Goal: Task Accomplishment & Management: Use online tool/utility

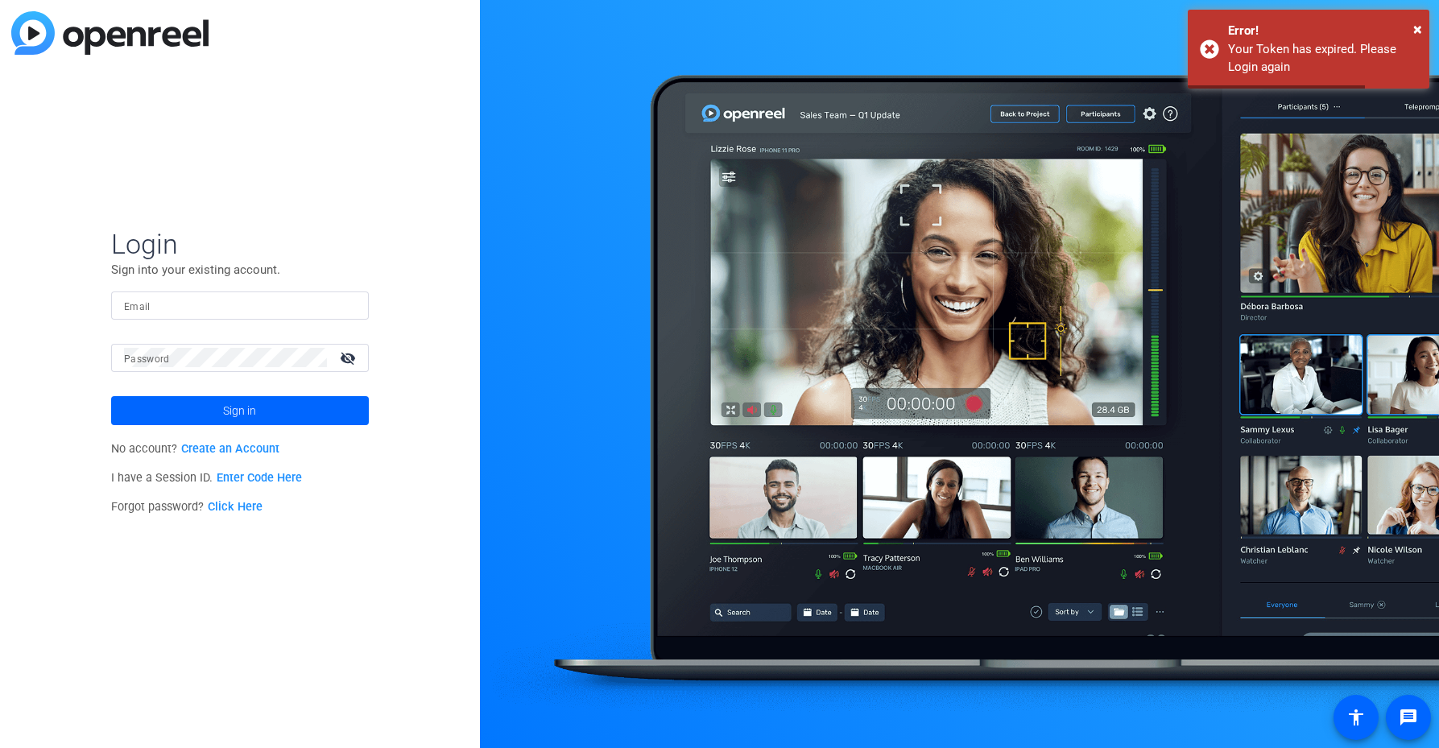
click at [182, 312] on input "Email" at bounding box center [240, 305] width 232 height 19
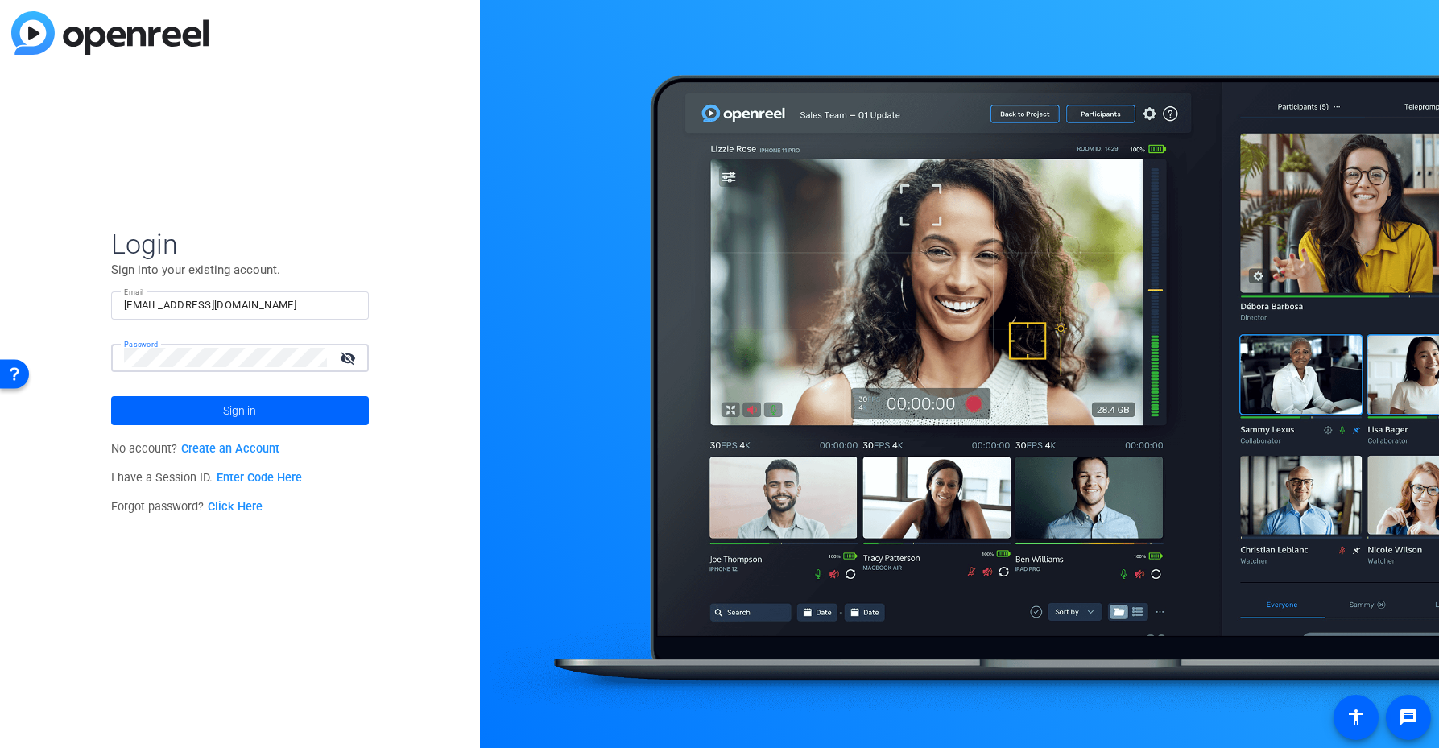
click at [111, 396] on button "Sign in" at bounding box center [240, 410] width 258 height 29
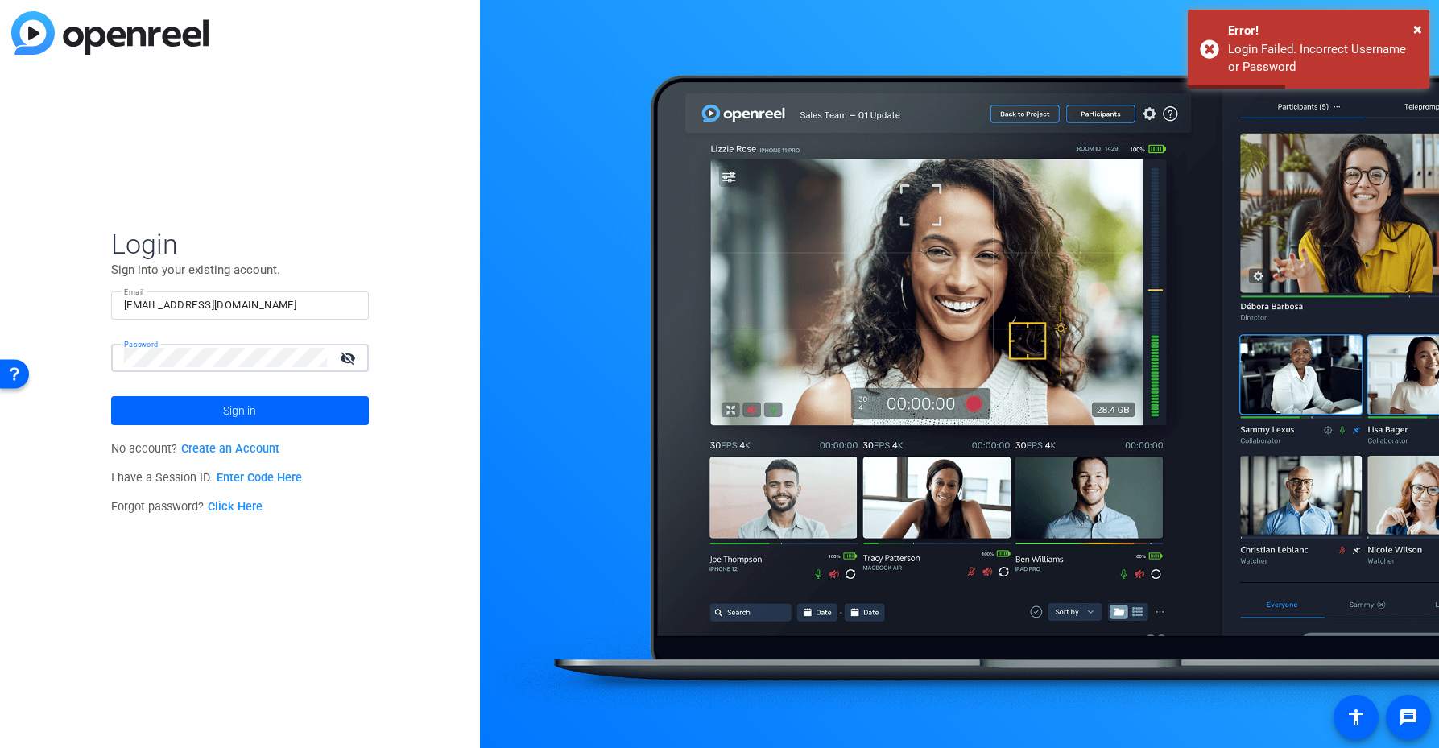
click at [111, 396] on button "Sign in" at bounding box center [240, 410] width 258 height 29
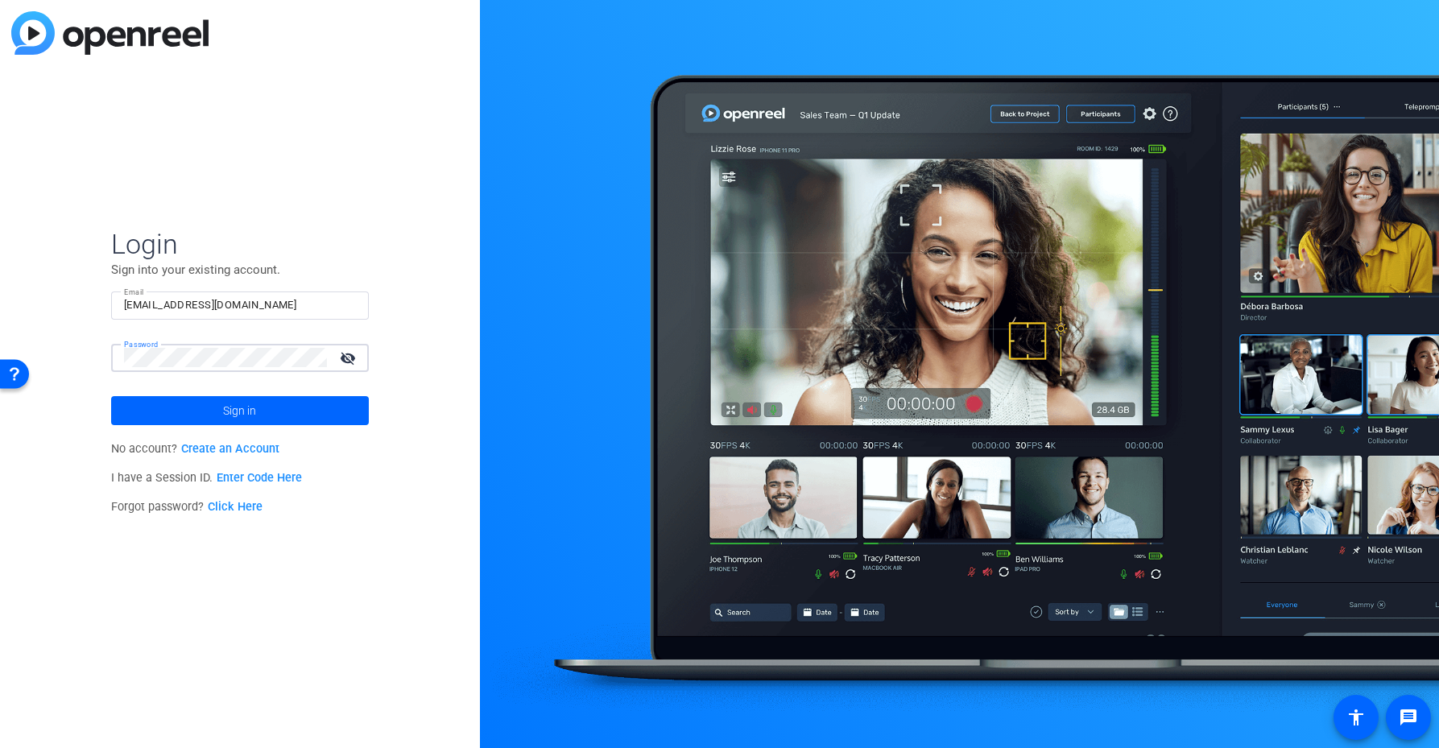
click at [115, 349] on div "Password visibility_off" at bounding box center [240, 358] width 258 height 28
click at [111, 396] on button "Sign in" at bounding box center [240, 410] width 258 height 29
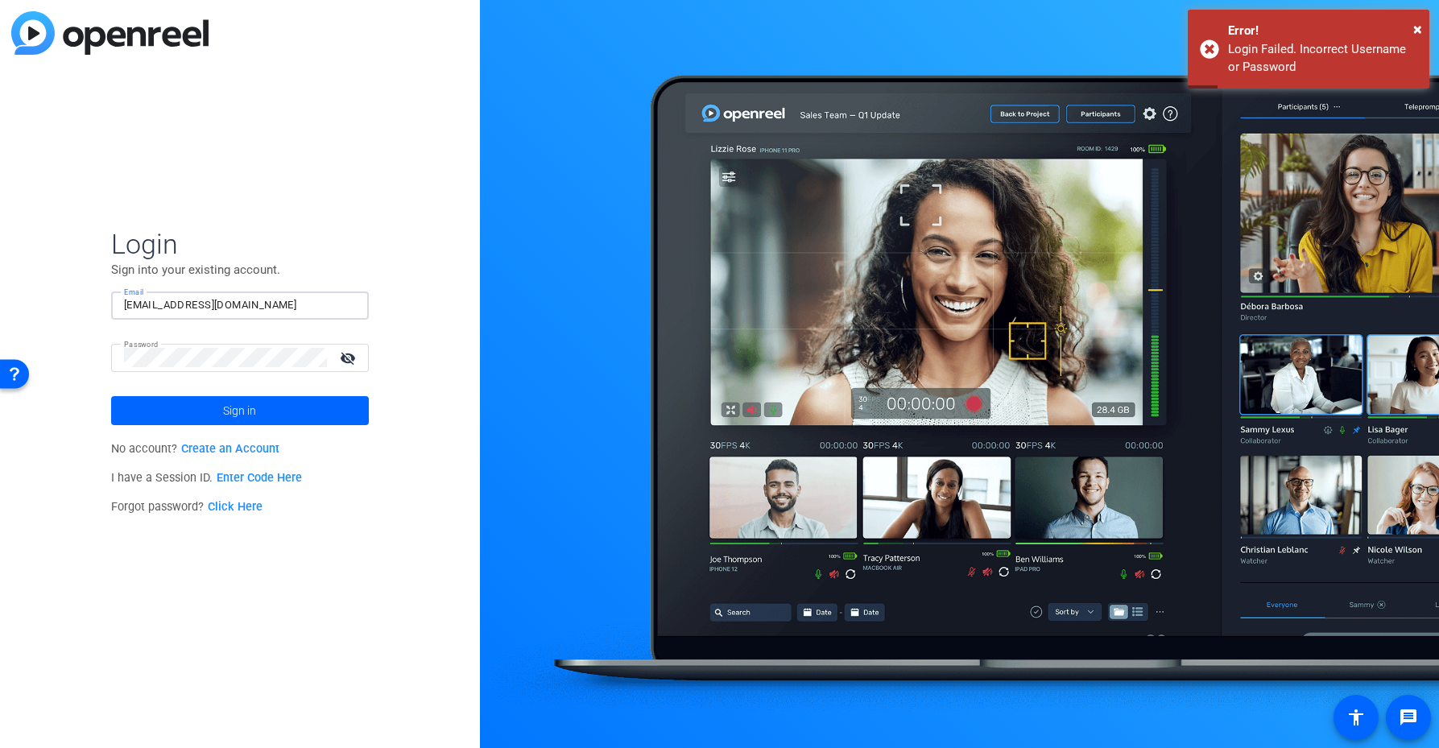
drag, startPoint x: 243, startPoint y: 308, endPoint x: 190, endPoint y: 309, distance: 53.2
click at [190, 309] on input "ckenworthy@gmail.com" at bounding box center [240, 305] width 232 height 19
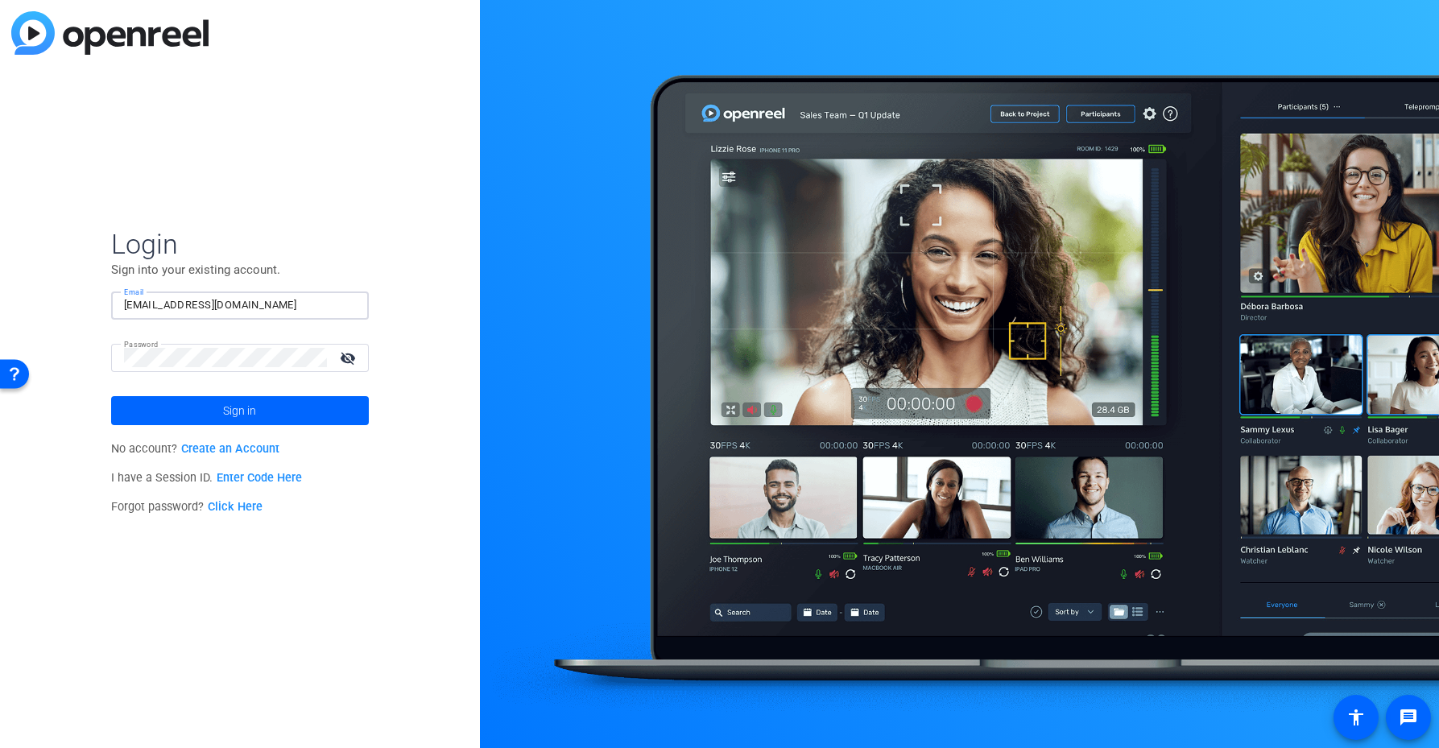
type input "ckenworthy@btkgroup.com"
click at [111, 396] on button "Sign in" at bounding box center [240, 410] width 258 height 29
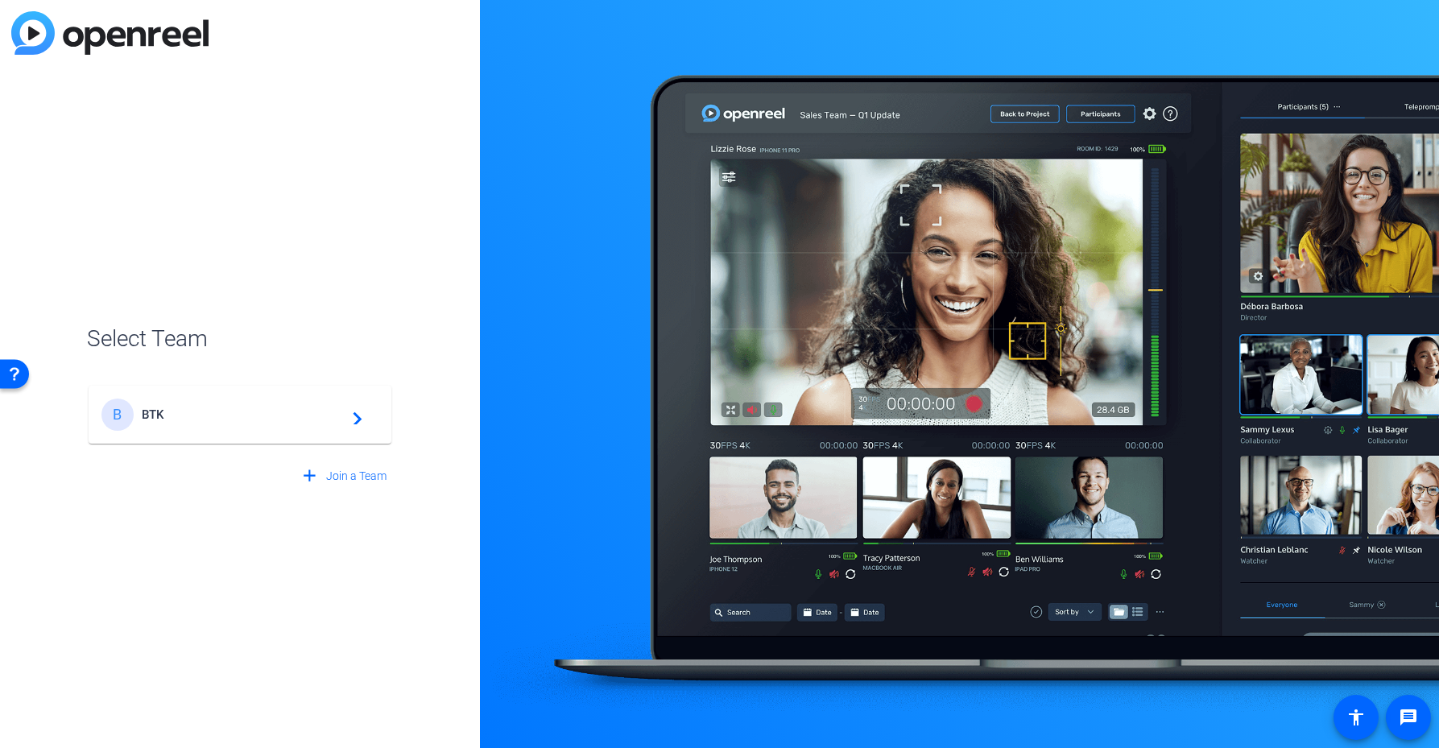
click at [327, 400] on div "B BTK navigate_next" at bounding box center [239, 415] width 277 height 32
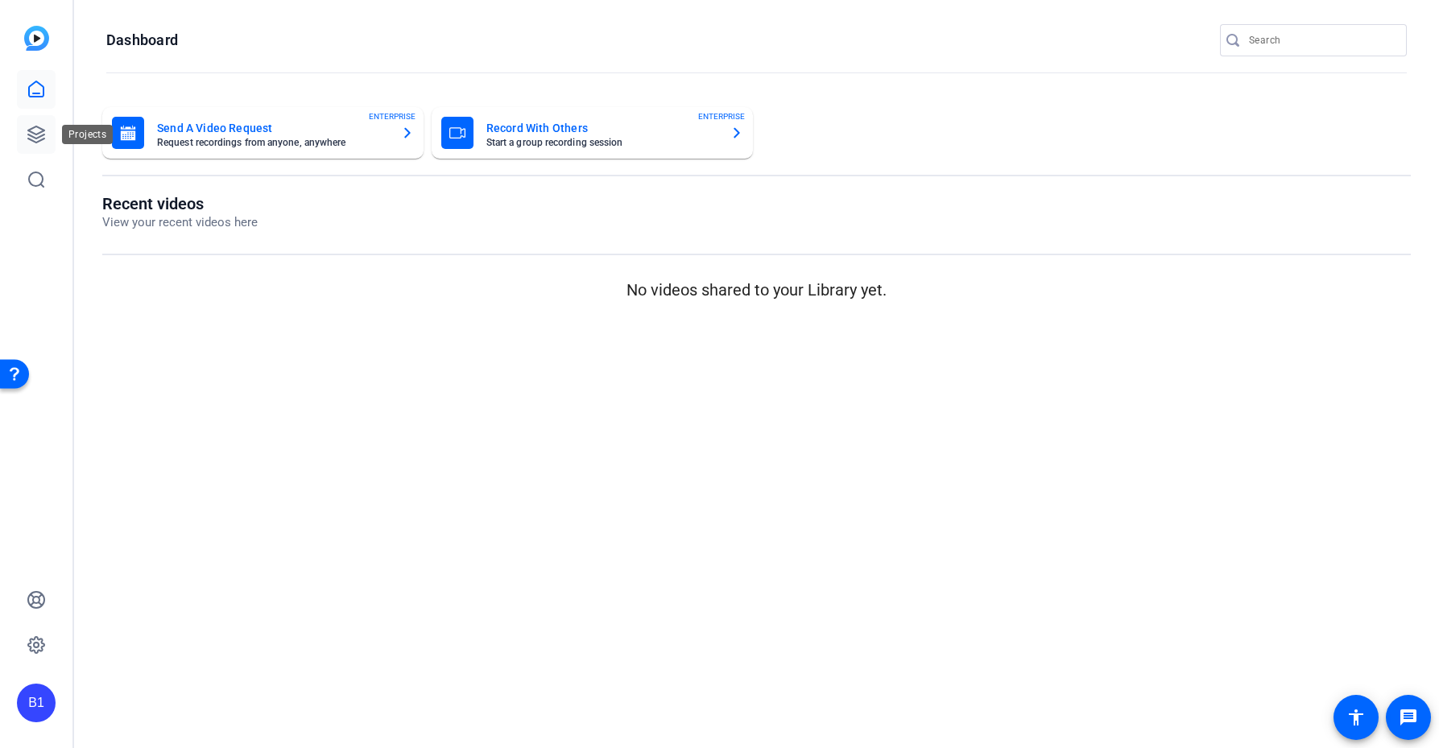
click at [39, 132] on icon at bounding box center [36, 134] width 16 height 16
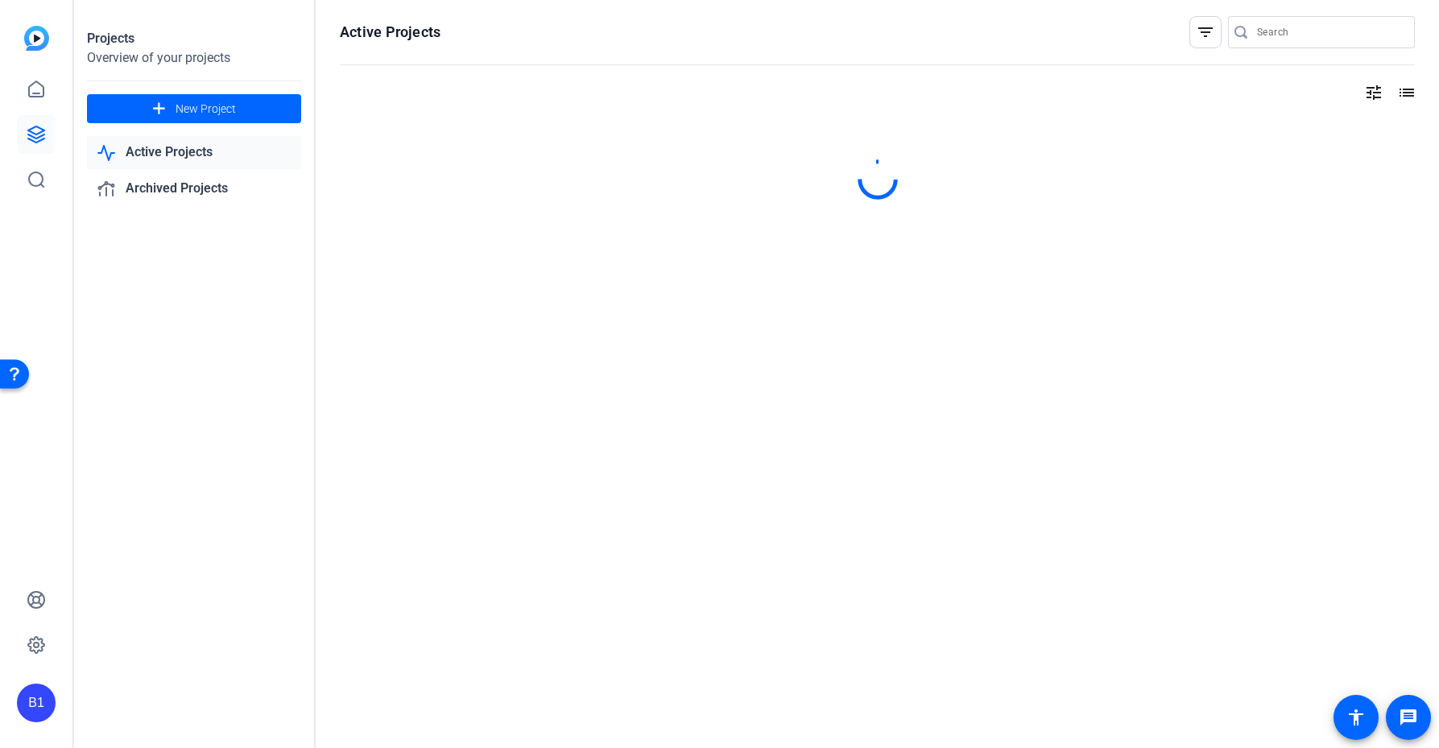
click at [164, 155] on link "Active Projects" at bounding box center [194, 152] width 214 height 33
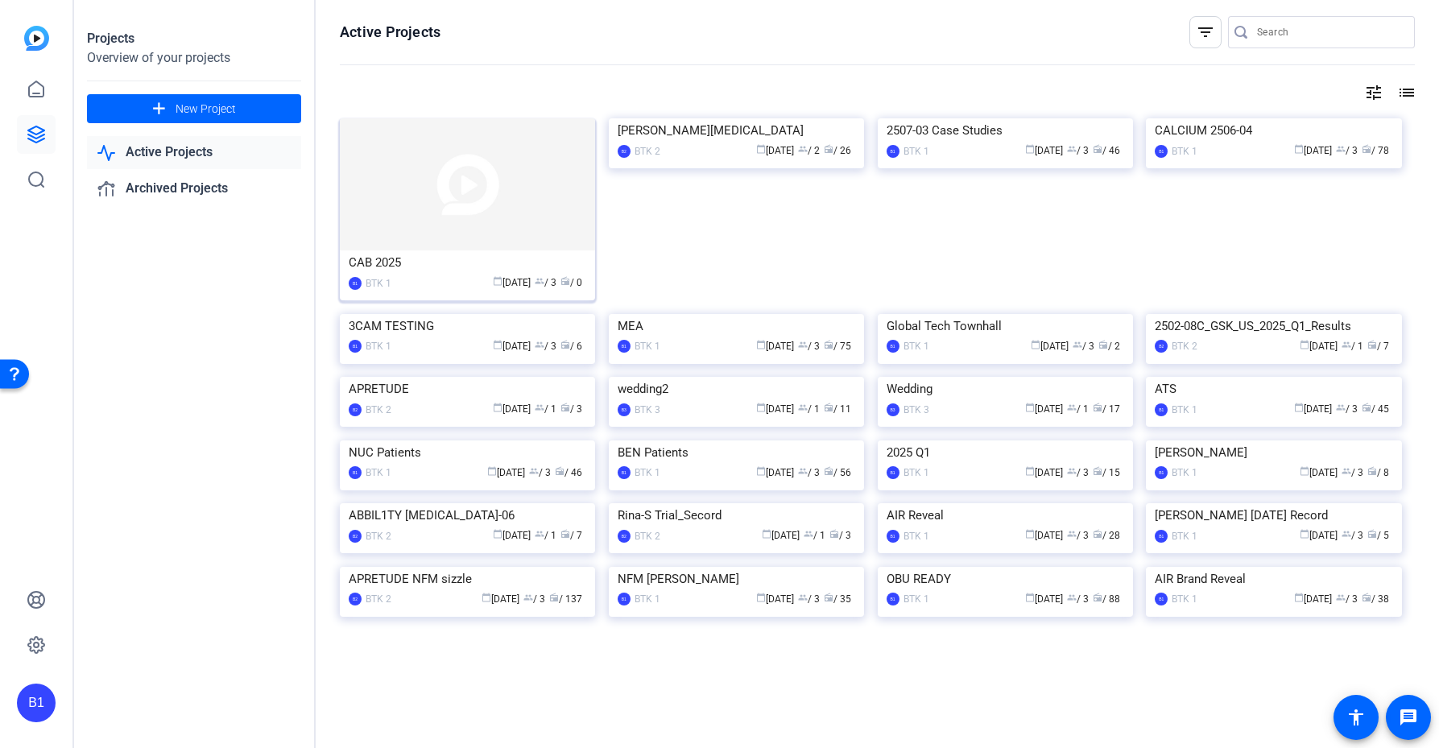
click at [474, 267] on div "CAB 2025" at bounding box center [468, 262] width 238 height 24
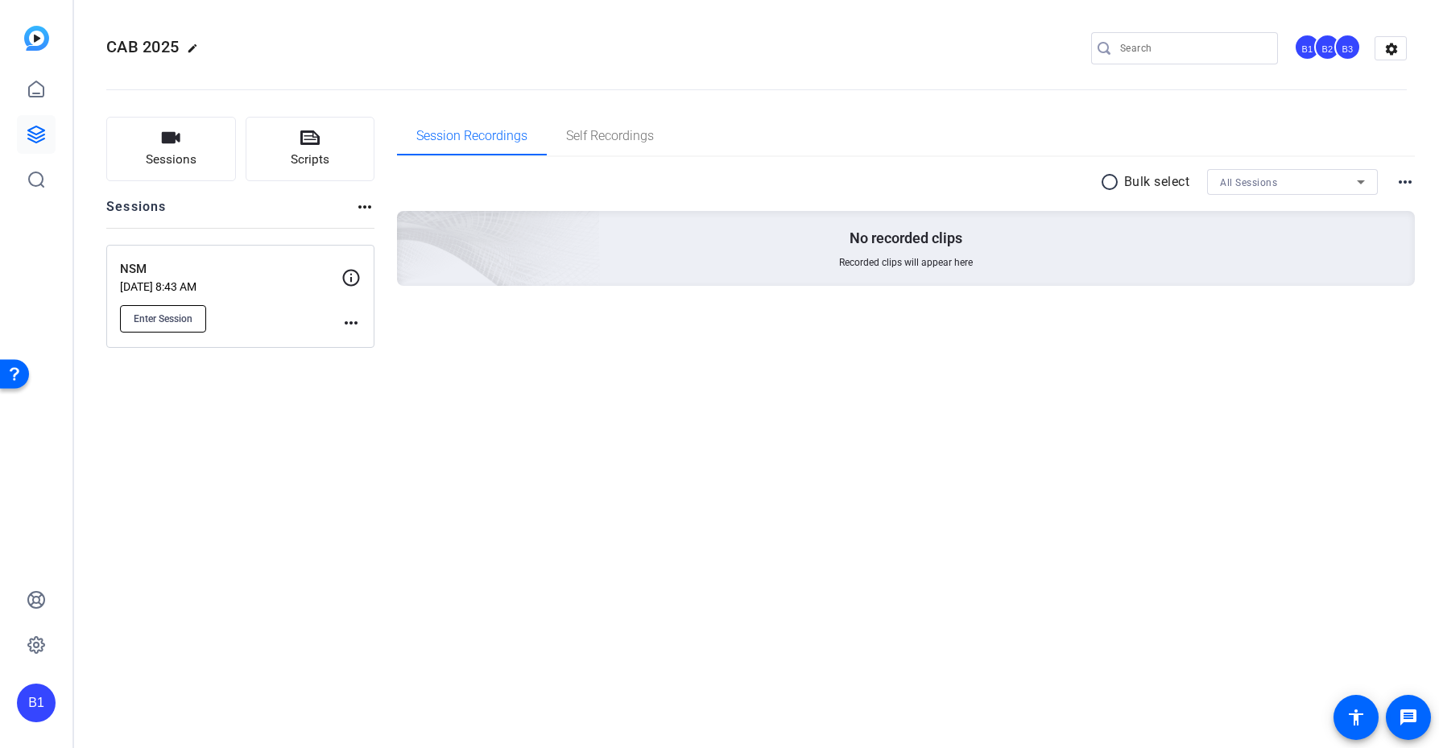
click at [159, 312] on span "Enter Session" at bounding box center [163, 318] width 59 height 13
click at [180, 319] on span "Enter Session" at bounding box center [163, 318] width 59 height 13
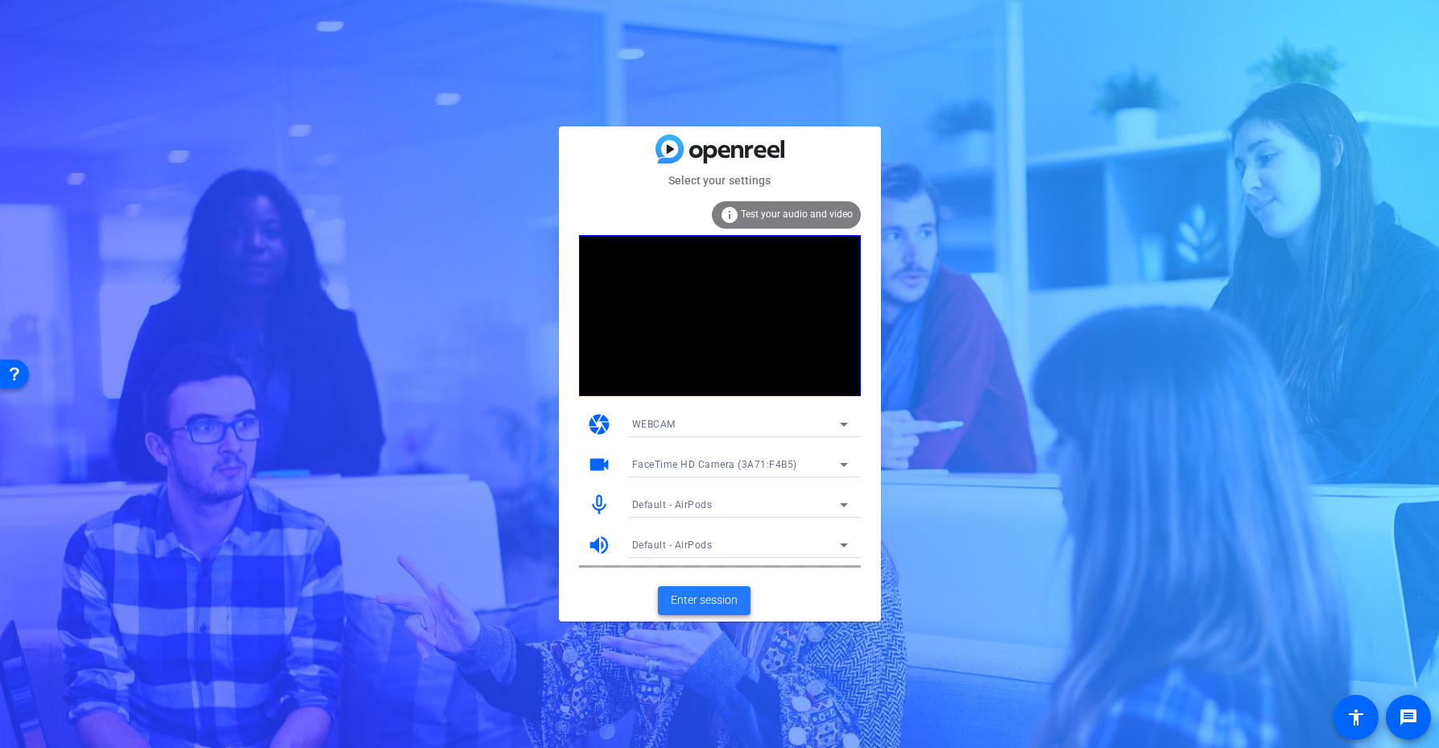
click at [718, 605] on span "Enter session" at bounding box center [704, 600] width 67 height 17
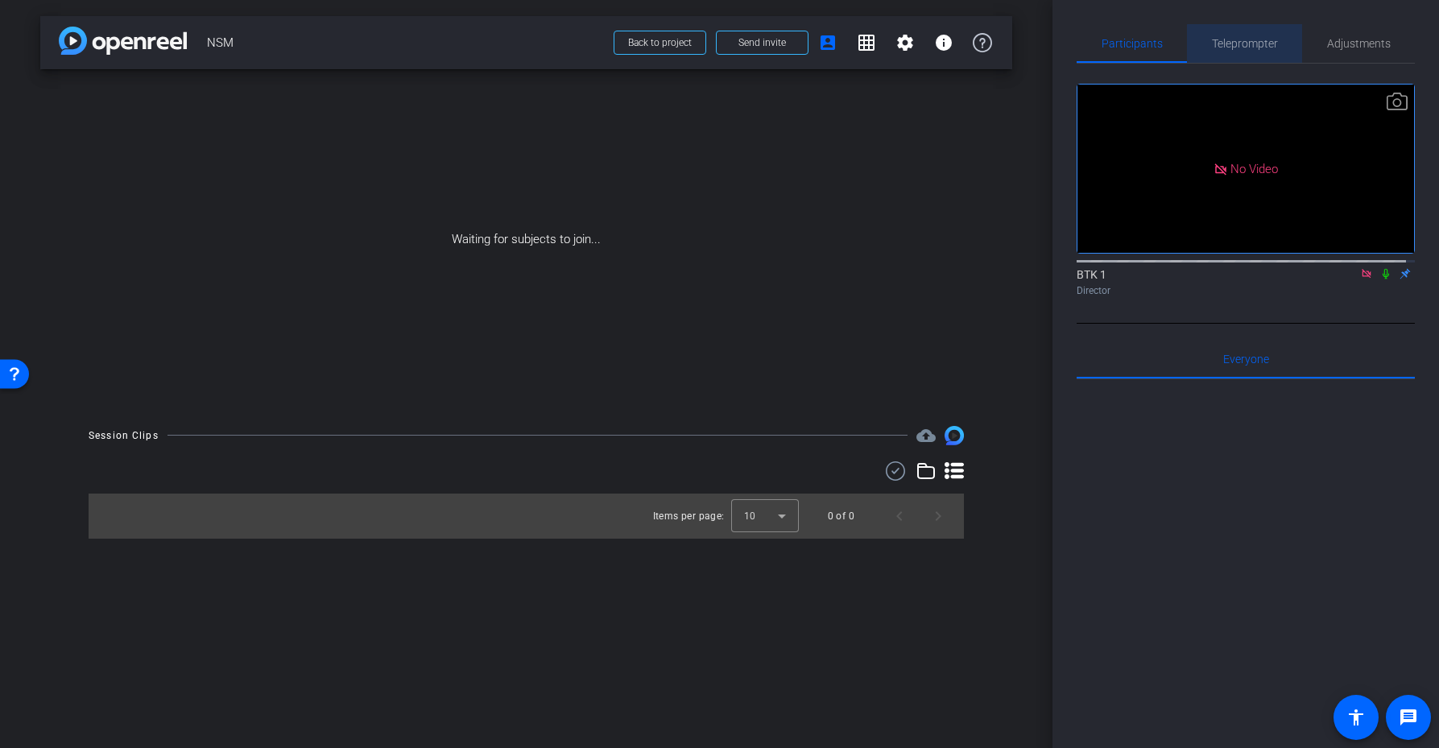
click at [1242, 44] on span "Teleprompter" at bounding box center [1245, 43] width 66 height 11
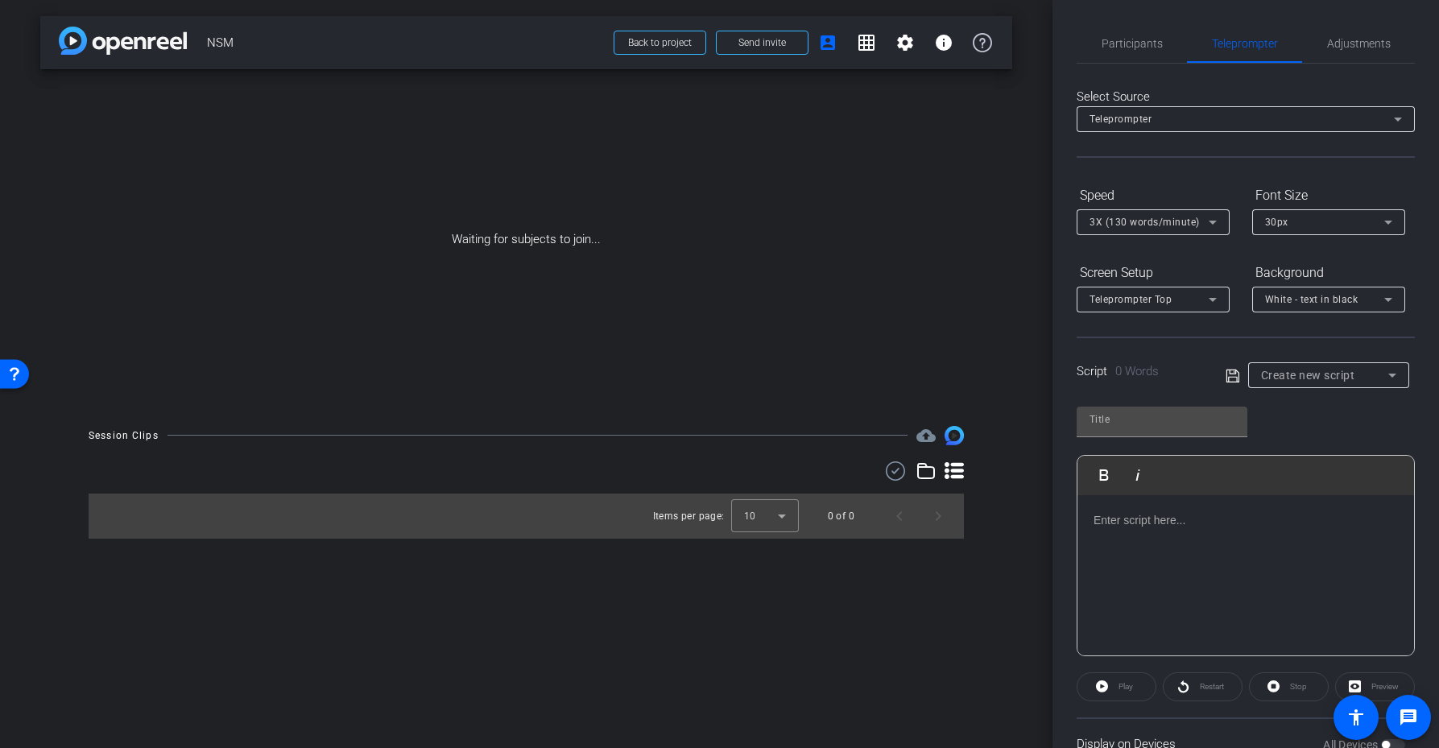
click at [1127, 527] on p at bounding box center [1246, 520] width 304 height 18
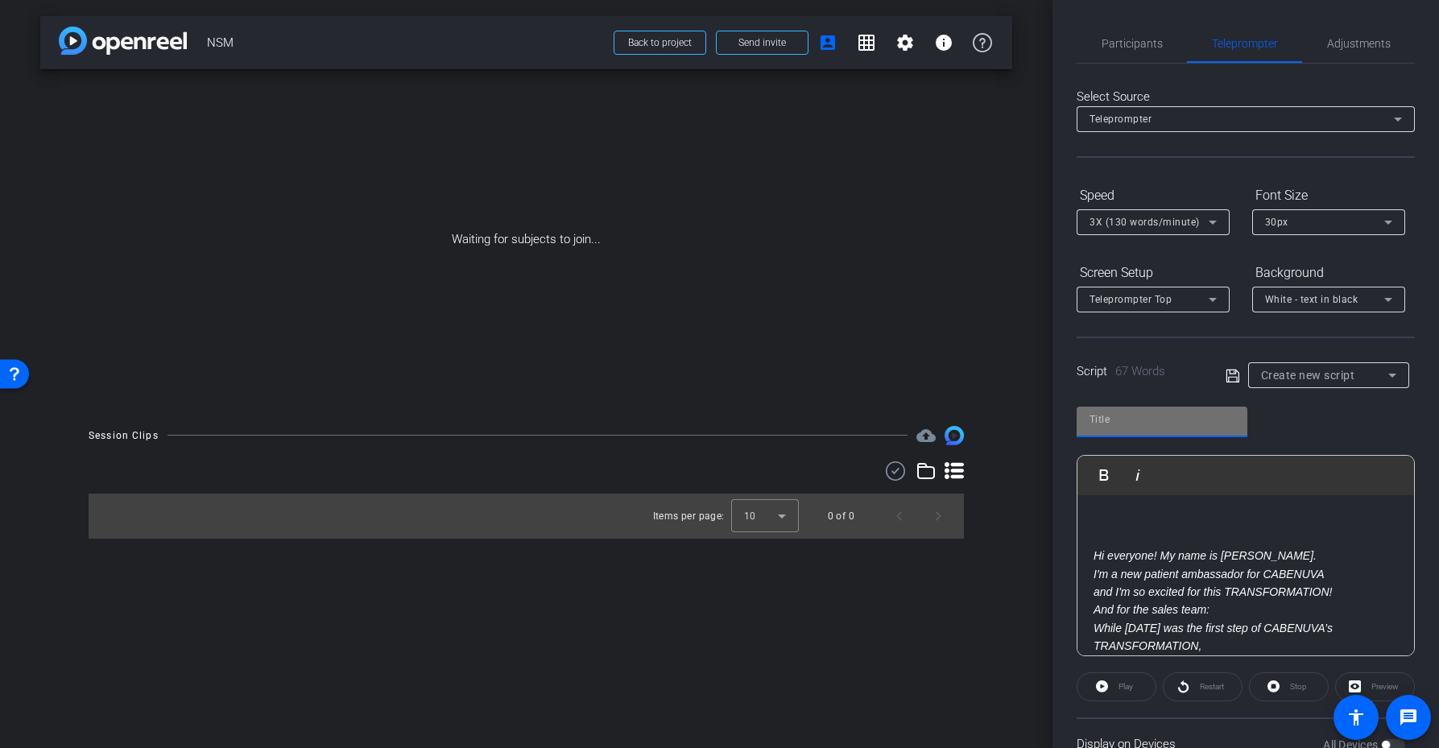
click at [1125, 422] on input "text" at bounding box center [1162, 419] width 145 height 19
click at [1113, 527] on p at bounding box center [1246, 520] width 304 height 18
click at [1112, 422] on input "Gab" at bounding box center [1162, 419] width 145 height 19
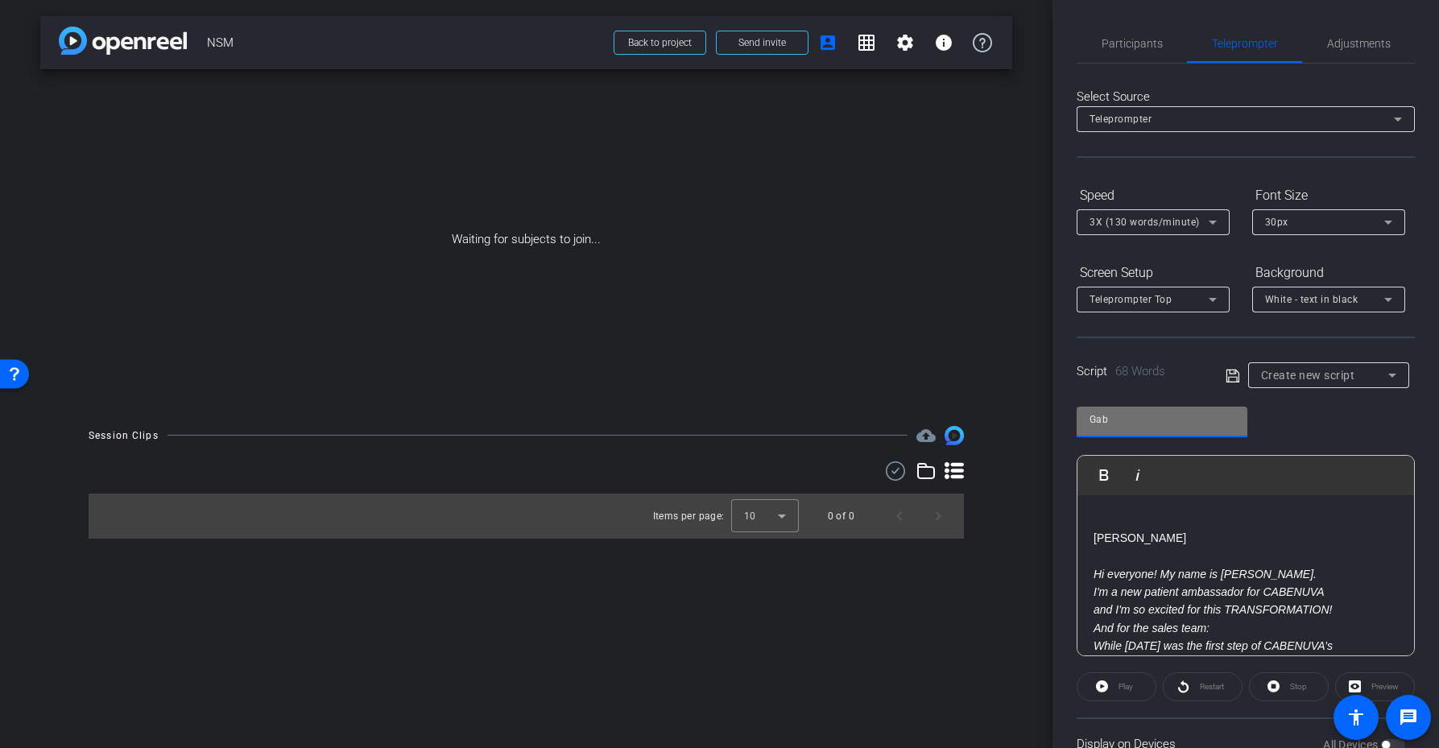
paste input "riel"
type input "[PERSON_NAME]"
drag, startPoint x: 1158, startPoint y: 544, endPoint x: 1077, endPoint y: 520, distance: 84.6
click at [1077, 520] on div "Gabriel Hi everyone! My name is Gabriel. I'm a new patient ambassador for CABEN…" at bounding box center [1245, 727] width 337 height 465
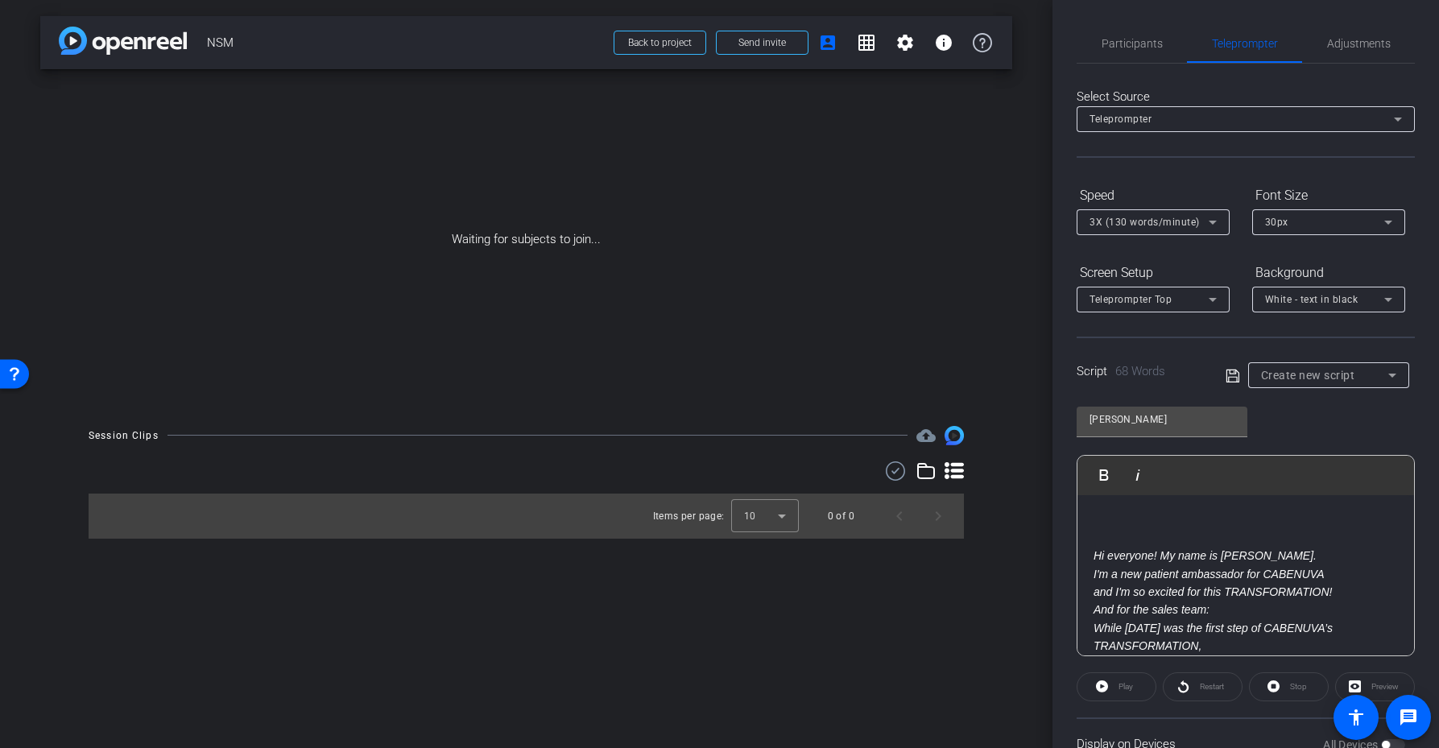
click at [1376, 223] on div "30px" at bounding box center [1324, 222] width 119 height 20
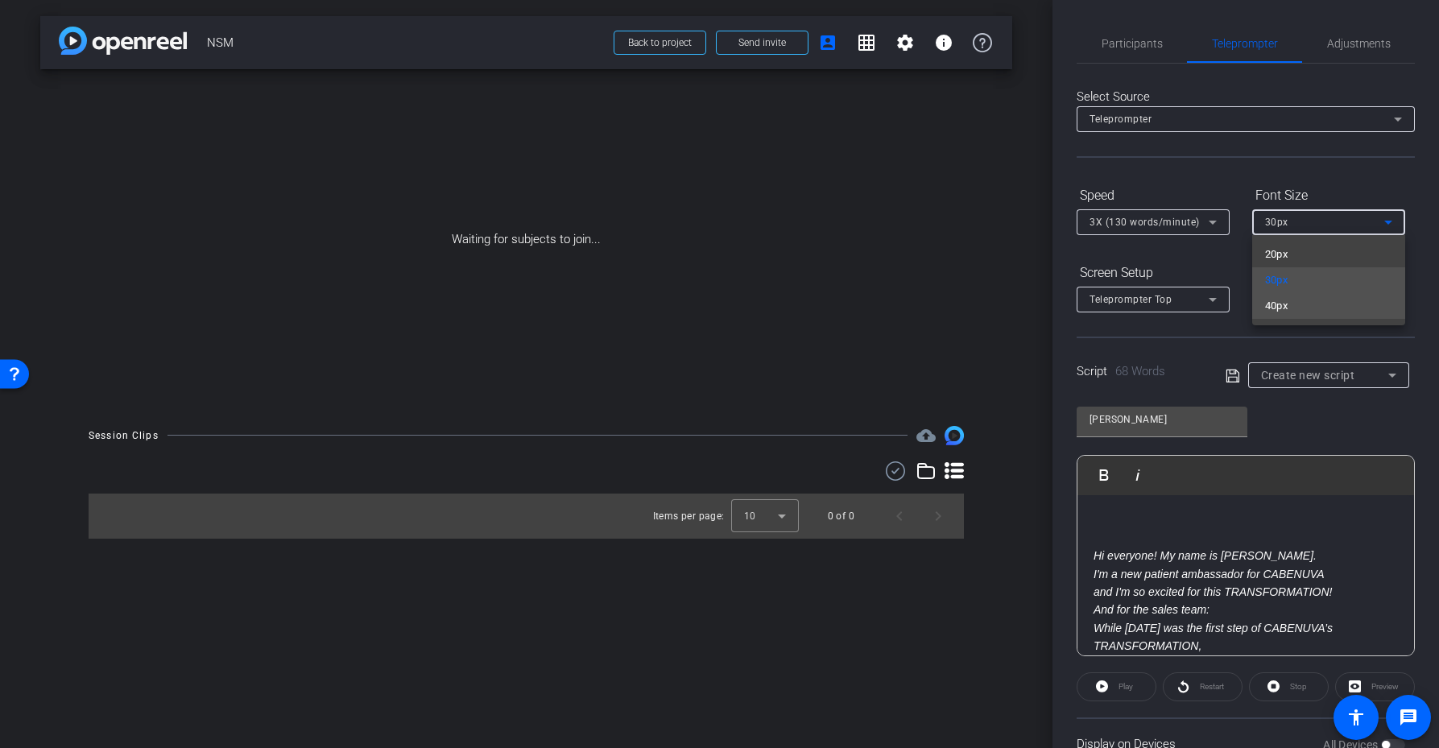
click at [1307, 305] on mat-option "40px" at bounding box center [1328, 306] width 153 height 26
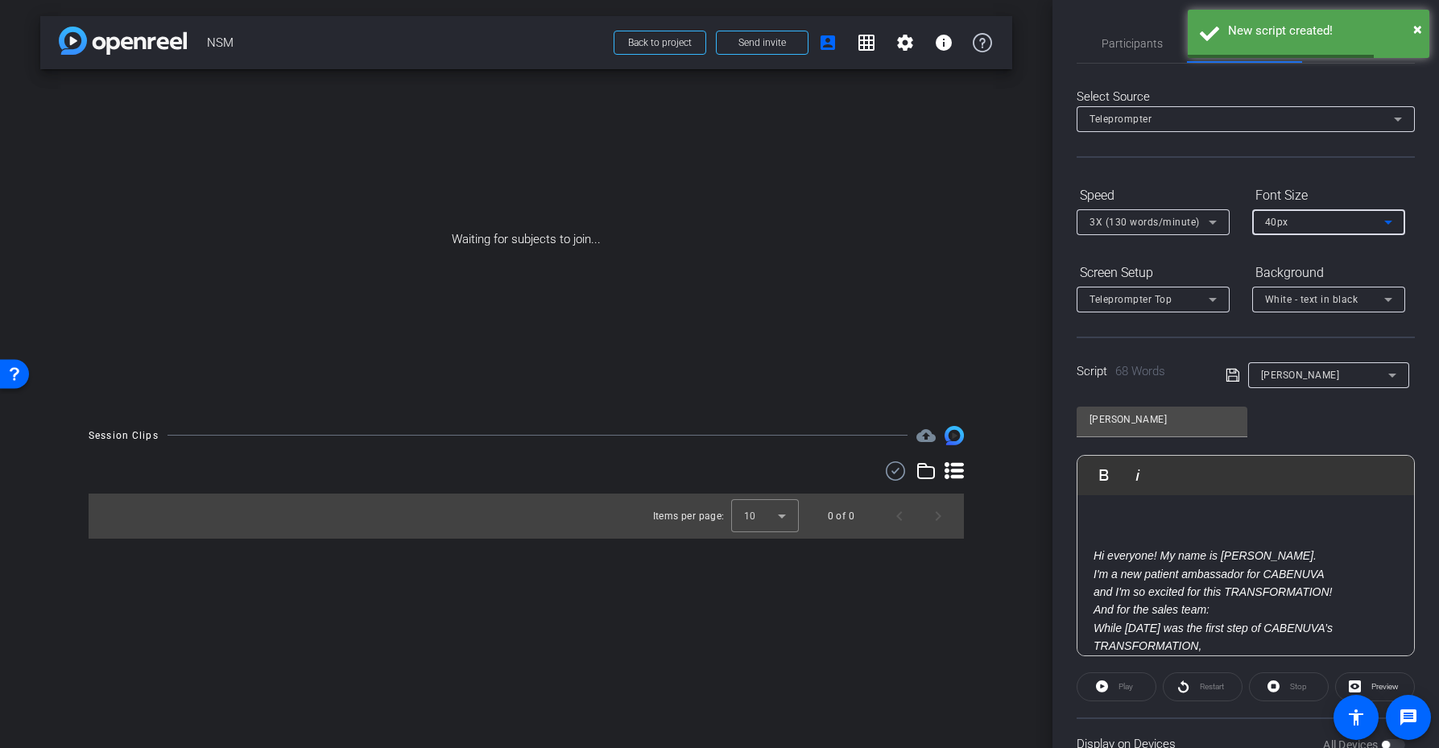
click at [1218, 553] on em "Hi everyone! My name is Gabriel. I'm a new patient ambassador for CABENUVA and …" at bounding box center [1213, 573] width 238 height 49
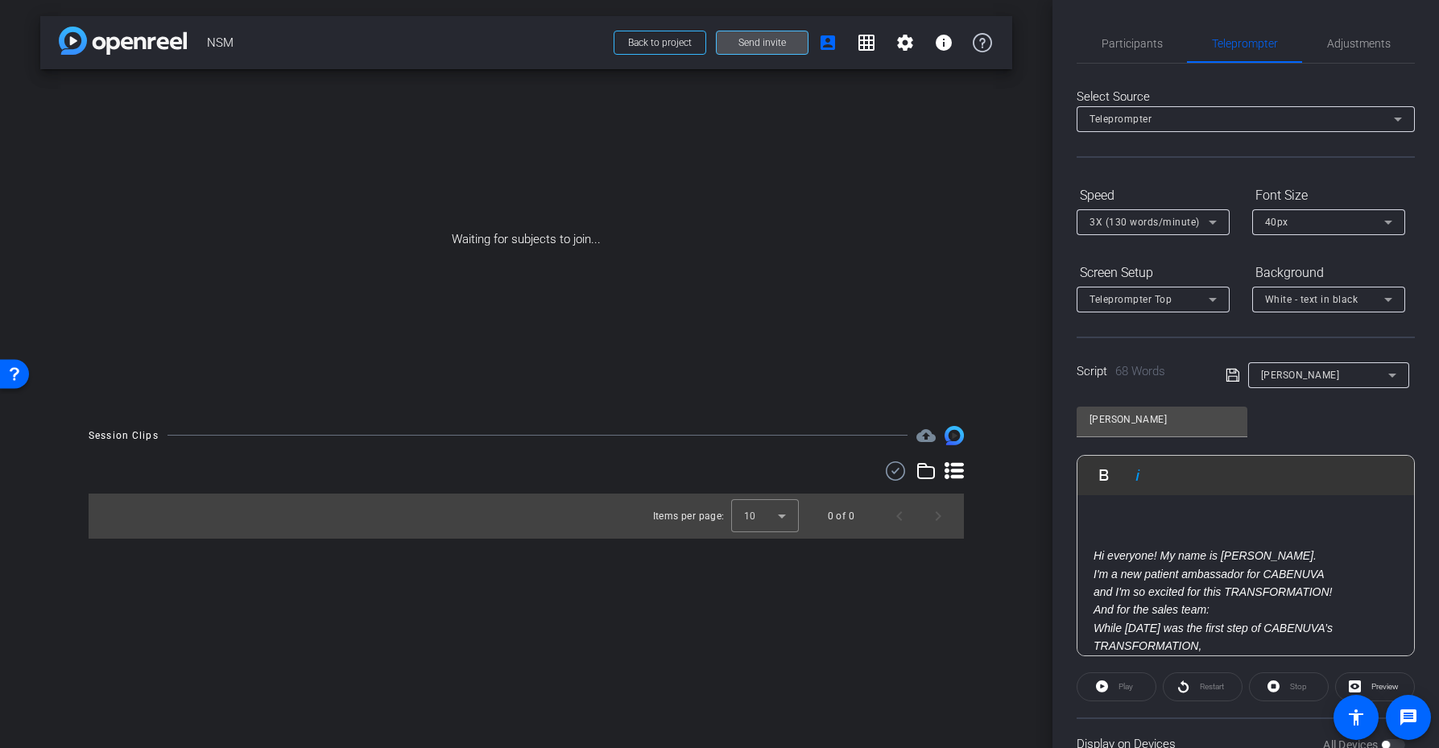
click at [782, 42] on span "Send invite" at bounding box center [762, 42] width 48 height 13
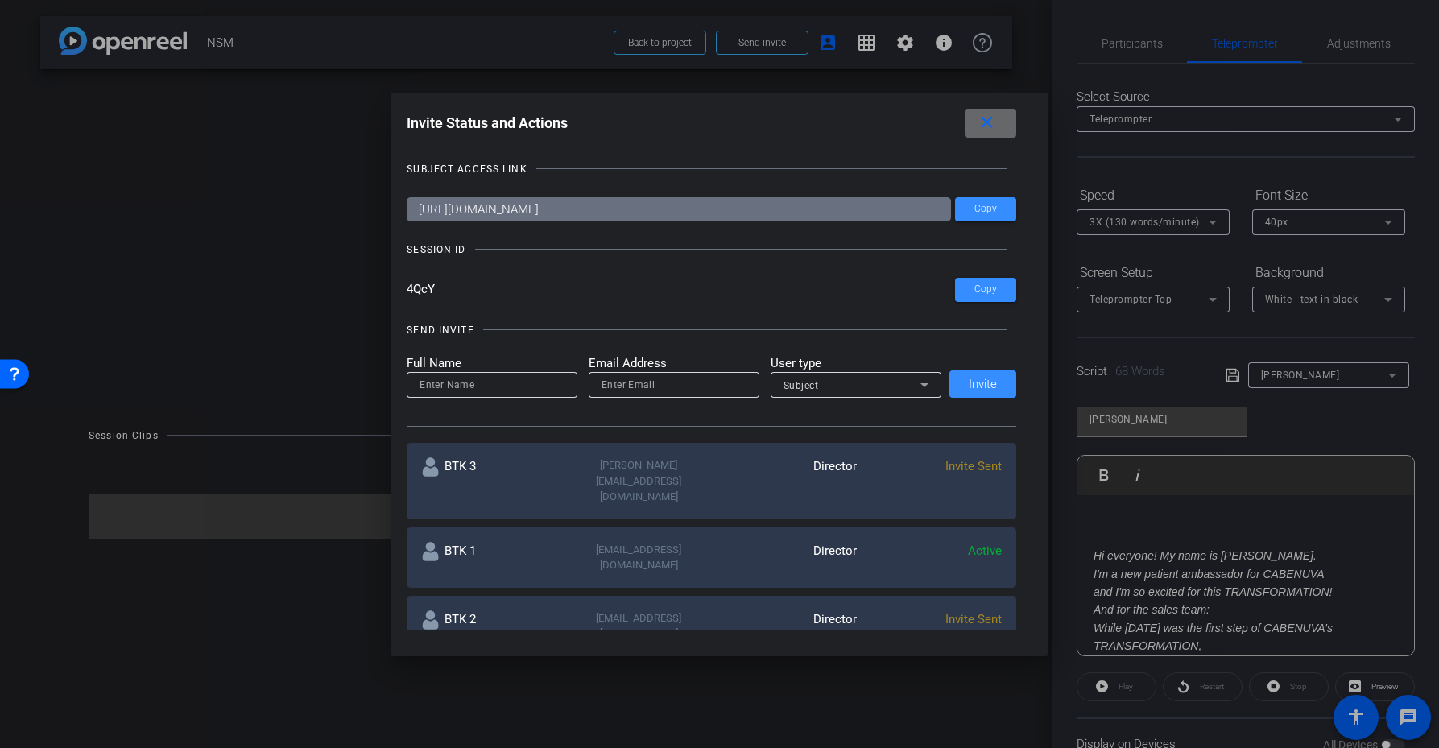
click at [996, 122] on mat-icon "close" at bounding box center [987, 123] width 20 height 20
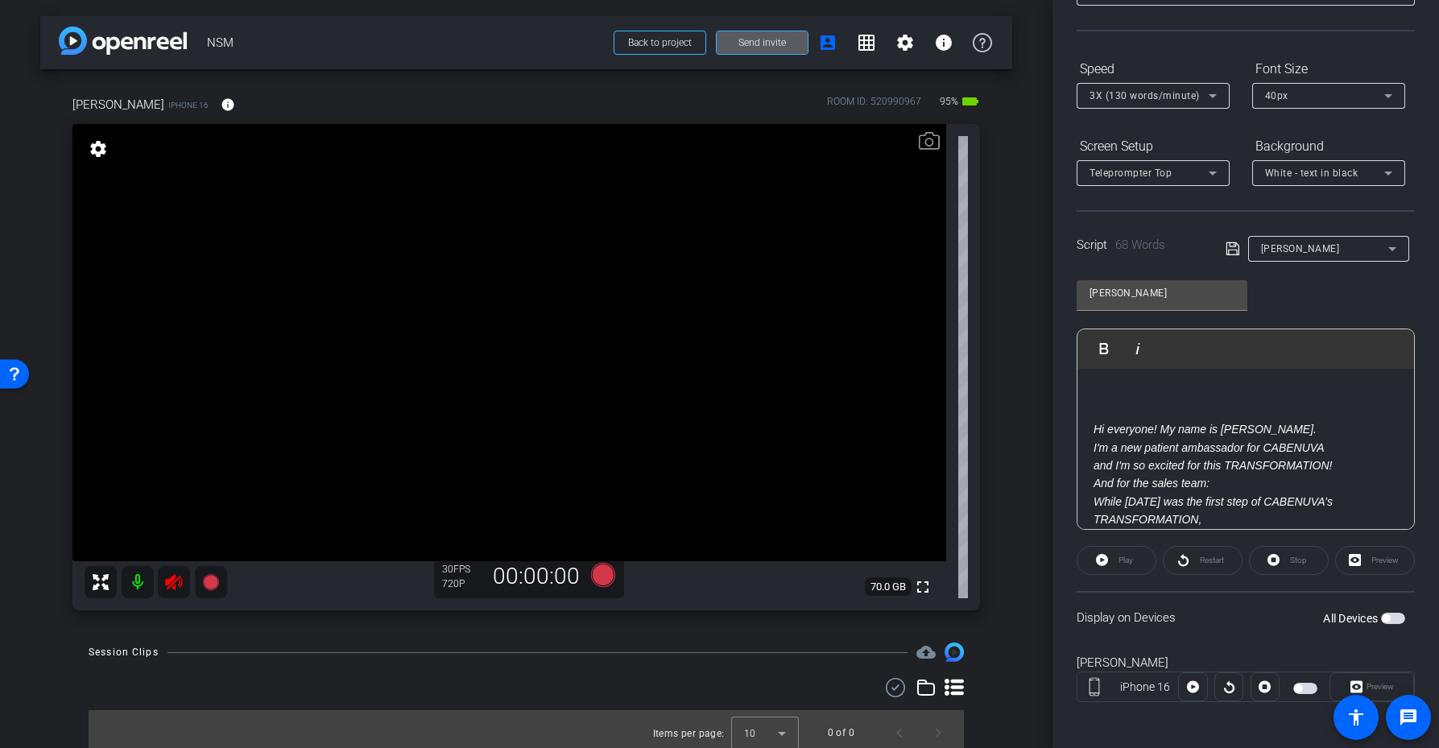
scroll to position [132, 0]
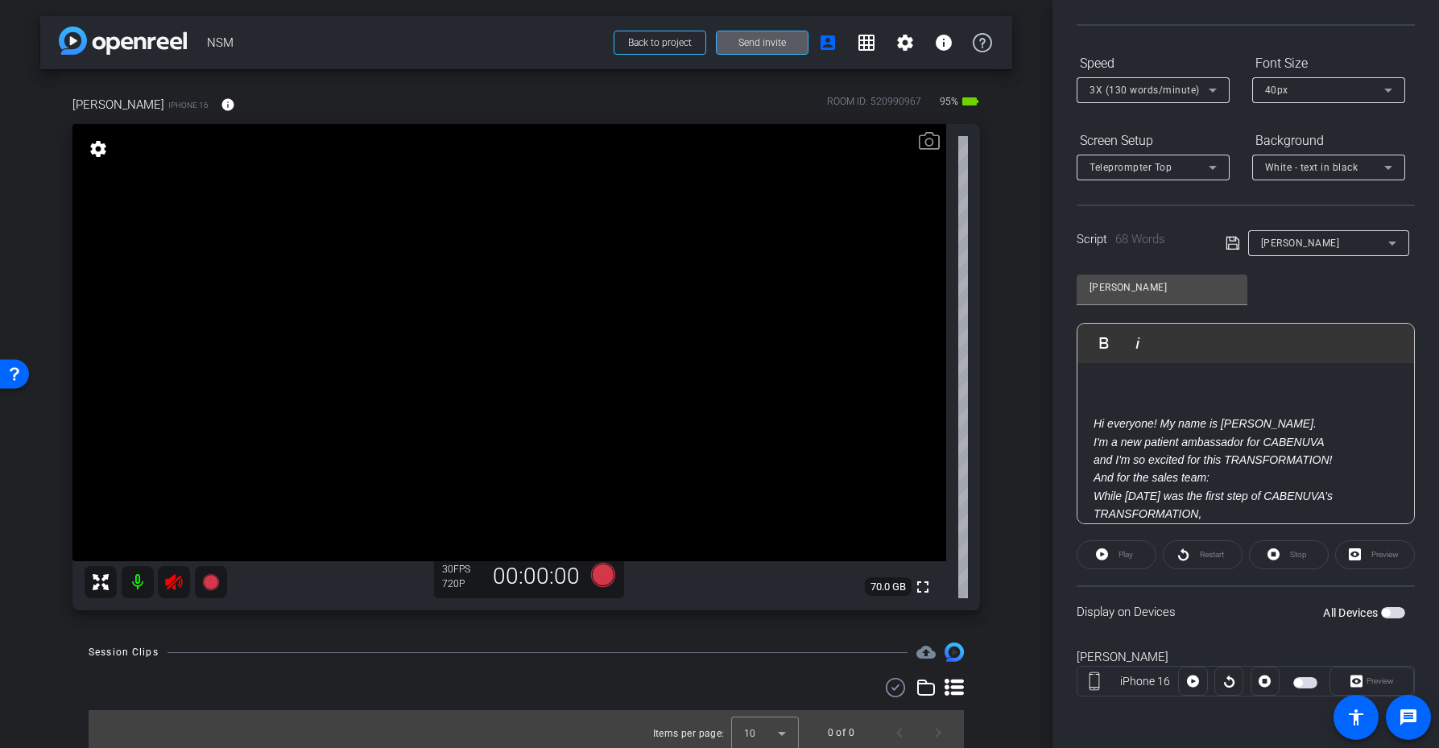
click at [1382, 614] on span "button" at bounding box center [1386, 613] width 8 height 8
click at [1122, 555] on span "Play" at bounding box center [1126, 554] width 14 height 9
click at [1166, 426] on em "Hi everyone! My name is Gabriel. I'm a new patient ambassador for CABENUVA and …" at bounding box center [1213, 441] width 238 height 49
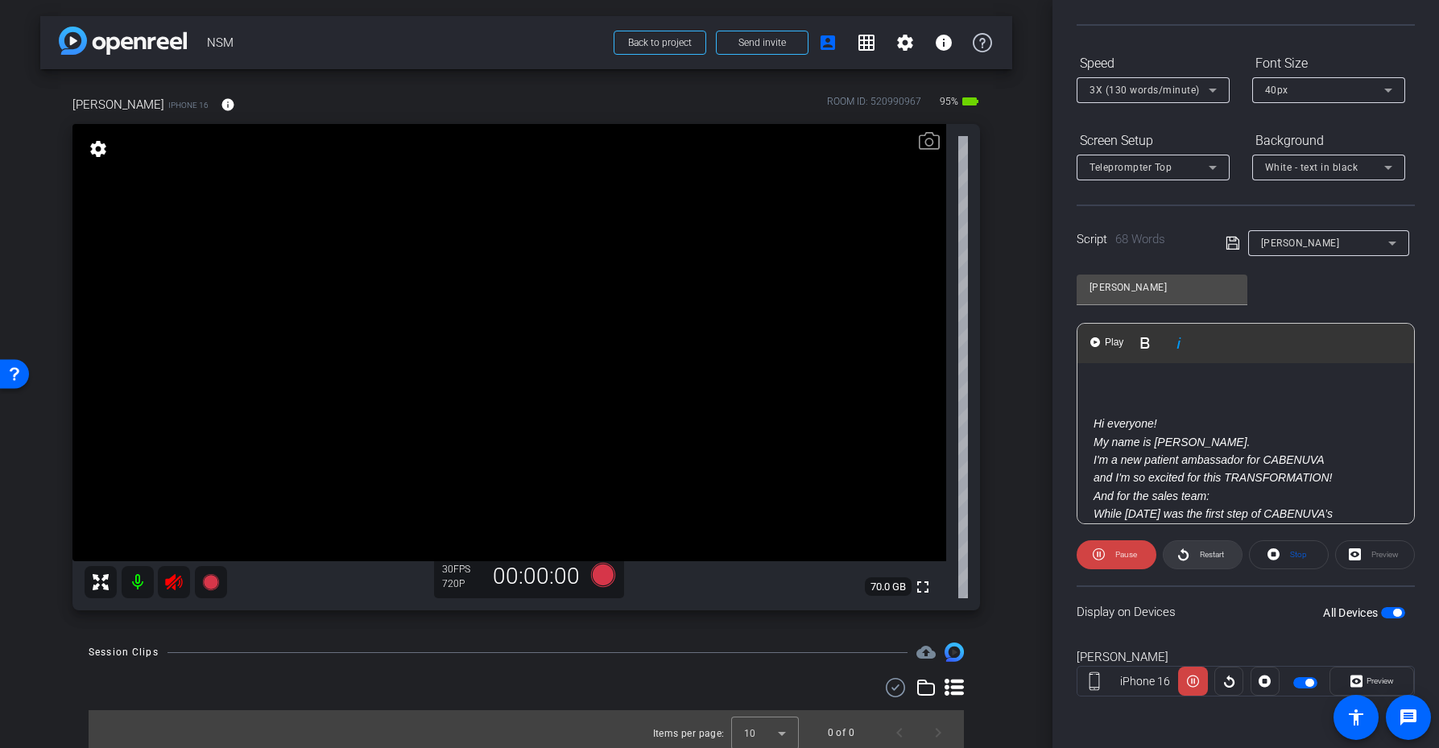
click at [1206, 556] on span "Restart" at bounding box center [1212, 554] width 24 height 9
click at [1127, 556] on span "Pause" at bounding box center [1126, 554] width 22 height 9
click at [1127, 556] on span "Play" at bounding box center [1126, 554] width 14 height 9
click at [1127, 556] on span "Pause" at bounding box center [1126, 554] width 22 height 9
click at [1174, 392] on p at bounding box center [1246, 388] width 304 height 18
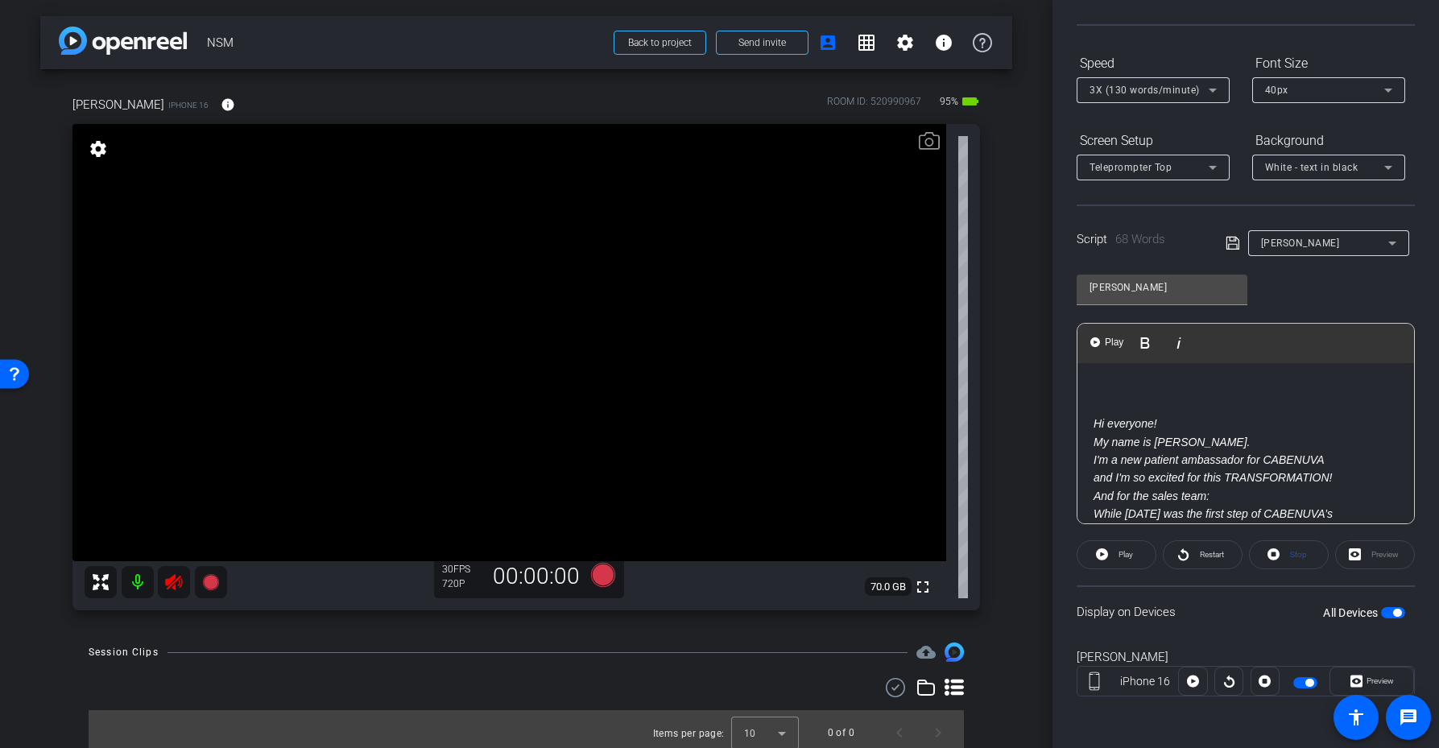
click at [1393, 610] on span "button" at bounding box center [1397, 613] width 8 height 8
click at [140, 583] on mat-icon at bounding box center [138, 582] width 32 height 32
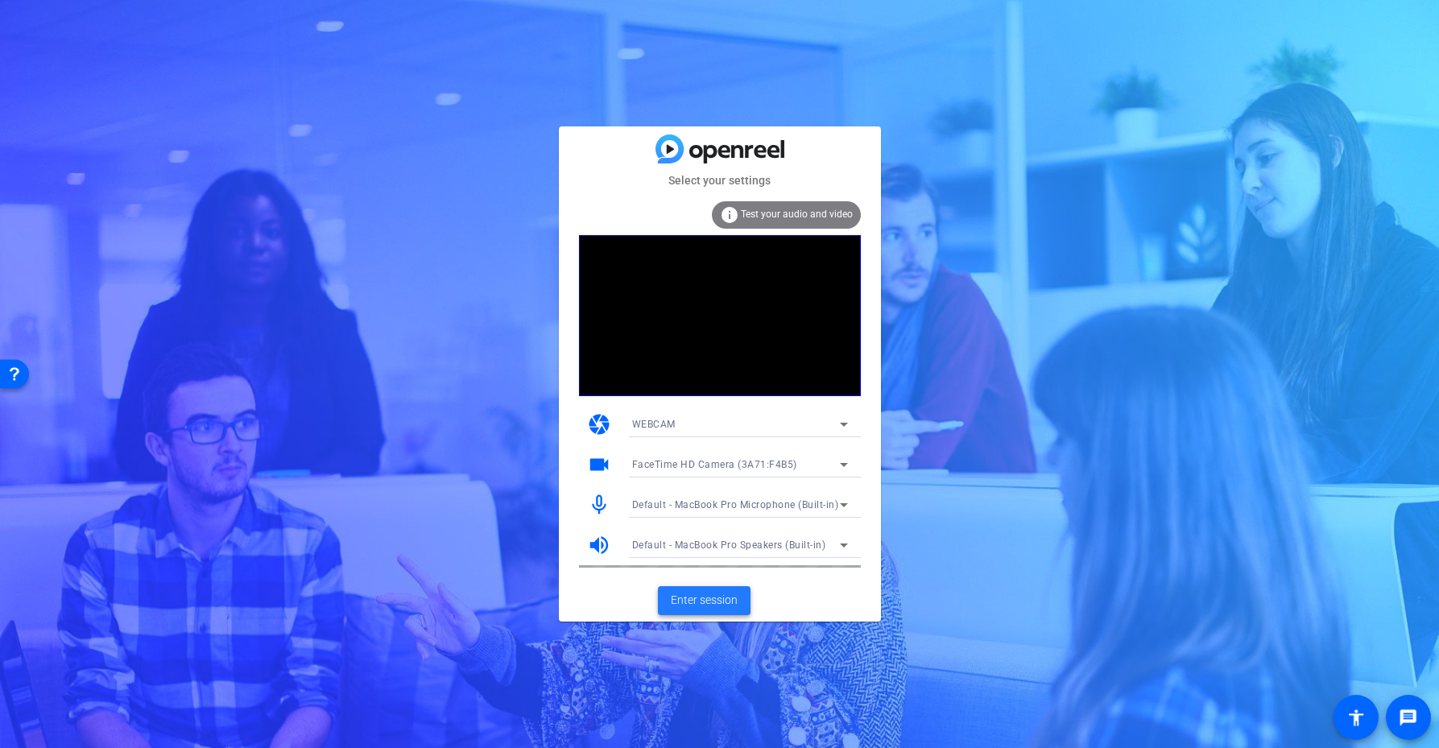
click at [705, 601] on span "Enter session" at bounding box center [704, 600] width 67 height 17
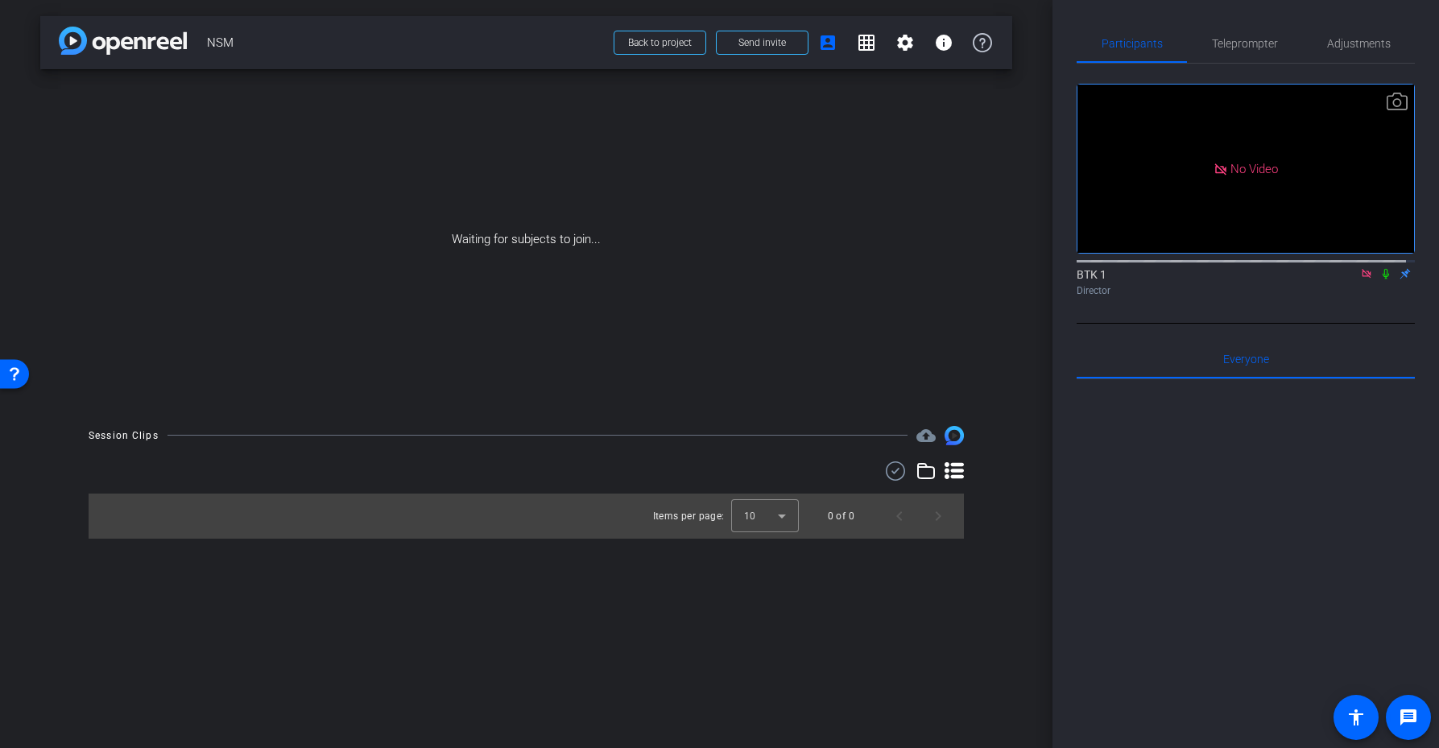
click at [1362, 278] on icon at bounding box center [1366, 273] width 9 height 9
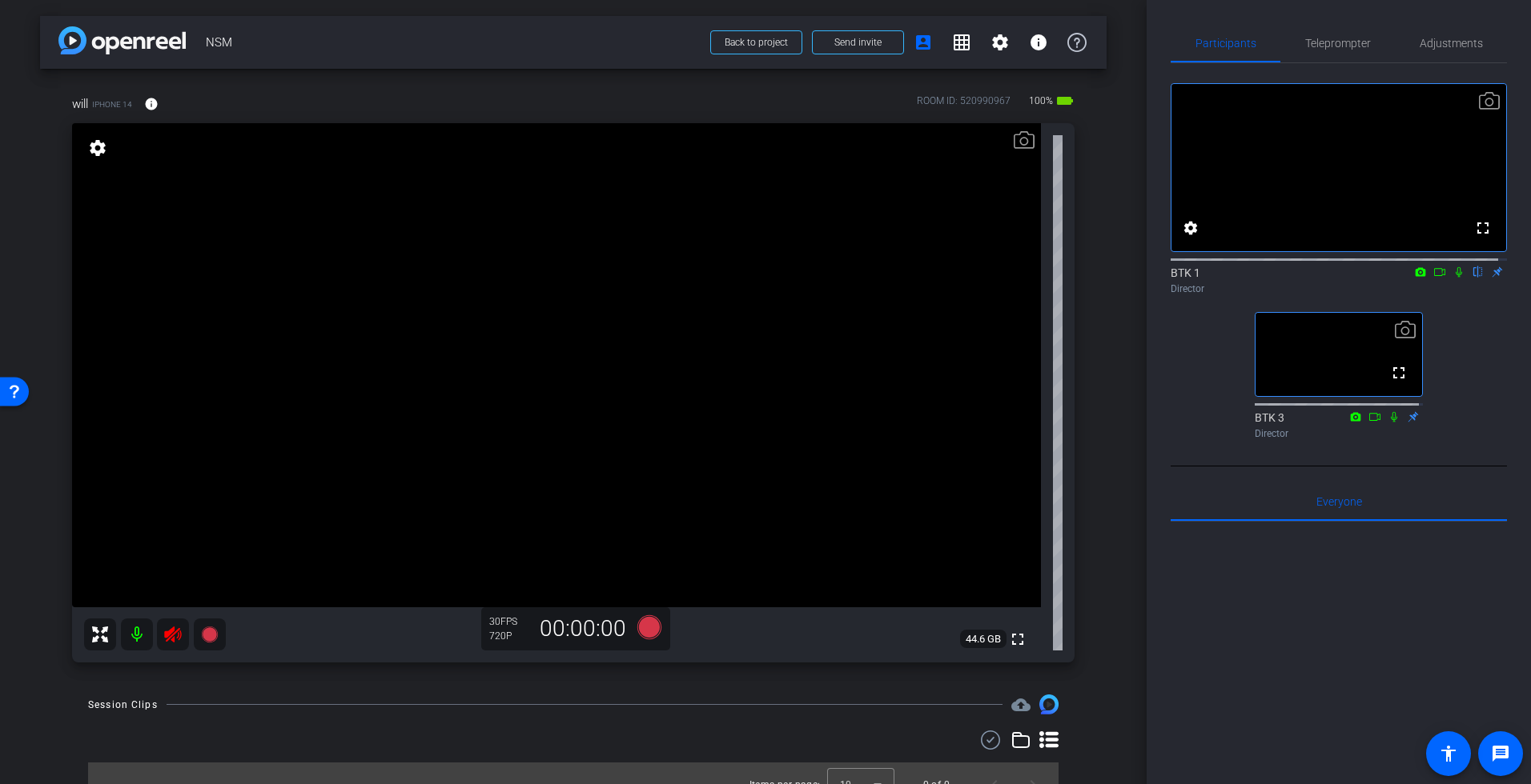
click at [172, 634] on icon at bounding box center [172, 634] width 19 height 19
click at [1430, 47] on span "Adjustments" at bounding box center [1451, 43] width 64 height 11
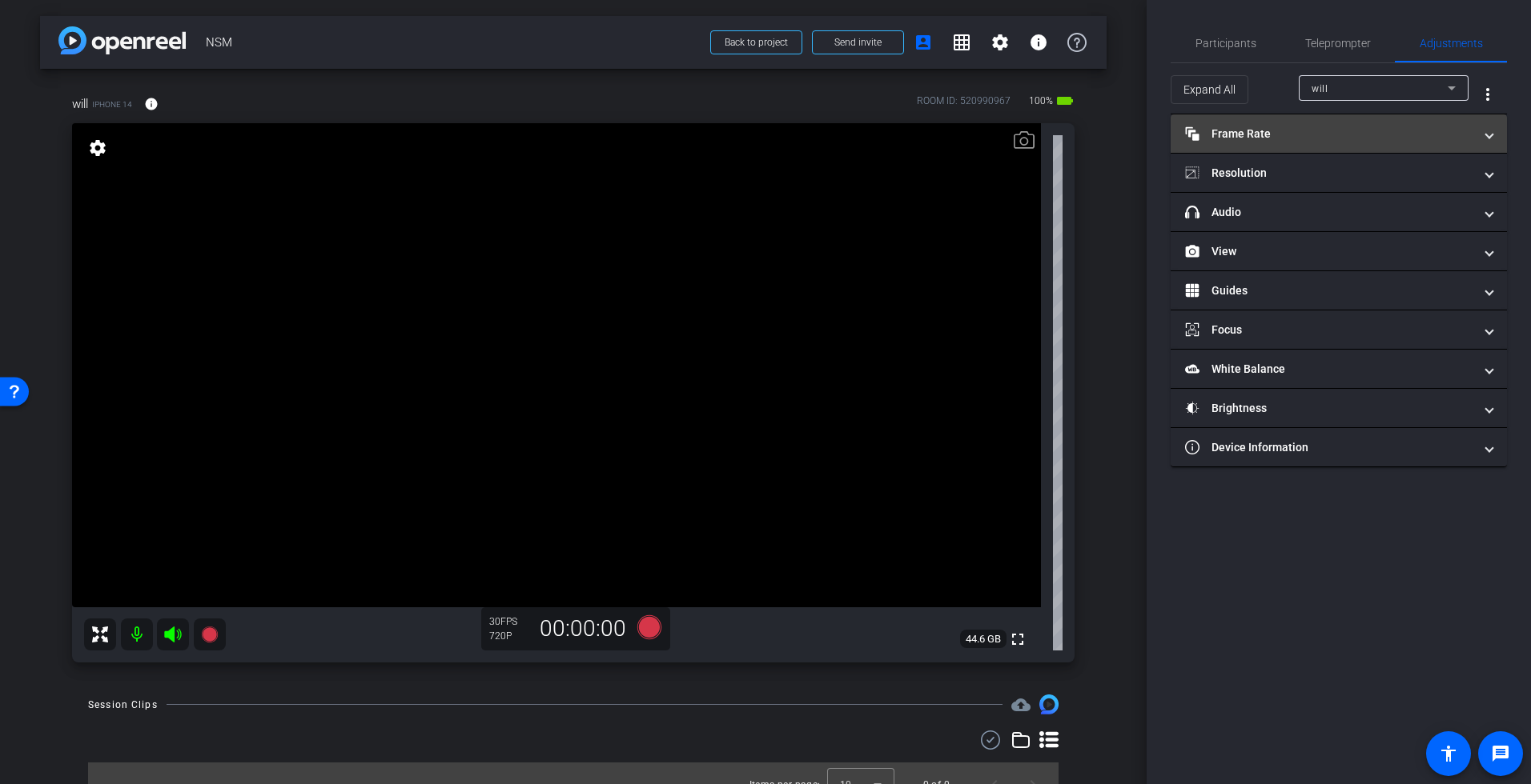
click at [1340, 138] on mat-panel-title "Frame Rate Frame Rate" at bounding box center [1329, 133] width 288 height 17
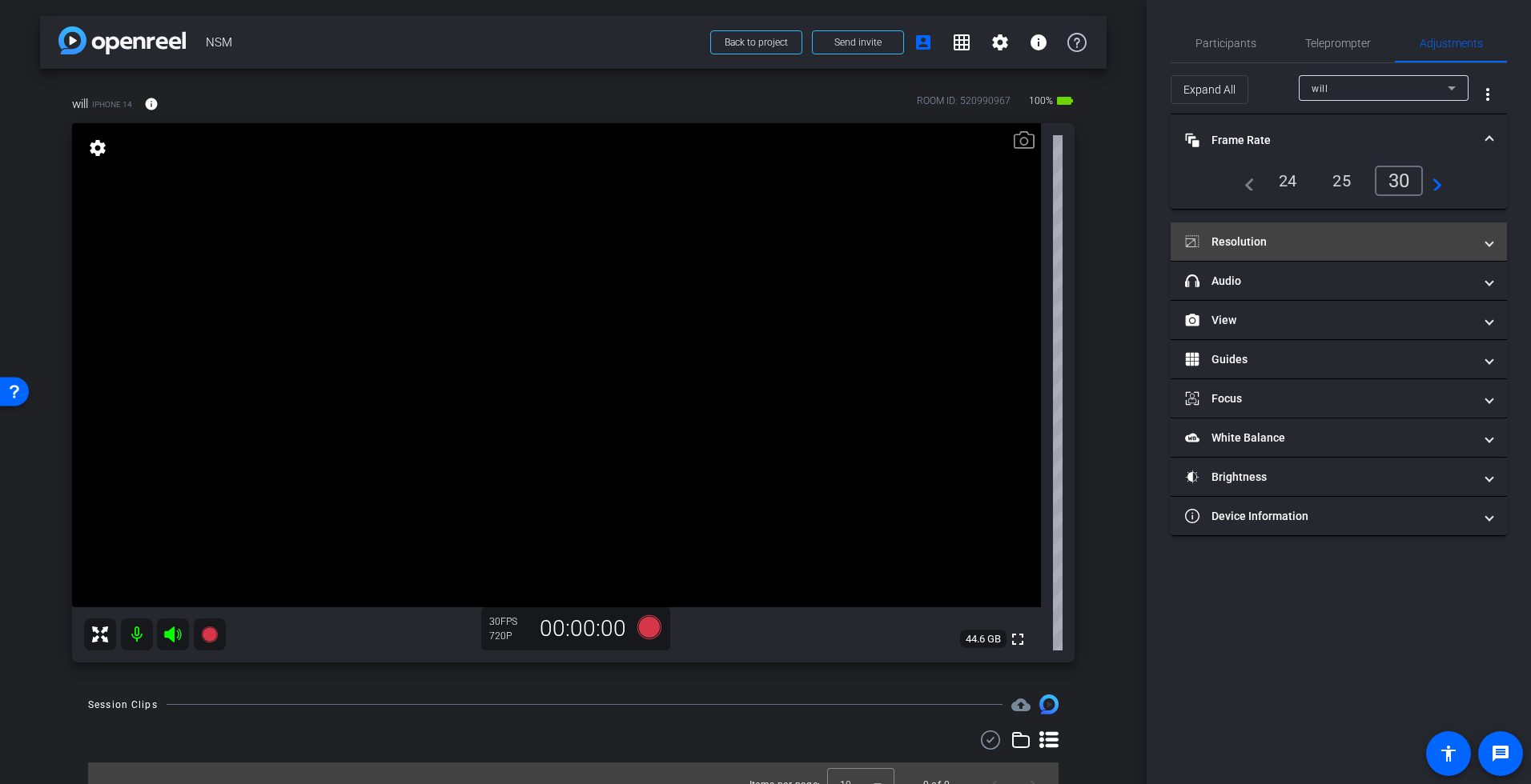
click at [1297, 240] on mat-panel-title "Resolution" at bounding box center [1329, 241] width 288 height 17
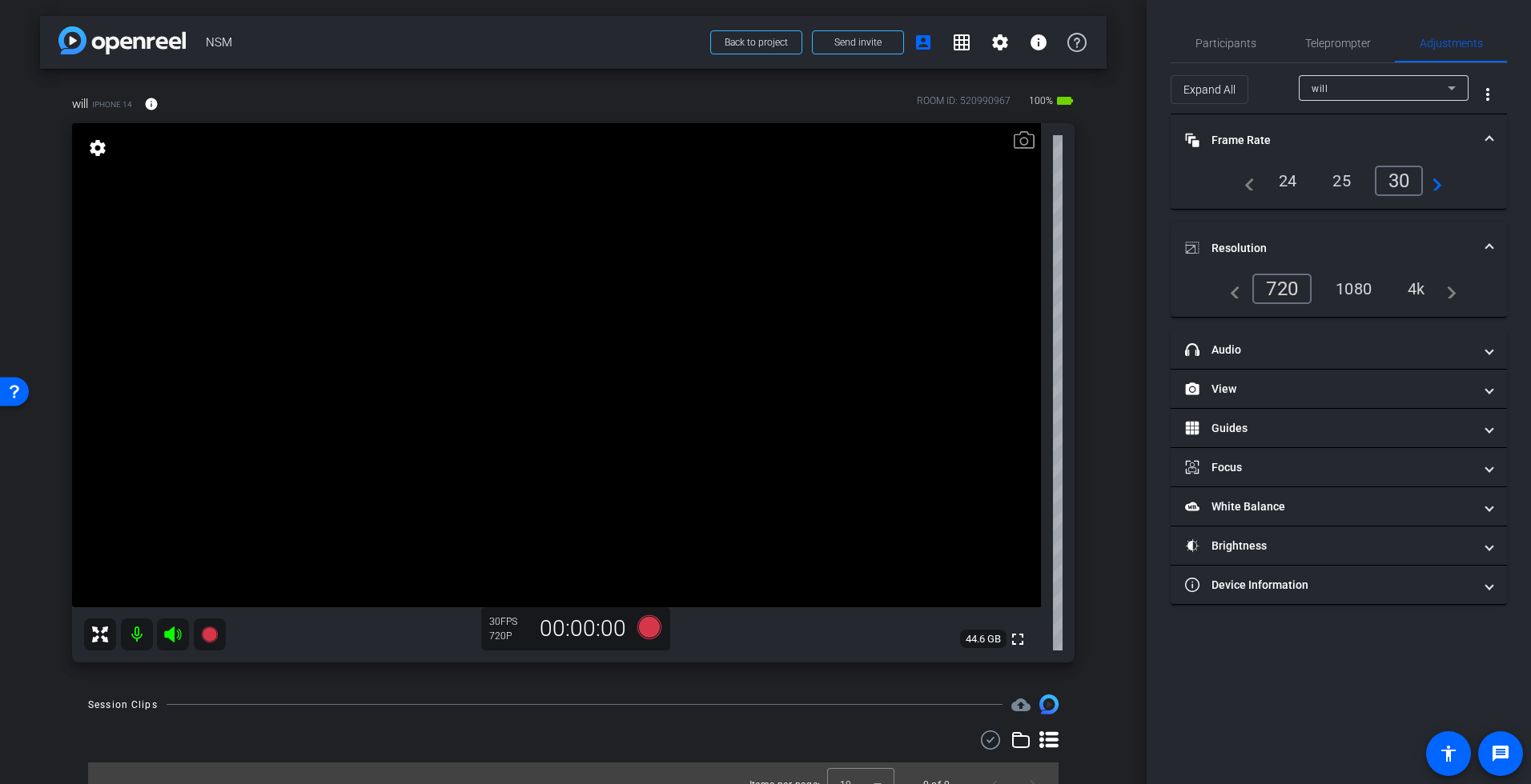
click at [1421, 288] on div "4k" at bounding box center [1417, 288] width 42 height 27
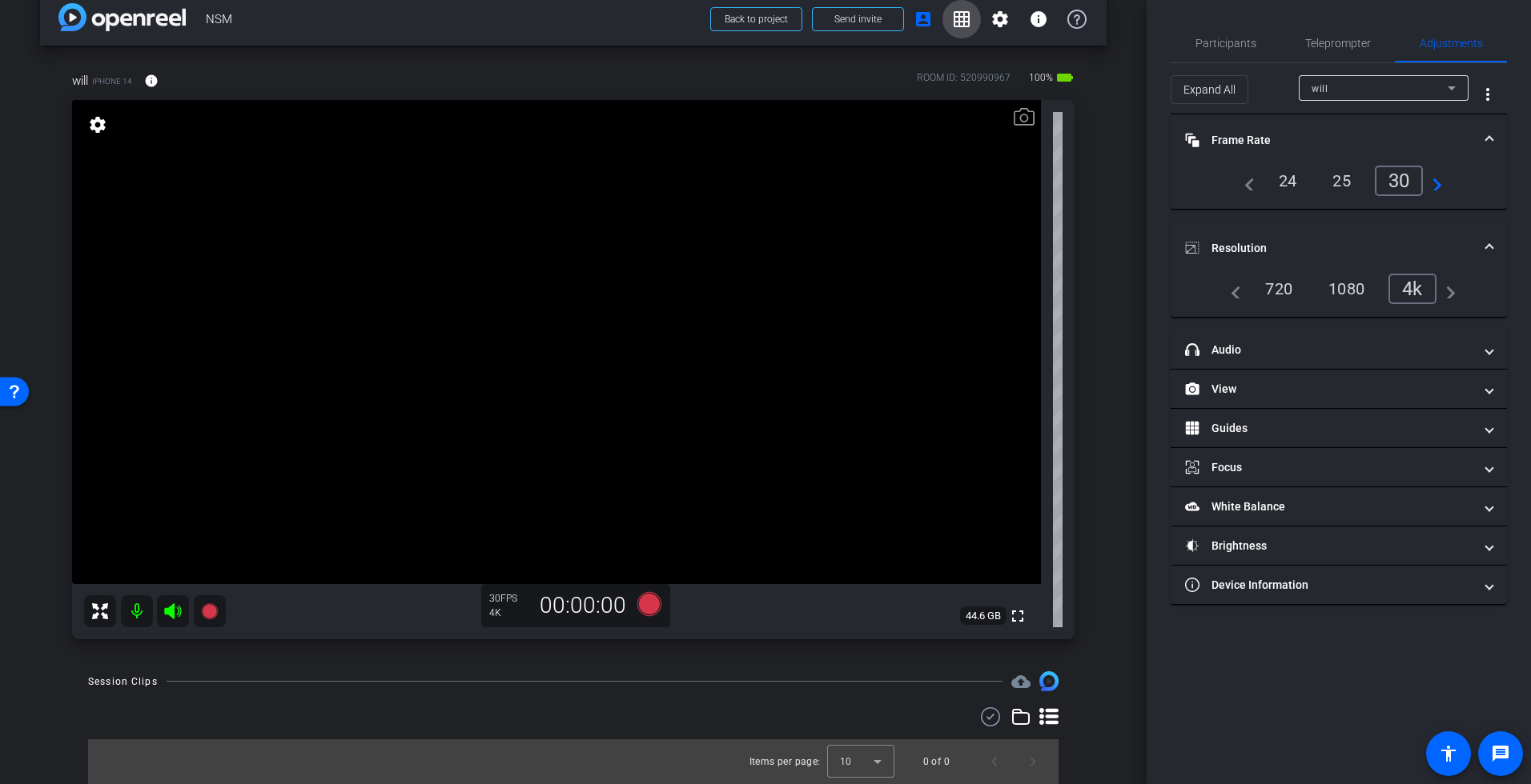
click at [951, 19] on mat-icon "grid_on" at bounding box center [960, 19] width 19 height 19
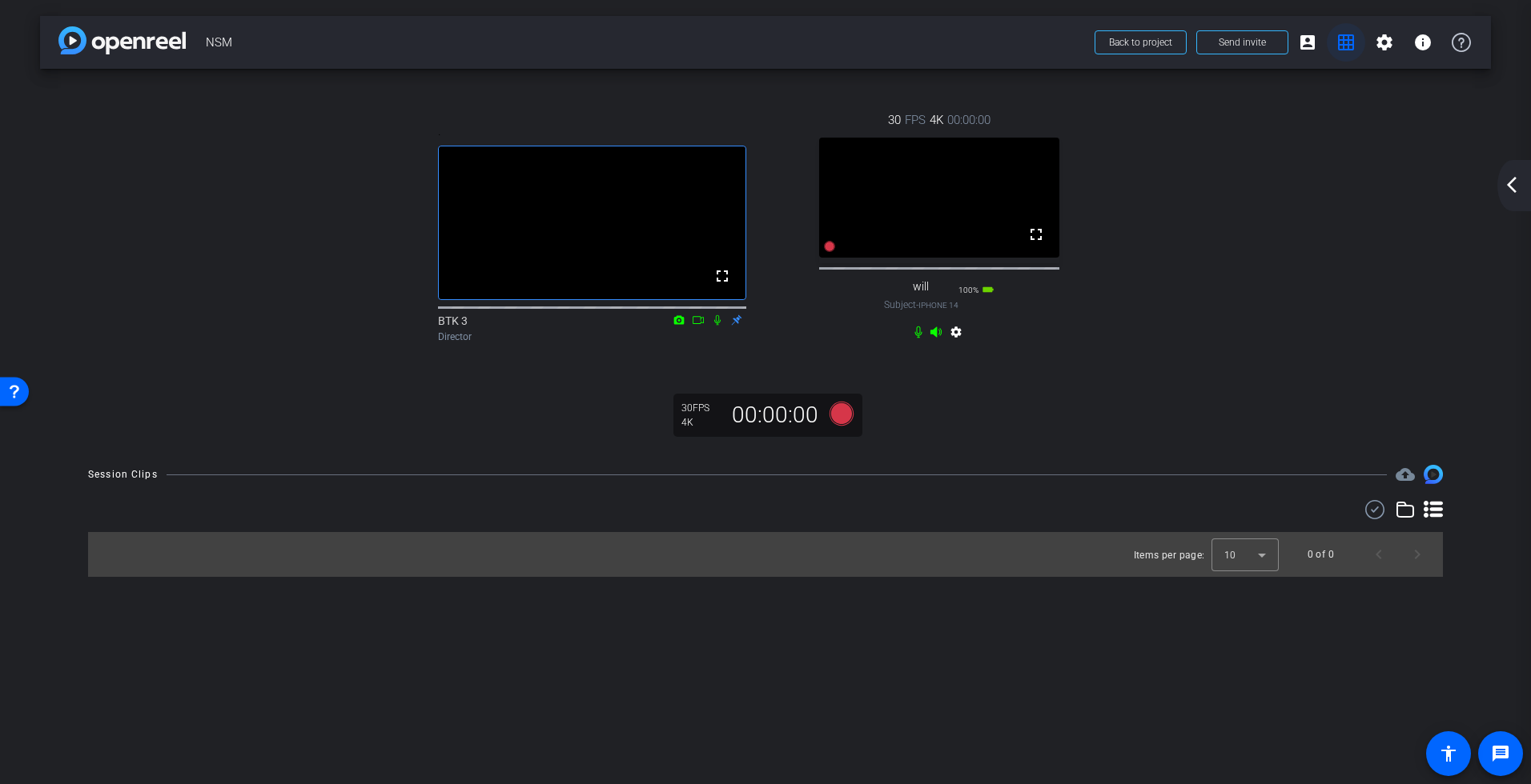
scroll to position [0, 0]
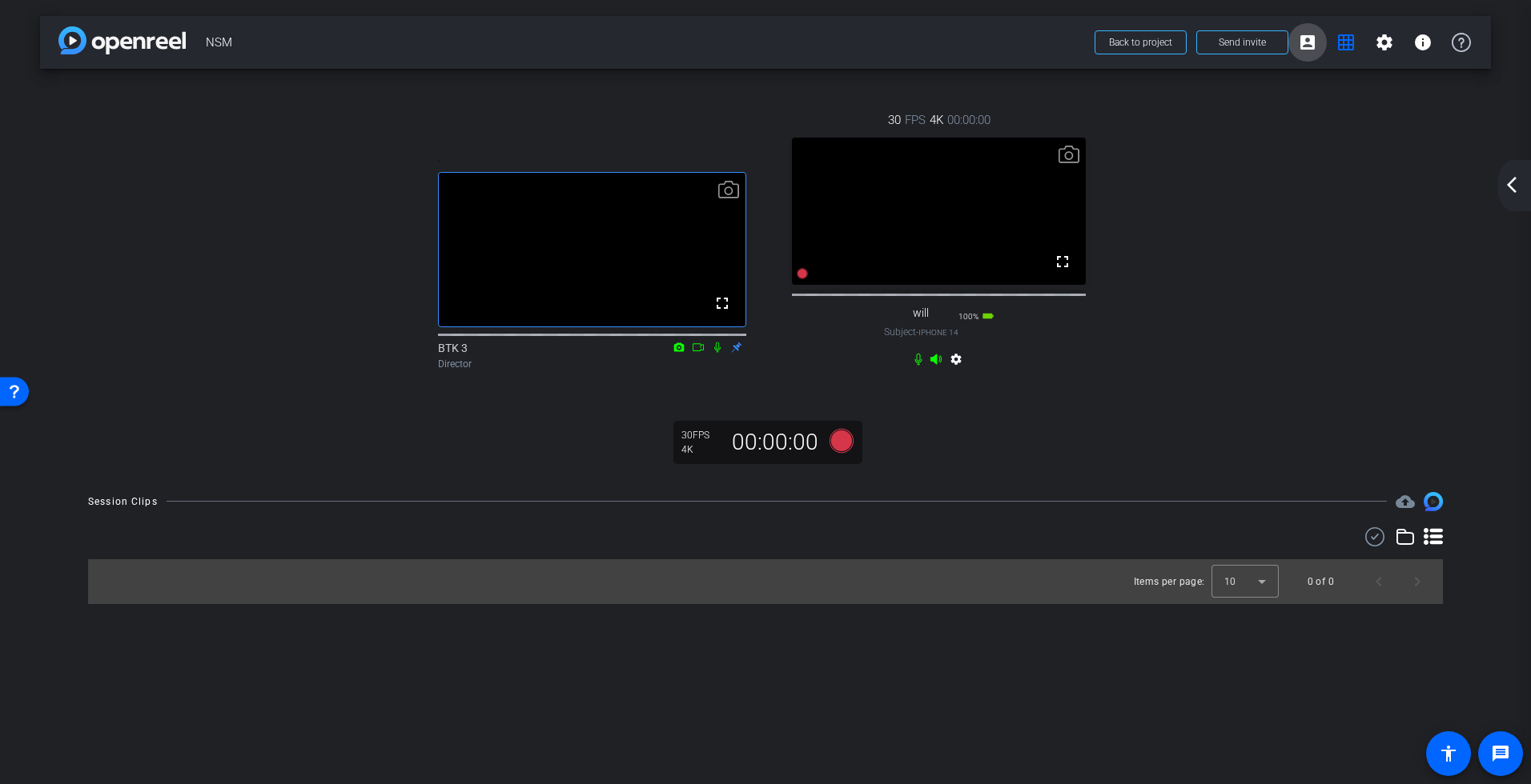
click at [1306, 42] on mat-icon "account_box" at bounding box center [1306, 42] width 19 height 19
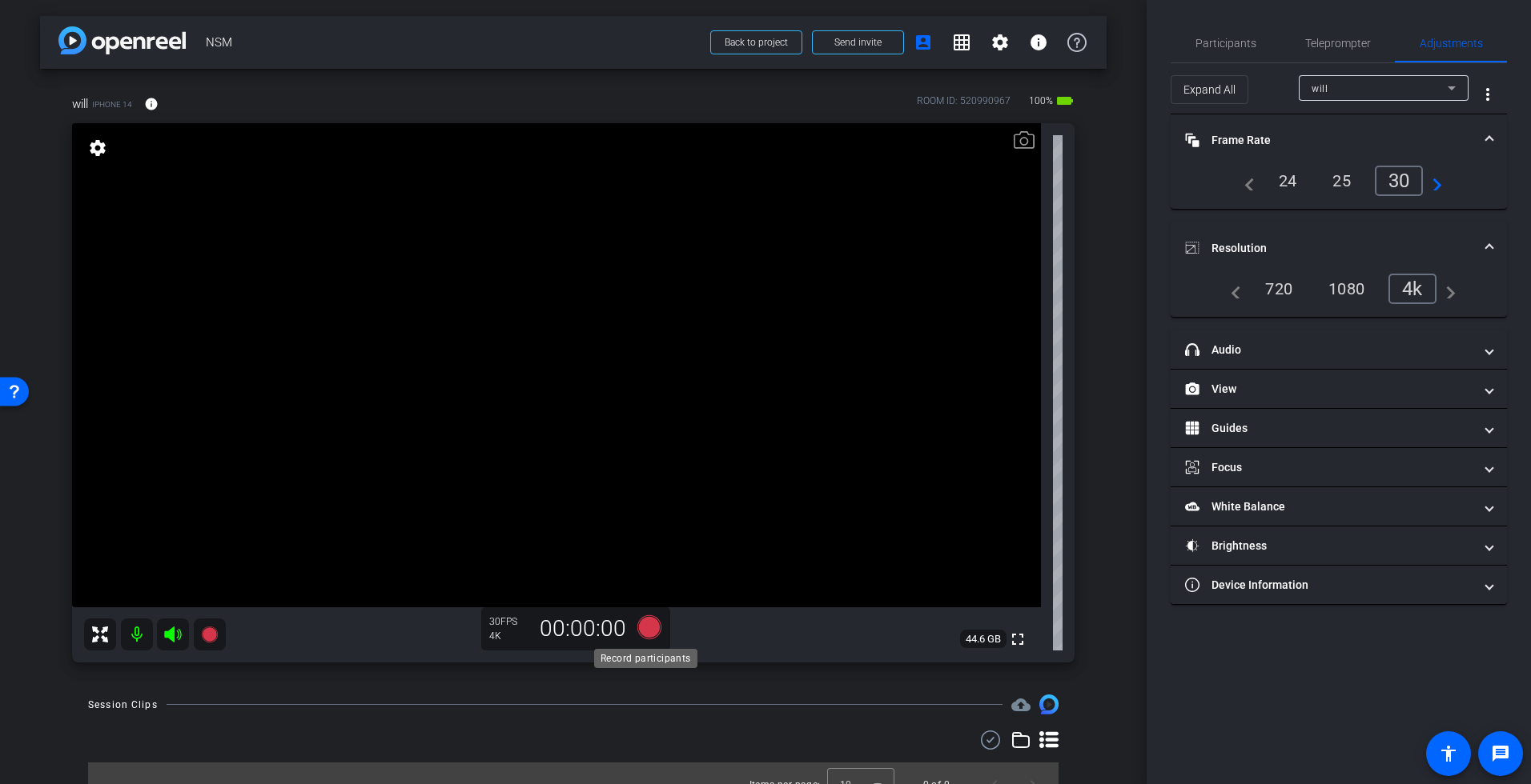
click at [647, 627] on icon at bounding box center [649, 627] width 24 height 24
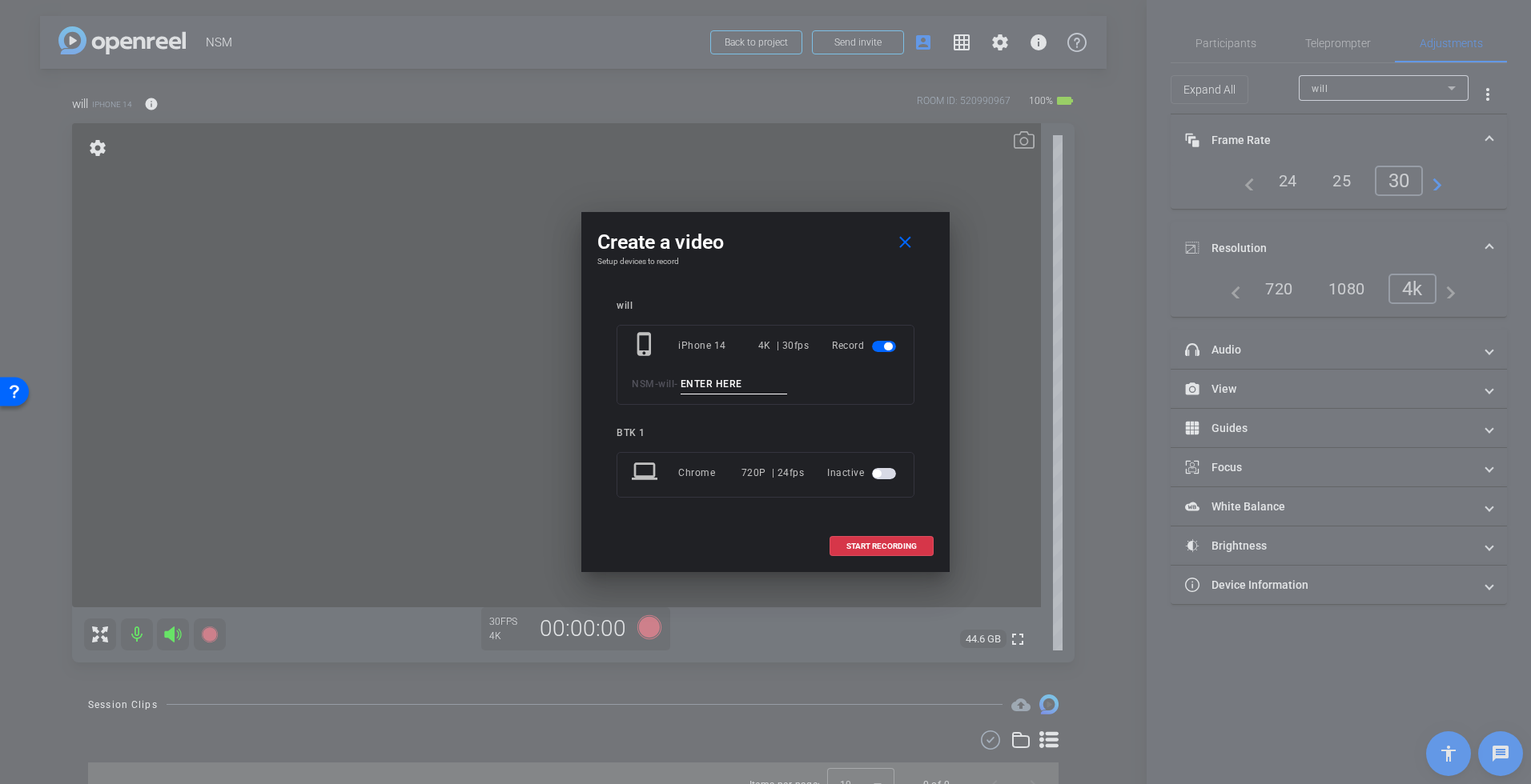
click at [736, 387] on input at bounding box center [734, 385] width 107 height 20
type input "Test 001"
click at [878, 544] on span "START RECORDING" at bounding box center [881, 547] width 71 height 8
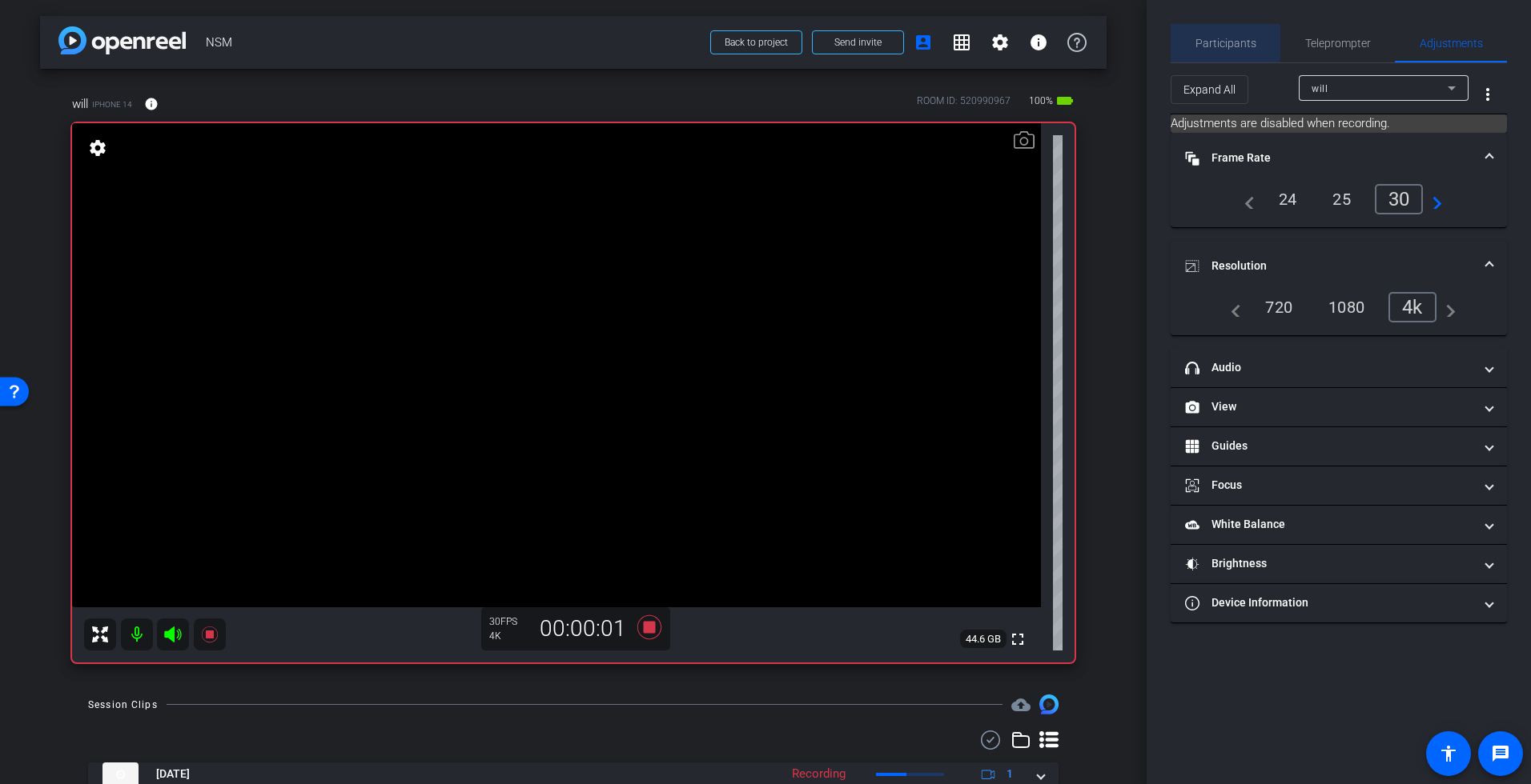
click at [1205, 42] on span "Participants" at bounding box center [1225, 43] width 61 height 11
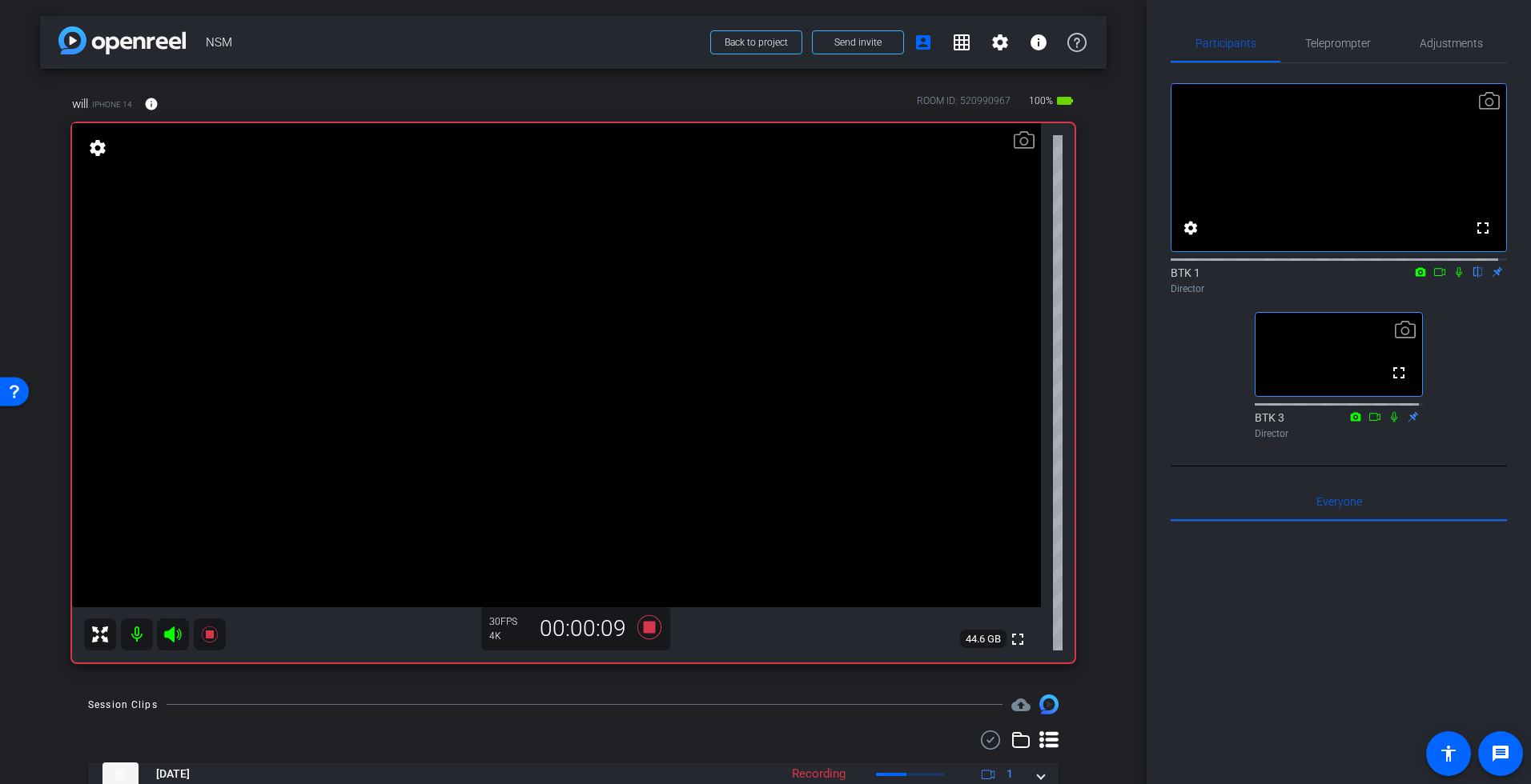
click at [1430, 277] on icon at bounding box center [1458, 272] width 6 height 10
click at [1388, 422] on icon at bounding box center [1394, 416] width 13 height 11
click at [1430, 277] on icon at bounding box center [1458, 271] width 13 height 11
click at [645, 624] on icon at bounding box center [649, 627] width 24 height 24
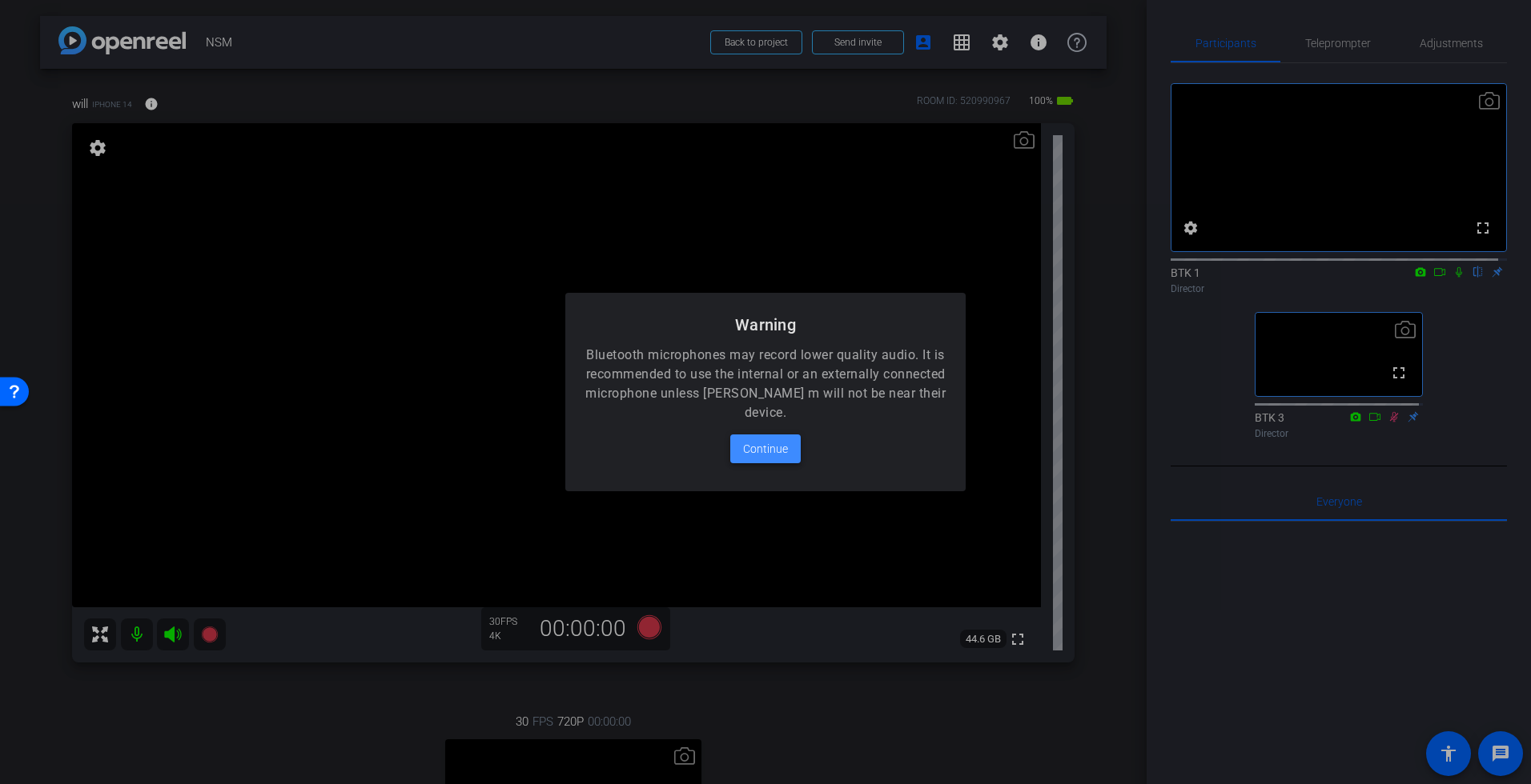
click at [772, 448] on span "Continue" at bounding box center [765, 448] width 45 height 19
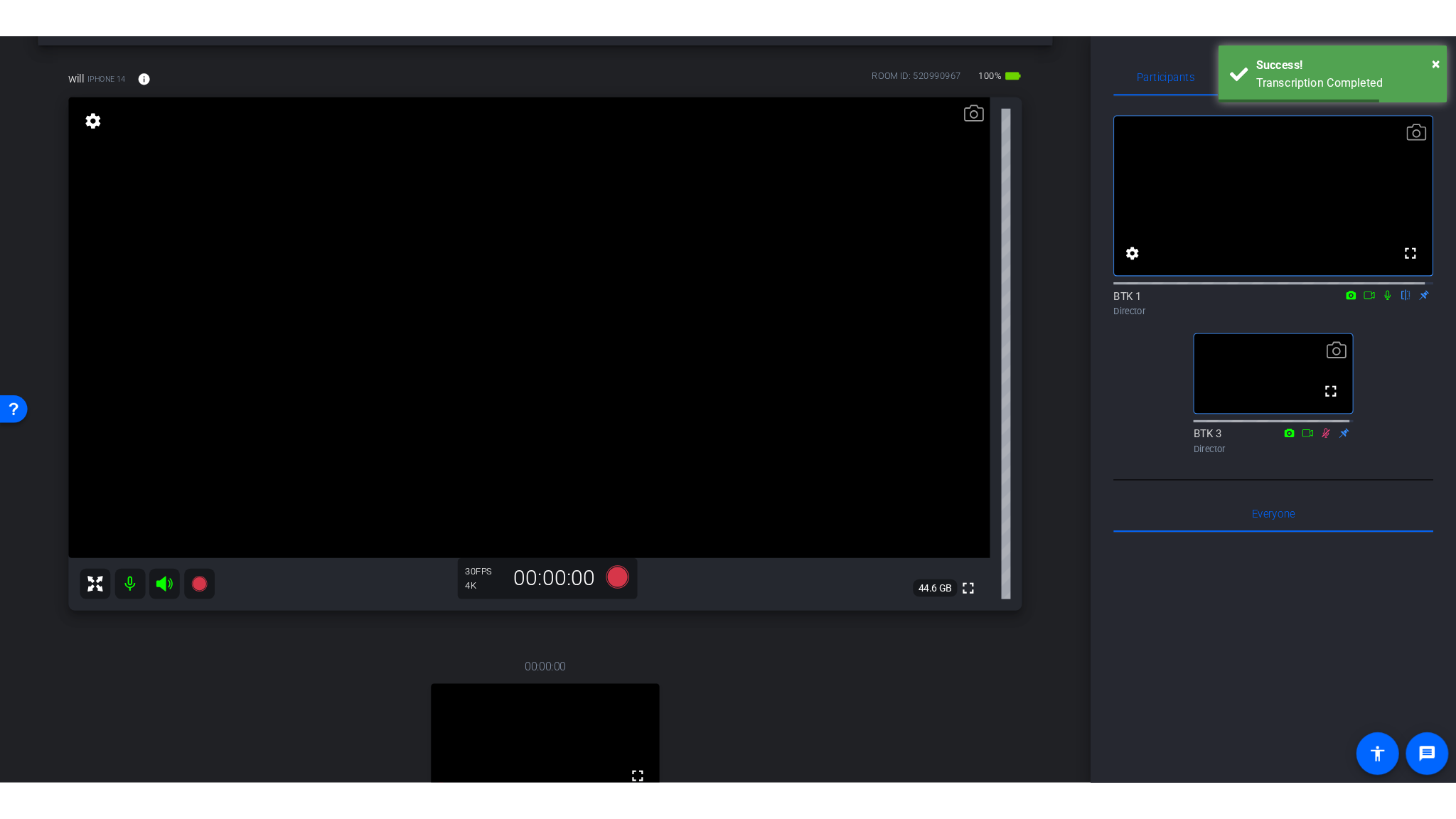
scroll to position [207, 0]
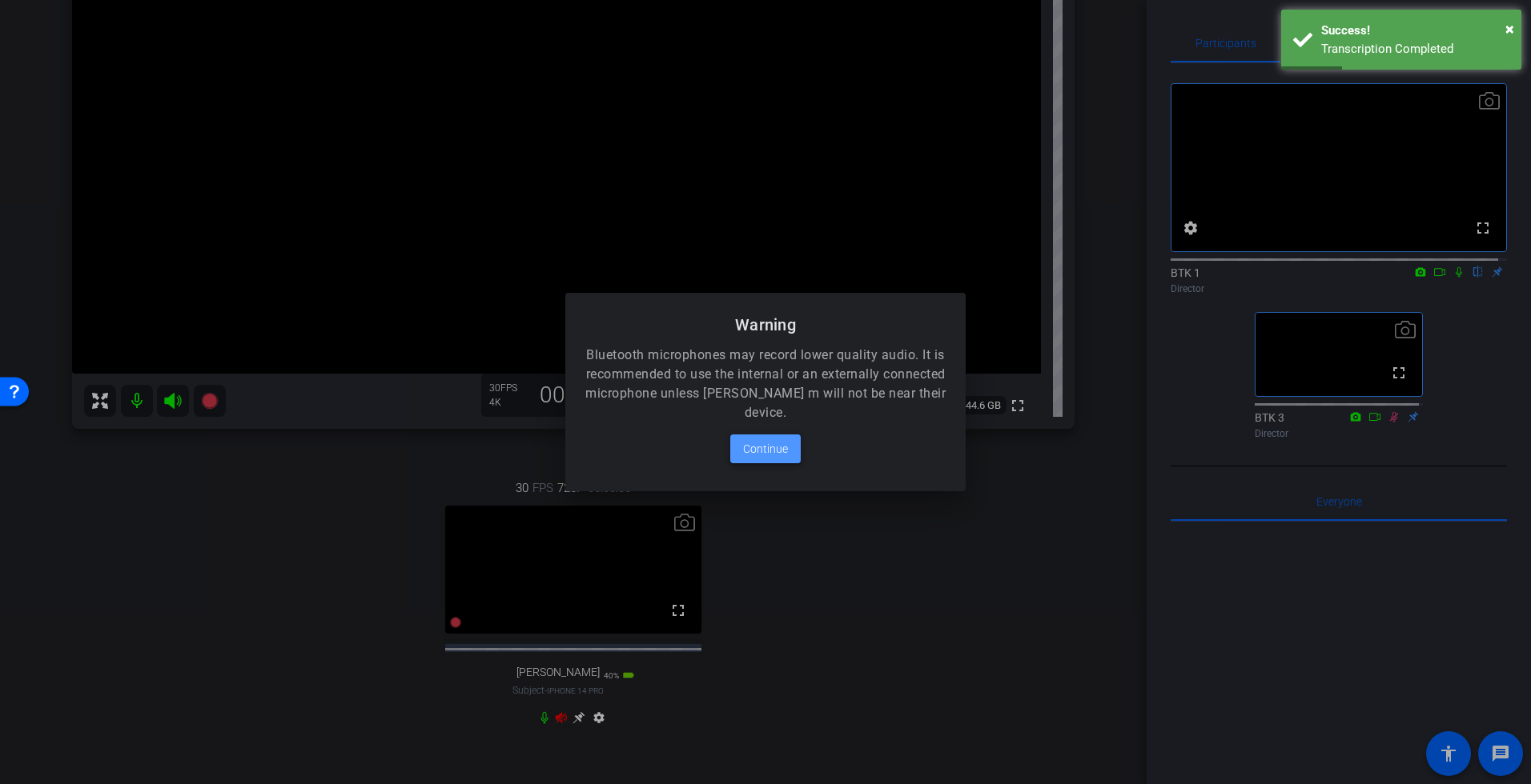
click at [765, 450] on span "Continue" at bounding box center [765, 448] width 45 height 19
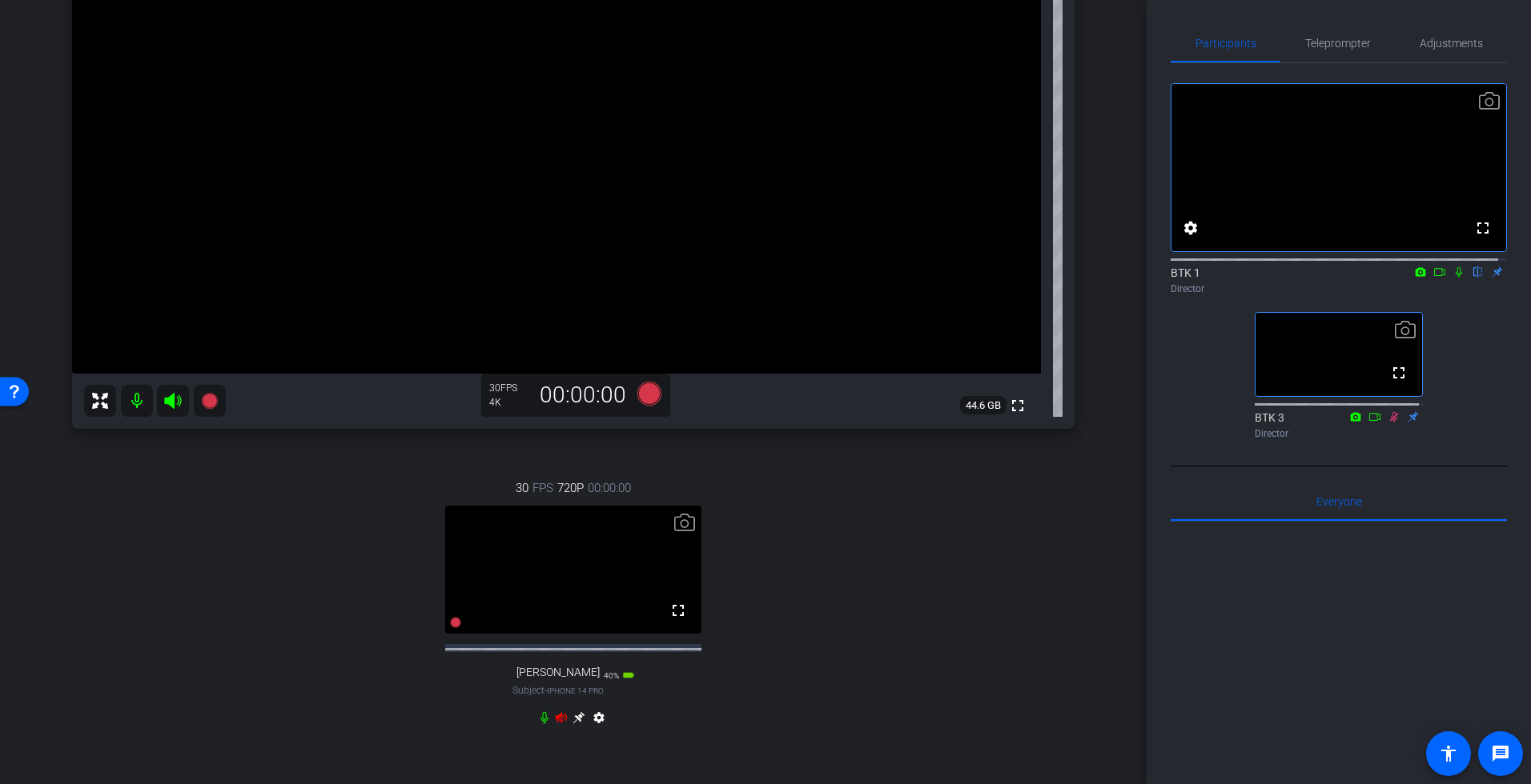
click at [555, 724] on icon at bounding box center [561, 717] width 13 height 13
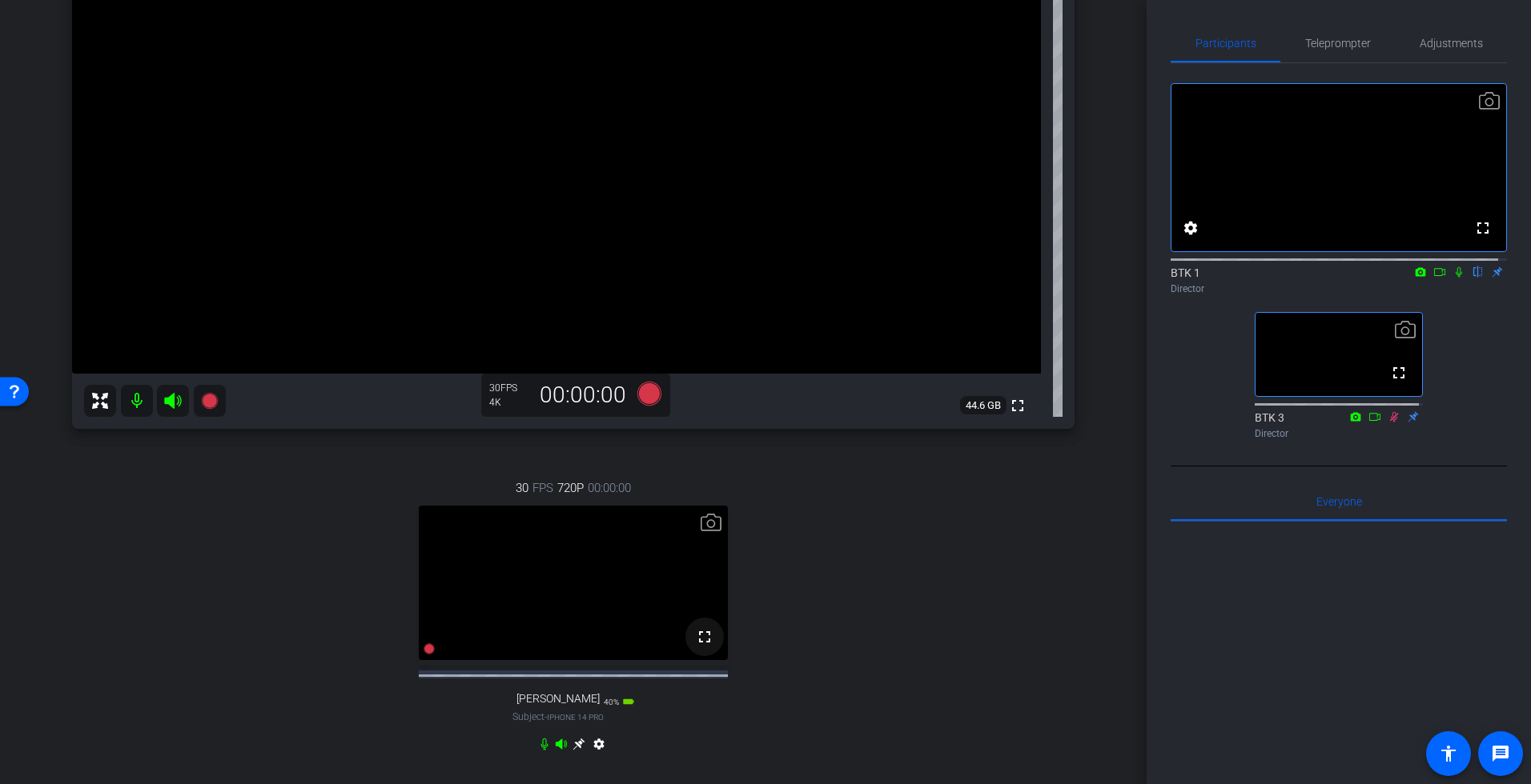
click at [701, 647] on mat-icon "fullscreen" at bounding box center [704, 636] width 19 height 19
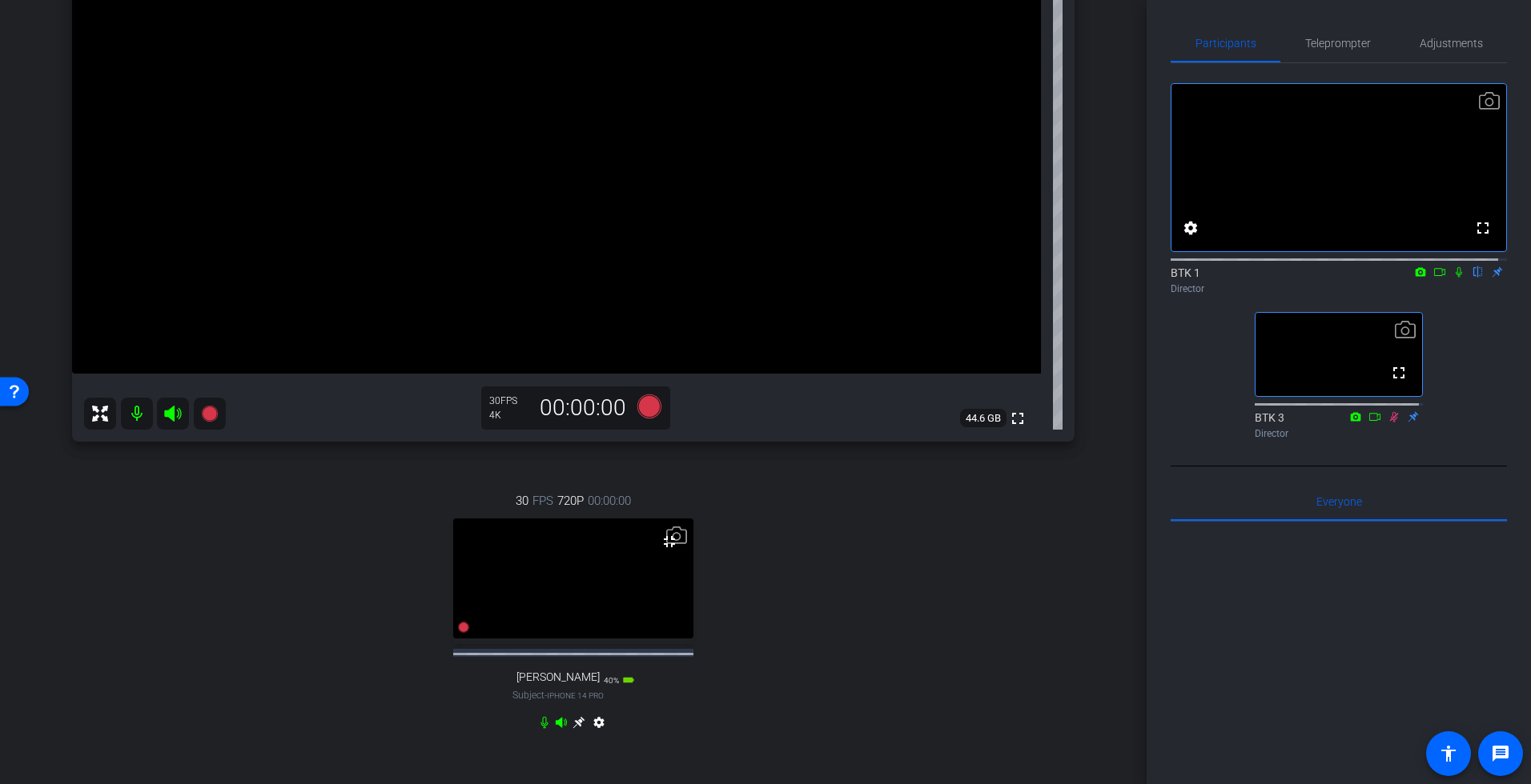
scroll to position [147, 0]
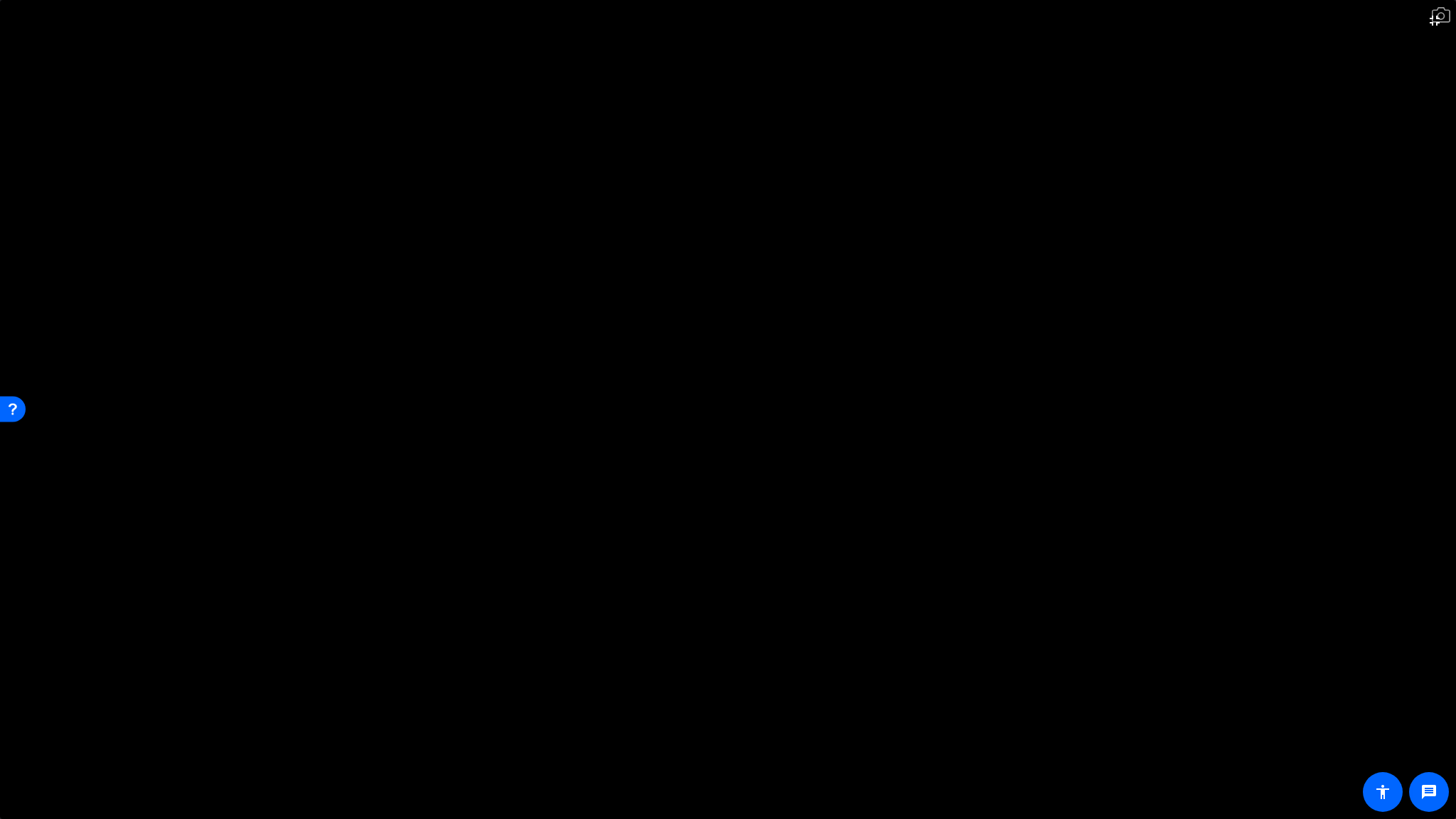
click at [972, 508] on video at bounding box center [728, 410] width 1456 height 819
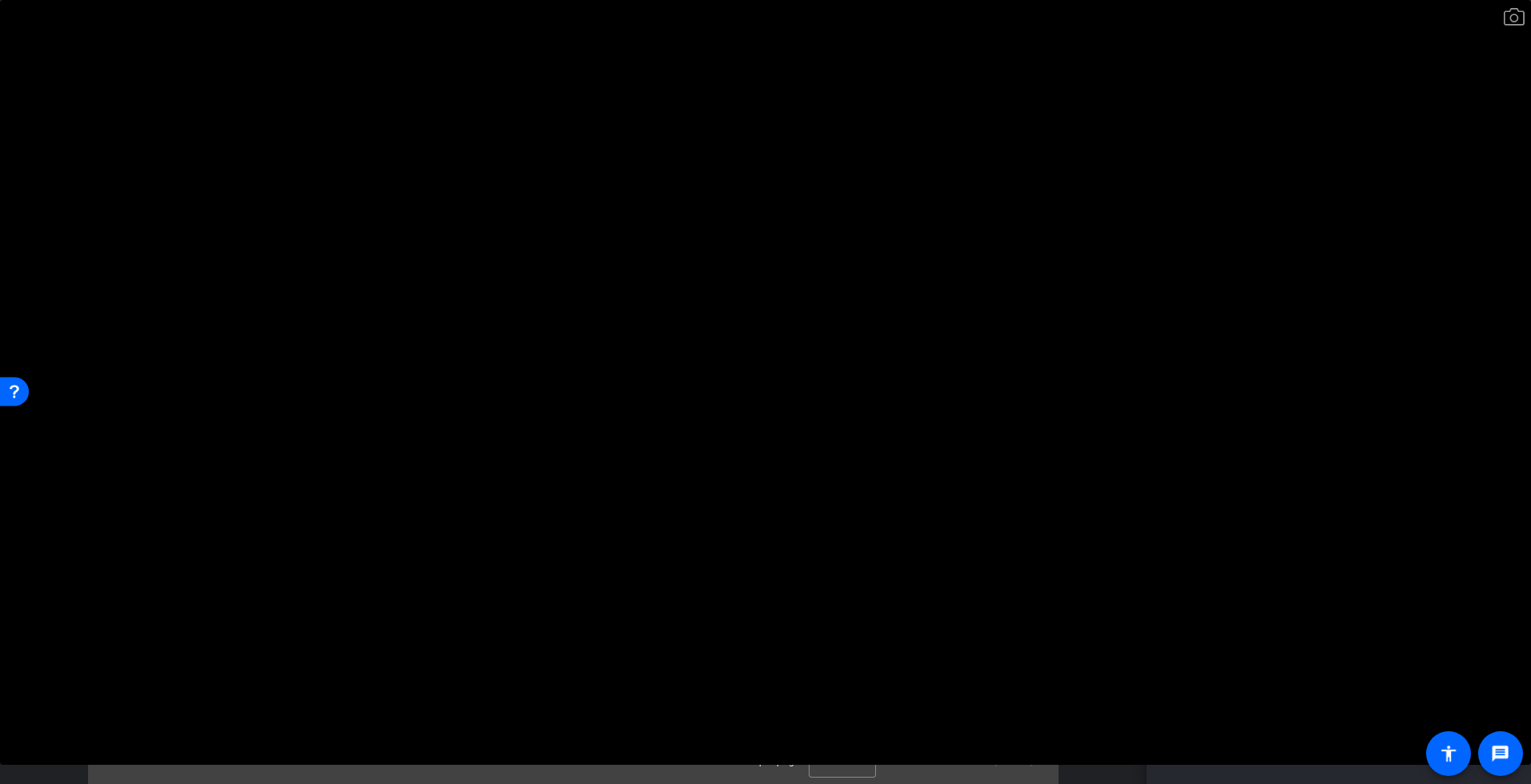
scroll to position [428, 0]
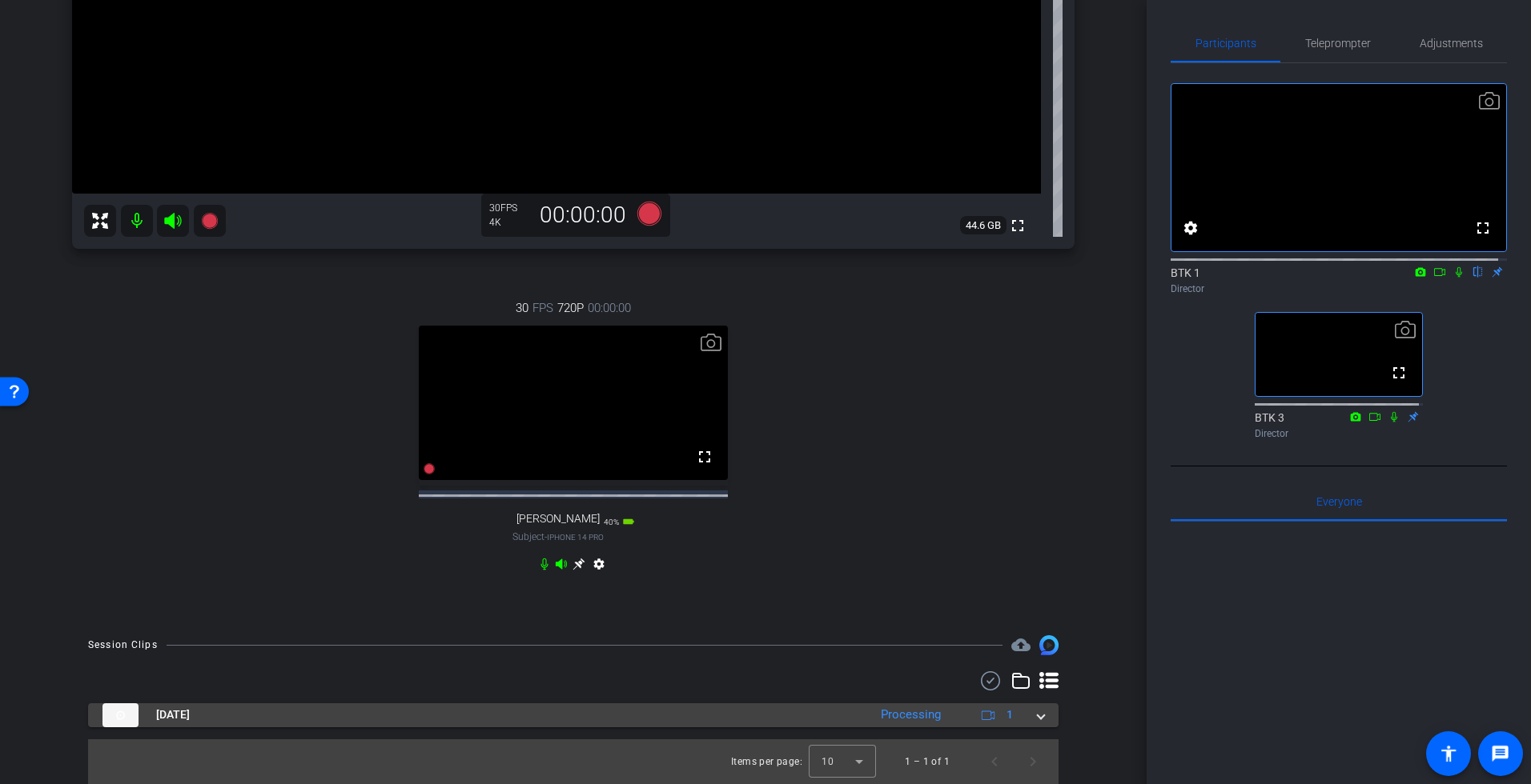
click at [1038, 718] on span at bounding box center [1041, 714] width 6 height 17
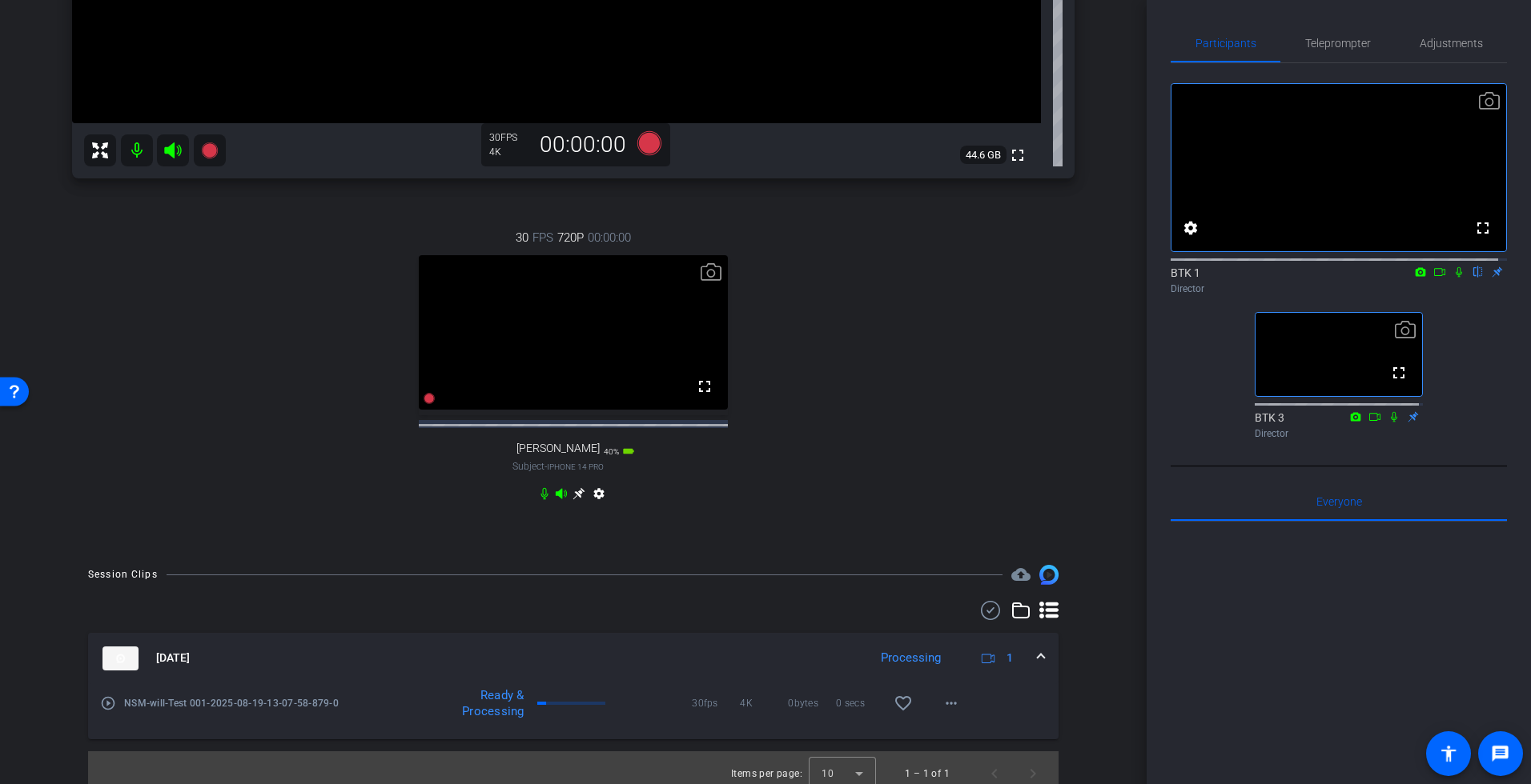
scroll to position [511, 0]
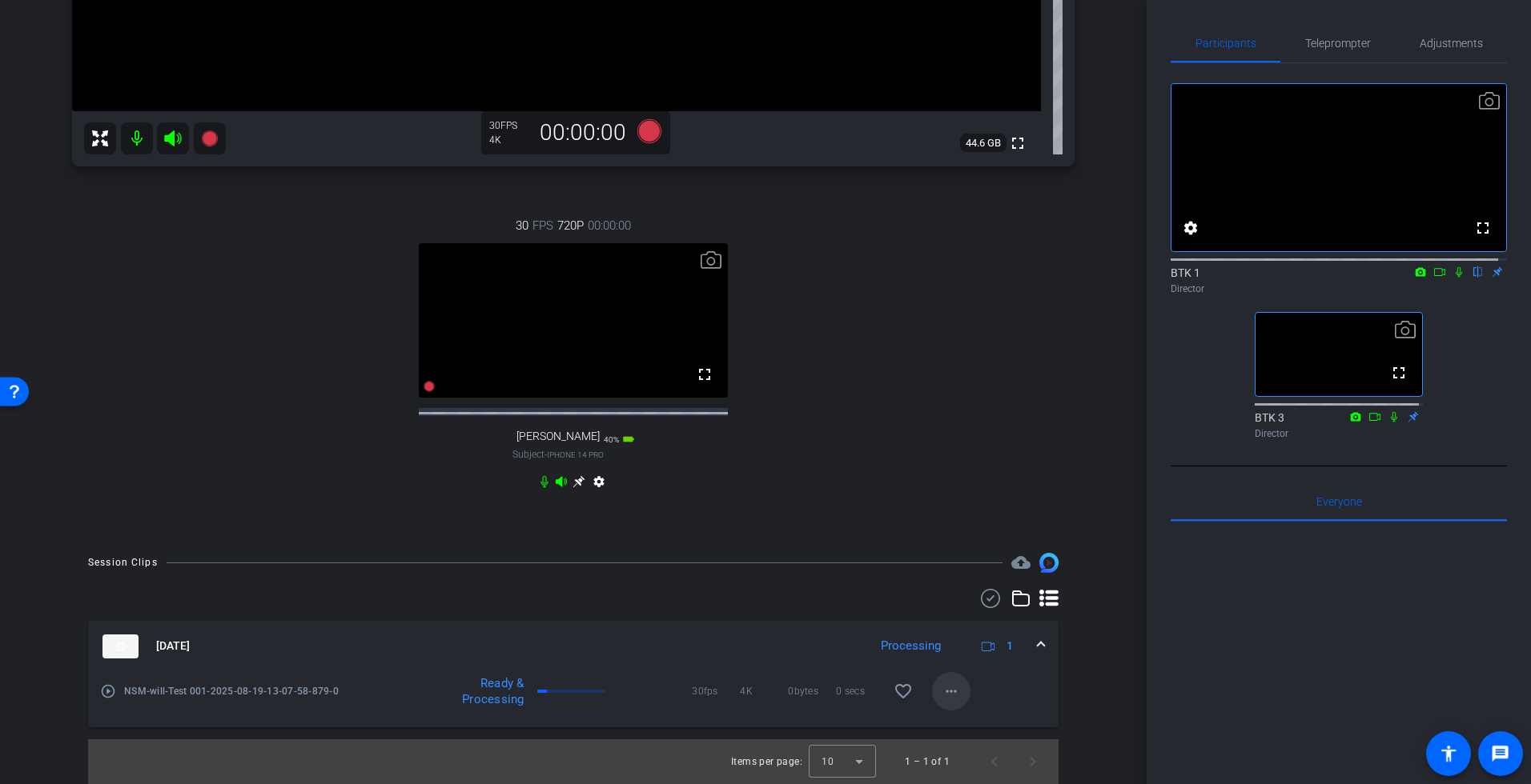
click at [941, 693] on mat-icon "more_horiz" at bounding box center [950, 691] width 19 height 19
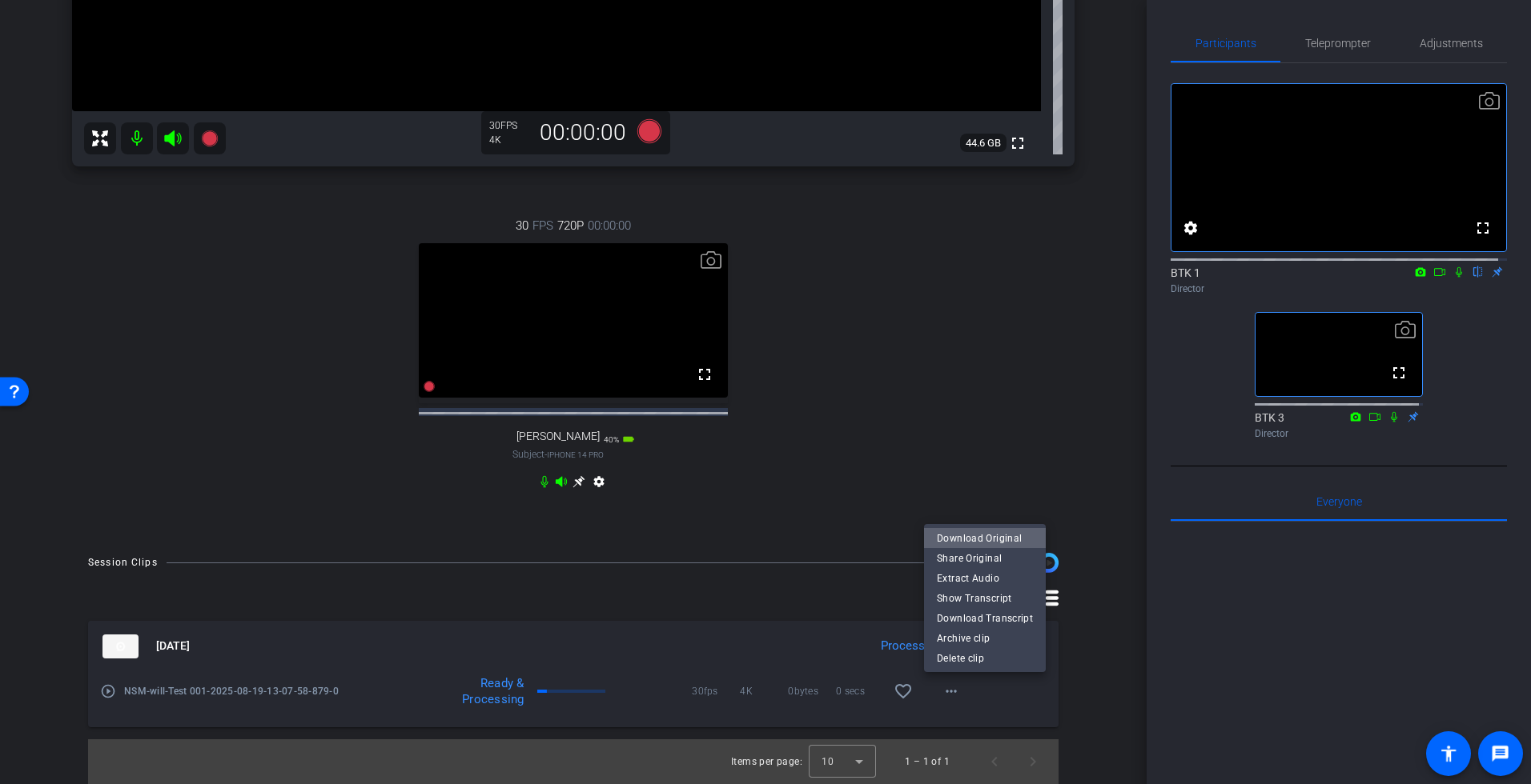
click at [992, 538] on span "Download Original" at bounding box center [984, 538] width 96 height 19
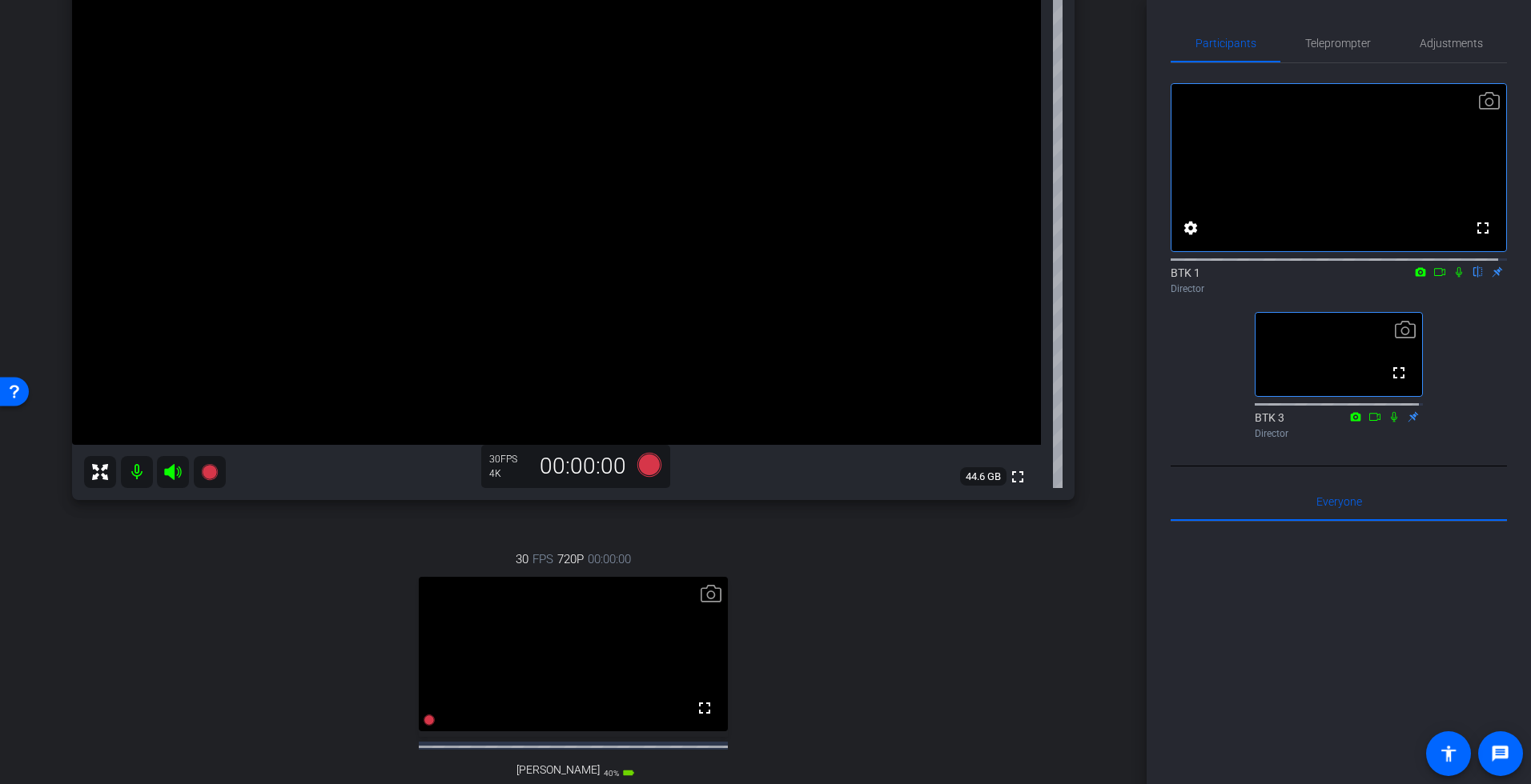
scroll to position [0, 0]
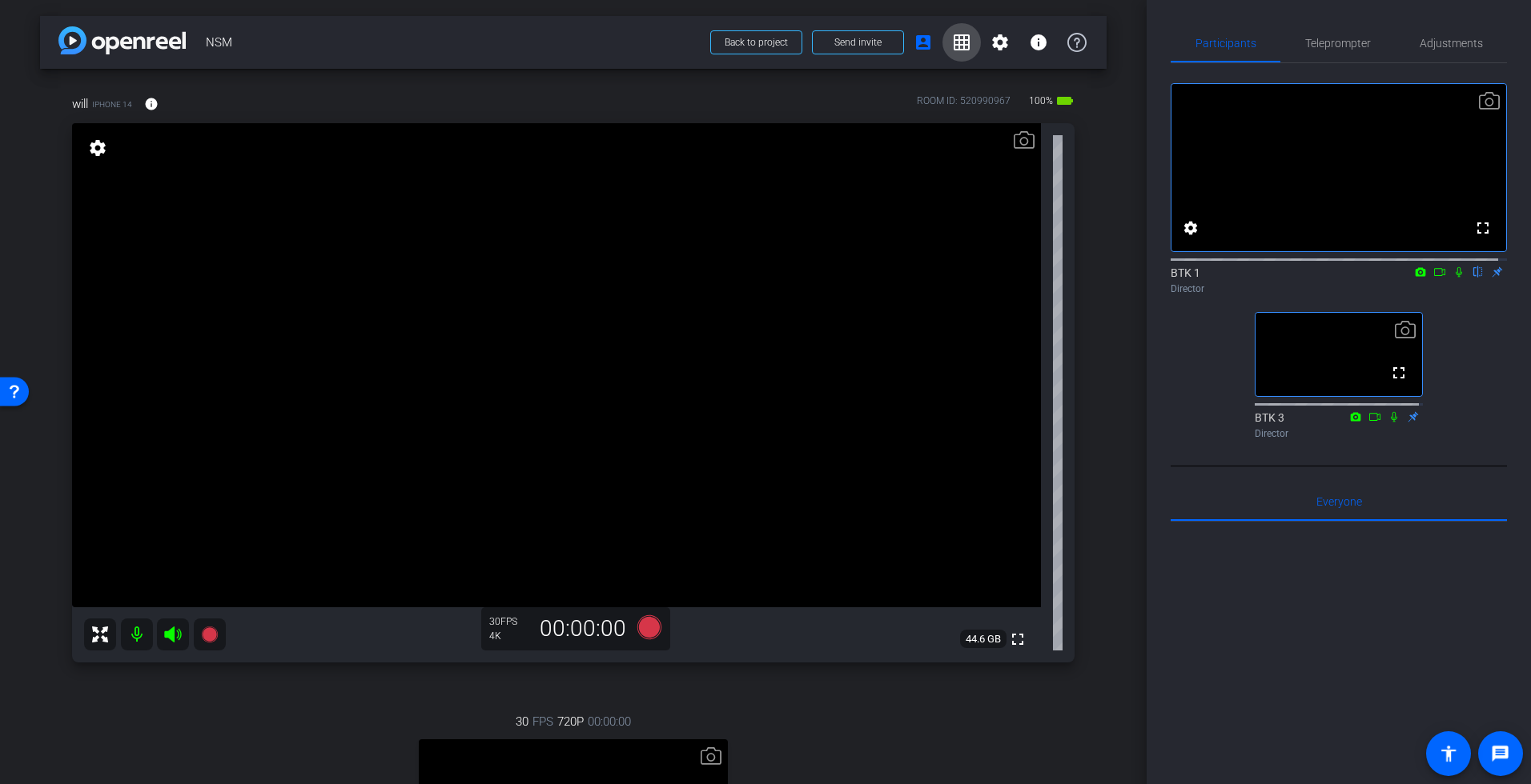
click at [952, 40] on mat-icon "grid_on" at bounding box center [960, 42] width 19 height 19
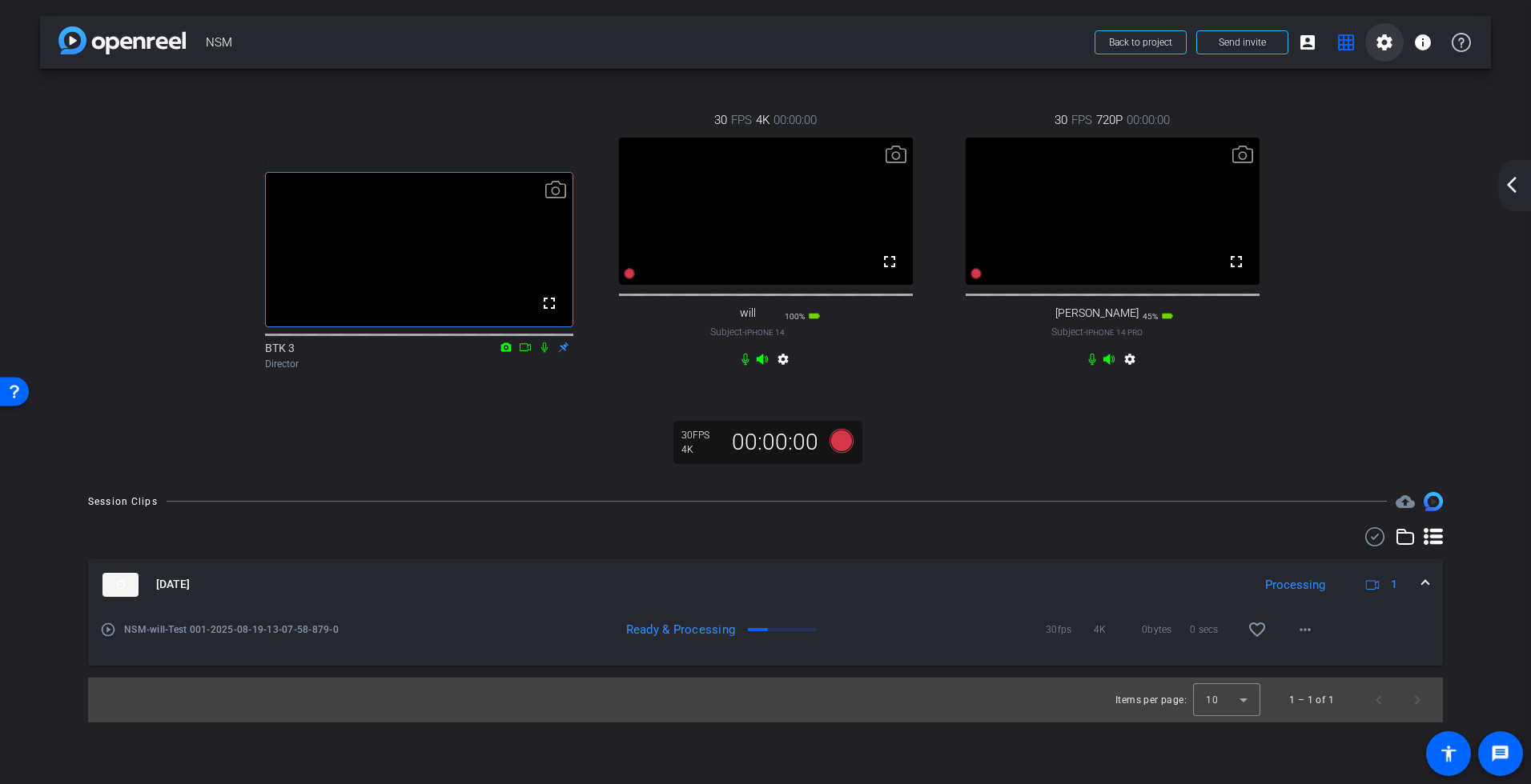
click at [1380, 42] on mat-icon "settings" at bounding box center [1384, 42] width 19 height 19
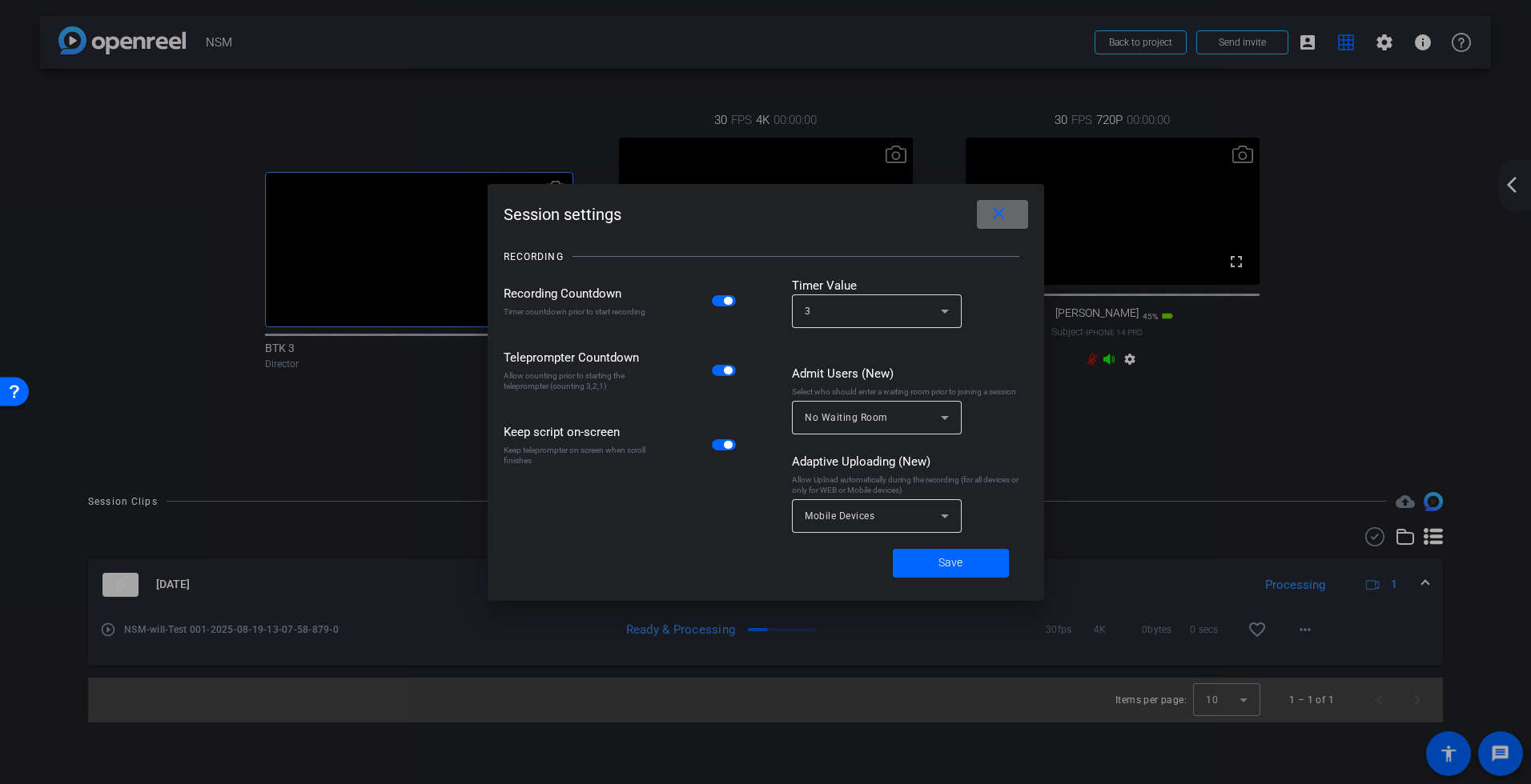
click at [1001, 216] on mat-icon "close" at bounding box center [999, 214] width 20 height 20
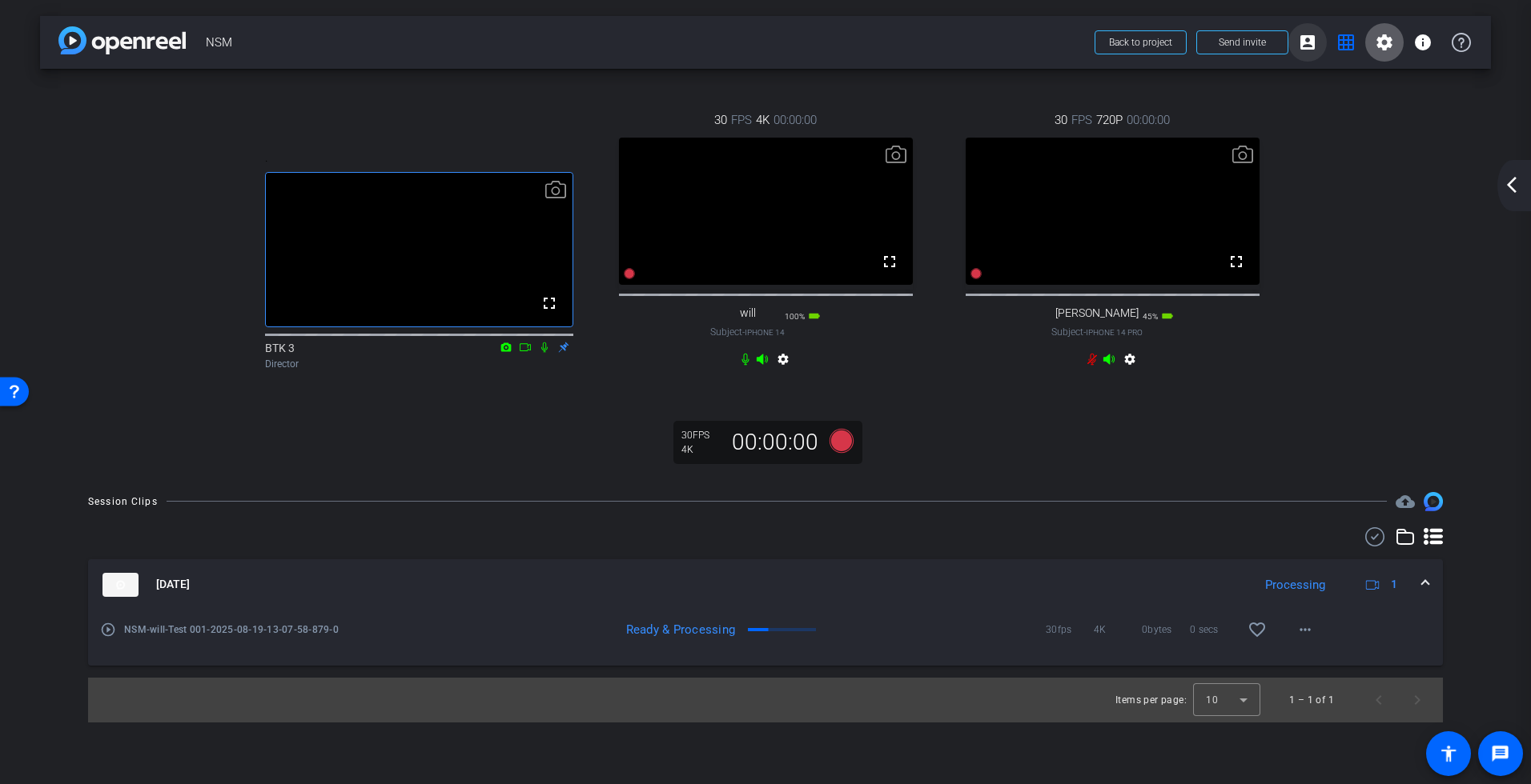
click at [1306, 39] on mat-icon "account_box" at bounding box center [1306, 42] width 19 height 19
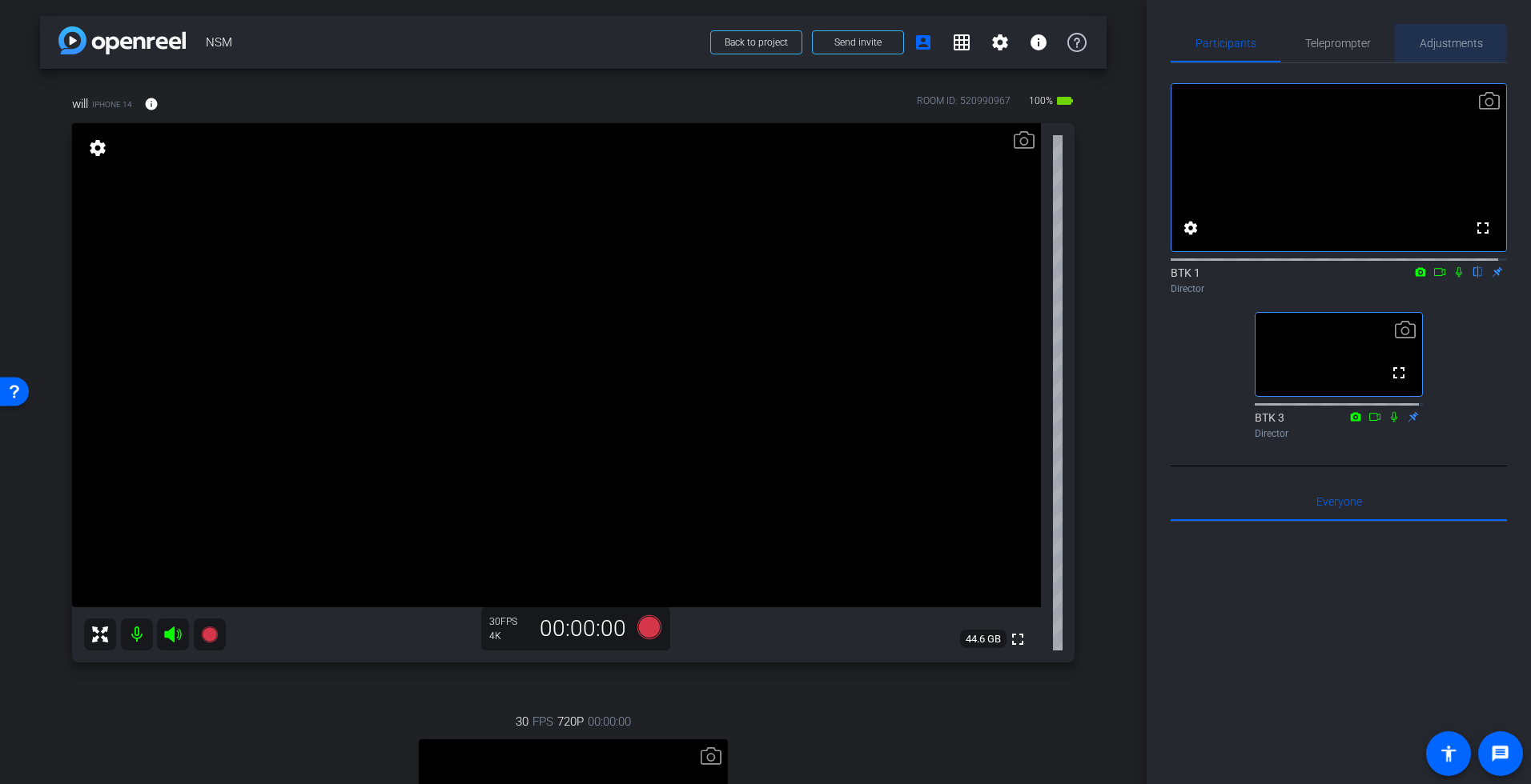
click at [1430, 42] on span "Adjustments" at bounding box center [1451, 43] width 64 height 11
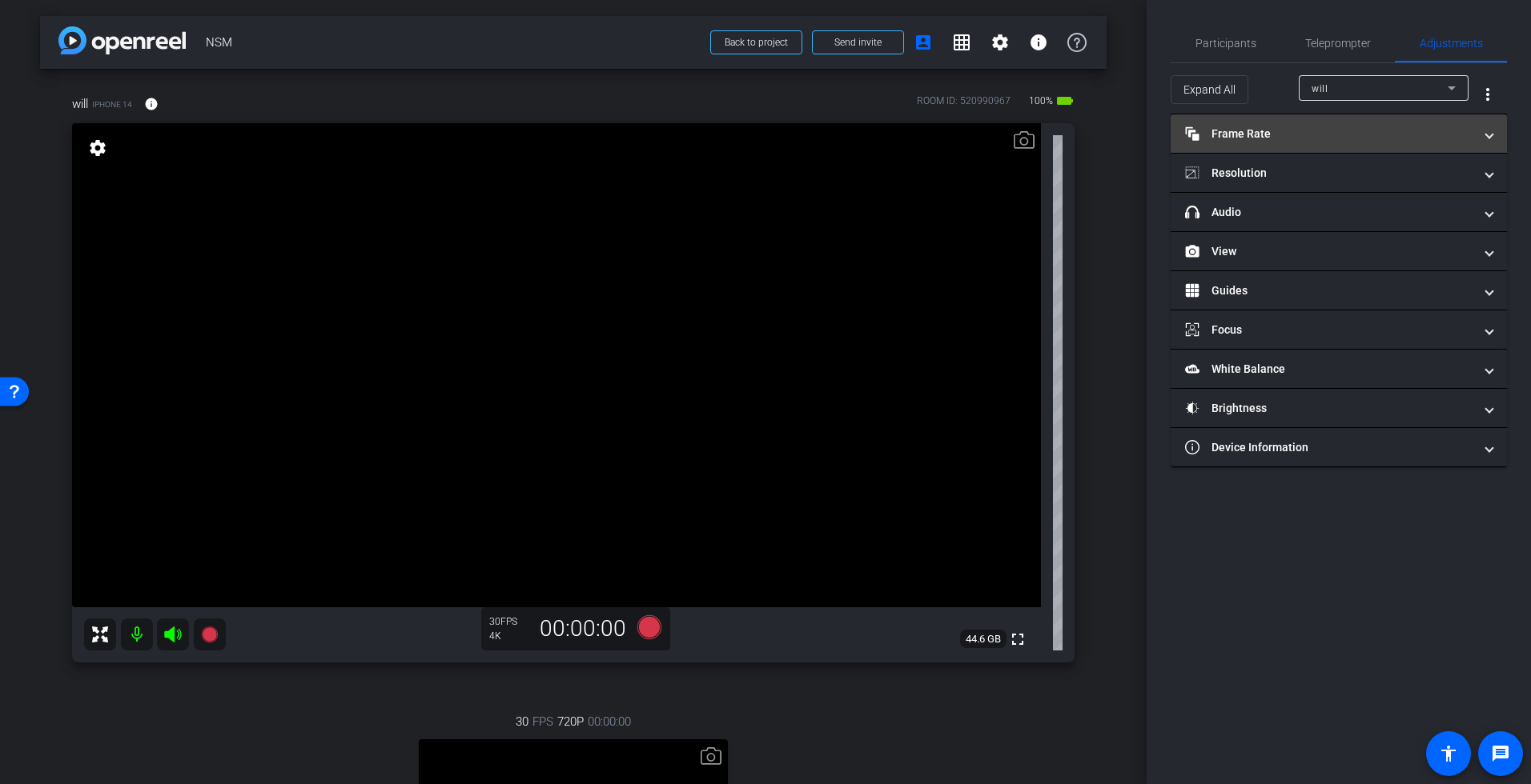
click at [1349, 133] on mat-panel-title "Frame Rate Frame Rate" at bounding box center [1329, 133] width 288 height 17
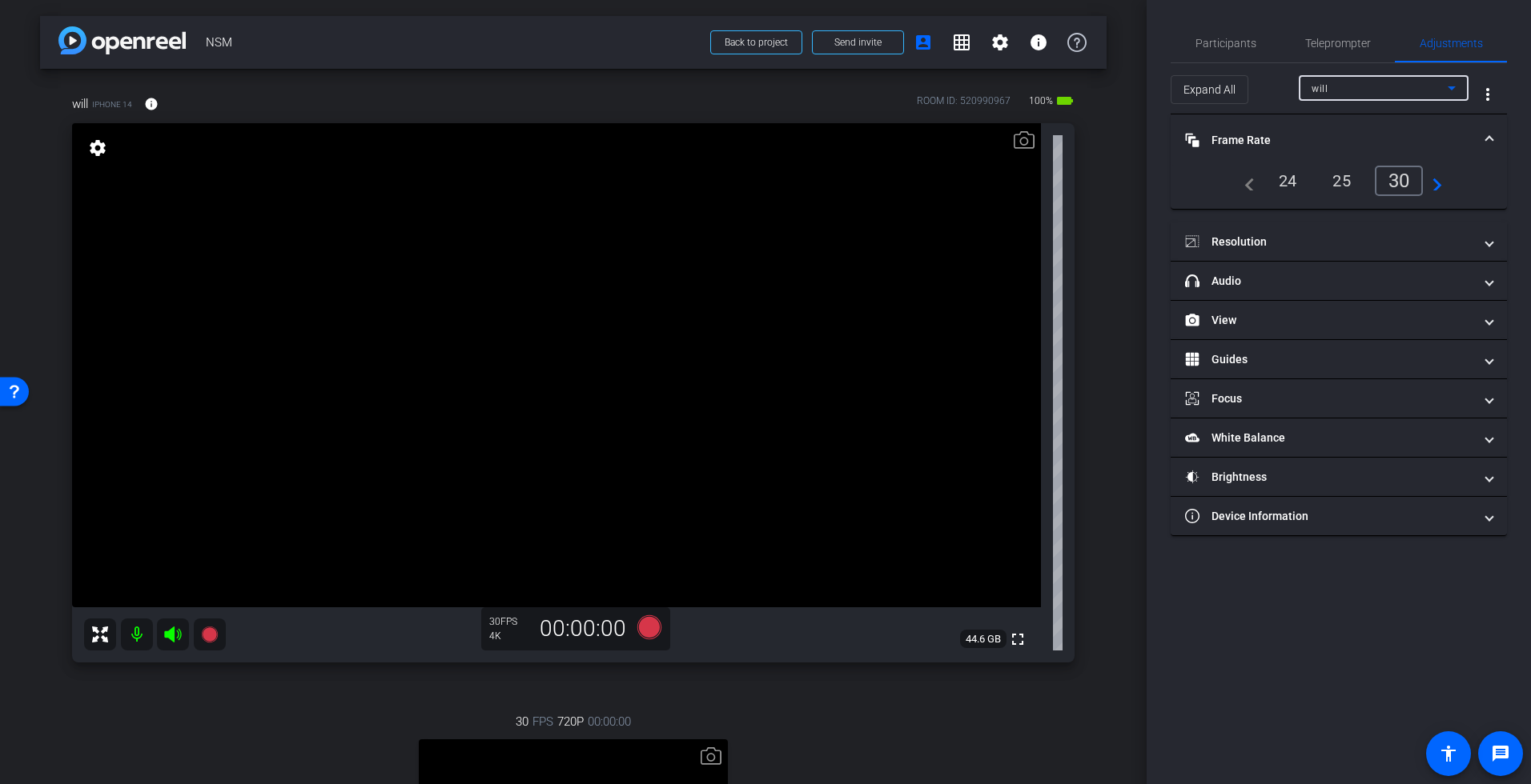
click at [1411, 85] on div "will" at bounding box center [1379, 88] width 136 height 20
click at [1337, 145] on span "gabriel m" at bounding box center [1351, 145] width 81 height 19
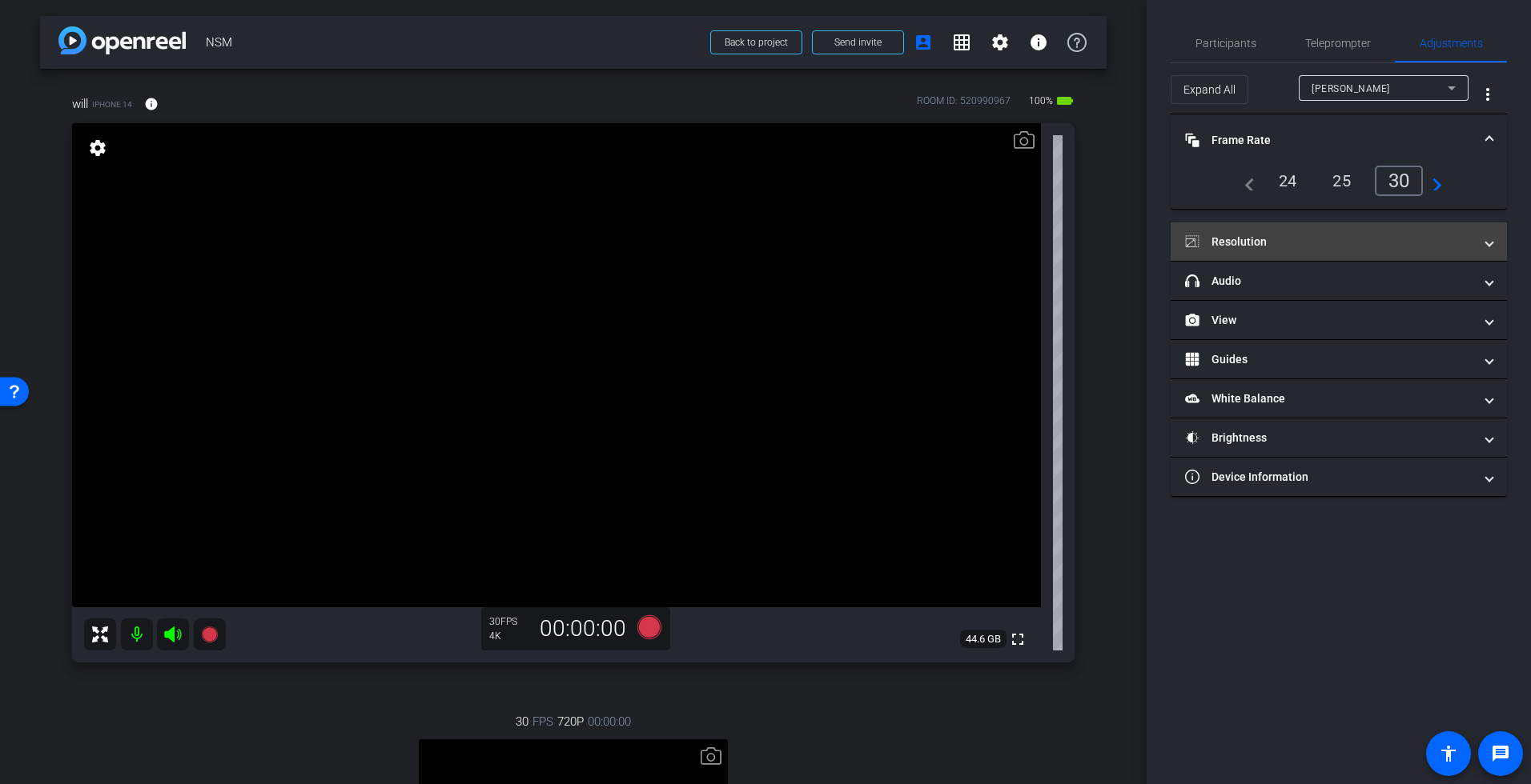
click at [1375, 245] on mat-panel-title "Resolution" at bounding box center [1329, 241] width 288 height 17
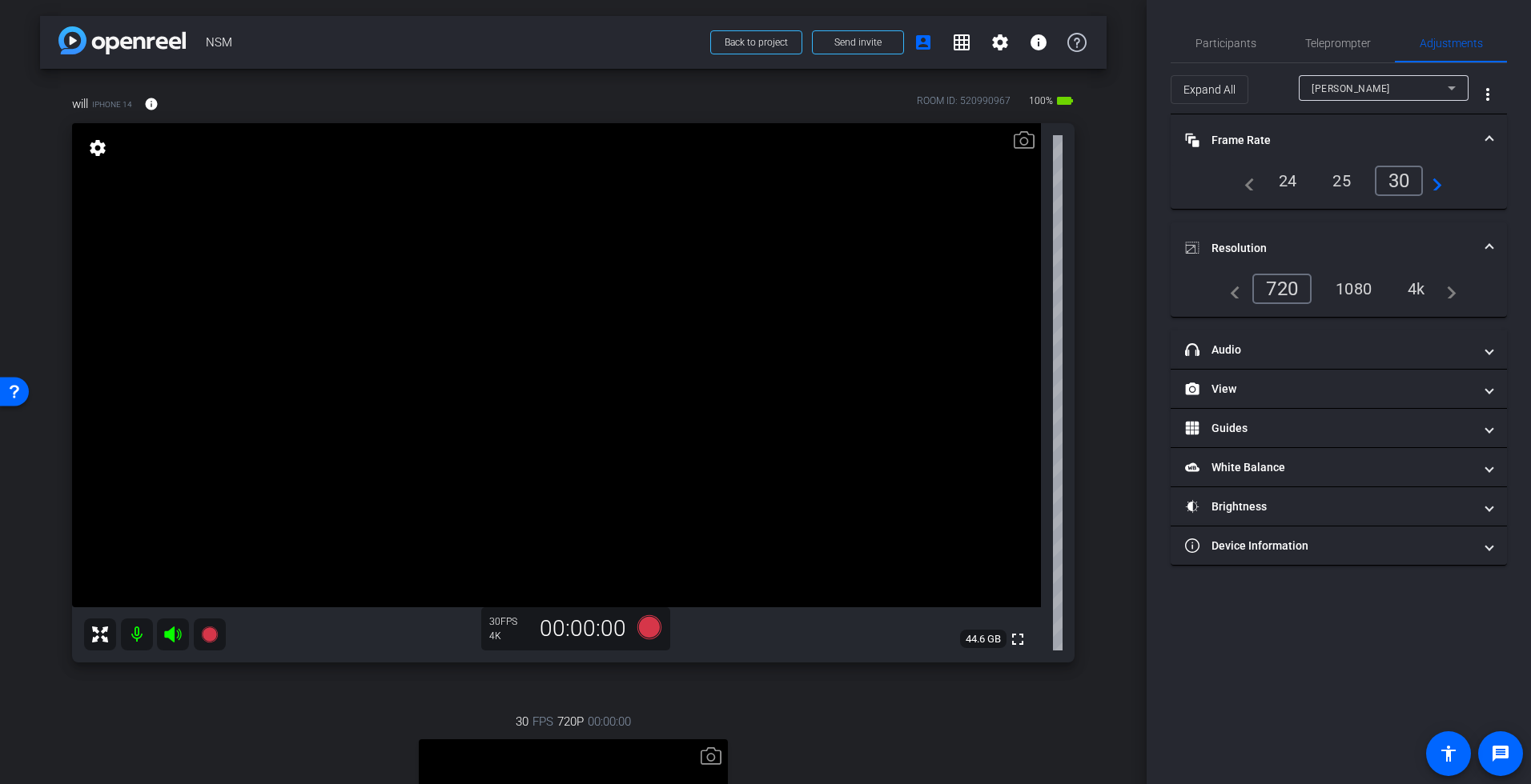
click at [1413, 289] on div "4k" at bounding box center [1417, 288] width 42 height 27
click at [1333, 44] on span "Teleprompter" at bounding box center [1338, 43] width 66 height 11
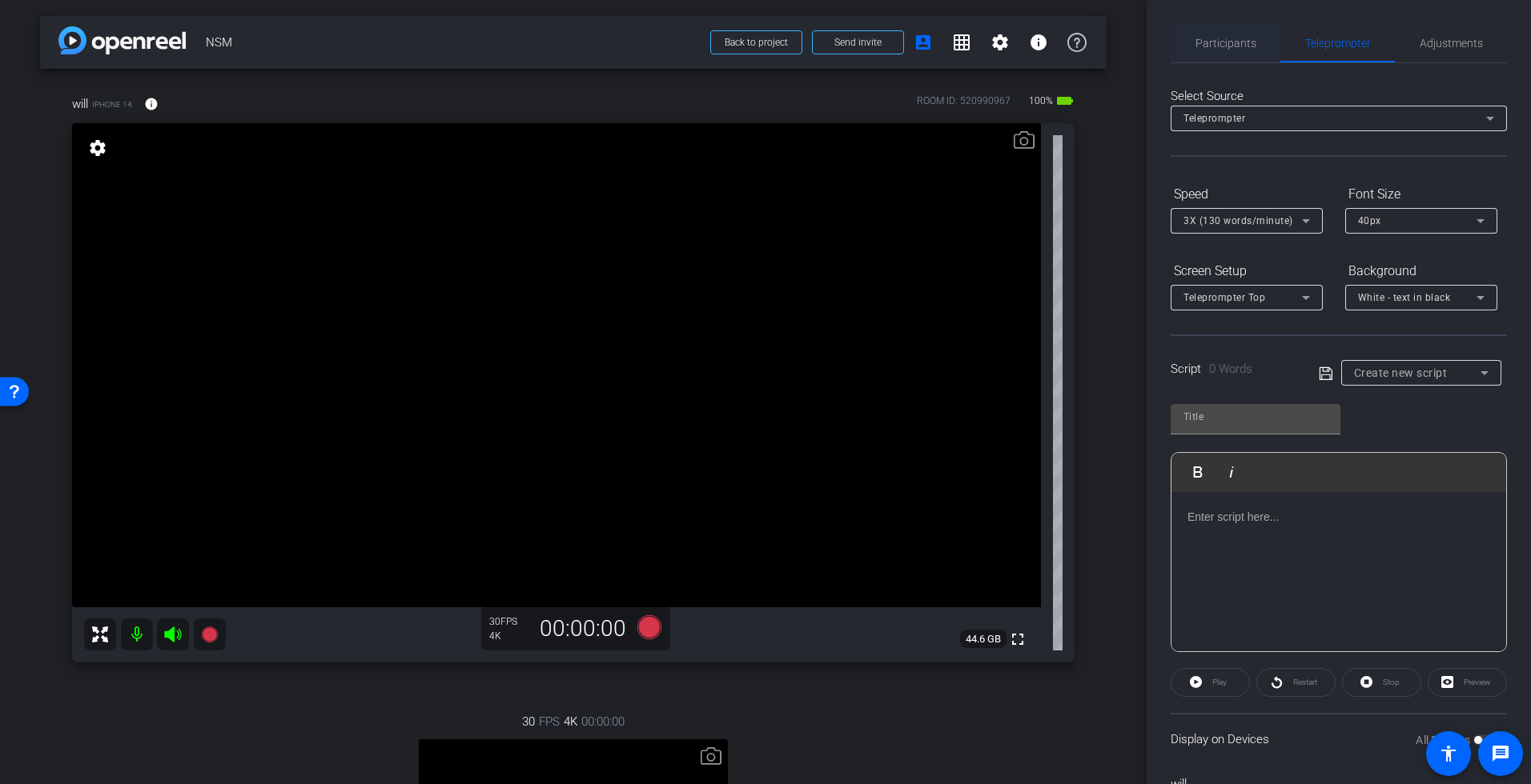
click at [1237, 41] on span "Participants" at bounding box center [1225, 43] width 61 height 11
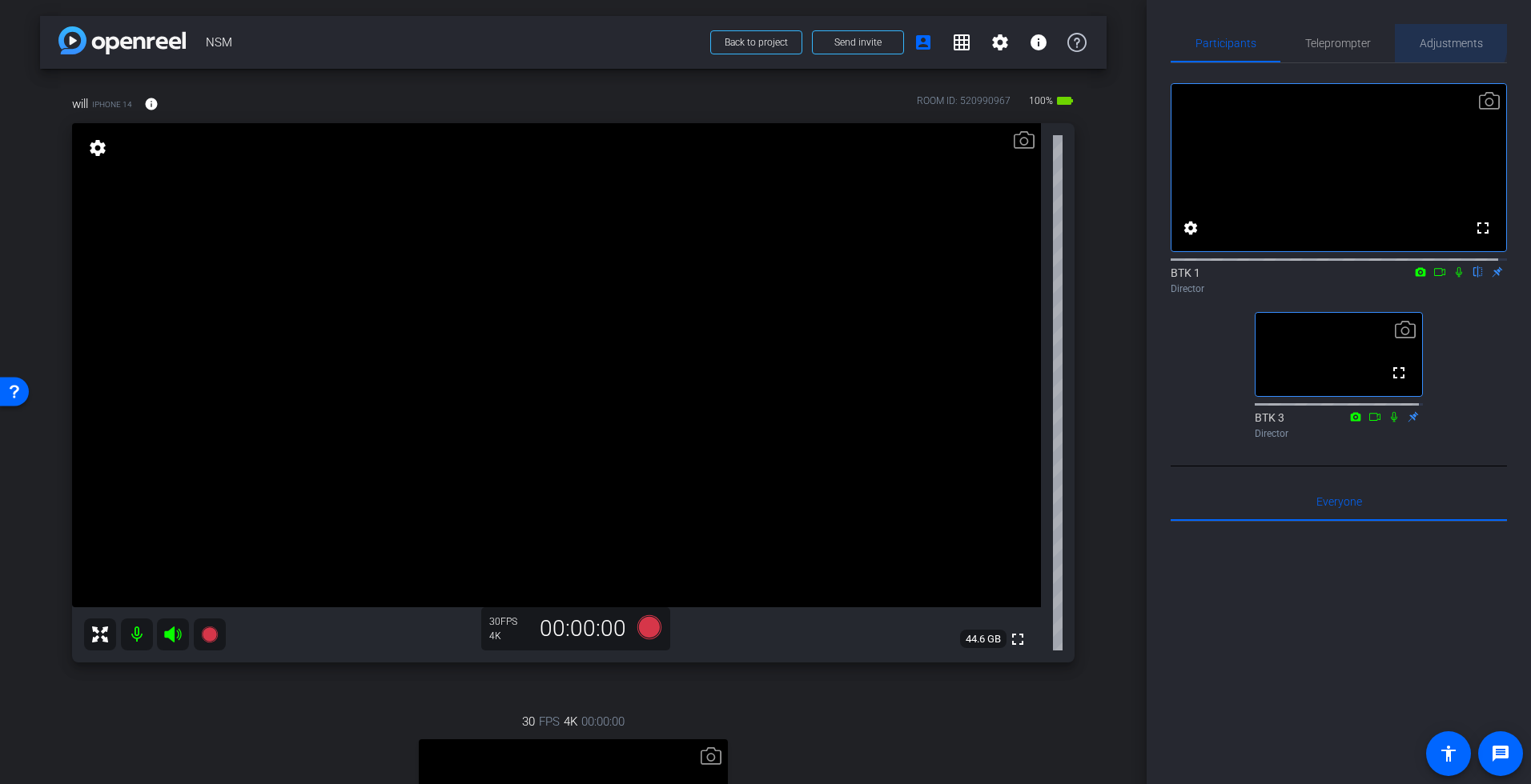
click at [1430, 38] on span "Adjustments" at bounding box center [1451, 43] width 64 height 11
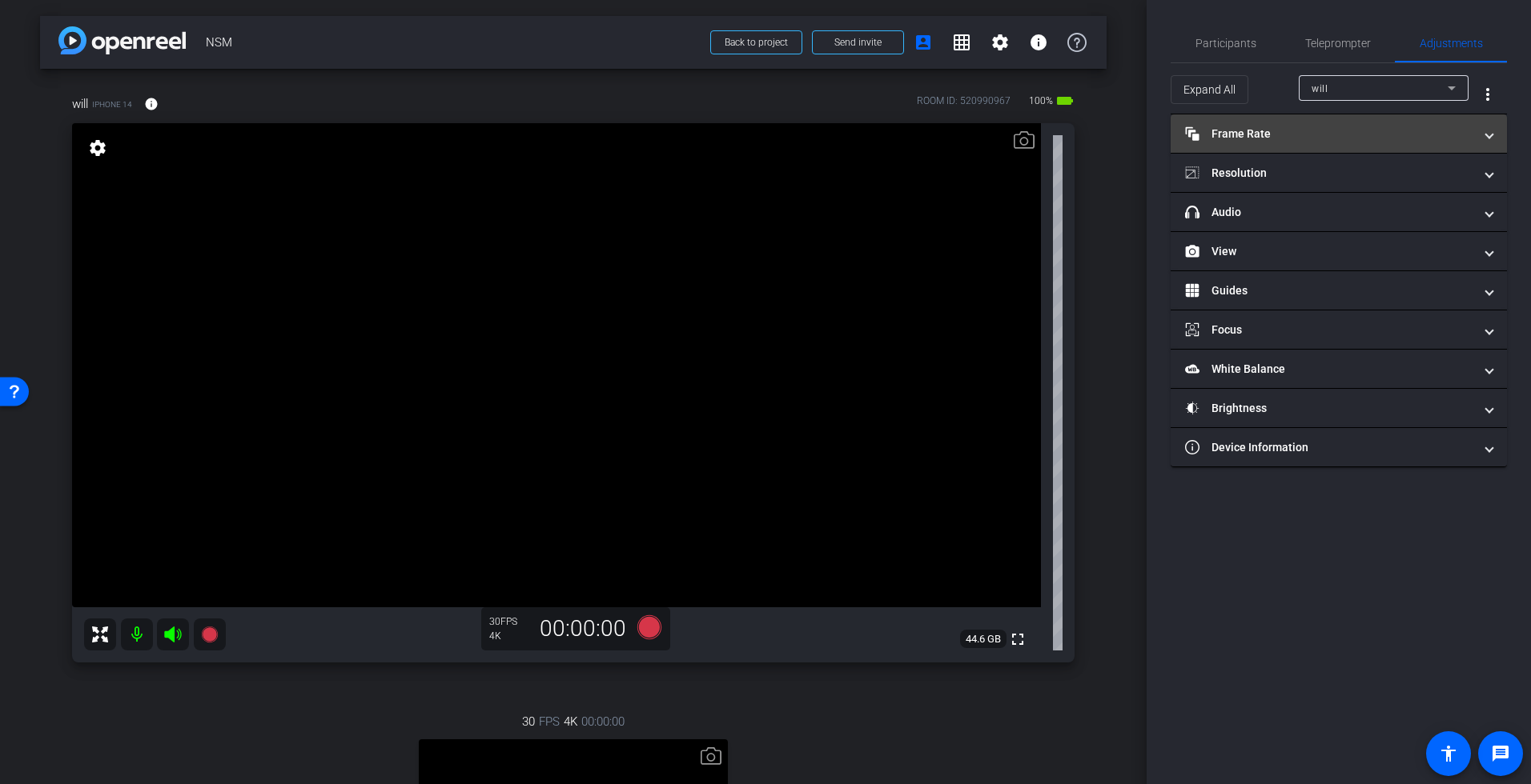
click at [1350, 135] on mat-panel-title "Frame Rate Frame Rate" at bounding box center [1329, 133] width 288 height 17
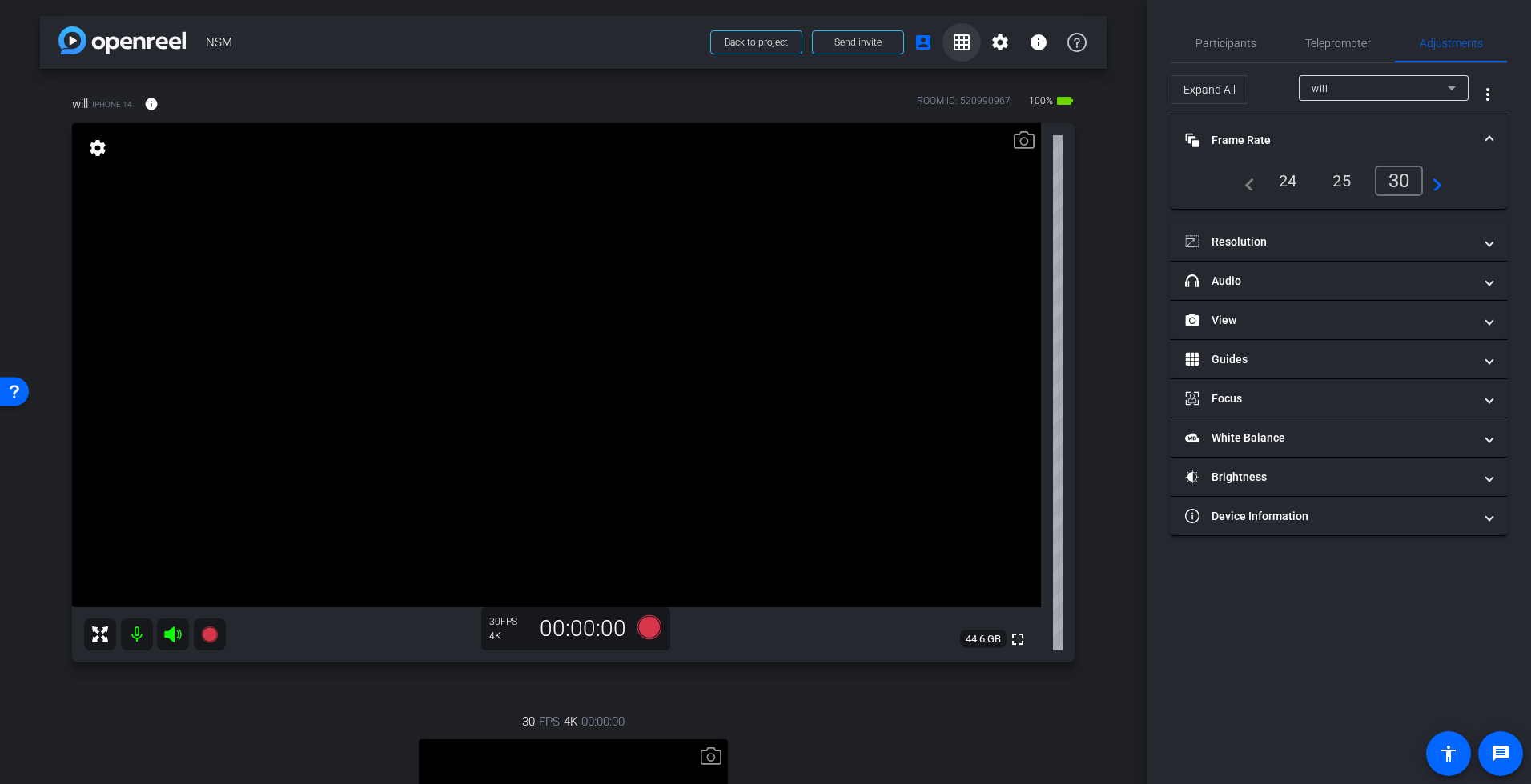
click at [956, 36] on mat-icon "grid_on" at bounding box center [960, 42] width 19 height 19
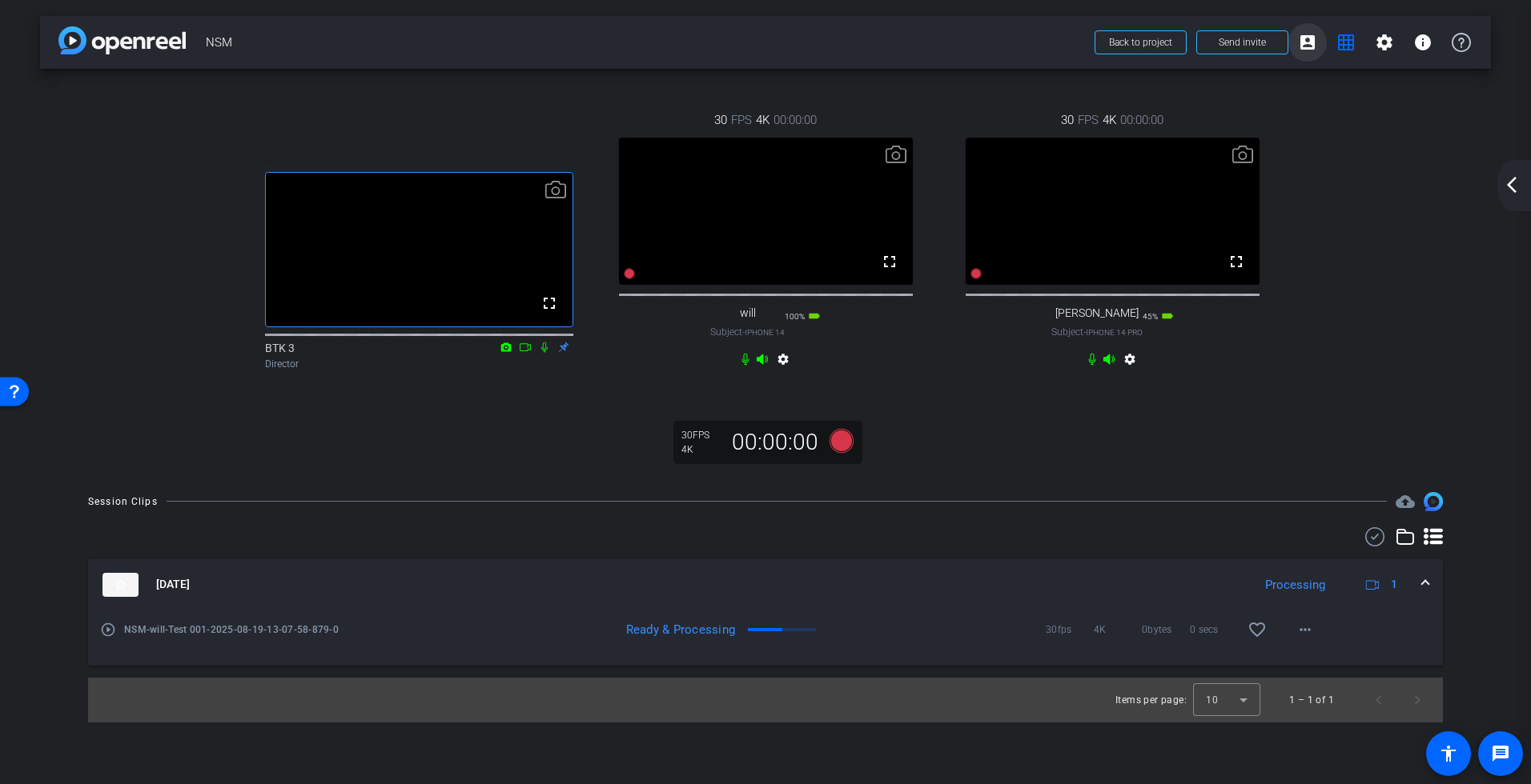
click at [1307, 41] on mat-icon "account_box" at bounding box center [1306, 42] width 19 height 19
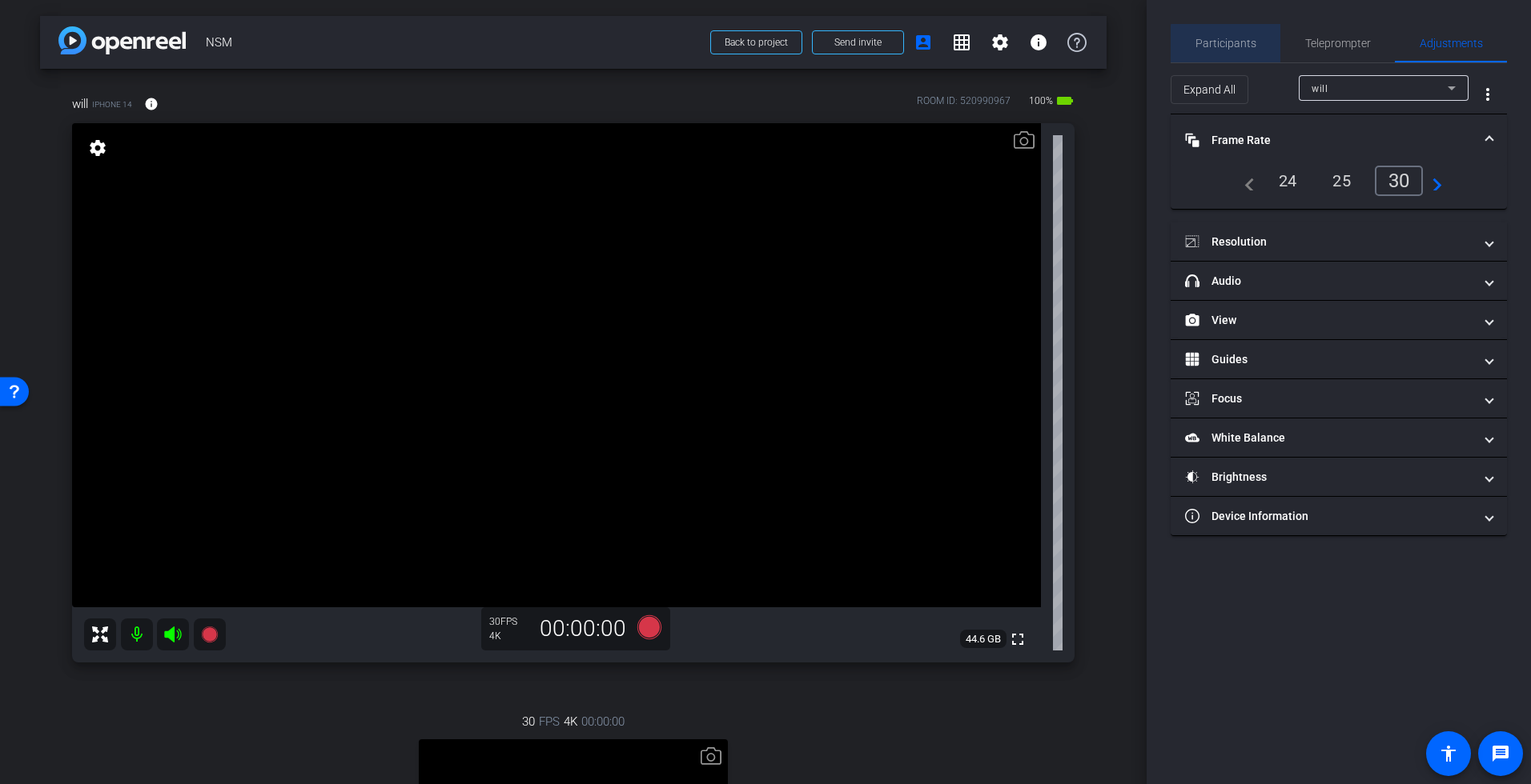
click at [1245, 44] on span "Participants" at bounding box center [1225, 43] width 61 height 11
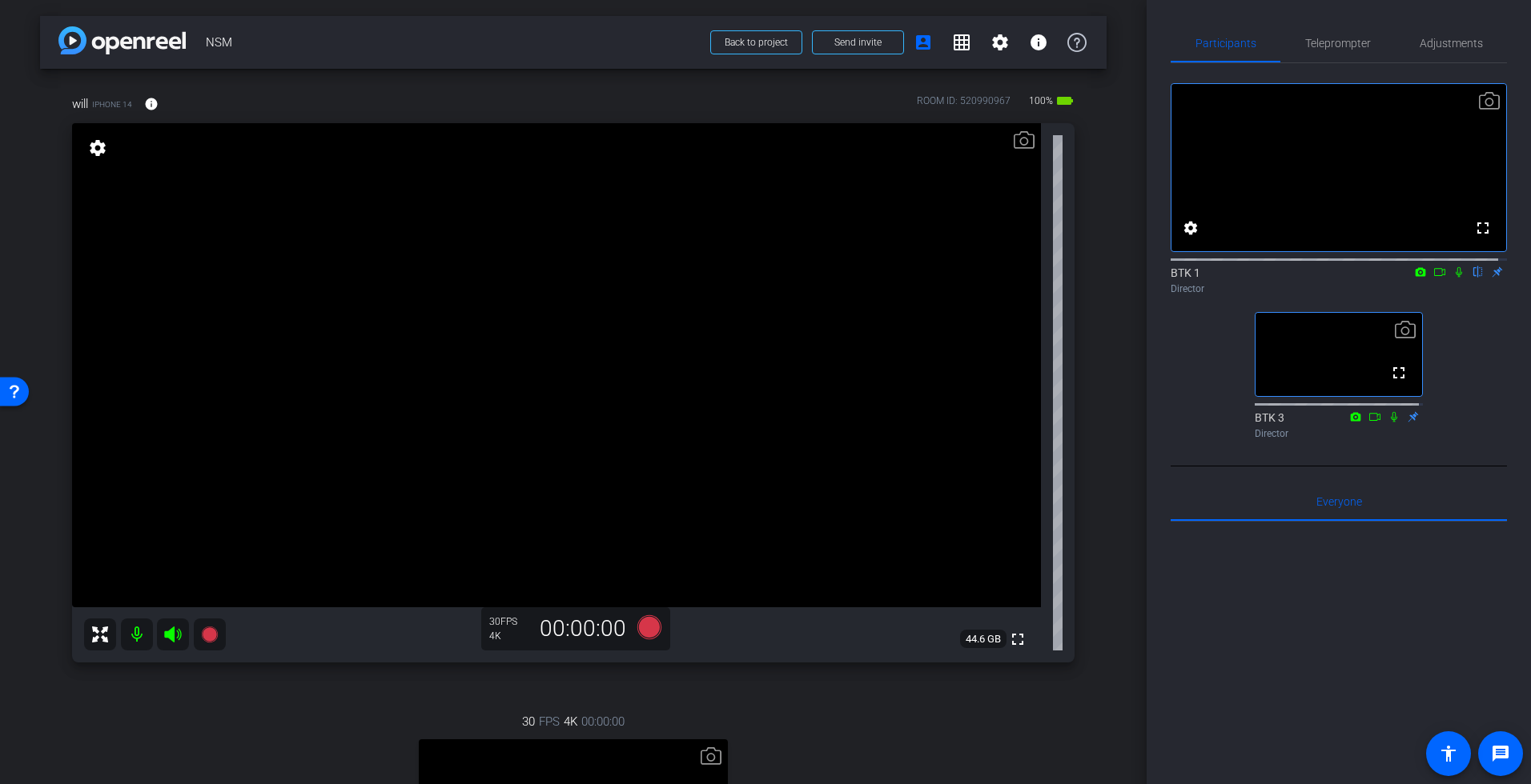
click at [1430, 277] on icon at bounding box center [1439, 271] width 13 height 11
click at [1322, 48] on span "Teleprompter" at bounding box center [1338, 43] width 66 height 11
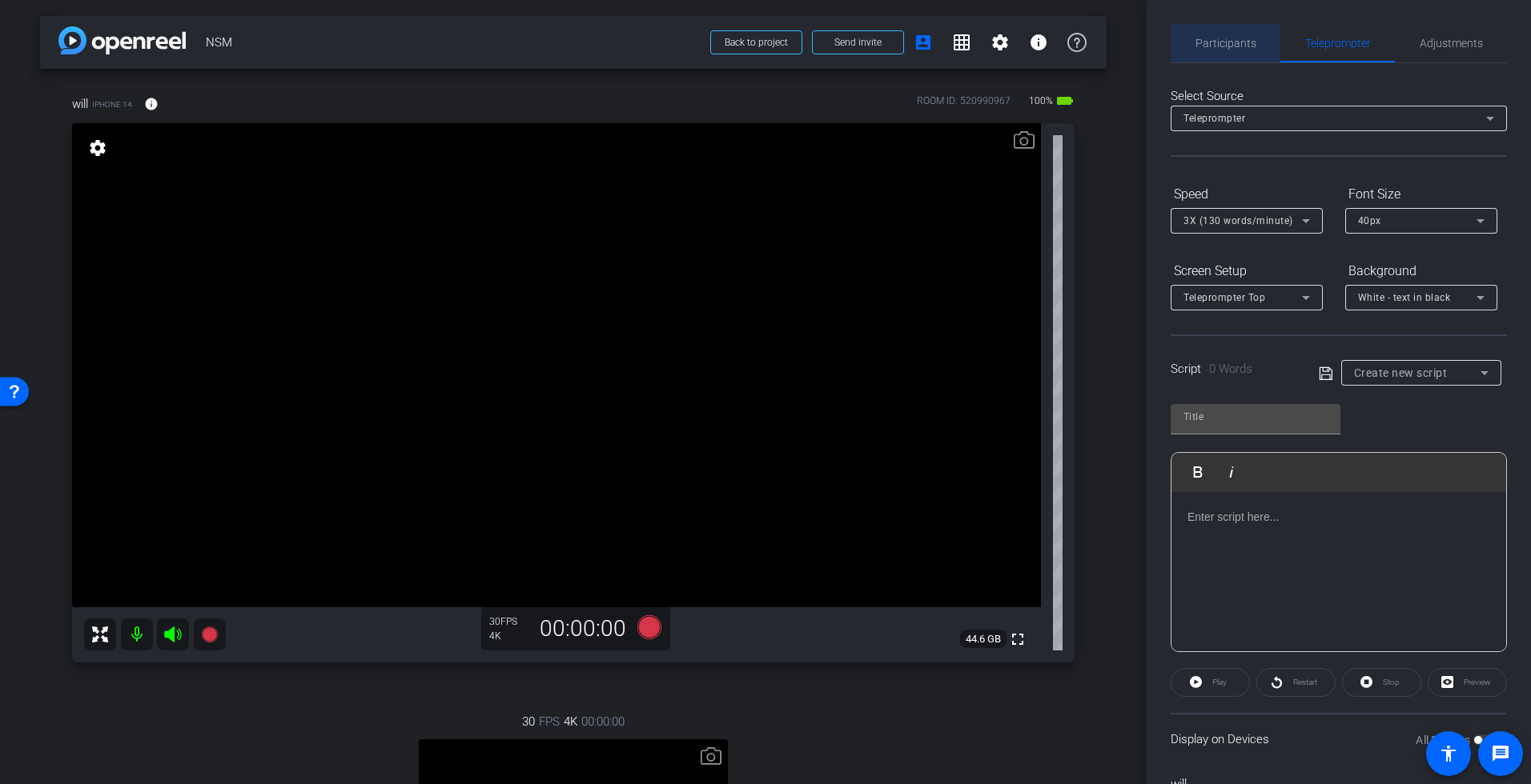
click at [1229, 47] on span "Participants" at bounding box center [1225, 43] width 61 height 11
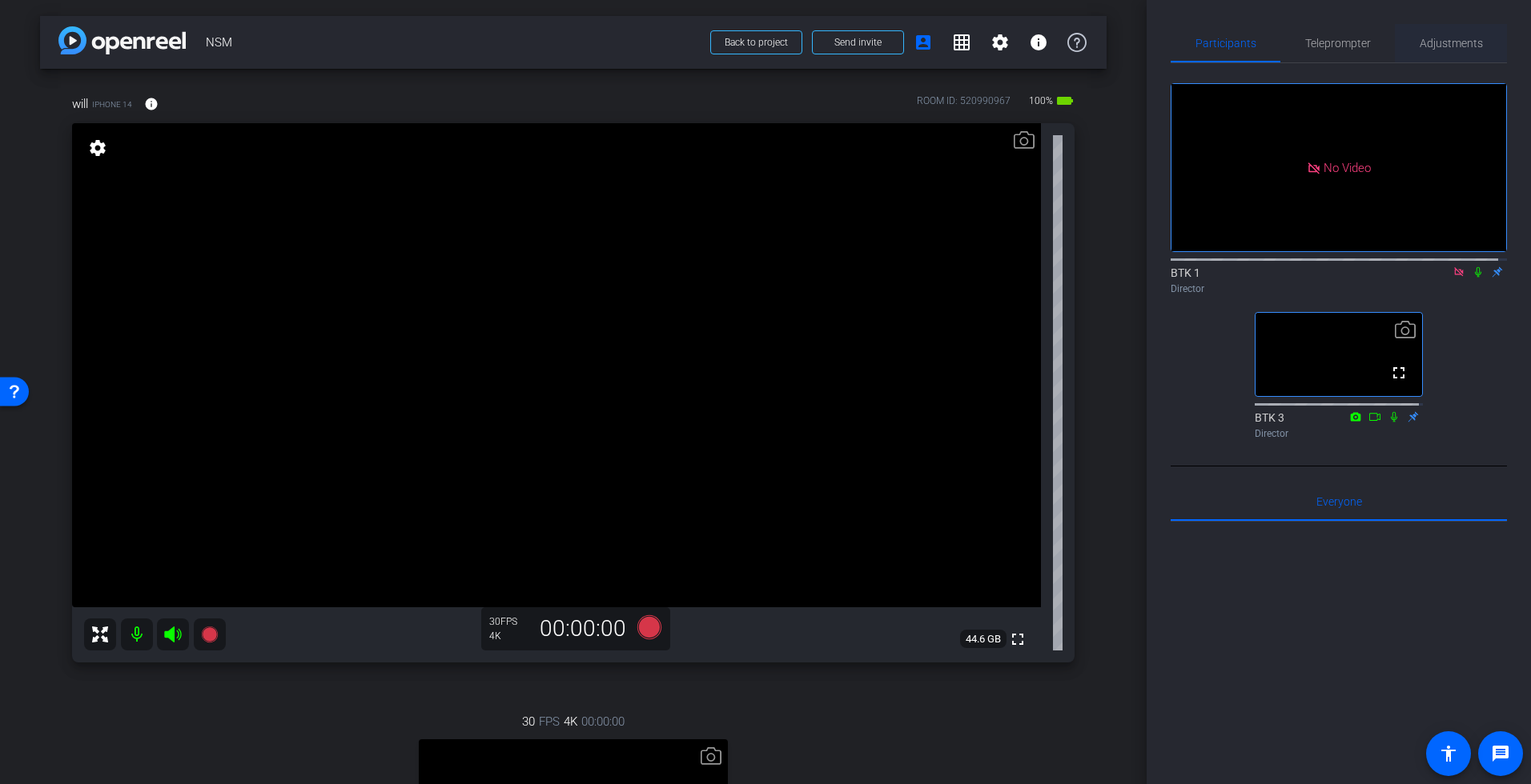
click at [1430, 42] on span "Adjustments" at bounding box center [1451, 43] width 64 height 11
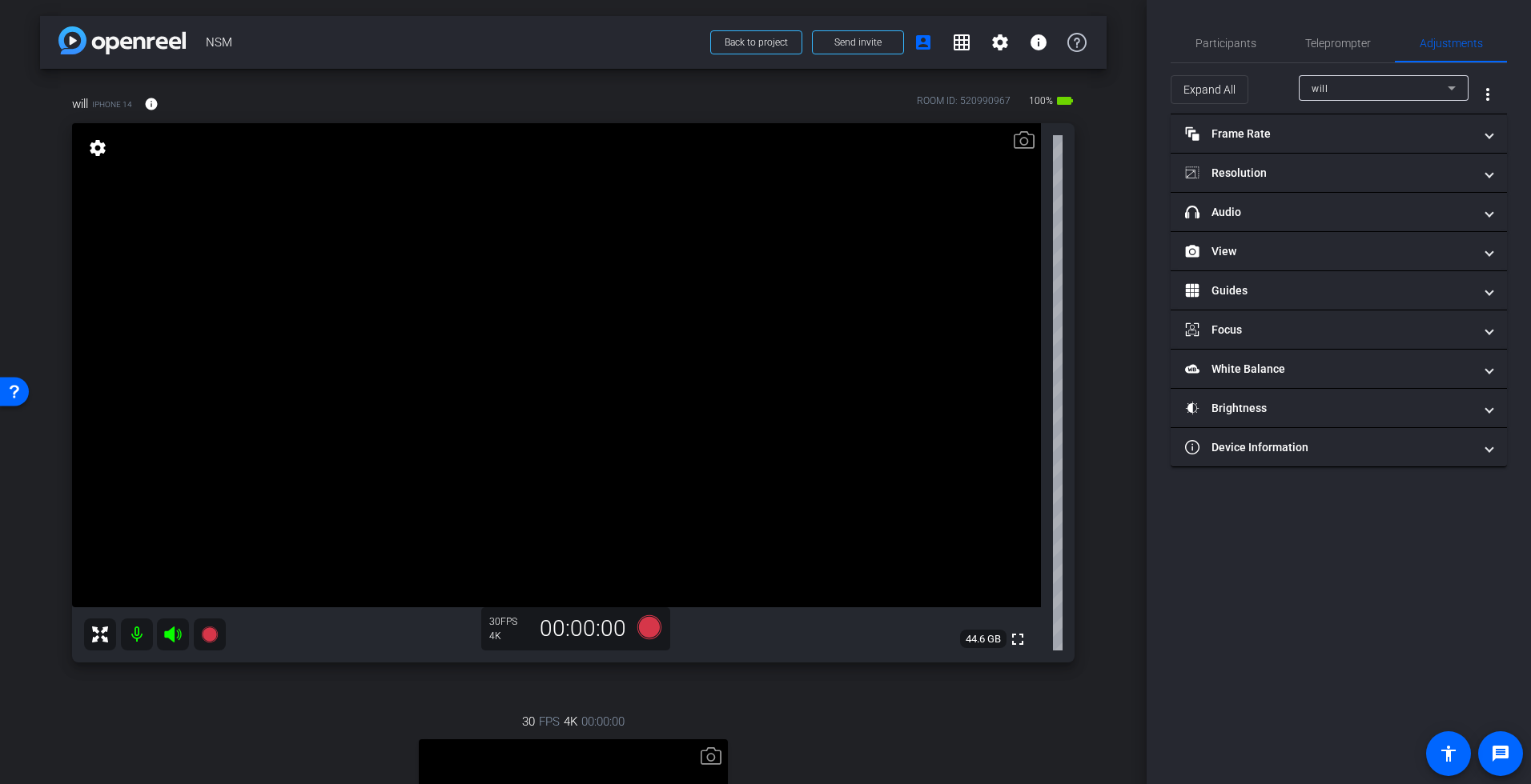
click at [1390, 92] on div "will" at bounding box center [1379, 88] width 136 height 20
click at [1260, 133] on div at bounding box center [766, 392] width 1531 height 784
click at [1281, 171] on mat-panel-title "Resolution" at bounding box center [1329, 173] width 288 height 17
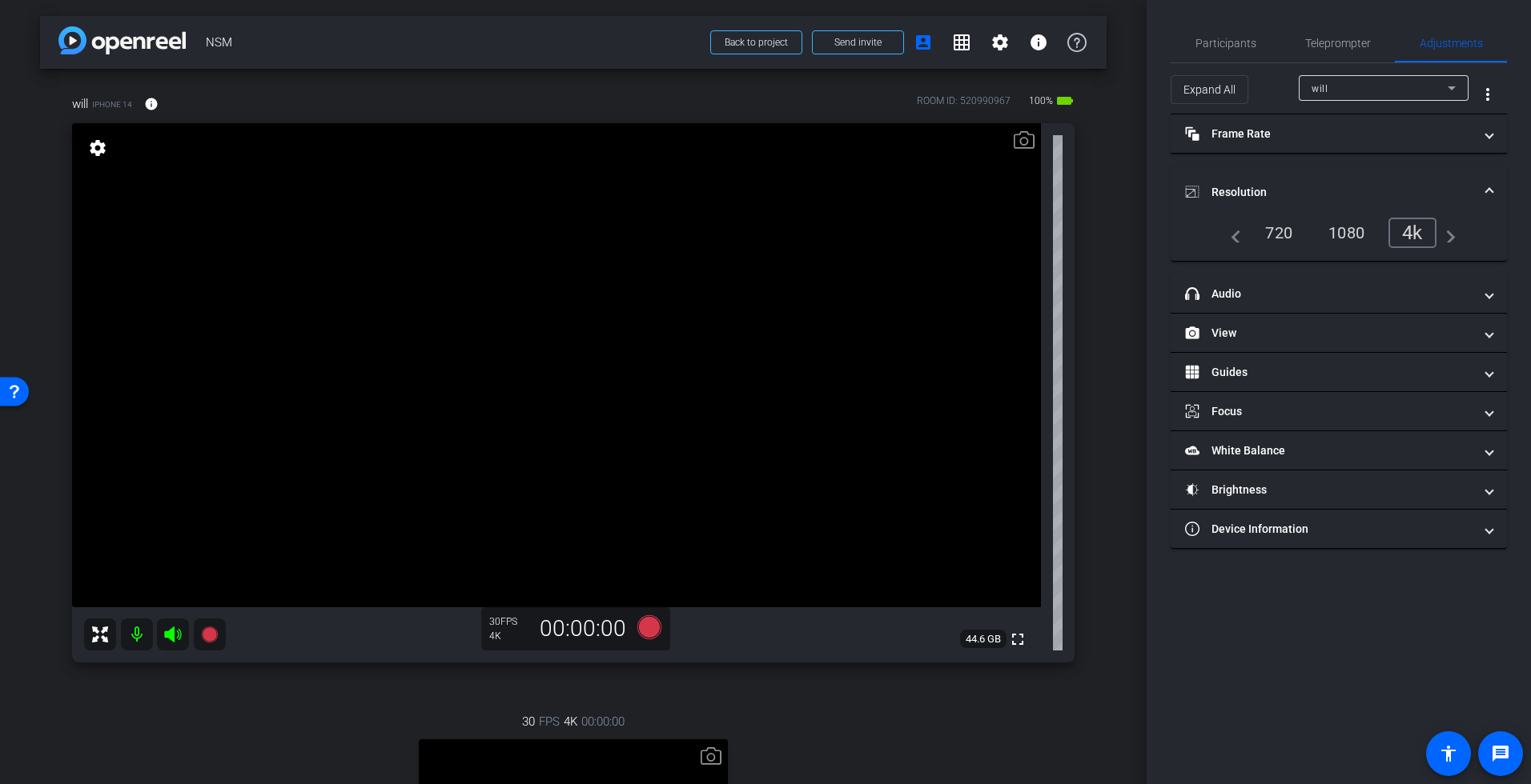
click at [1344, 87] on div "will" at bounding box center [1379, 88] width 136 height 20
click at [1334, 145] on span "gabriel m" at bounding box center [1351, 145] width 81 height 19
click at [1233, 42] on span "Participants" at bounding box center [1225, 43] width 61 height 11
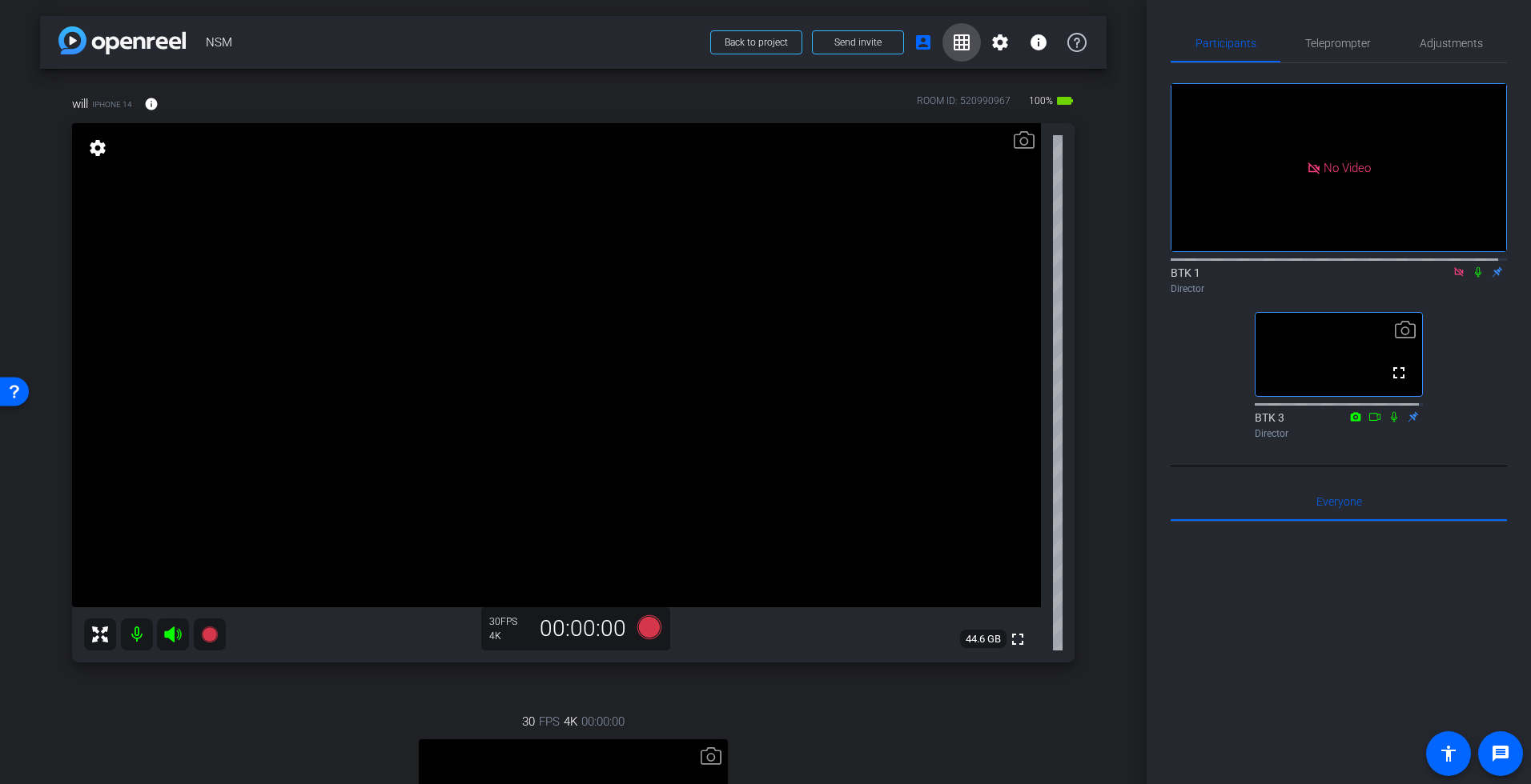
click at [951, 38] on mat-icon "grid_on" at bounding box center [960, 42] width 19 height 19
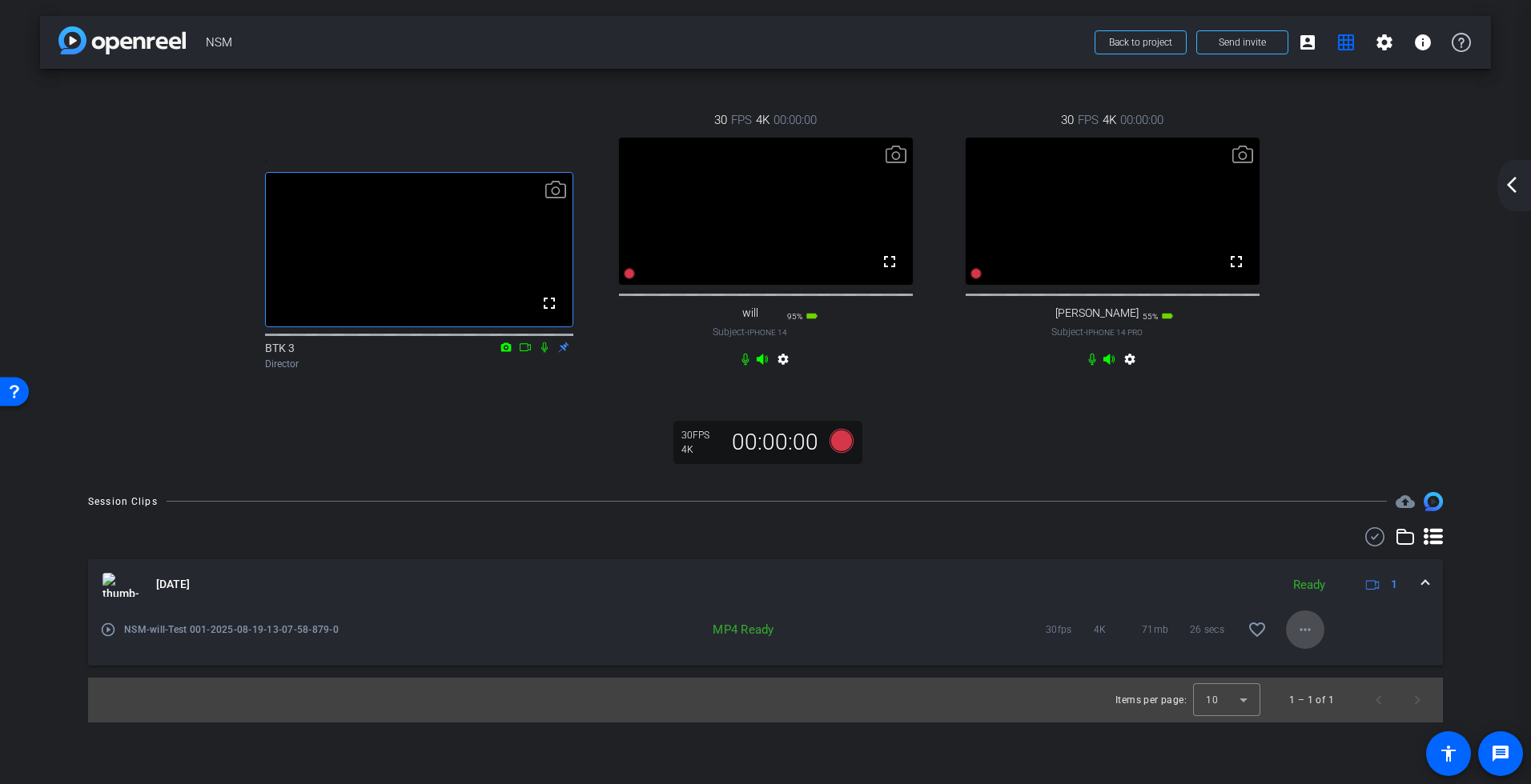
click at [1304, 639] on mat-icon "more_horiz" at bounding box center [1304, 629] width 19 height 19
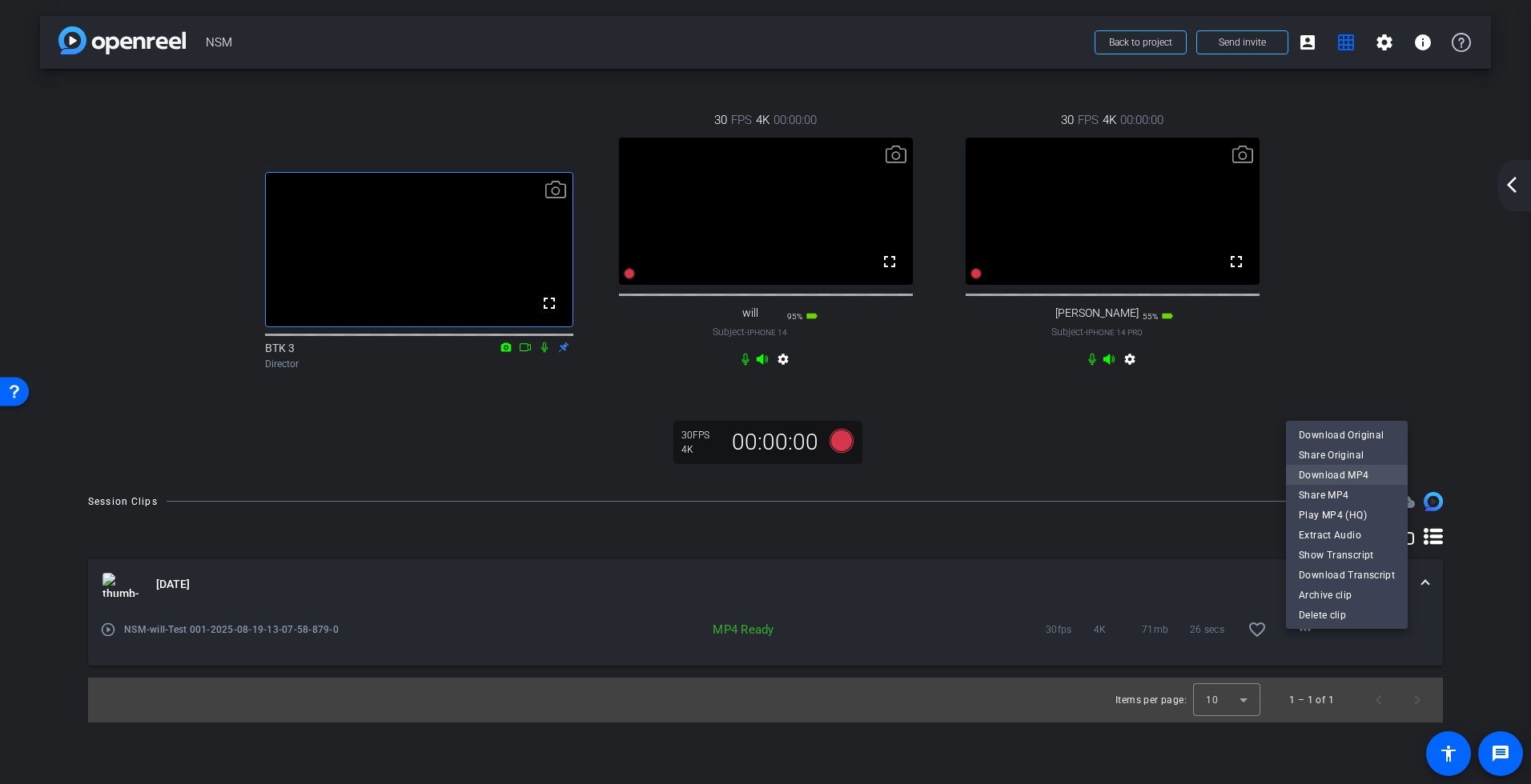
click at [1344, 472] on span "Download MP4" at bounding box center [1346, 475] width 96 height 19
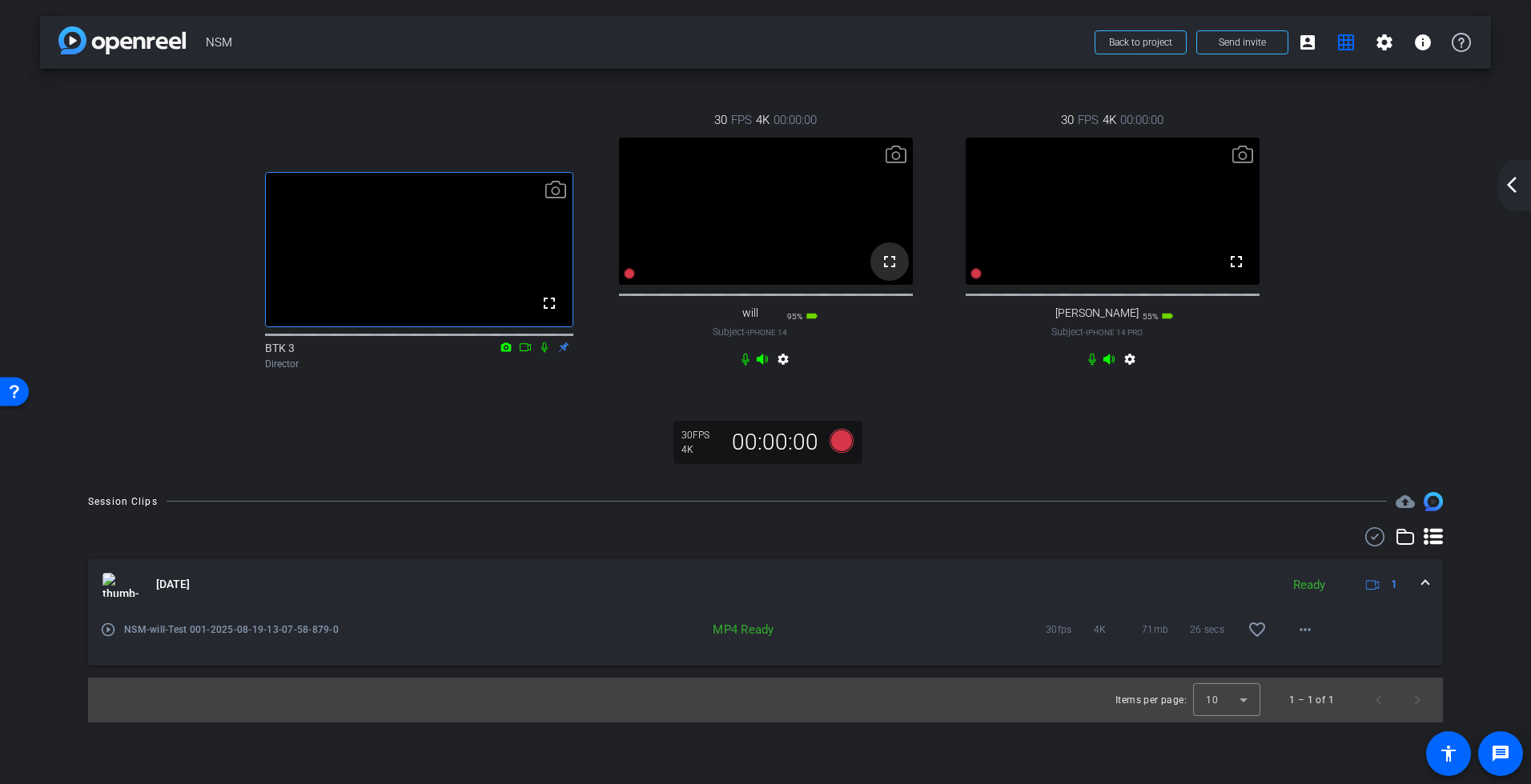
click at [889, 271] on mat-icon "fullscreen" at bounding box center [889, 261] width 19 height 19
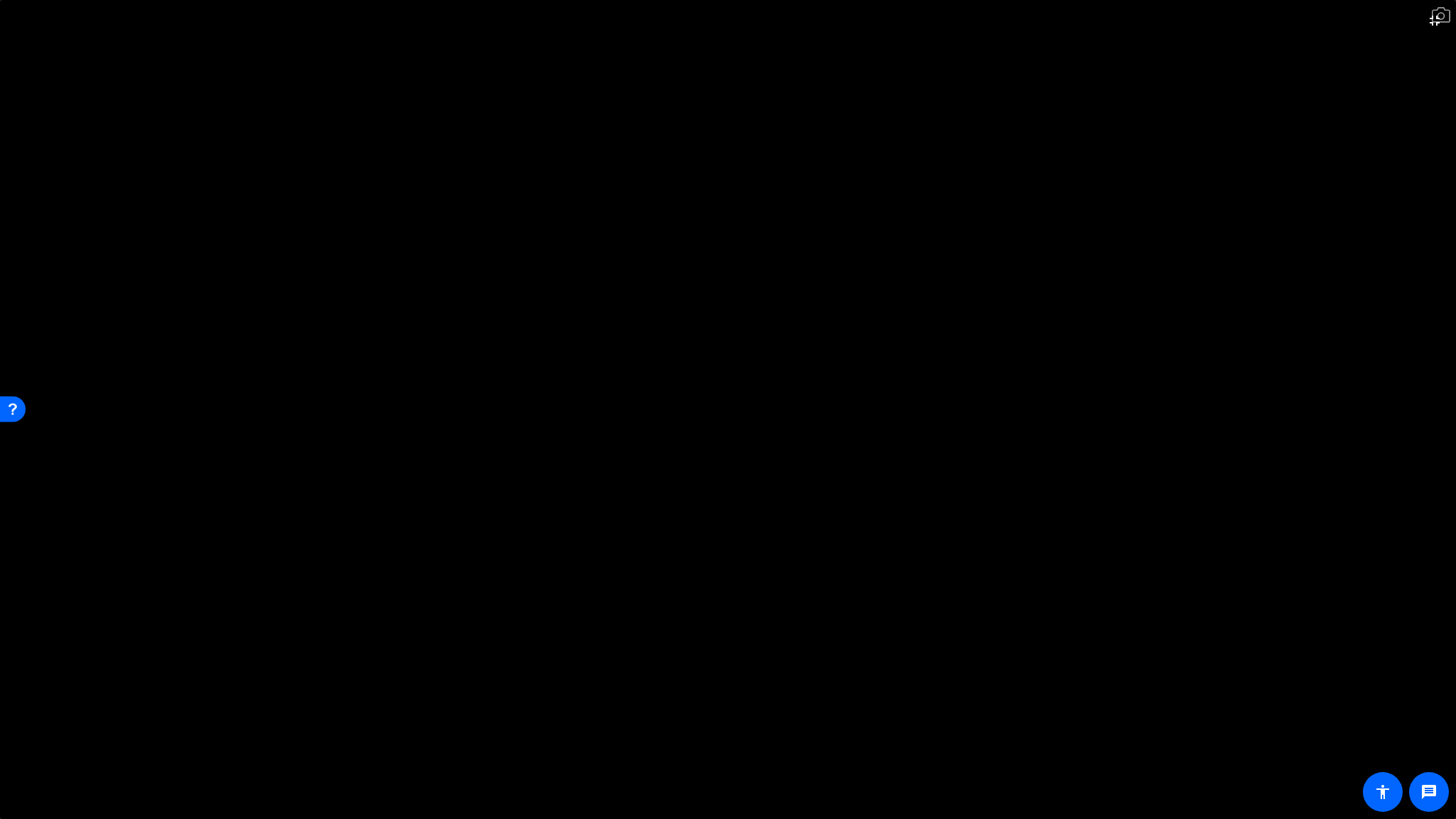
click at [937, 375] on video at bounding box center [728, 410] width 1456 height 819
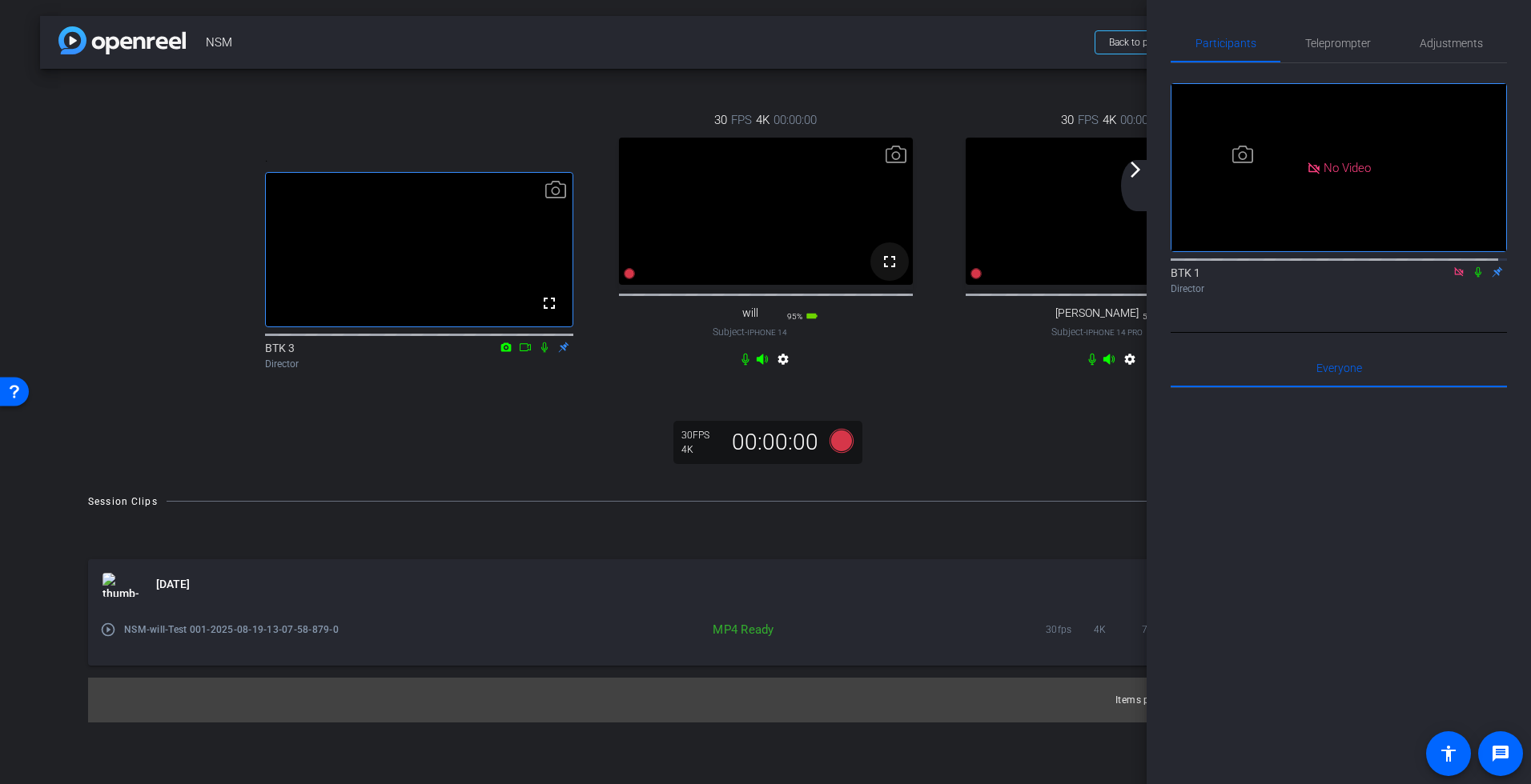
click at [883, 271] on mat-icon "fullscreen" at bounding box center [889, 261] width 19 height 19
click at [1052, 270] on video at bounding box center [1112, 212] width 294 height 147
click at [1136, 172] on mat-icon "arrow_forward_ios" at bounding box center [1134, 169] width 19 height 19
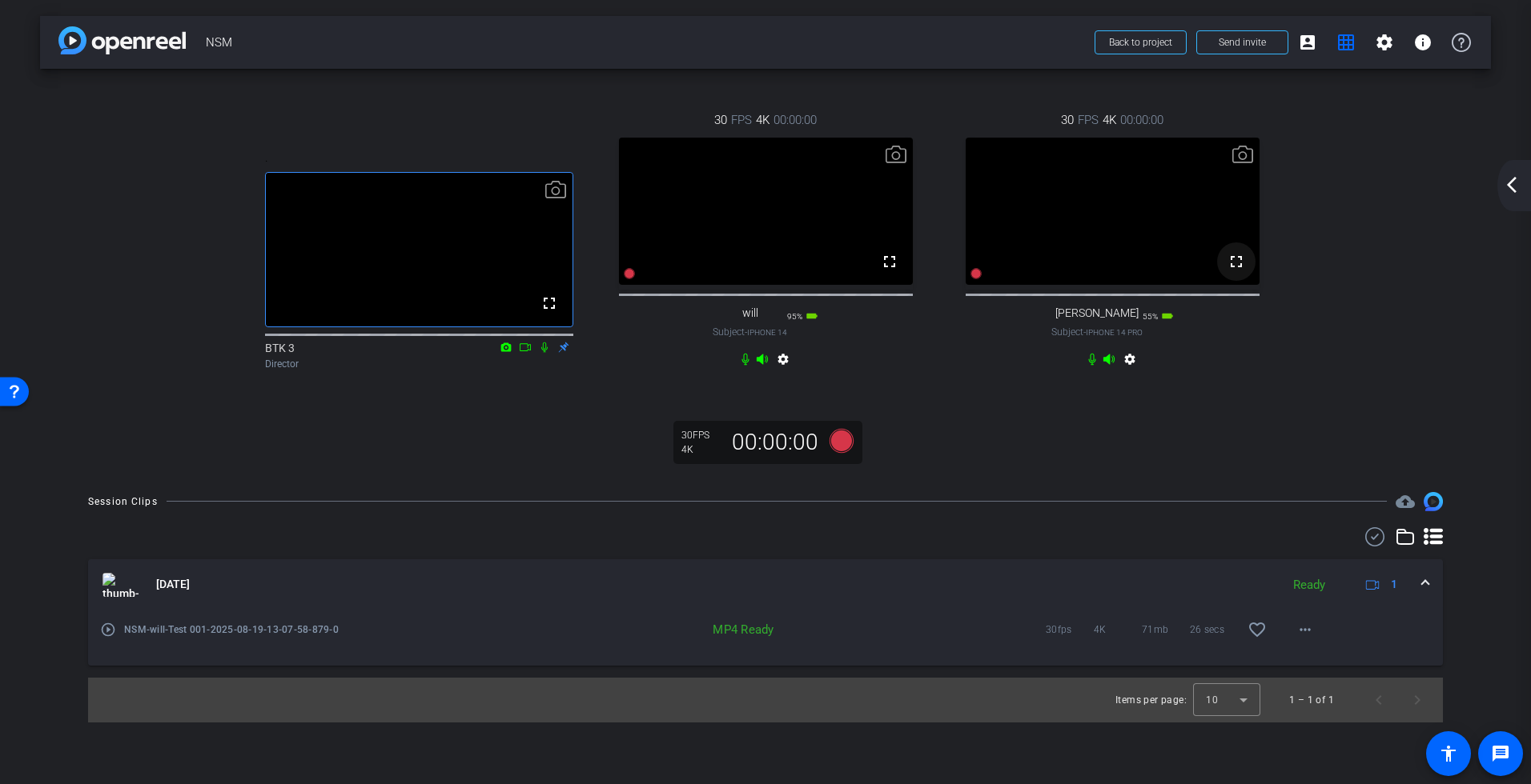
click at [1236, 271] on mat-icon "fullscreen" at bounding box center [1236, 261] width 19 height 19
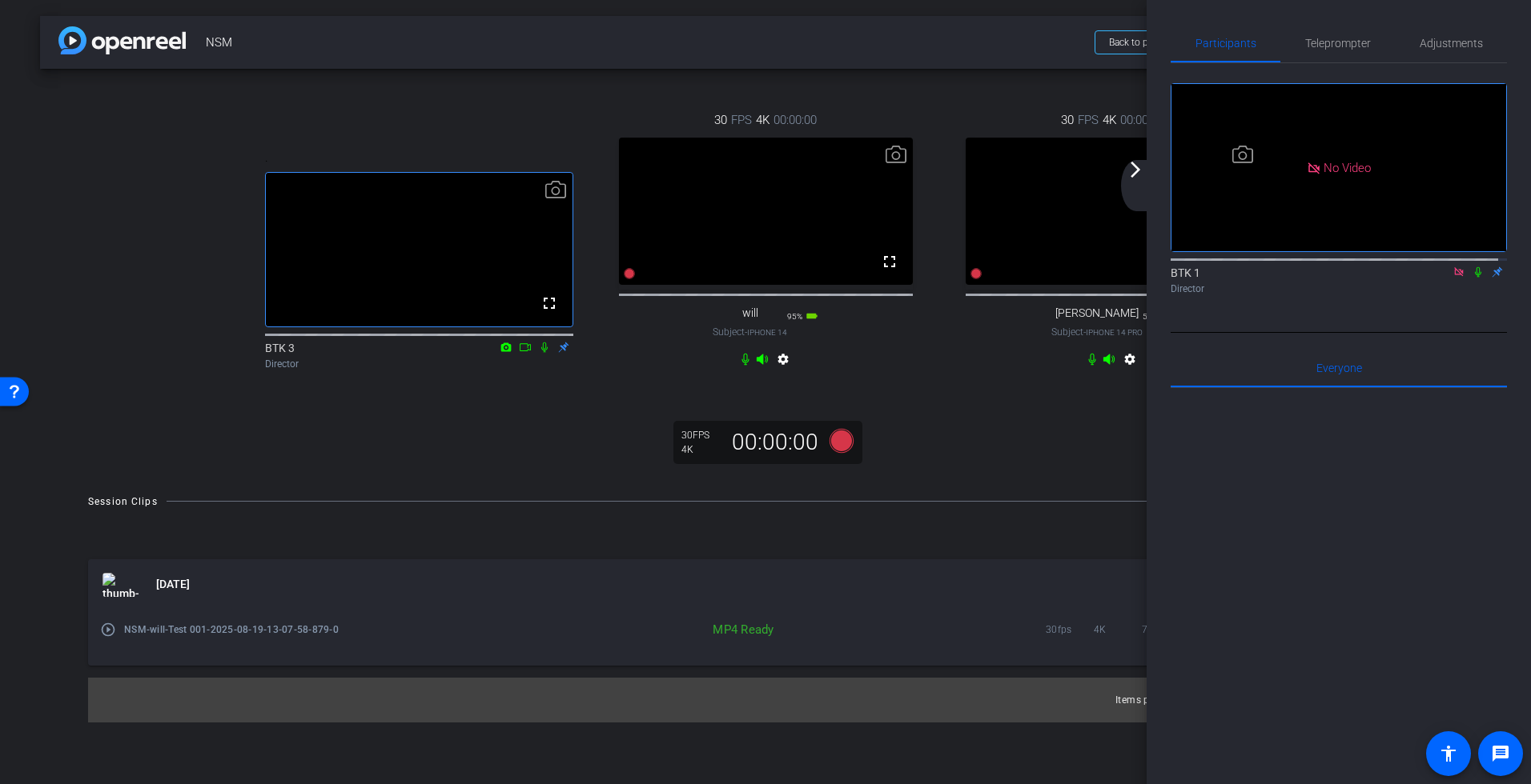
click at [1128, 167] on mat-icon "arrow_forward_ios" at bounding box center [1134, 169] width 19 height 19
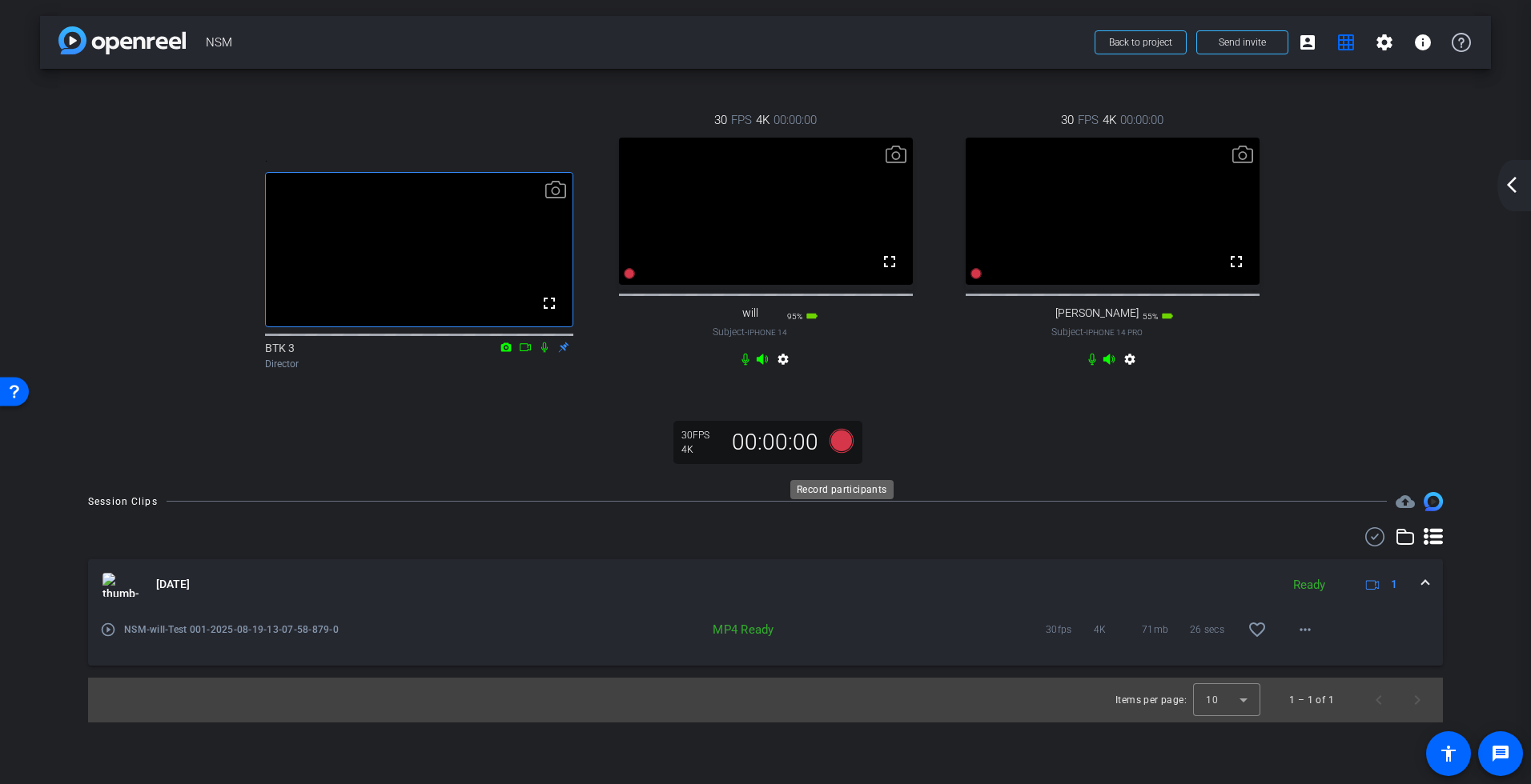
click at [841, 452] on icon at bounding box center [841, 440] width 24 height 24
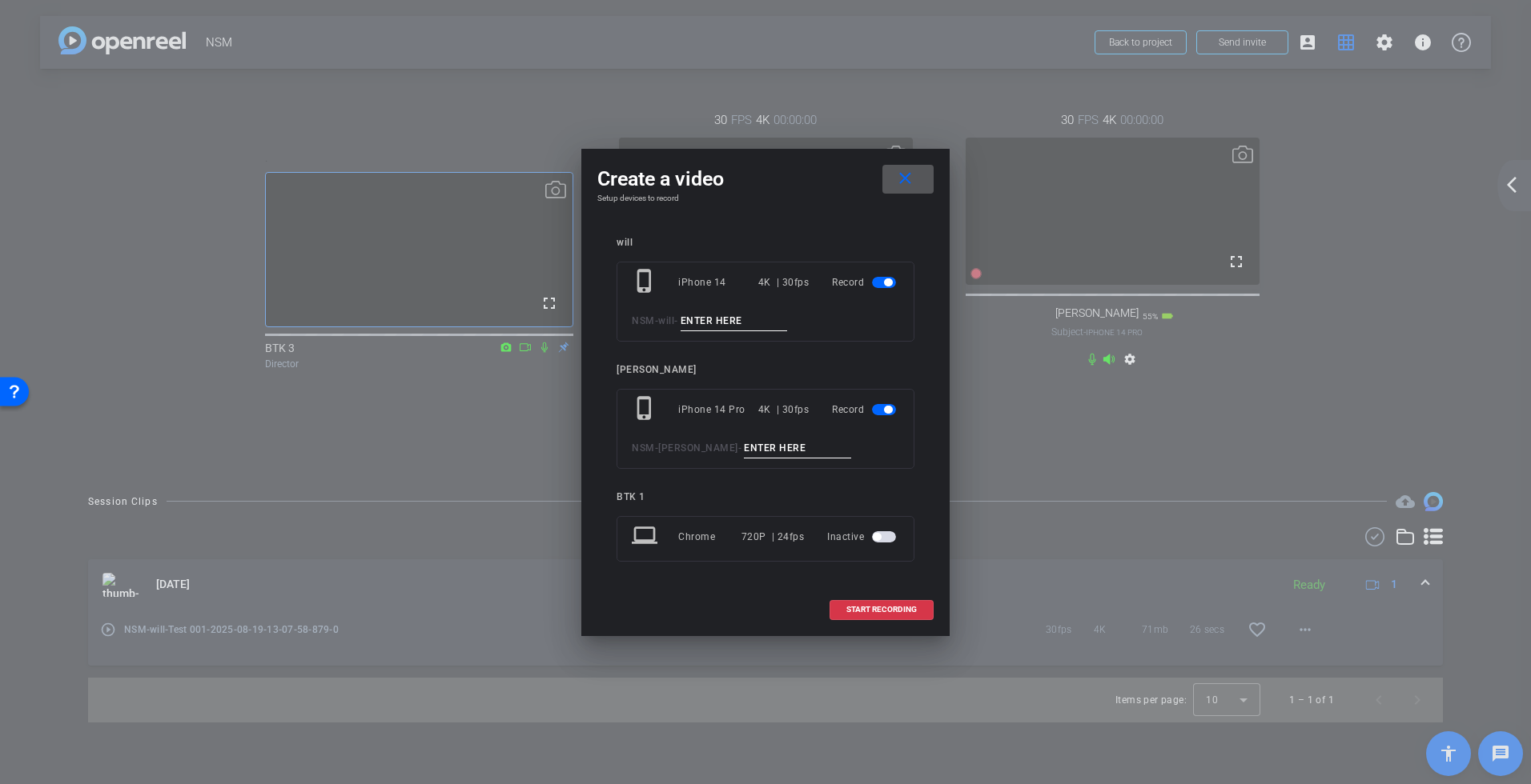
click at [731, 322] on input at bounding box center [734, 321] width 107 height 20
drag, startPoint x: 727, startPoint y: 318, endPoint x: 713, endPoint y: 318, distance: 14.0
click at [713, 318] on input "Test 001" at bounding box center [734, 321] width 107 height 20
click at [738, 325] on input "Test 001" at bounding box center [734, 321] width 107 height 20
drag, startPoint x: 706, startPoint y: 320, endPoint x: 680, endPoint y: 324, distance: 26.3
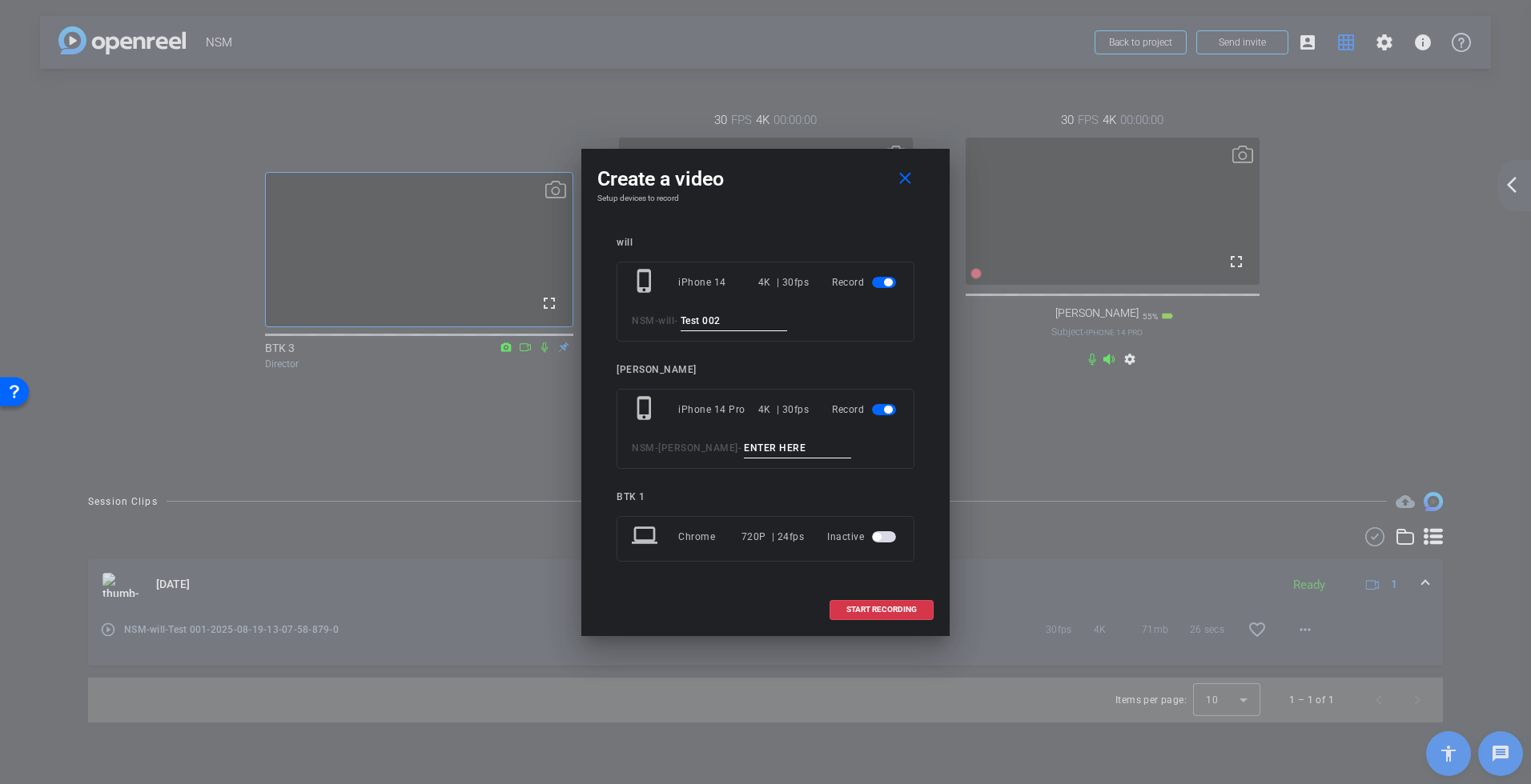
click at [680, 324] on div "NSM - will - Test 002" at bounding box center [765, 321] width 267 height 20
type input "Test 002"
click at [744, 449] on input at bounding box center [797, 448] width 107 height 20
paste input "Test 002"
type input "Test 002"
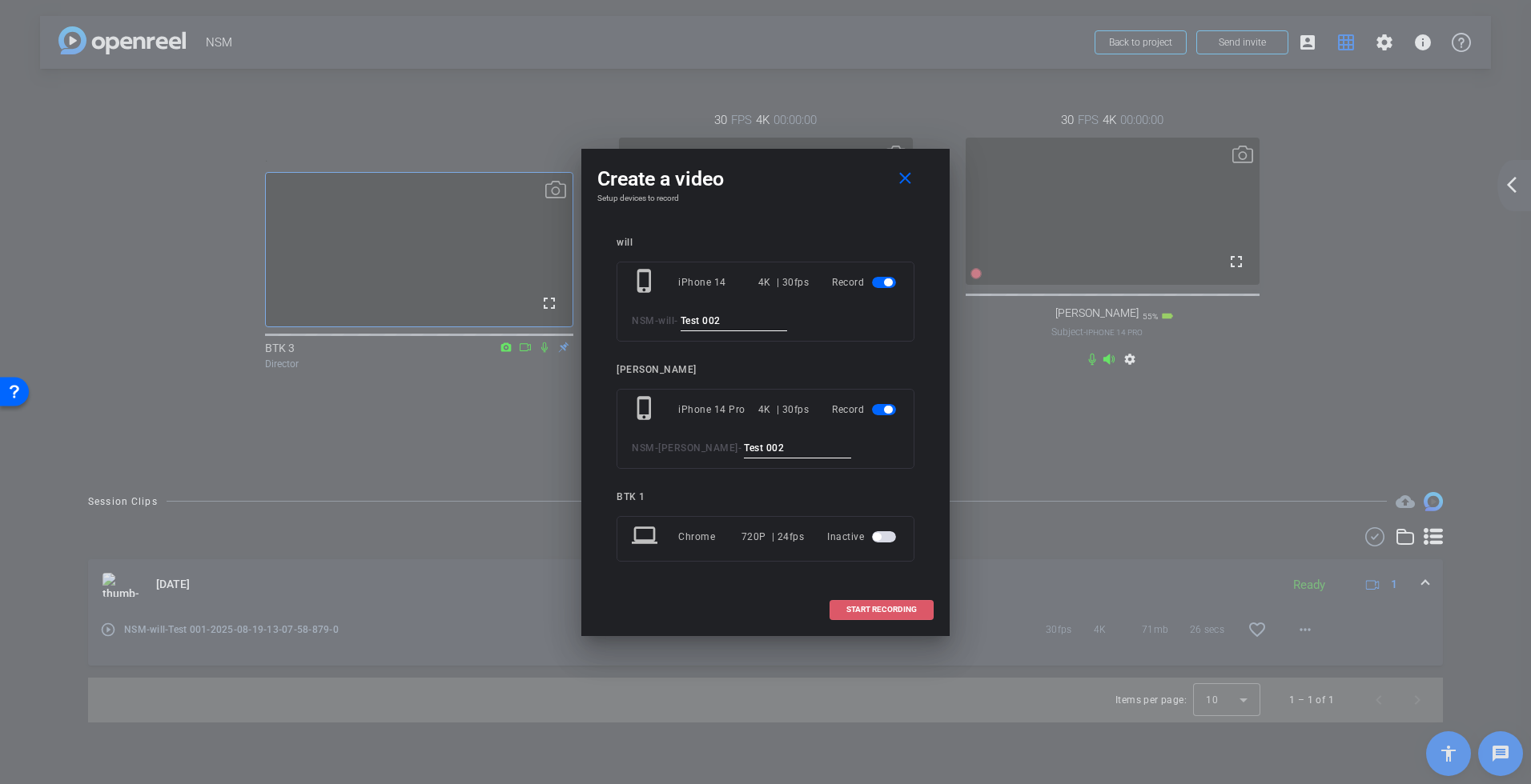
click at [878, 611] on span "START RECORDING" at bounding box center [881, 610] width 71 height 8
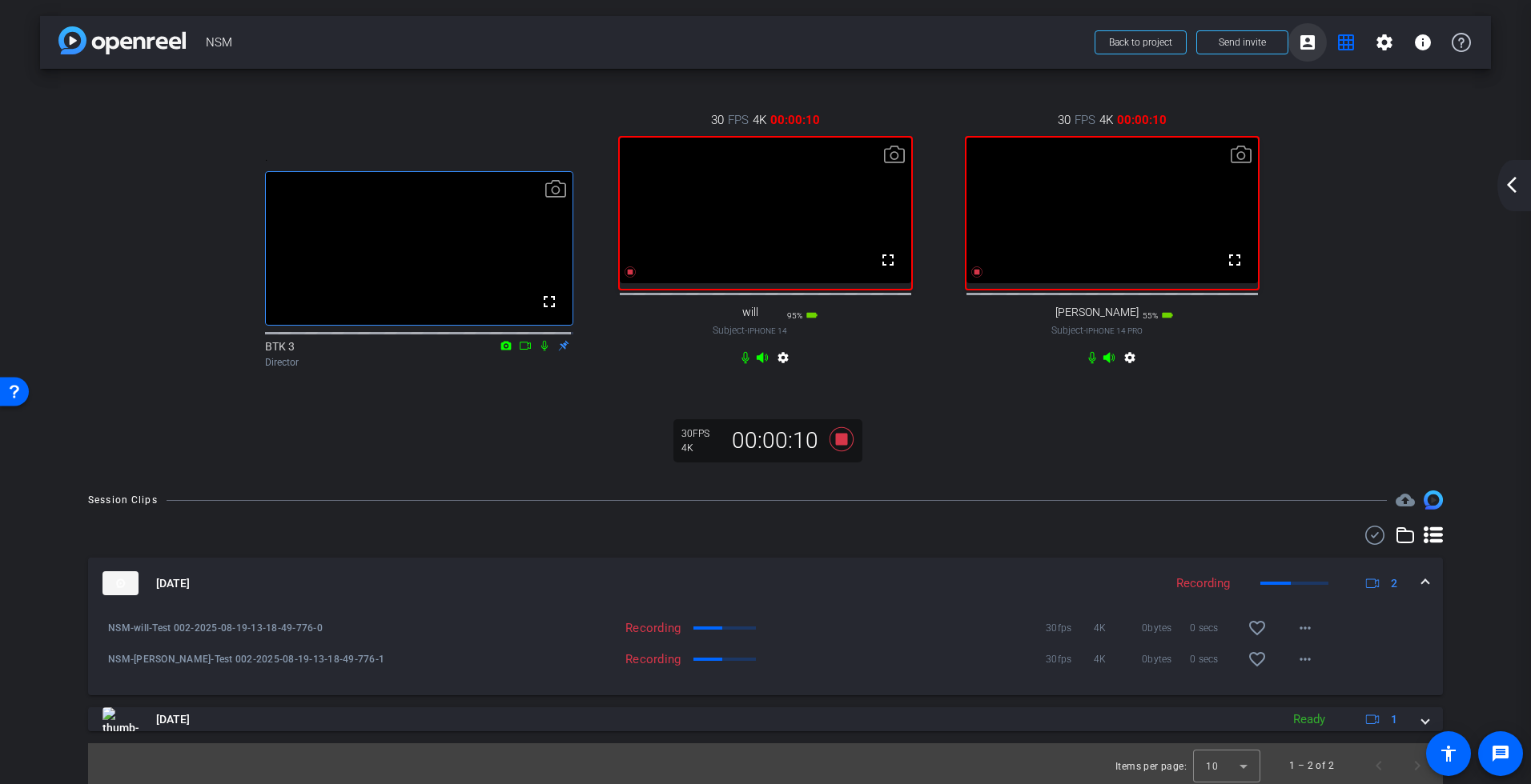
click at [1298, 42] on mat-icon "account_box" at bounding box center [1306, 42] width 19 height 19
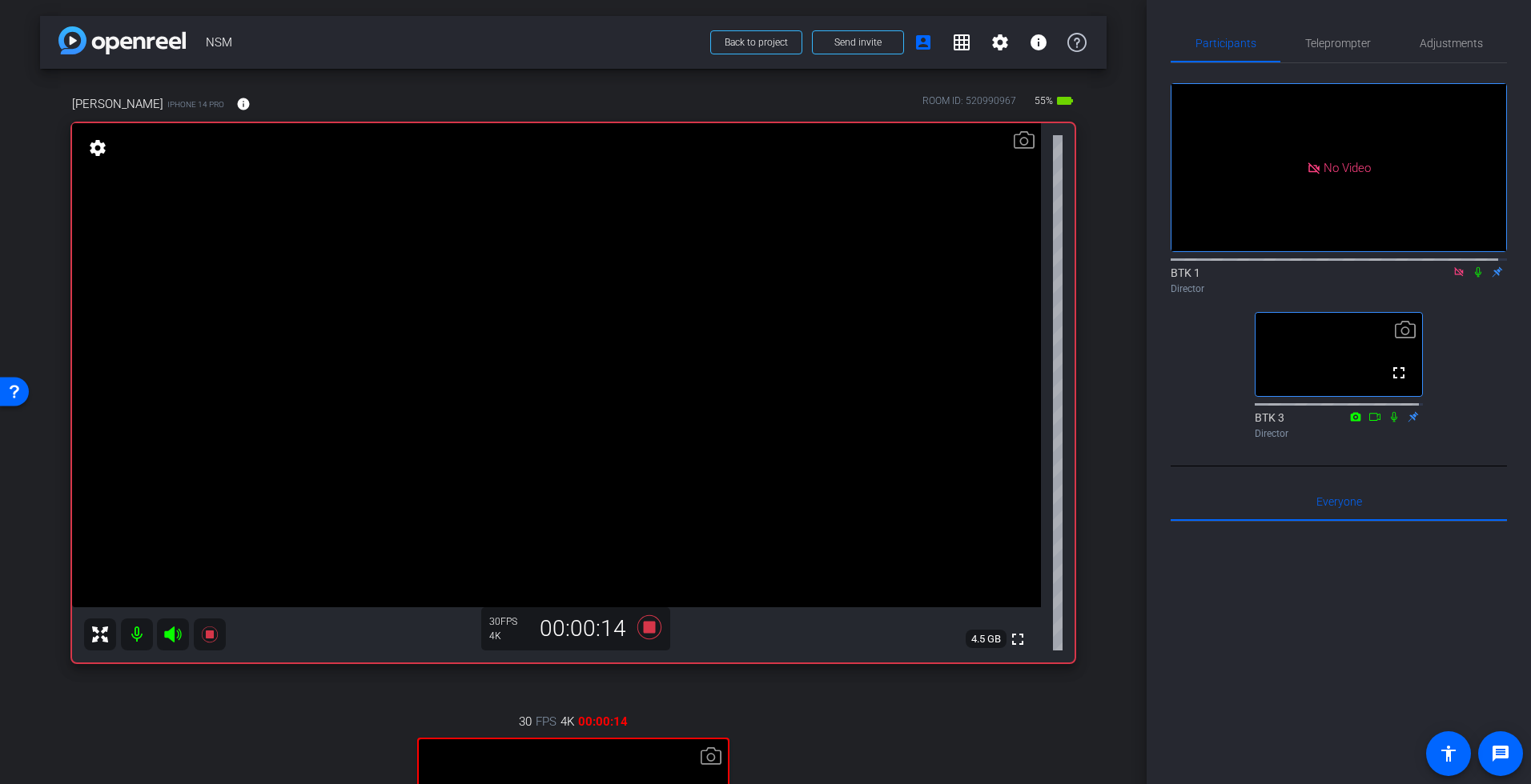
click at [1391, 411] on icon at bounding box center [1394, 416] width 6 height 10
click at [1430, 267] on icon at bounding box center [1477, 272] width 6 height 10
click at [956, 46] on mat-icon "grid_on" at bounding box center [960, 42] width 19 height 19
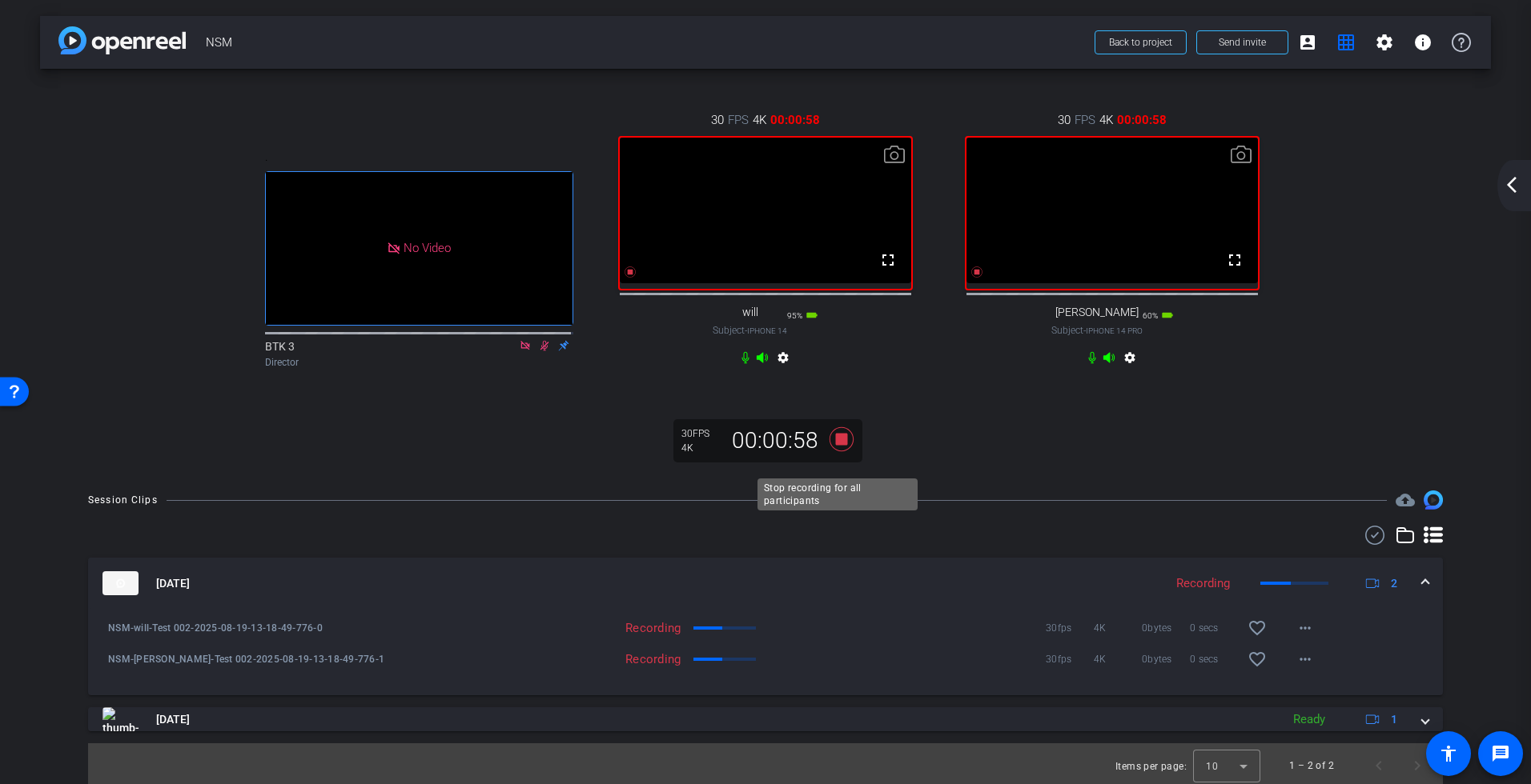
click at [837, 451] on icon at bounding box center [841, 439] width 24 height 24
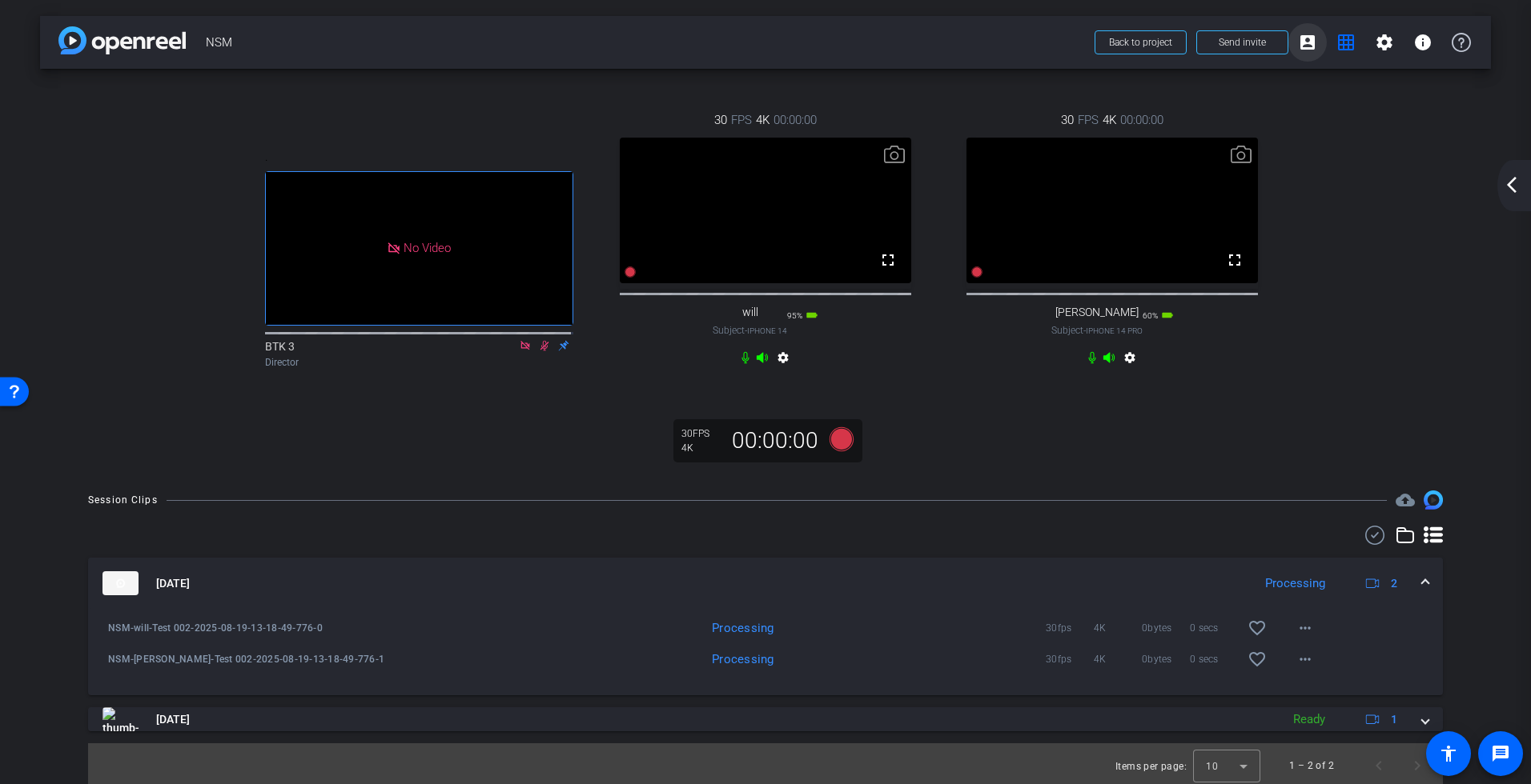
click at [1301, 43] on mat-icon "account_box" at bounding box center [1306, 42] width 19 height 19
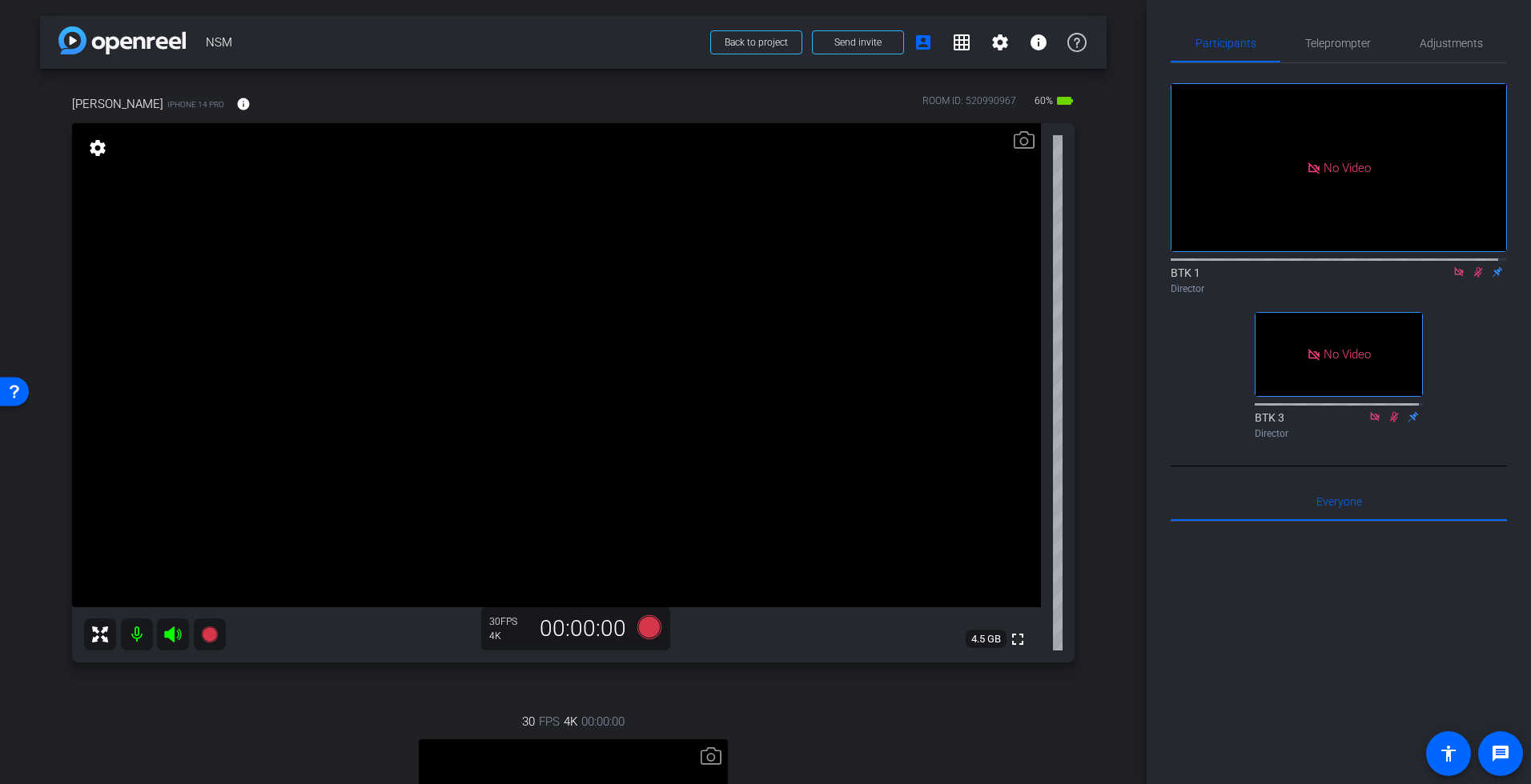
click at [1430, 266] on icon at bounding box center [1477, 271] width 13 height 11
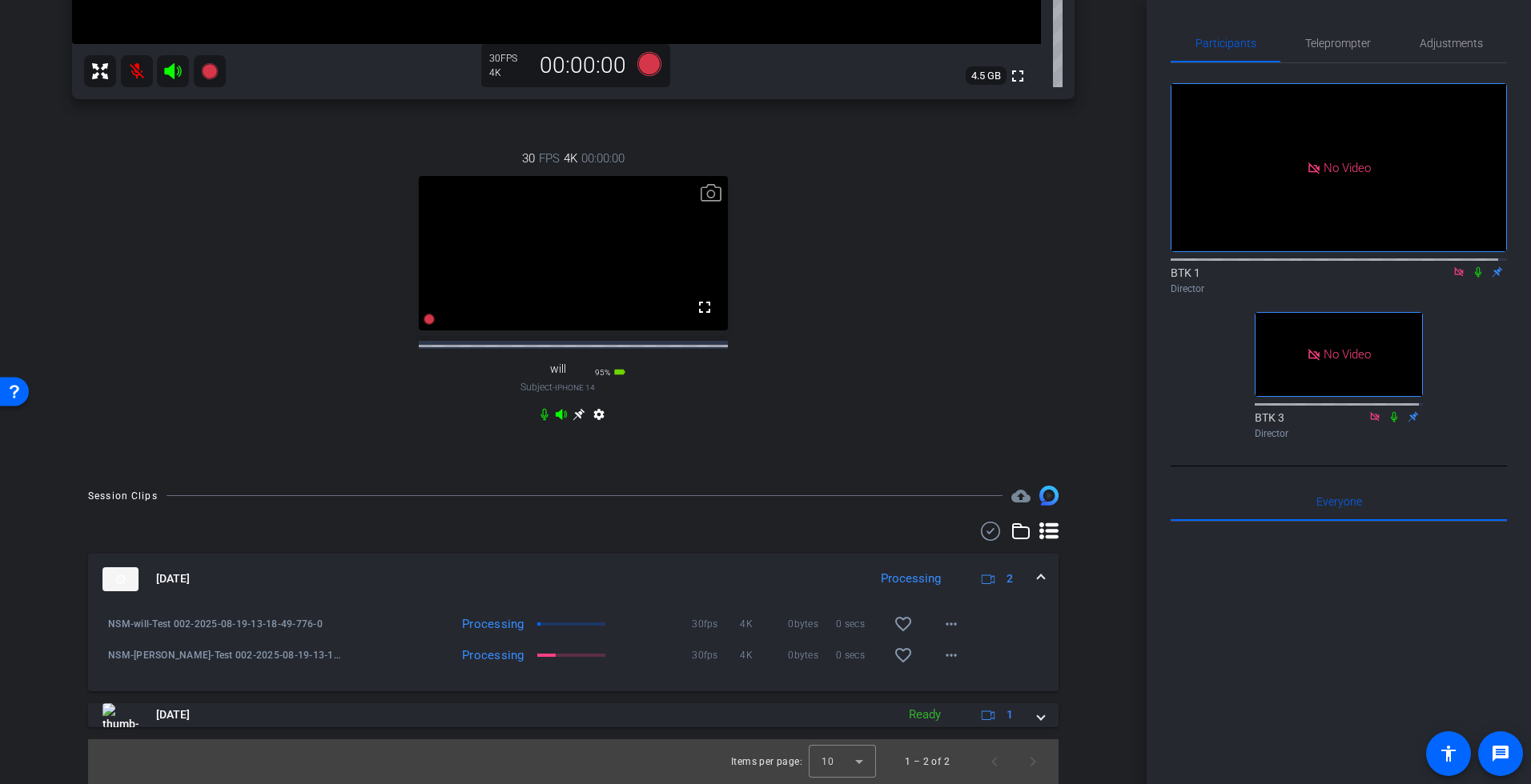
scroll to position [573, 0]
click at [941, 626] on mat-icon "more_horiz" at bounding box center [950, 623] width 19 height 19
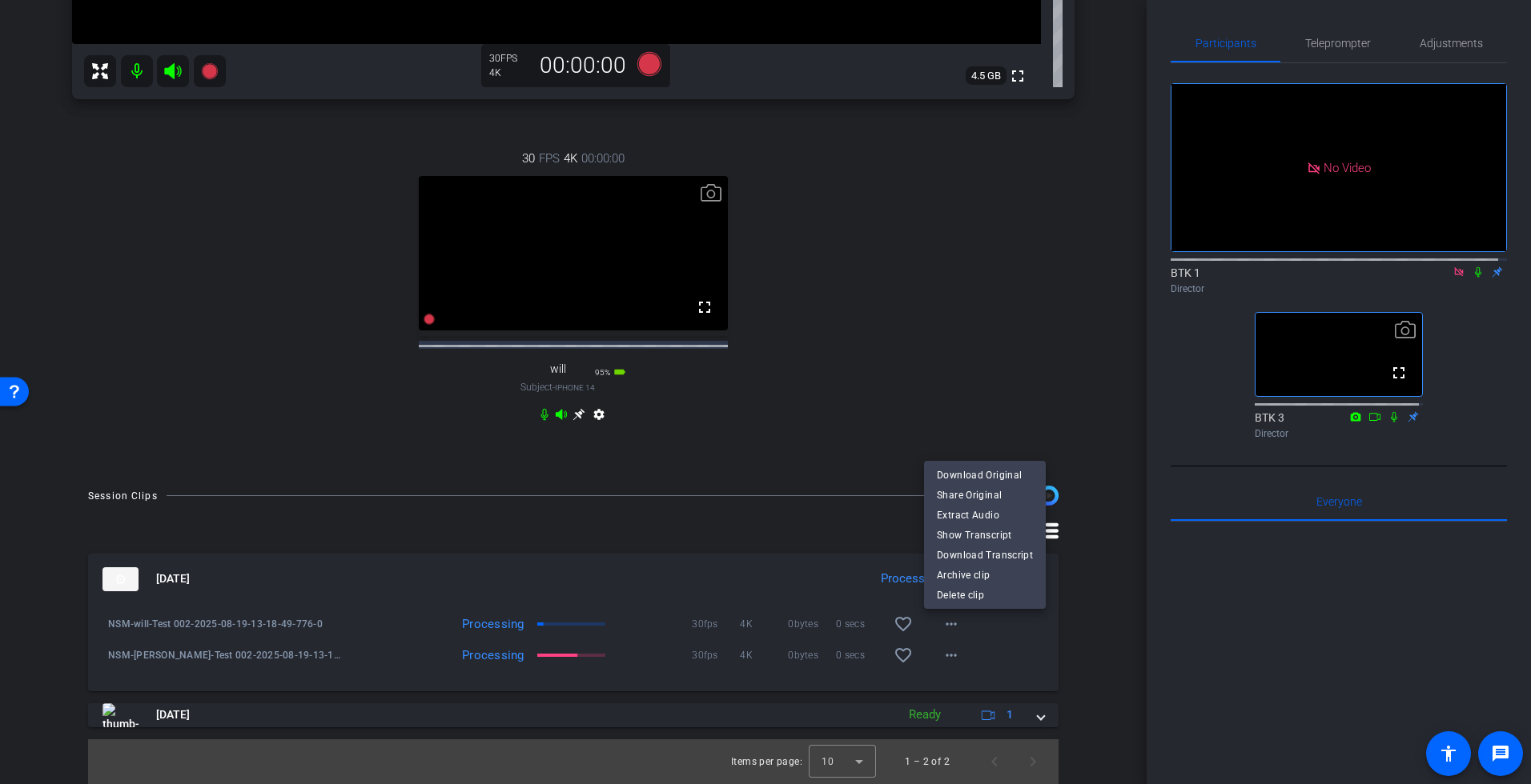
click at [1055, 656] on div at bounding box center [766, 392] width 1531 height 784
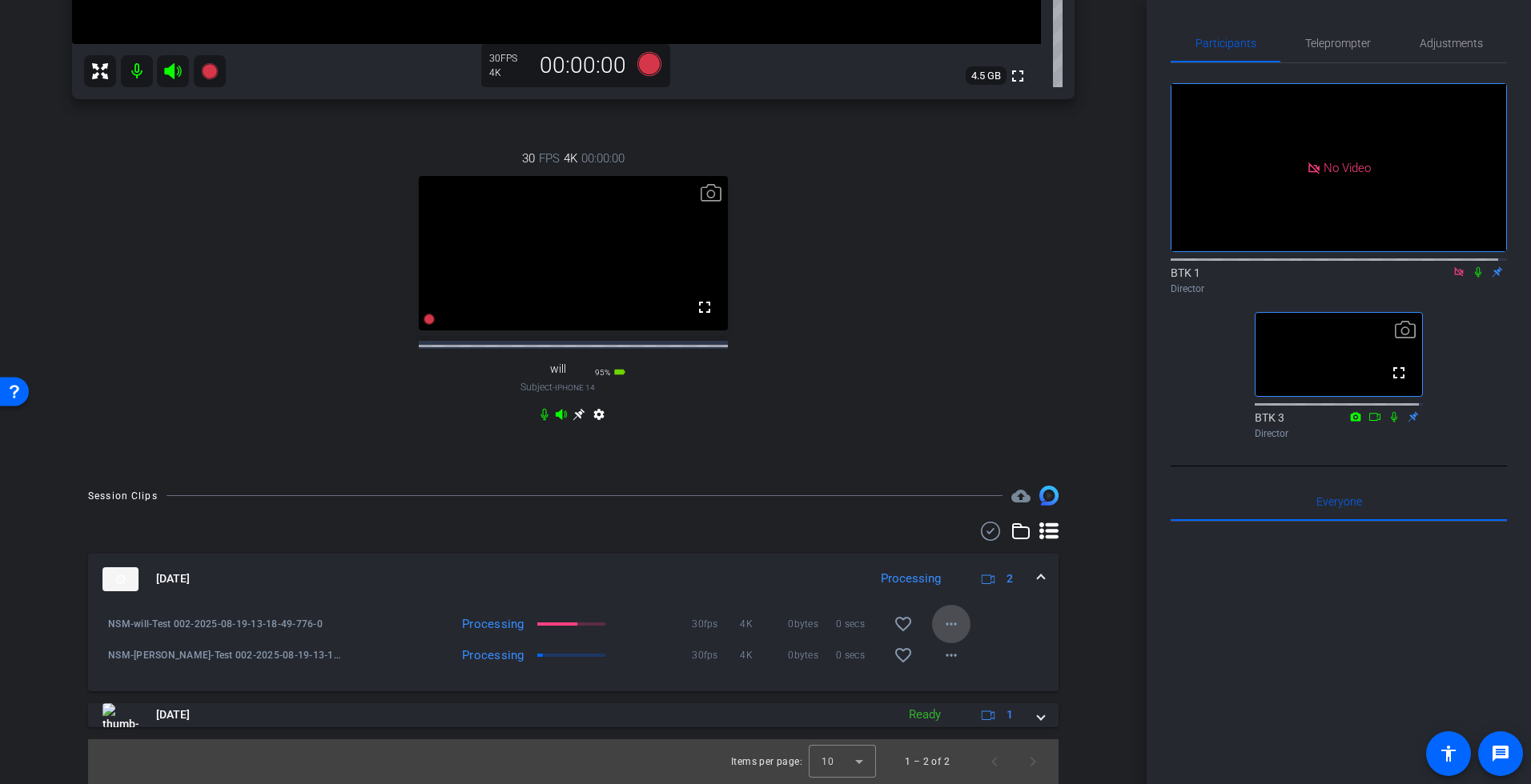
click at [943, 631] on mat-icon "more_horiz" at bounding box center [950, 623] width 19 height 19
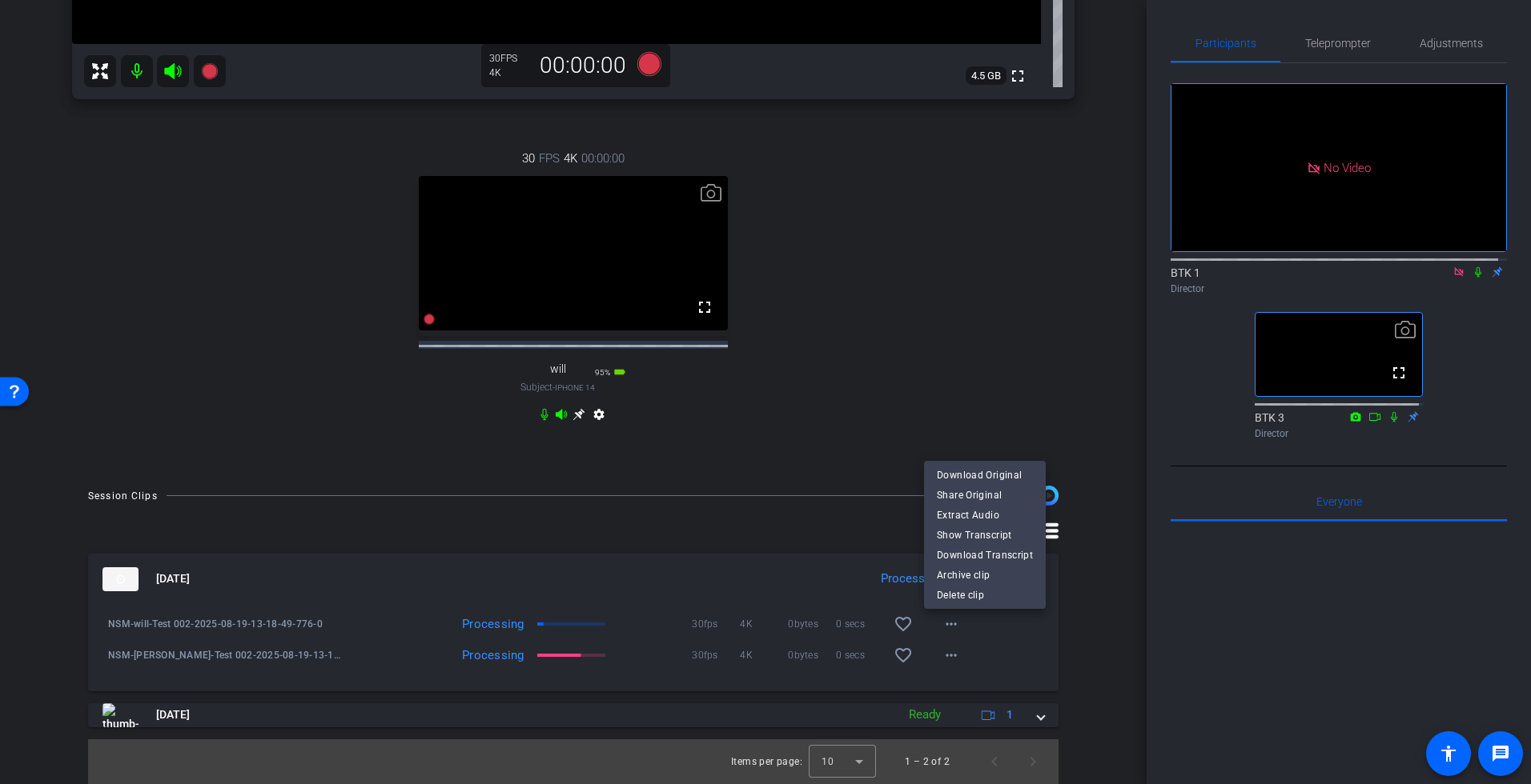
click at [984, 660] on div at bounding box center [766, 392] width 1531 height 784
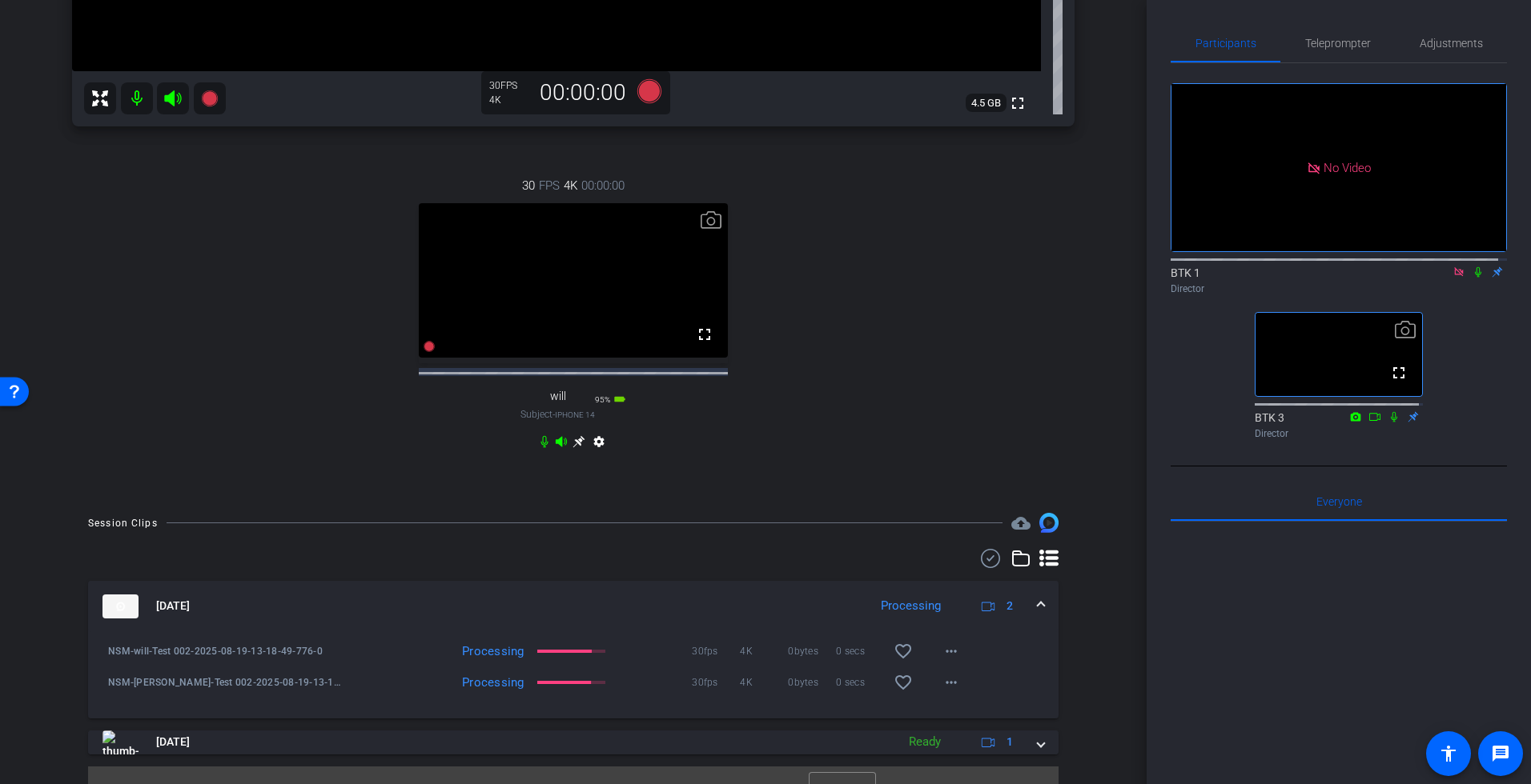
scroll to position [577, 0]
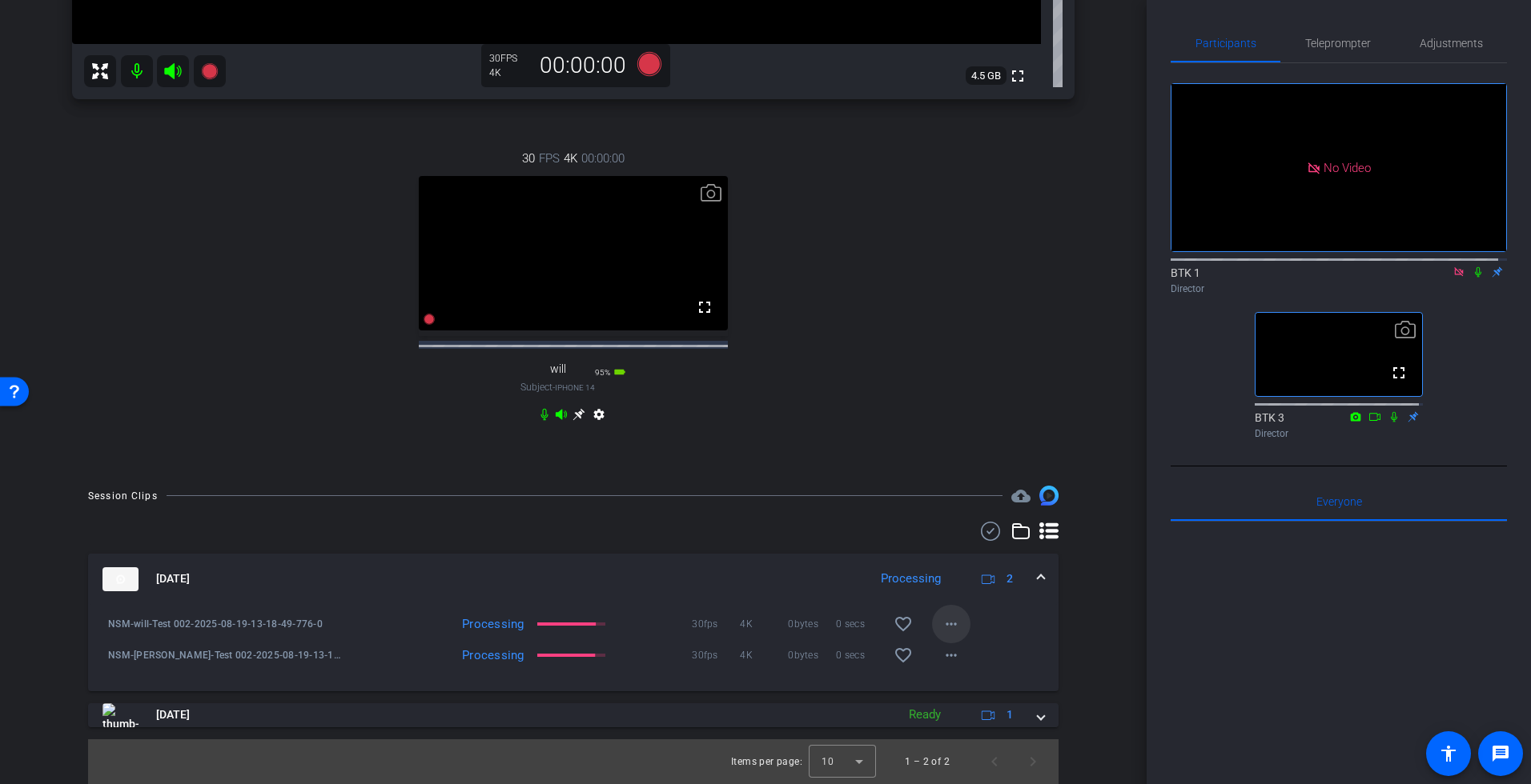
click at [941, 623] on mat-icon "more_horiz" at bounding box center [950, 623] width 19 height 19
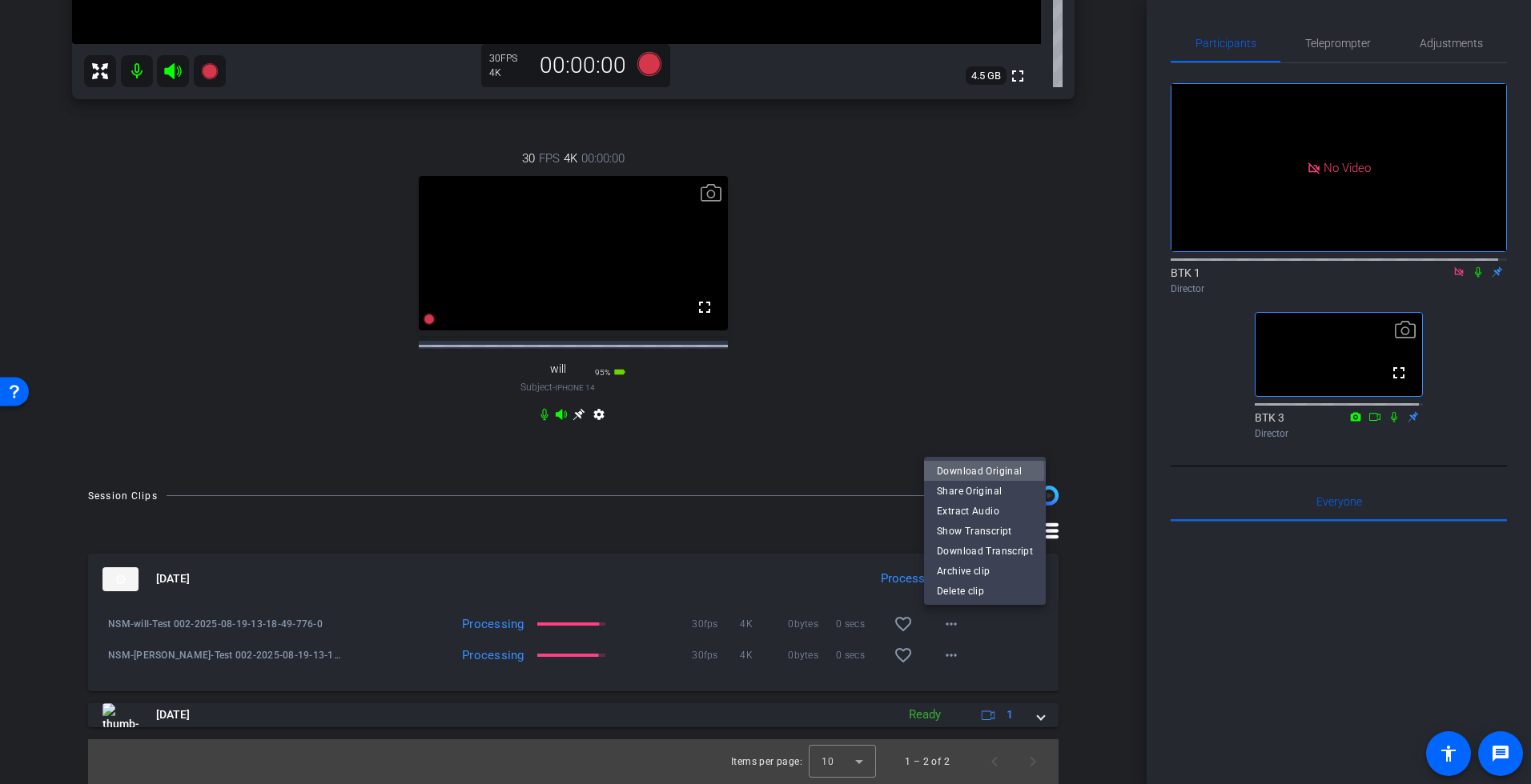
click at [979, 471] on span "Download Original" at bounding box center [984, 471] width 96 height 19
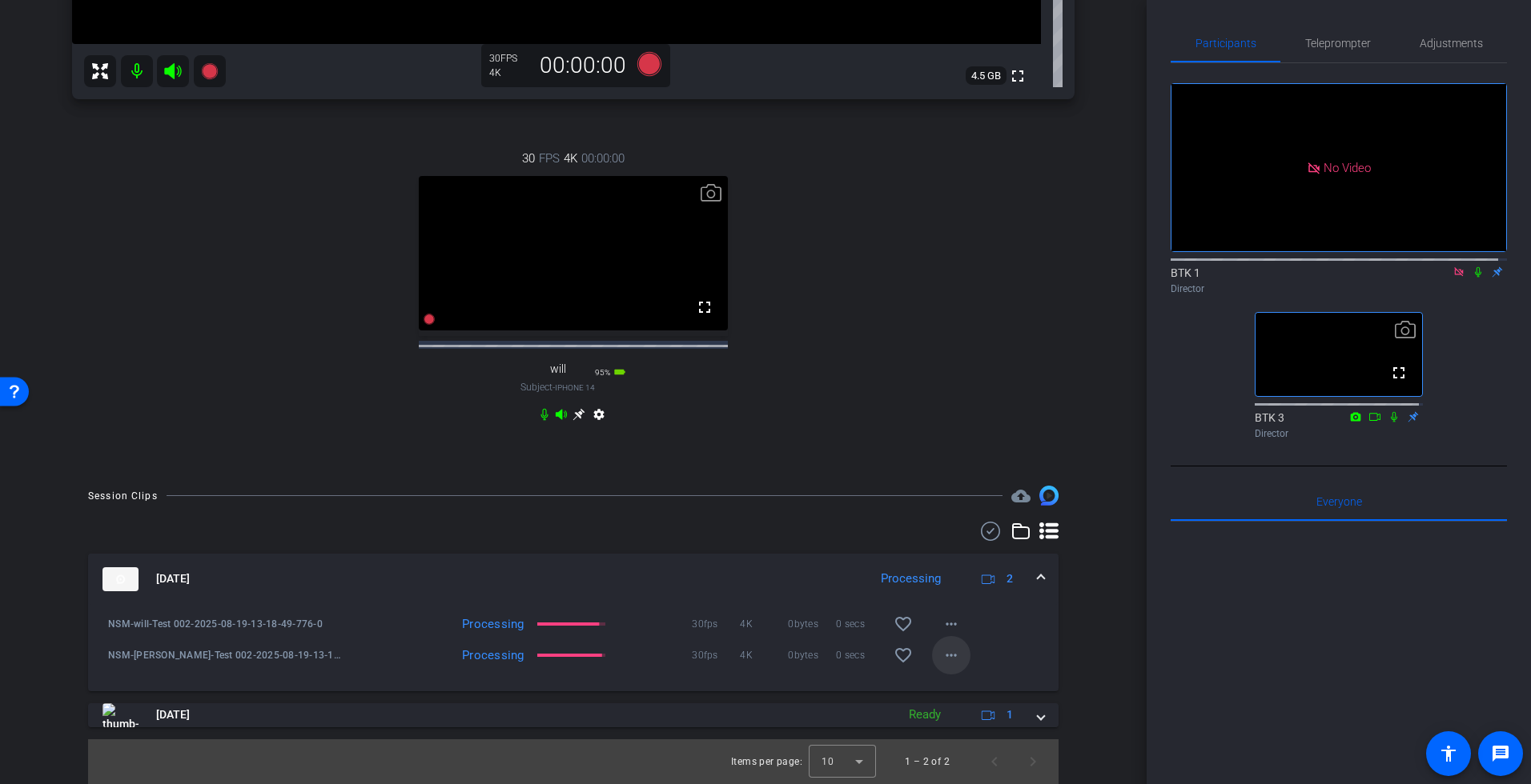
click at [941, 655] on mat-icon "more_horiz" at bounding box center [950, 655] width 19 height 19
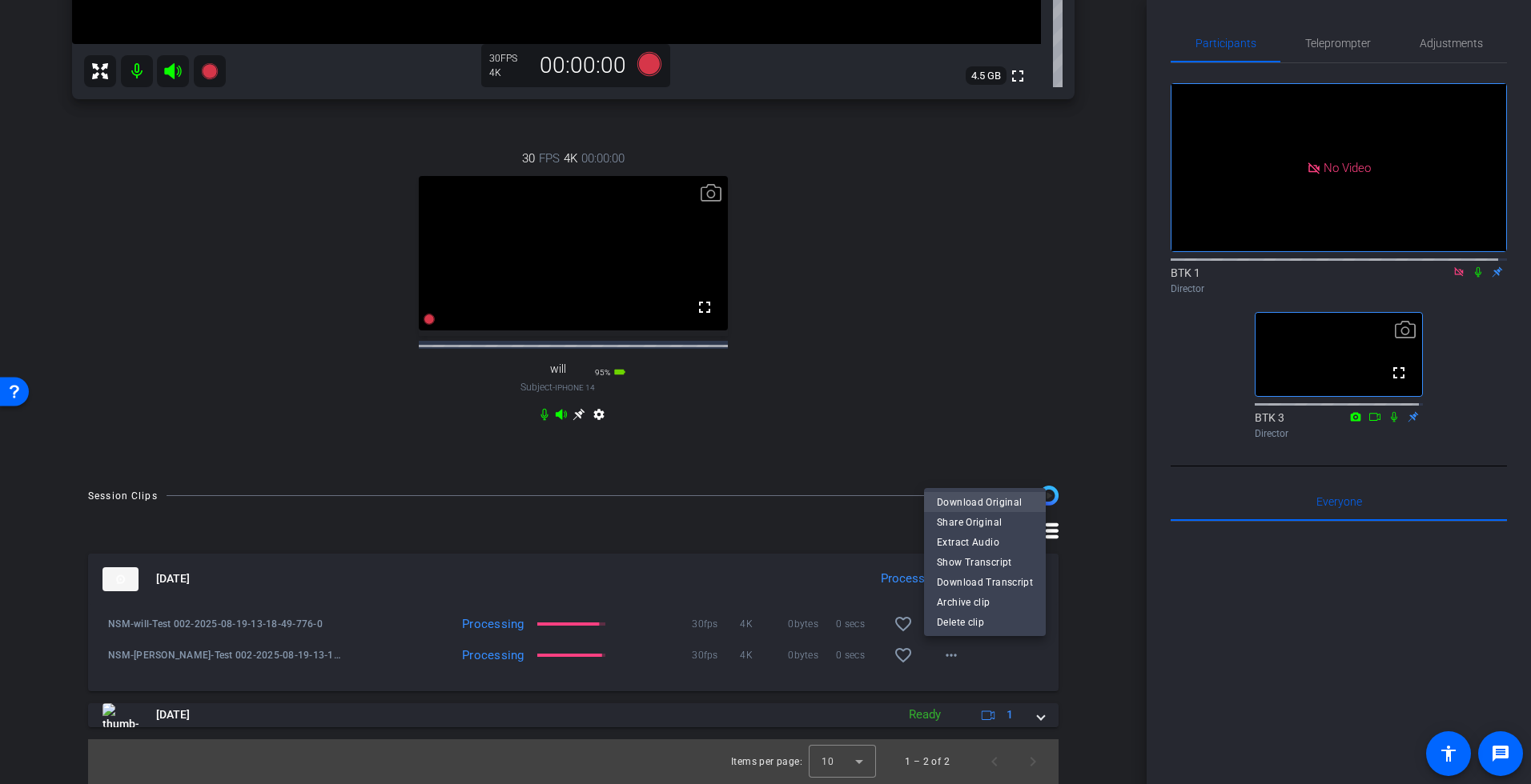
click at [987, 500] on span "Download Original" at bounding box center [984, 502] width 96 height 19
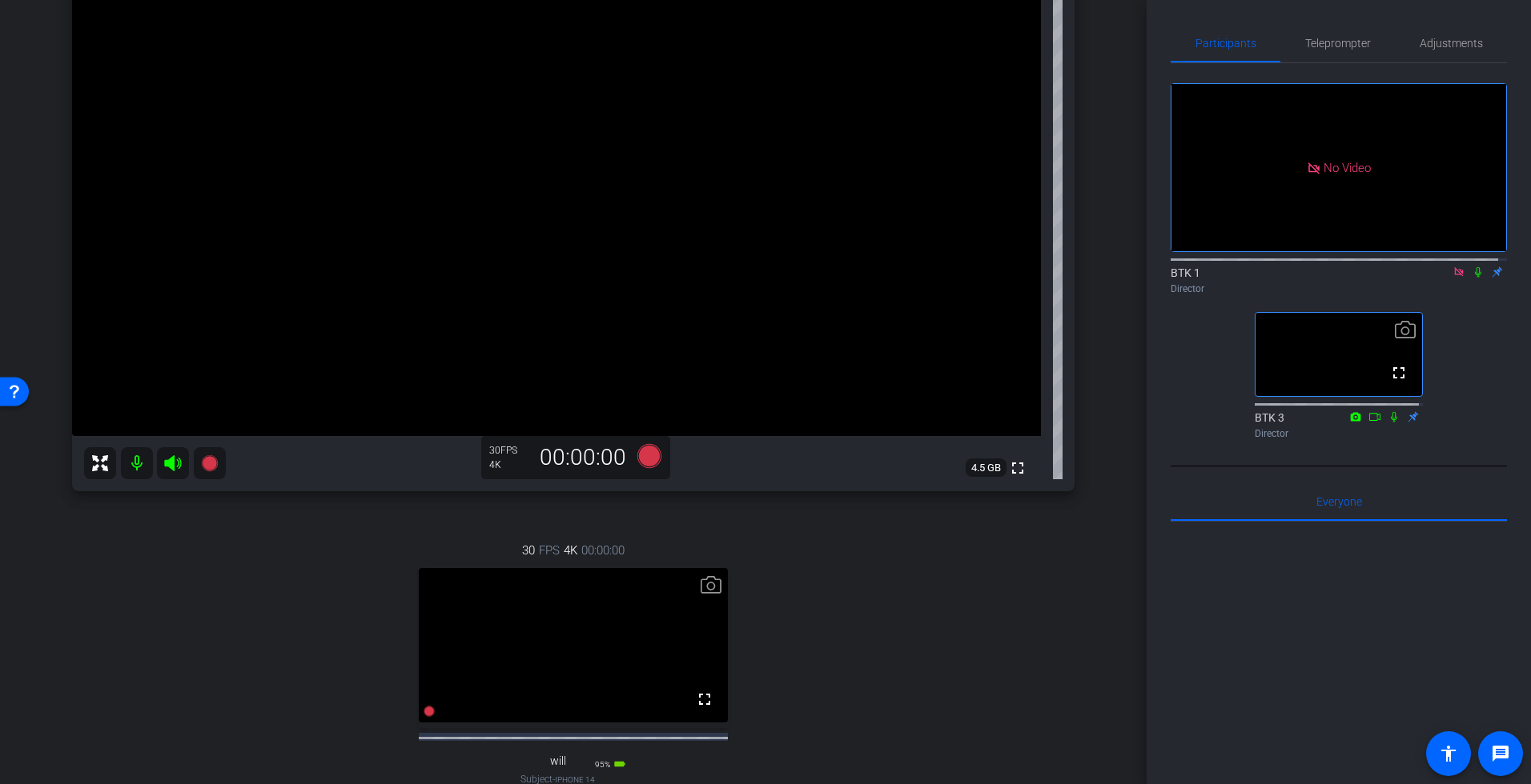
scroll to position [166, 0]
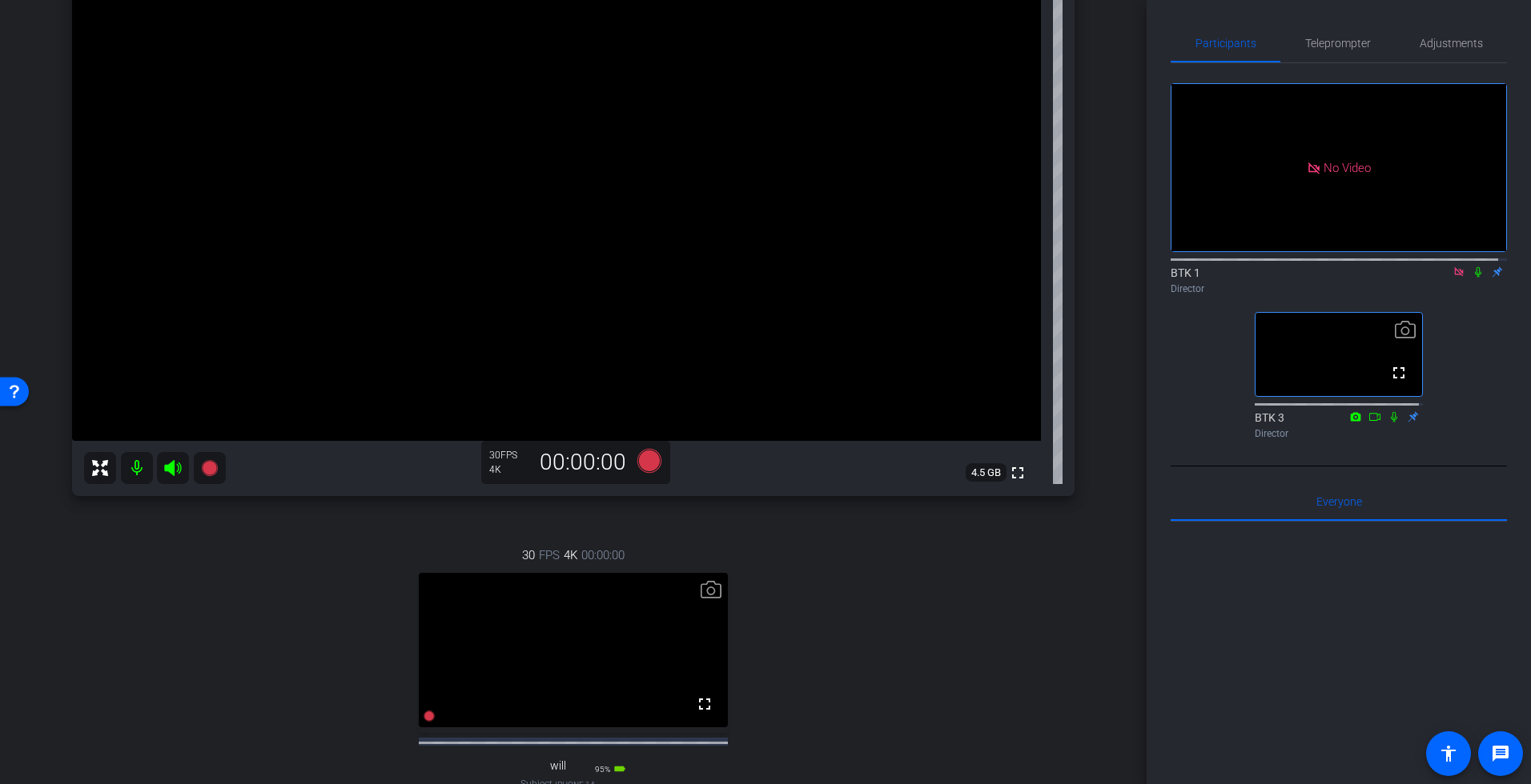
click at [1430, 267] on icon at bounding box center [1477, 272] width 6 height 10
click at [1430, 266] on icon at bounding box center [1477, 271] width 13 height 11
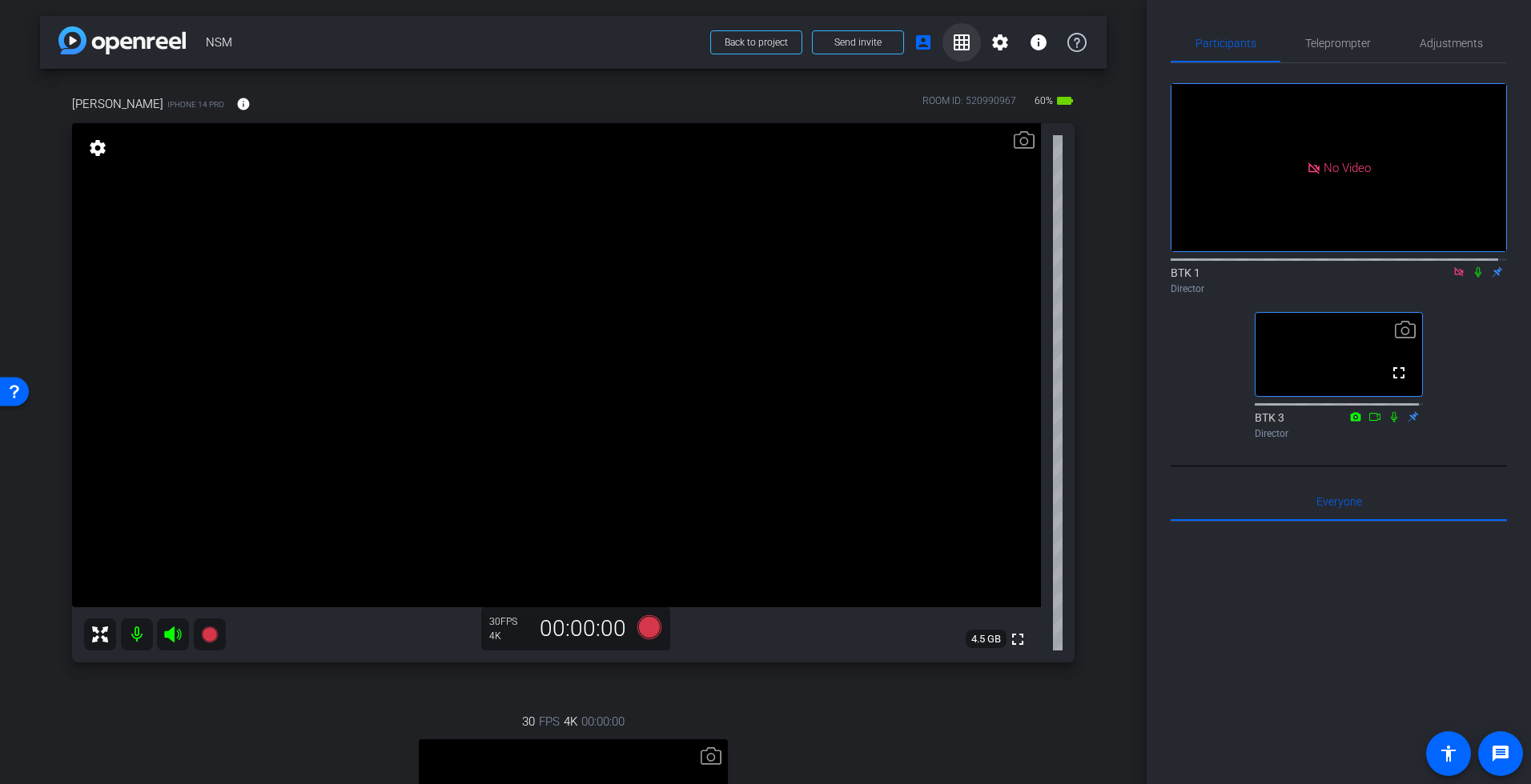
click at [955, 43] on mat-icon "grid_on" at bounding box center [960, 42] width 19 height 19
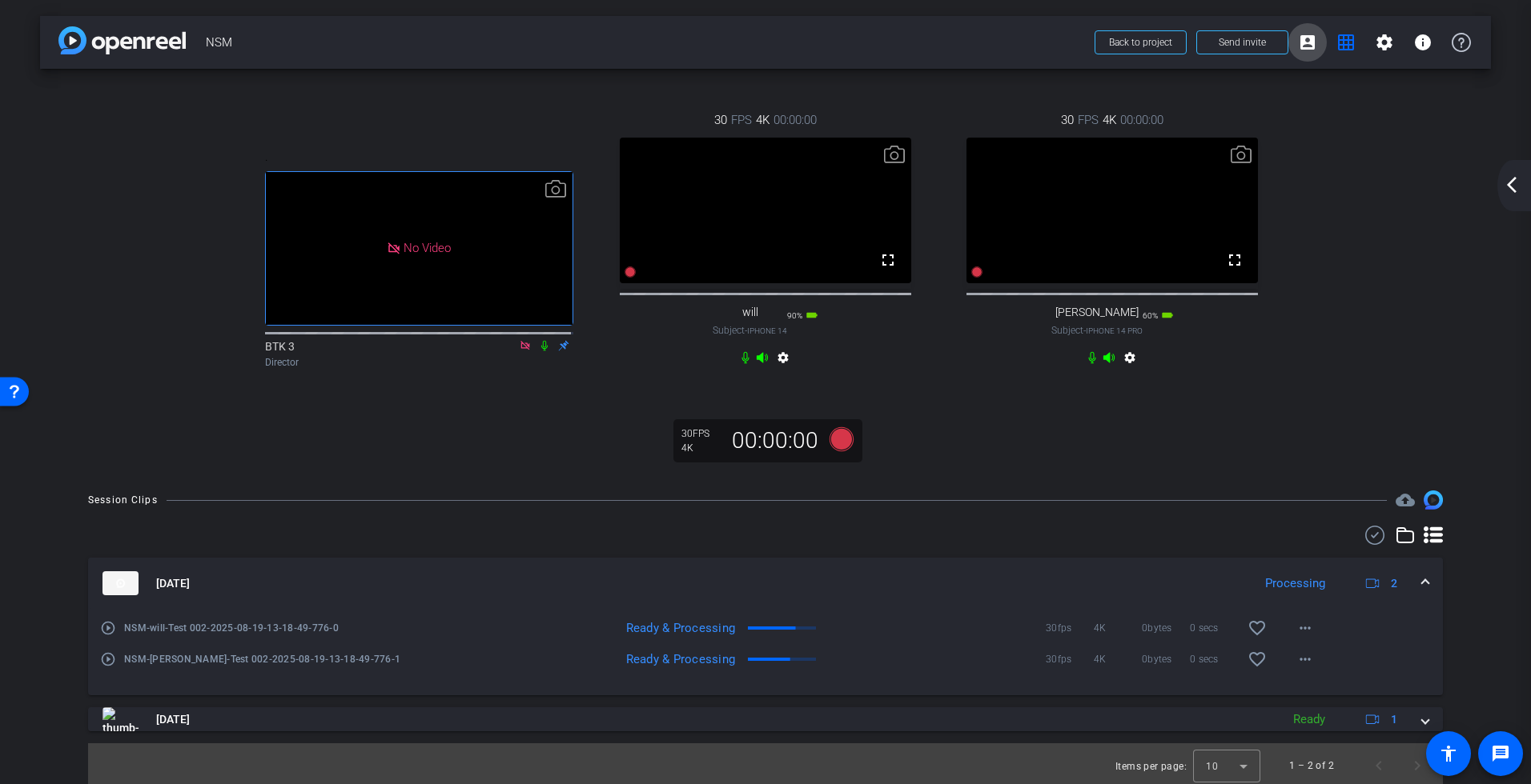
click at [1297, 42] on mat-icon "account_box" at bounding box center [1306, 42] width 19 height 19
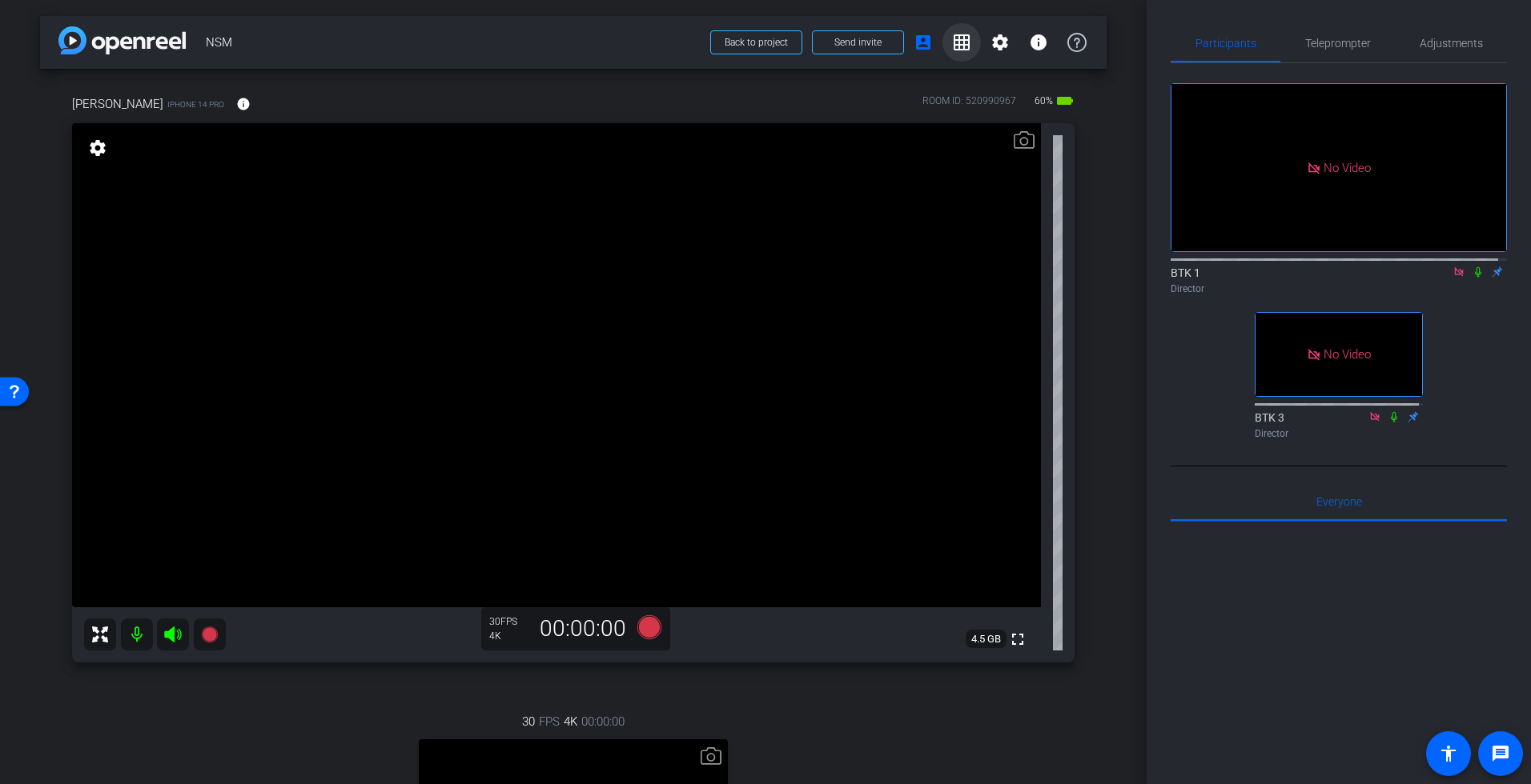
click at [952, 48] on mat-icon "grid_on" at bounding box center [960, 42] width 19 height 19
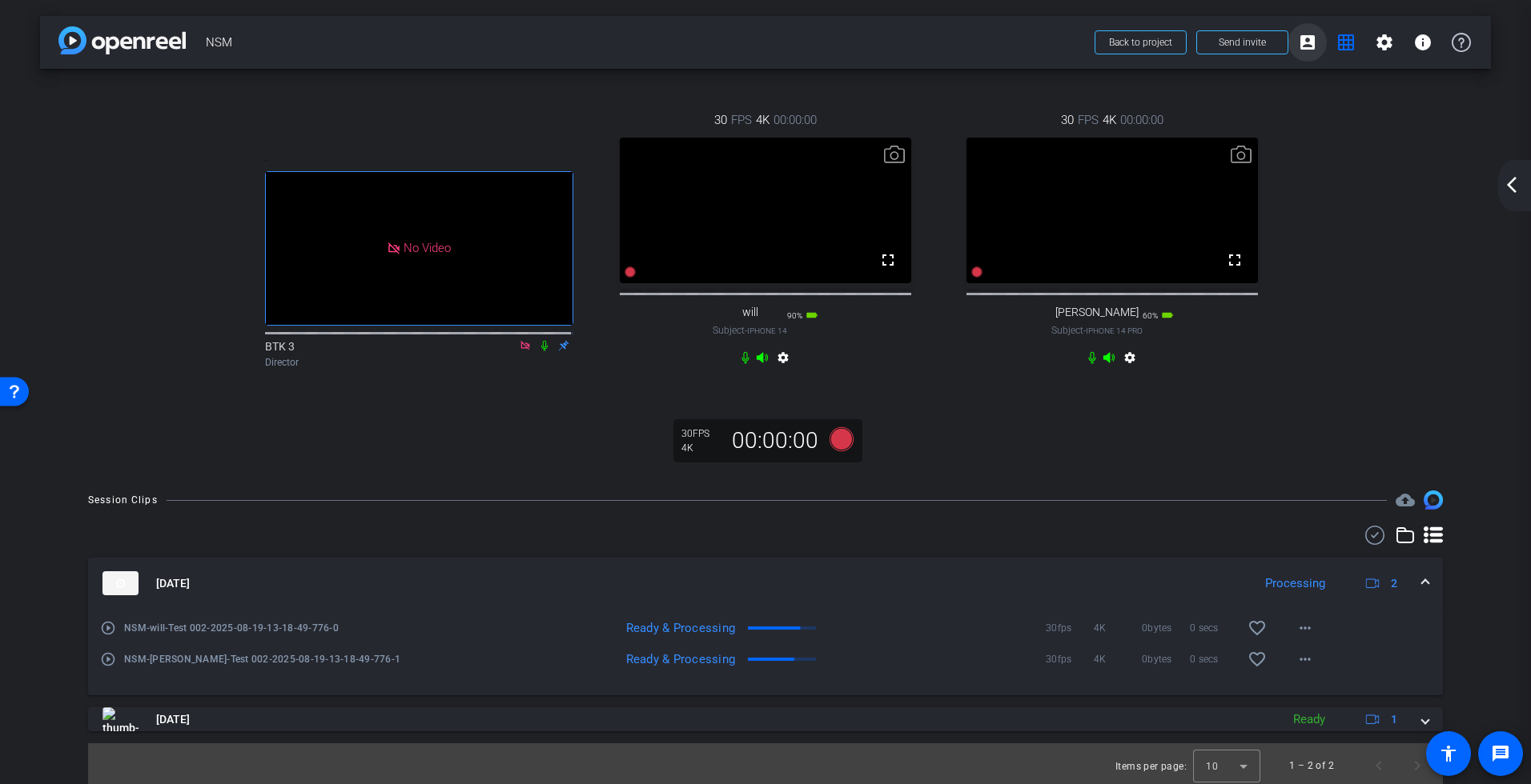
click at [1304, 38] on mat-icon "account_box" at bounding box center [1306, 42] width 19 height 19
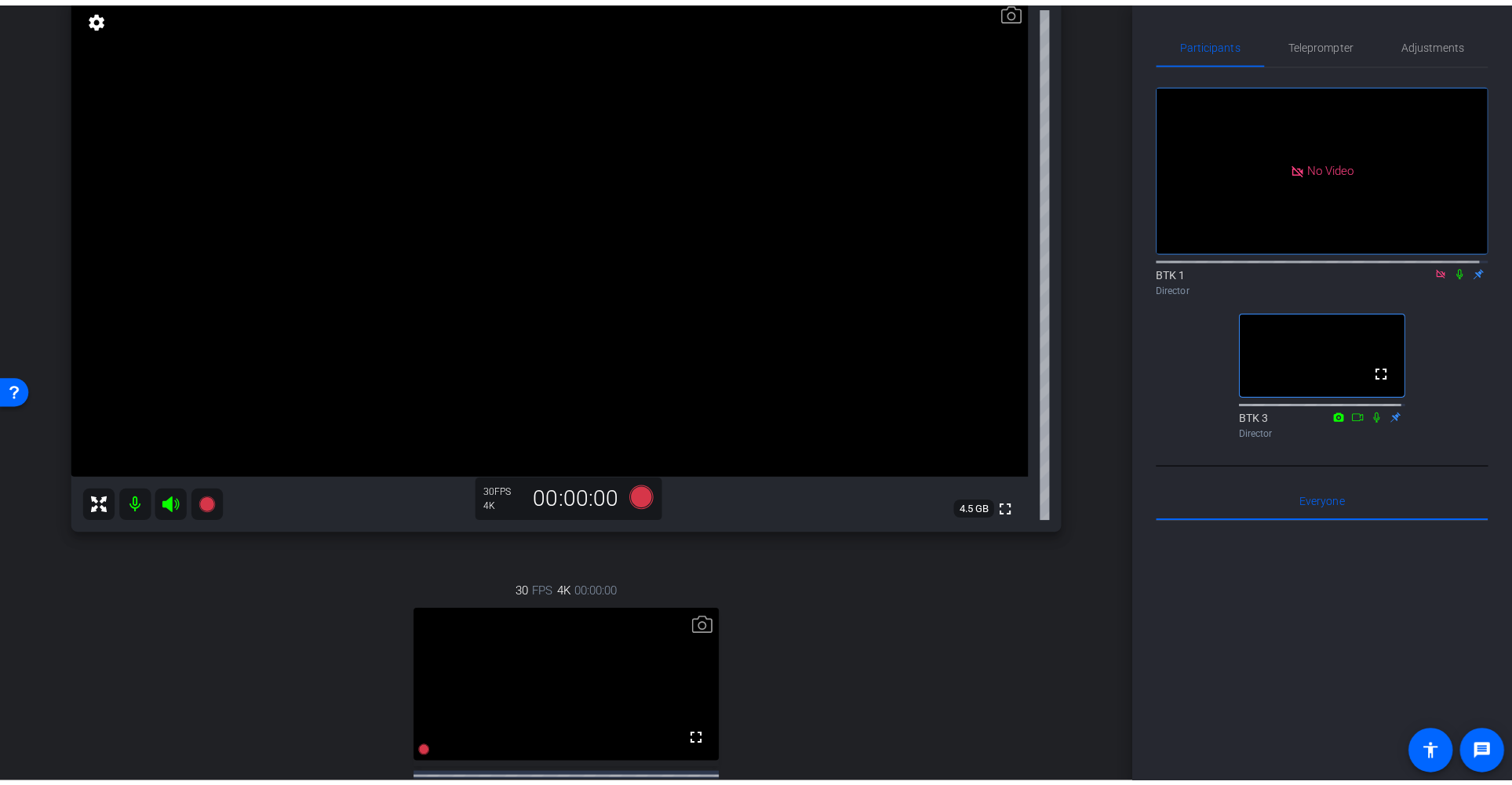
scroll to position [129, 0]
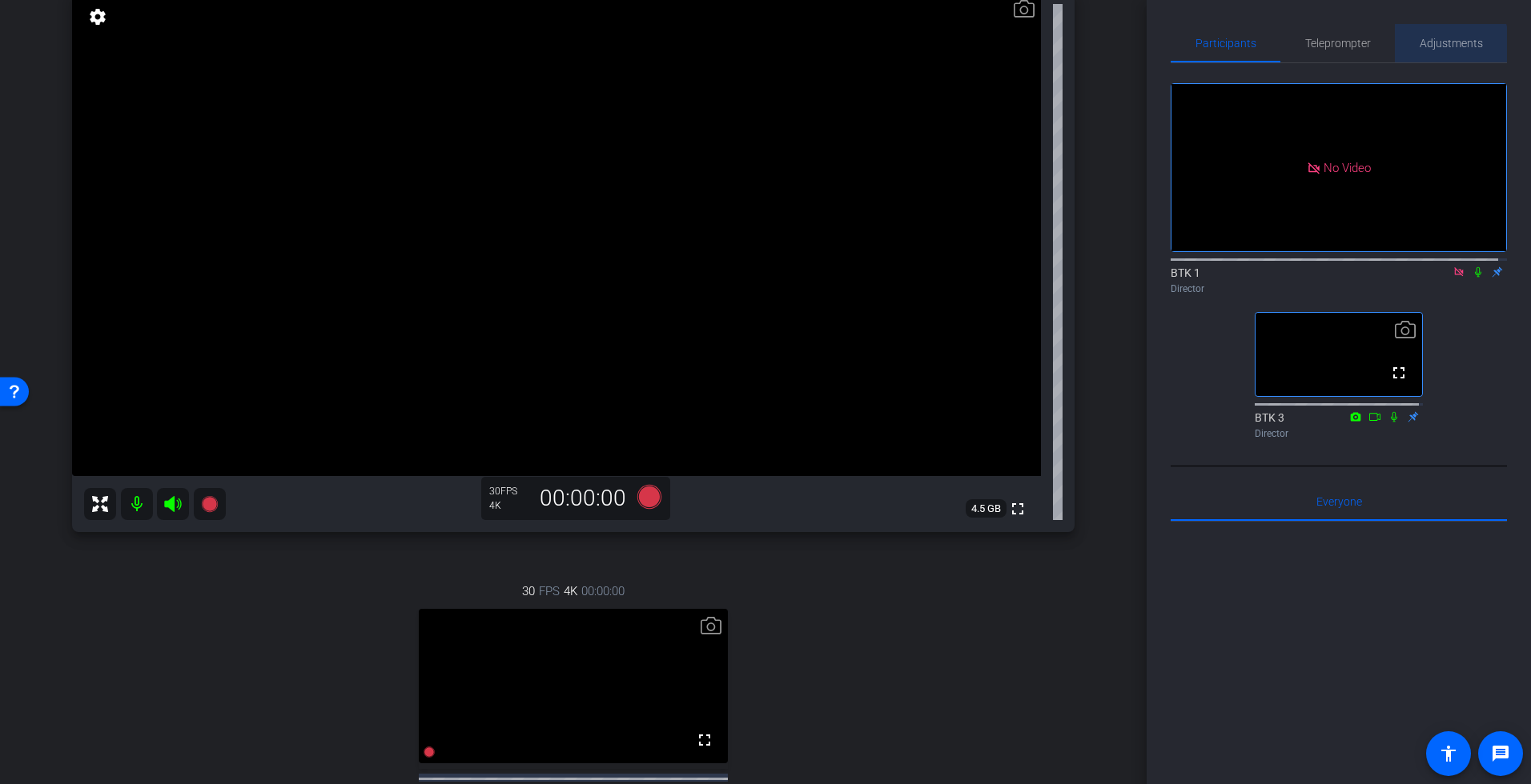
click at [1430, 46] on span "Adjustments" at bounding box center [1451, 43] width 64 height 11
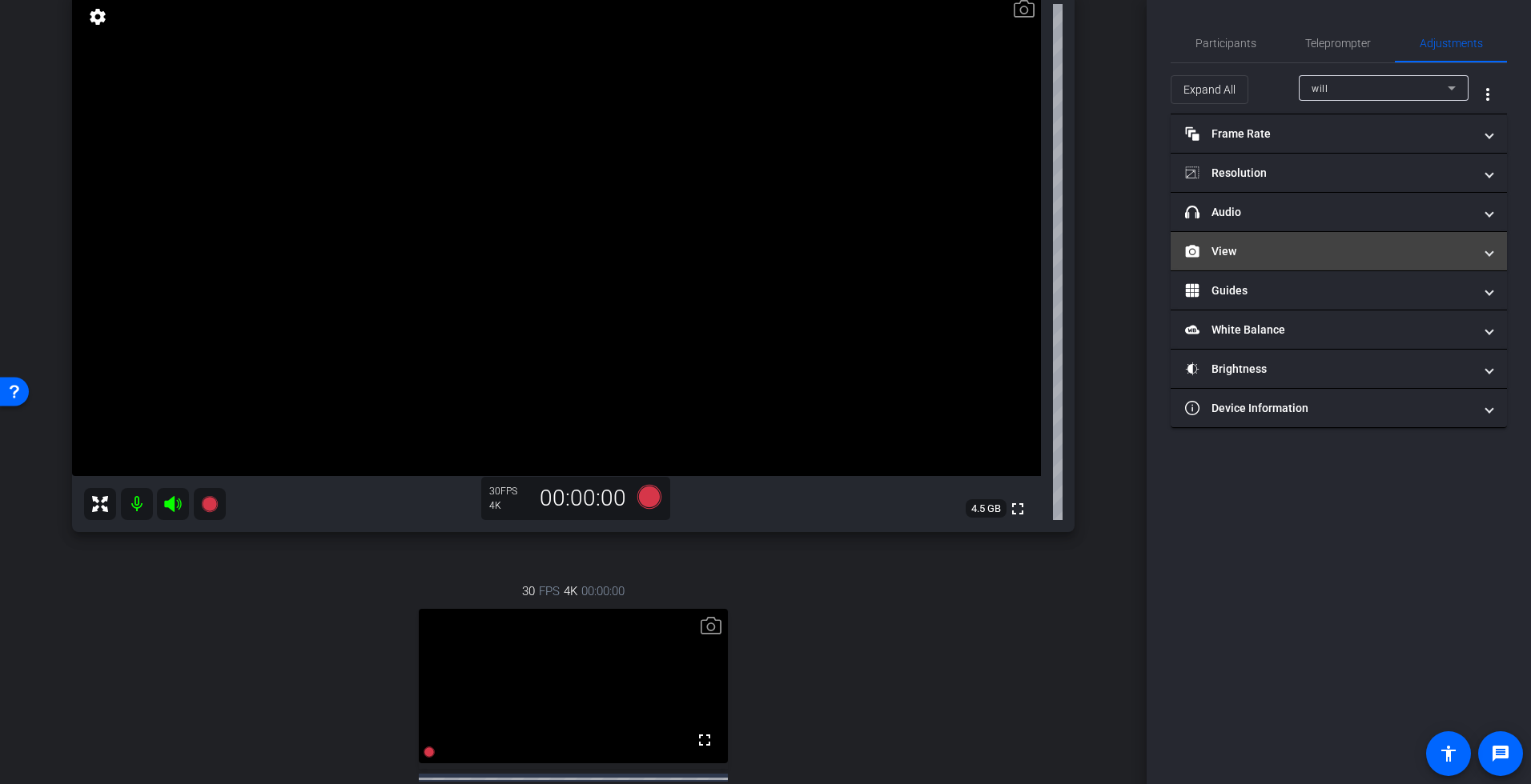
click at [1411, 248] on mat-panel-title "View" at bounding box center [1329, 251] width 288 height 17
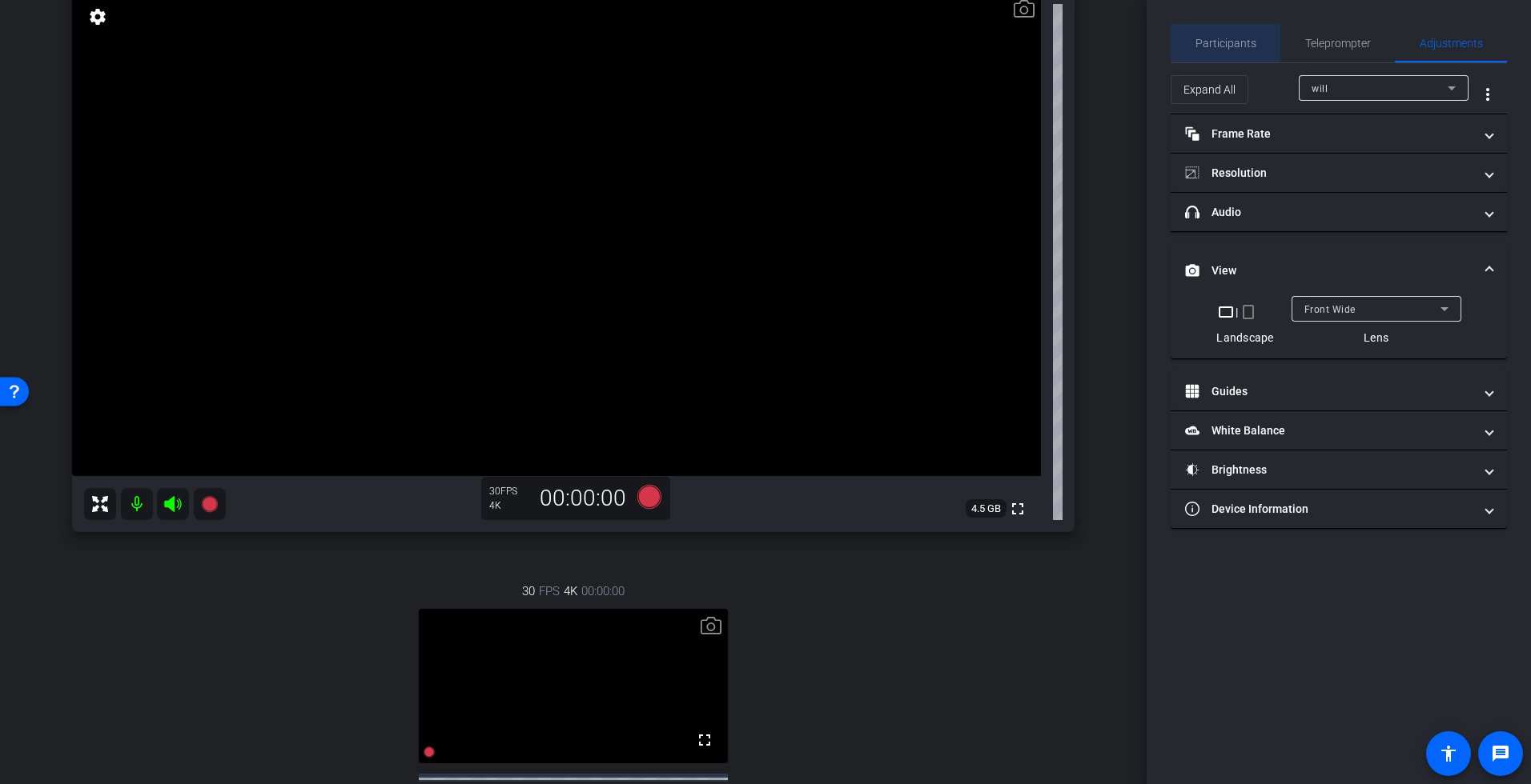
click at [1243, 40] on span "Participants" at bounding box center [1225, 43] width 61 height 11
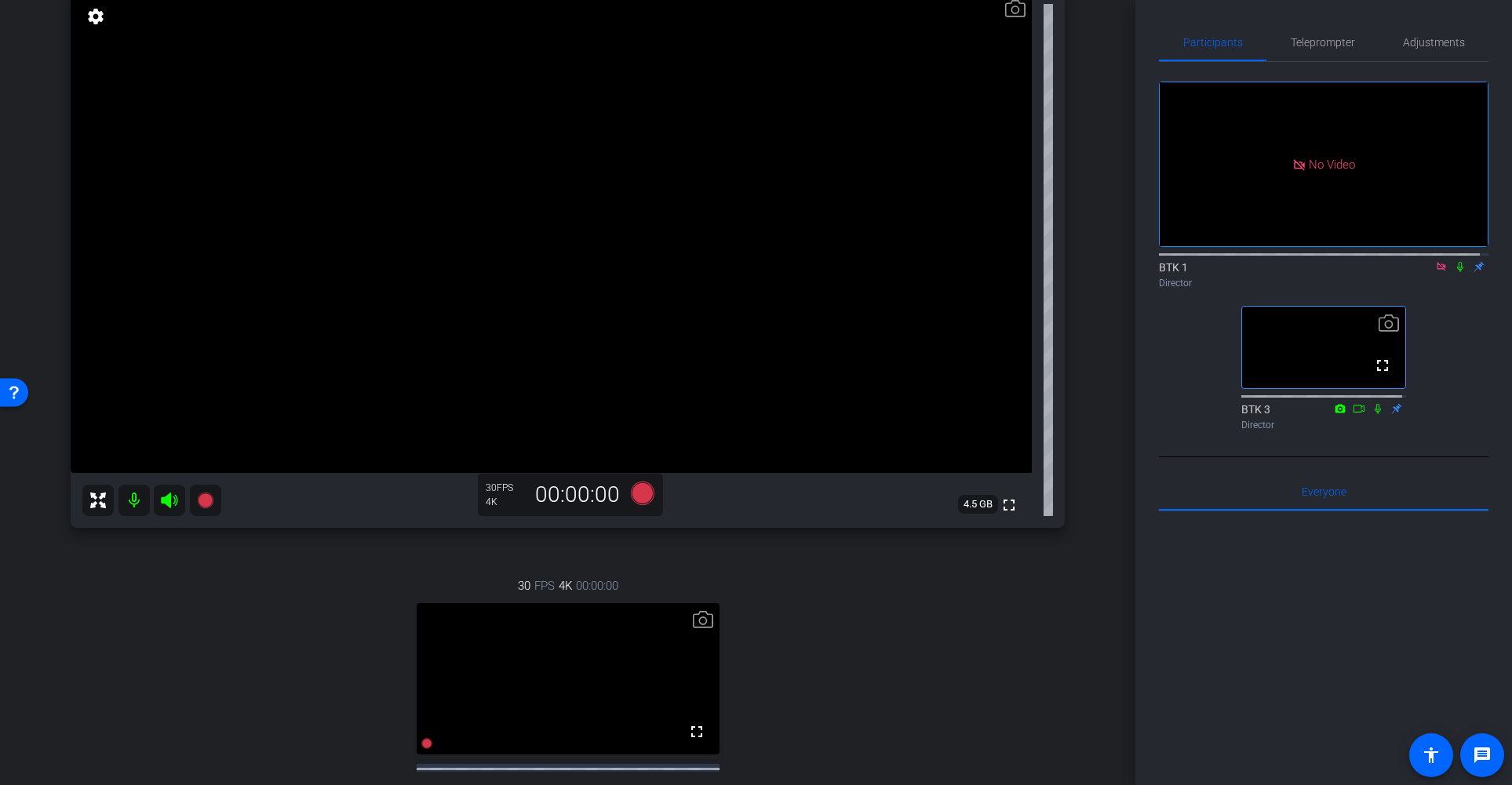
scroll to position [0, 0]
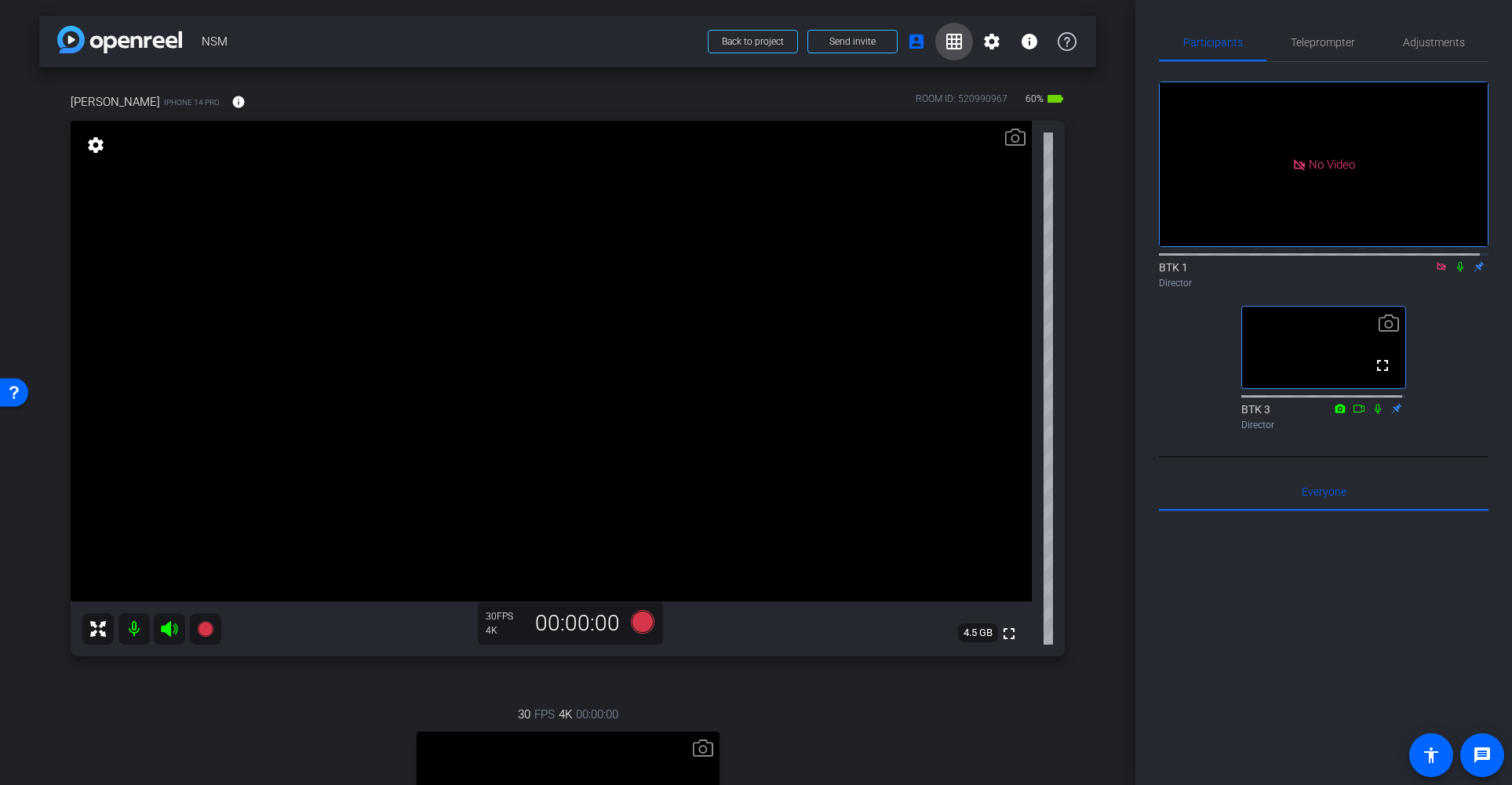
click at [945, 42] on mat-icon "grid_on" at bounding box center [954, 41] width 19 height 19
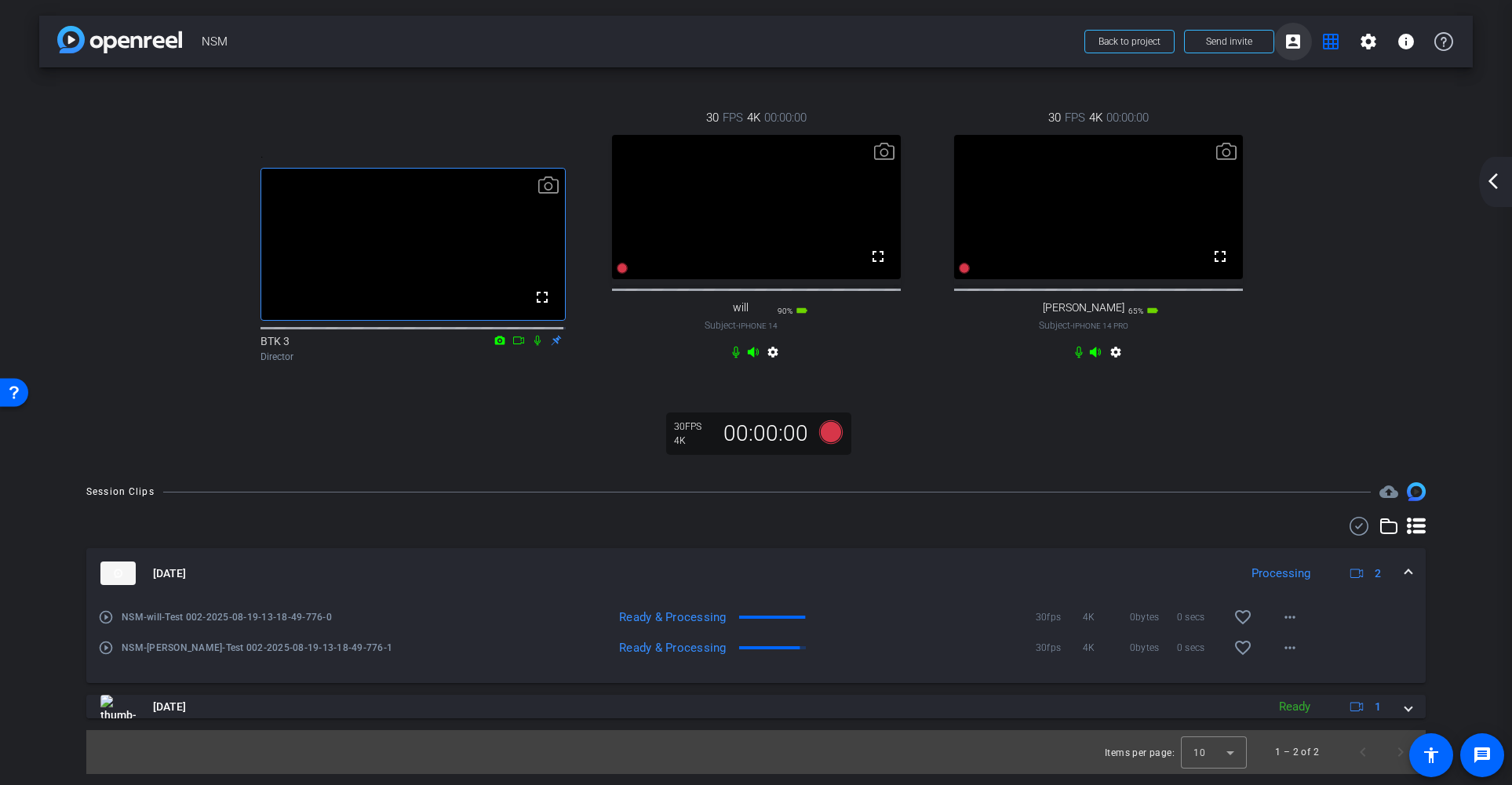
click at [1293, 42] on mat-icon "account_box" at bounding box center [1292, 41] width 19 height 19
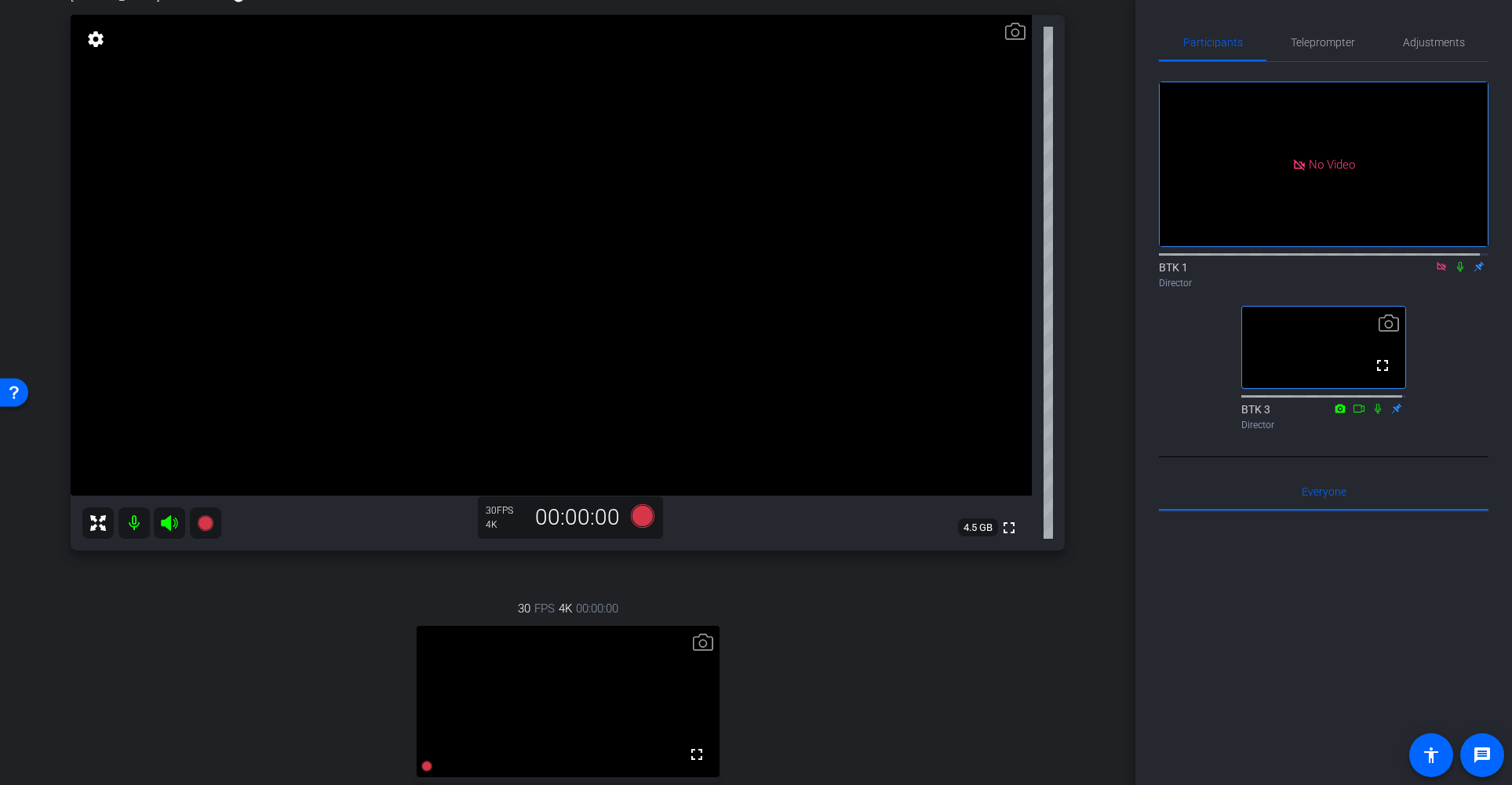
scroll to position [102, 0]
click at [638, 522] on icon at bounding box center [642, 519] width 23 height 23
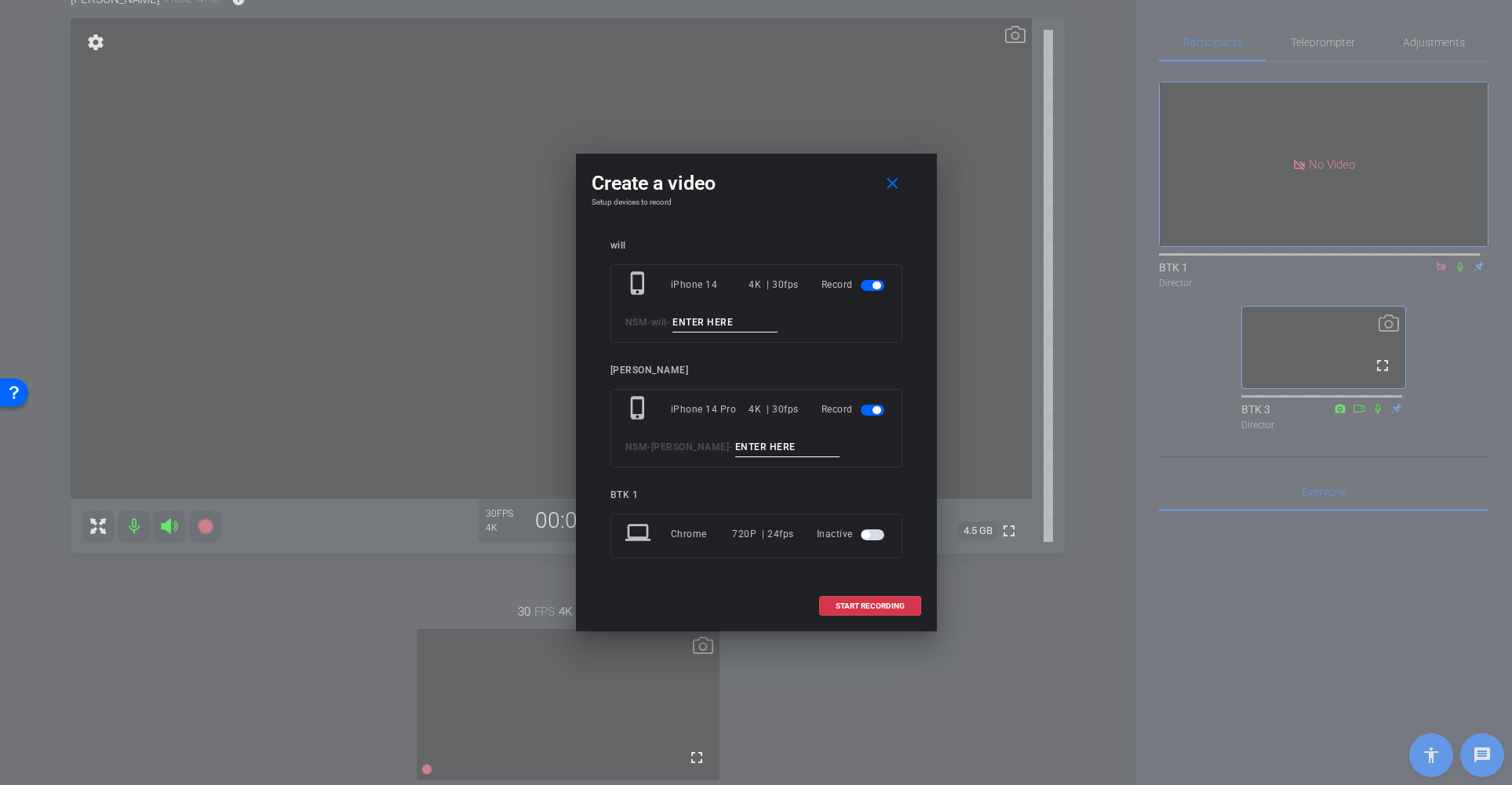
click at [699, 321] on input at bounding box center [725, 322] width 105 height 19
type input "001"
click at [736, 447] on input at bounding box center [788, 447] width 105 height 19
type input "001"
click at [854, 605] on span "START RECORDING" at bounding box center [870, 606] width 69 height 8
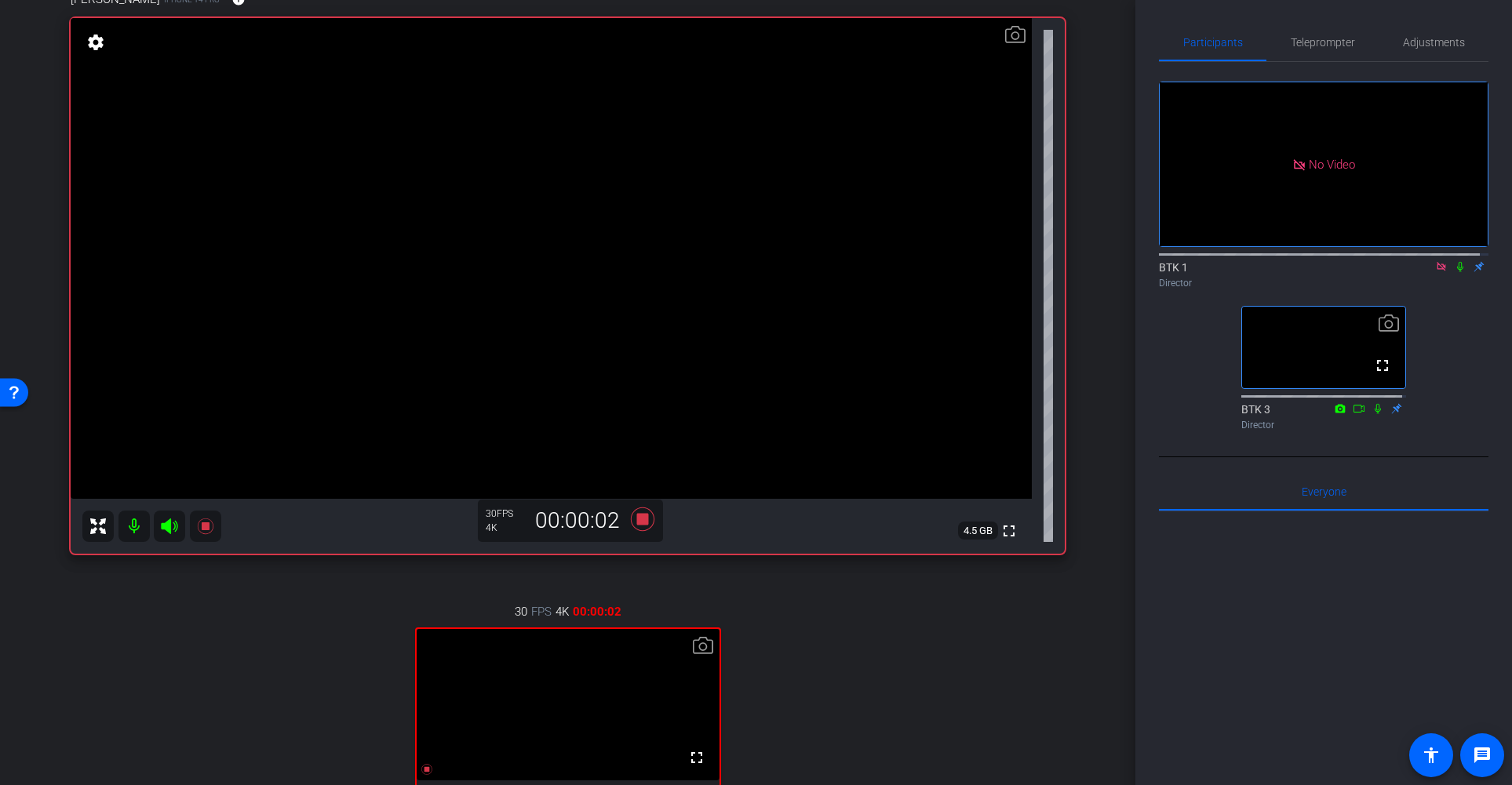
click at [1401, 261] on icon at bounding box center [1459, 266] width 13 height 11
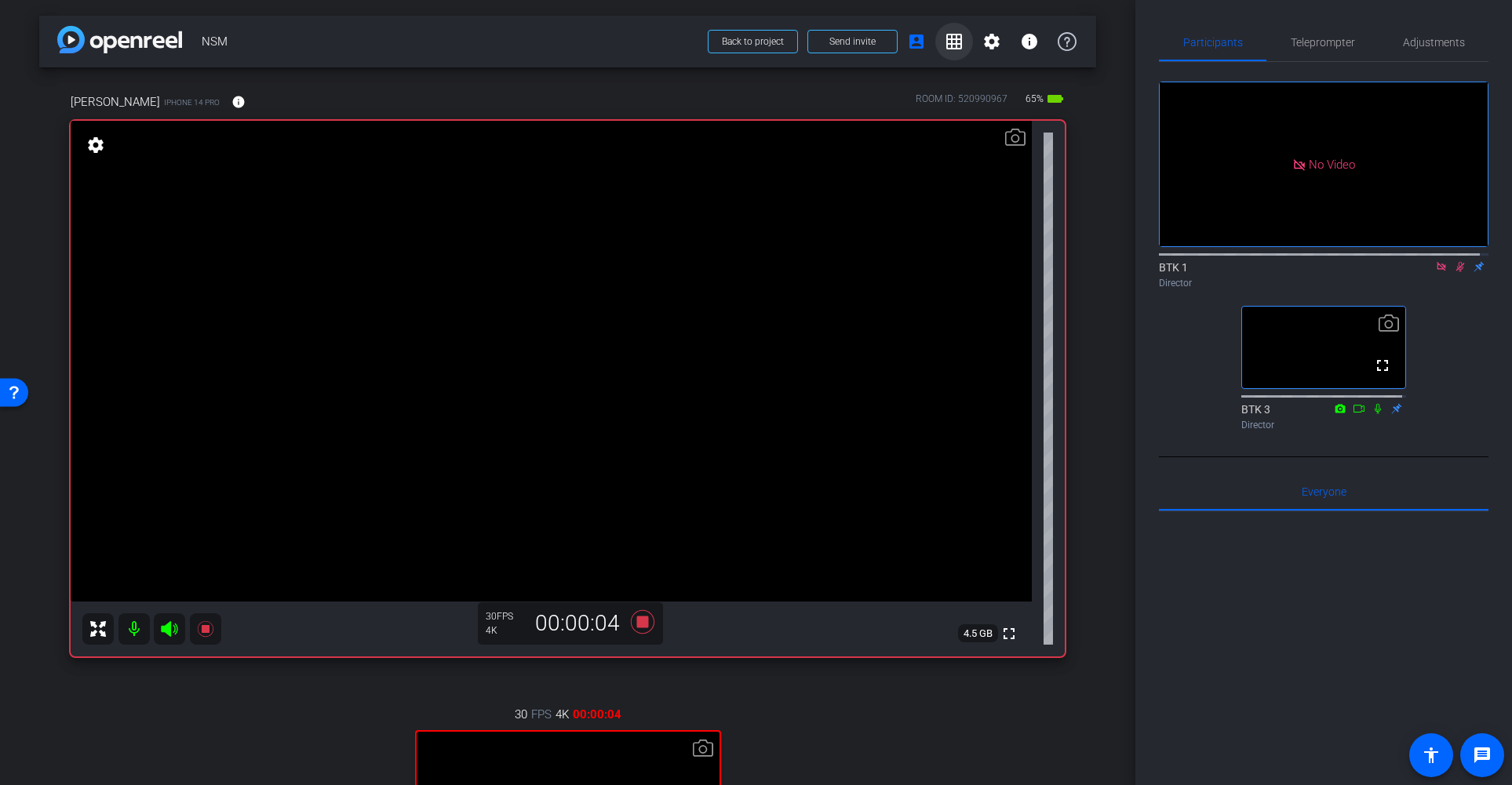
click at [945, 42] on mat-icon "grid_on" at bounding box center [954, 41] width 19 height 19
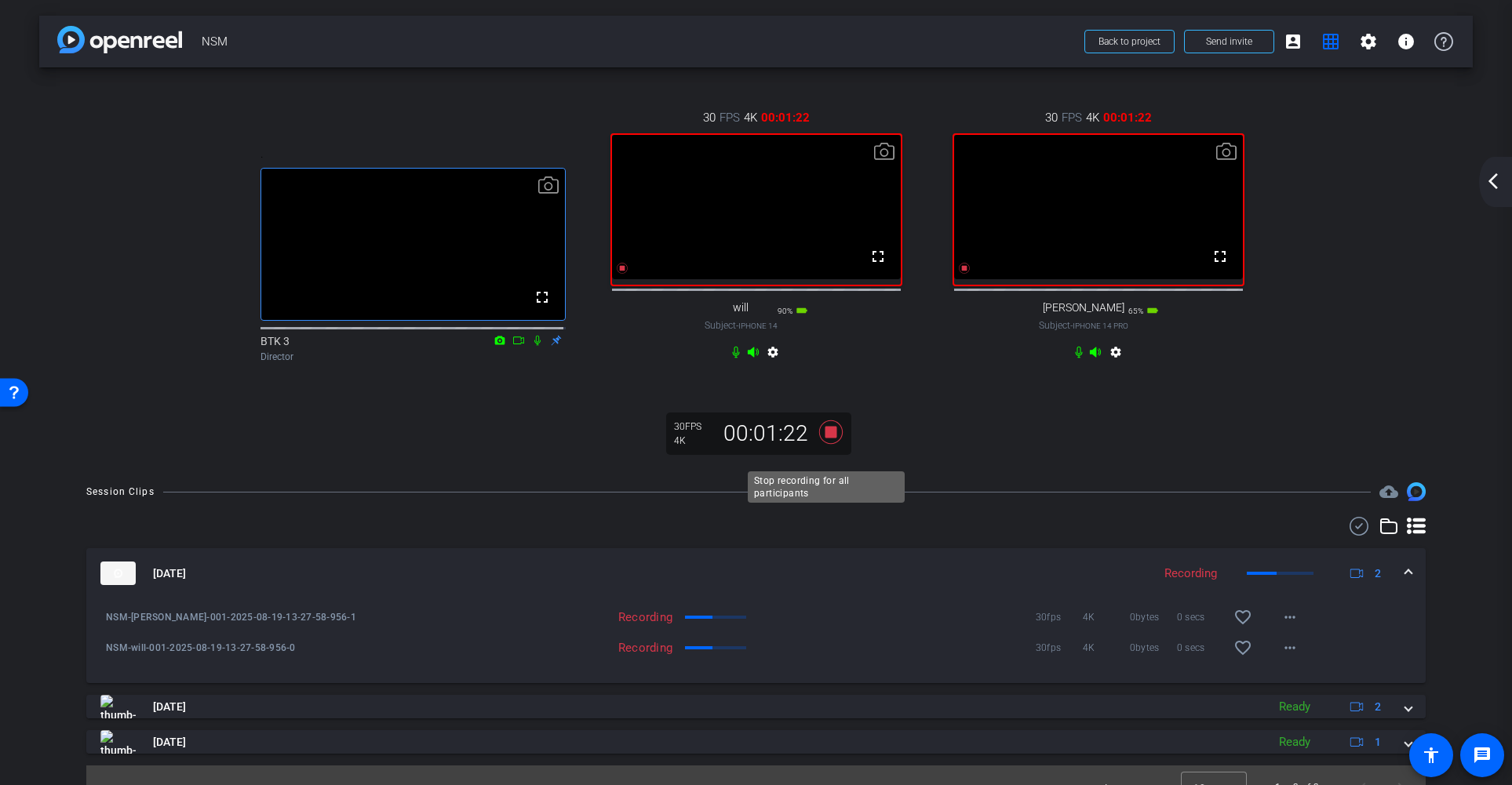
click at [824, 444] on icon at bounding box center [830, 432] width 23 height 23
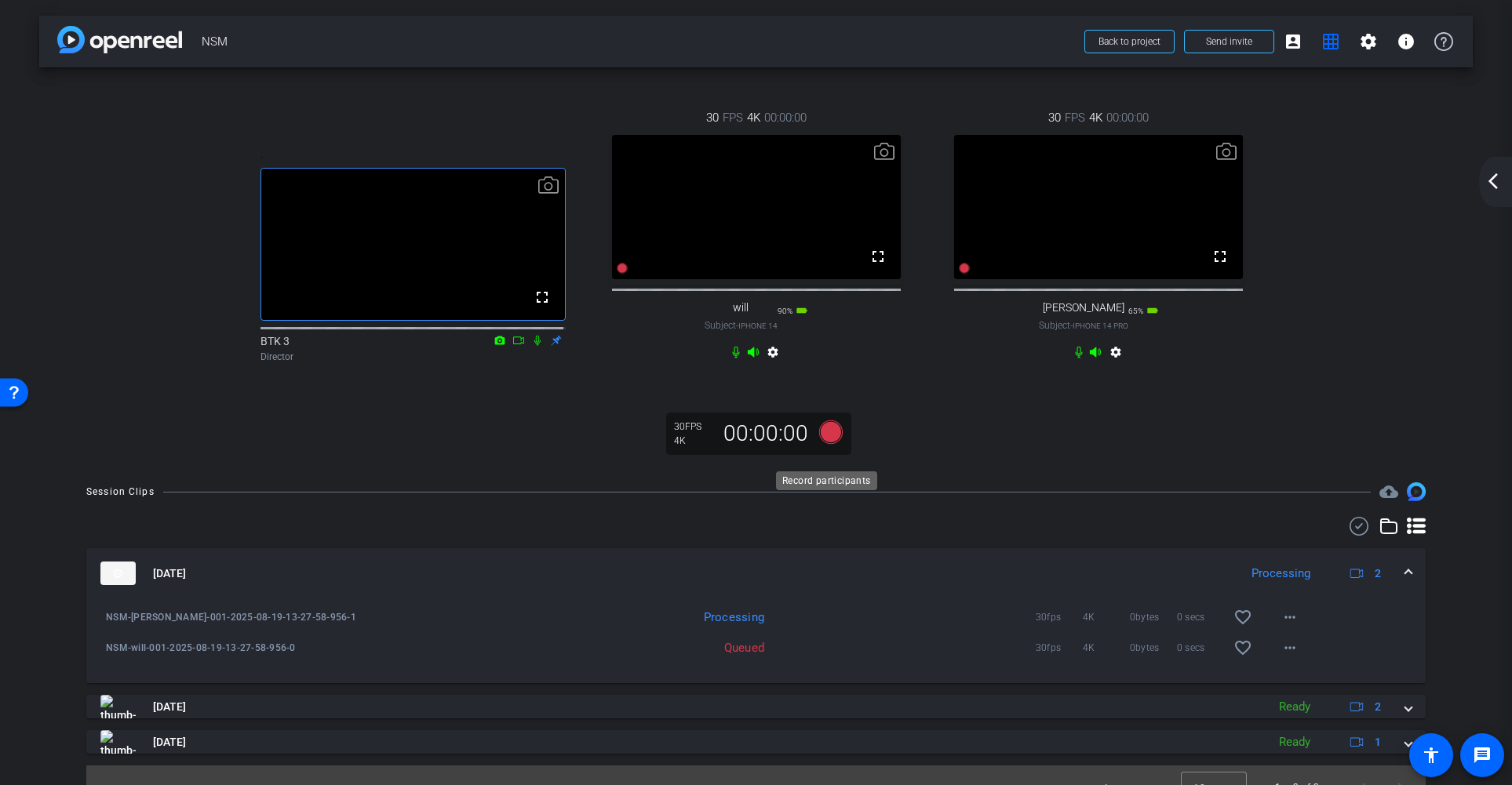
click at [827, 444] on icon at bounding box center [830, 432] width 23 height 23
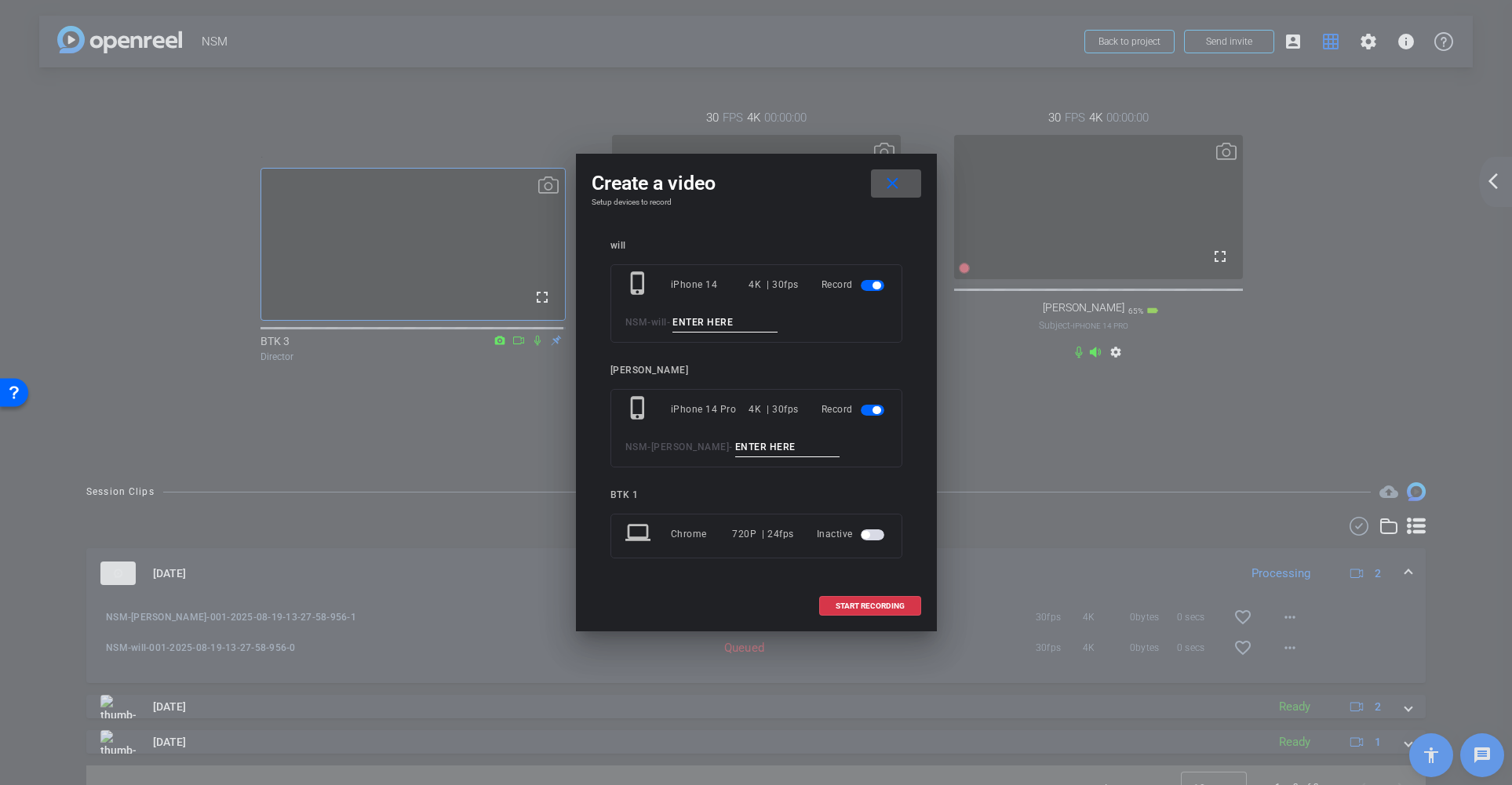
click at [716, 320] on input at bounding box center [725, 322] width 105 height 19
type input "002"
click at [744, 449] on input at bounding box center [788, 447] width 105 height 19
type input "002"
click at [868, 605] on span "START RECORDING" at bounding box center [870, 606] width 69 height 8
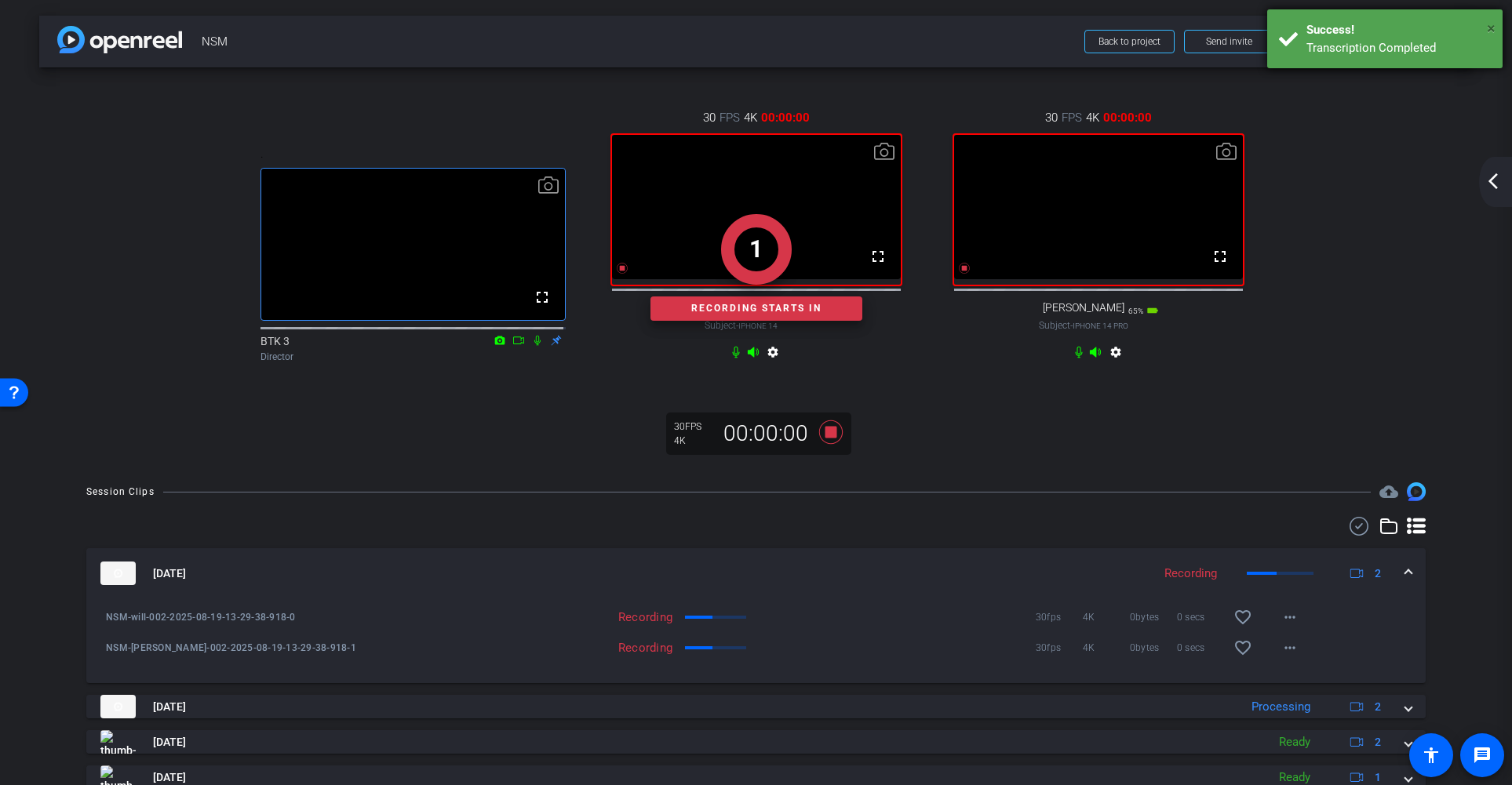
click at [1401, 27] on span "×" at bounding box center [1491, 27] width 9 height 19
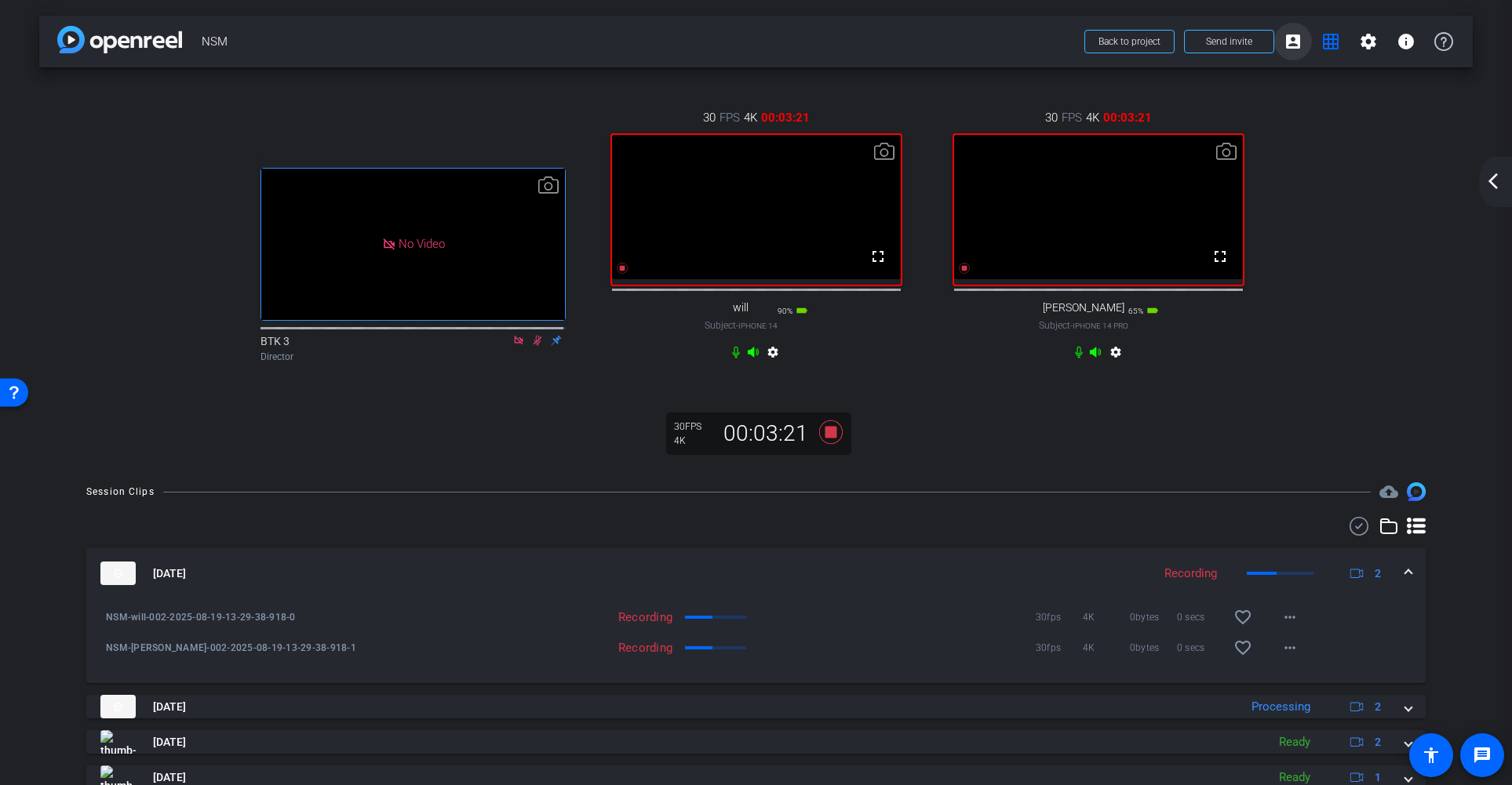
click at [1287, 45] on mat-icon "account_box" at bounding box center [1292, 41] width 19 height 19
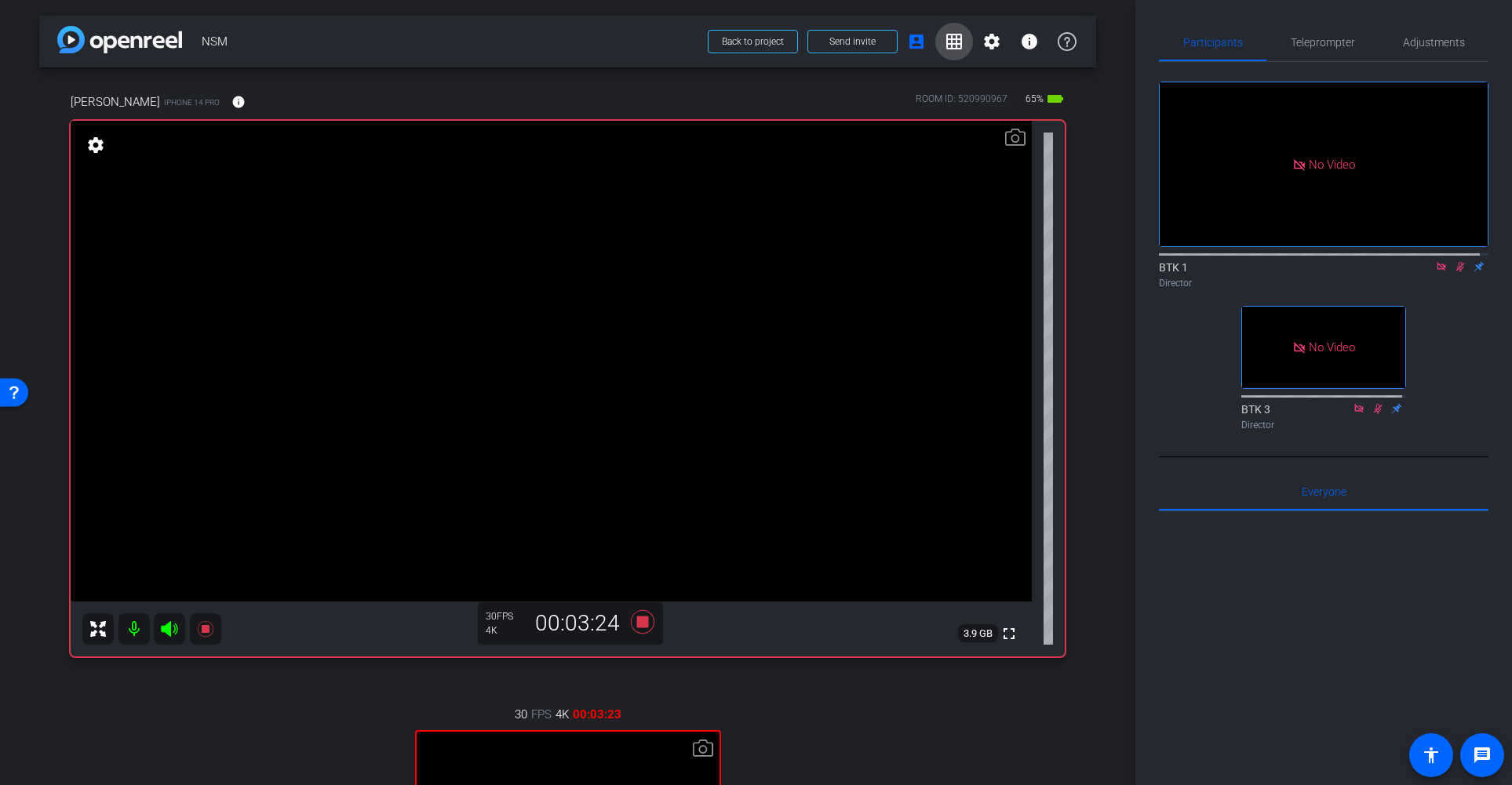
click at [948, 45] on mat-icon "grid_on" at bounding box center [954, 41] width 19 height 19
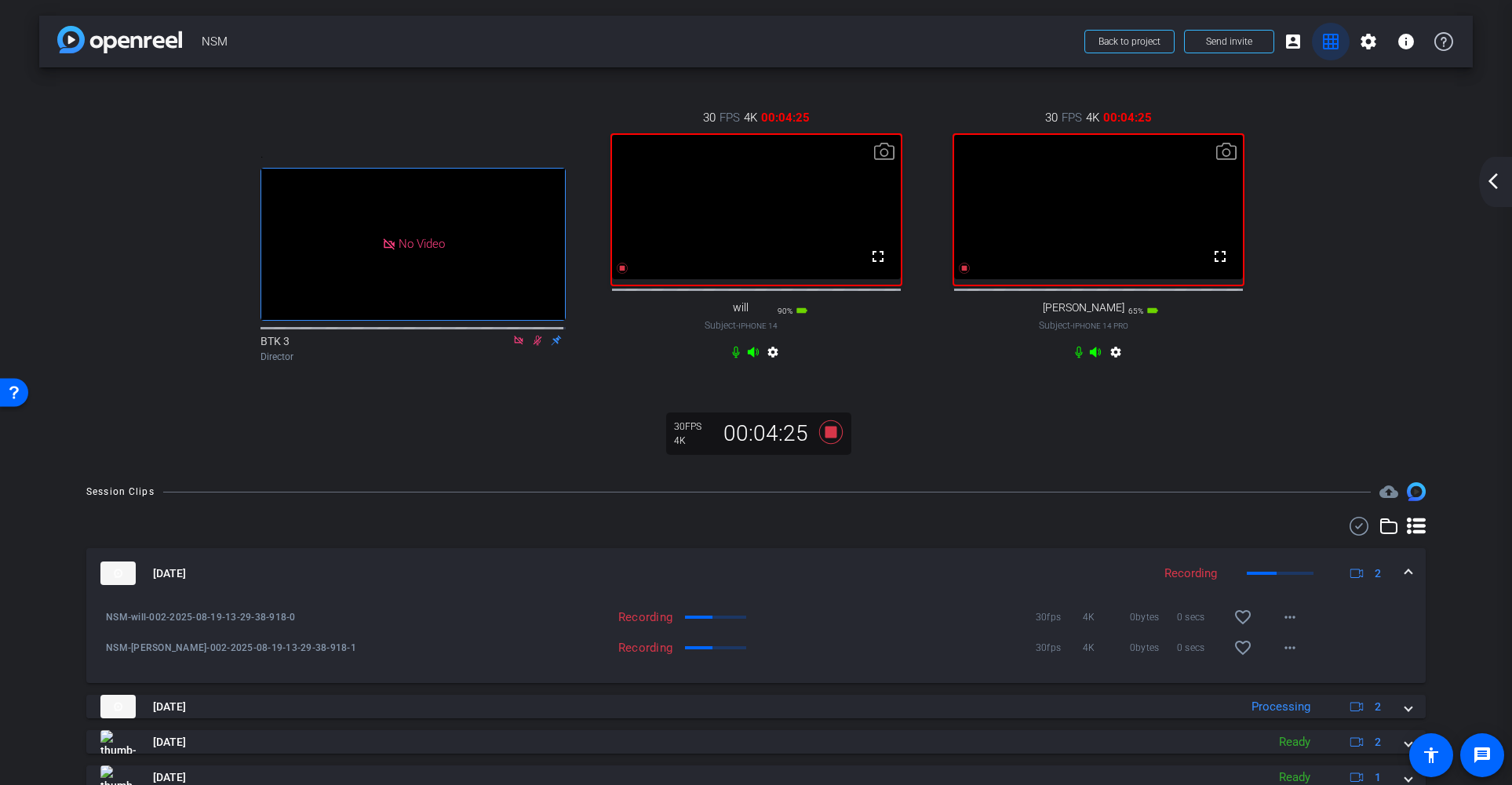
click at [1321, 45] on mat-icon "grid_on" at bounding box center [1330, 41] width 19 height 19
click at [1322, 42] on mat-icon "grid_on" at bounding box center [1330, 41] width 19 height 19
click at [1321, 42] on mat-icon "grid_on" at bounding box center [1330, 41] width 19 height 19
click at [1284, 41] on mat-icon "account_box" at bounding box center [1292, 41] width 19 height 19
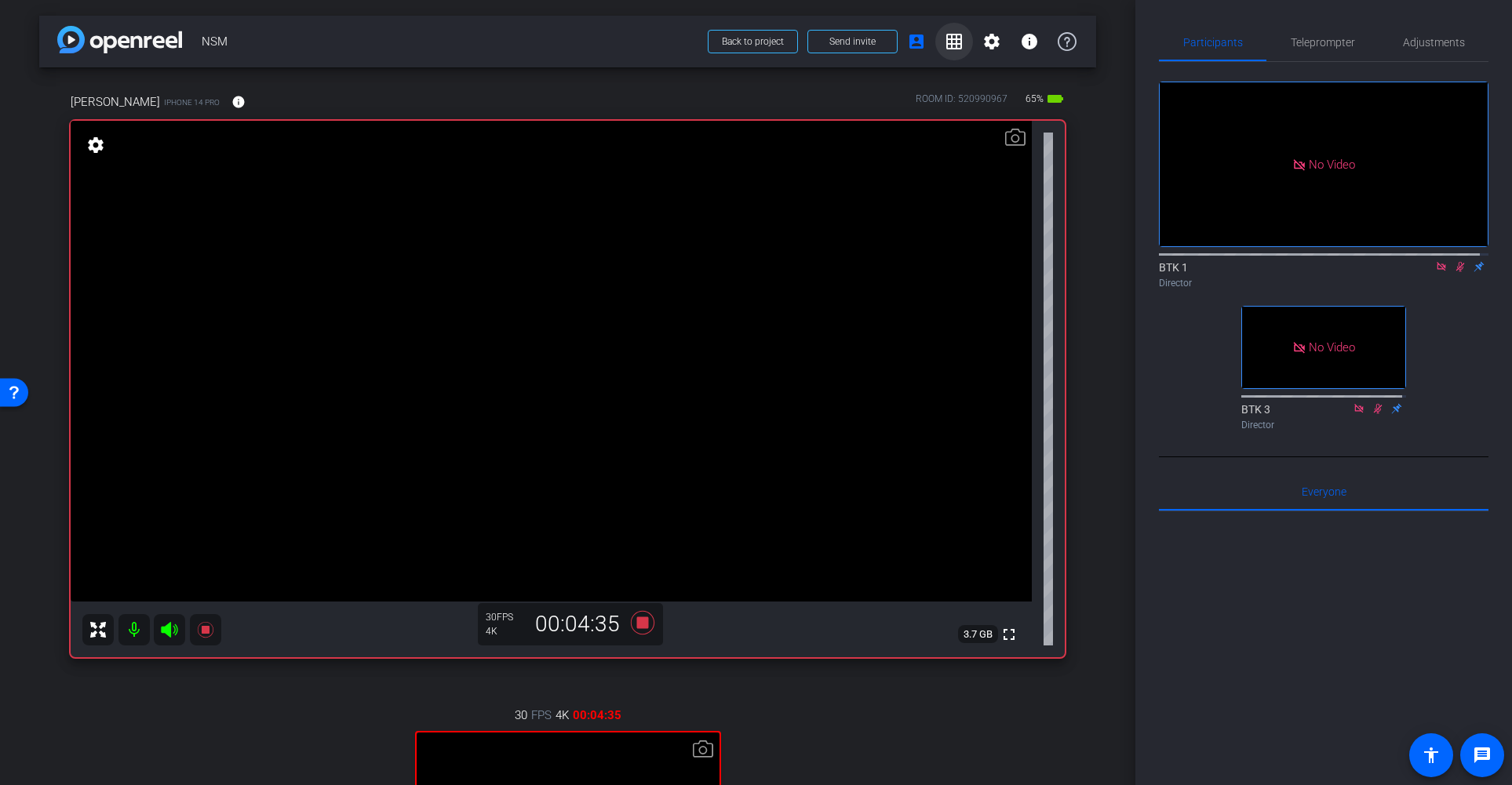
click at [945, 44] on mat-icon "grid_on" at bounding box center [954, 41] width 19 height 19
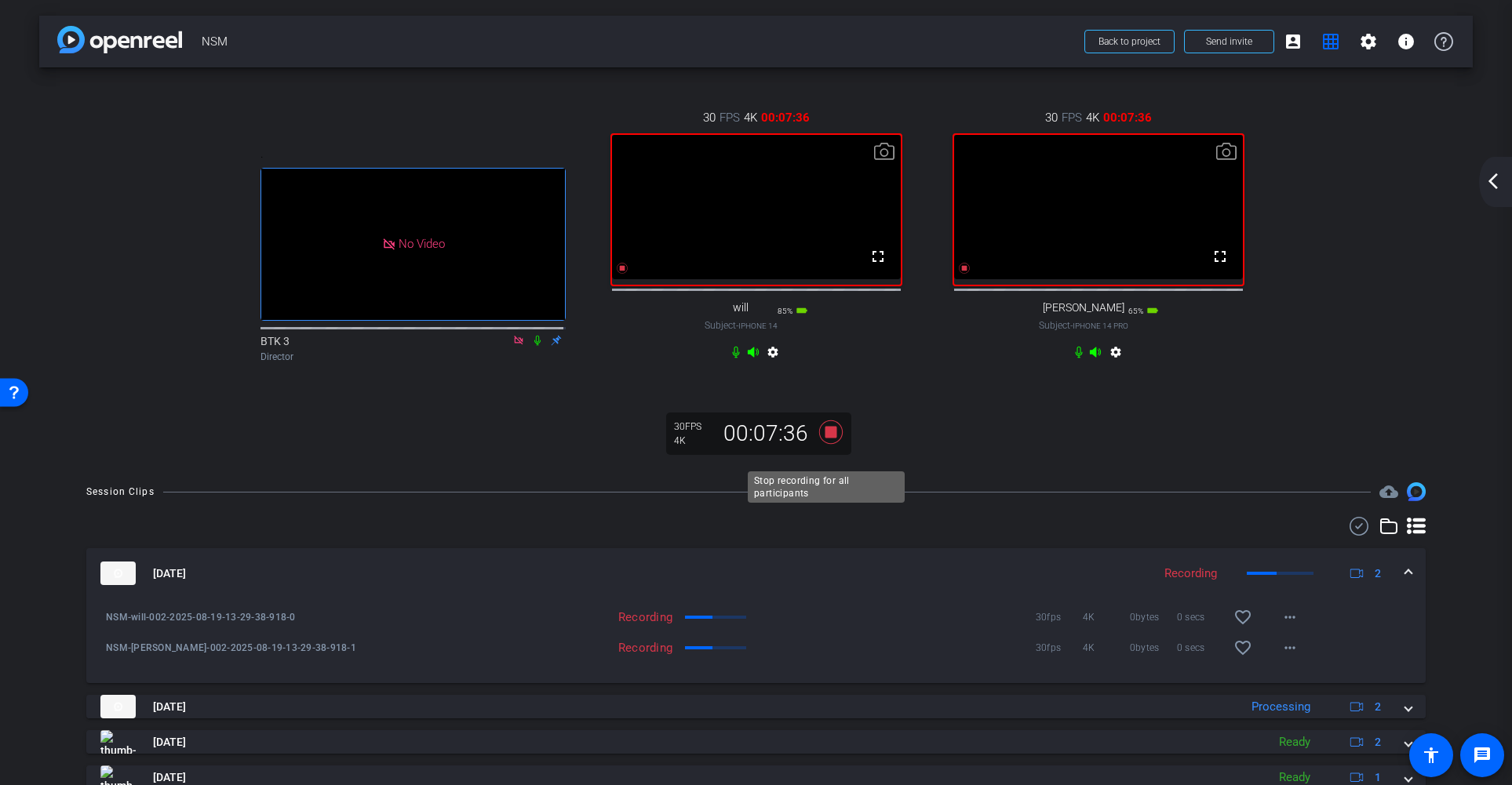
click at [830, 444] on icon at bounding box center [830, 432] width 23 height 23
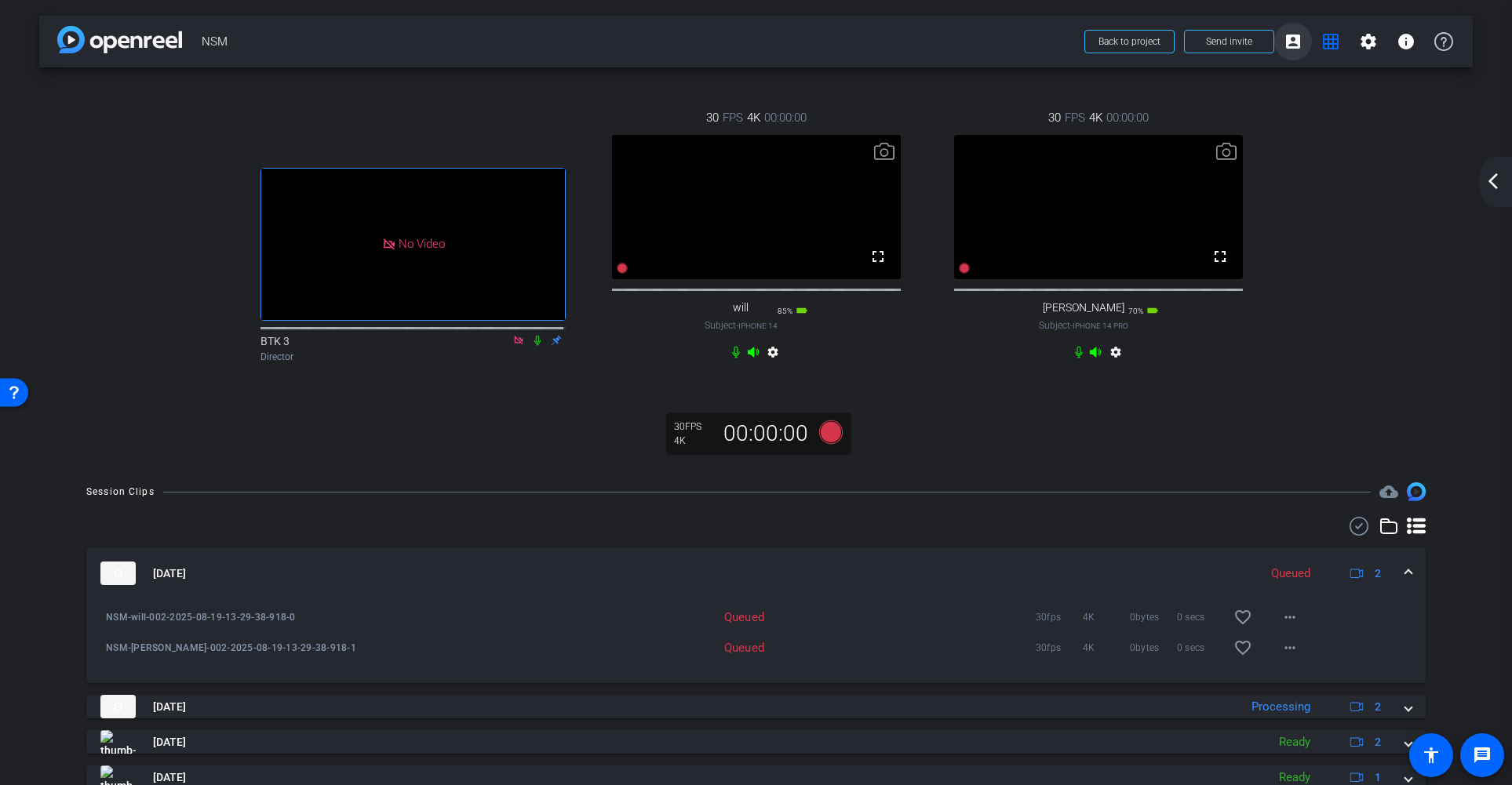
click at [1285, 42] on mat-icon "account_box" at bounding box center [1292, 41] width 19 height 19
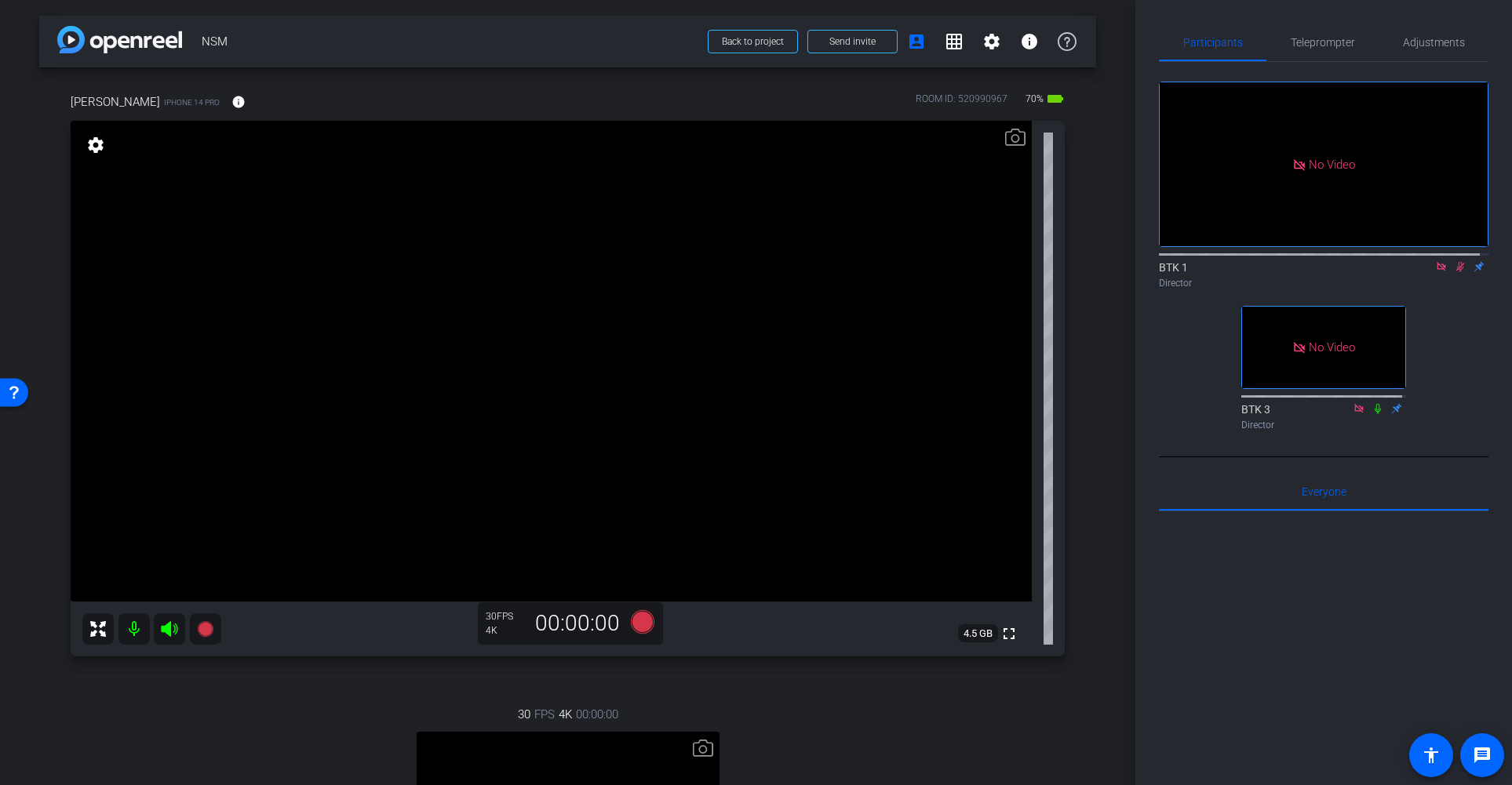
click at [1401, 261] on icon at bounding box center [1459, 266] width 13 height 11
click at [945, 42] on mat-icon "grid_on" at bounding box center [954, 41] width 19 height 19
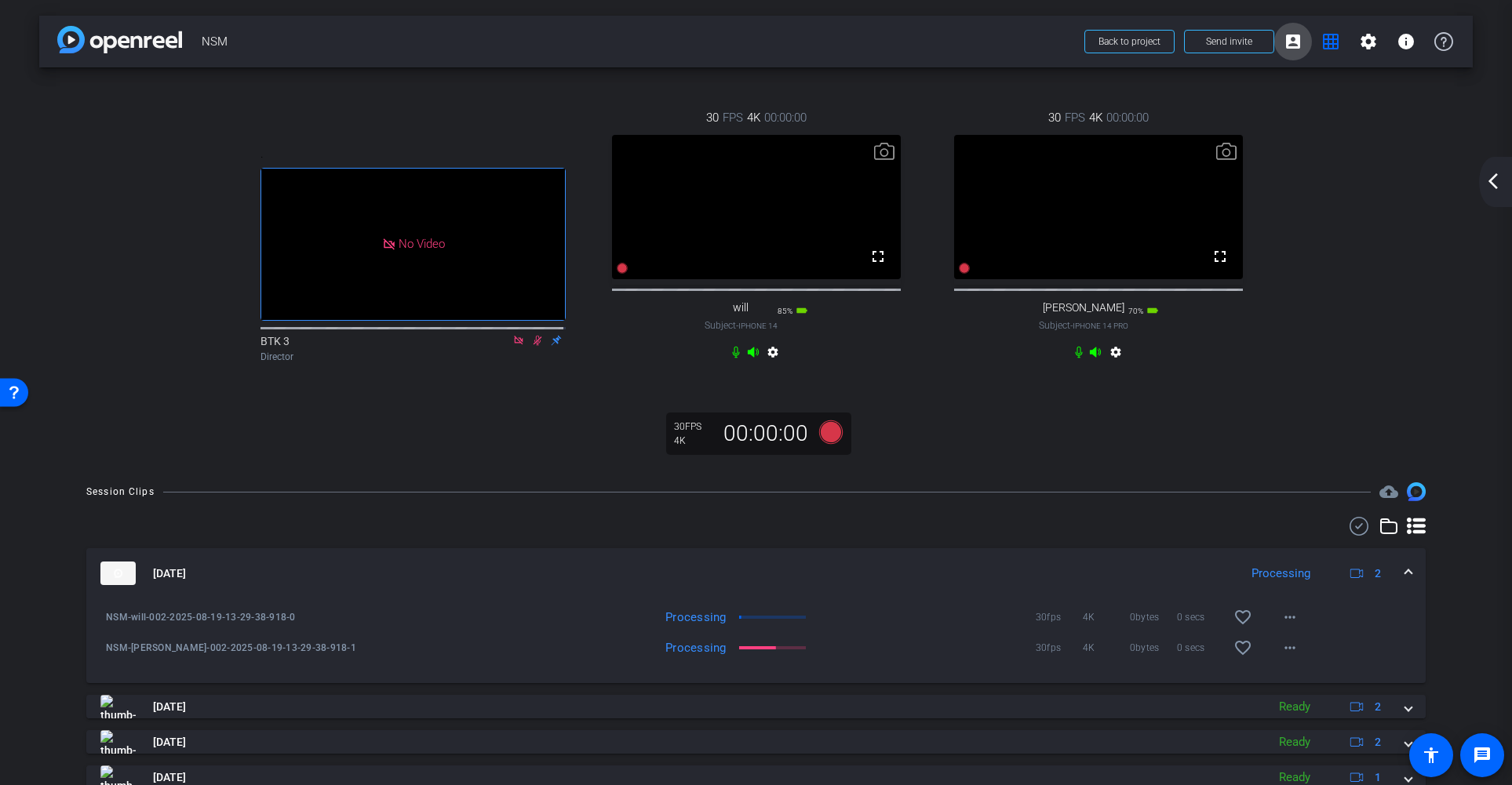
click at [1286, 50] on mat-icon "account_box" at bounding box center [1292, 41] width 19 height 19
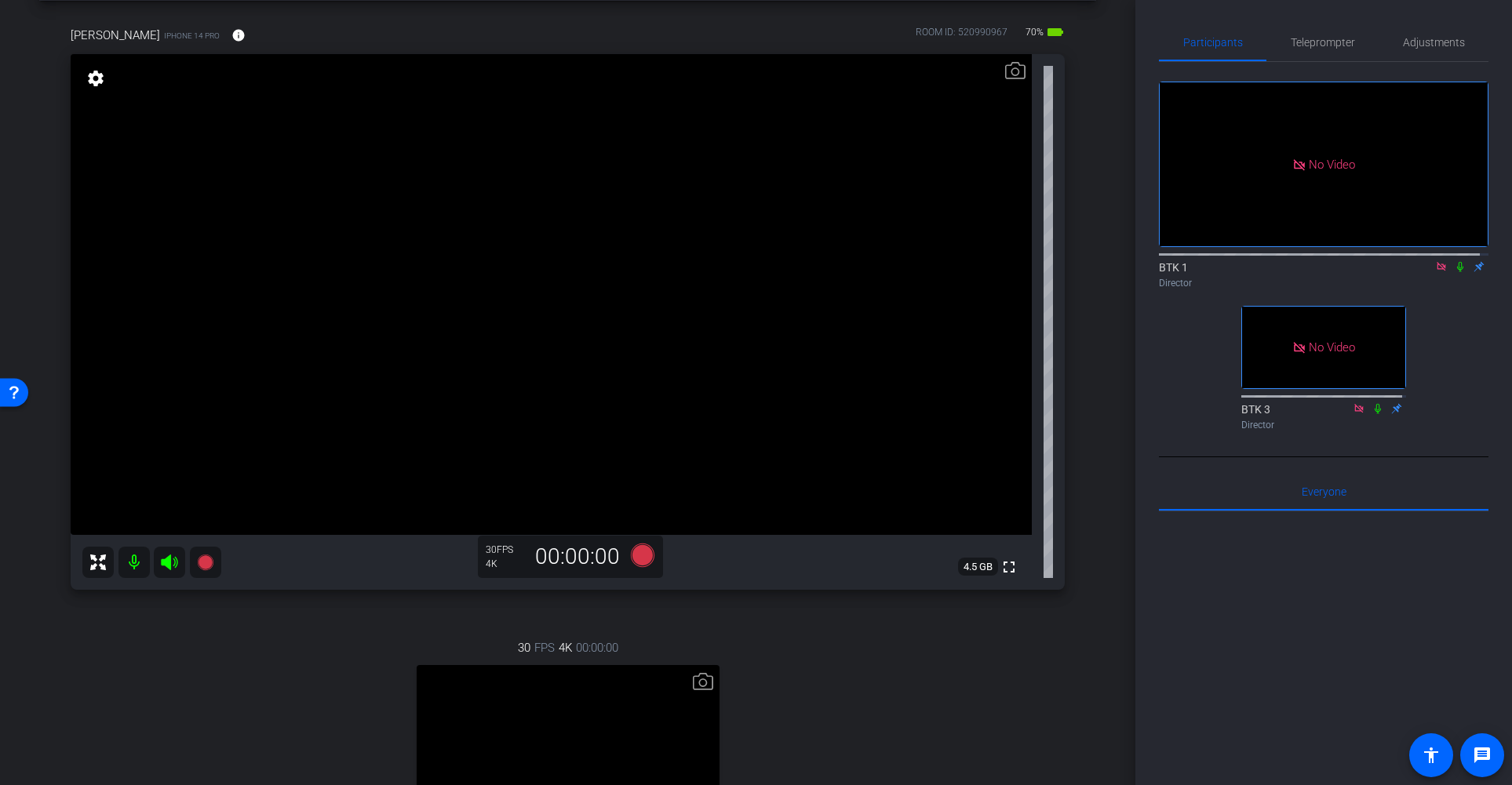
scroll to position [56, 0]
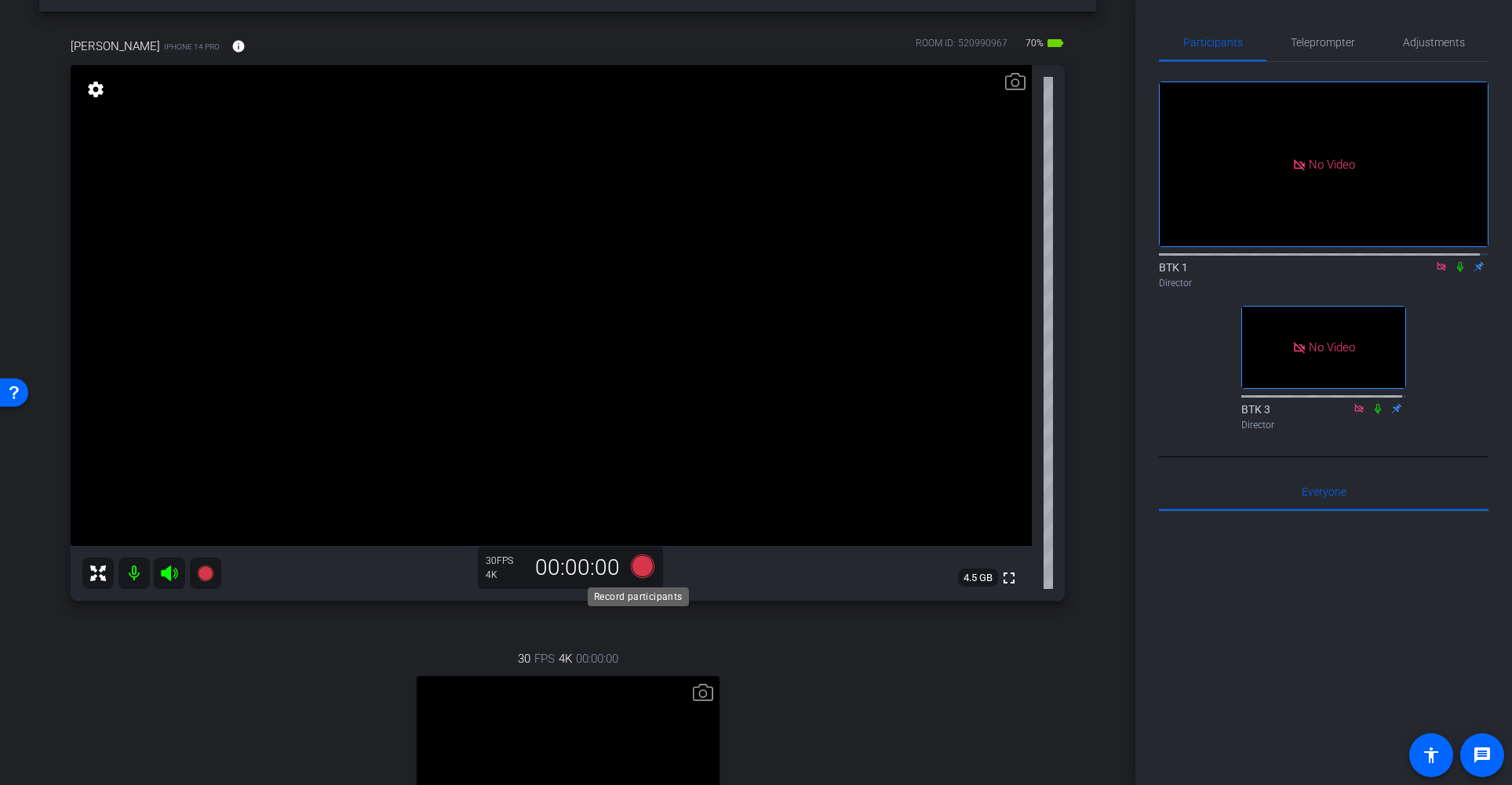
click at [639, 569] on icon at bounding box center [642, 566] width 23 height 23
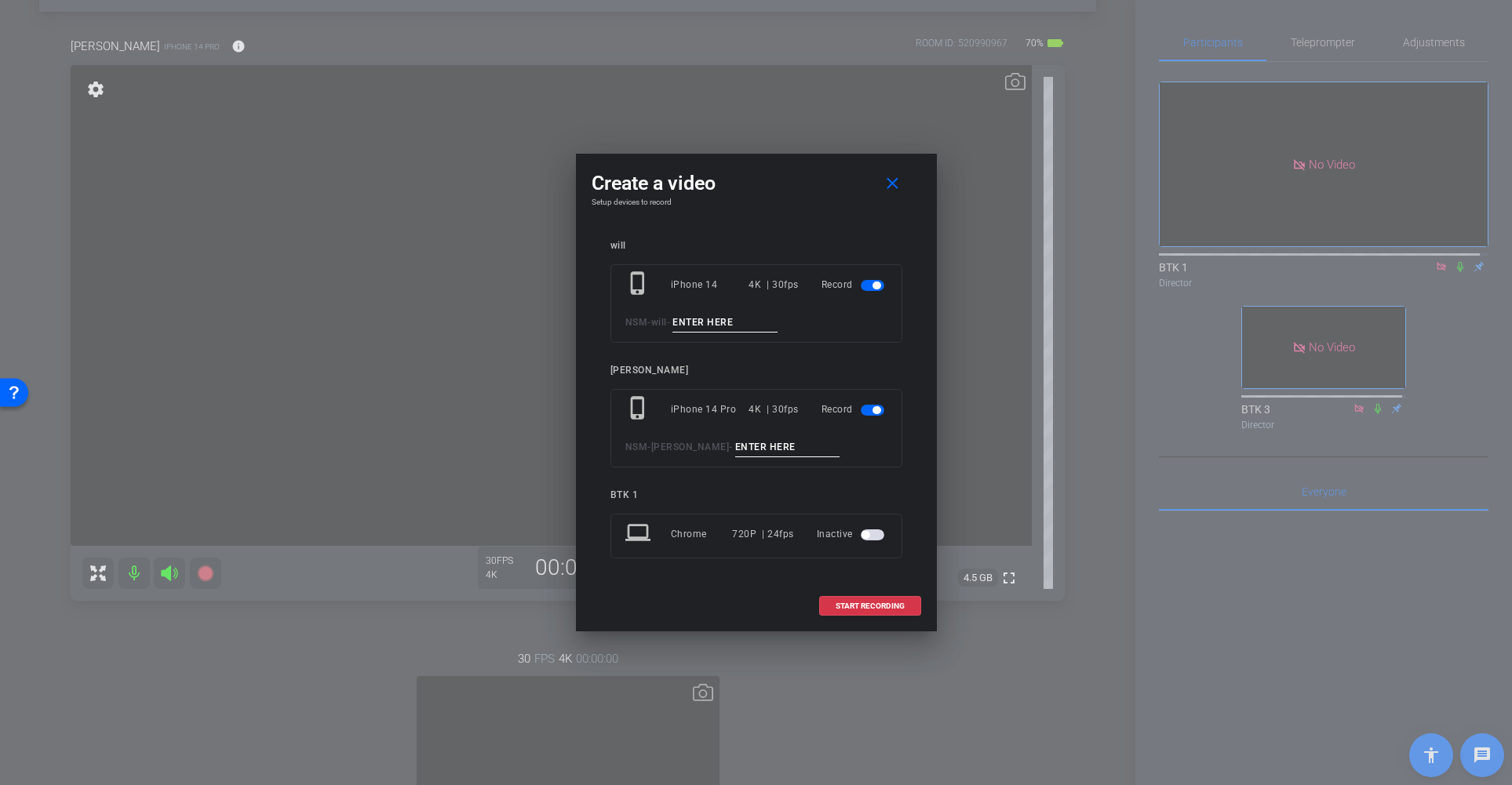
click at [743, 320] on input at bounding box center [725, 322] width 105 height 19
type input "003"
click at [750, 445] on input at bounding box center [788, 447] width 105 height 19
type input "003"
click at [890, 602] on span "START RECORDING" at bounding box center [870, 606] width 69 height 8
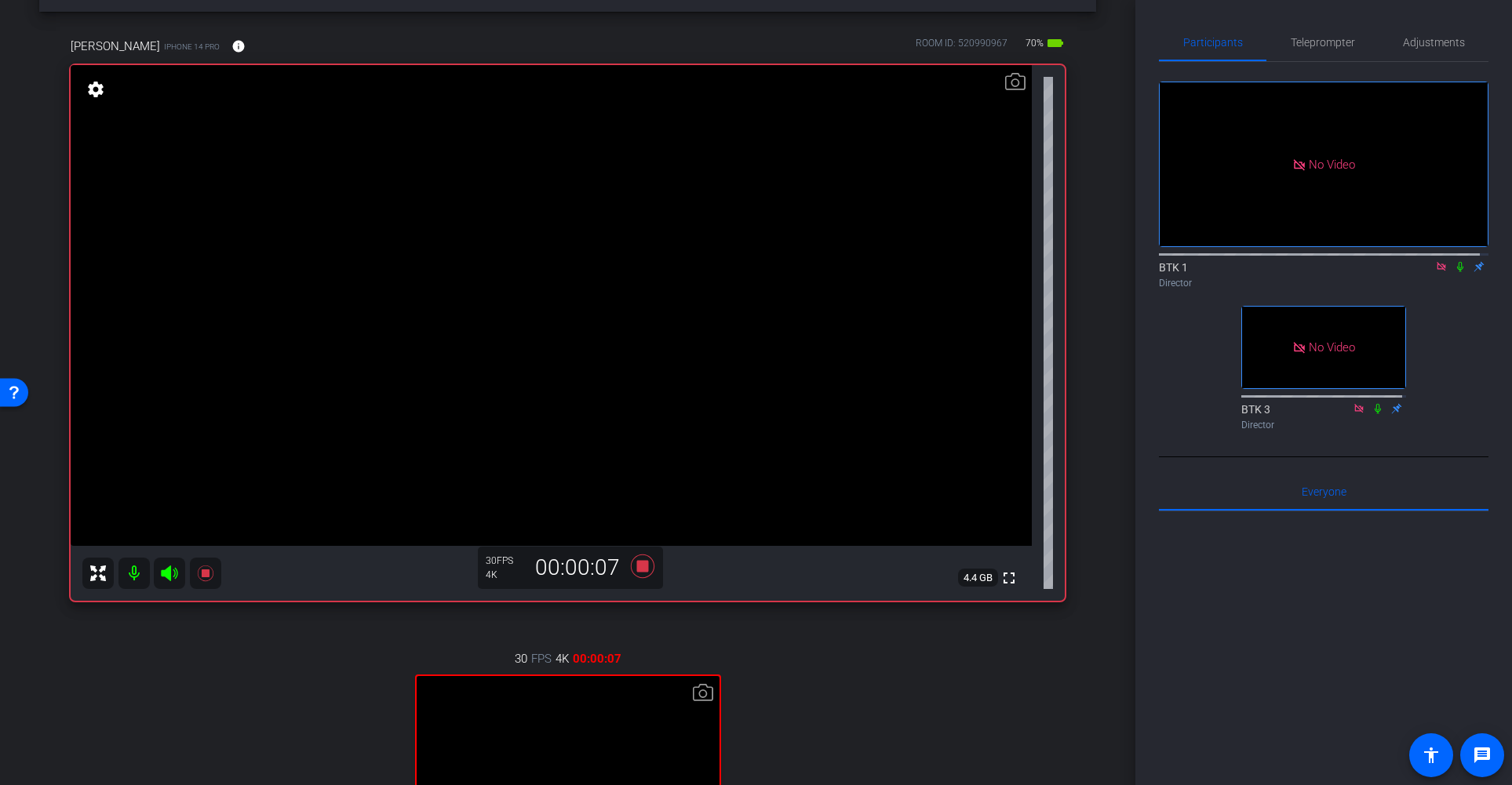
click at [1401, 261] on icon at bounding box center [1459, 266] width 13 height 11
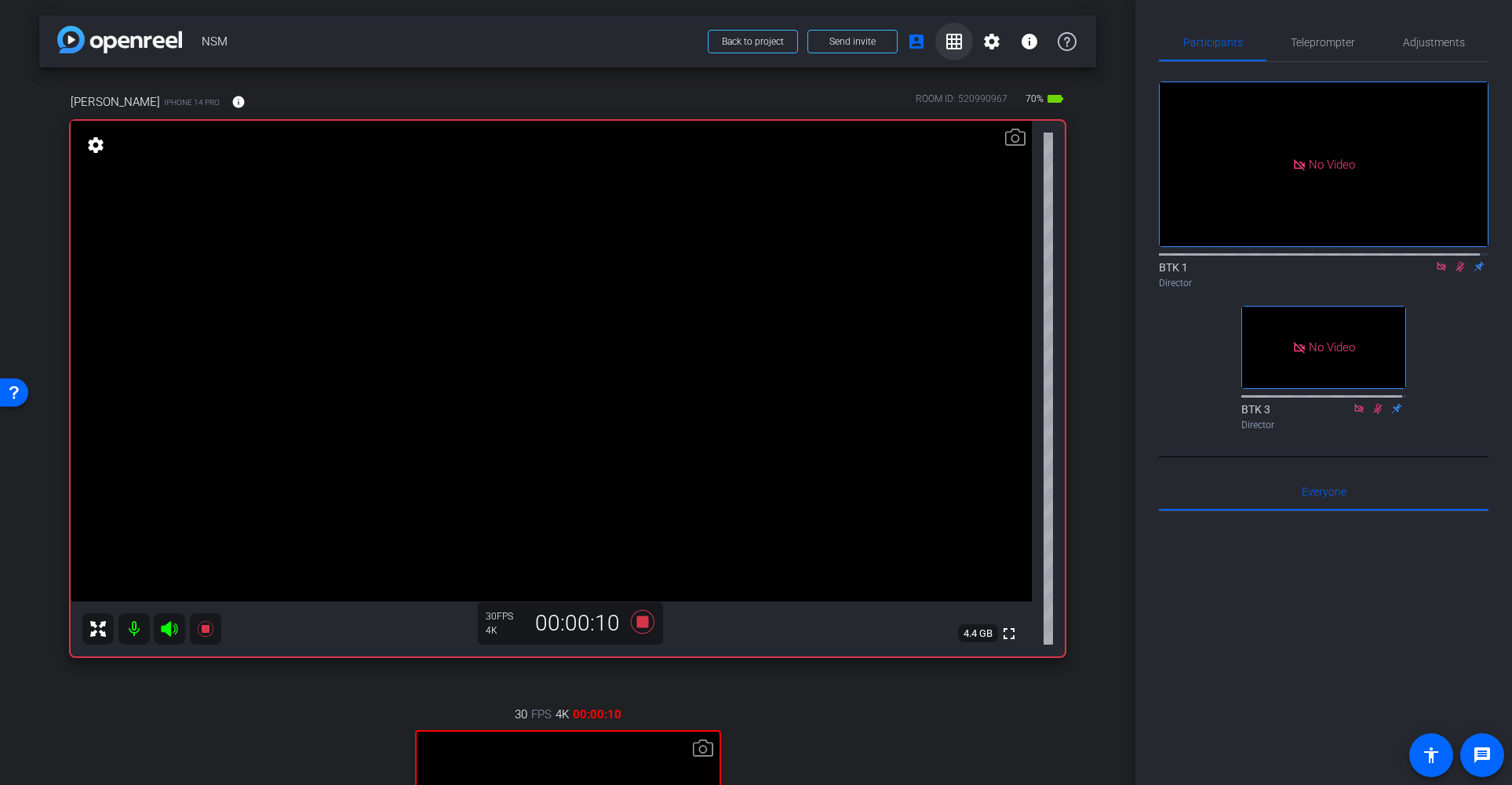
click at [946, 44] on mat-icon "grid_on" at bounding box center [954, 41] width 19 height 19
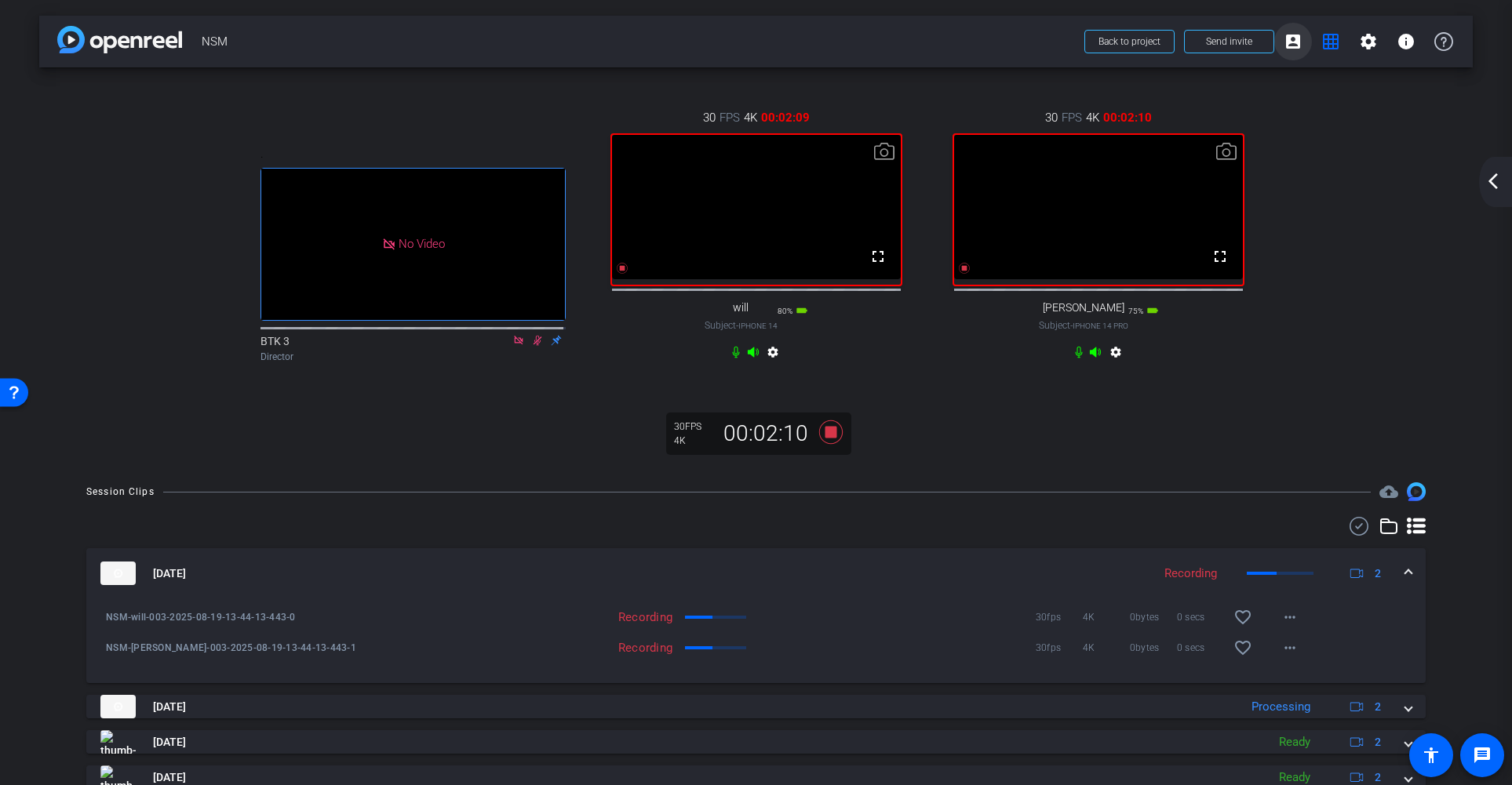
click at [1283, 42] on mat-icon "account_box" at bounding box center [1292, 41] width 19 height 19
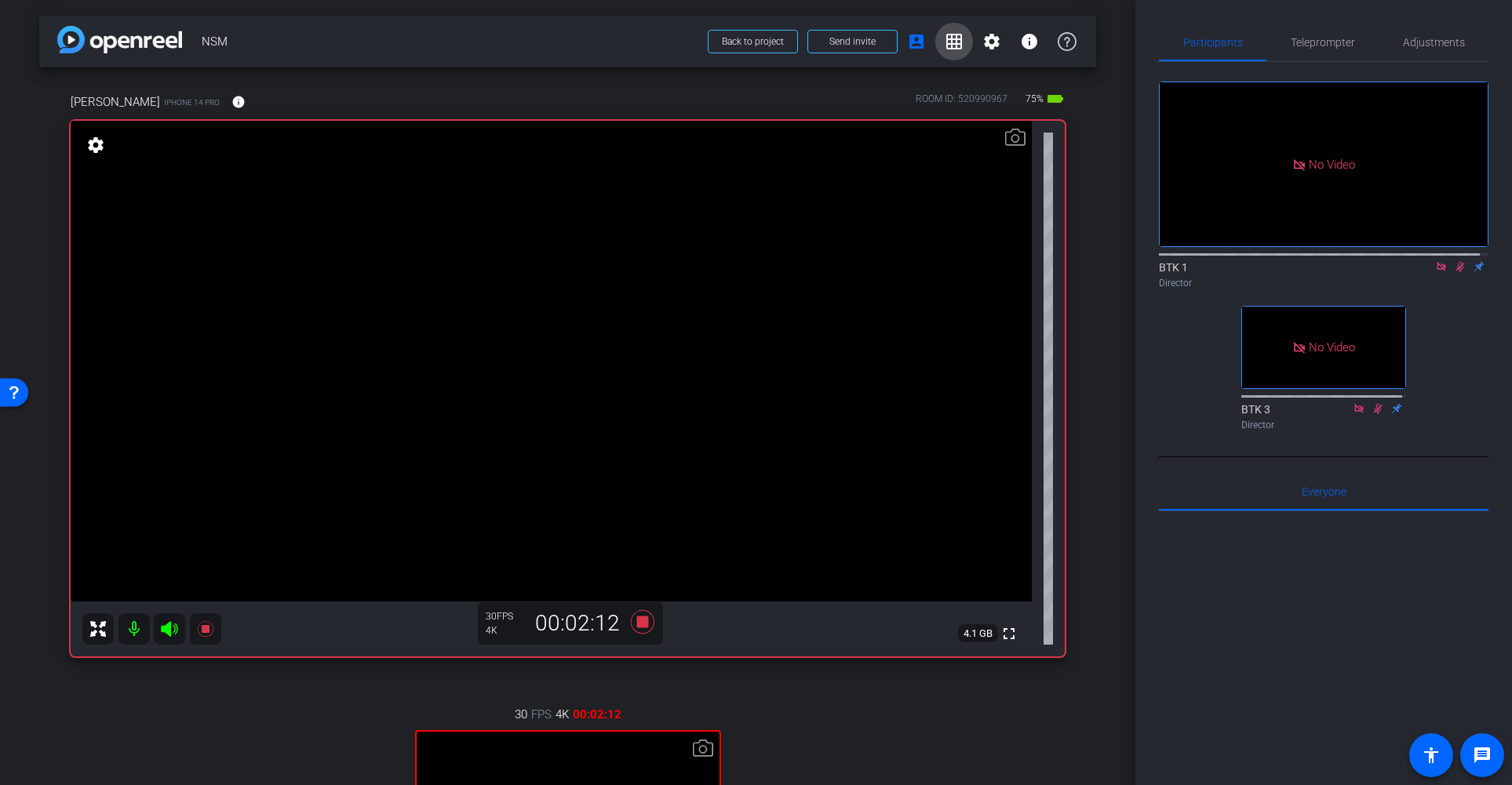
click at [957, 40] on span at bounding box center [954, 41] width 38 height 38
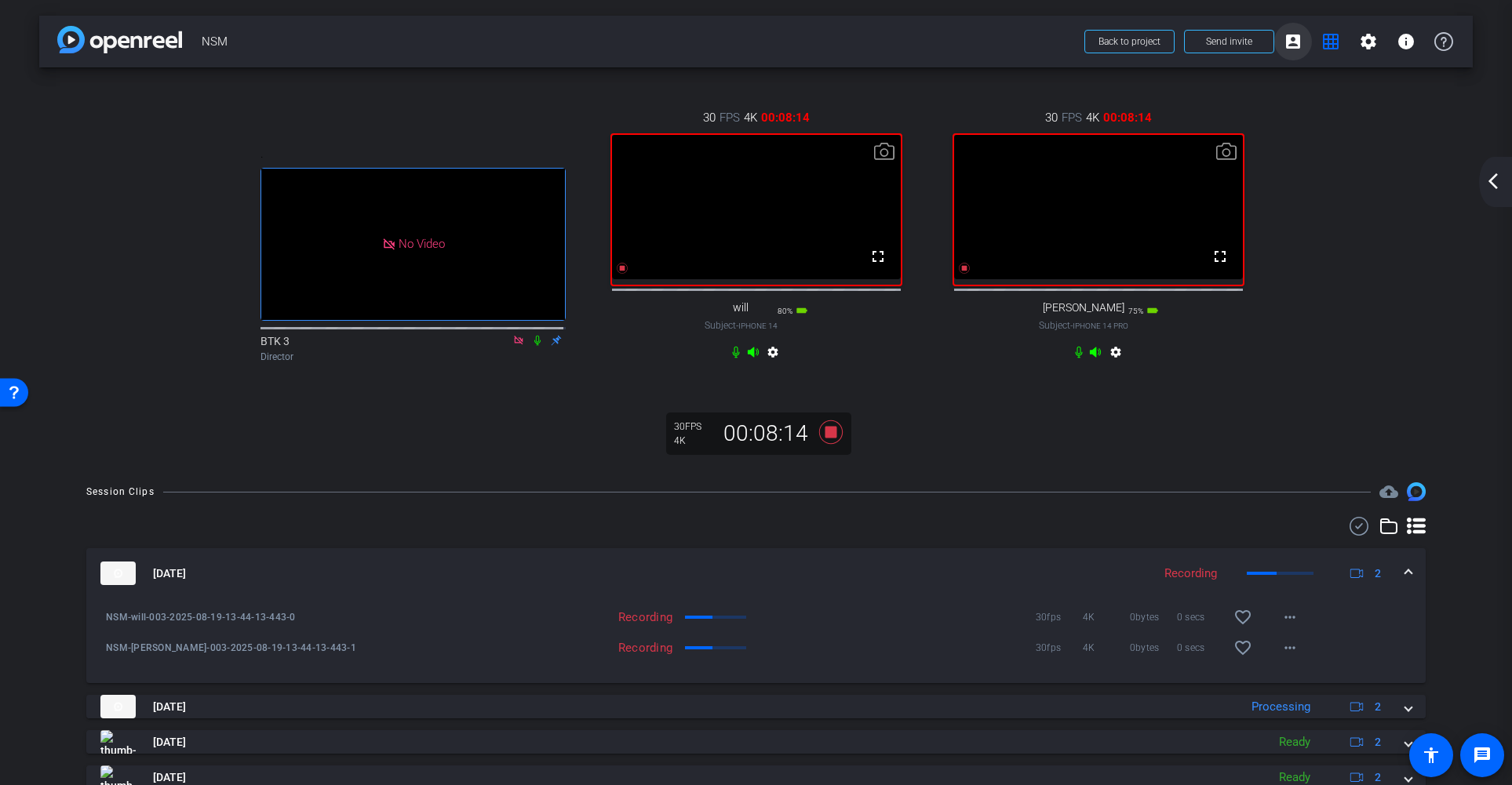
click at [1286, 39] on mat-icon "account_box" at bounding box center [1292, 41] width 19 height 19
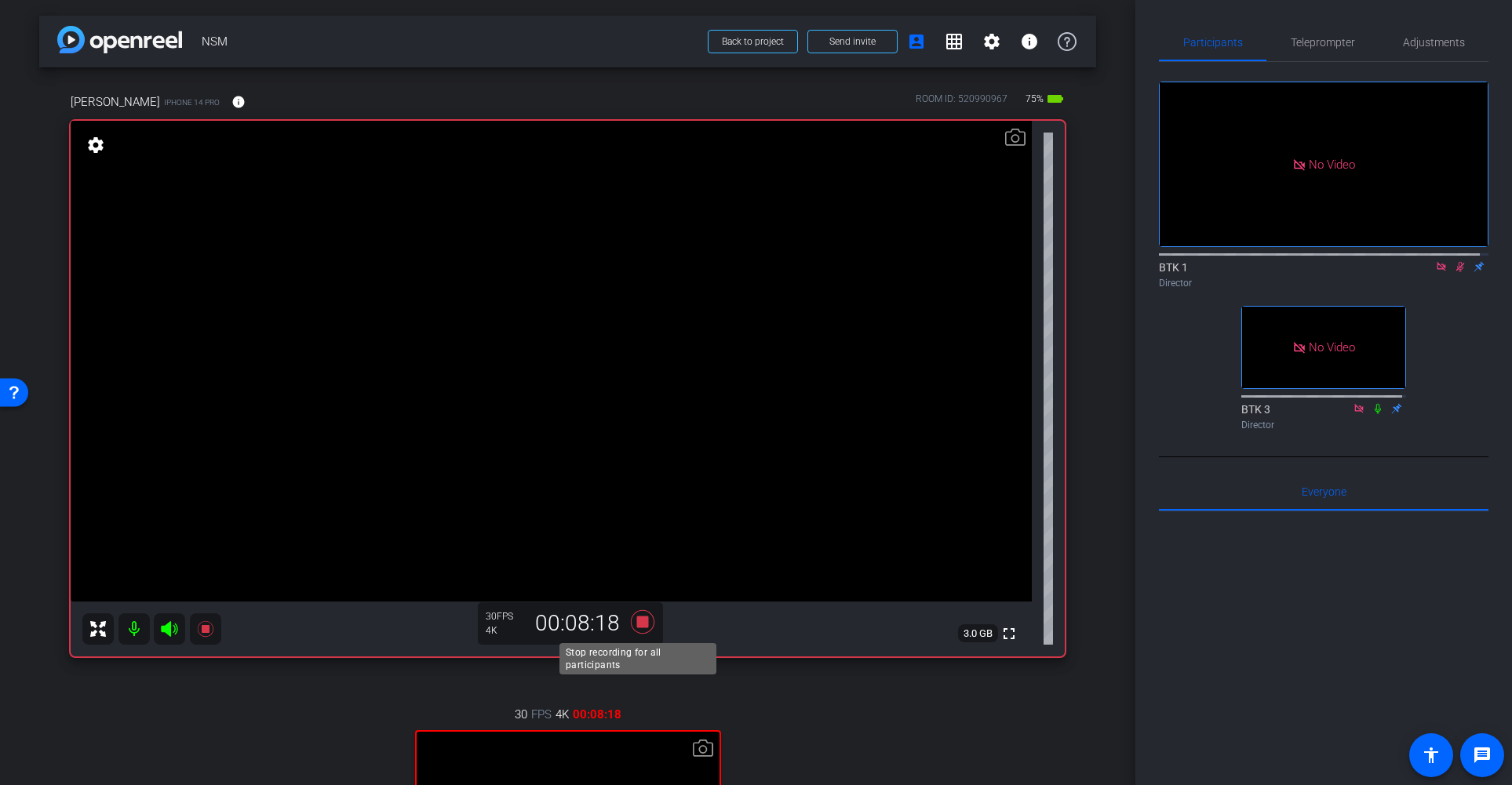
click at [643, 621] on icon at bounding box center [642, 622] width 23 height 23
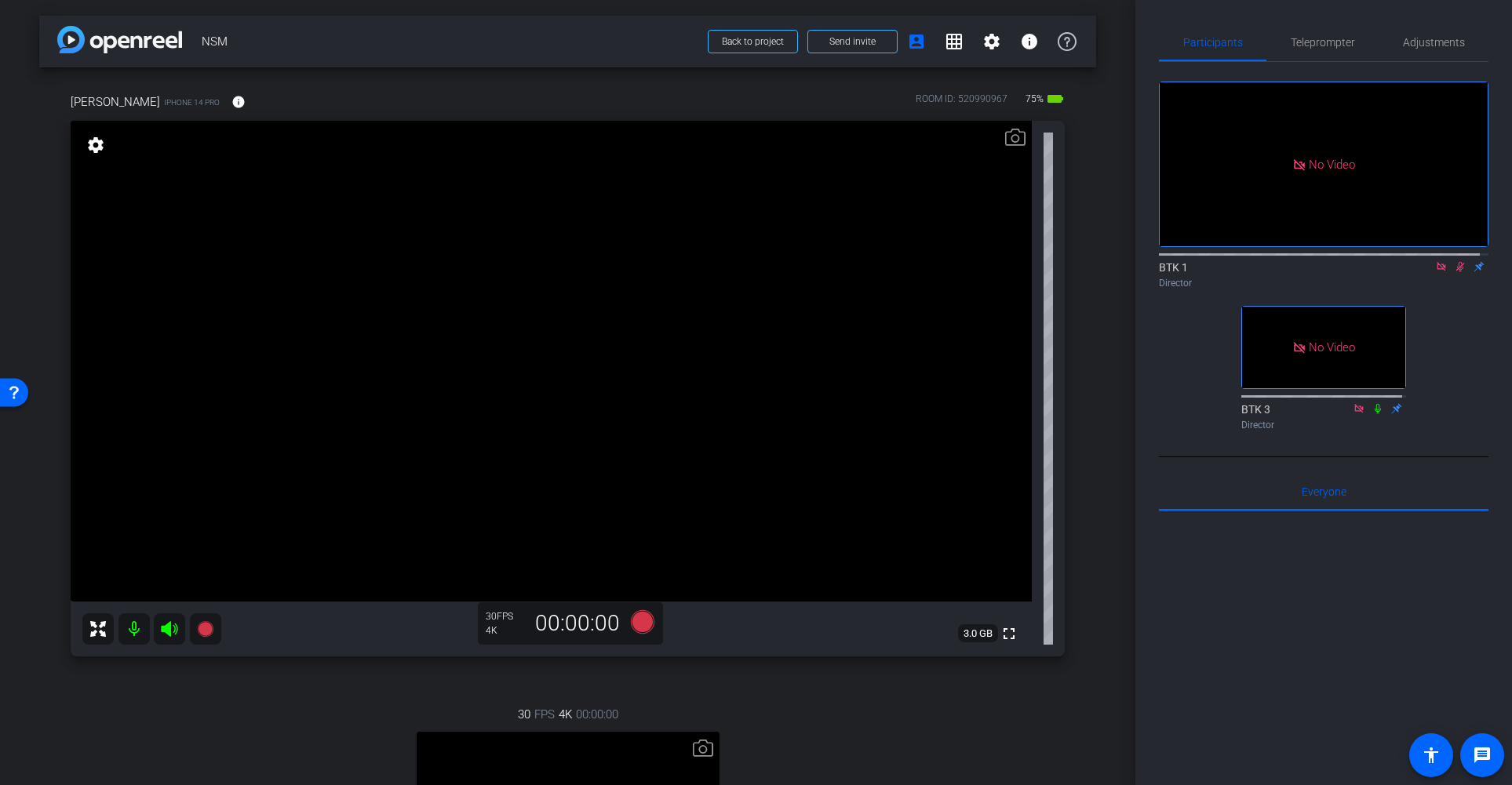
click at [1401, 261] on icon at bounding box center [1459, 266] width 13 height 11
click at [945, 41] on mat-icon "grid_on" at bounding box center [954, 41] width 19 height 19
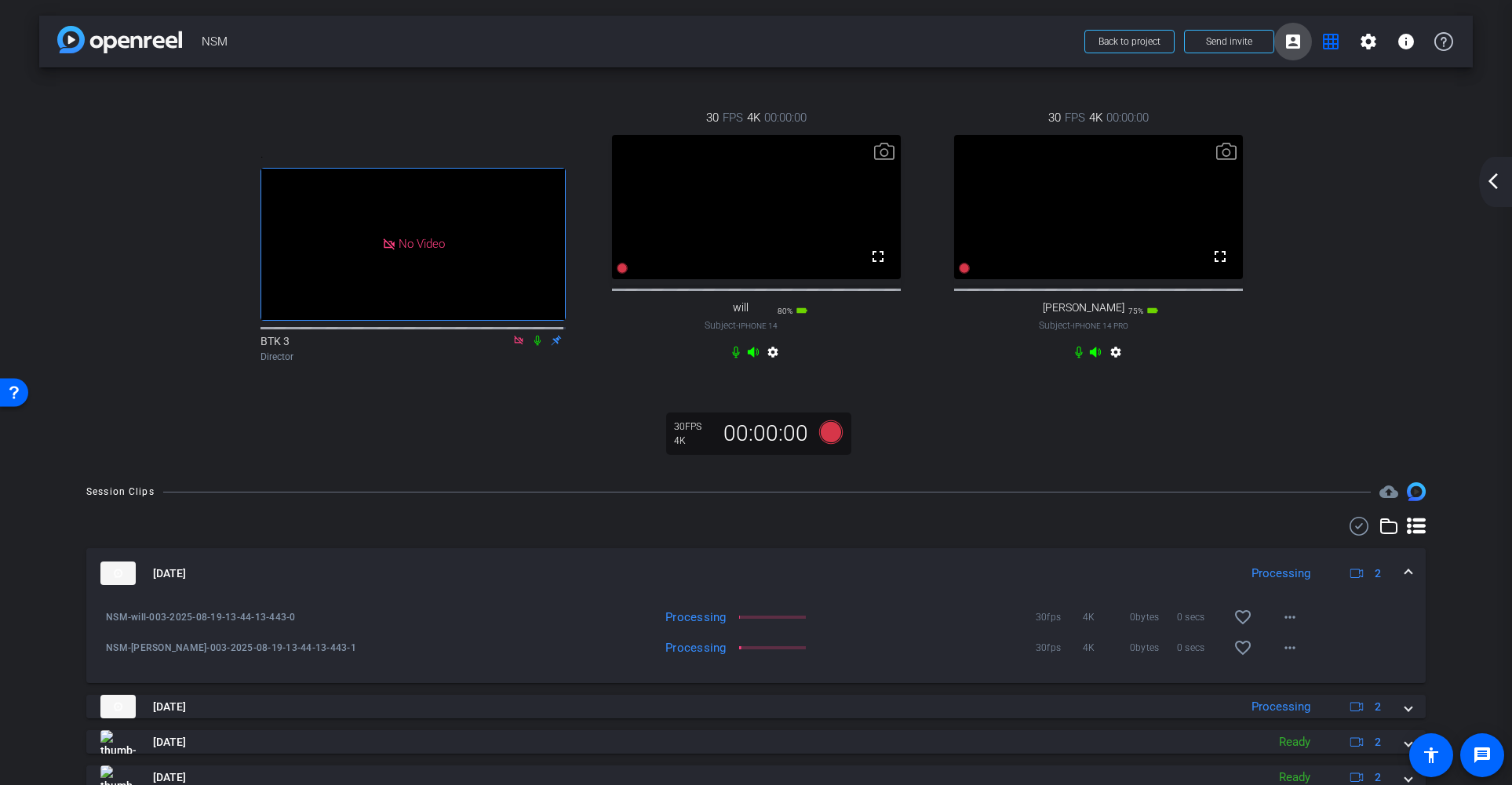
click at [1291, 41] on mat-icon "account_box" at bounding box center [1292, 41] width 19 height 19
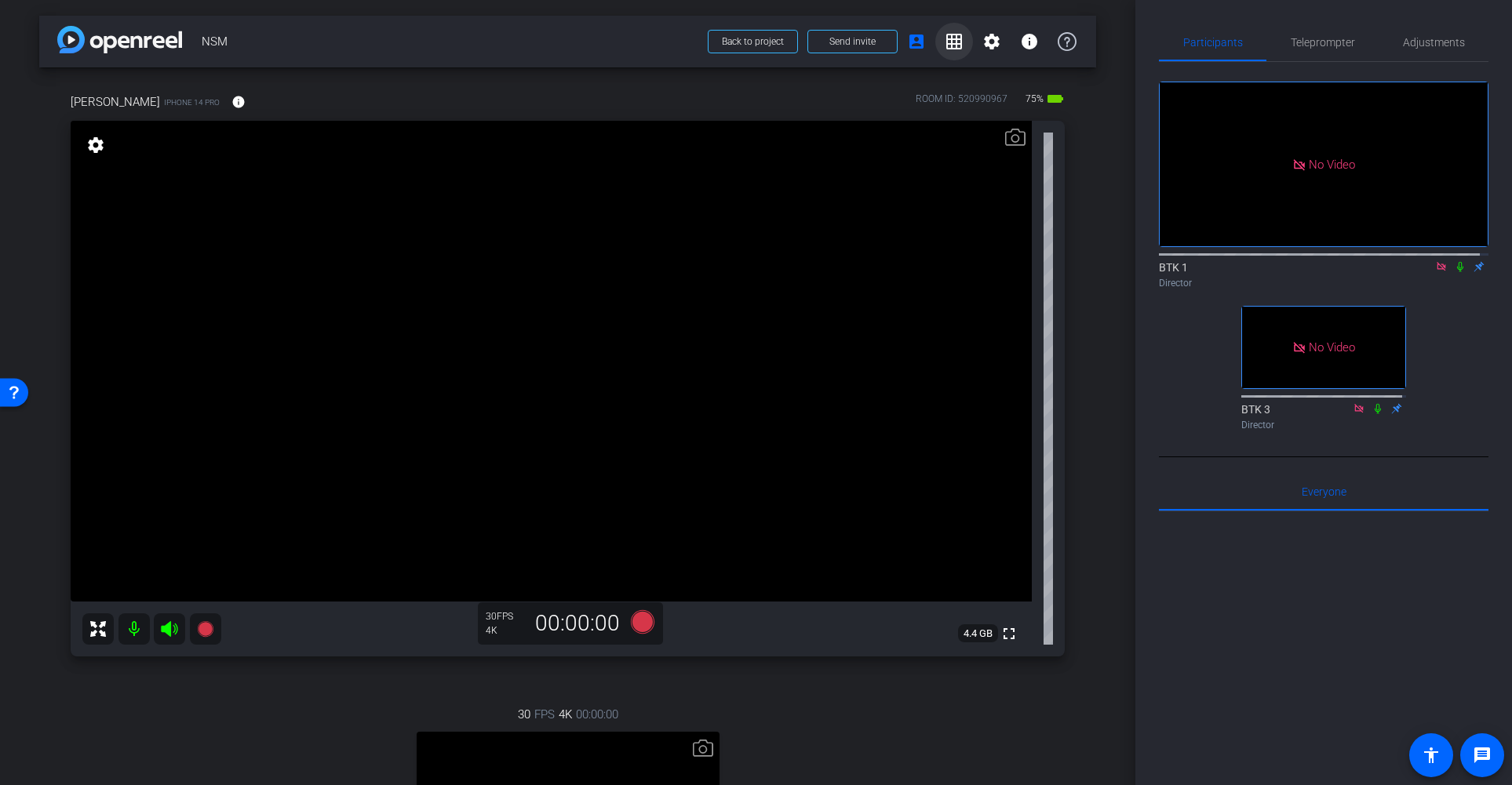
click at [947, 42] on mat-icon "grid_on" at bounding box center [954, 41] width 19 height 19
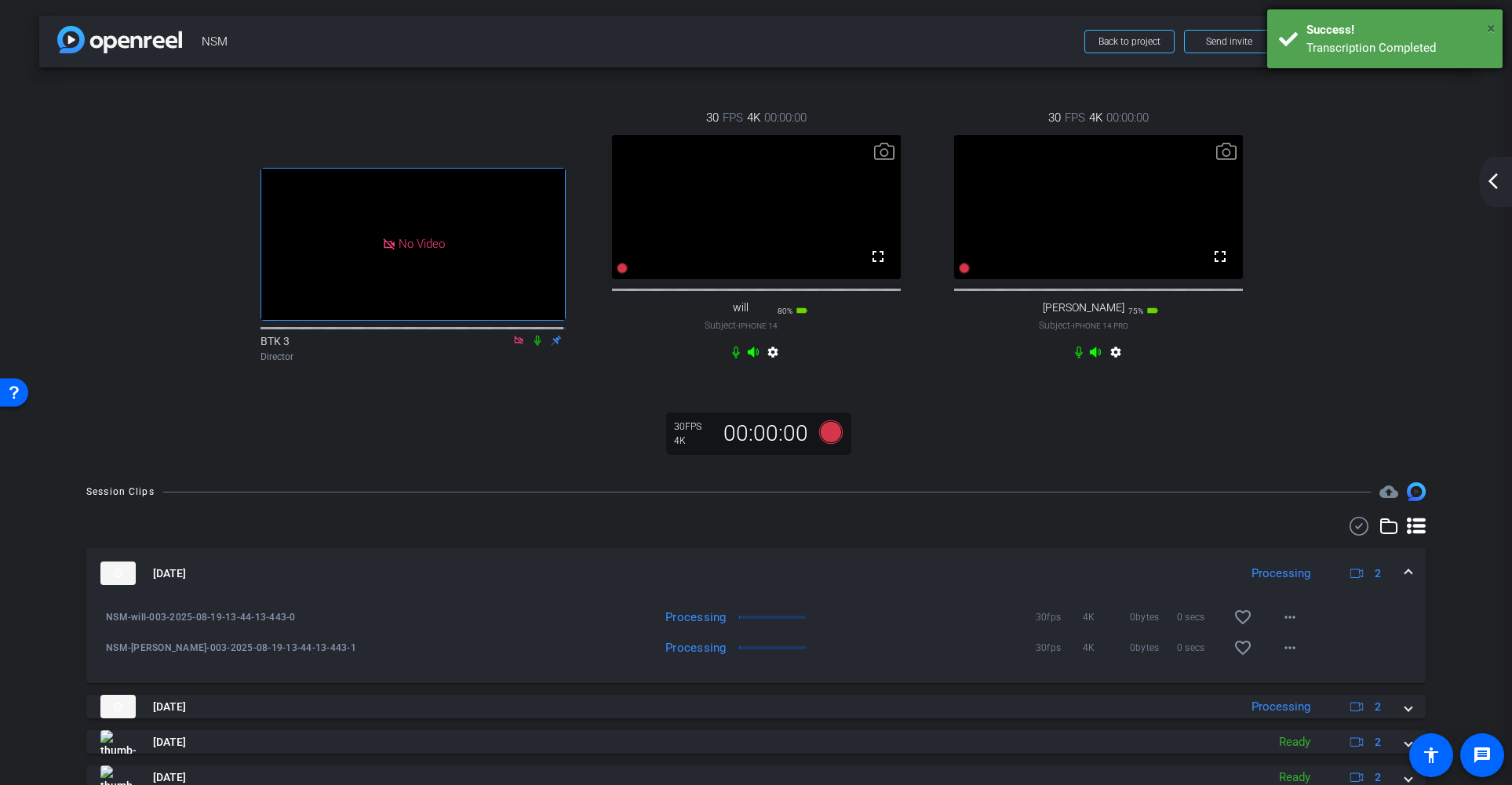
click at [1401, 26] on span "×" at bounding box center [1491, 27] width 9 height 19
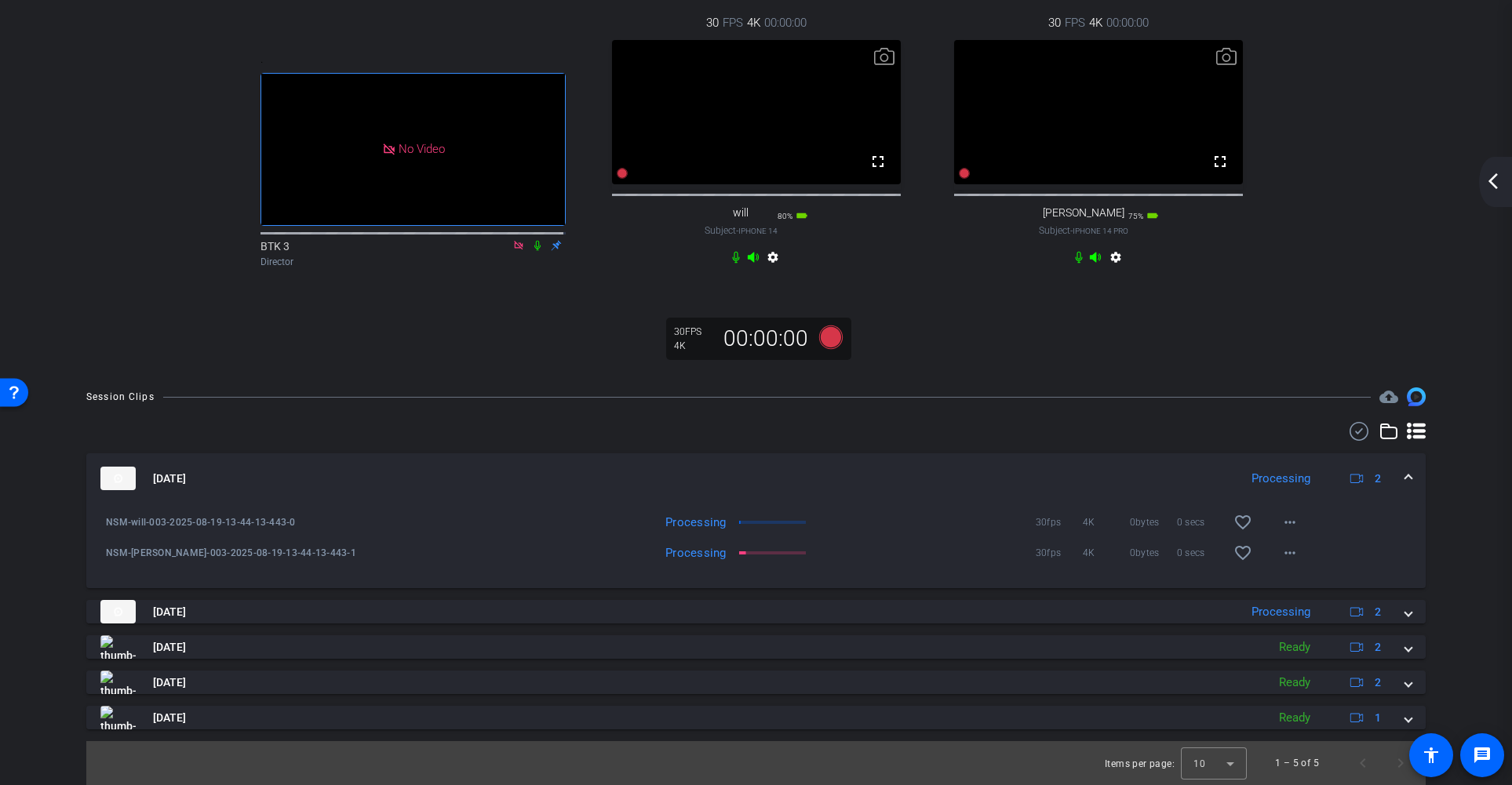
scroll to position [113, 0]
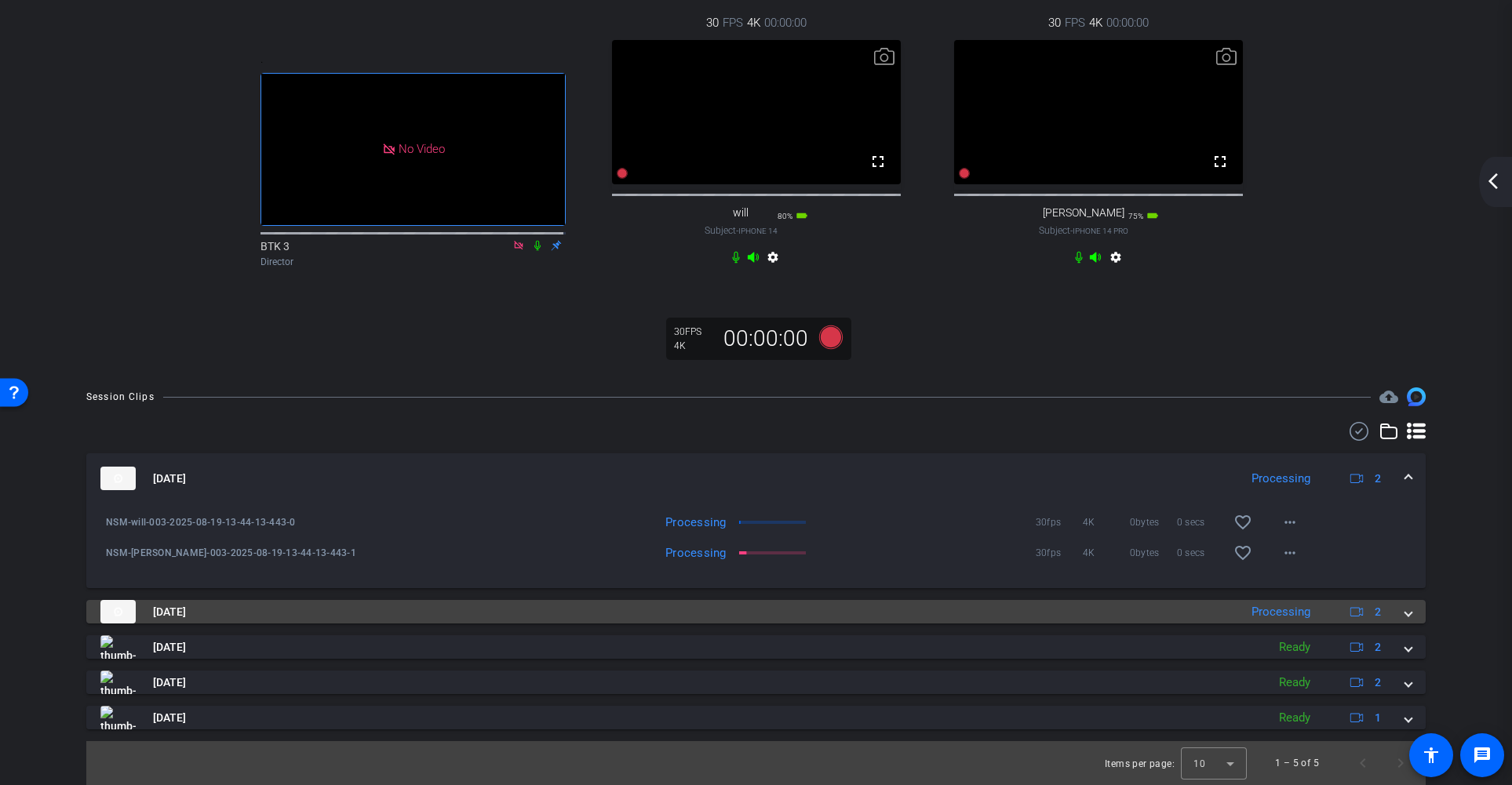
click at [1401, 611] on span at bounding box center [1408, 612] width 6 height 17
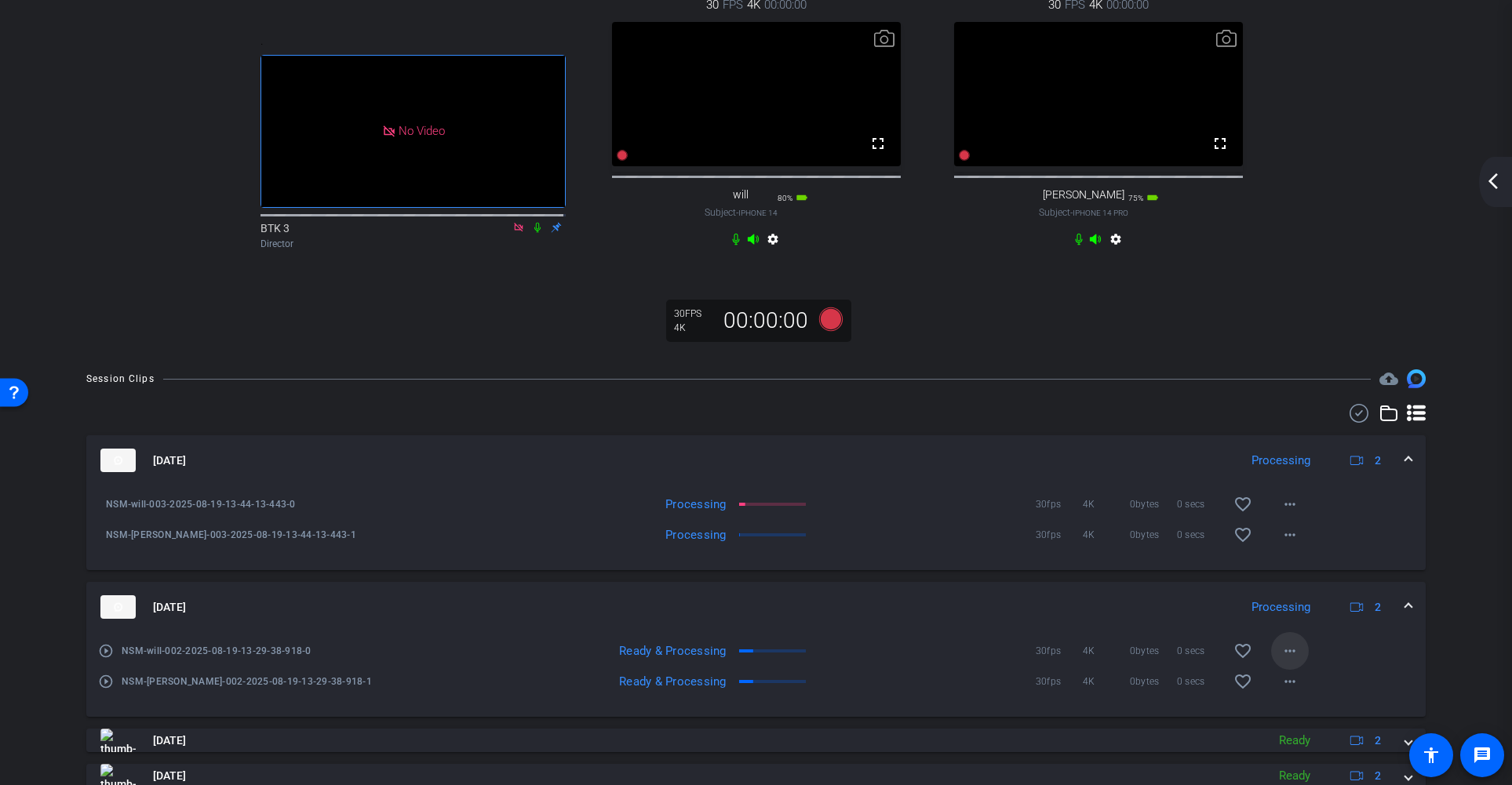
click at [1280, 660] on mat-icon "more_horiz" at bounding box center [1289, 651] width 19 height 19
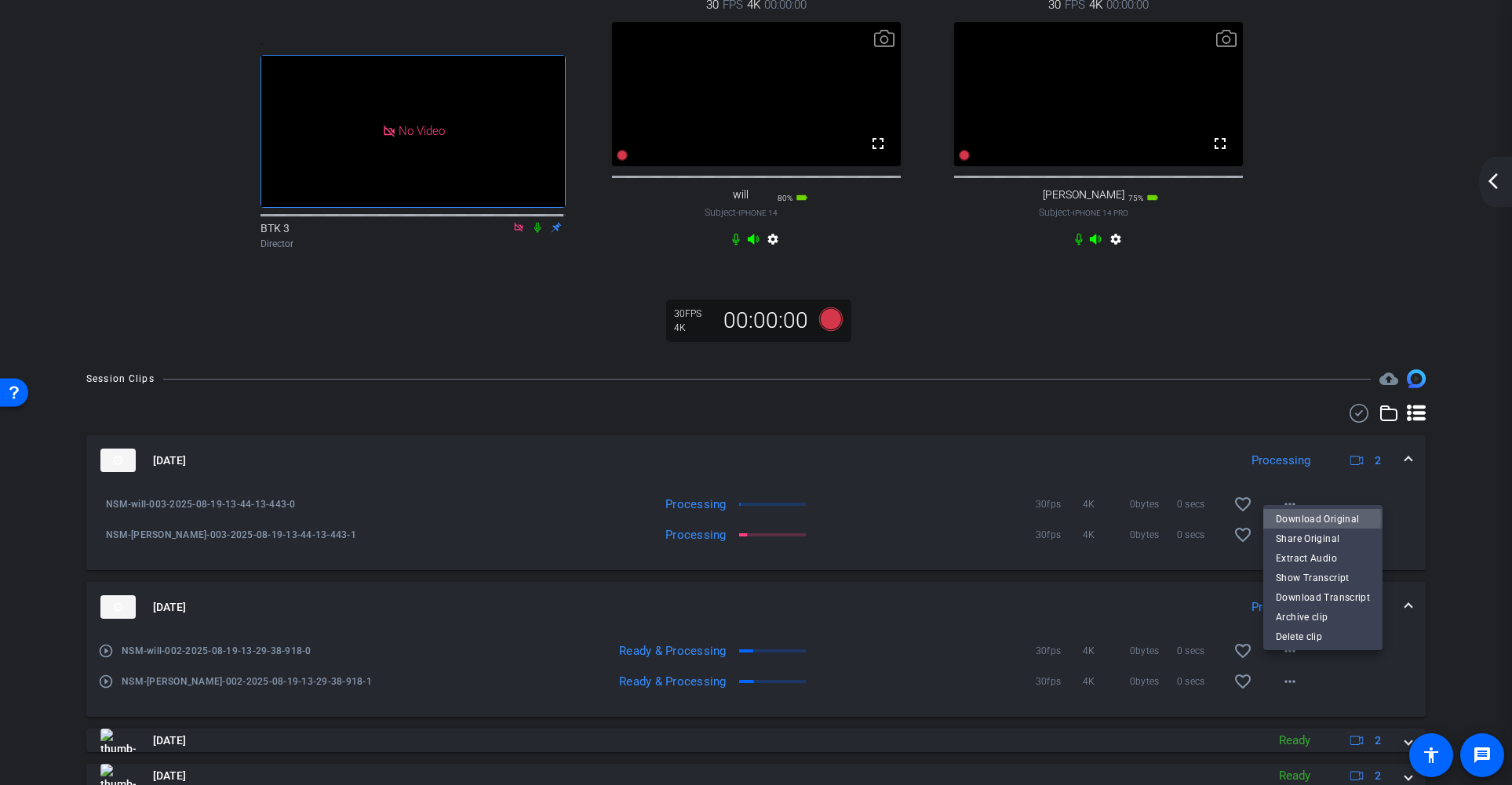
click at [1311, 518] on span "Download Original" at bounding box center [1322, 518] width 94 height 19
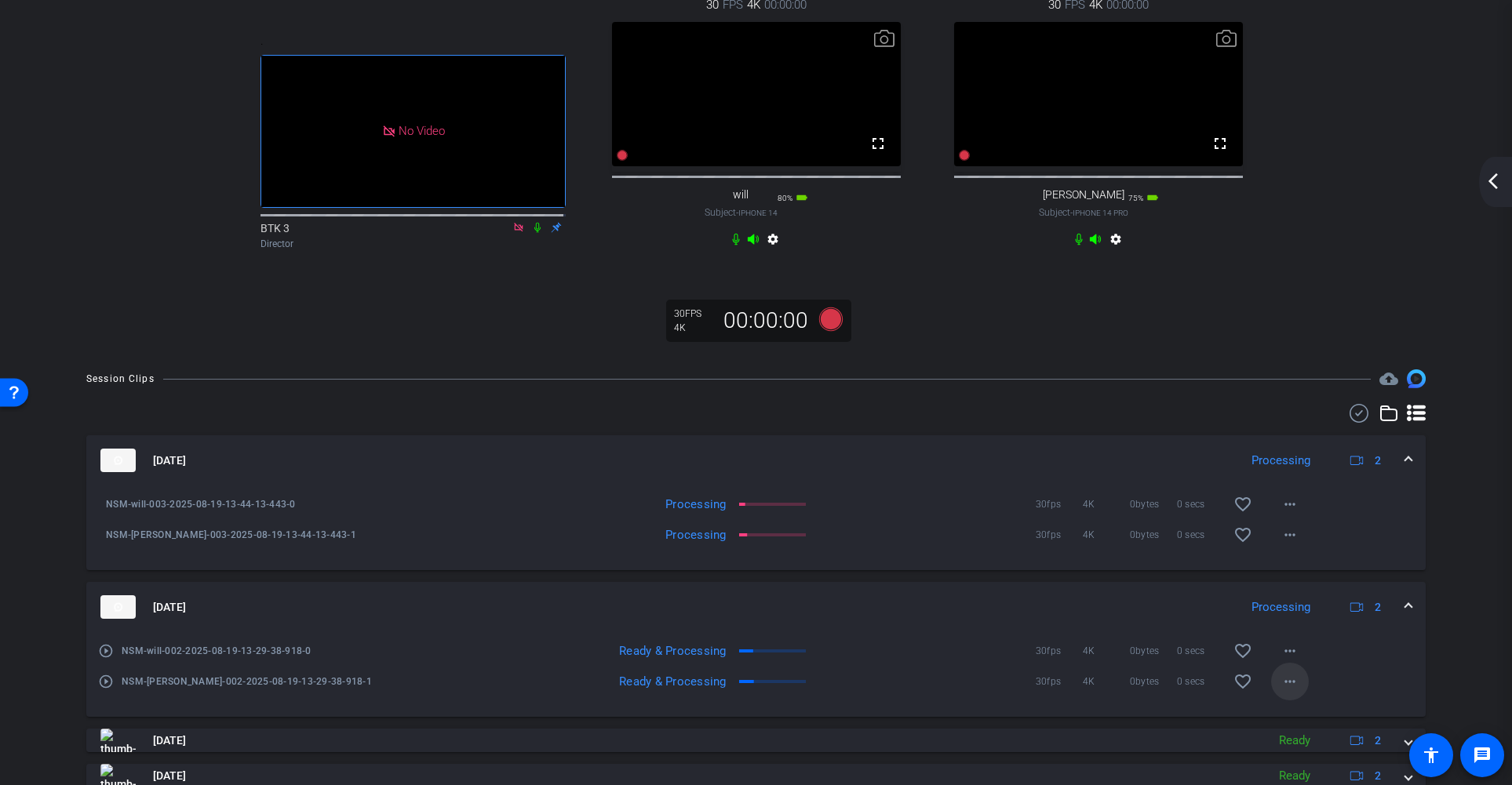
click at [1280, 691] on mat-icon "more_horiz" at bounding box center [1289, 681] width 19 height 19
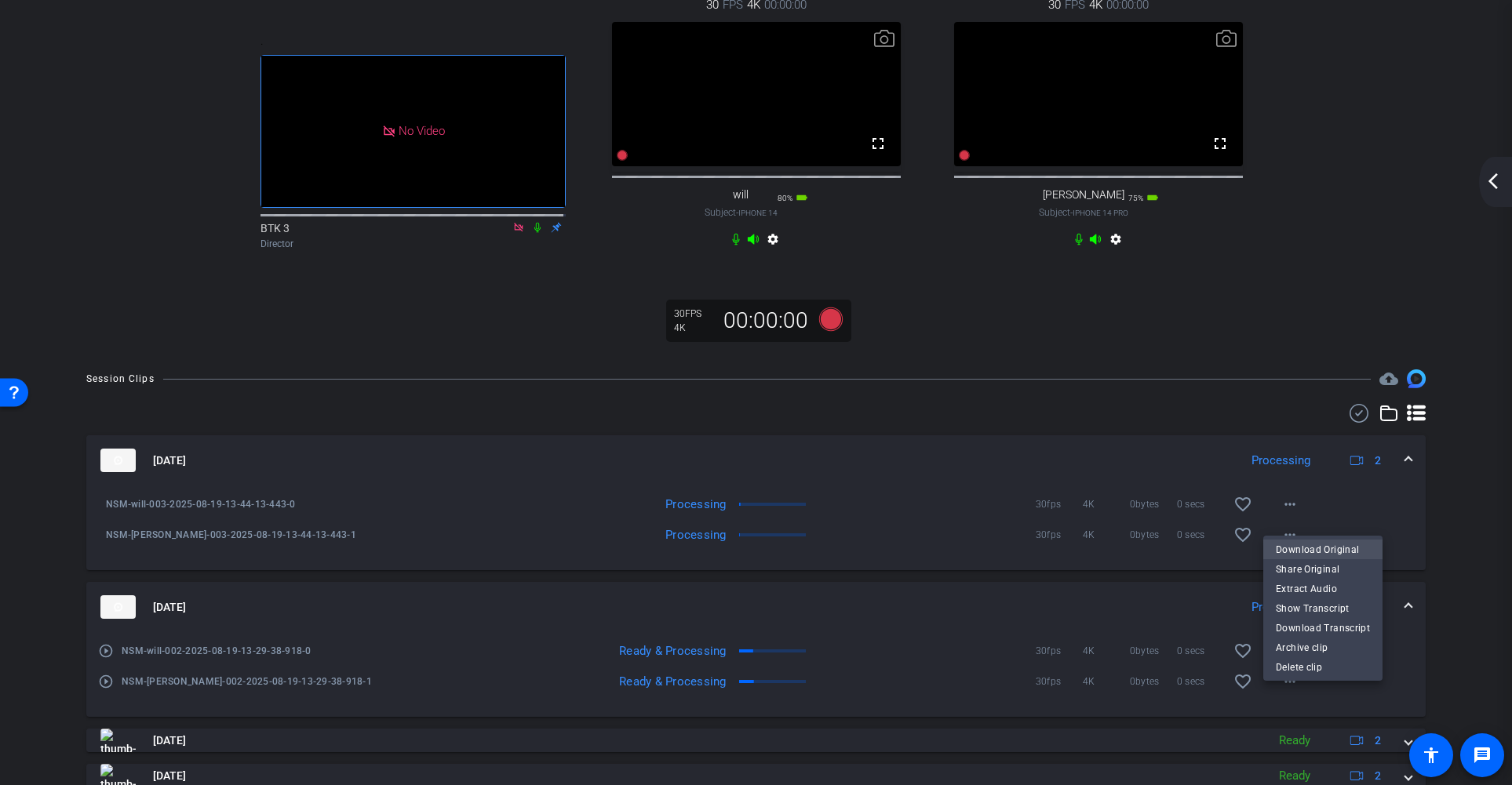
click at [1304, 542] on span "Download Original" at bounding box center [1322, 549] width 94 height 19
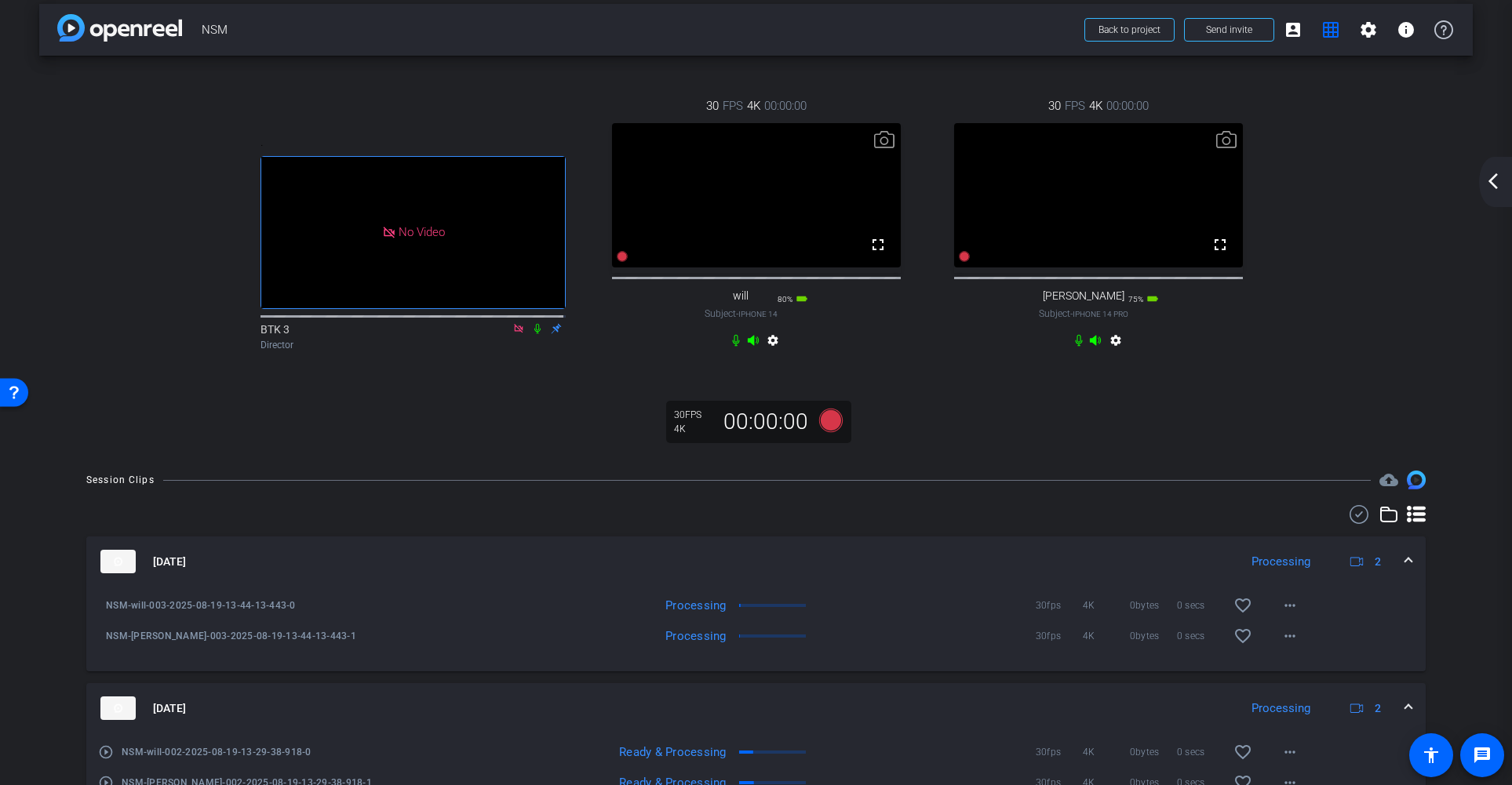
scroll to position [0, 0]
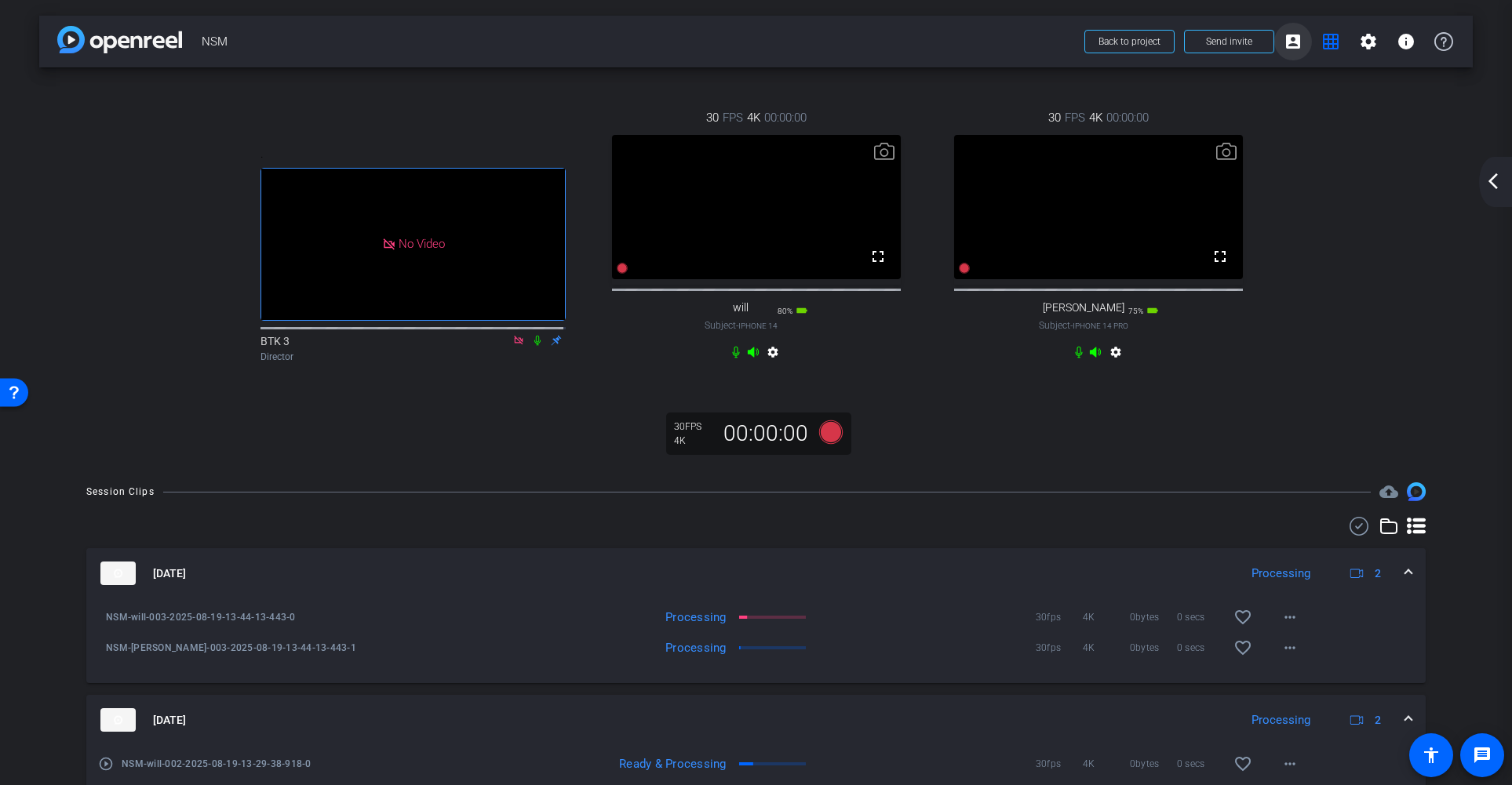
click at [1287, 42] on mat-icon "account_box" at bounding box center [1292, 41] width 19 height 19
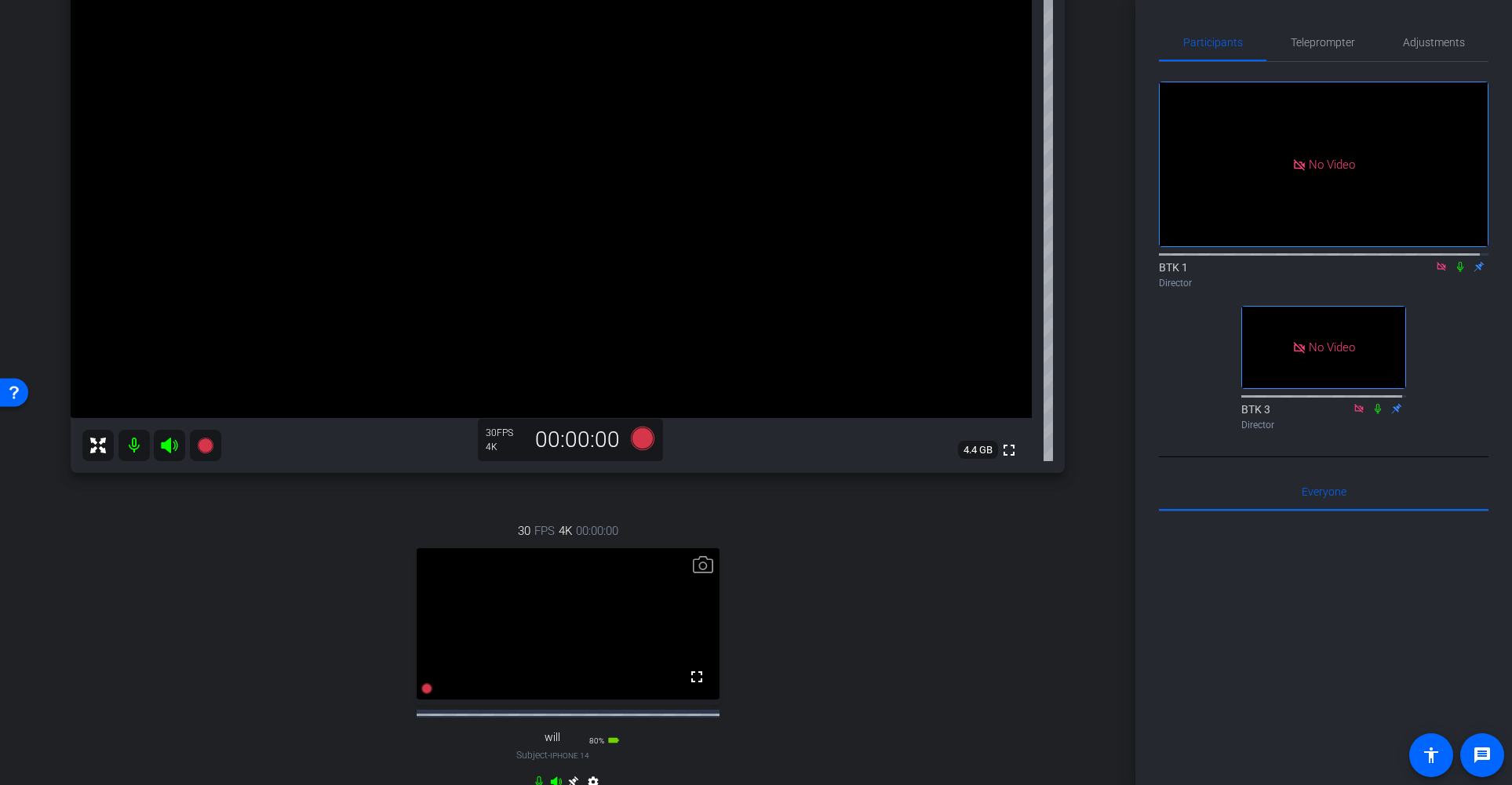
scroll to position [191, 0]
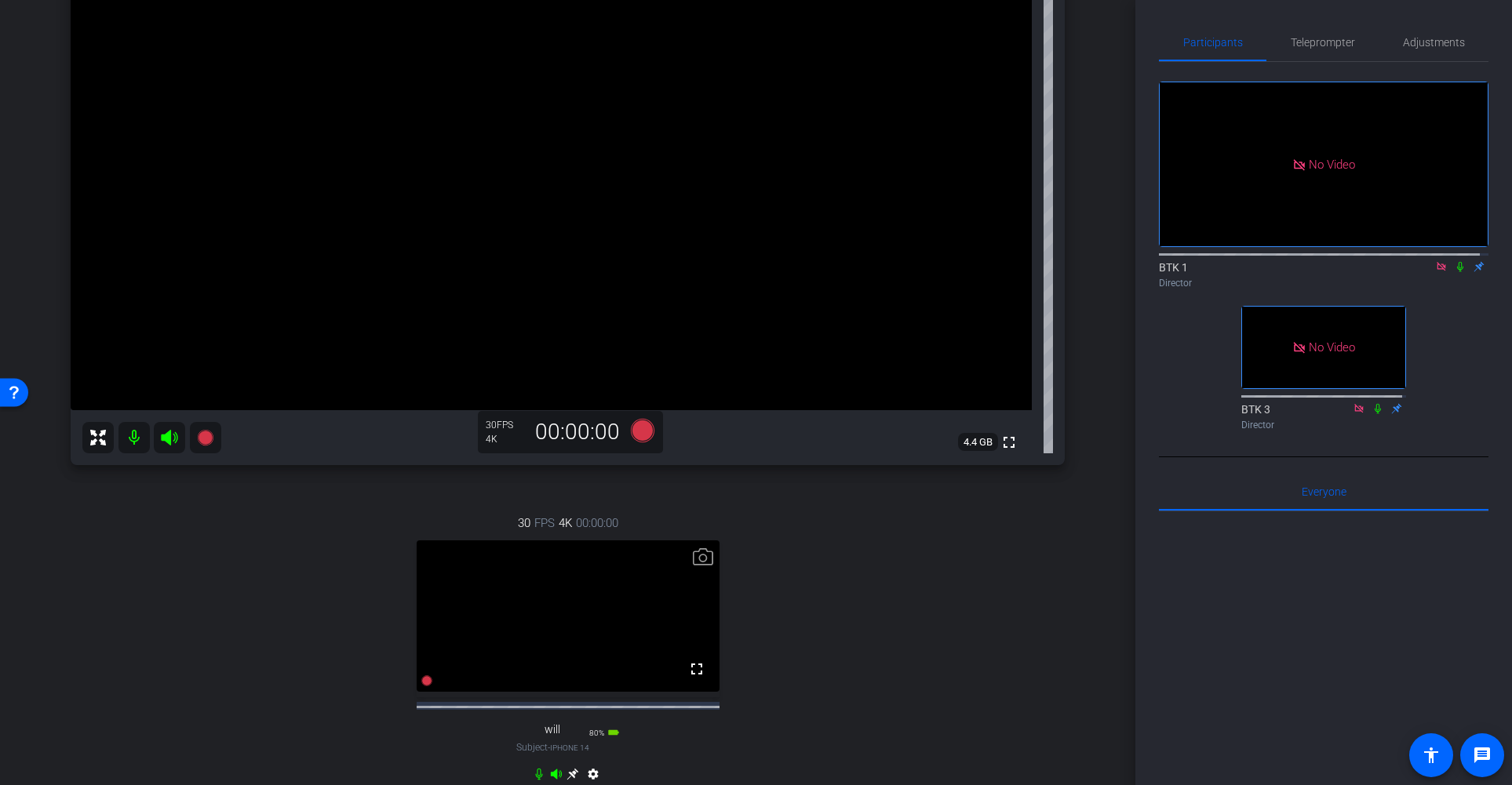
click at [1231, 594] on div at bounding box center [1323, 705] width 329 height 389
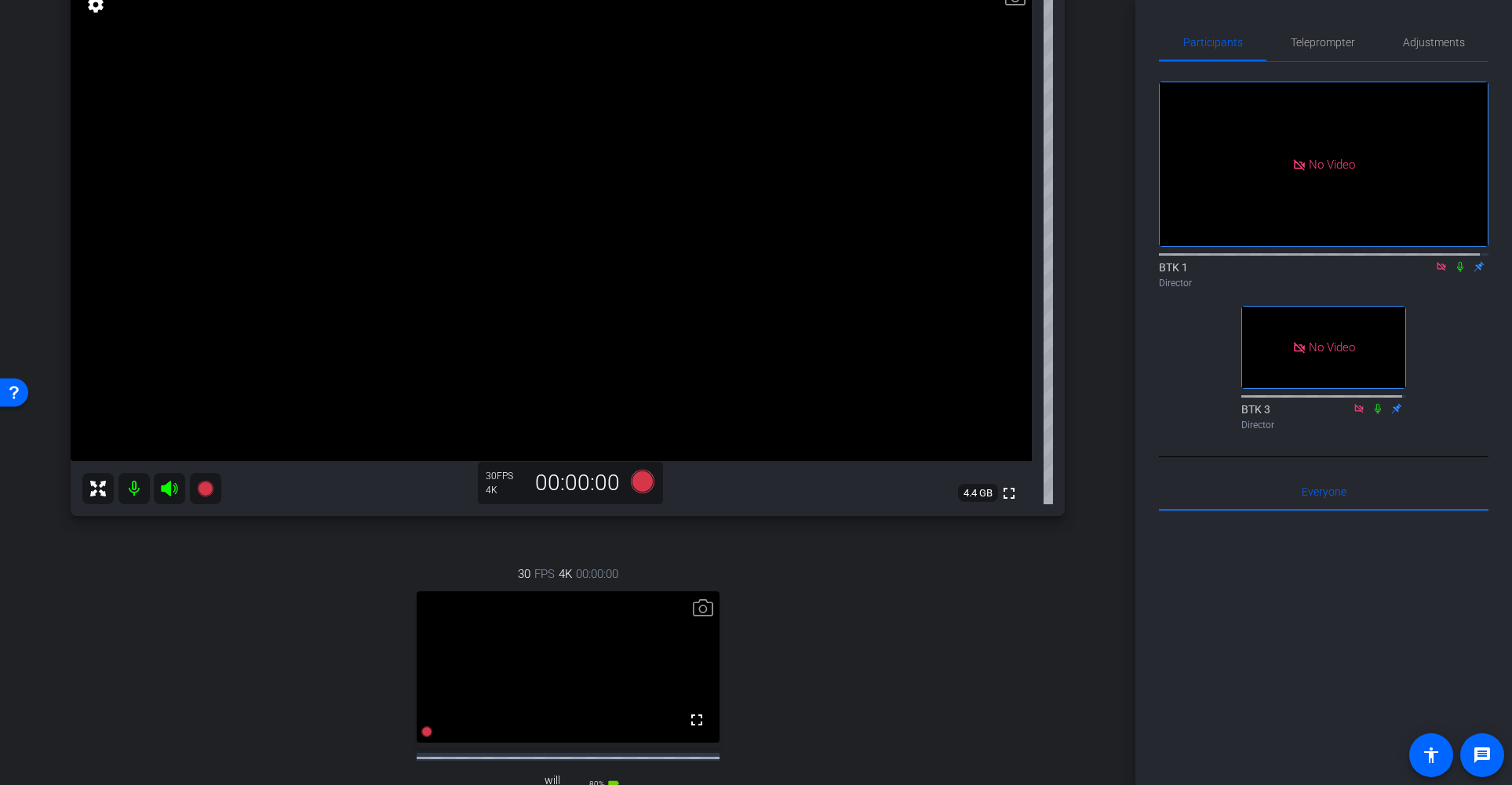
scroll to position [0, 0]
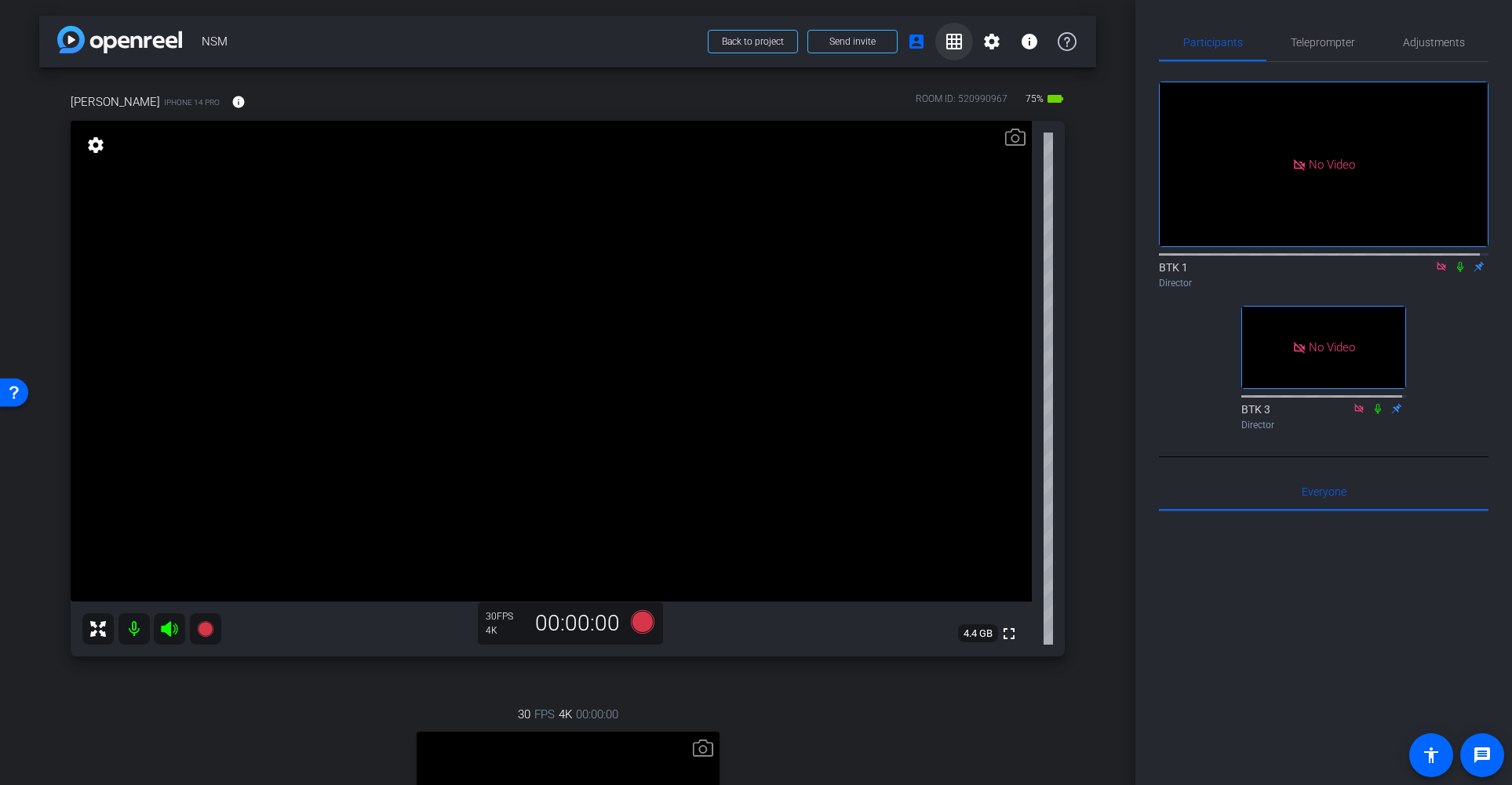
click at [947, 45] on mat-icon "grid_on" at bounding box center [954, 41] width 19 height 19
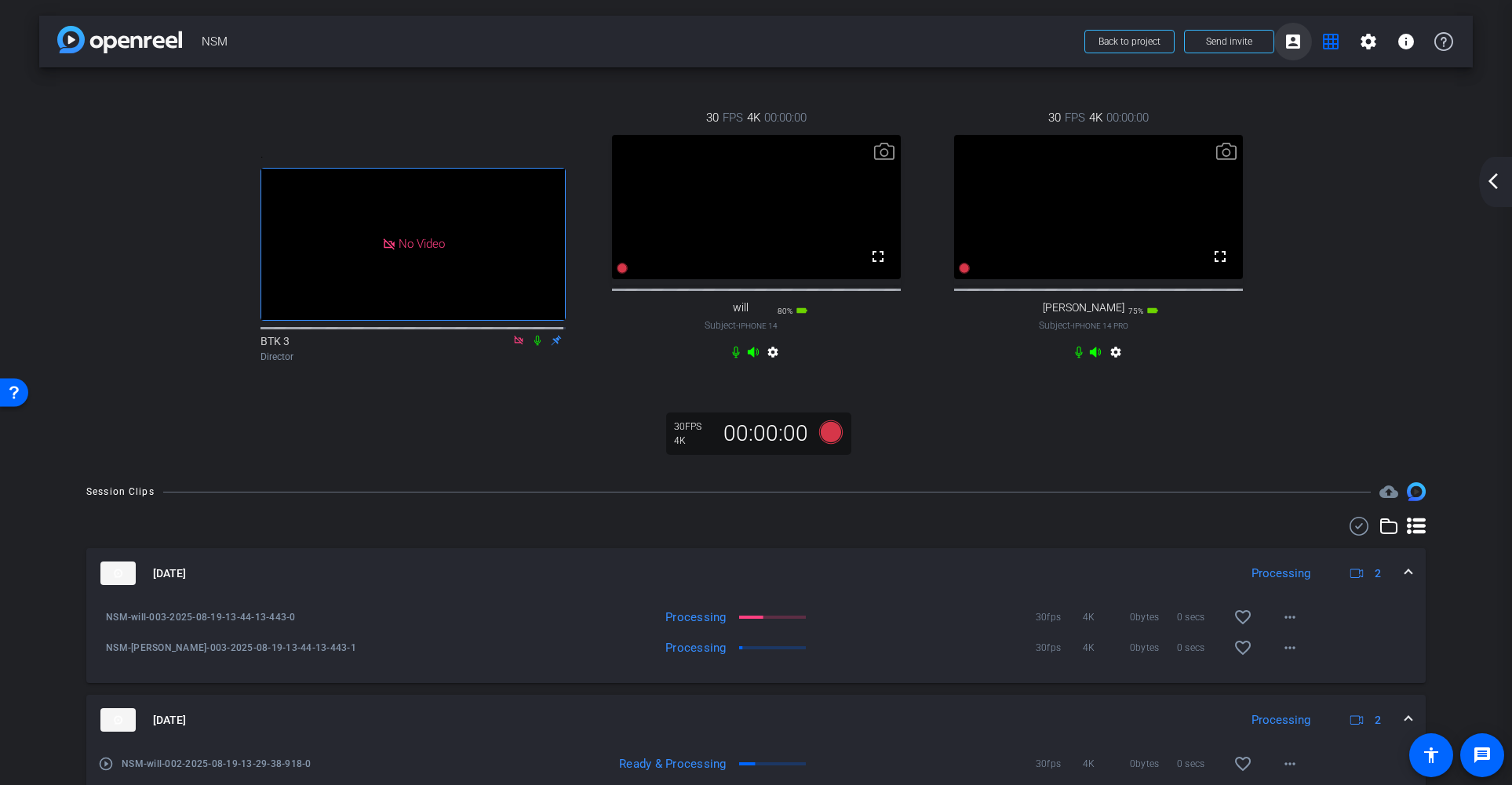
click at [1283, 36] on mat-icon "account_box" at bounding box center [1292, 41] width 19 height 19
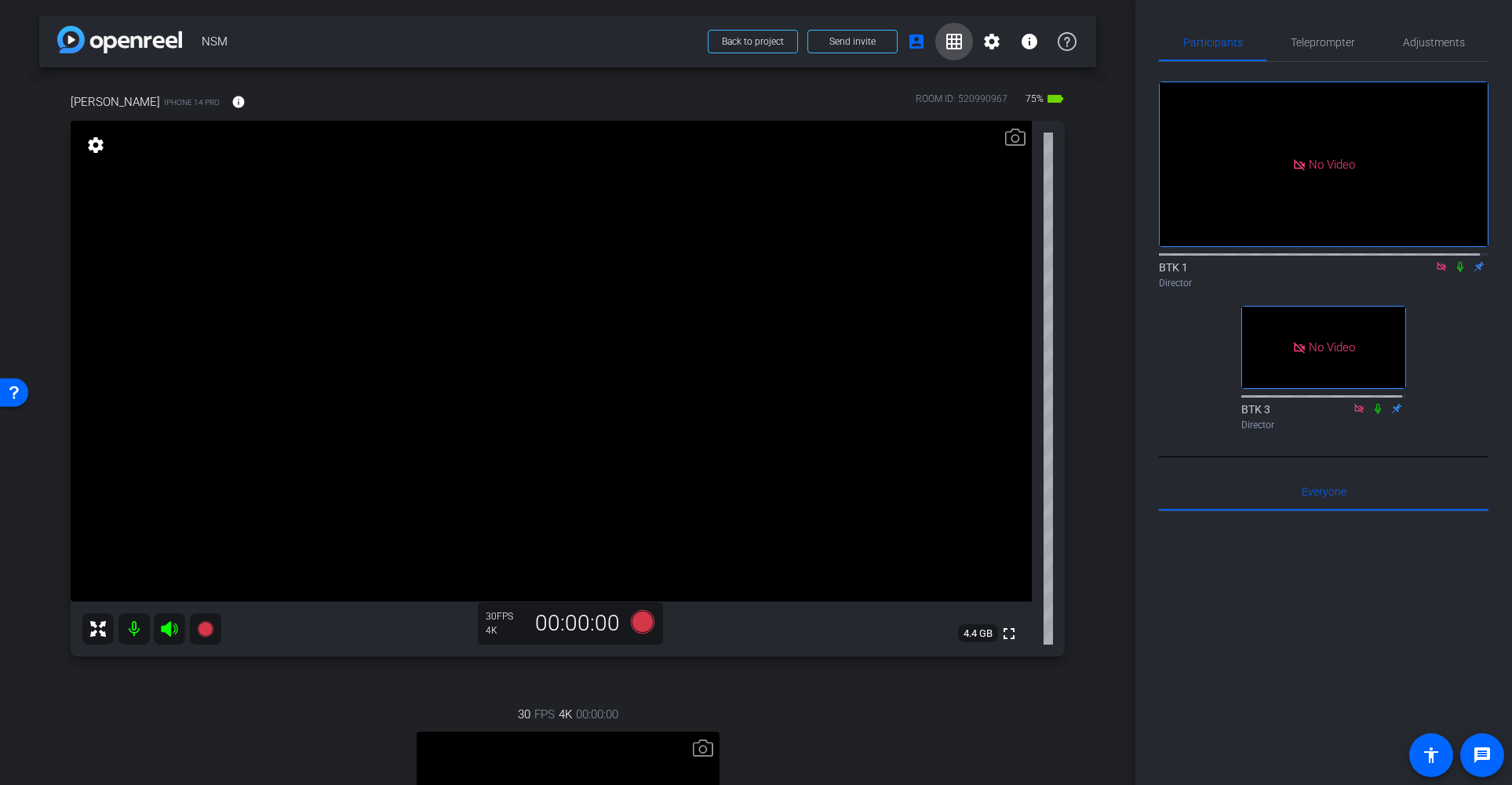
click at [953, 44] on mat-icon "grid_on" at bounding box center [954, 41] width 19 height 19
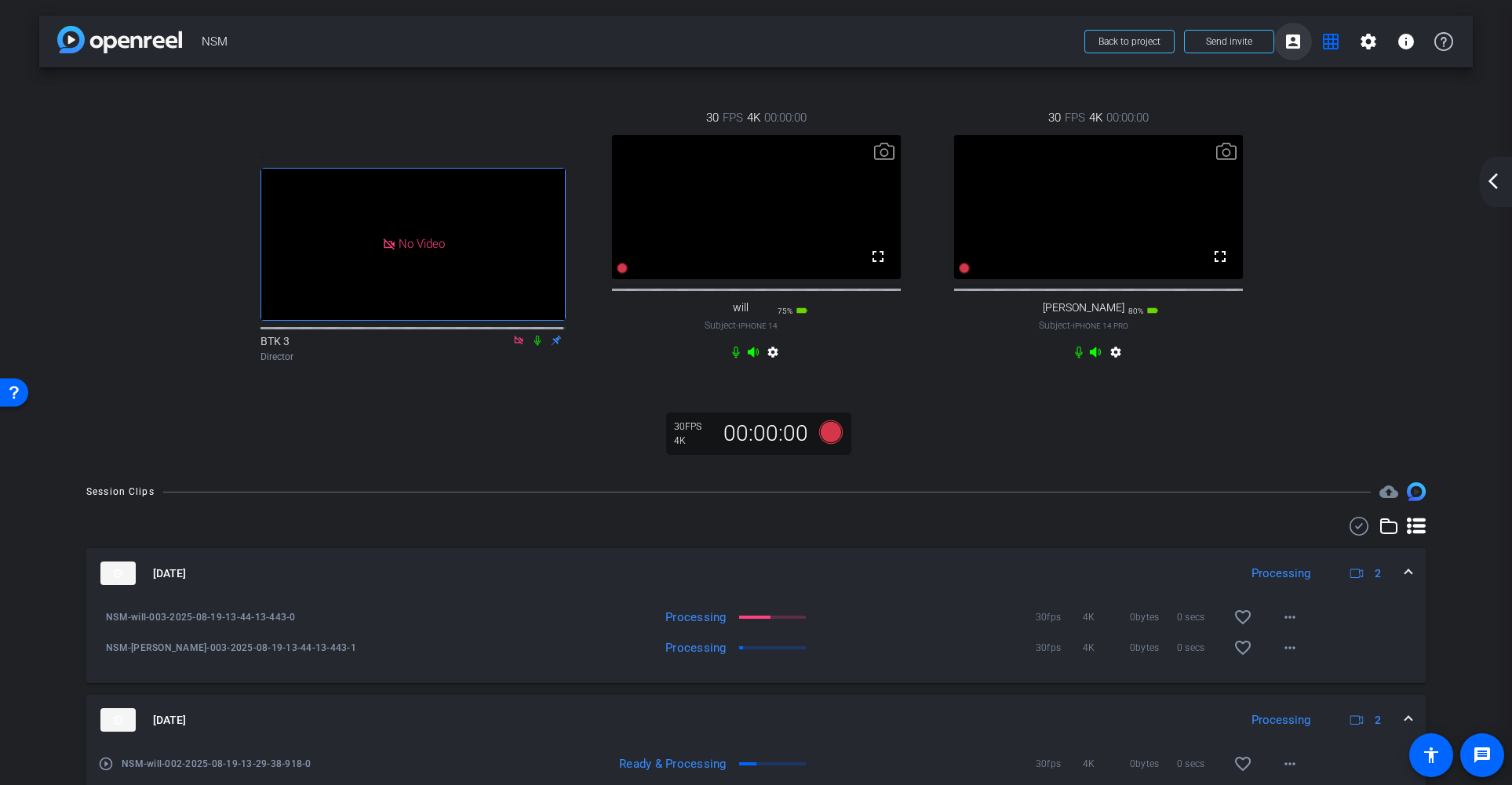
click at [1283, 44] on mat-icon "account_box" at bounding box center [1292, 41] width 19 height 19
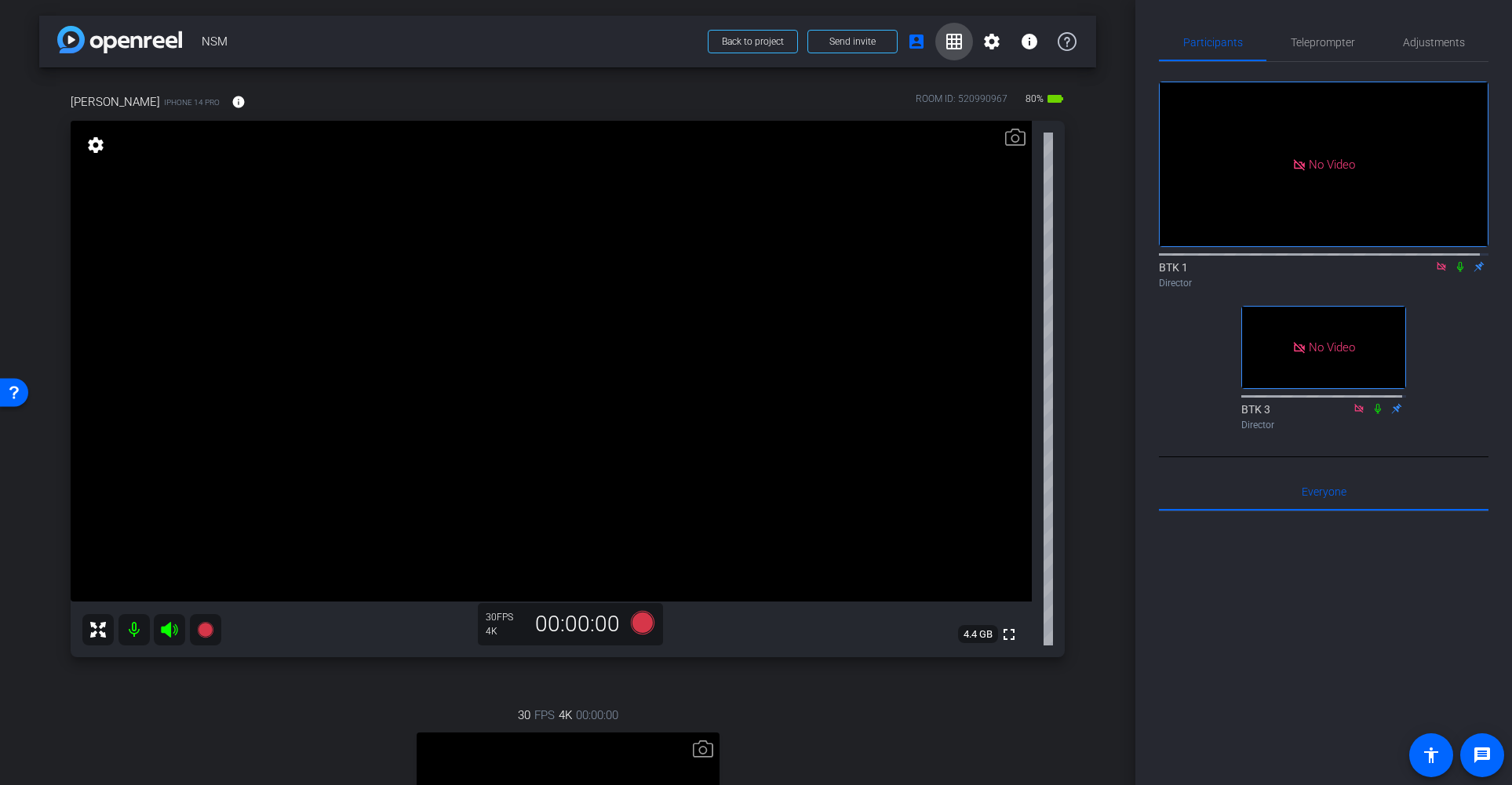
click at [948, 43] on mat-icon "grid_on" at bounding box center [954, 41] width 19 height 19
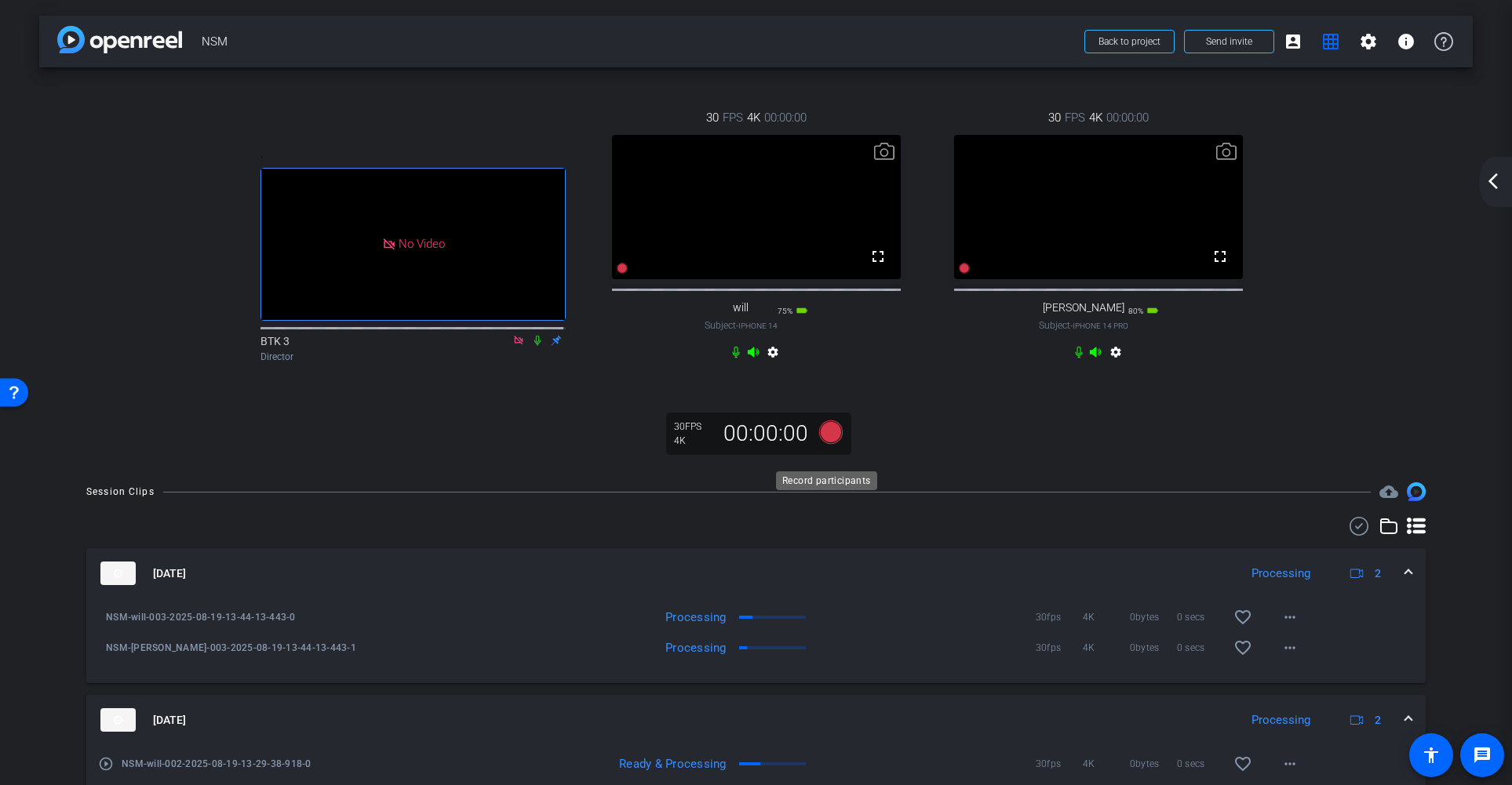
click at [825, 444] on icon at bounding box center [830, 432] width 23 height 23
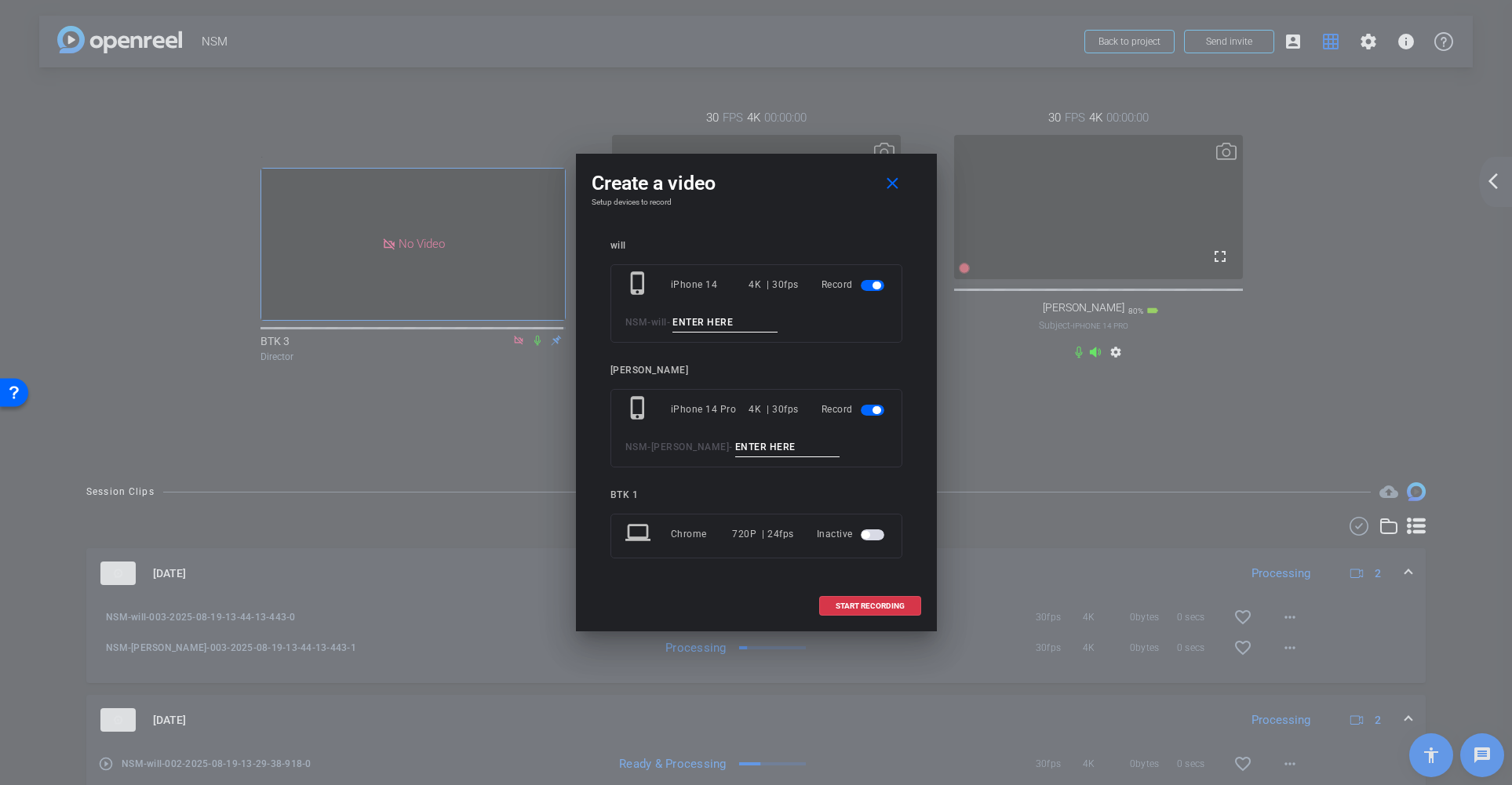
click at [715, 325] on input at bounding box center [725, 322] width 105 height 19
type input "004"
click at [747, 452] on input at bounding box center [788, 447] width 105 height 19
type input "004"
click at [873, 602] on span "START RECORDING" at bounding box center [870, 606] width 69 height 8
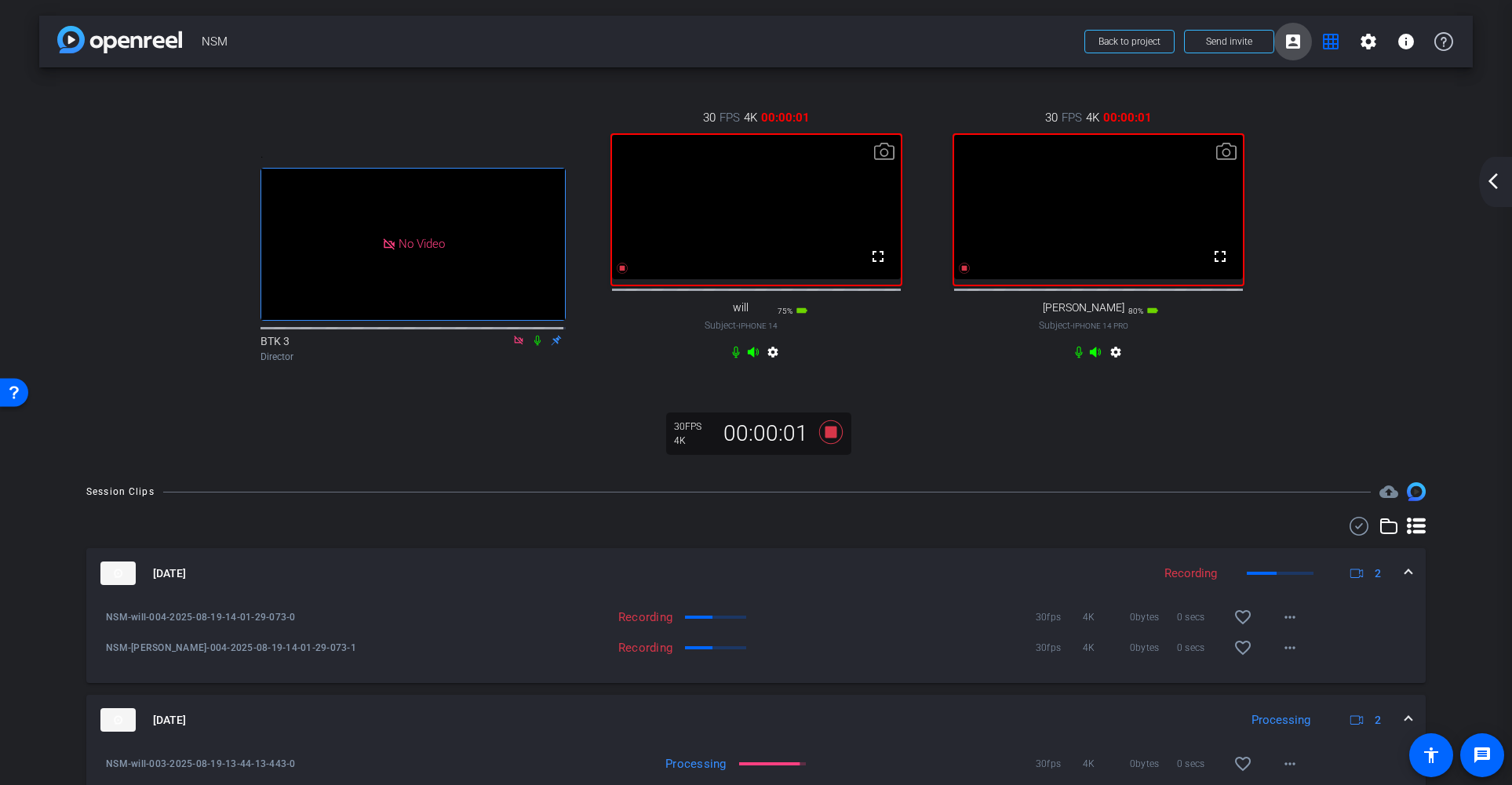
click at [1286, 42] on mat-icon "account_box" at bounding box center [1292, 41] width 19 height 19
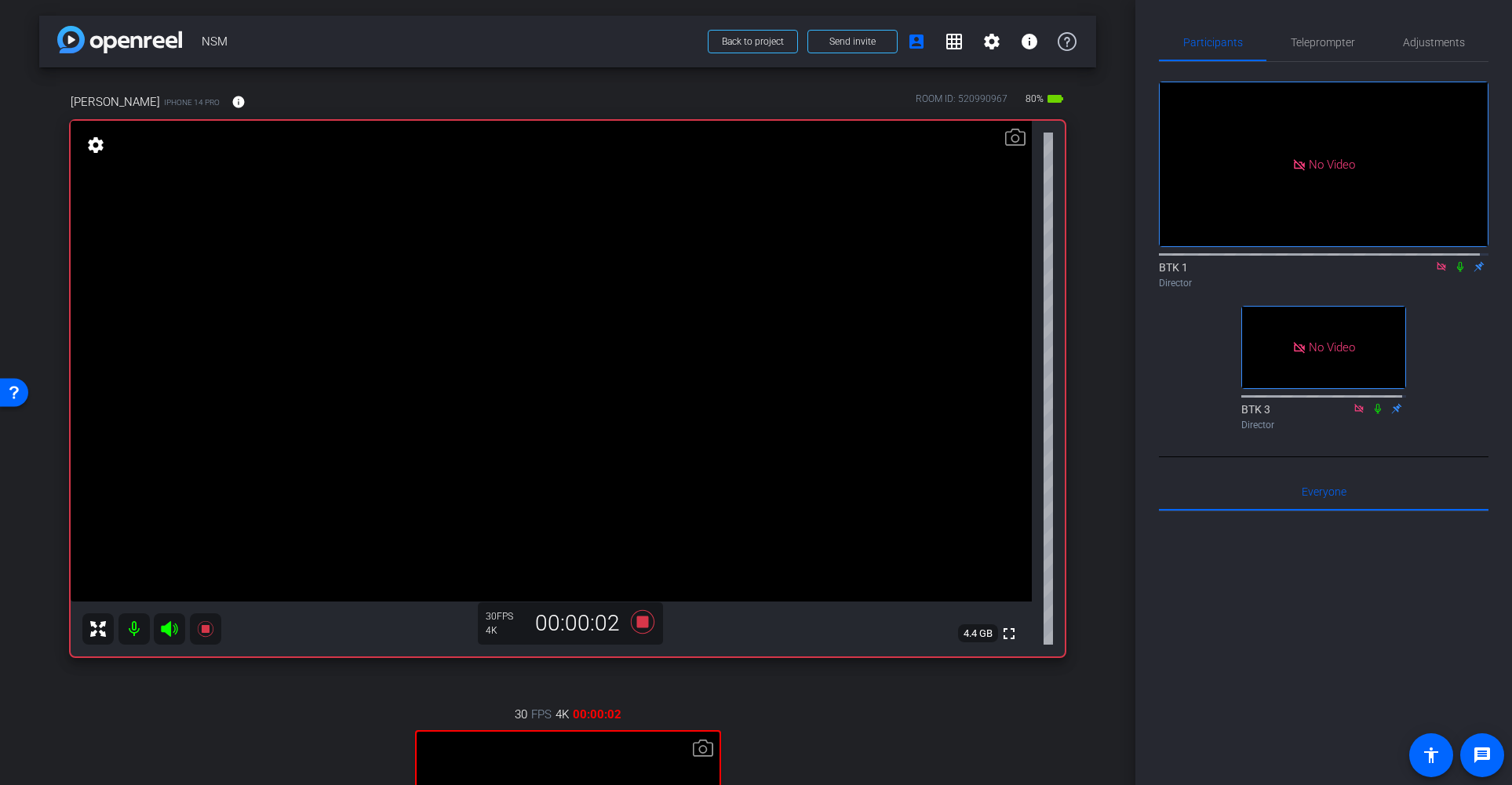
click at [1401, 261] on icon at bounding box center [1459, 266] width 13 height 11
click at [1401, 262] on icon at bounding box center [1460, 267] width 9 height 10
click at [1401, 261] on icon at bounding box center [1459, 266] width 13 height 11
click at [1315, 44] on span "Teleprompter" at bounding box center [1323, 42] width 64 height 11
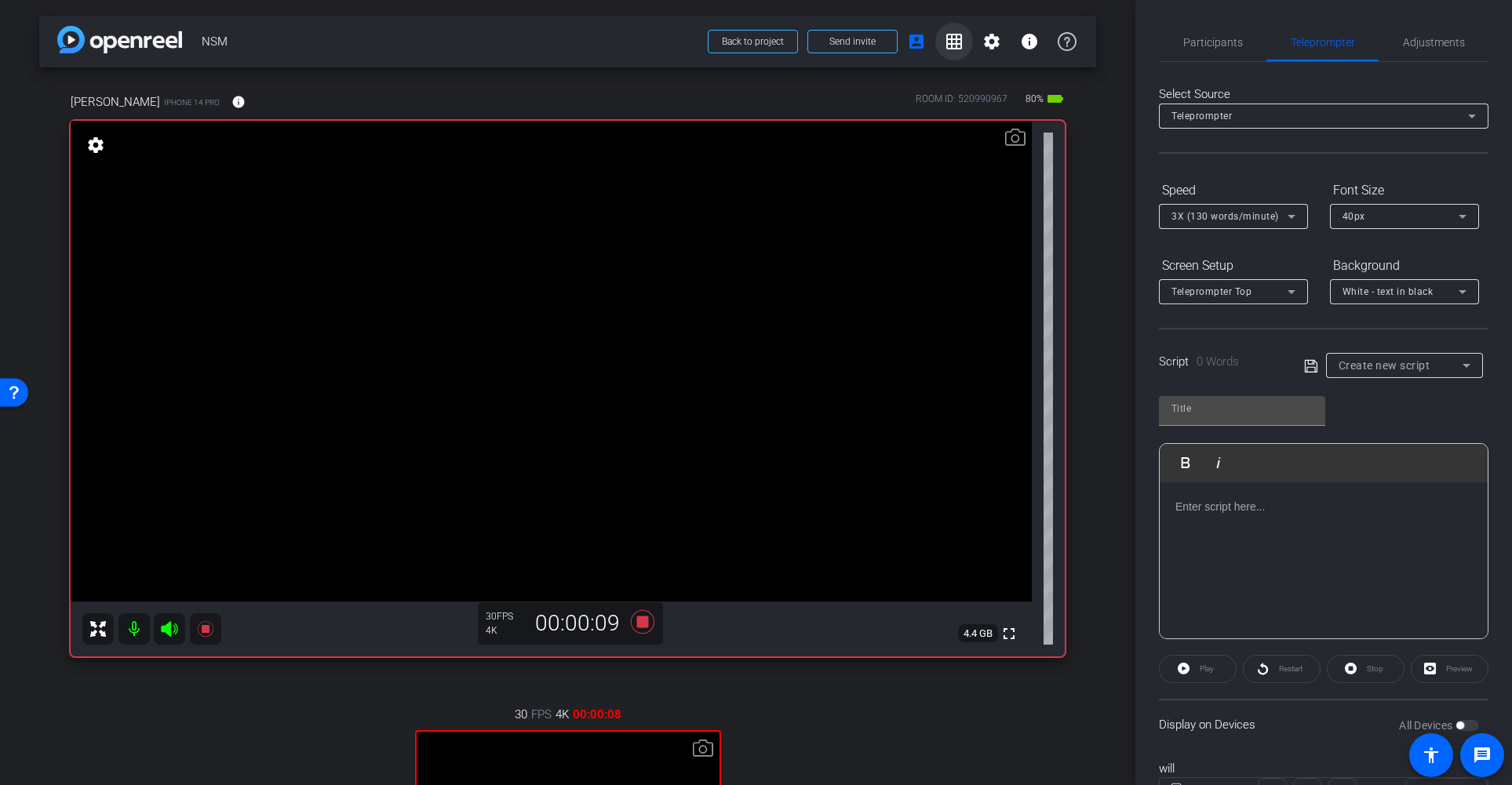
click at [954, 39] on mat-icon "grid_on" at bounding box center [954, 41] width 19 height 19
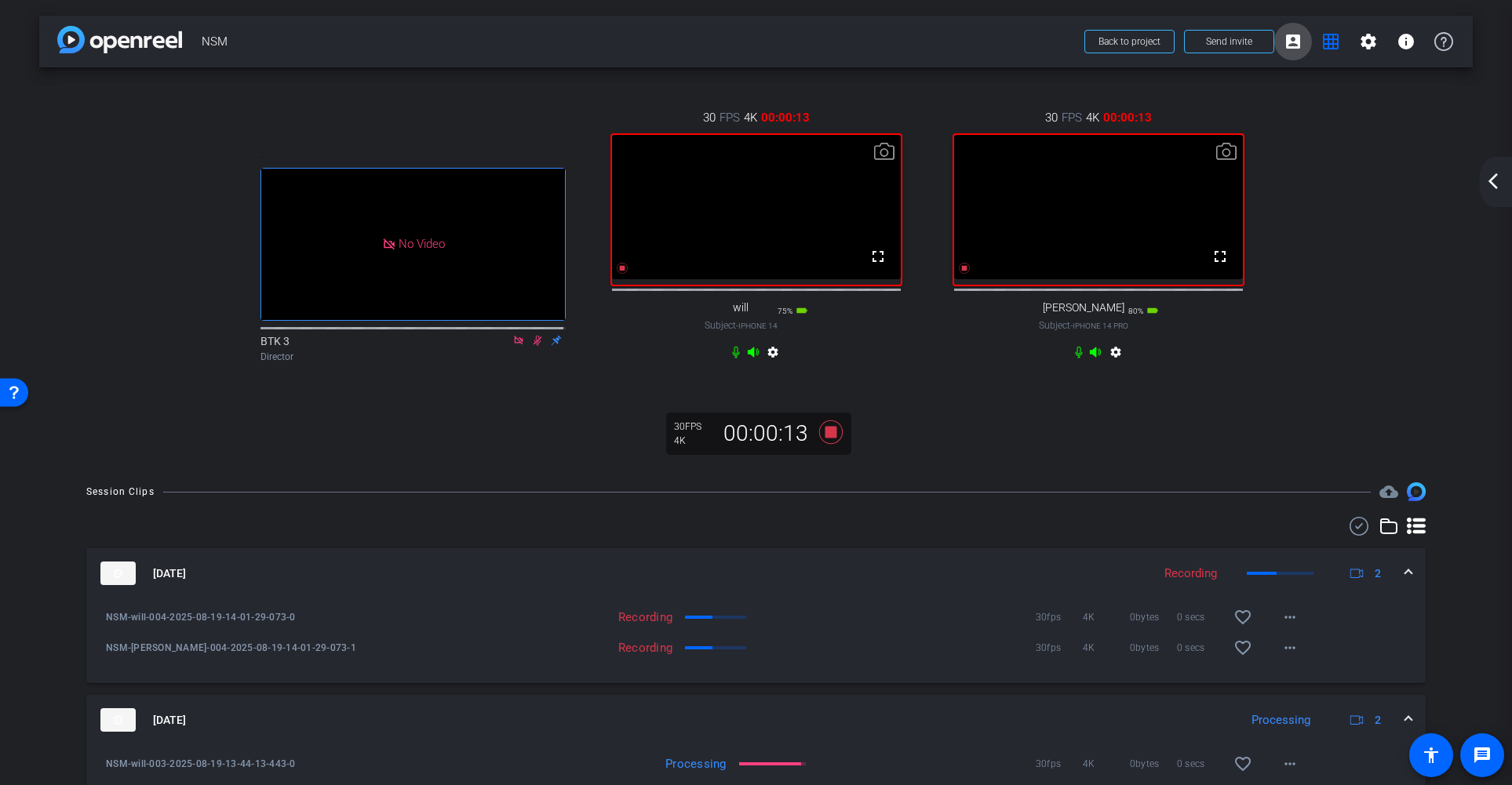
click at [1283, 41] on mat-icon "account_box" at bounding box center [1292, 41] width 19 height 19
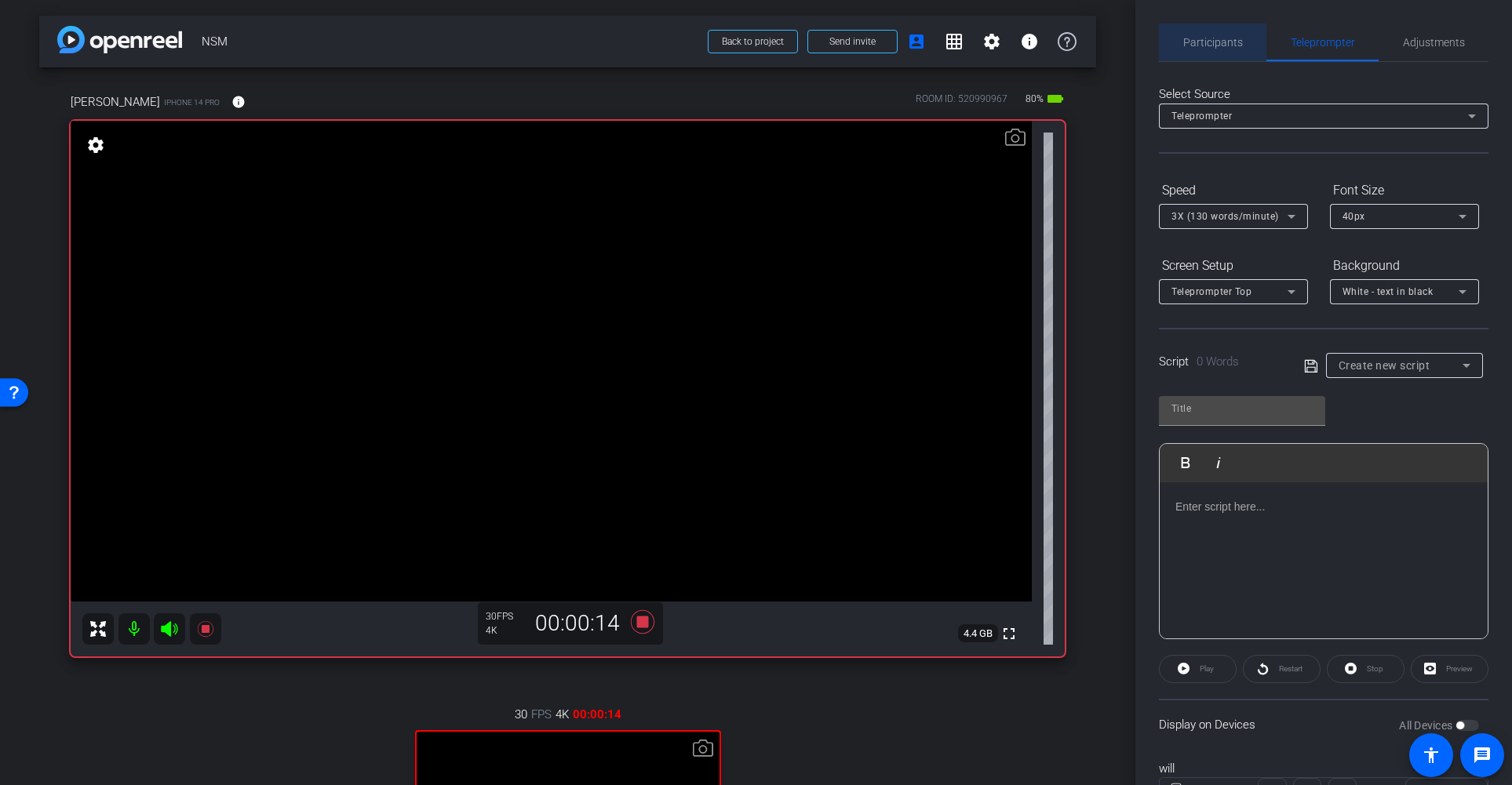
click at [1220, 42] on span "Participants" at bounding box center [1212, 42] width 59 height 11
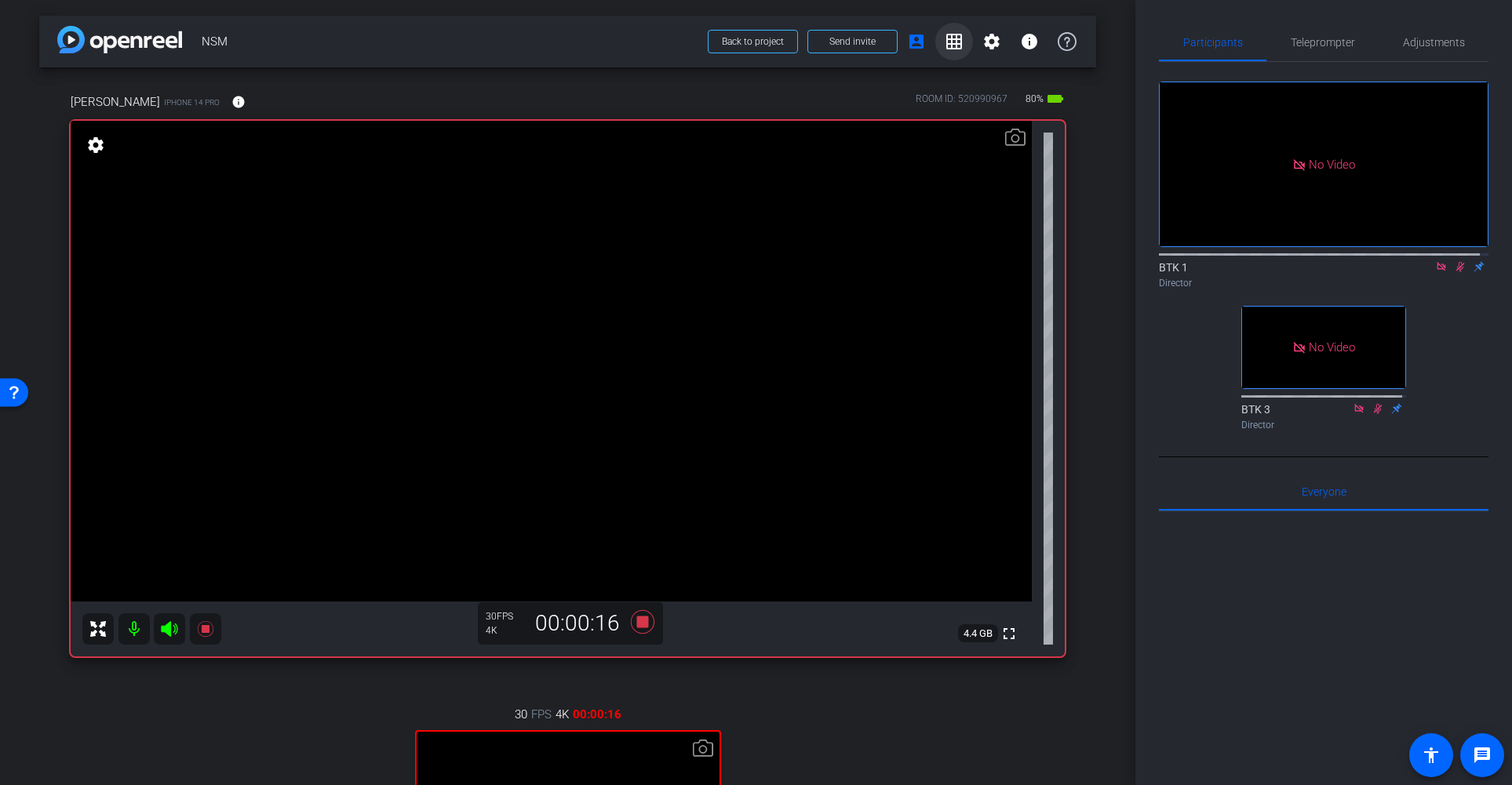
click at [945, 38] on mat-icon "grid_on" at bounding box center [954, 41] width 19 height 19
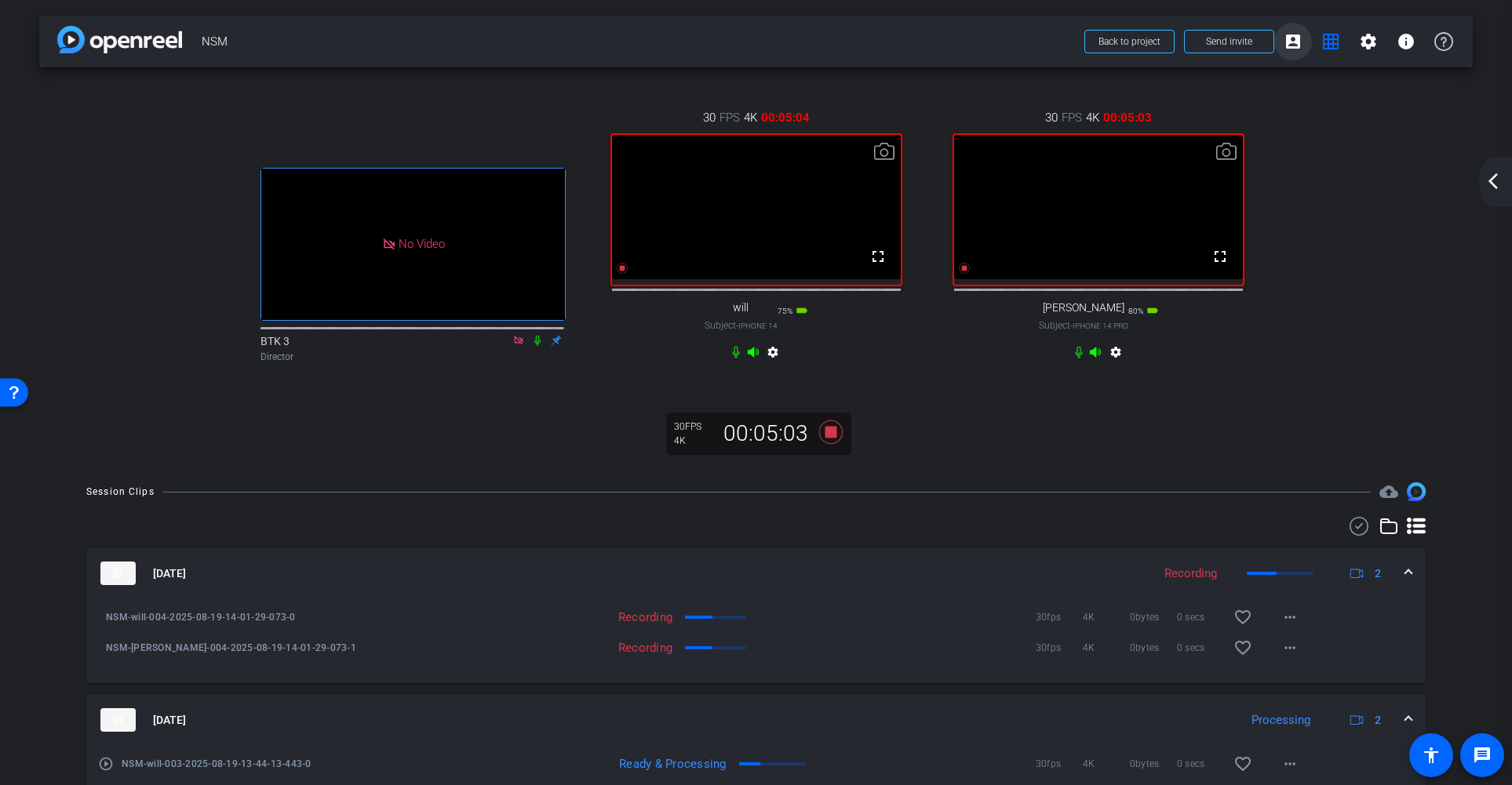
click at [1285, 42] on mat-icon "account_box" at bounding box center [1292, 41] width 19 height 19
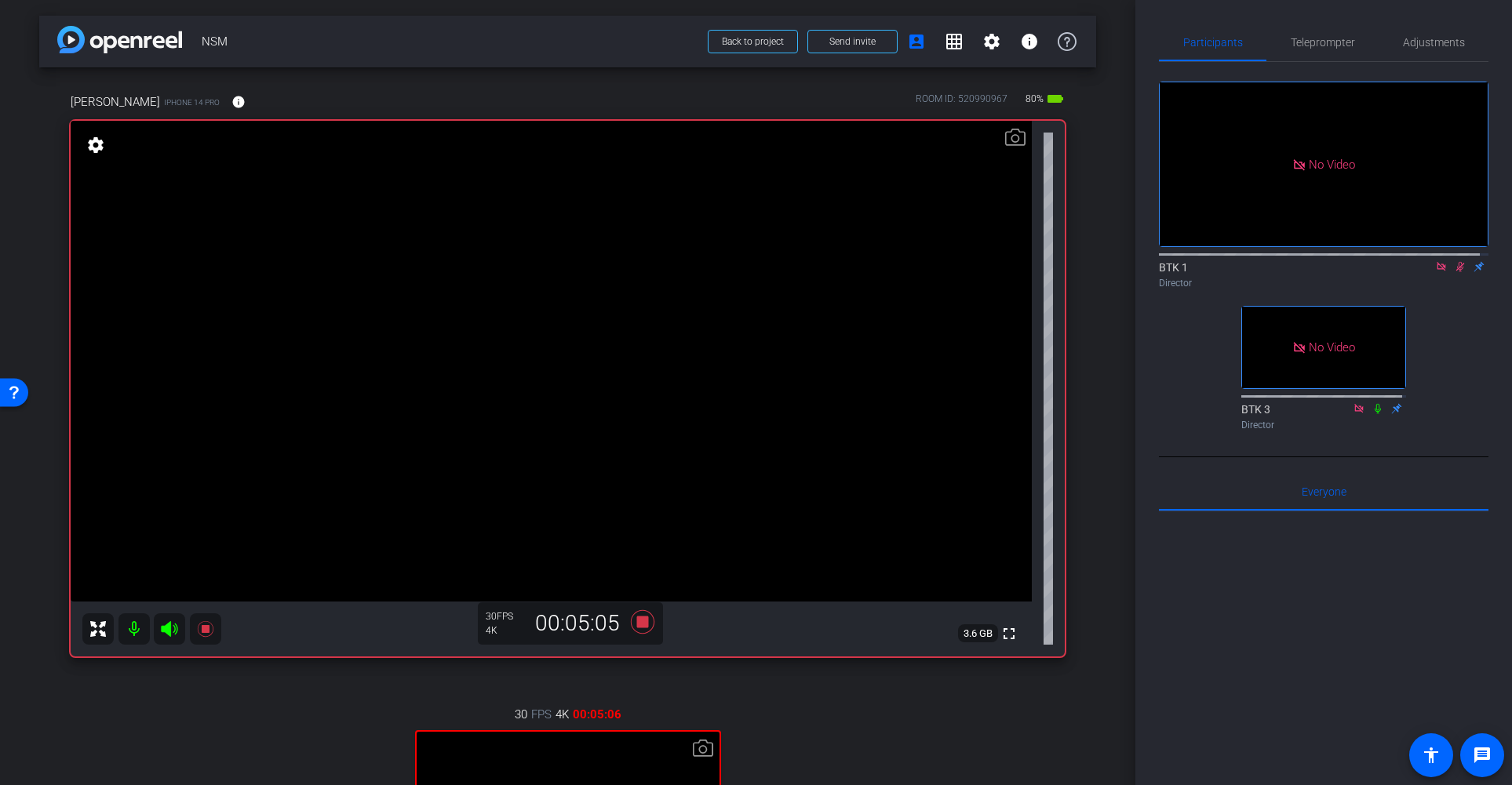
click at [1401, 261] on icon at bounding box center [1459, 266] width 13 height 11
click at [638, 622] on icon at bounding box center [642, 622] width 23 height 23
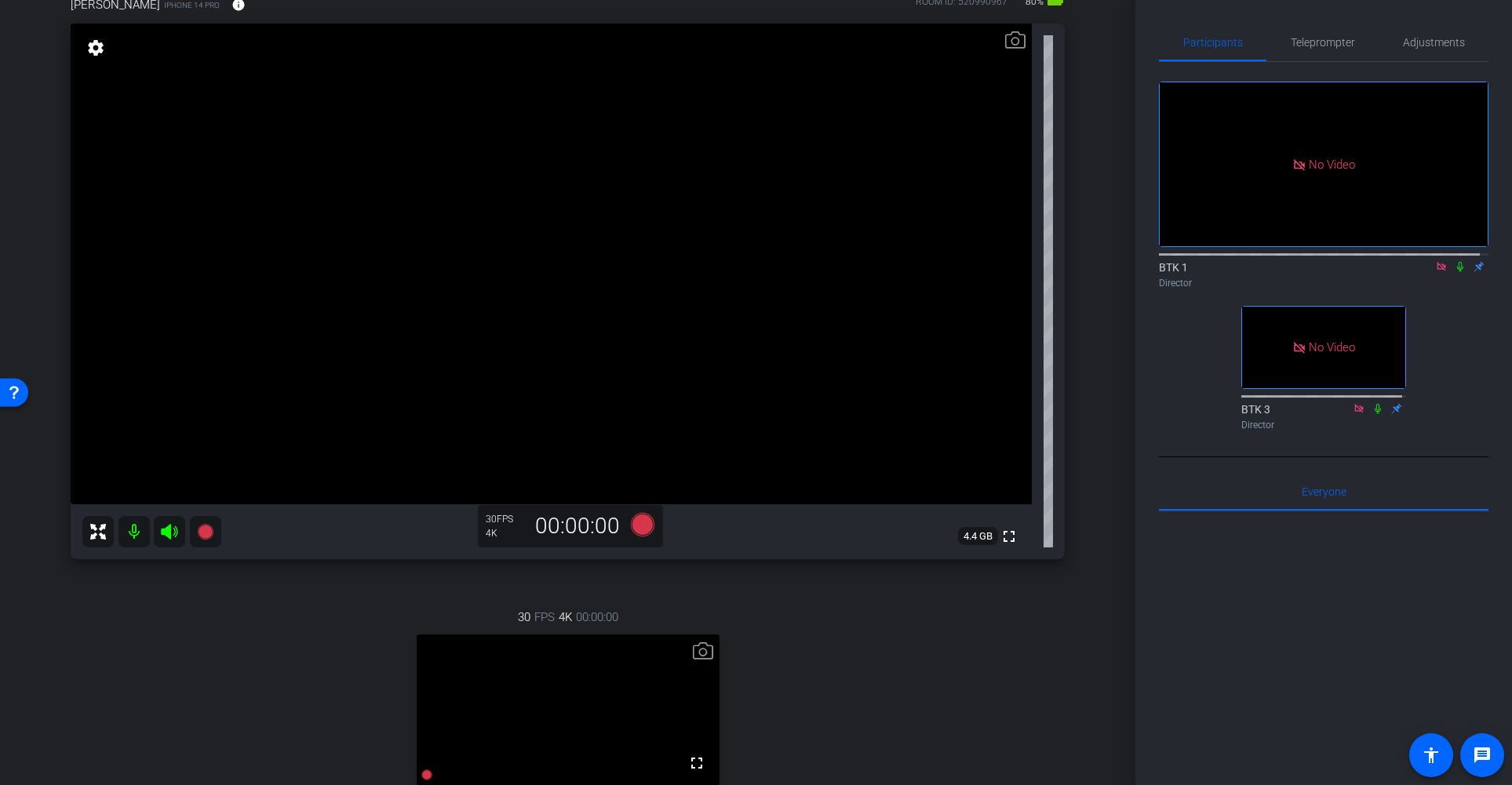
scroll to position [100, 0]
click at [640, 519] on icon at bounding box center [642, 521] width 23 height 23
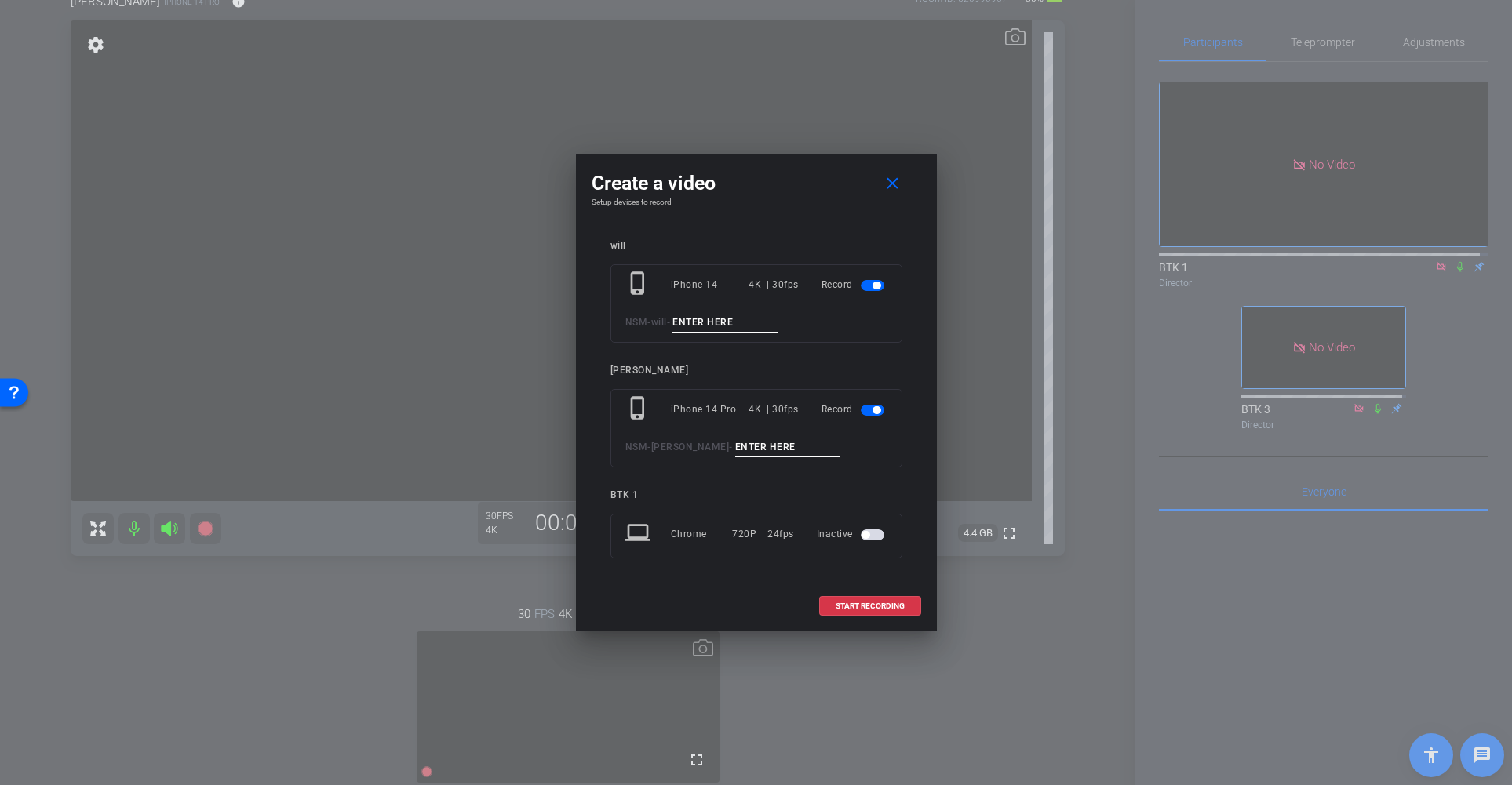
click at [717, 326] on input at bounding box center [725, 322] width 105 height 19
type input "005"
click at [750, 449] on input at bounding box center [788, 447] width 105 height 19
type input "005"
click at [885, 606] on span "START RECORDING" at bounding box center [870, 606] width 69 height 8
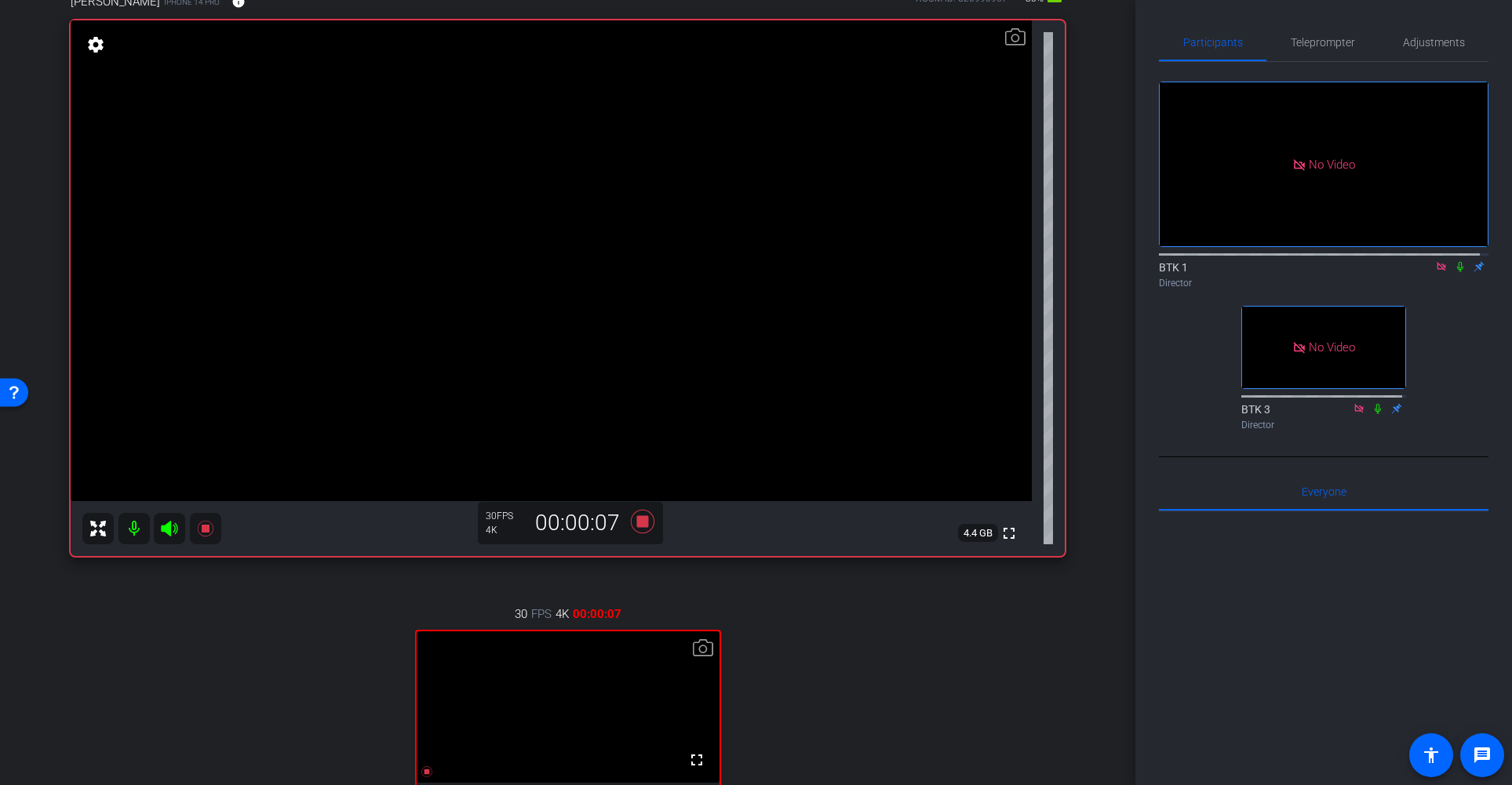
click at [1401, 262] on icon at bounding box center [1459, 267] width 6 height 10
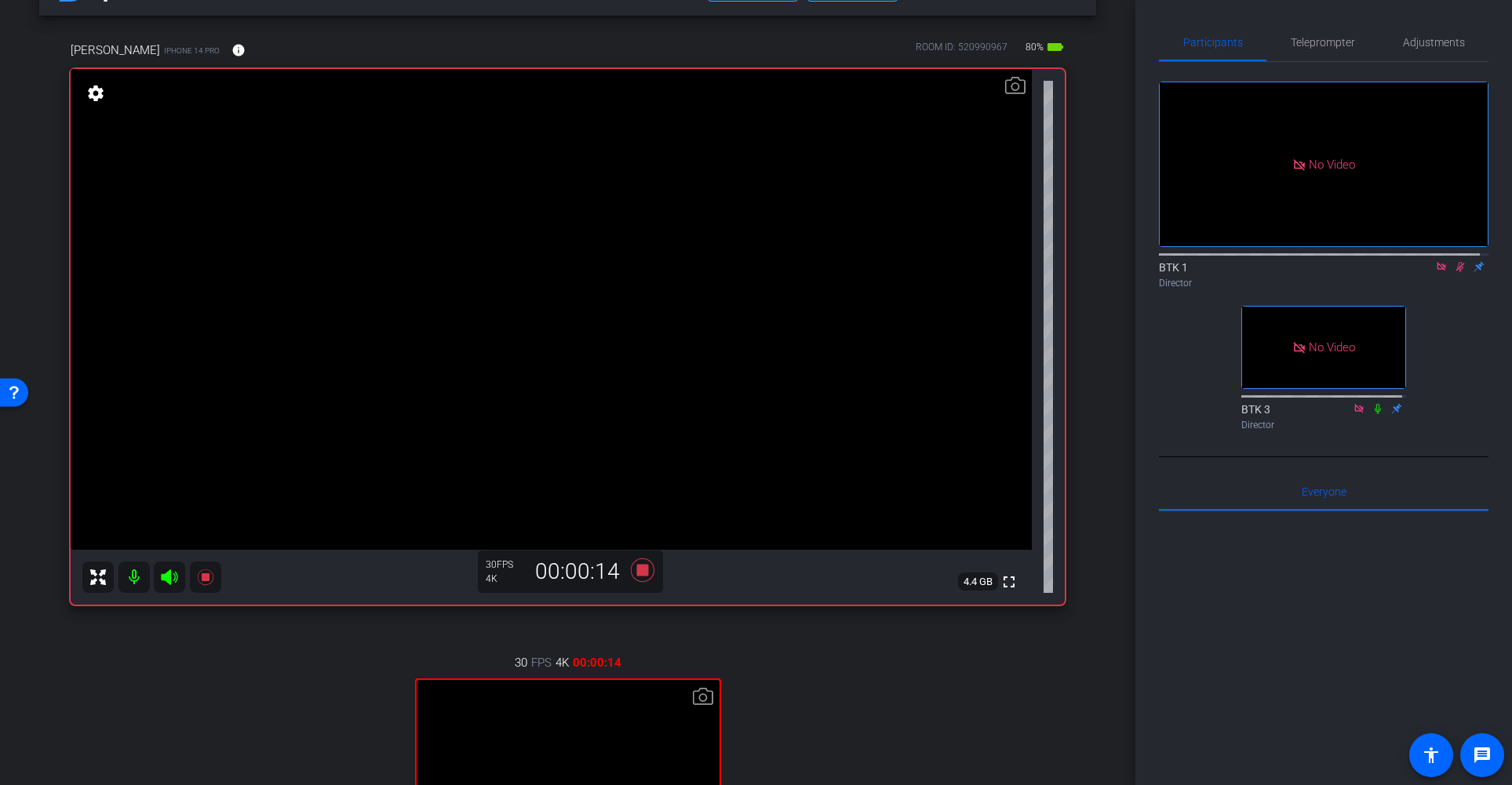
scroll to position [0, 0]
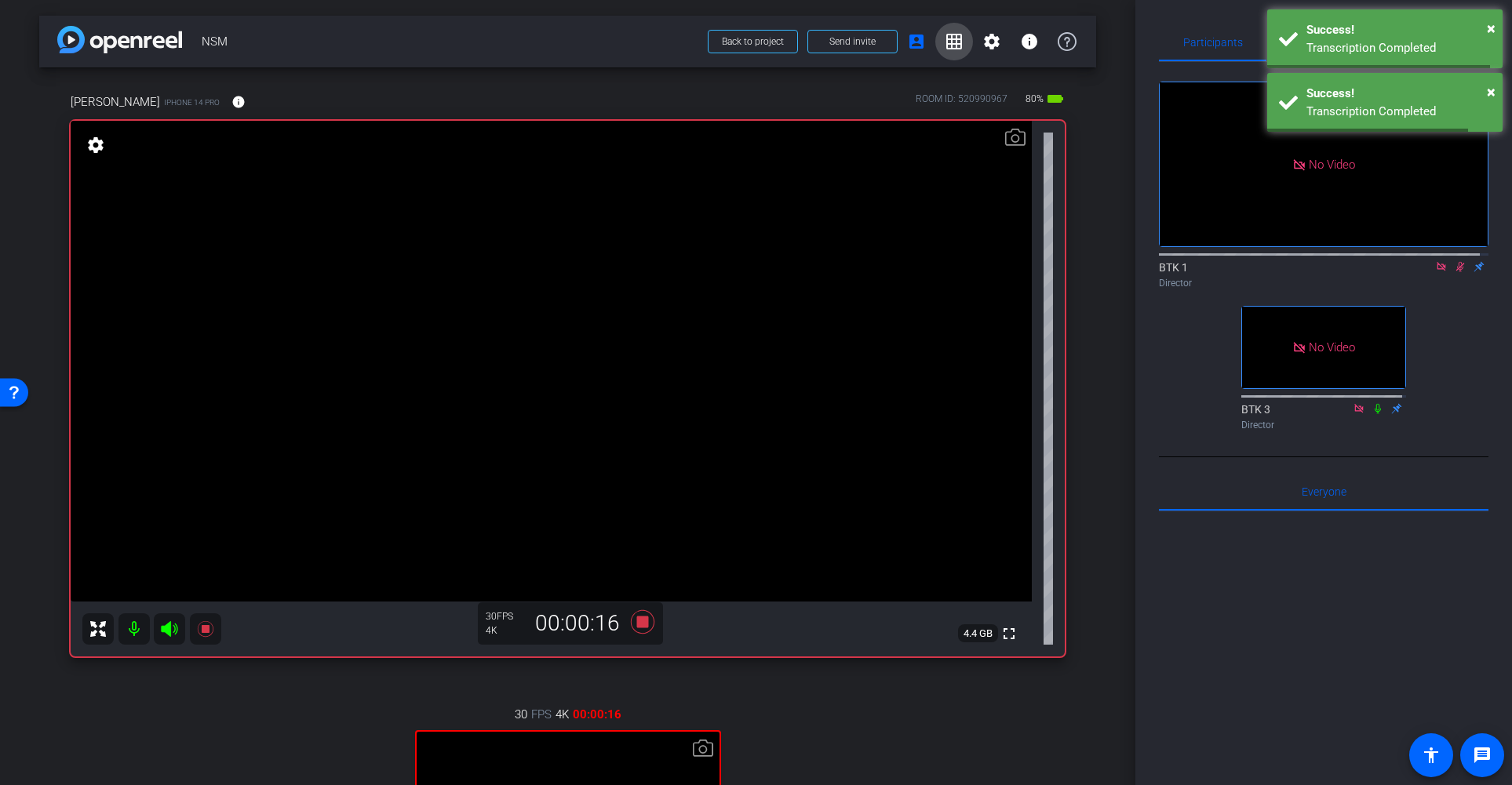
click at [945, 43] on mat-icon "grid_on" at bounding box center [954, 41] width 19 height 19
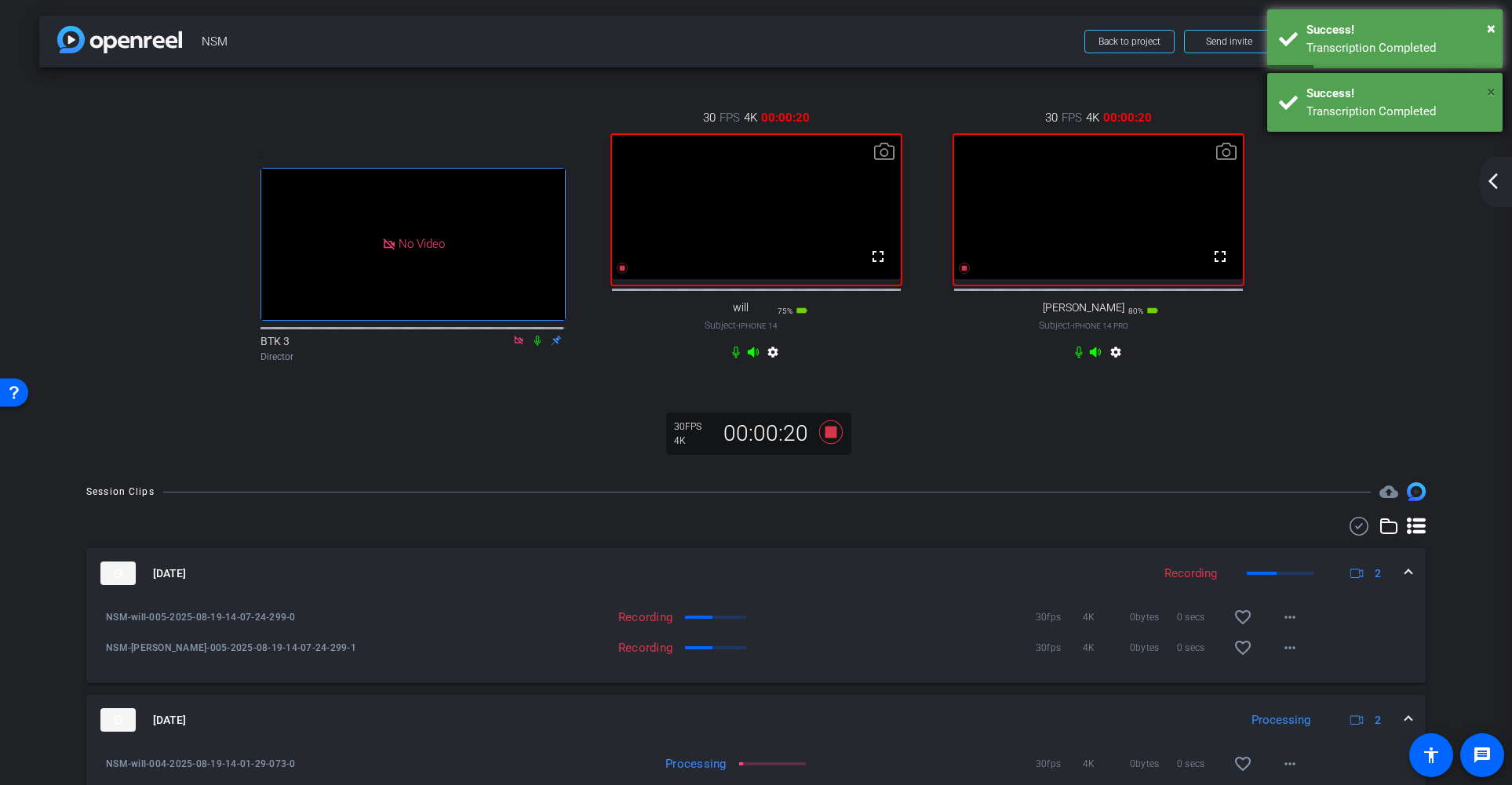
click at [1401, 87] on span "×" at bounding box center [1491, 92] width 9 height 19
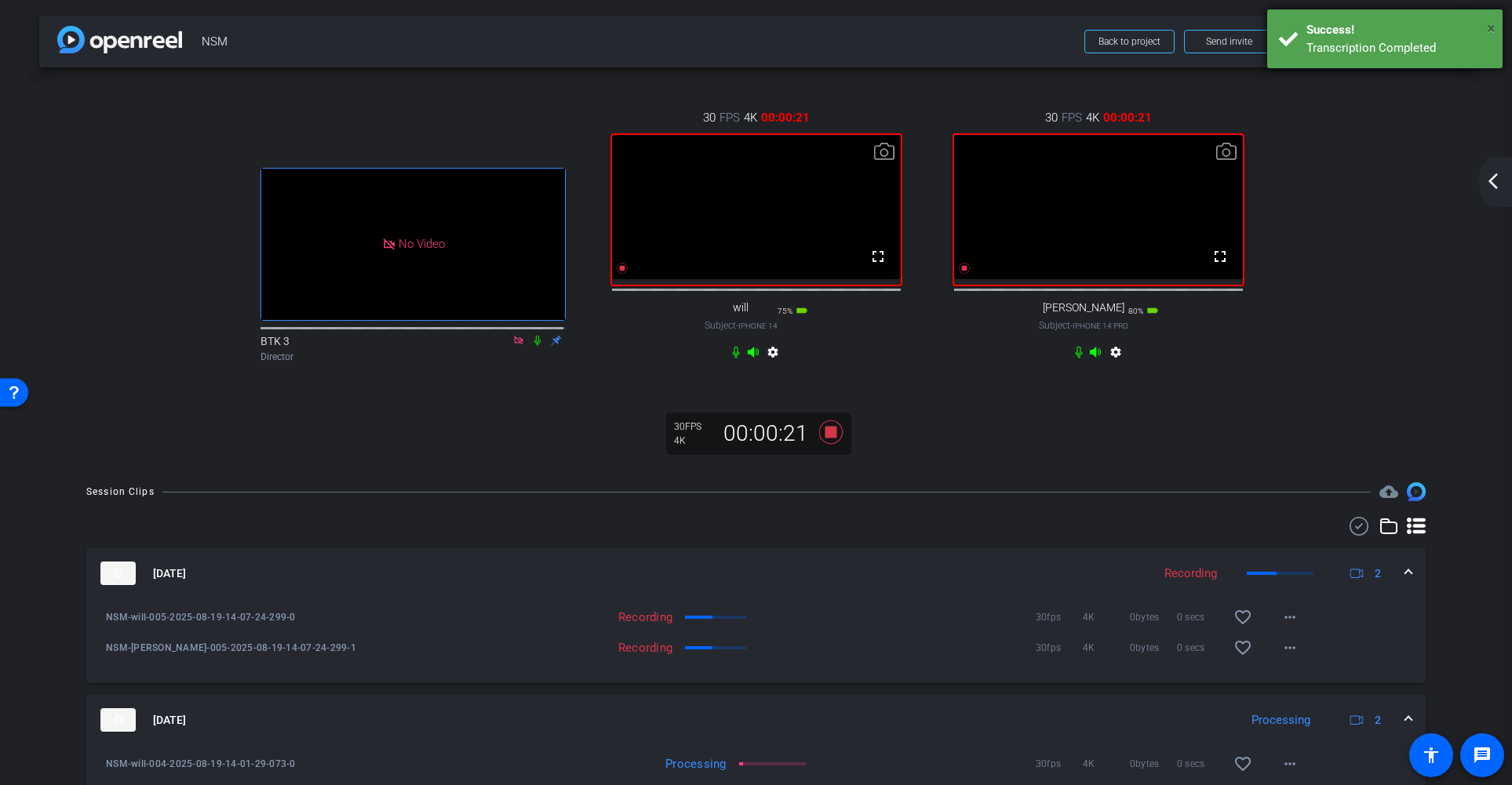
click at [1401, 23] on span "×" at bounding box center [1491, 27] width 9 height 19
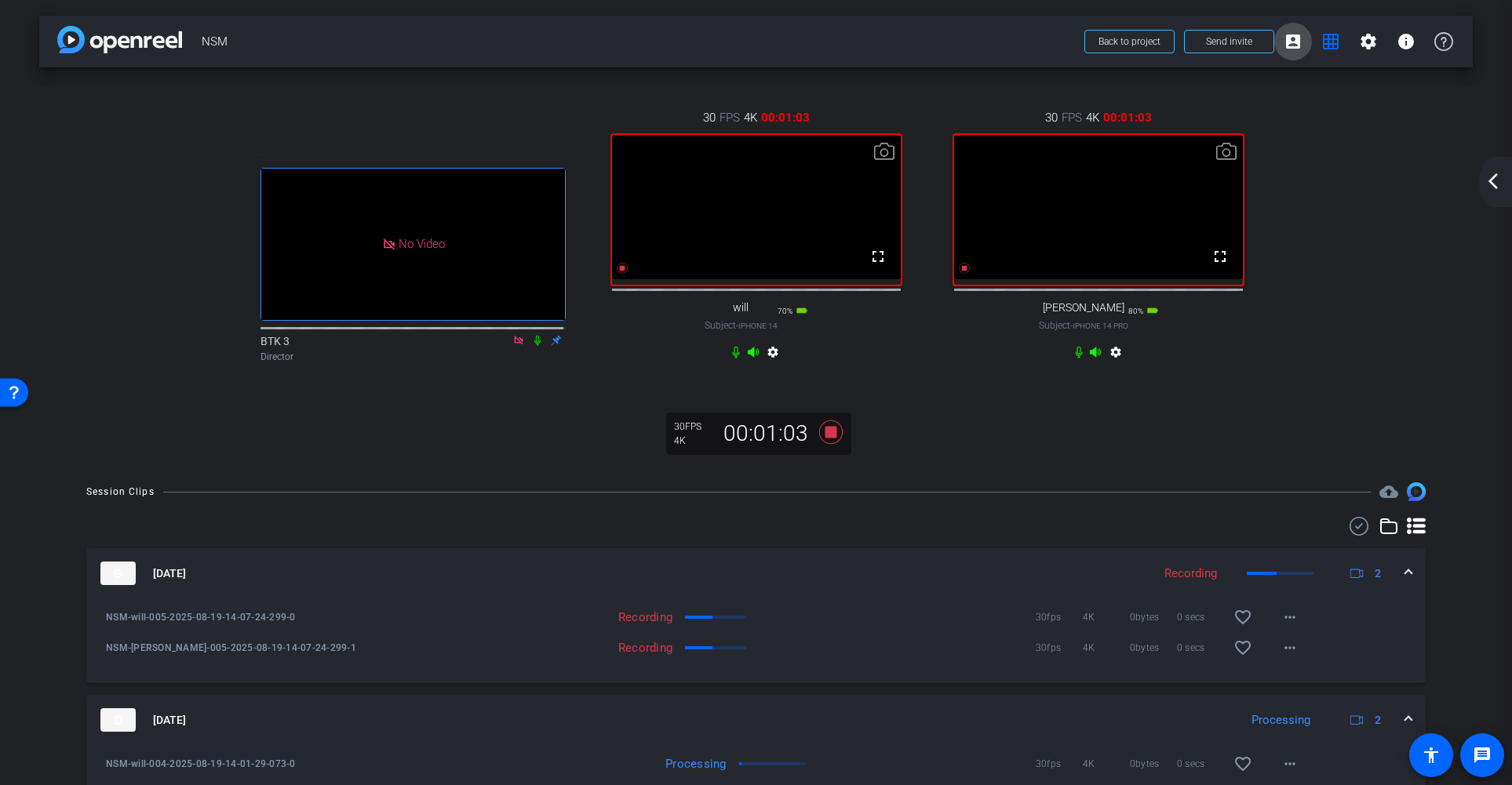
click at [1285, 38] on mat-icon "account_box" at bounding box center [1292, 41] width 19 height 19
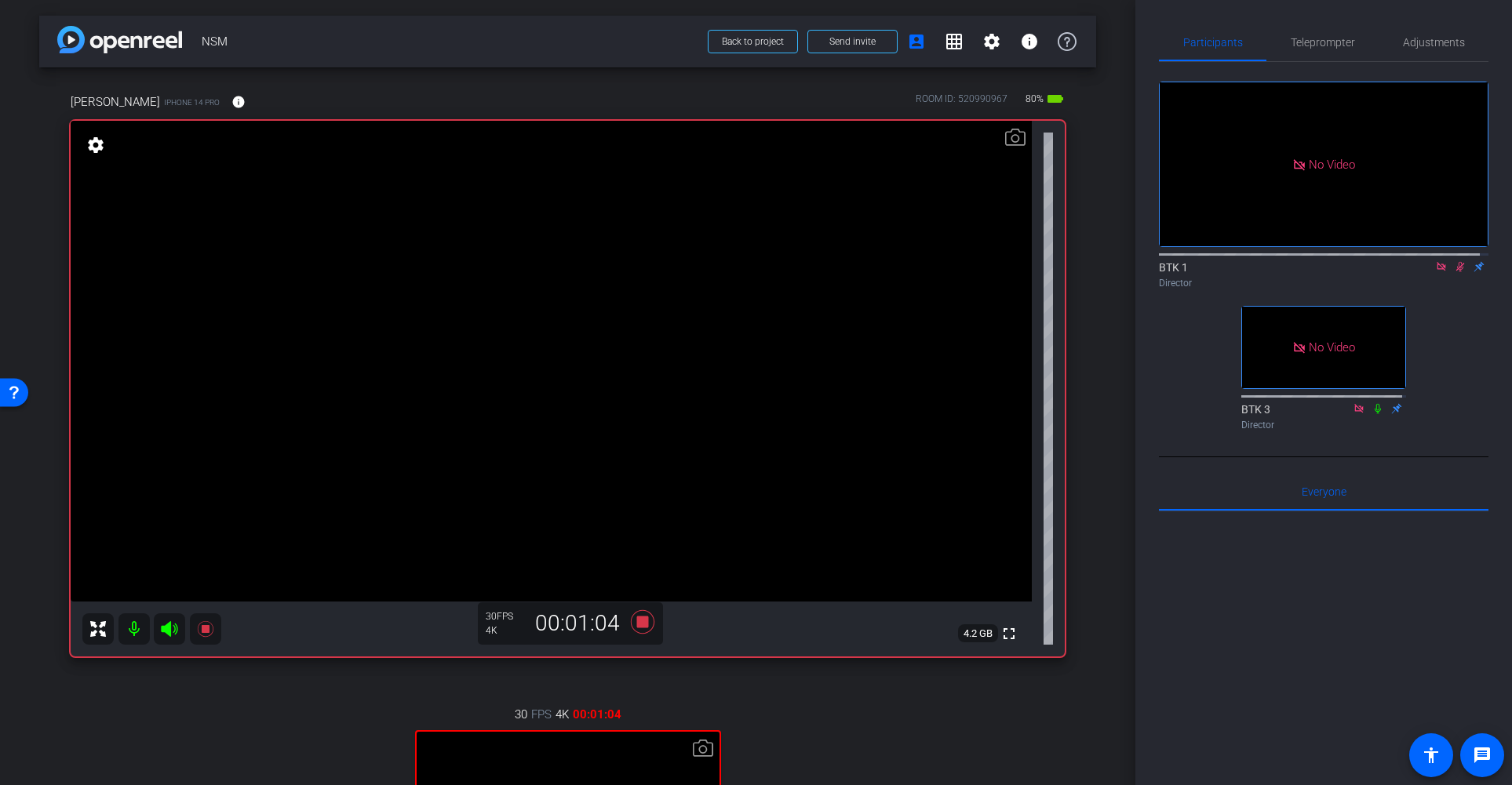
click at [1401, 262] on icon at bounding box center [1460, 267] width 9 height 10
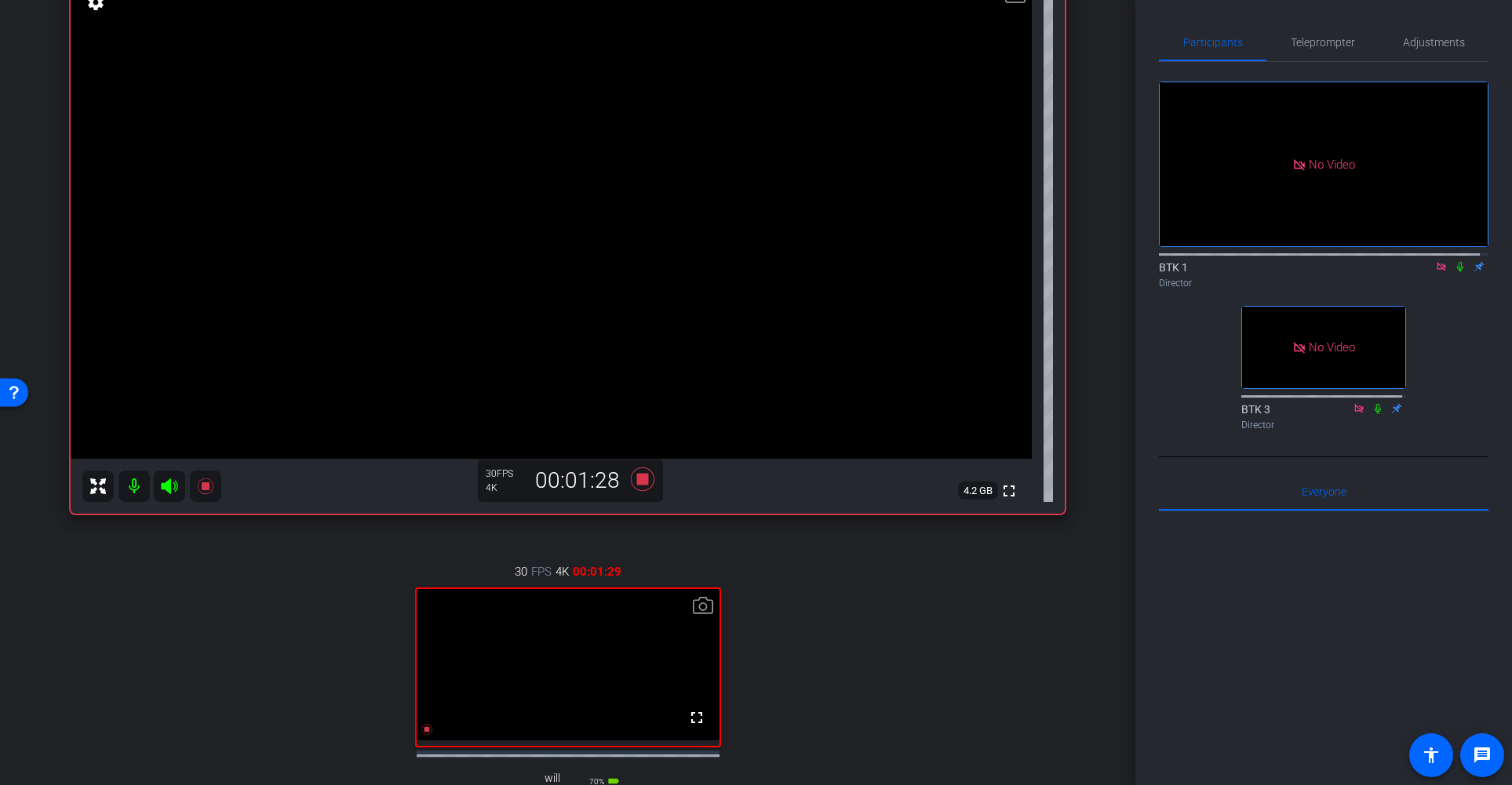
scroll to position [145, 0]
click at [634, 473] on icon at bounding box center [642, 477] width 23 height 23
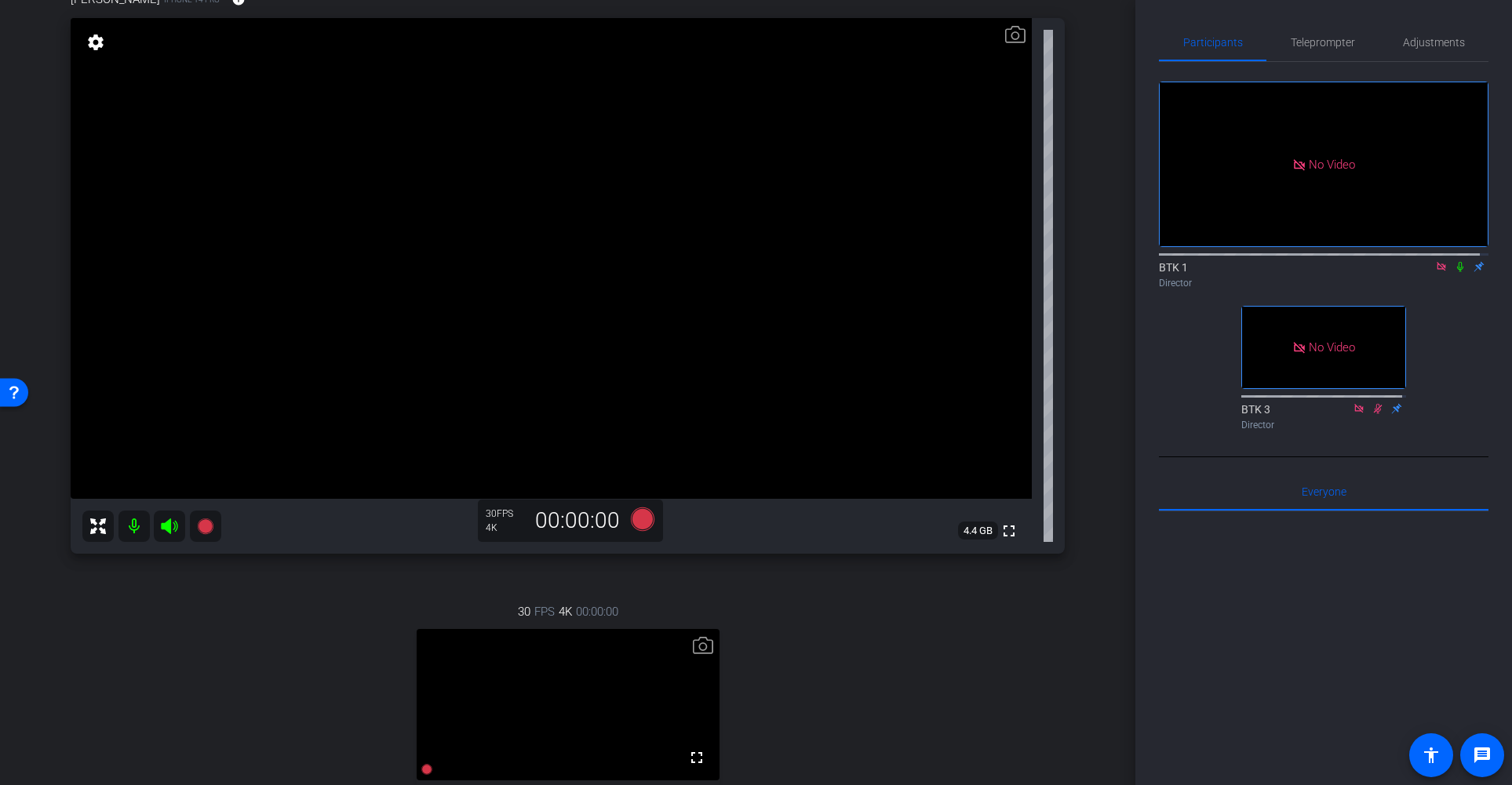
scroll to position [101, 0]
click at [638, 520] on icon at bounding box center [642, 521] width 23 height 23
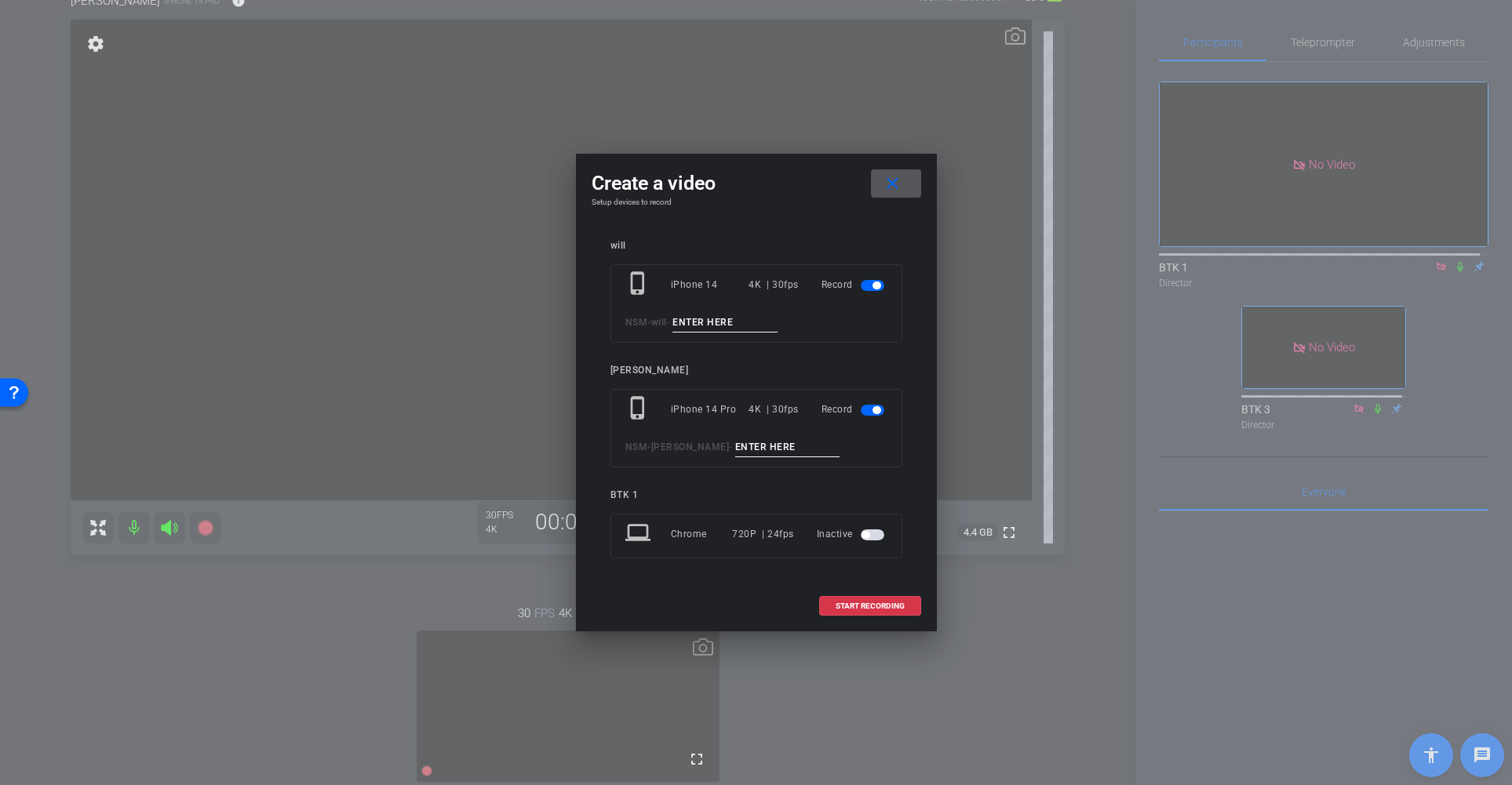
click at [747, 326] on input at bounding box center [725, 322] width 105 height 19
type input "006"
click at [739, 445] on input at bounding box center [788, 447] width 105 height 19
type input "006"
click at [881, 606] on span "START RECORDING" at bounding box center [870, 606] width 69 height 8
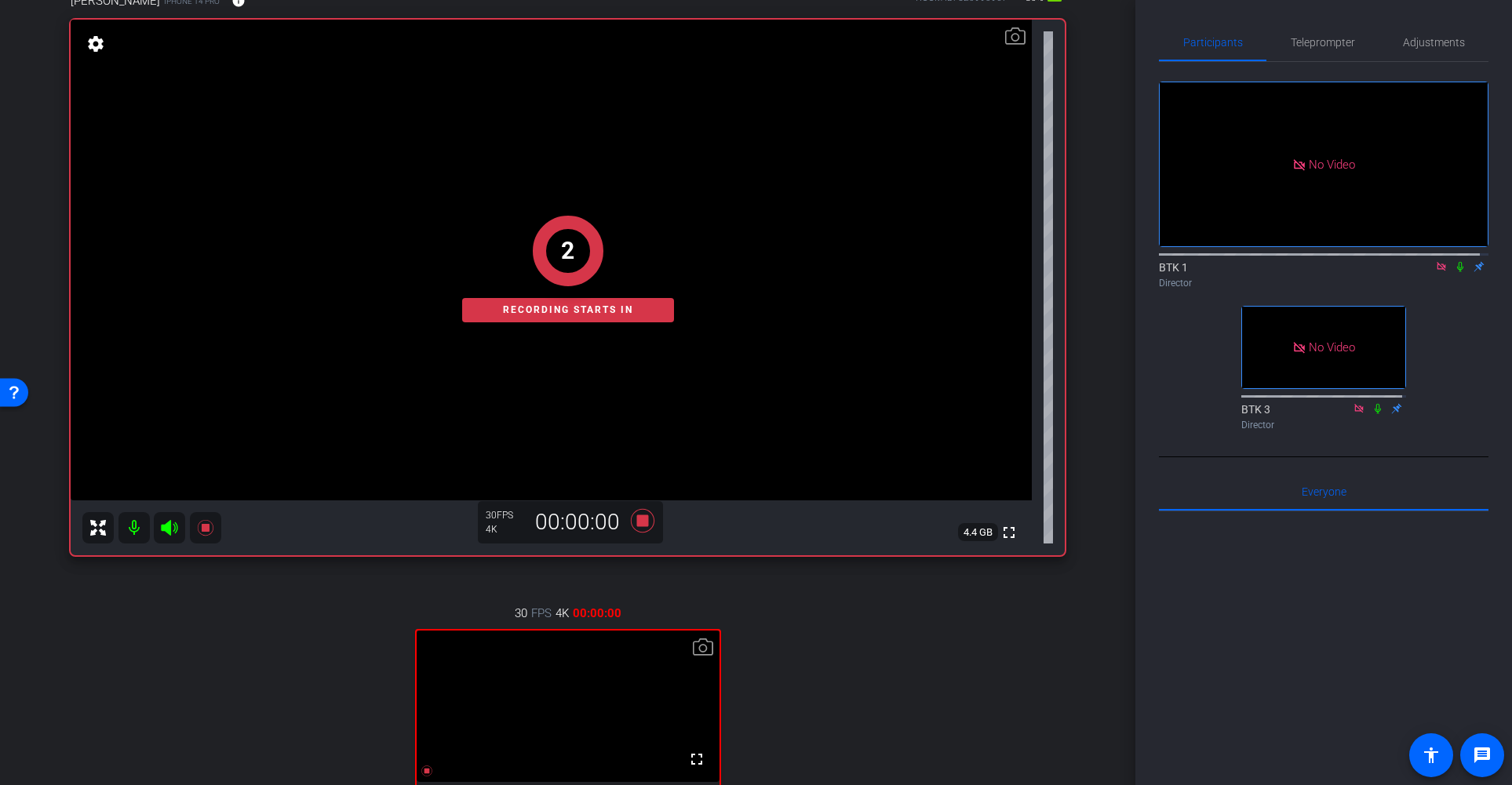
scroll to position [3, 0]
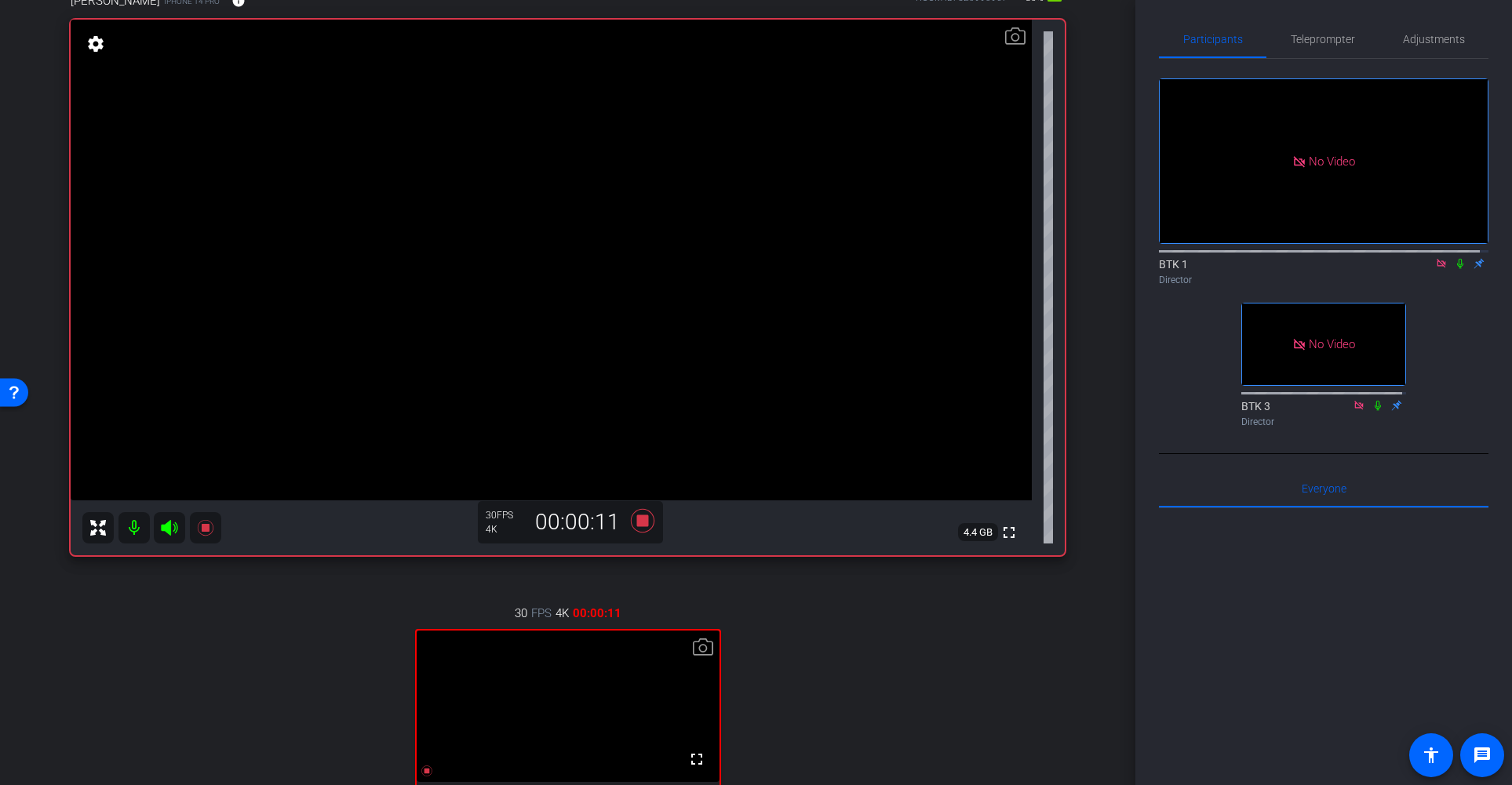
click at [1401, 258] on icon at bounding box center [1459, 263] width 13 height 11
click at [1317, 38] on span "Teleprompter" at bounding box center [1323, 39] width 64 height 11
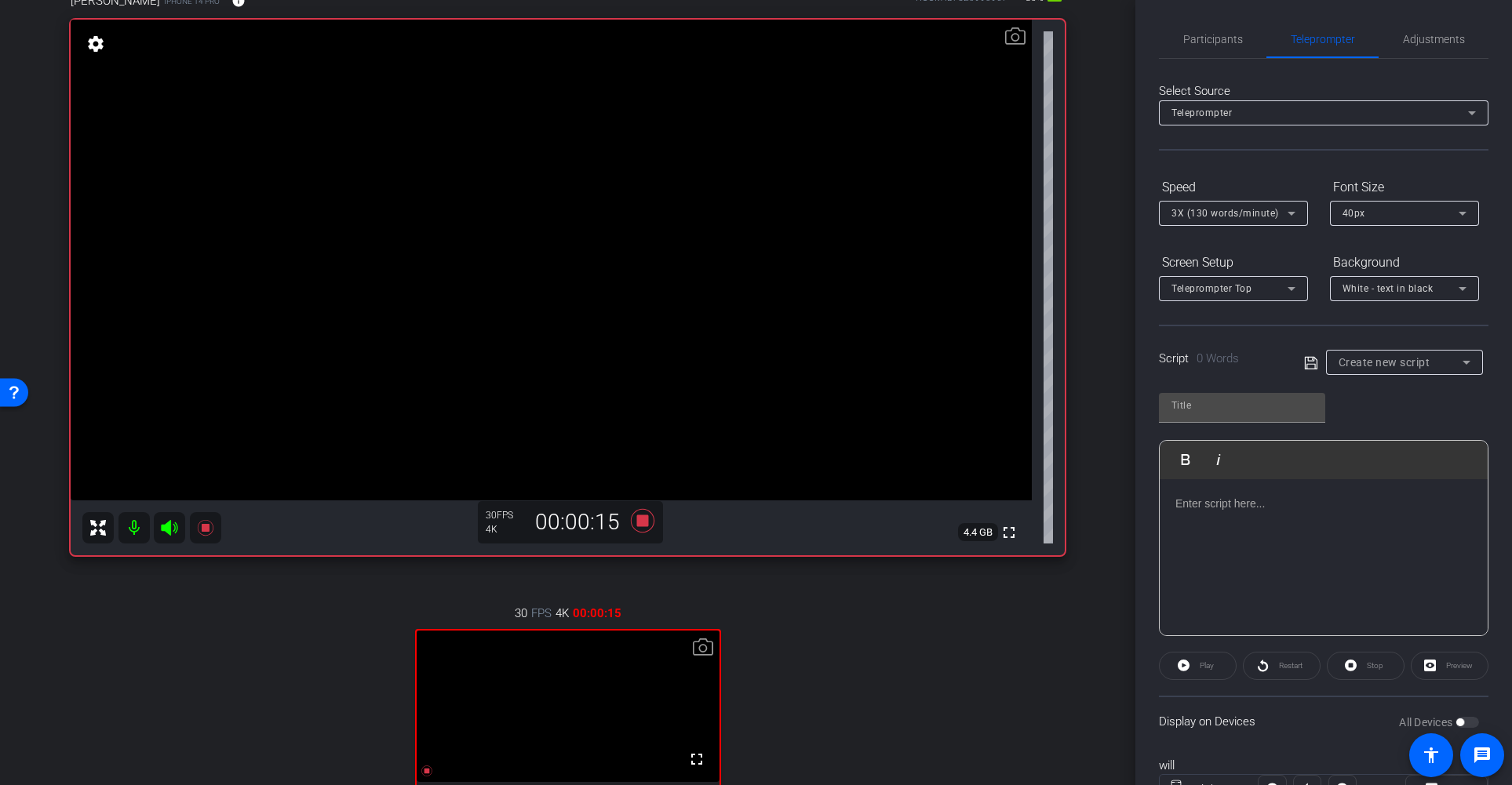
scroll to position [0, 0]
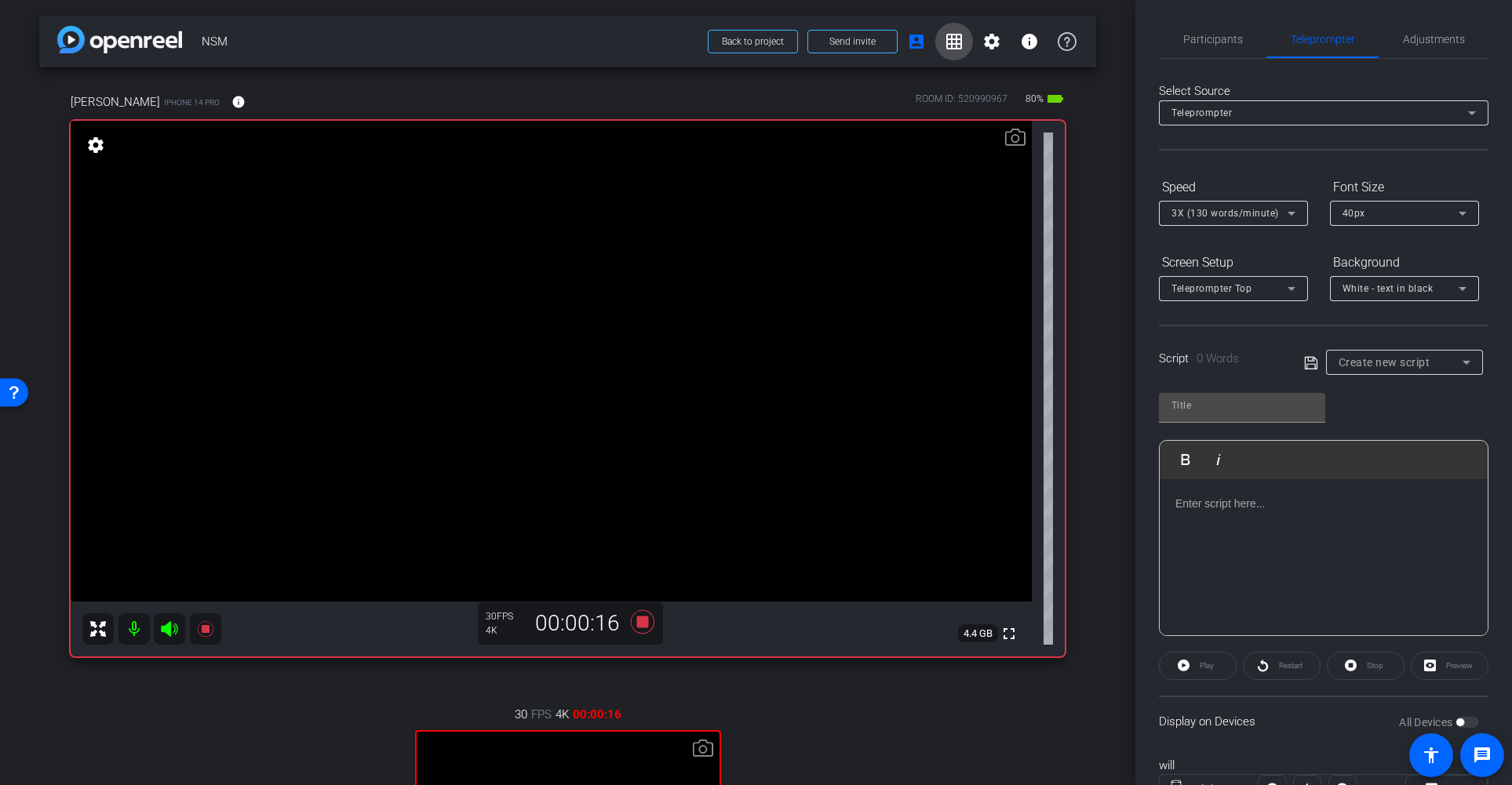
click at [945, 41] on mat-icon "grid_on" at bounding box center [954, 41] width 19 height 19
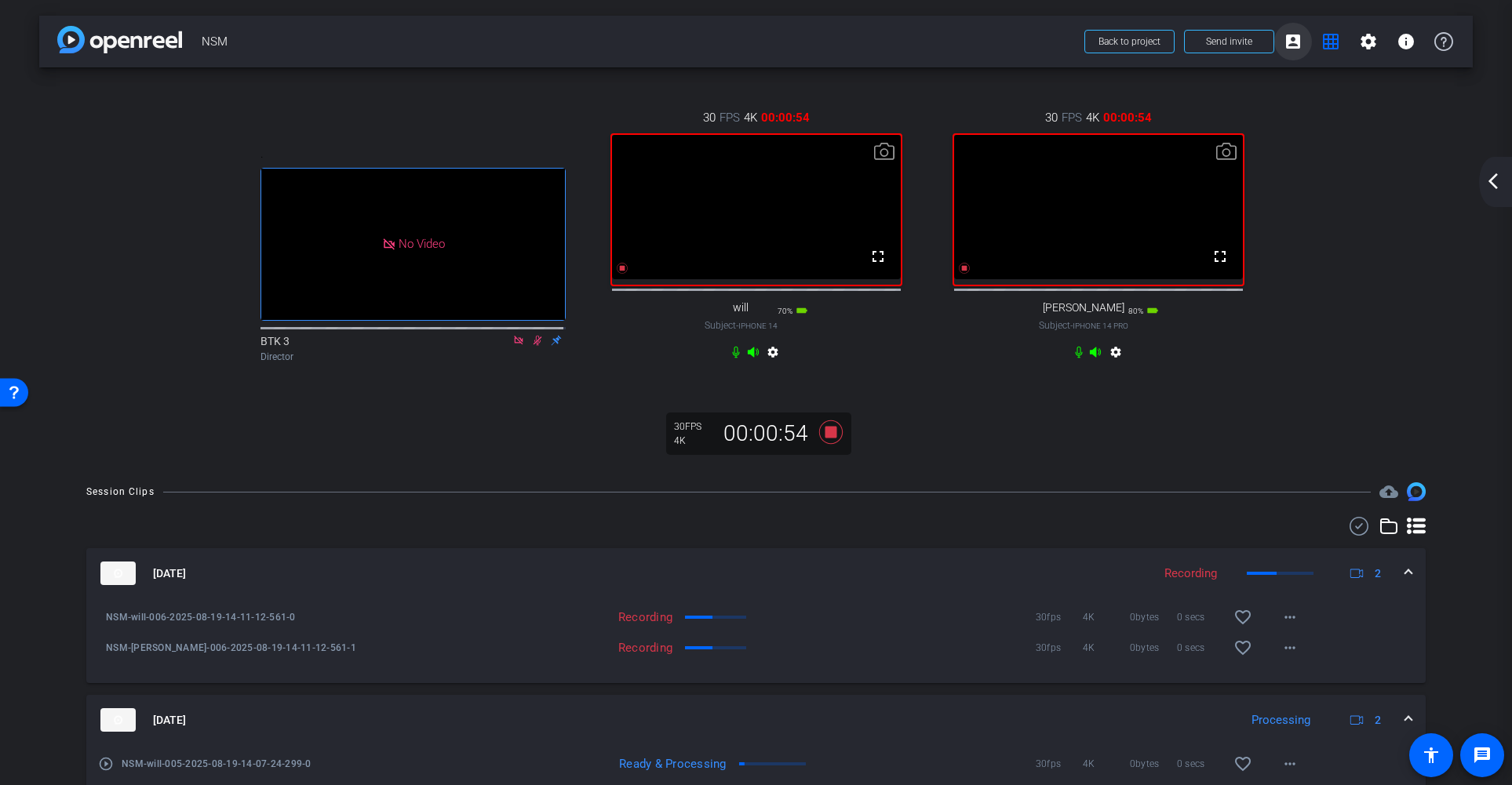
click at [1291, 36] on mat-icon "account_box" at bounding box center [1292, 41] width 19 height 19
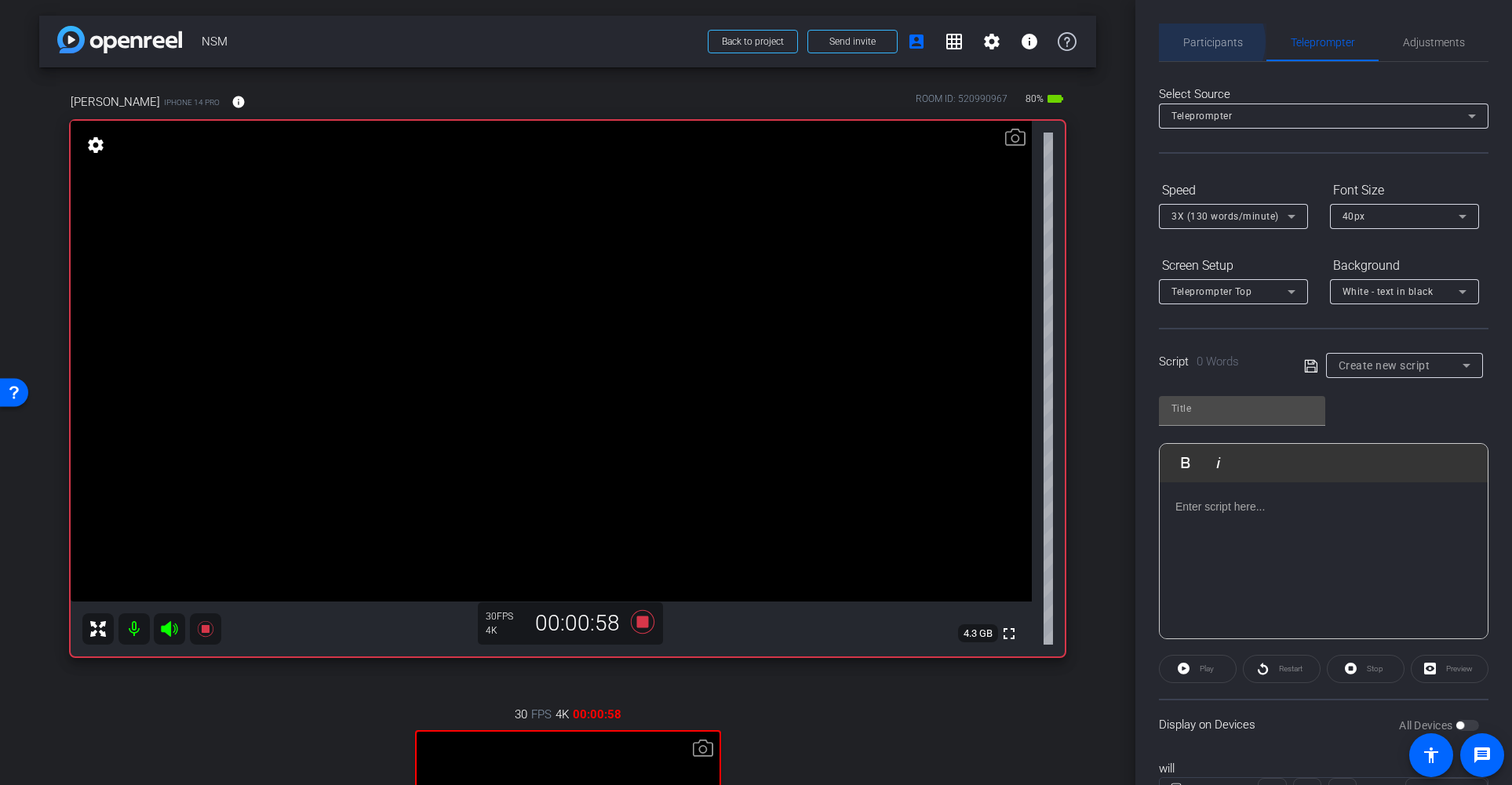
click at [1205, 42] on span "Participants" at bounding box center [1212, 42] width 59 height 11
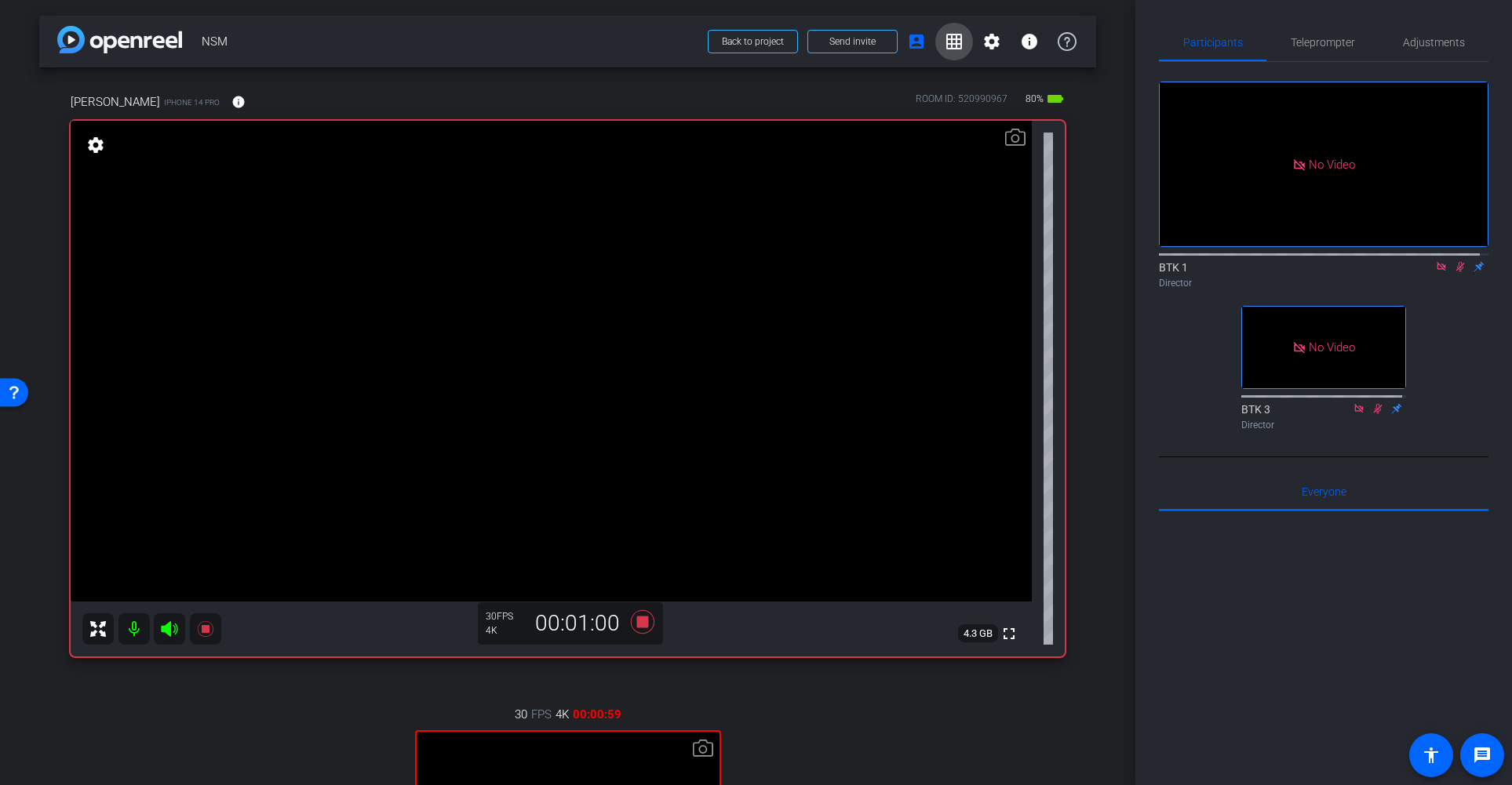
click at [948, 45] on mat-icon "grid_on" at bounding box center [954, 41] width 19 height 19
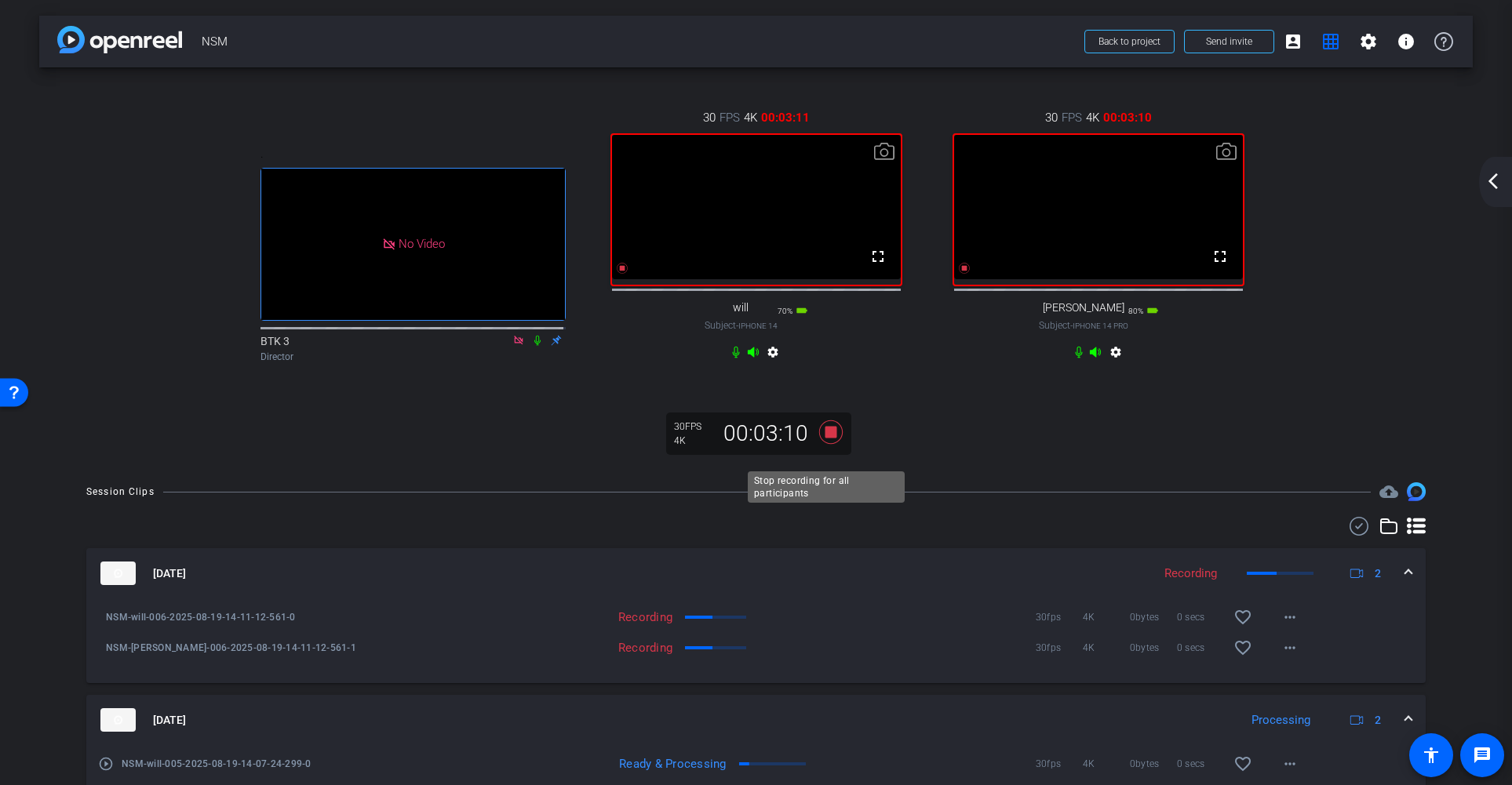
click at [826, 444] on icon at bounding box center [830, 432] width 23 height 23
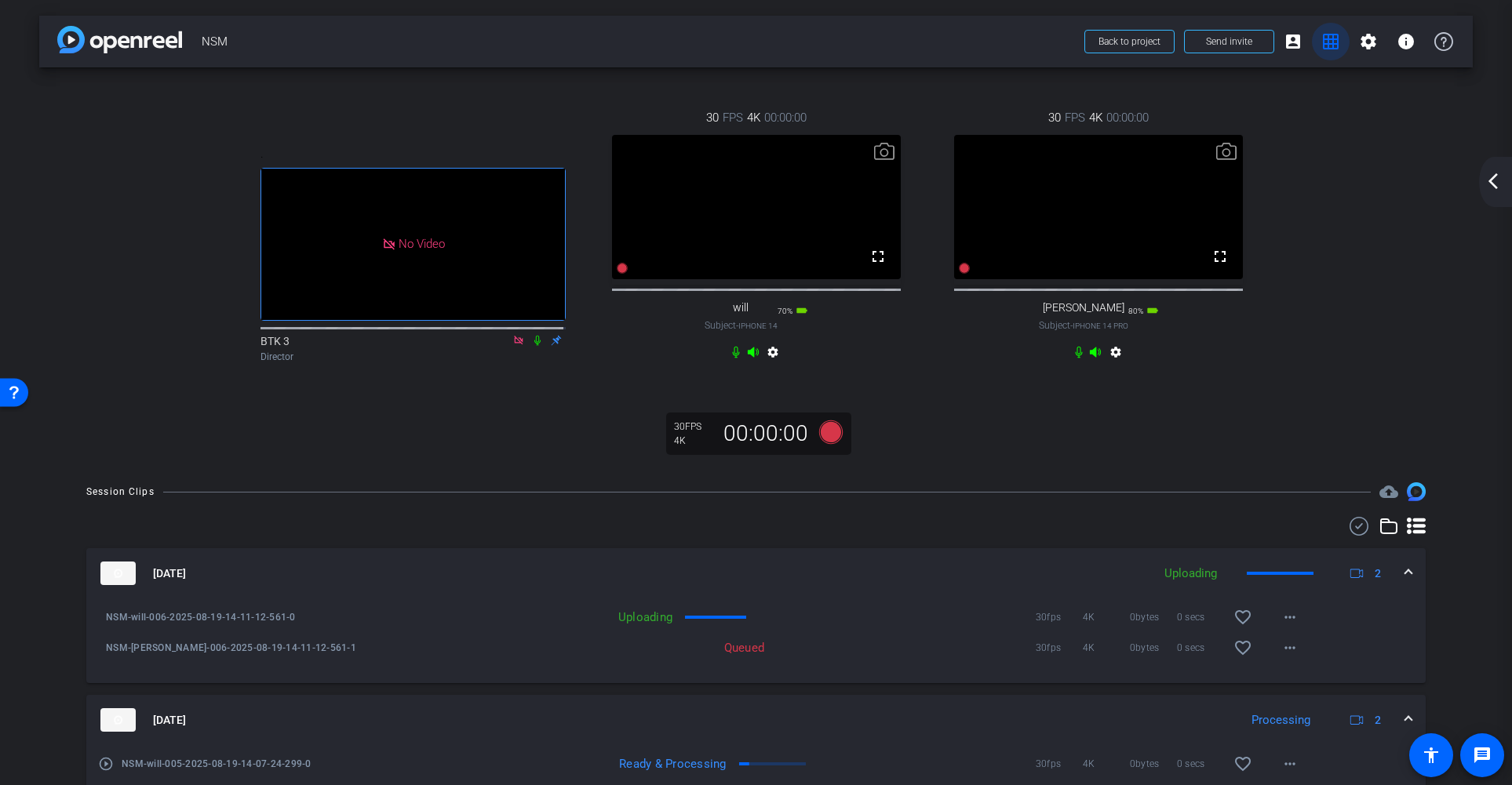
click at [1321, 42] on mat-icon "grid_on" at bounding box center [1330, 41] width 19 height 19
click at [1290, 41] on mat-icon "account_box" at bounding box center [1292, 41] width 19 height 19
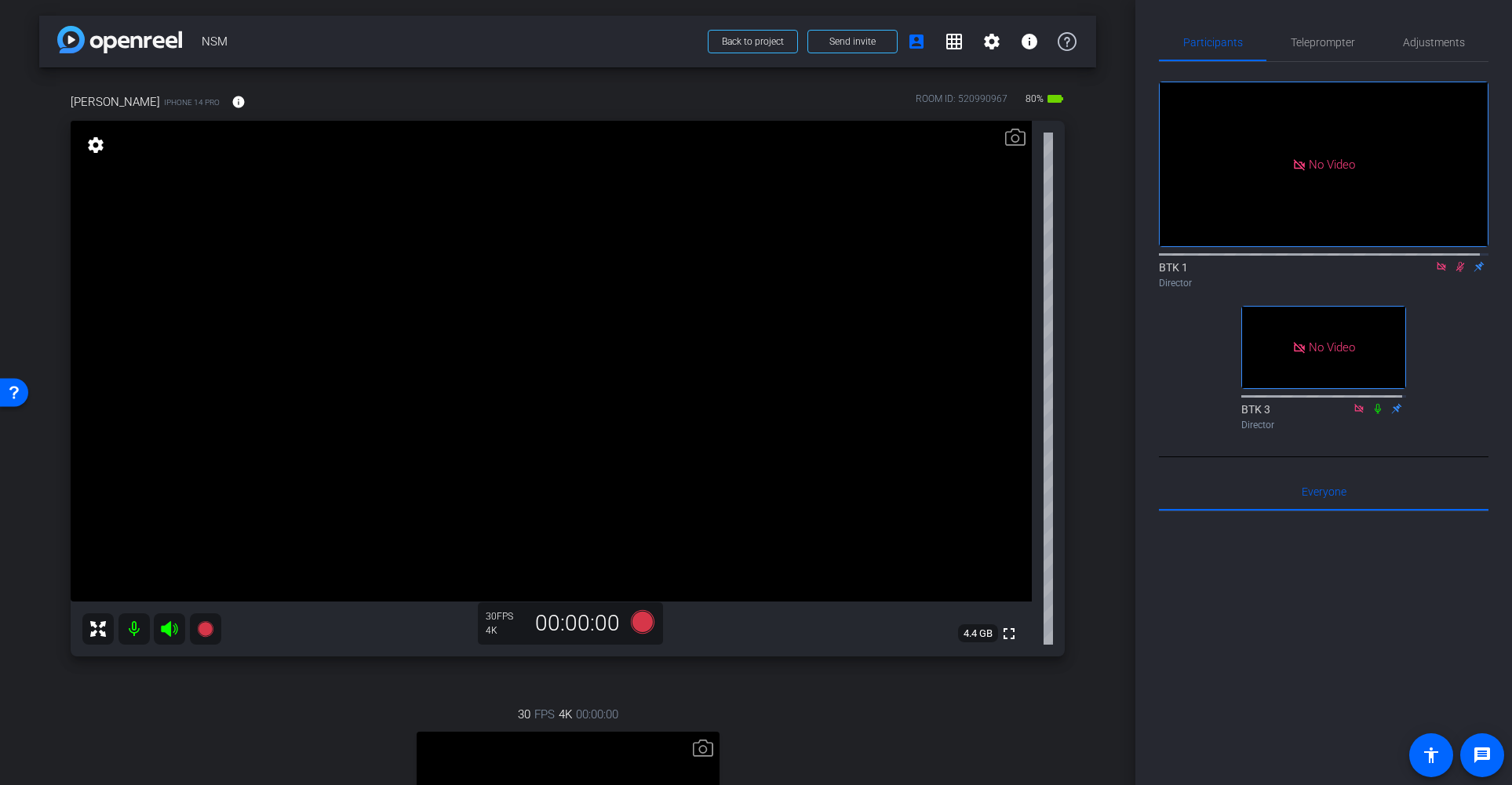
click at [1401, 261] on icon at bounding box center [1459, 266] width 13 height 11
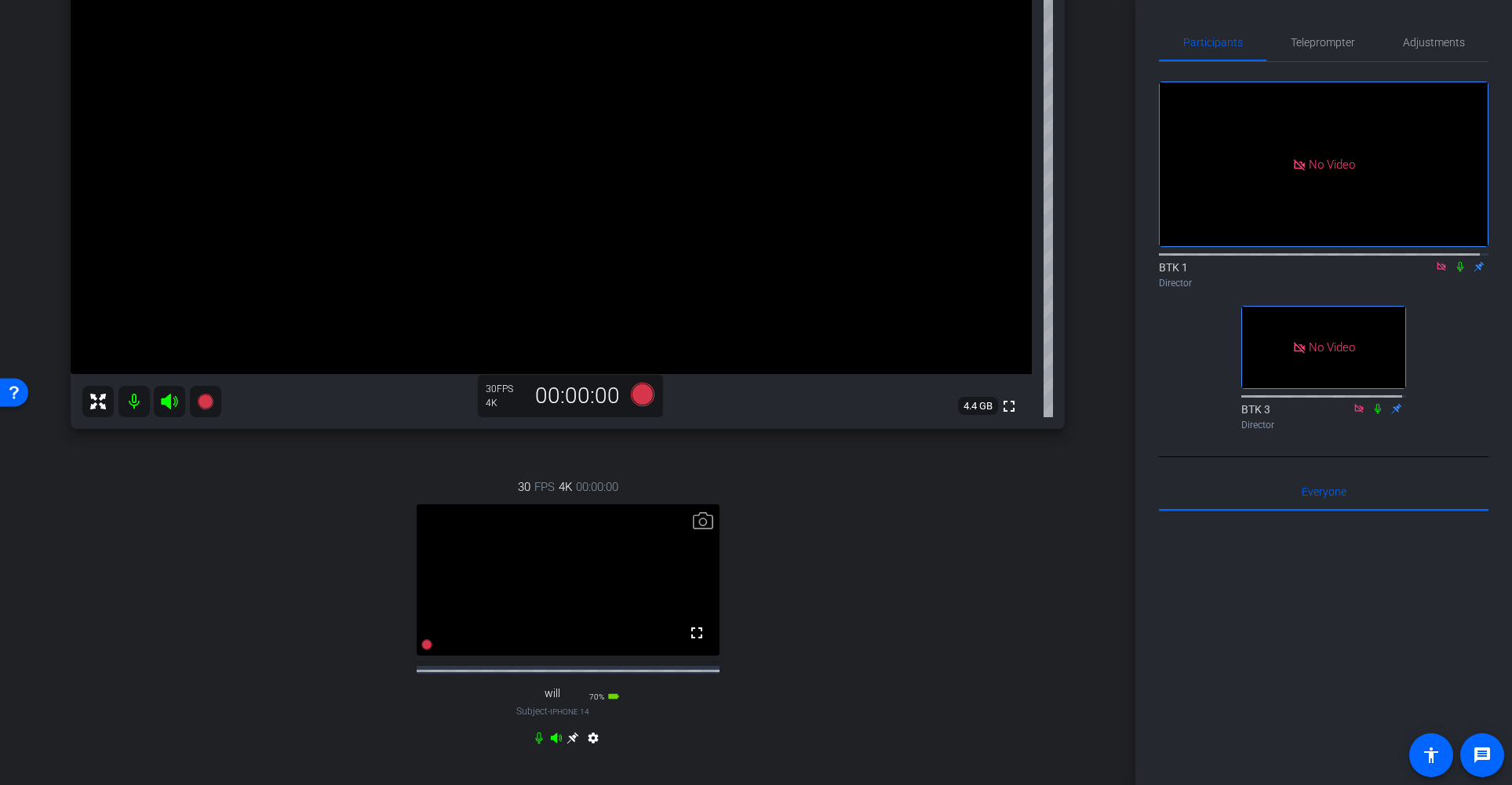
scroll to position [207, 0]
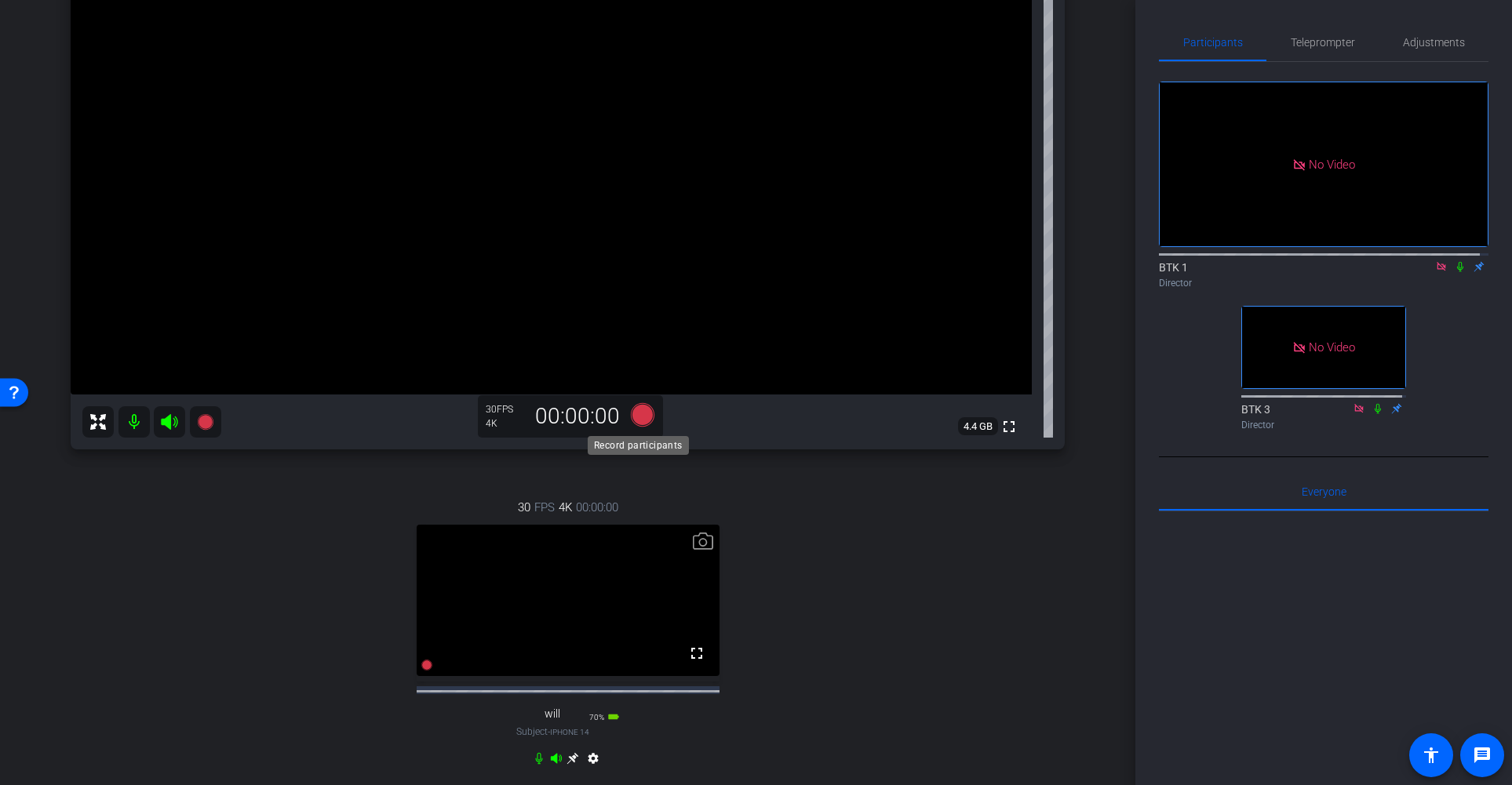
click at [638, 408] on icon at bounding box center [642, 415] width 23 height 23
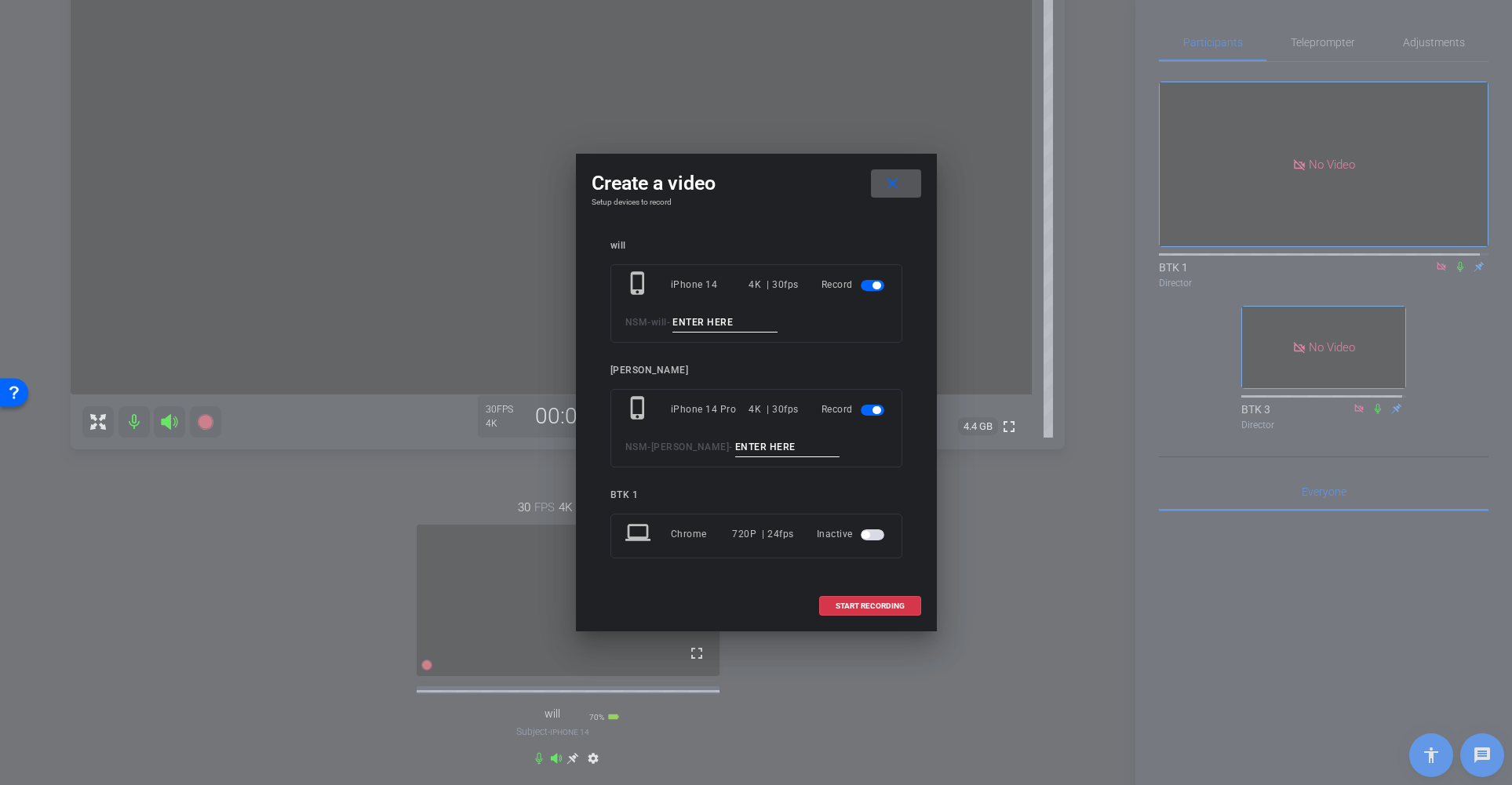
click at [744, 324] on input at bounding box center [725, 322] width 105 height 19
type input "007"
click at [759, 441] on input at bounding box center [788, 447] width 105 height 19
type input "007"
click at [865, 599] on span at bounding box center [870, 606] width 100 height 38
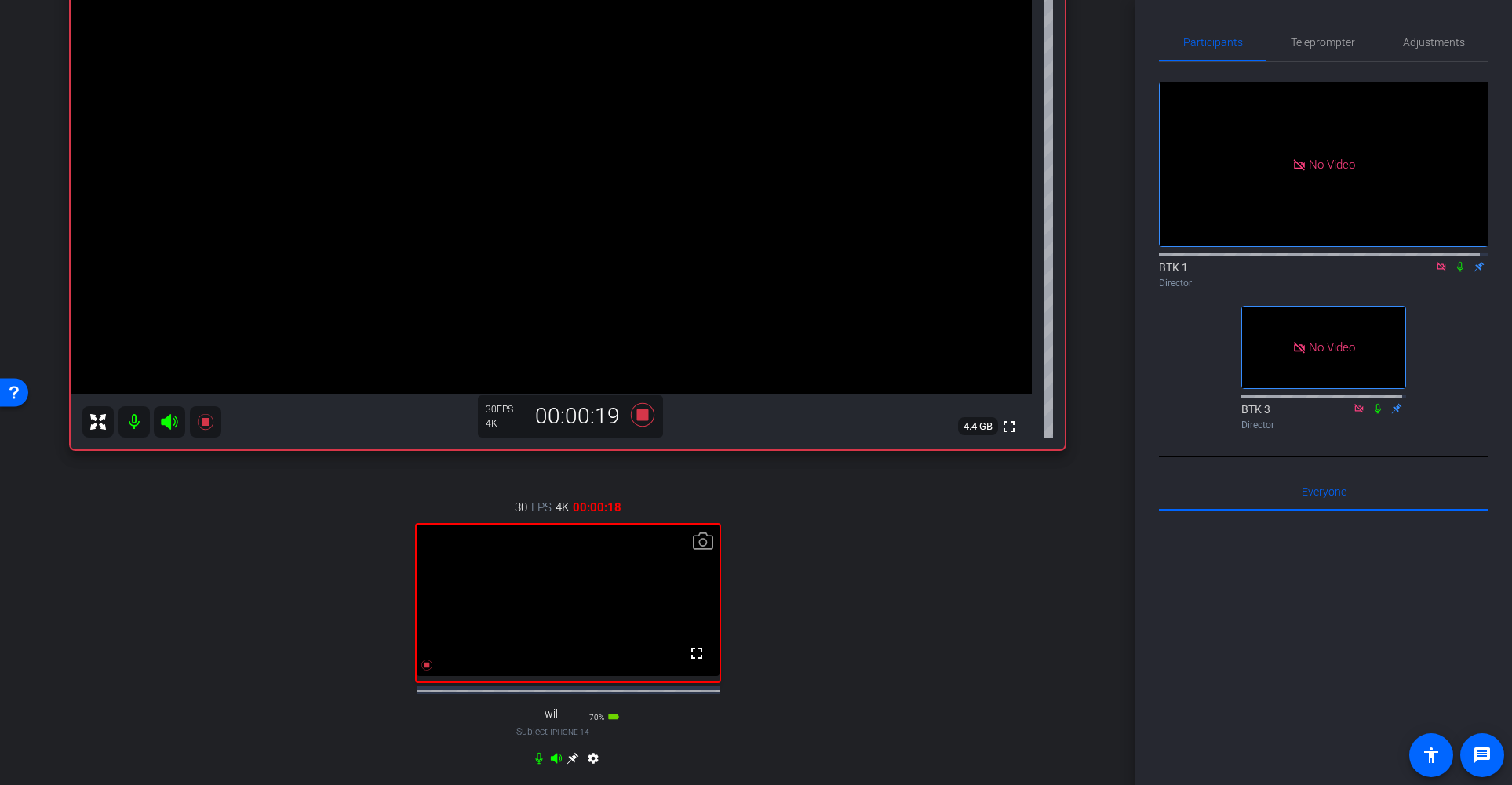
click at [1401, 262] on icon at bounding box center [1459, 267] width 6 height 10
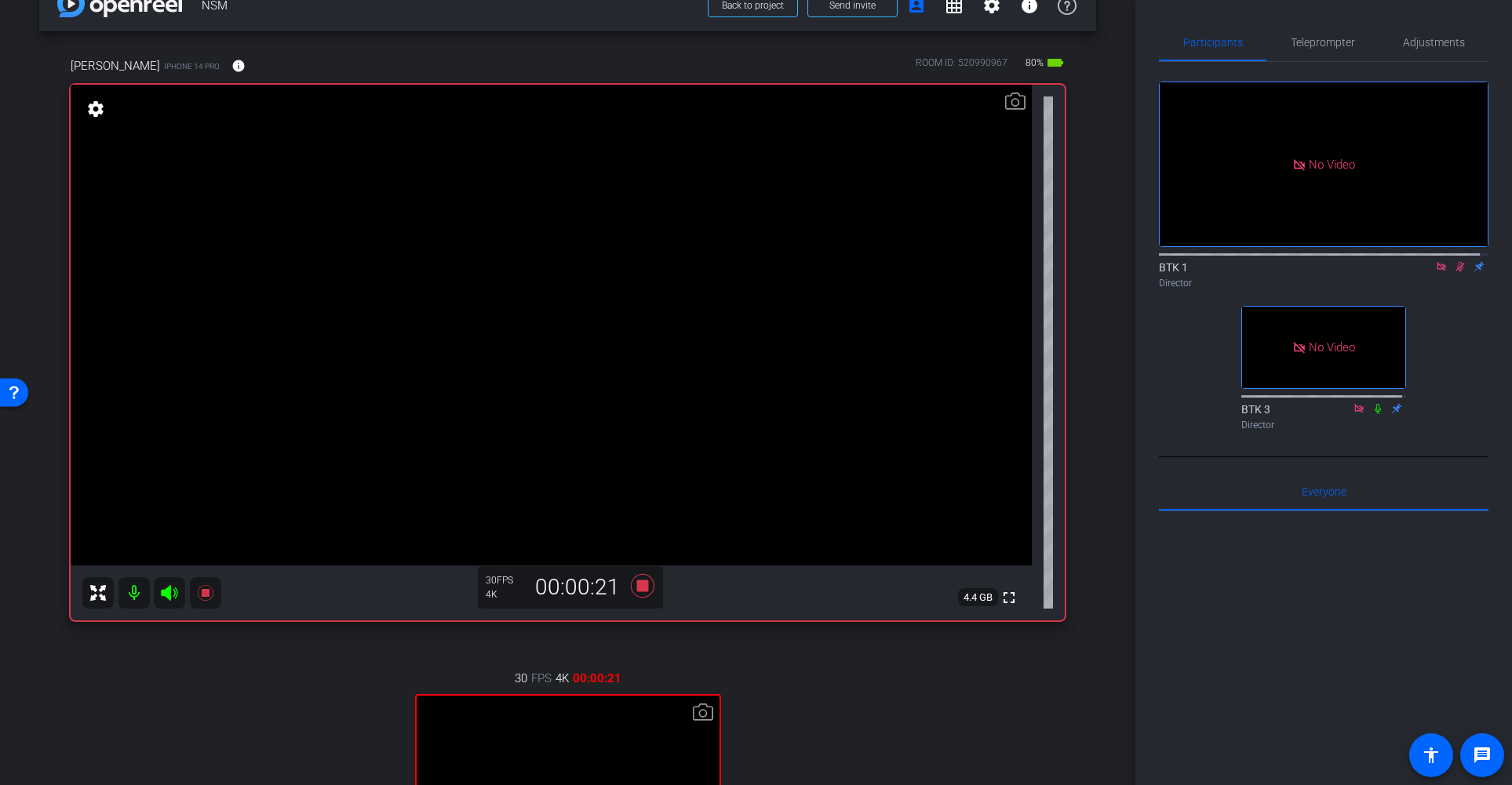
scroll to position [0, 0]
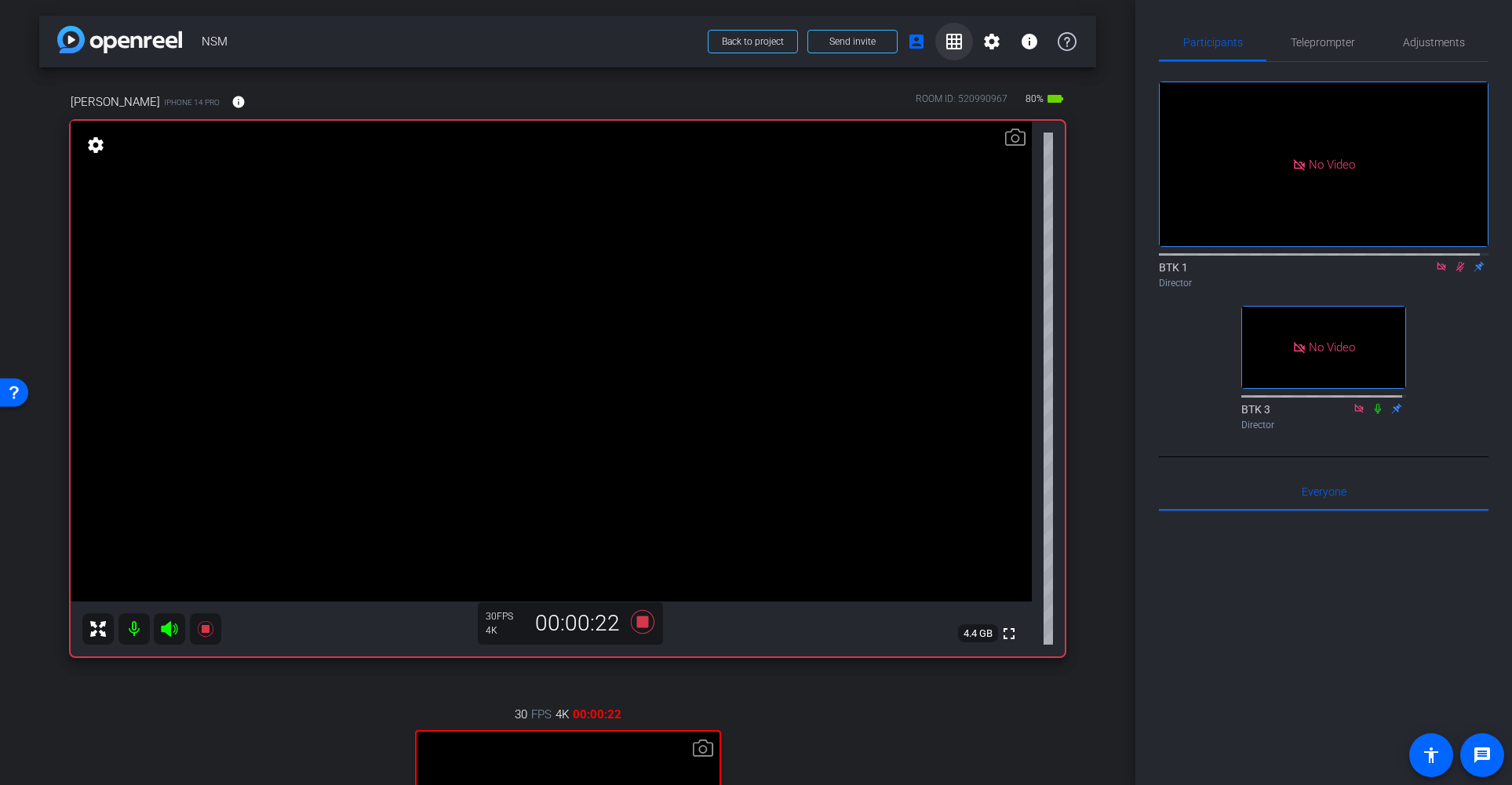
click at [950, 39] on mat-icon "grid_on" at bounding box center [954, 41] width 19 height 19
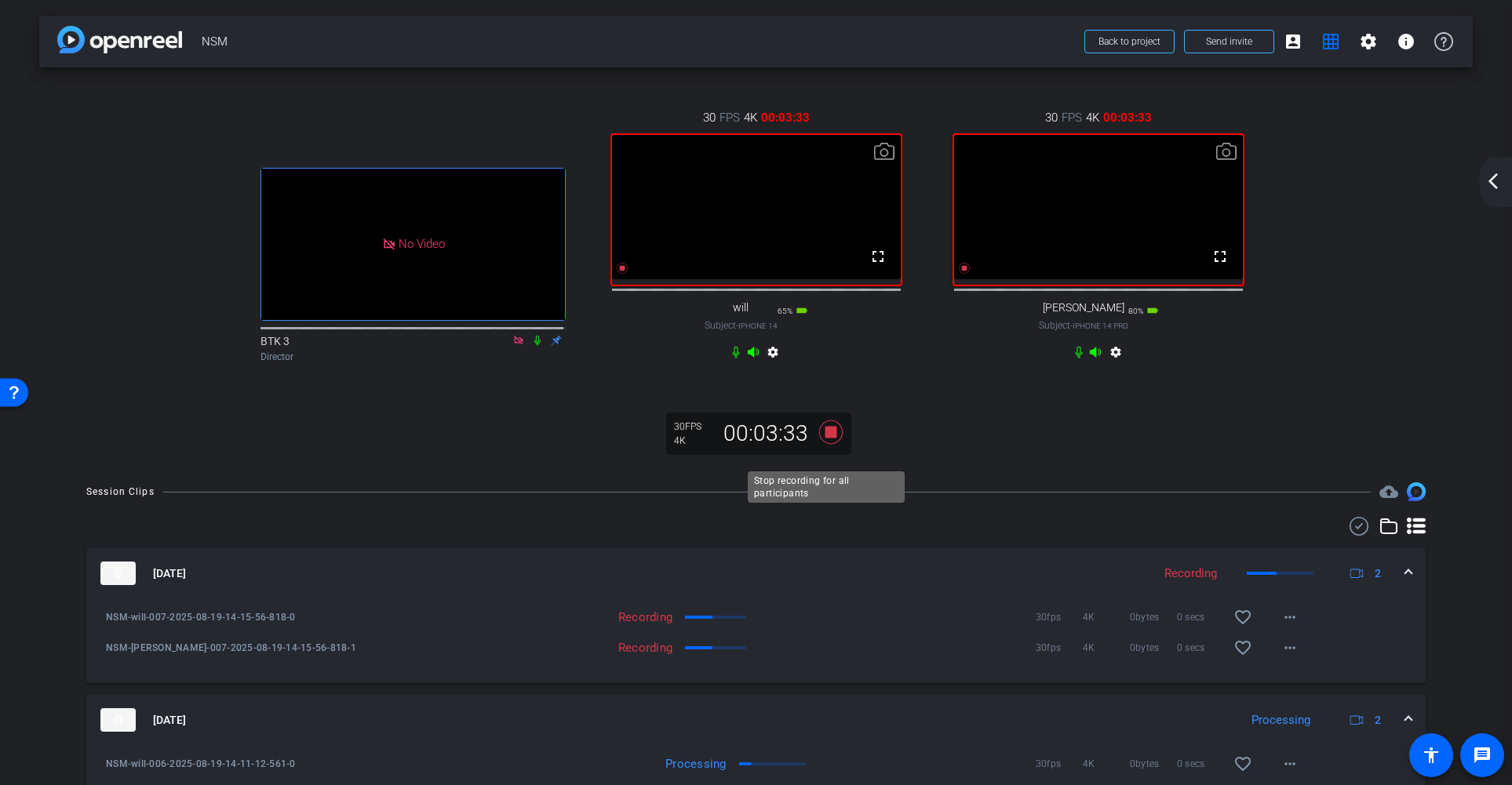
click at [823, 444] on icon at bounding box center [830, 432] width 23 height 23
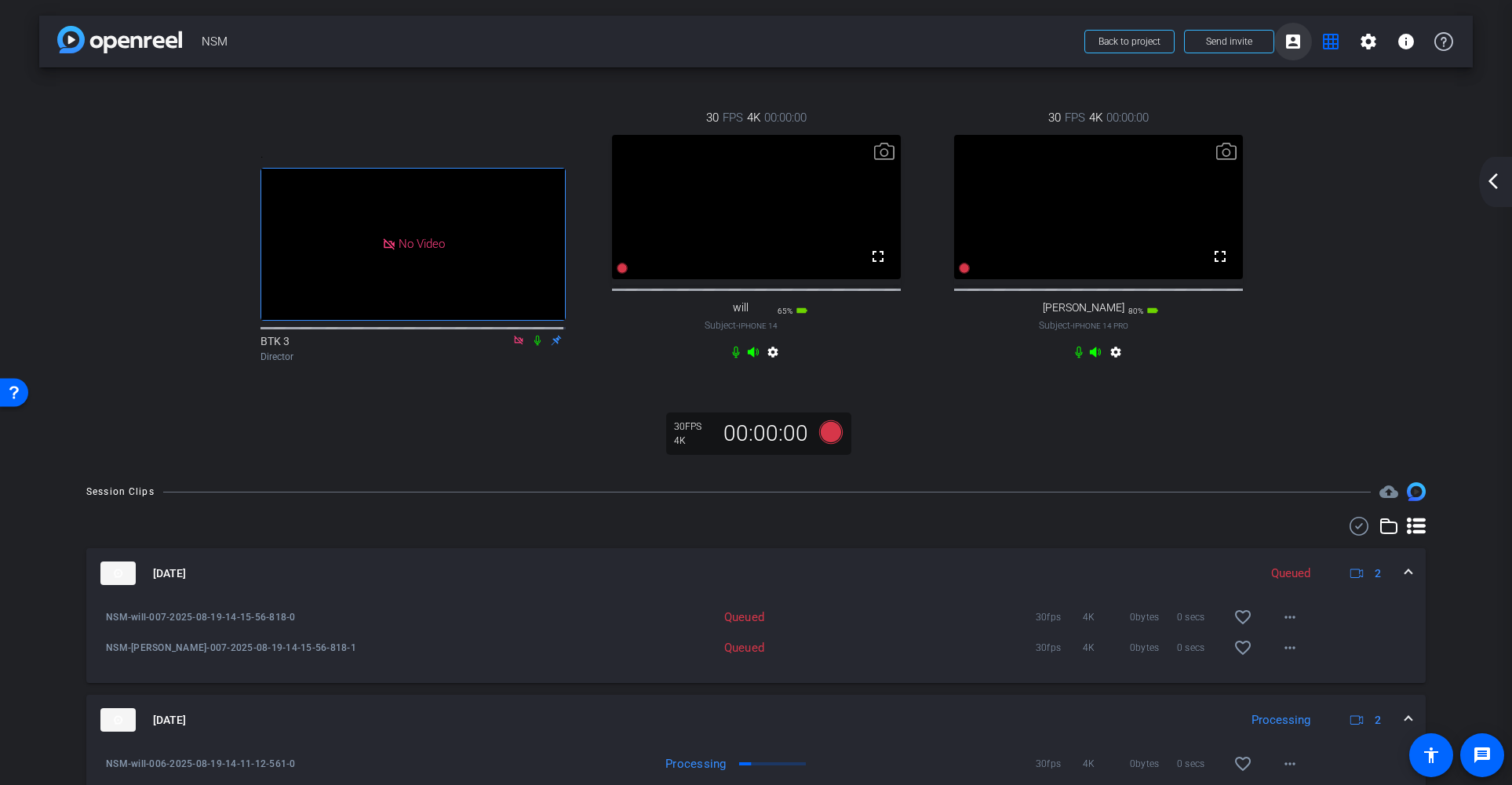
click at [1283, 42] on mat-icon "account_box" at bounding box center [1292, 41] width 19 height 19
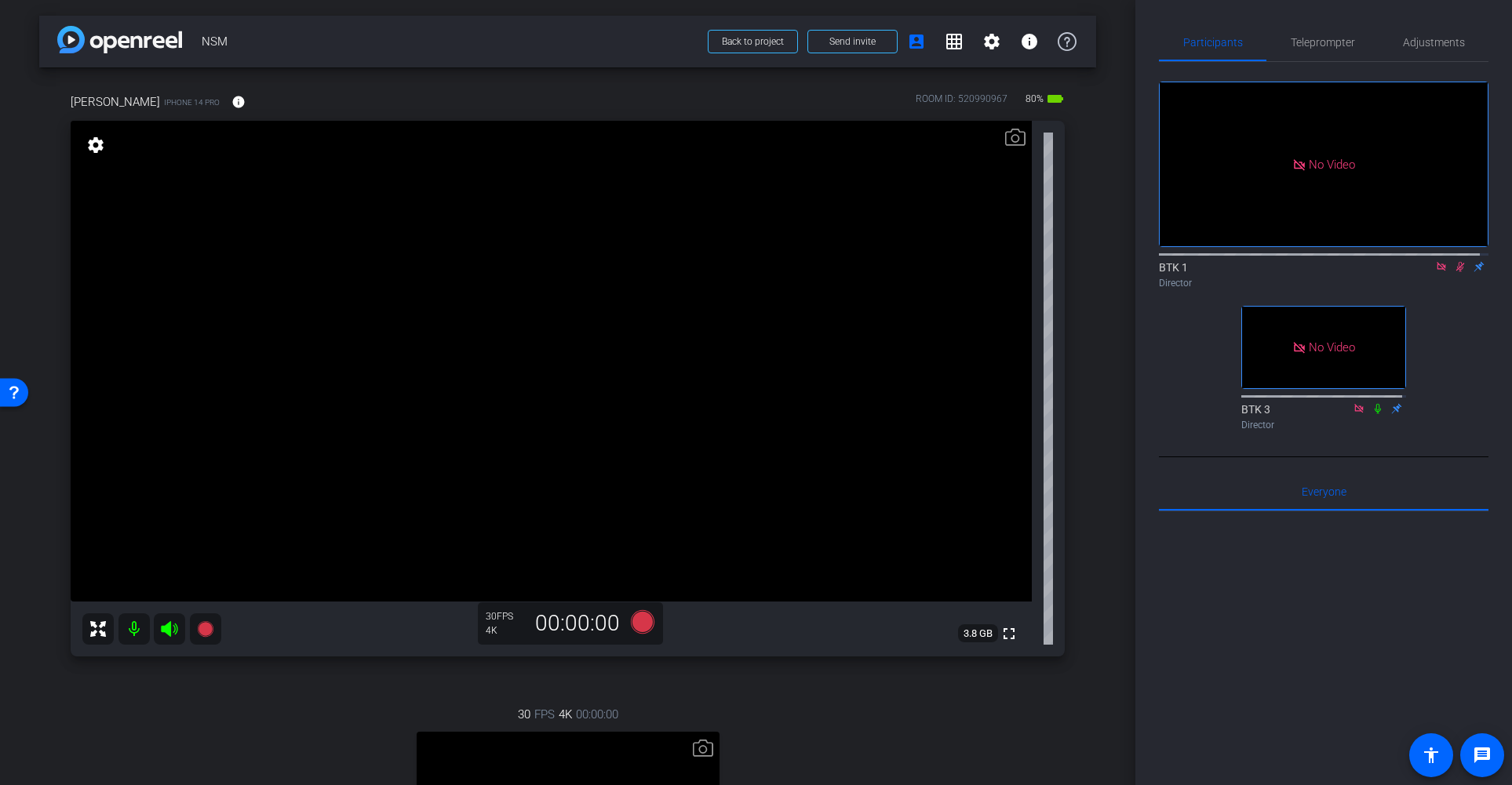
click at [1401, 261] on icon at bounding box center [1459, 266] width 13 height 11
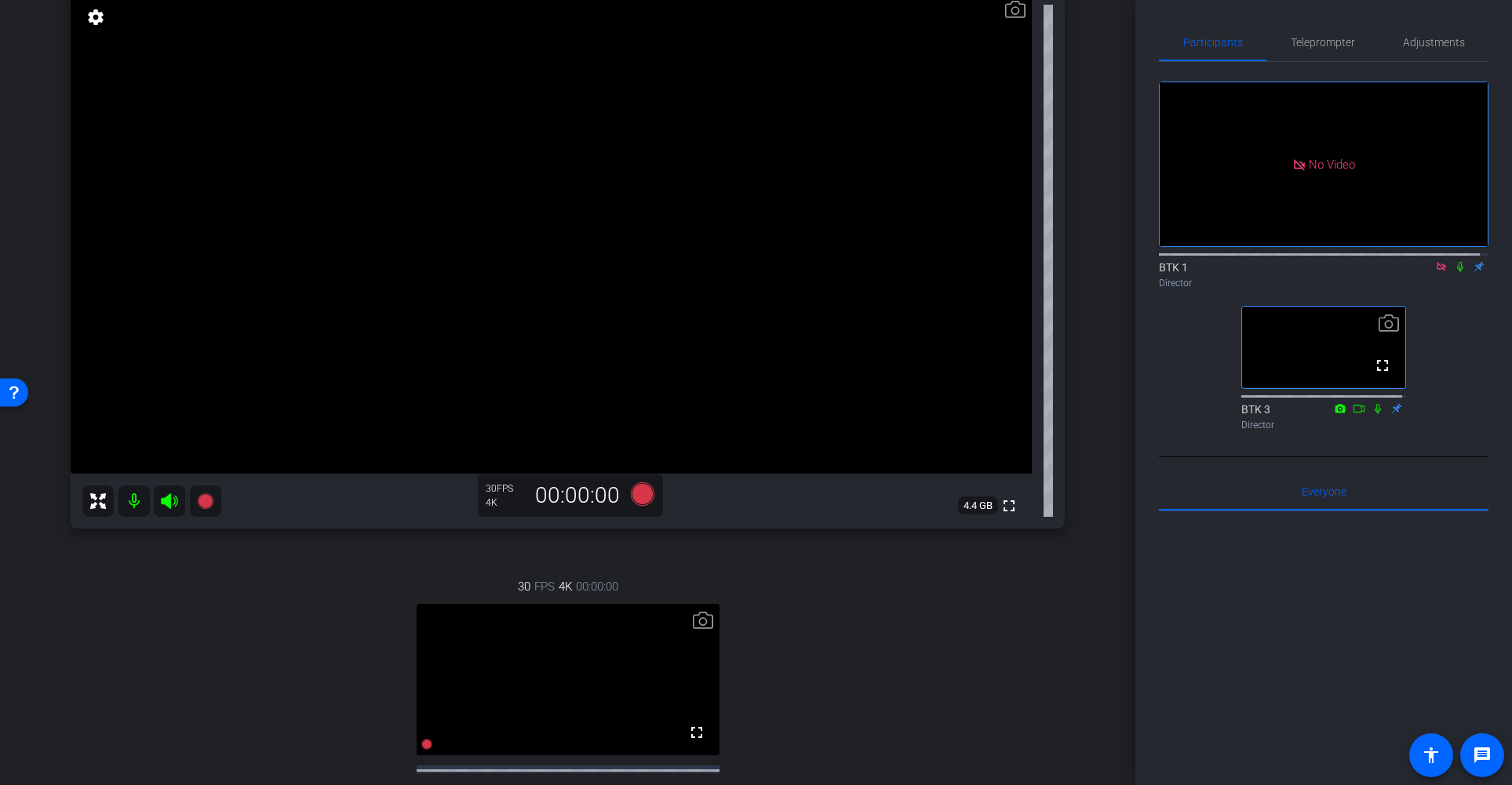
scroll to position [111, 0]
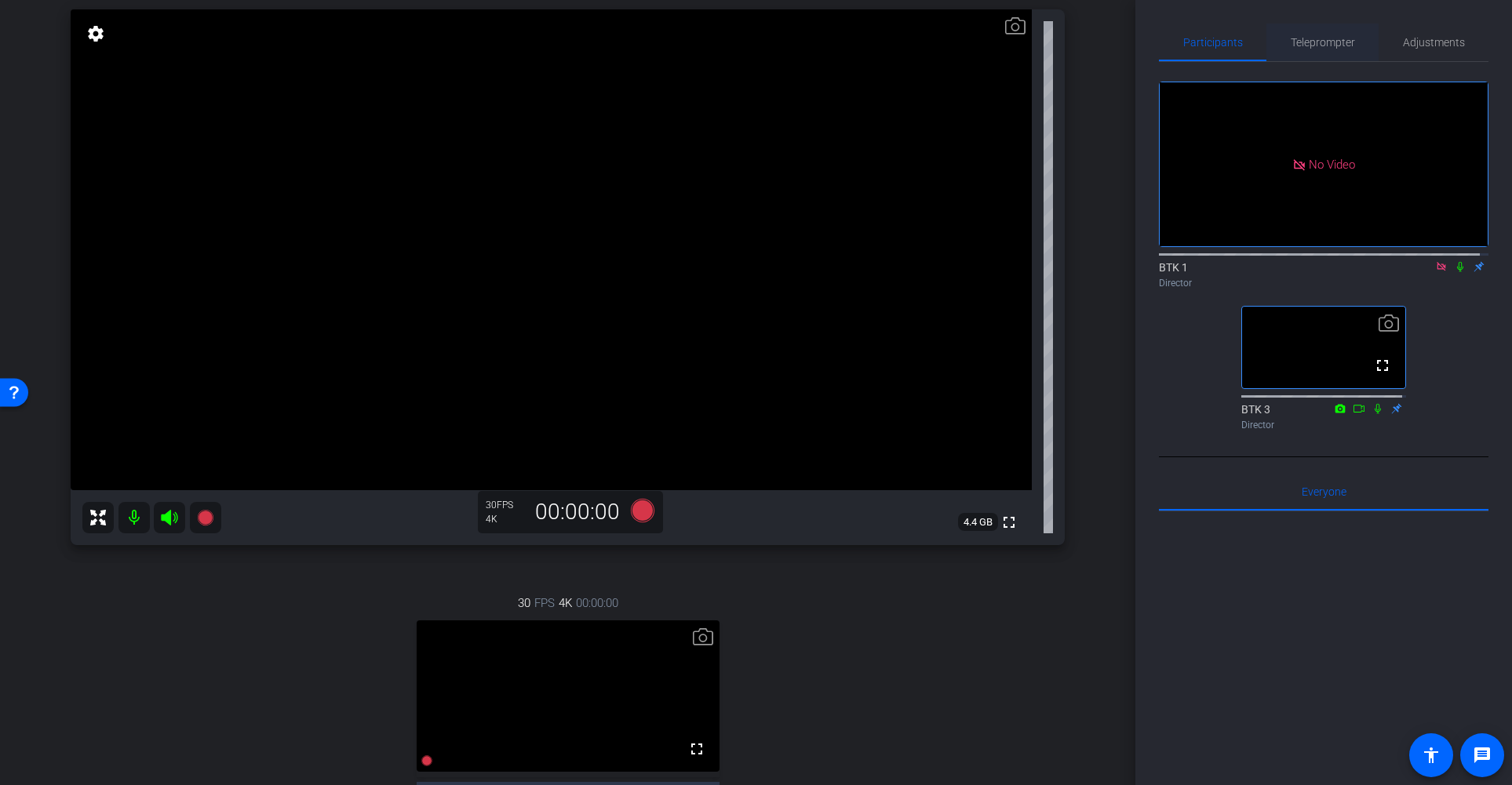
click at [1323, 44] on span "Teleprompter" at bounding box center [1323, 42] width 64 height 11
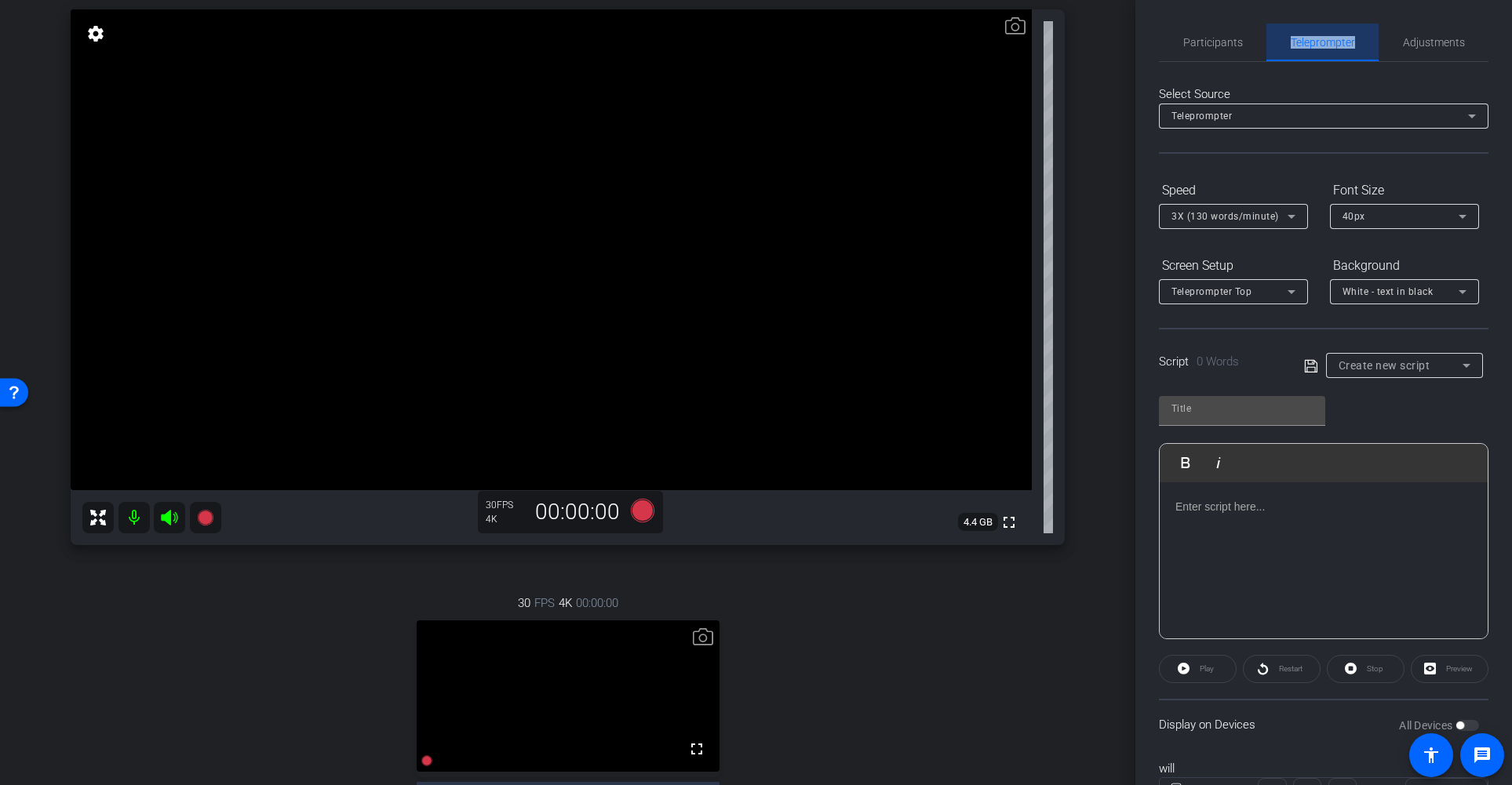
click at [1323, 44] on span "Teleprompter" at bounding box center [1323, 42] width 64 height 11
click at [1379, 366] on span "Create new script" at bounding box center [1384, 365] width 92 height 13
click at [1358, 422] on span "Gabriel" at bounding box center [1374, 422] width 79 height 19
type input "Gabriel"
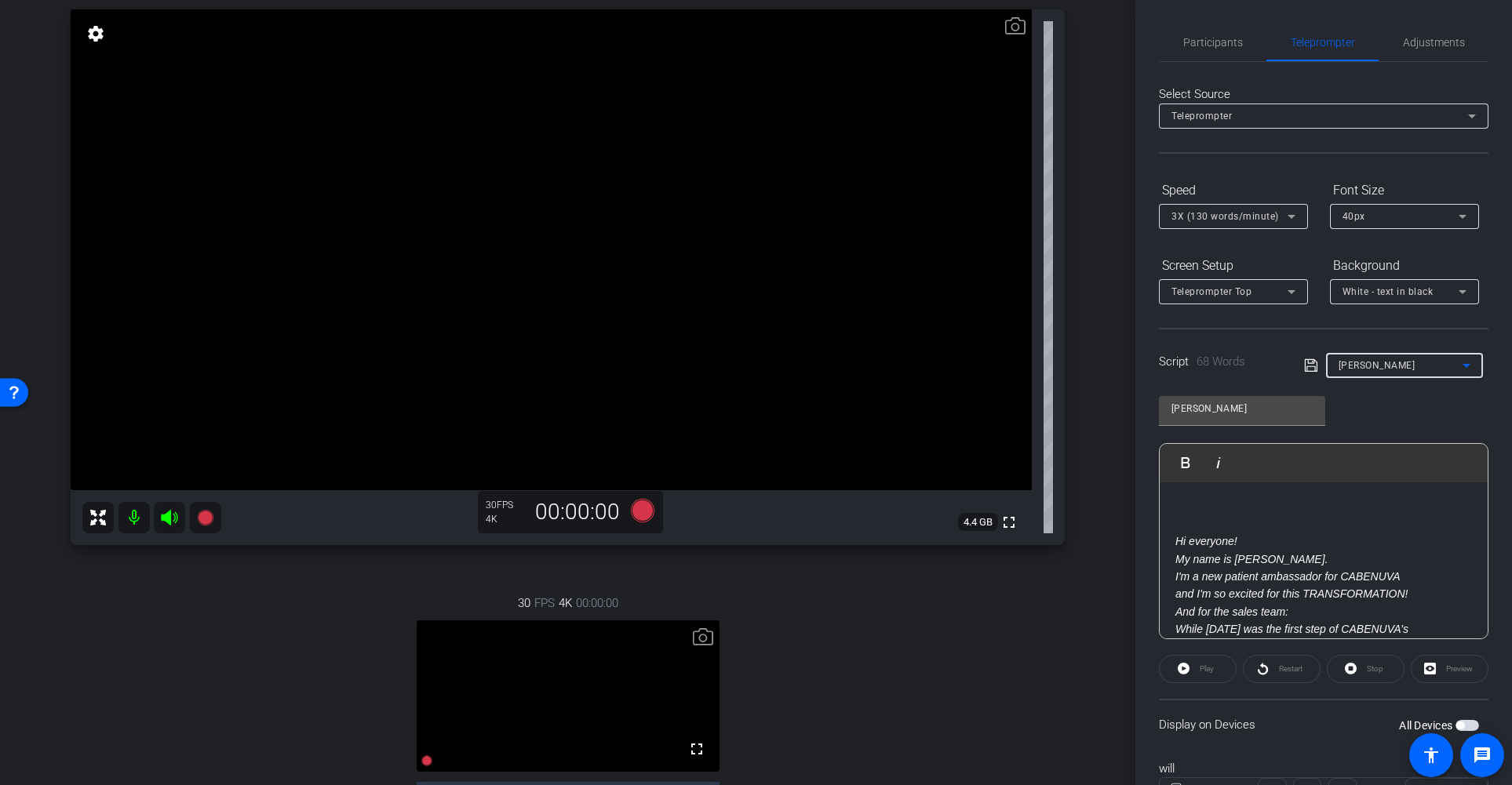
scroll to position [157, 0]
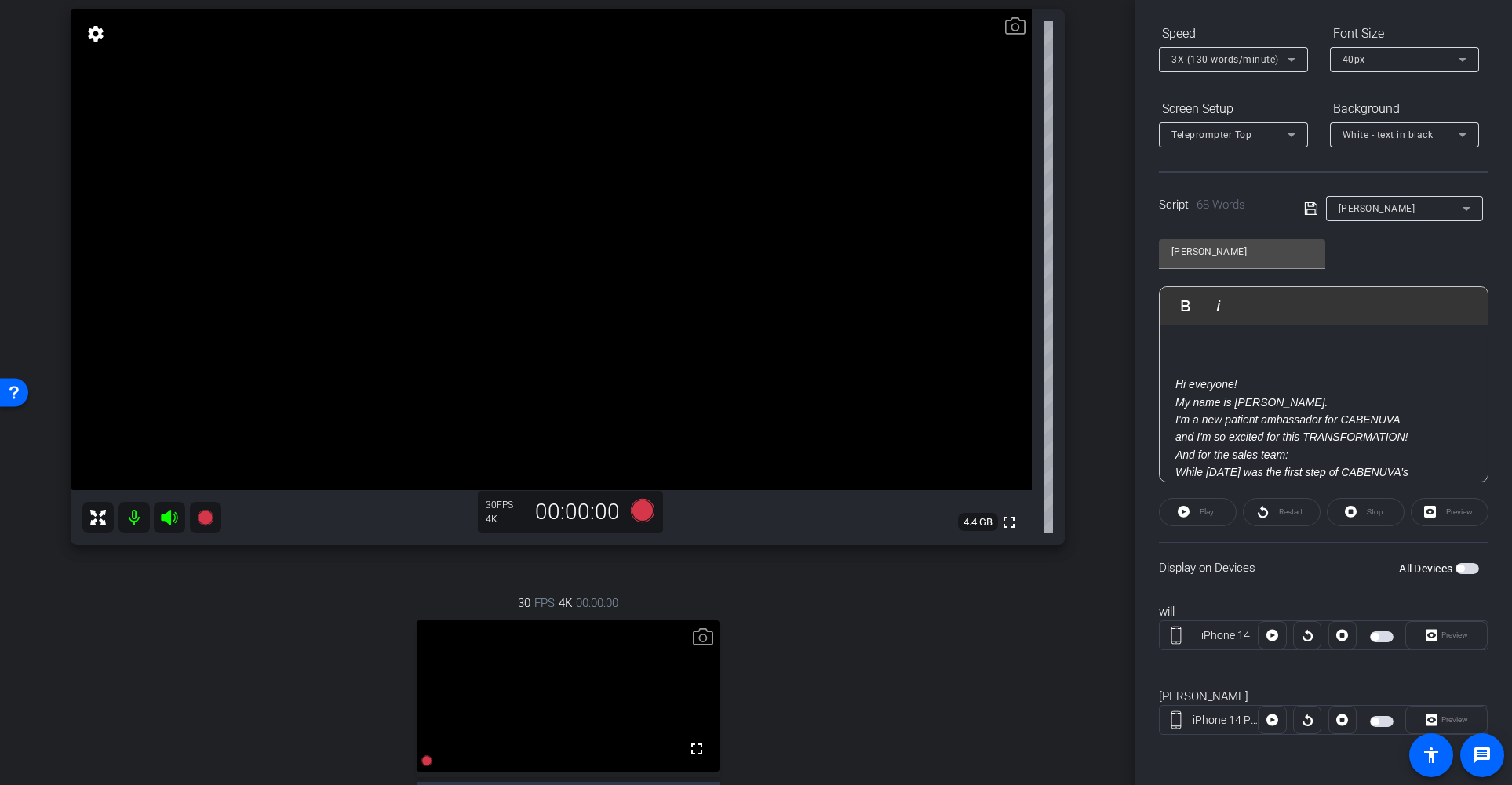
click at [1379, 638] on span "button" at bounding box center [1381, 636] width 23 height 11
click at [1370, 726] on span "button" at bounding box center [1381, 721] width 23 height 11
click at [1375, 638] on span "button" at bounding box center [1381, 636] width 23 height 11
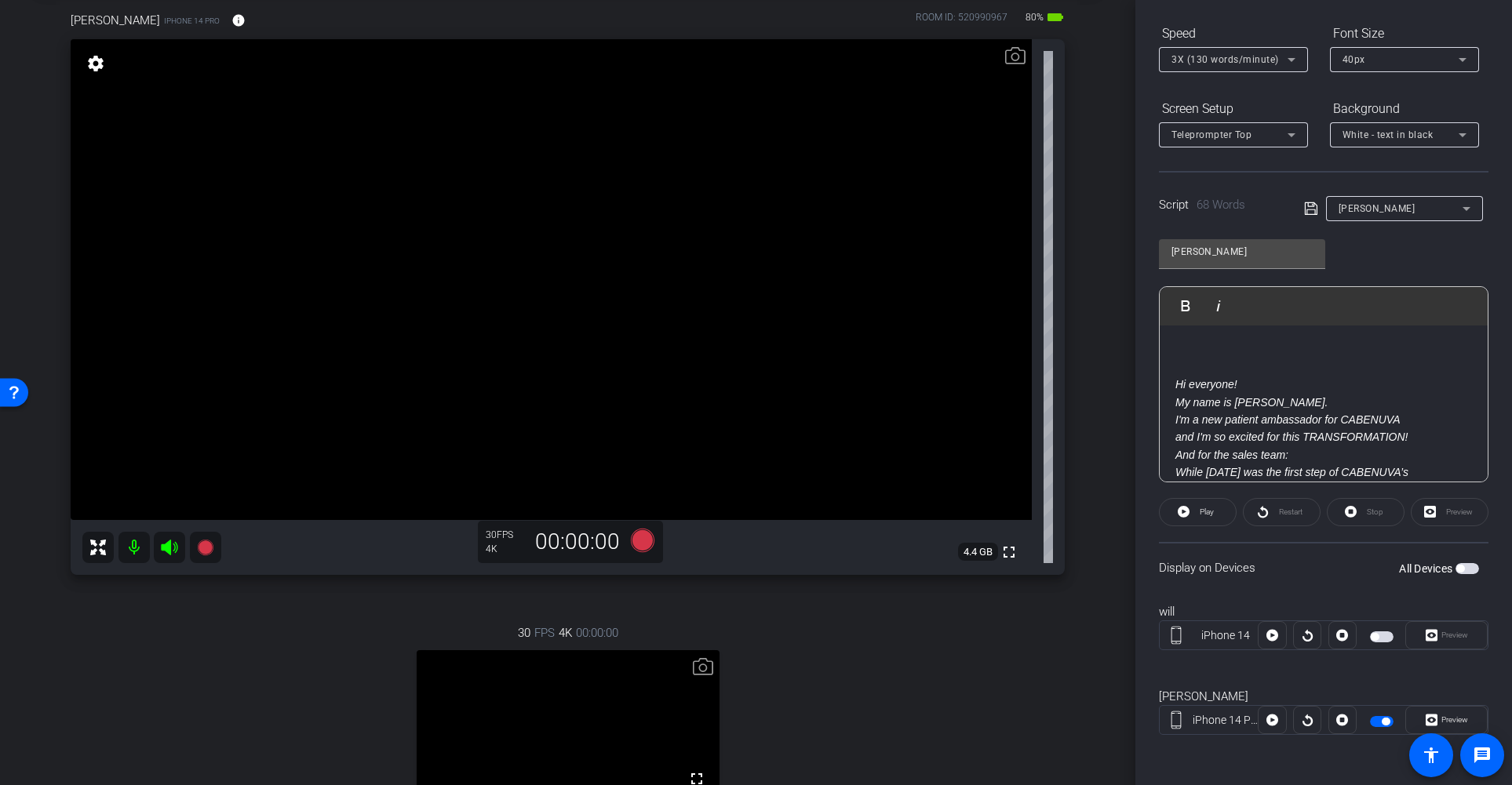
scroll to position [81, 0]
click at [1208, 509] on span "Play" at bounding box center [1206, 511] width 14 height 9
click at [1203, 512] on span "Pause" at bounding box center [1207, 511] width 21 height 9
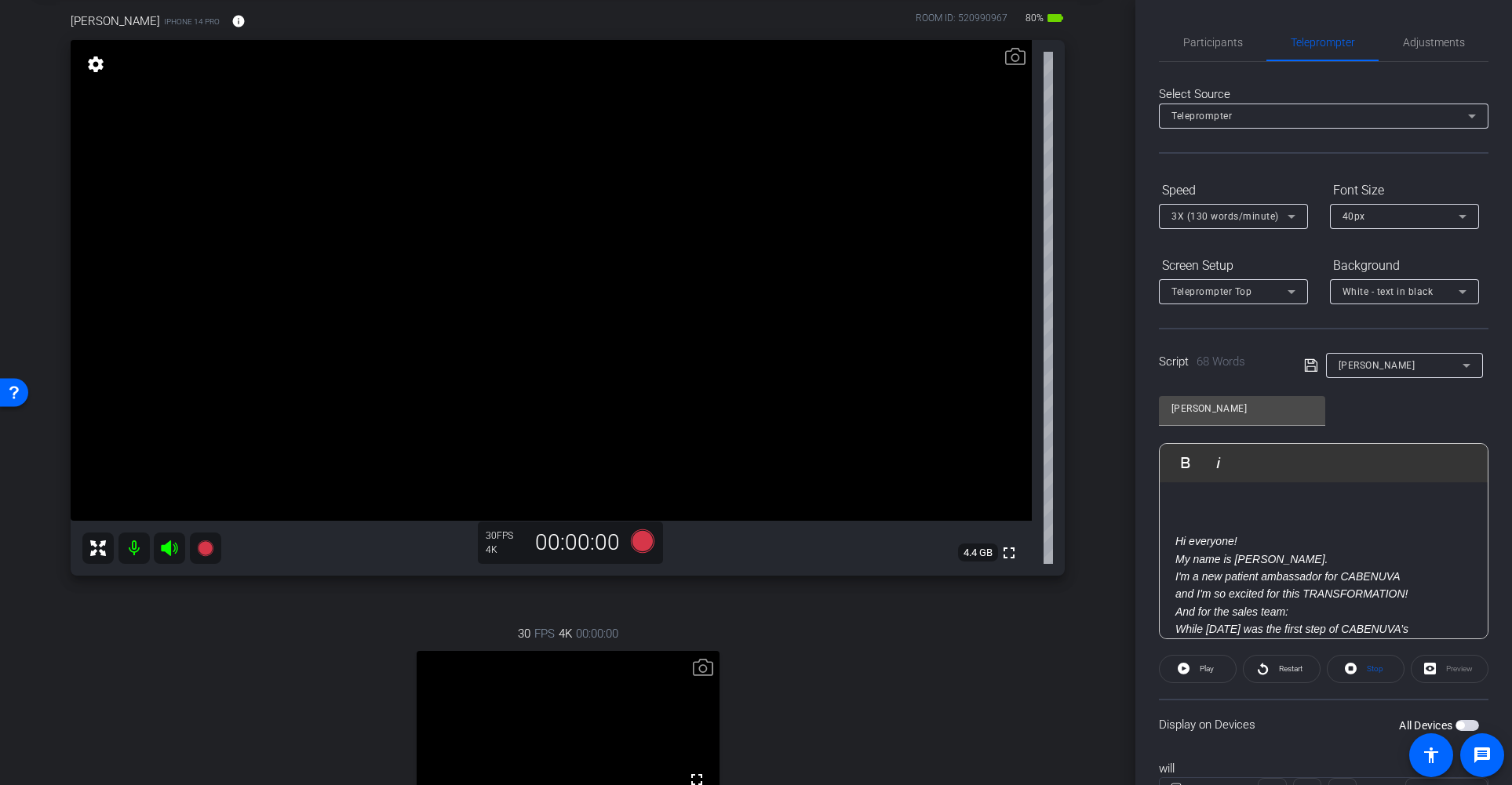
scroll to position [0, 0]
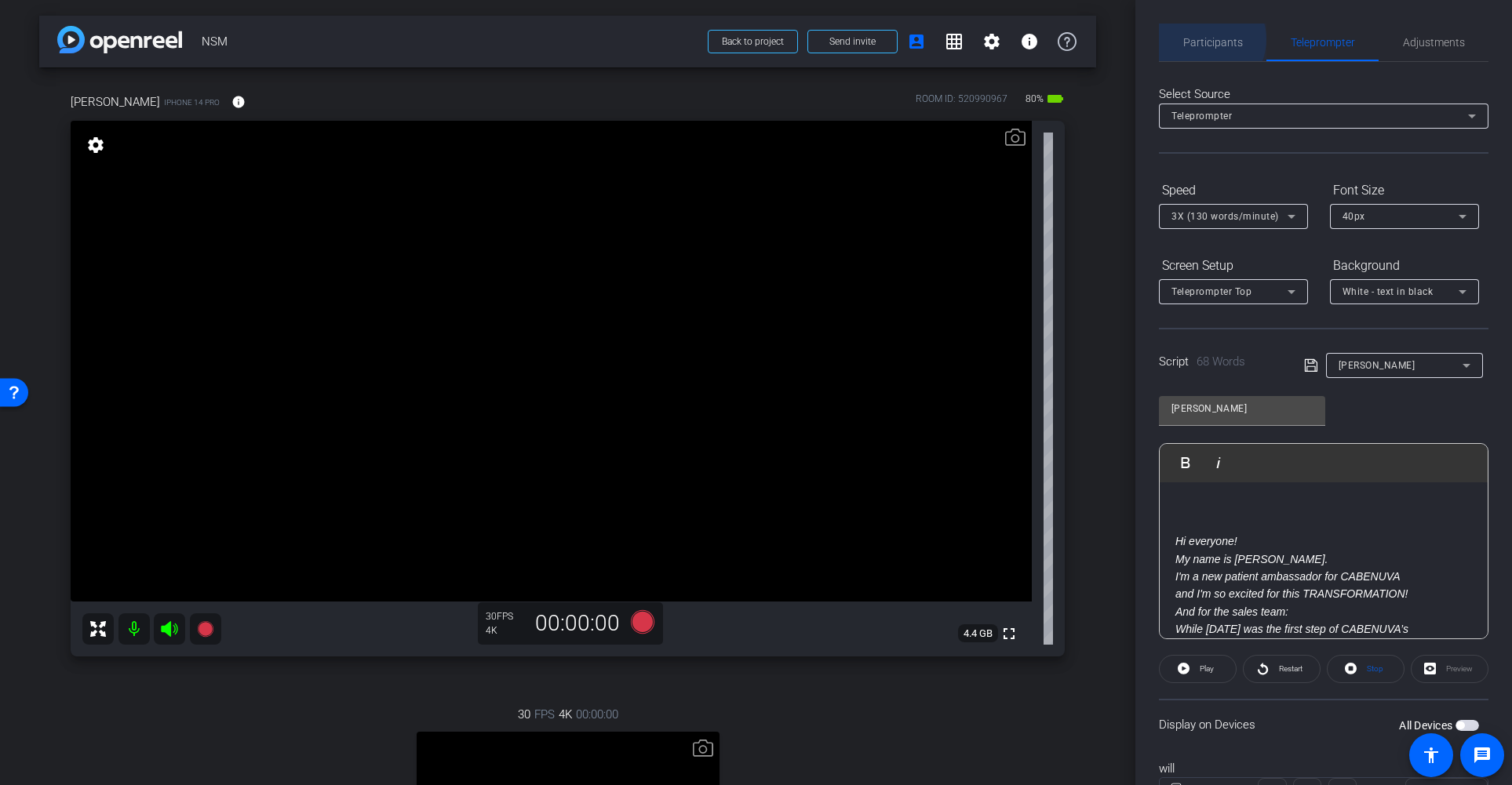
click at [1202, 39] on span "Participants" at bounding box center [1212, 42] width 59 height 11
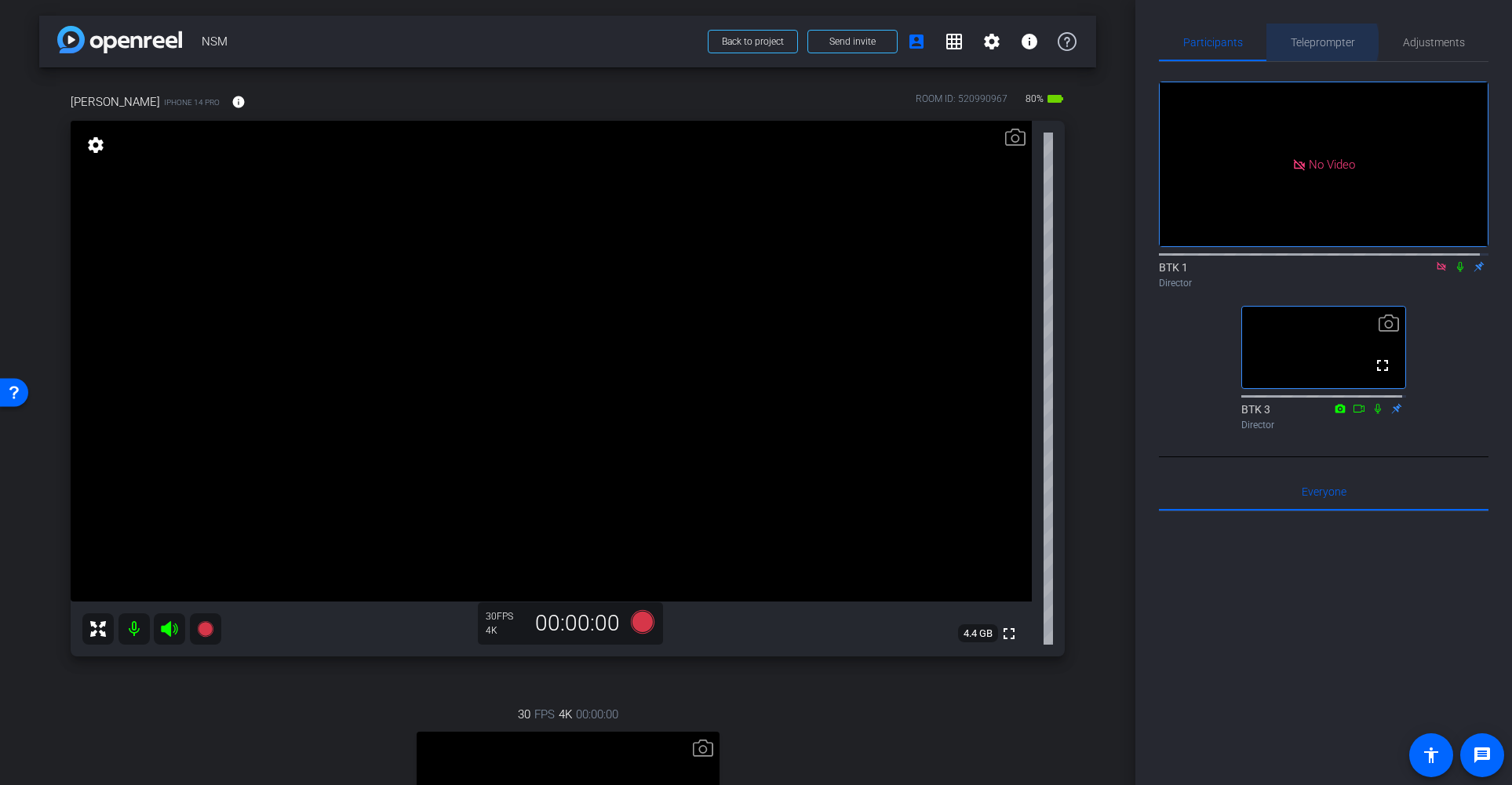
click at [1311, 42] on span "Teleprompter" at bounding box center [1323, 42] width 64 height 11
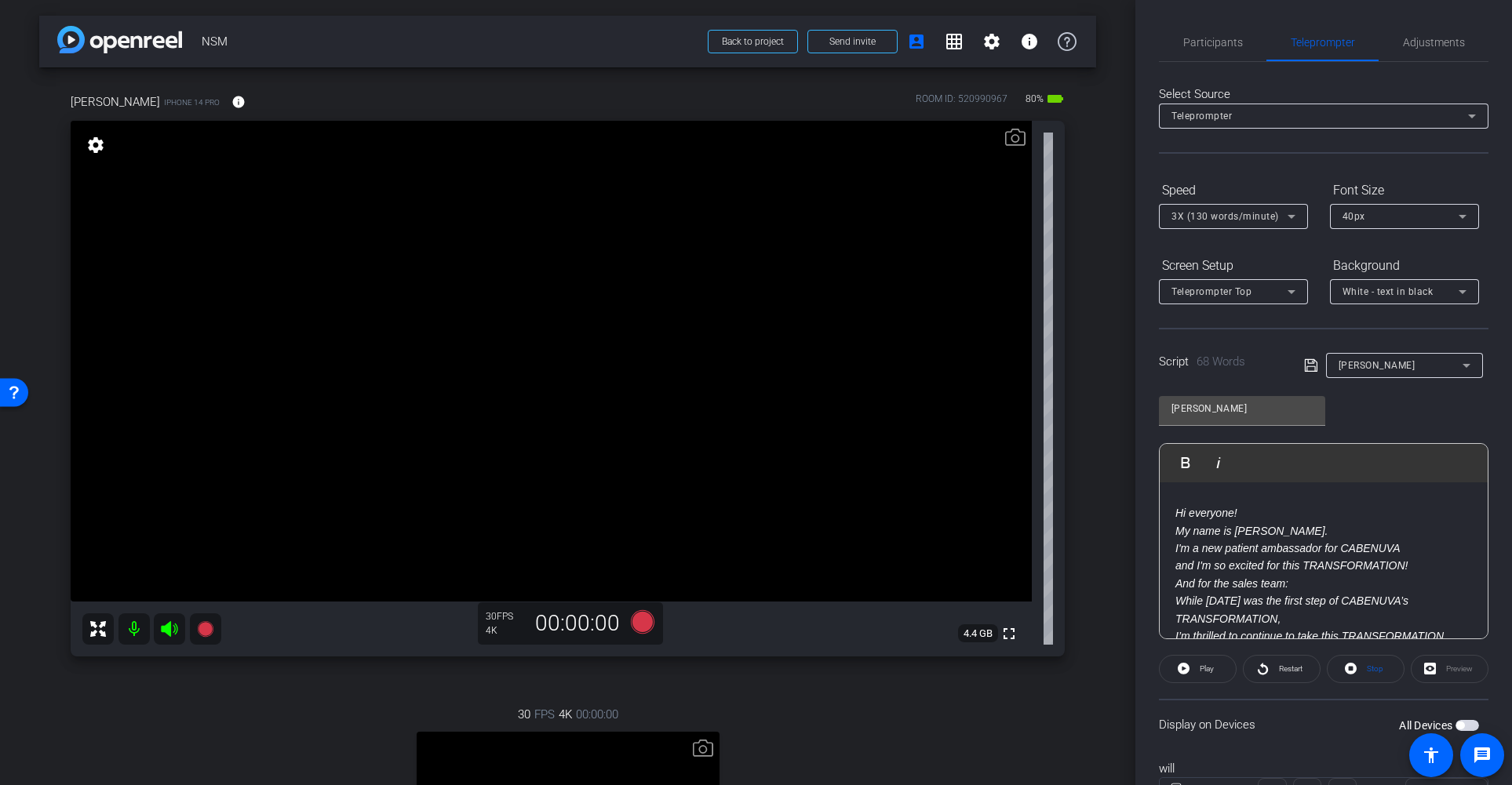
scroll to position [31, 0]
click at [634, 620] on icon at bounding box center [642, 622] width 23 height 23
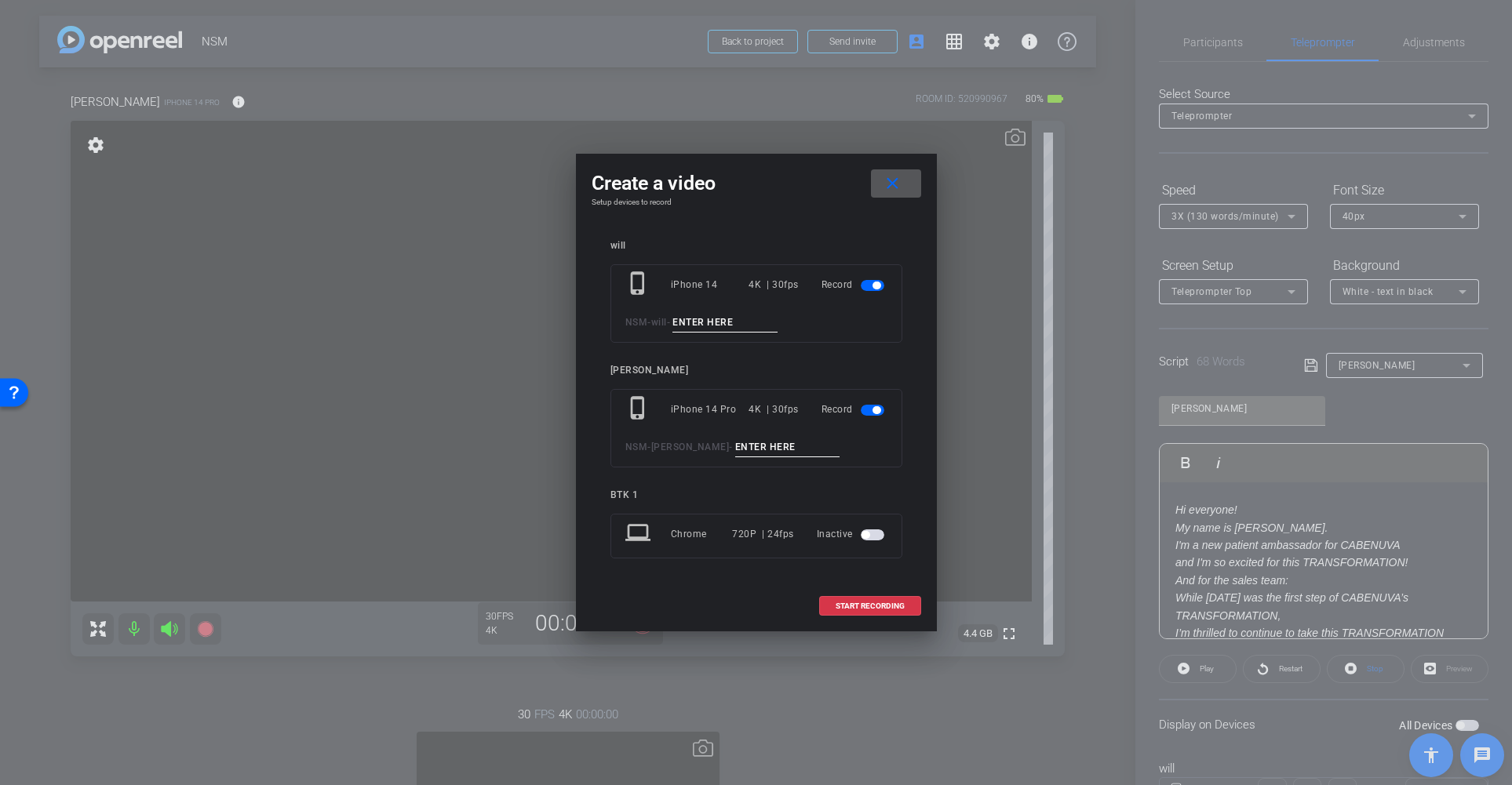
click at [704, 324] on input at bounding box center [725, 322] width 105 height 19
type input "008"
click at [876, 286] on span "button" at bounding box center [876, 285] width 8 height 8
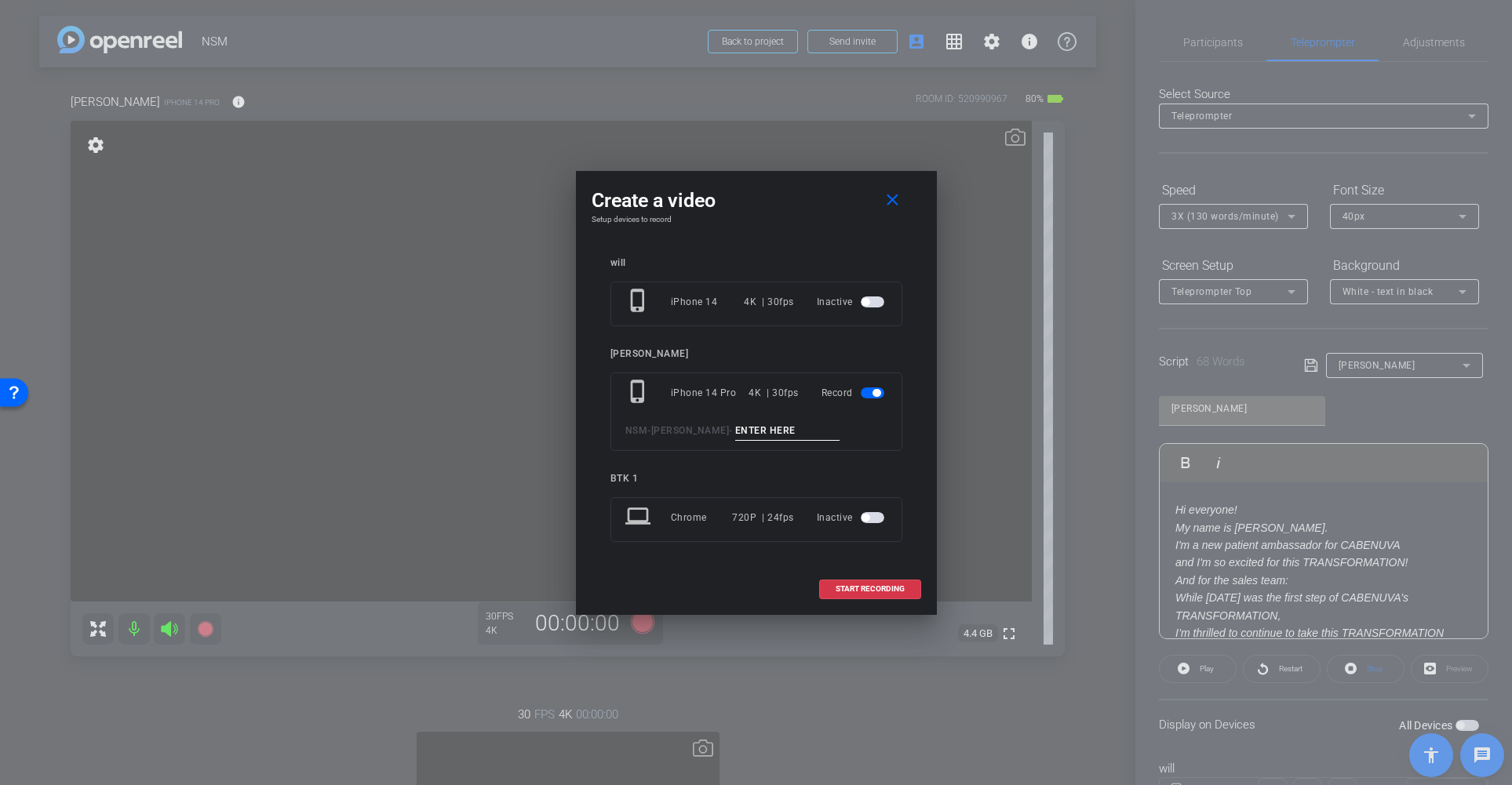
click at [753, 429] on input at bounding box center [788, 430] width 105 height 19
type input "008"
click at [876, 587] on span "START RECORDING" at bounding box center [870, 589] width 69 height 8
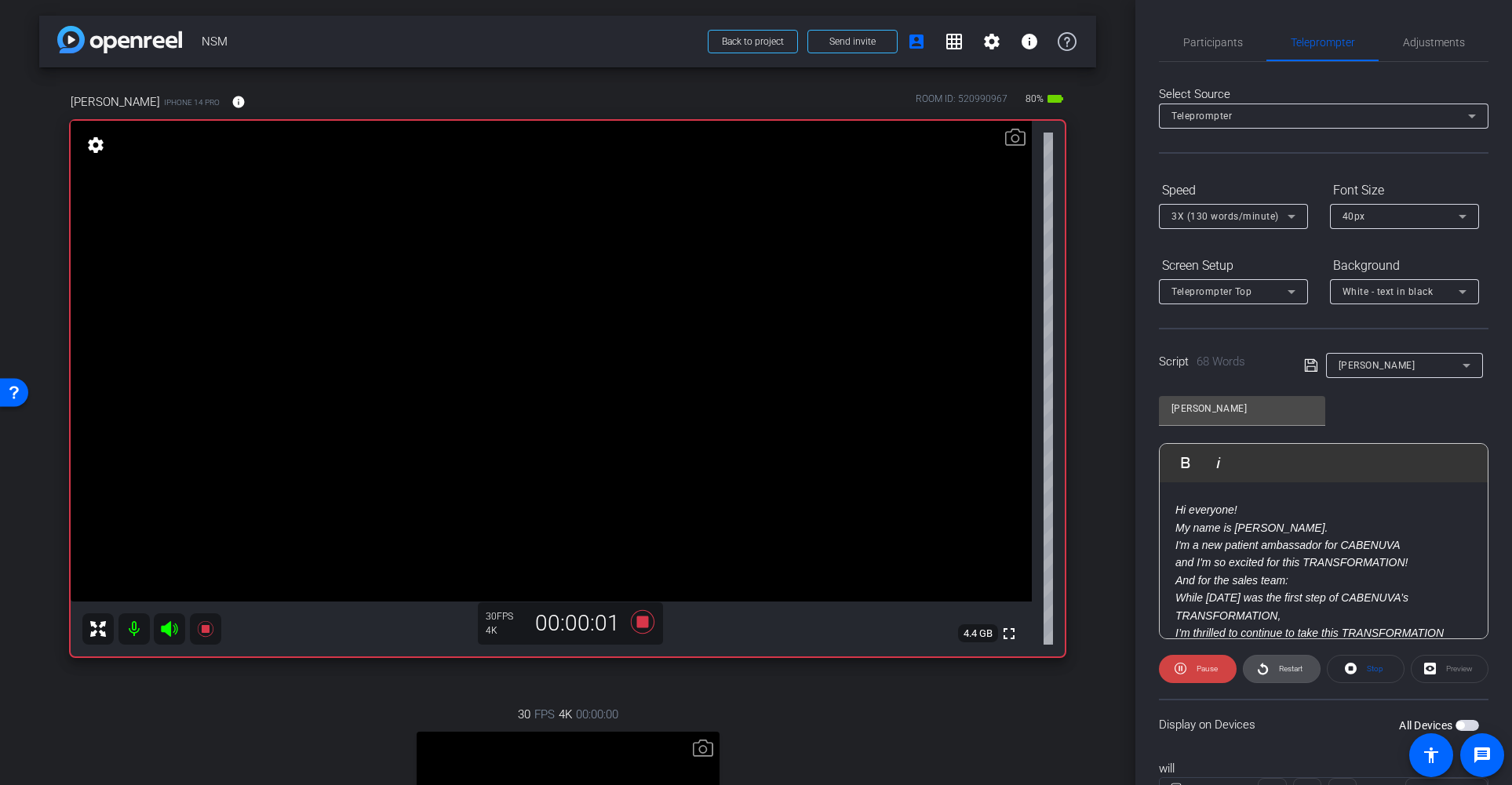
click at [1279, 670] on span "Restart" at bounding box center [1291, 668] width 23 height 9
click at [1209, 40] on span "Participants" at bounding box center [1212, 42] width 59 height 11
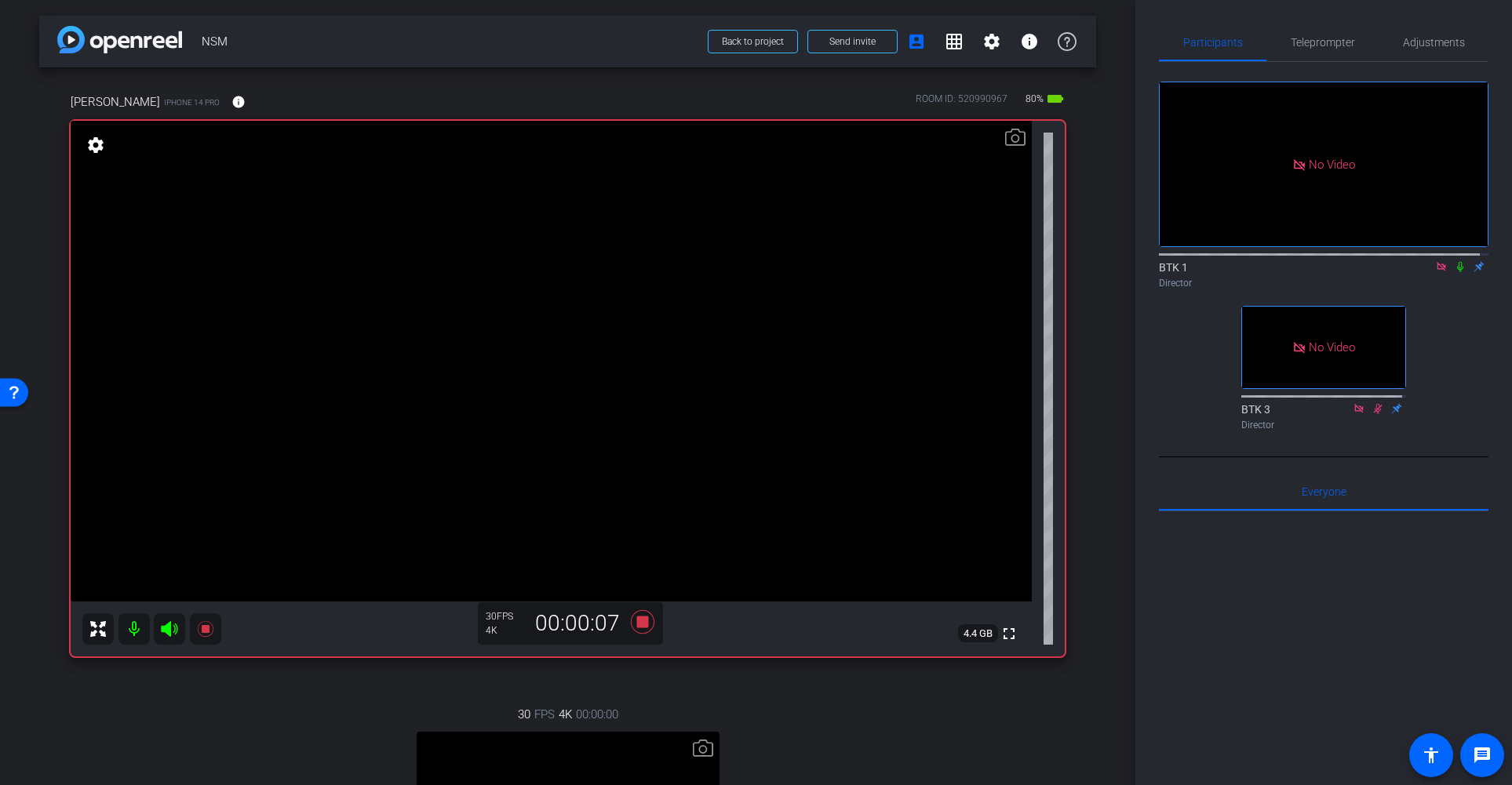
click at [1401, 261] on icon at bounding box center [1459, 266] width 13 height 11
click at [1311, 42] on span "Teleprompter" at bounding box center [1323, 42] width 64 height 11
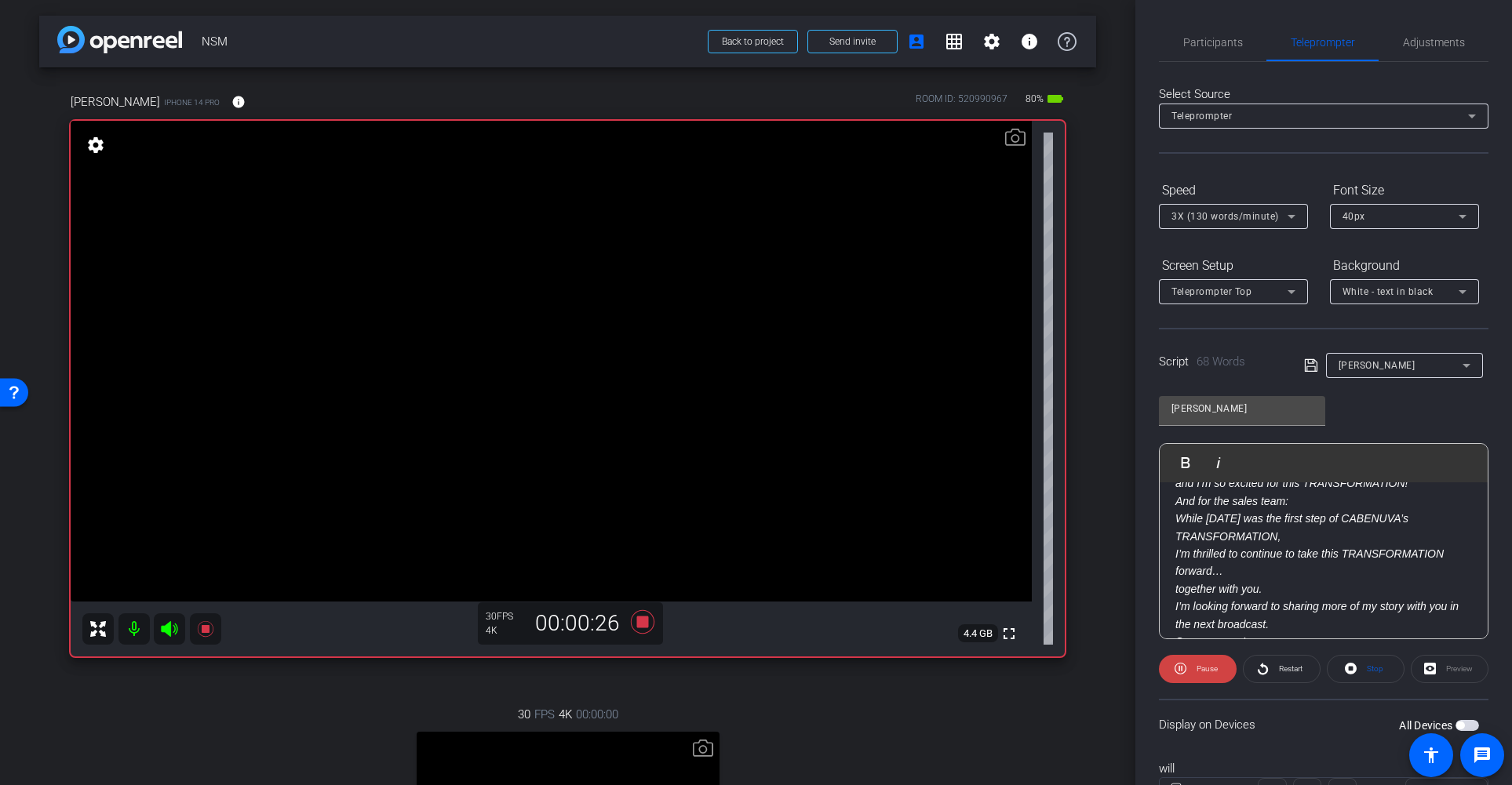
scroll to position [120, 0]
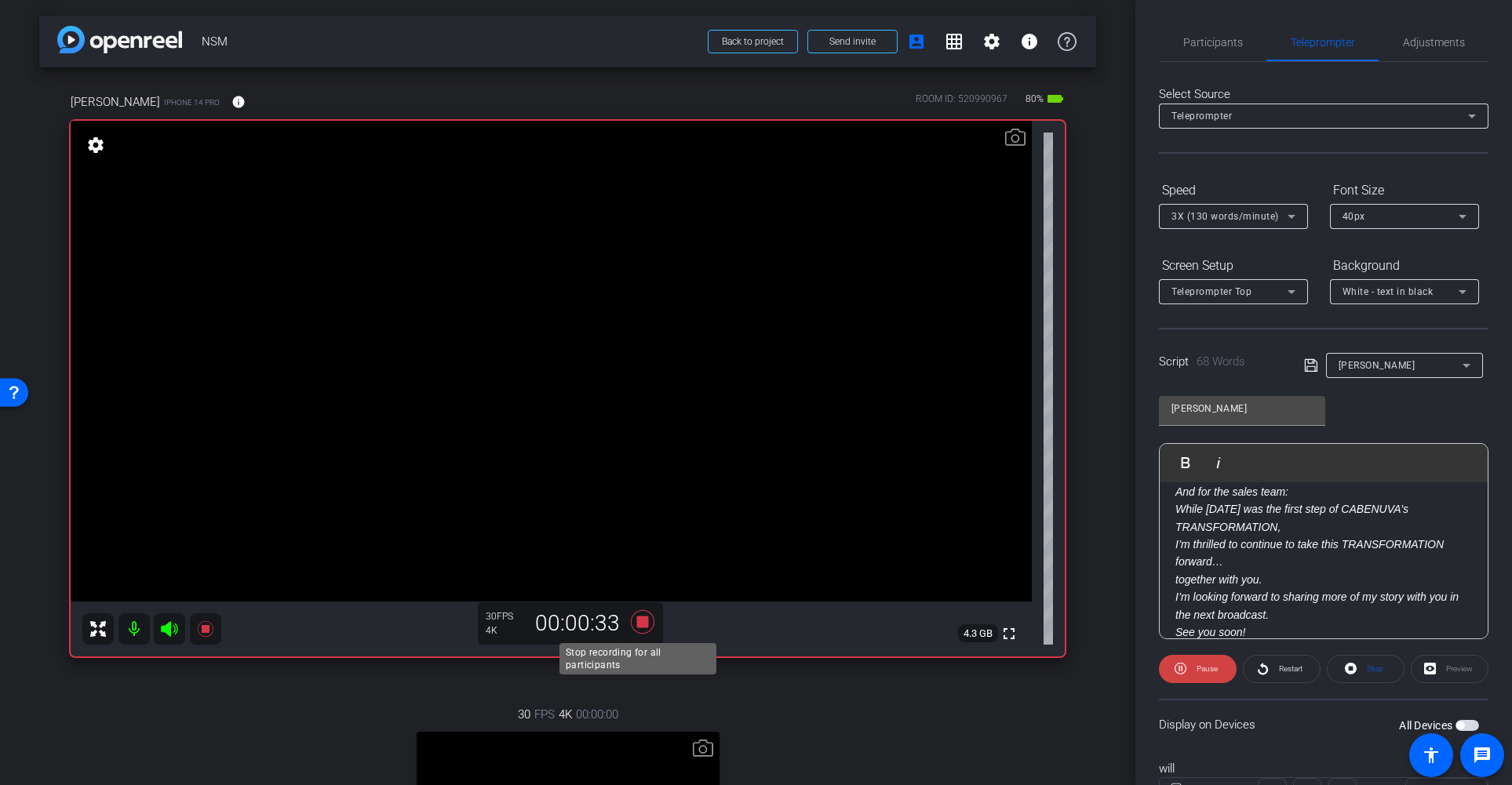
click at [638, 624] on icon at bounding box center [642, 622] width 23 height 23
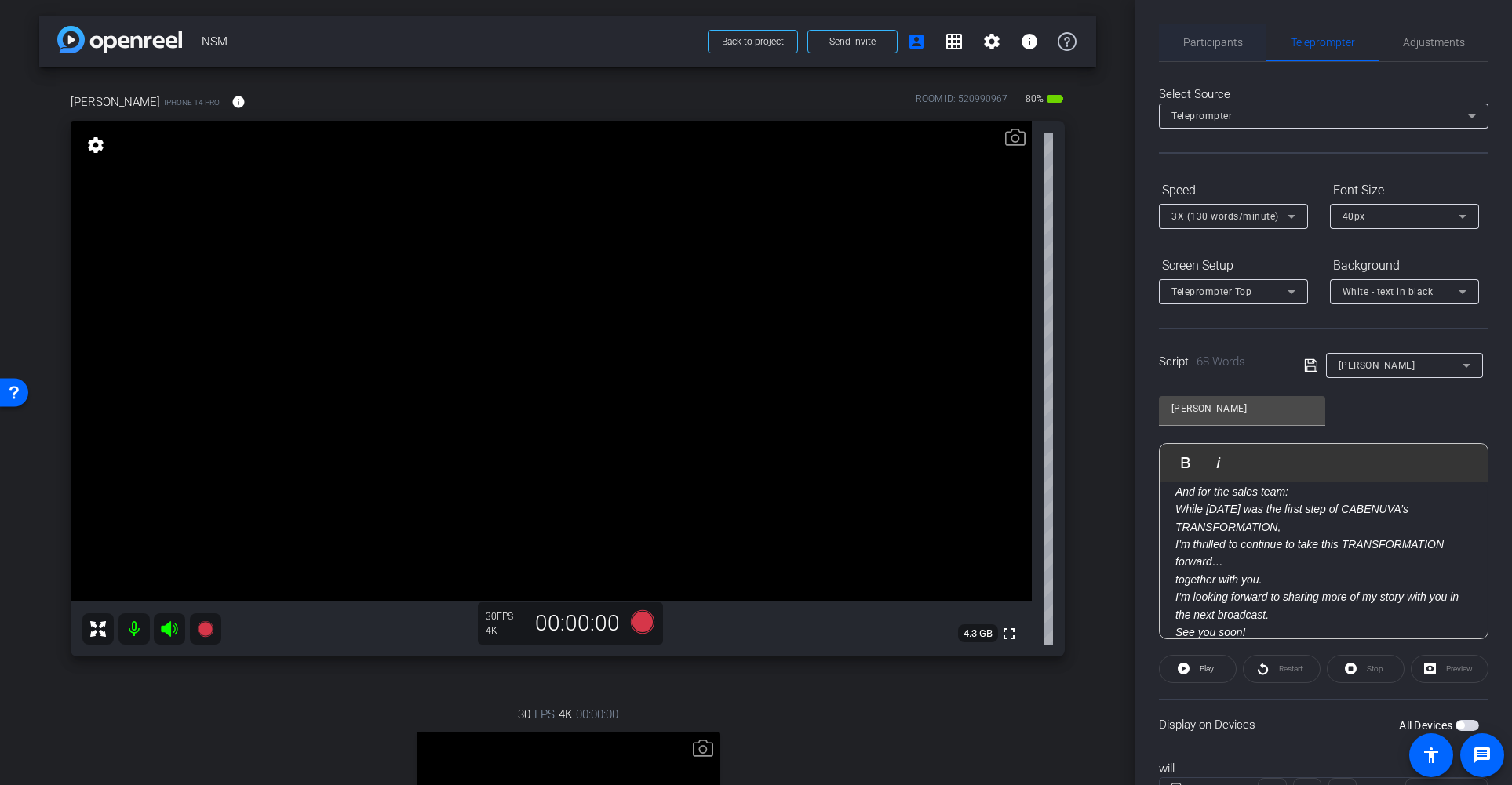
click at [1204, 37] on span "Participants" at bounding box center [1212, 42] width 59 height 11
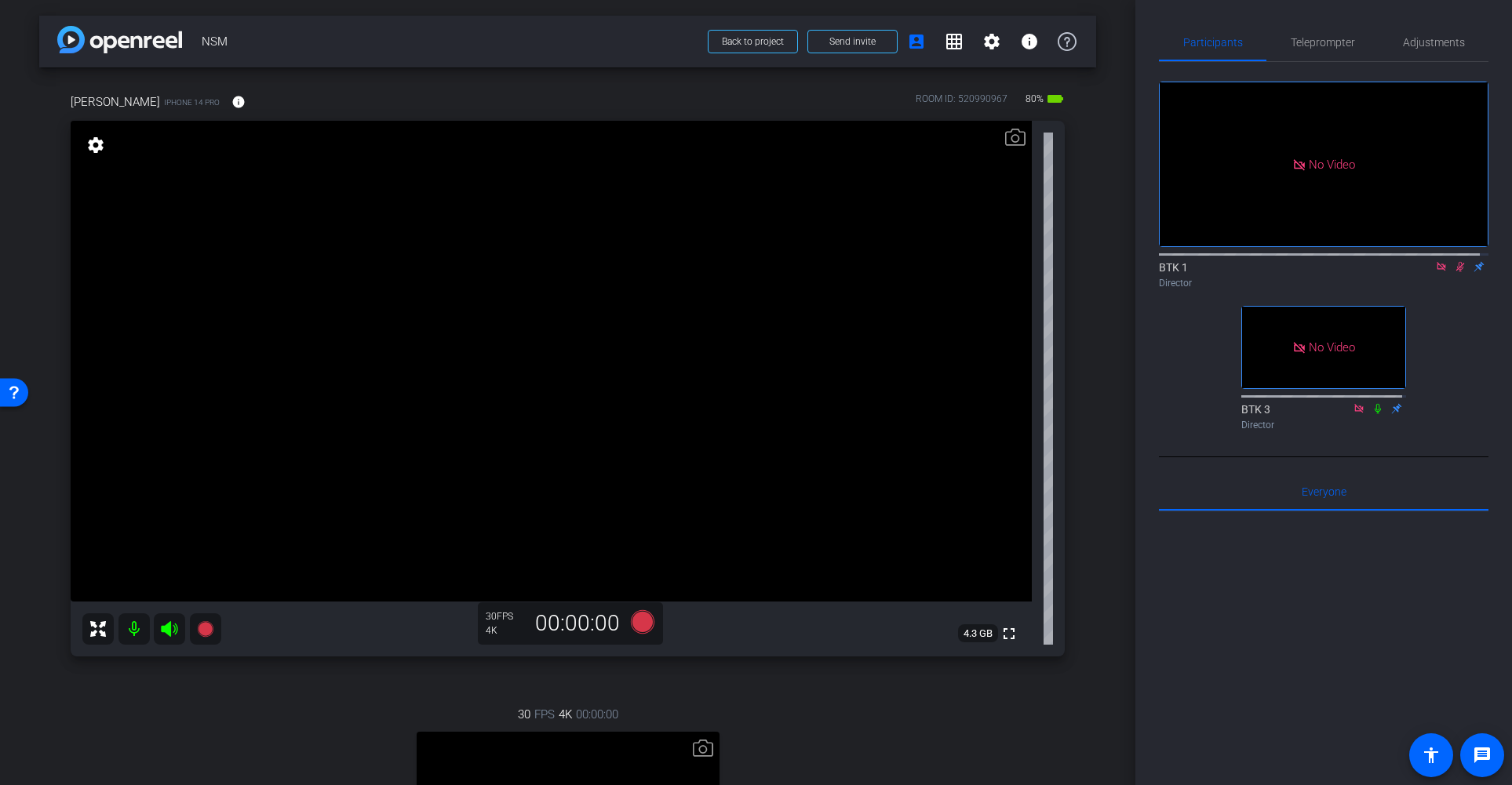
click at [1401, 262] on icon at bounding box center [1460, 267] width 9 height 10
click at [1319, 43] on span "Teleprompter" at bounding box center [1323, 42] width 64 height 11
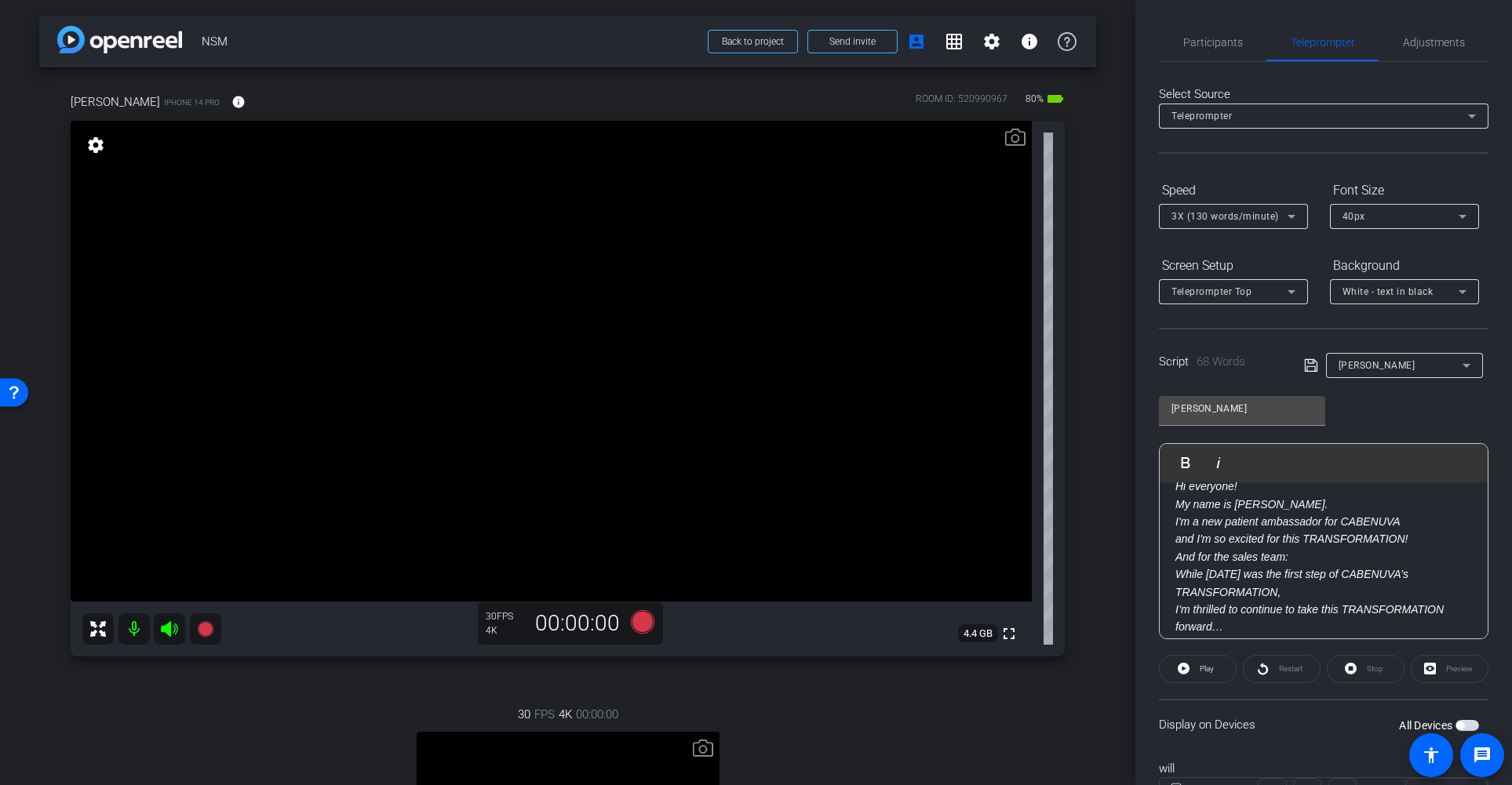
scroll to position [55, 0]
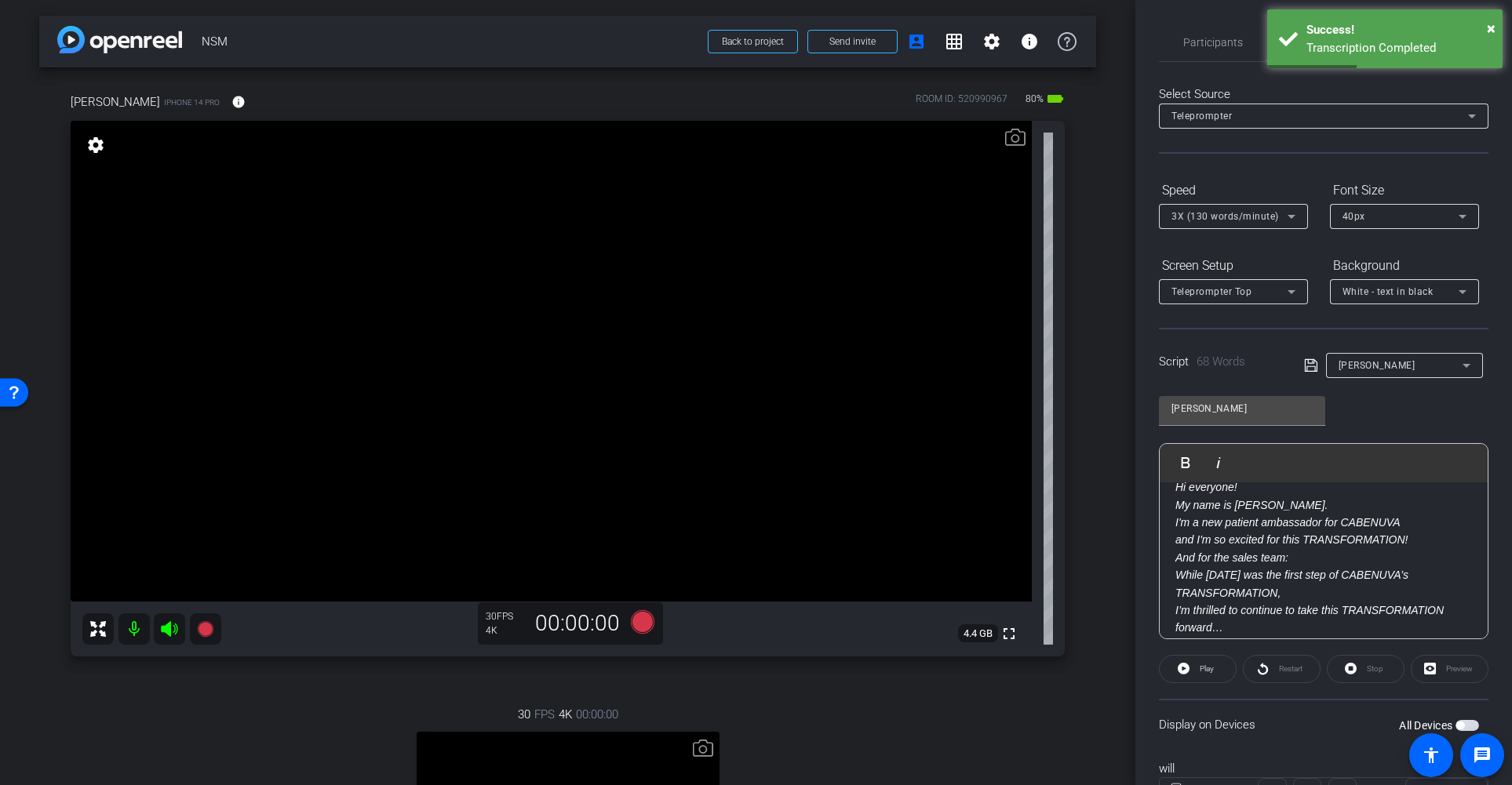
click at [1291, 213] on icon at bounding box center [1291, 216] width 19 height 19
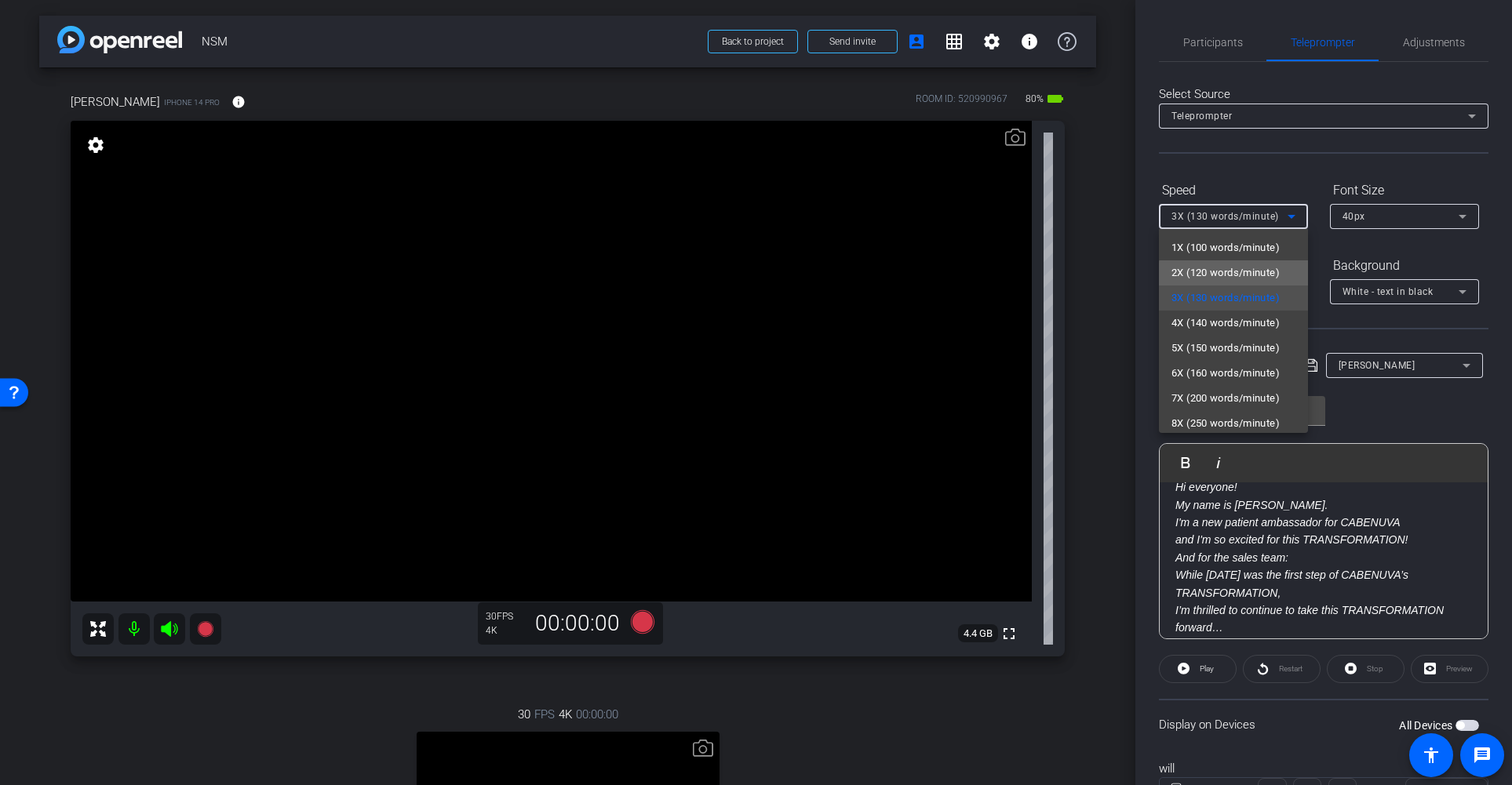
click at [1255, 275] on span "2X (120 words/minute)" at bounding box center [1225, 273] width 108 height 19
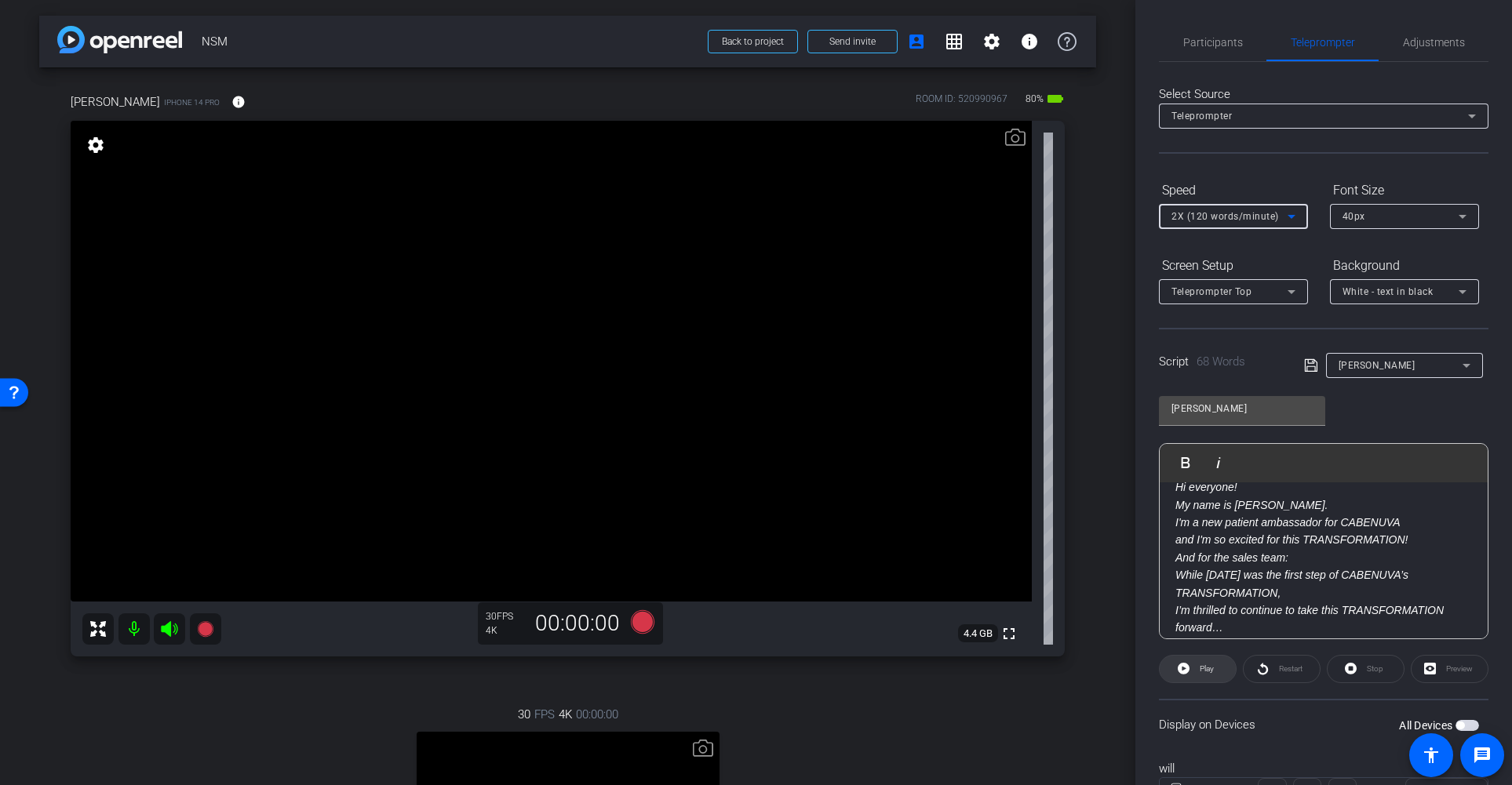
click at [1207, 669] on span "Play" at bounding box center [1206, 668] width 14 height 9
click at [1209, 668] on span "Pause" at bounding box center [1207, 668] width 21 height 9
click at [1286, 668] on span "Restart" at bounding box center [1291, 668] width 23 height 9
click at [1212, 673] on span "Pause" at bounding box center [1207, 668] width 21 height 9
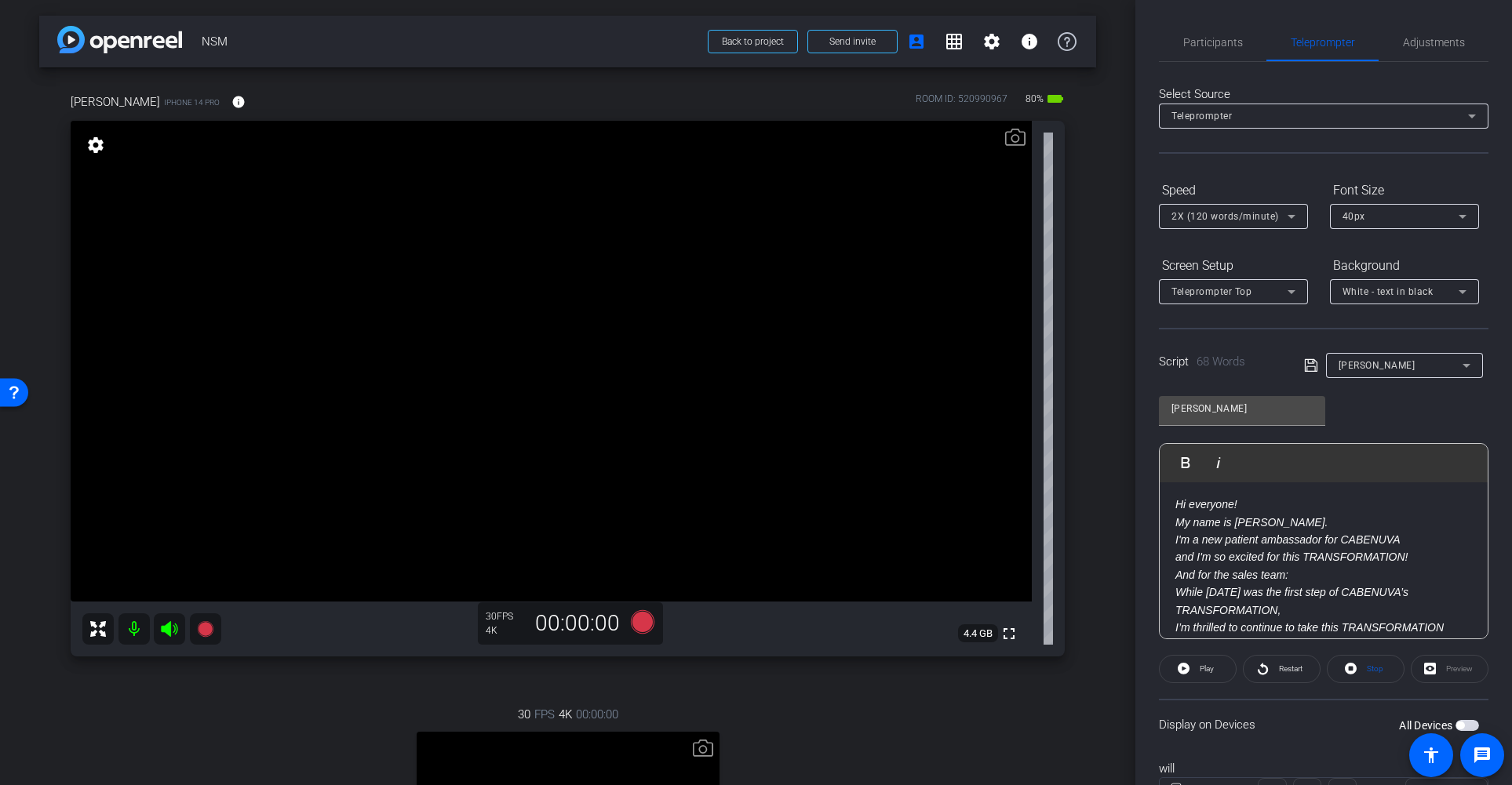
scroll to position [38, 0]
click at [1179, 577] on em "And for the sales team: While today was the first step of CABENUVA’s TRANSFORMA…" at bounding box center [1308, 617] width 268 height 100
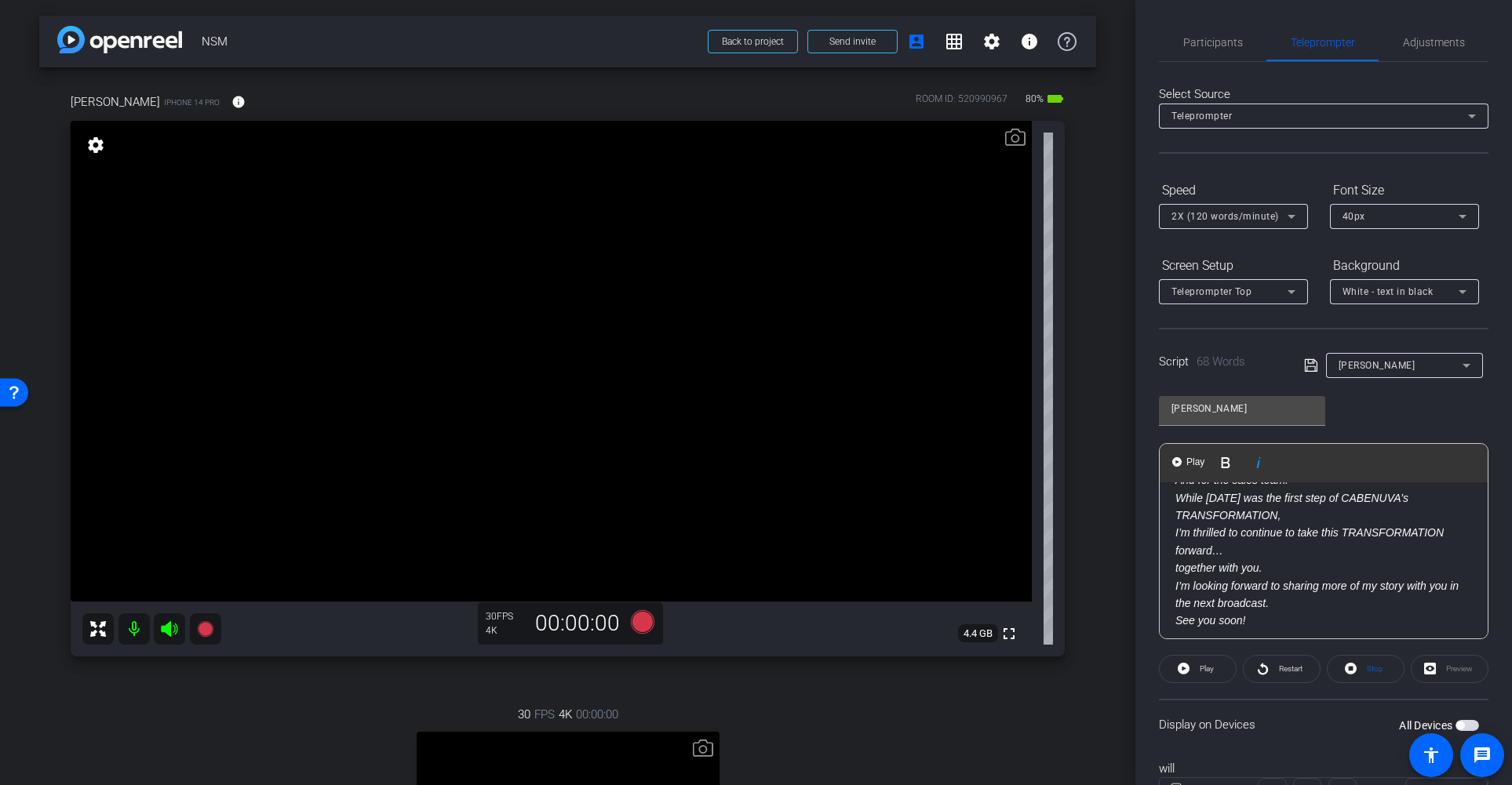
scroll to position [154, 0]
click at [1178, 583] on em "I’m looking forward to sharing more of my story with you in the next broadcast.…" at bounding box center [1316, 598] width 284 height 48
click at [1307, 363] on icon at bounding box center [1309, 365] width 13 height 13
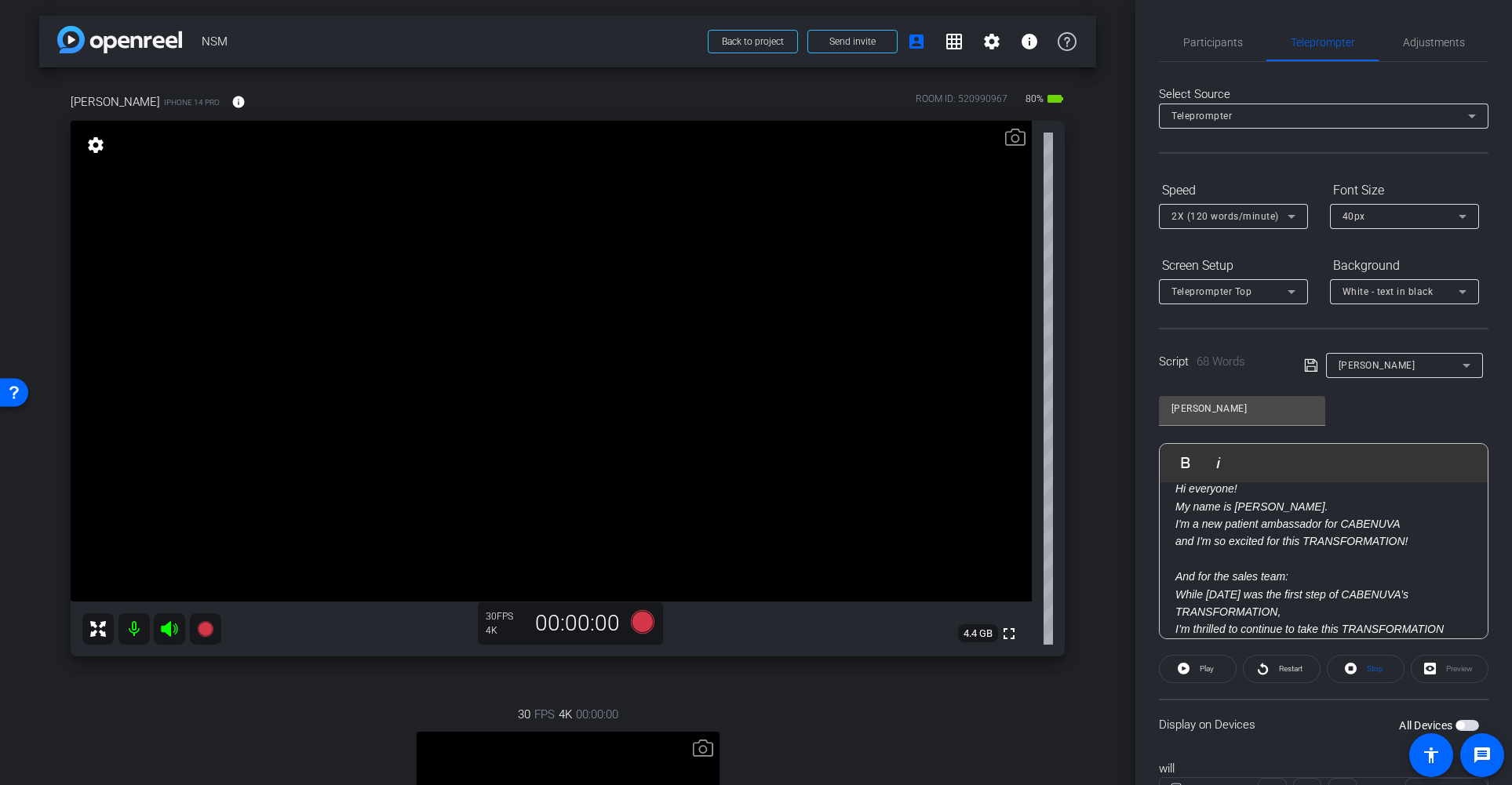
scroll to position [0, 0]
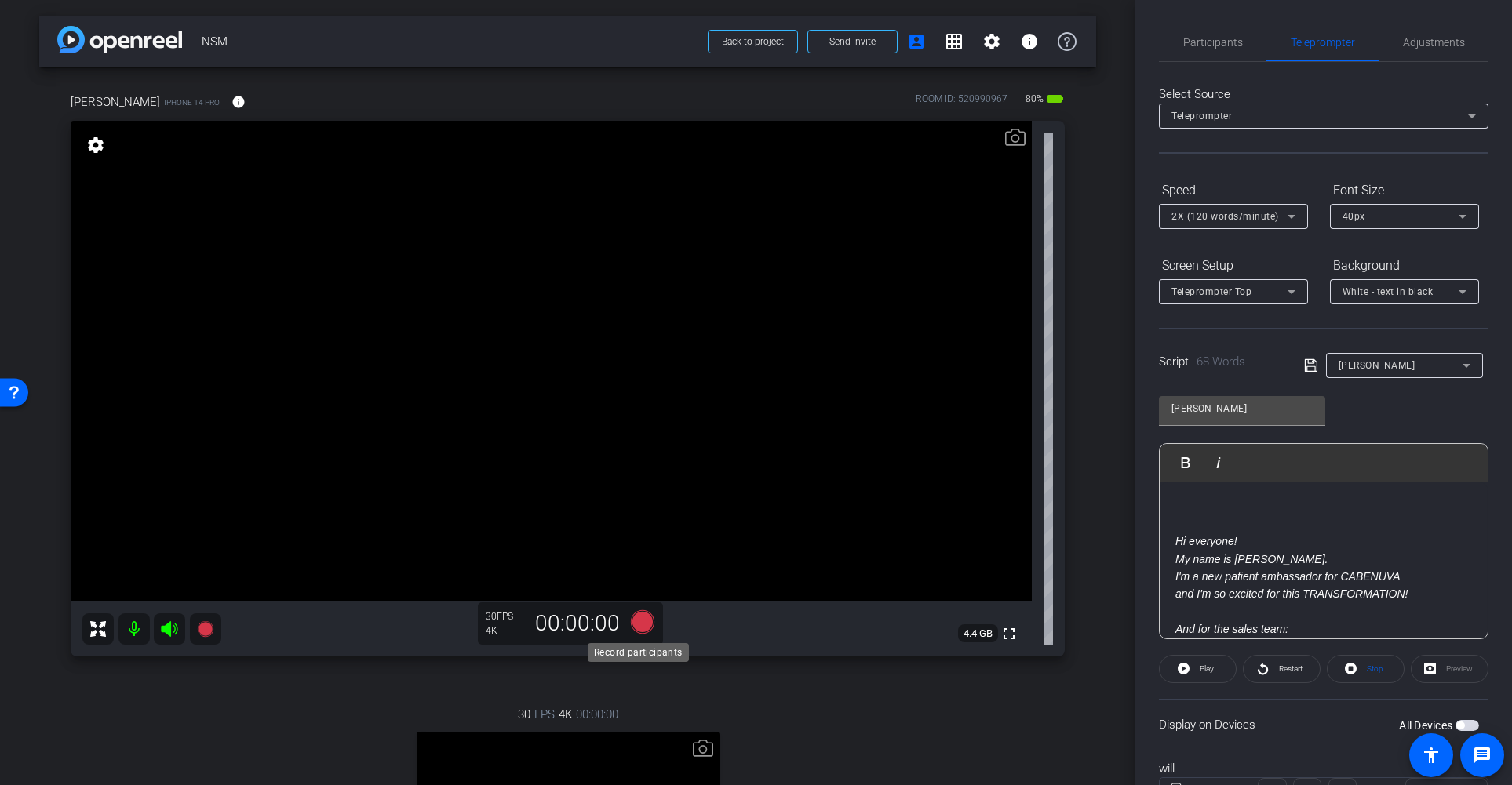
click at [640, 623] on icon at bounding box center [642, 622] width 23 height 23
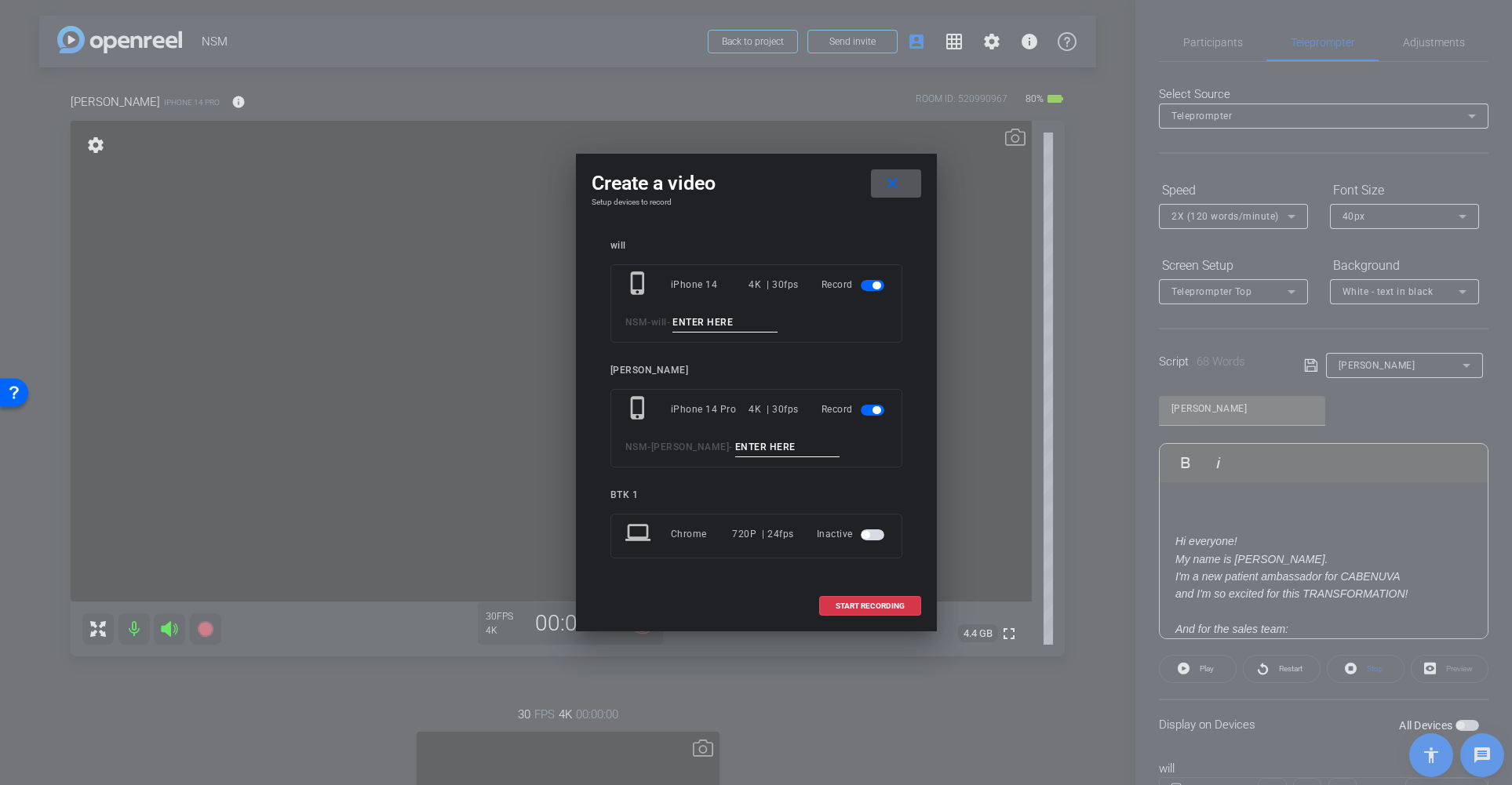
click at [869, 284] on span "button" at bounding box center [872, 284] width 23 height 11
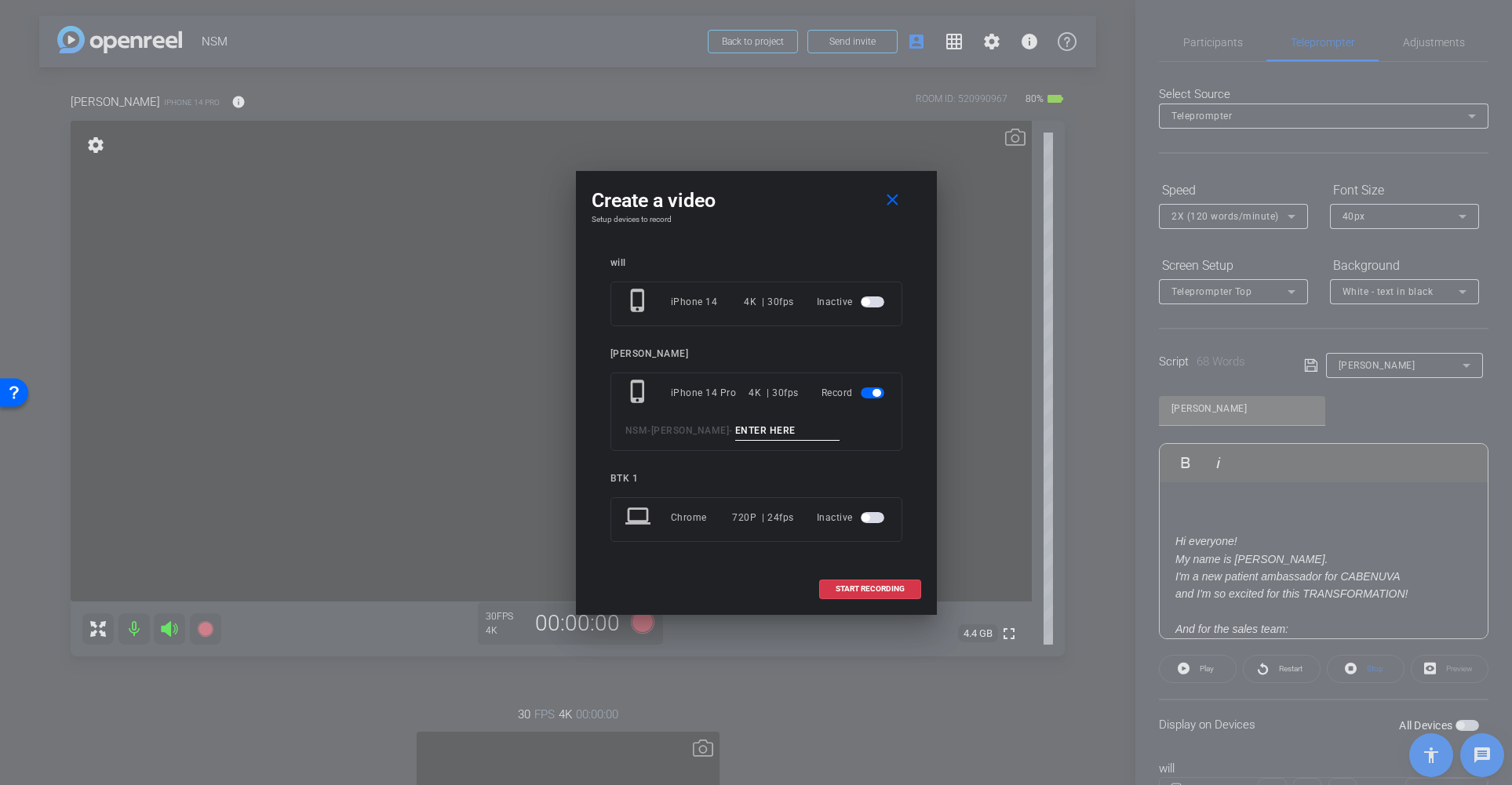
click at [736, 437] on input at bounding box center [788, 430] width 105 height 19
type input "009"
click at [876, 590] on span "START RECORDING" at bounding box center [870, 589] width 69 height 8
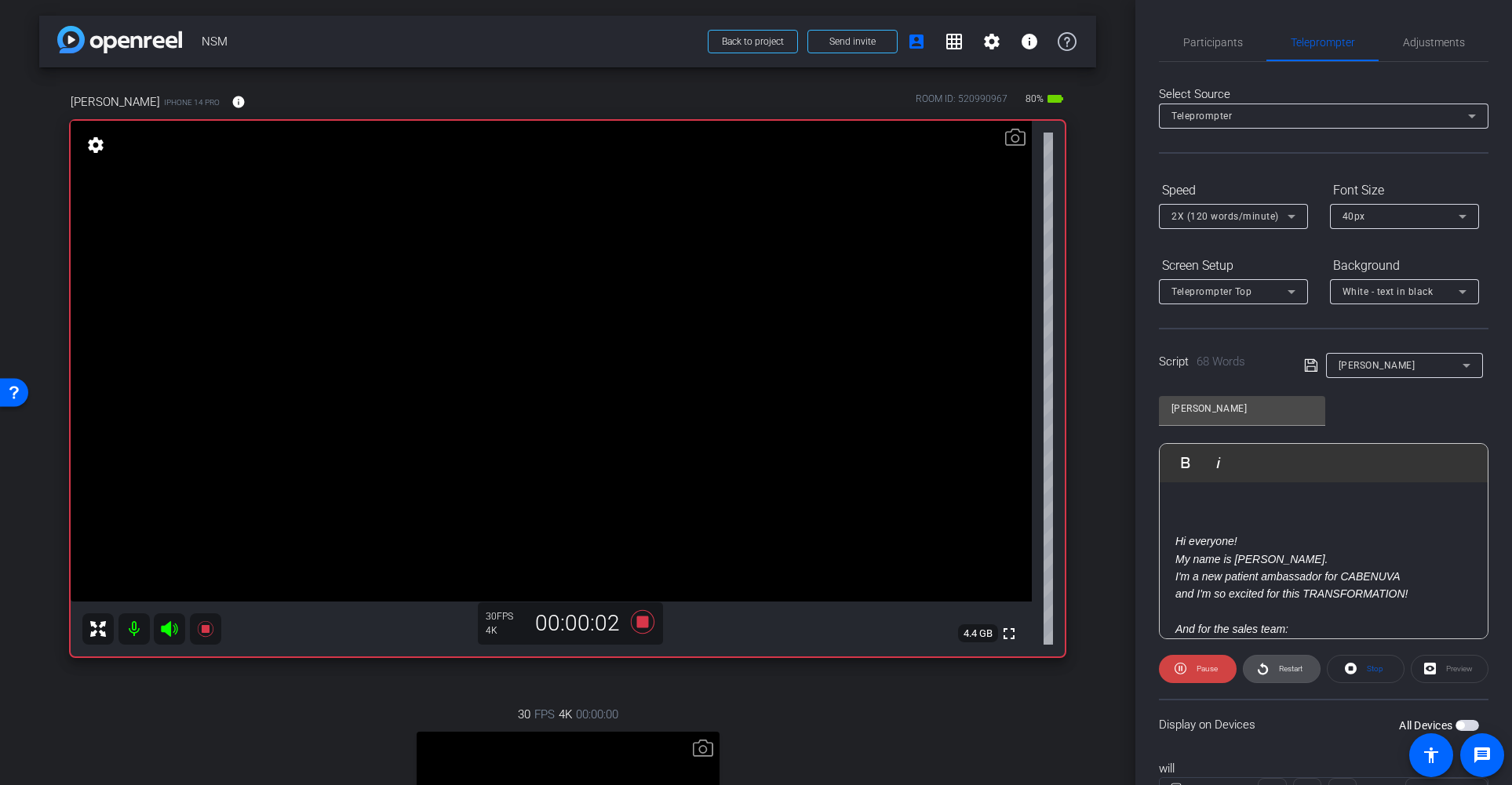
click at [1281, 671] on span "Restart" at bounding box center [1291, 668] width 23 height 9
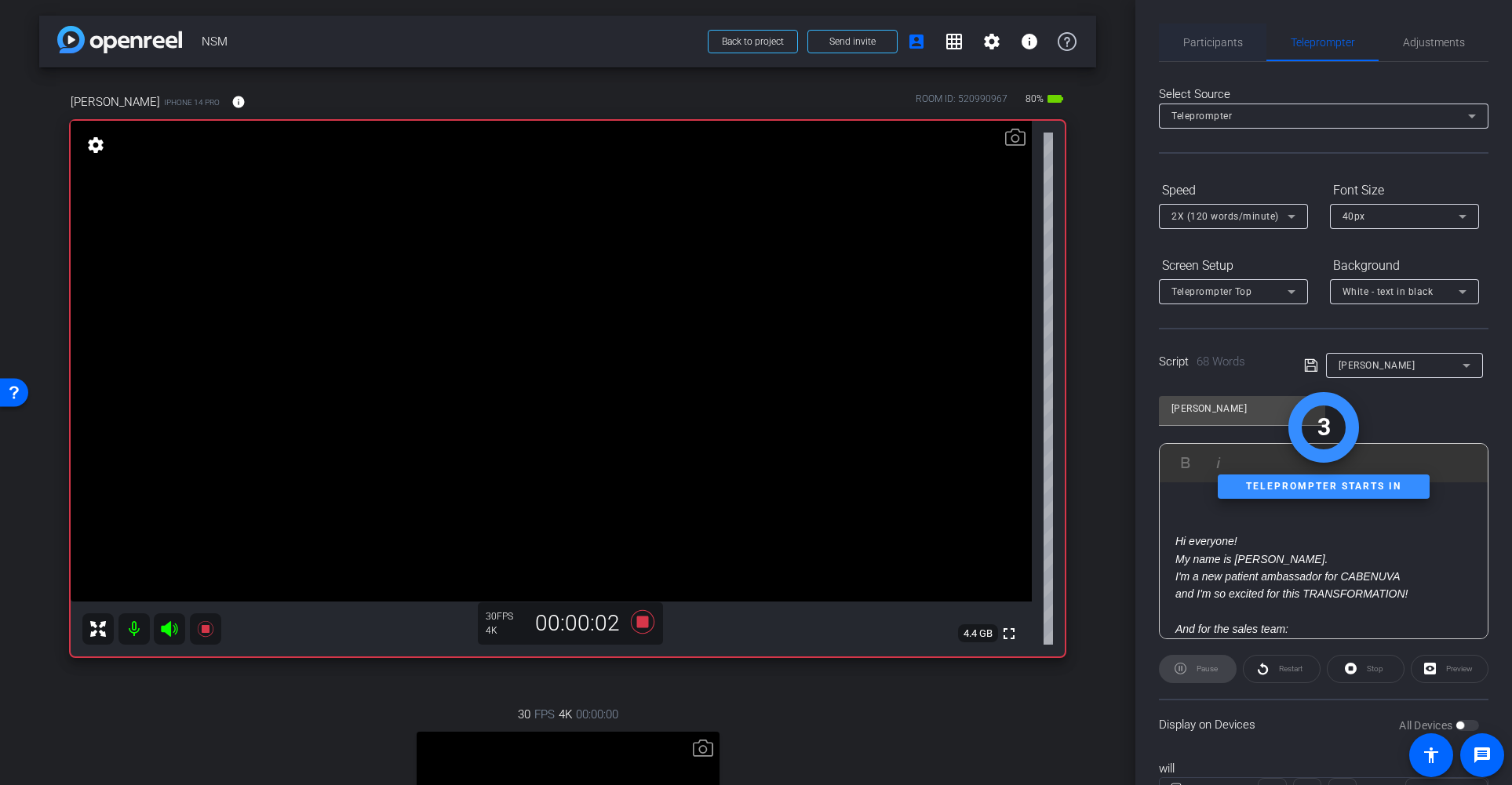
click at [1221, 42] on span "Participants" at bounding box center [1212, 42] width 59 height 11
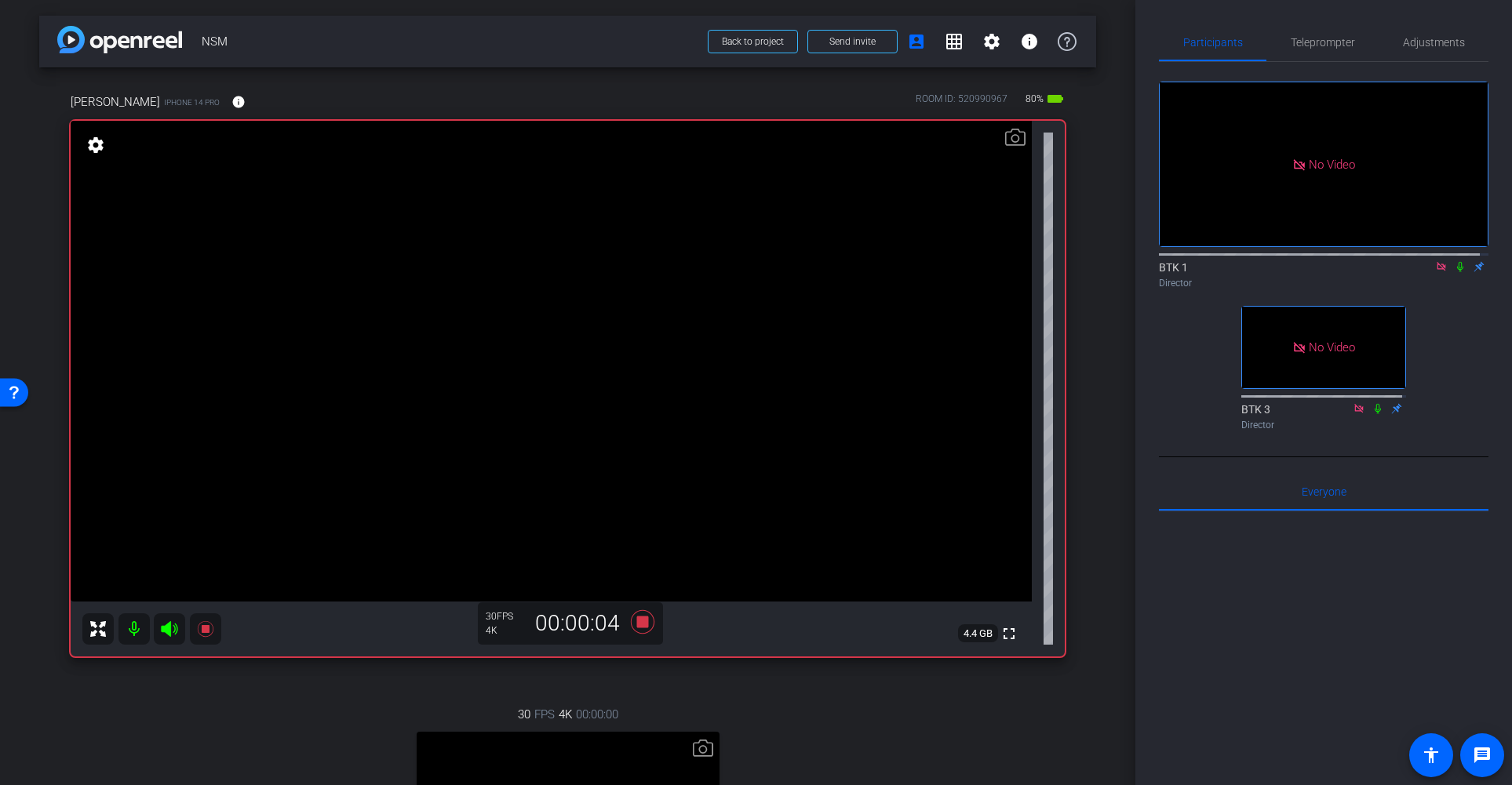
click at [1454, 261] on icon at bounding box center [1459, 266] width 13 height 11
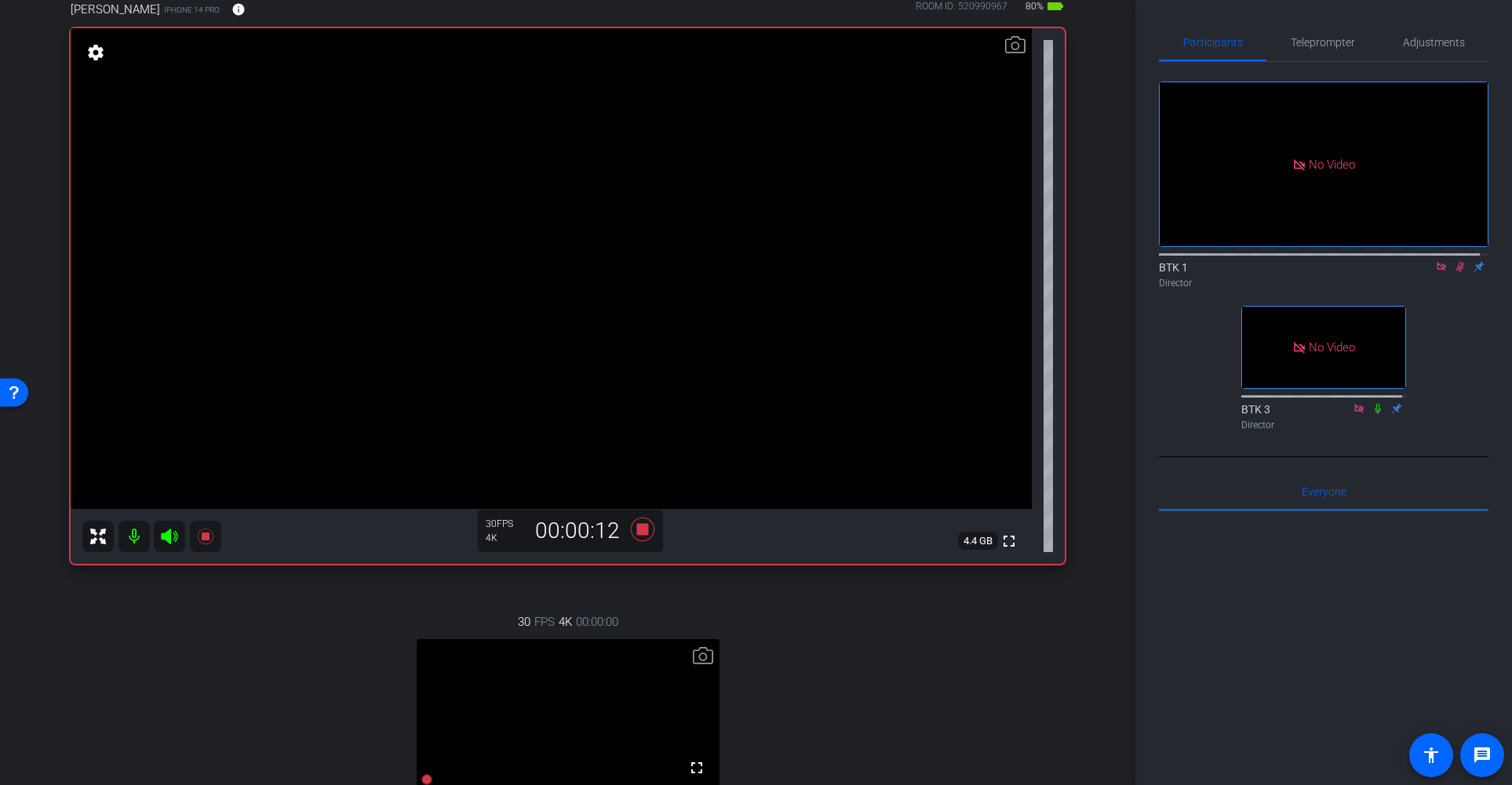
scroll to position [91, 0]
click at [1326, 39] on span "Teleprompter" at bounding box center [1323, 42] width 64 height 11
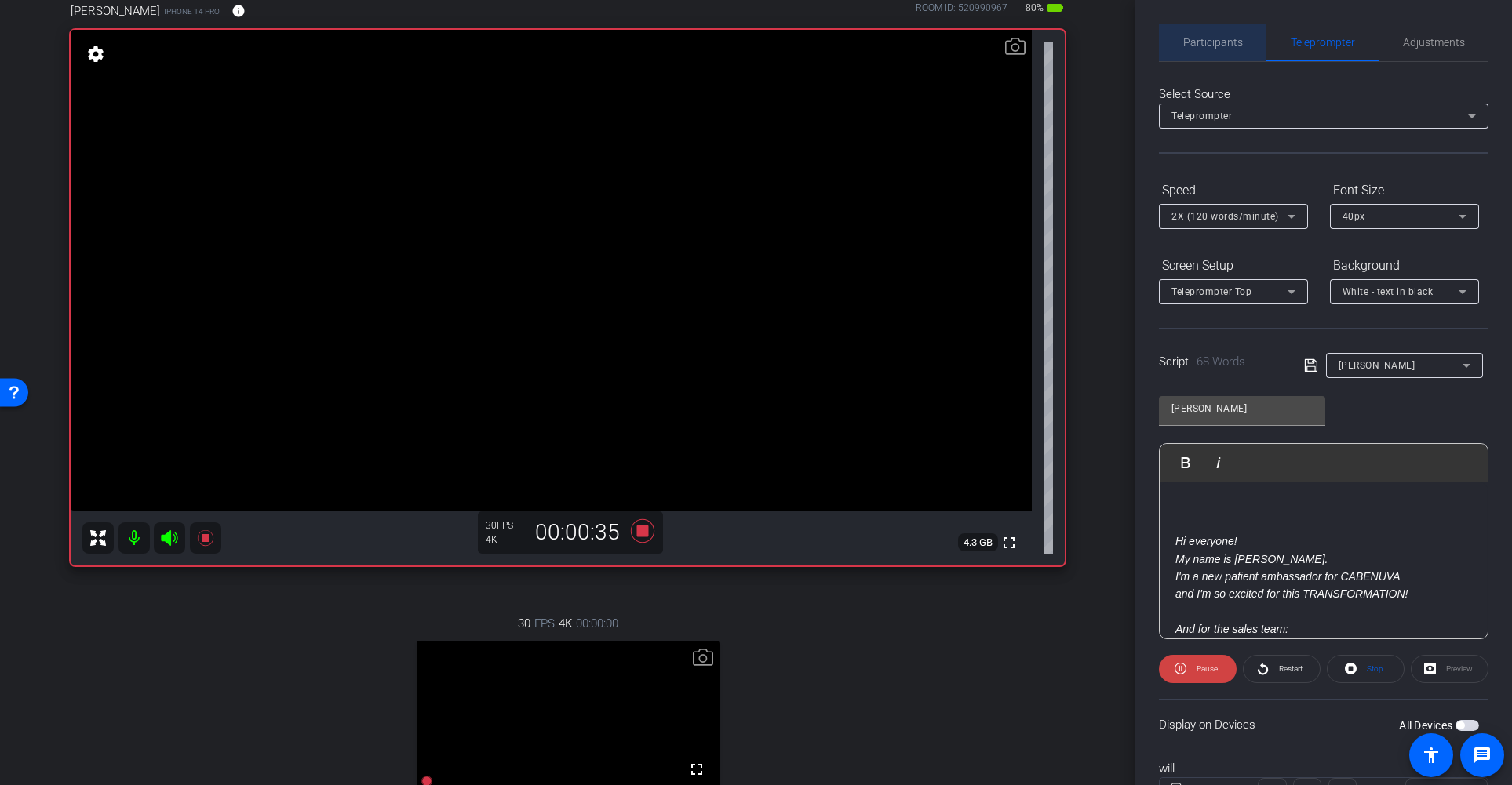
click at [1218, 43] on span "Participants" at bounding box center [1212, 42] width 59 height 11
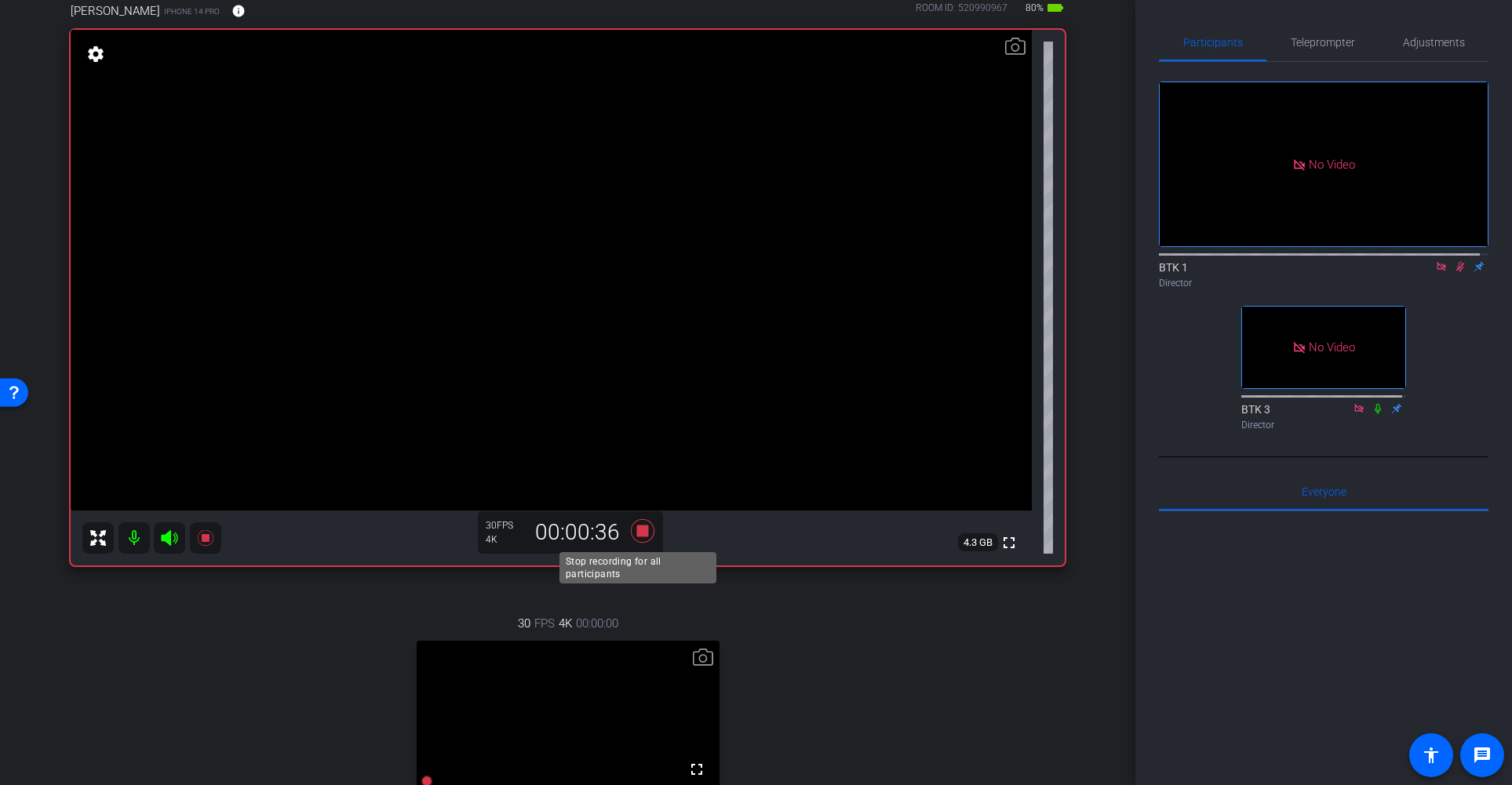
click at [631, 534] on icon at bounding box center [642, 531] width 23 height 23
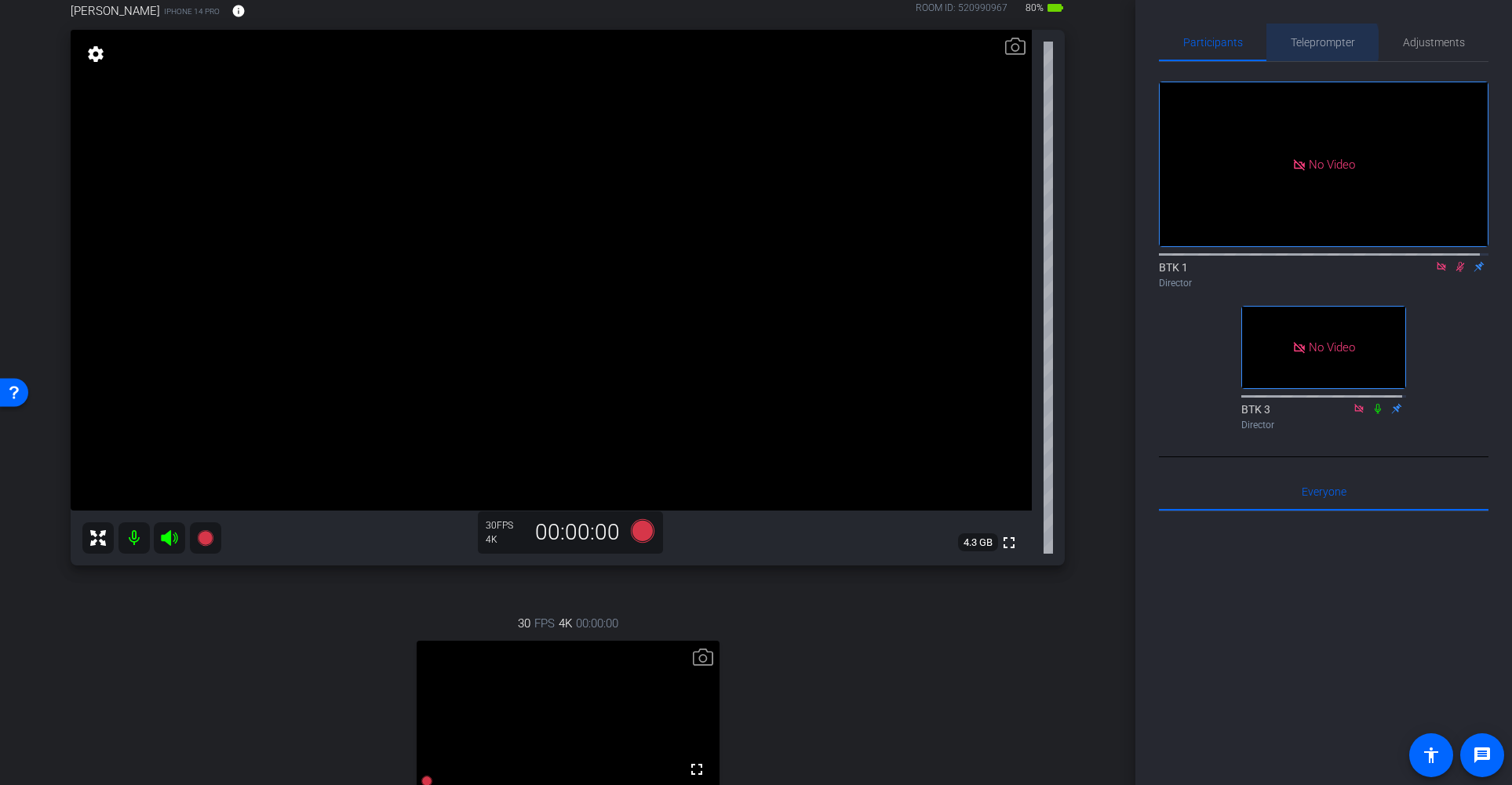
click at [1315, 44] on span "Teleprompter" at bounding box center [1323, 42] width 64 height 11
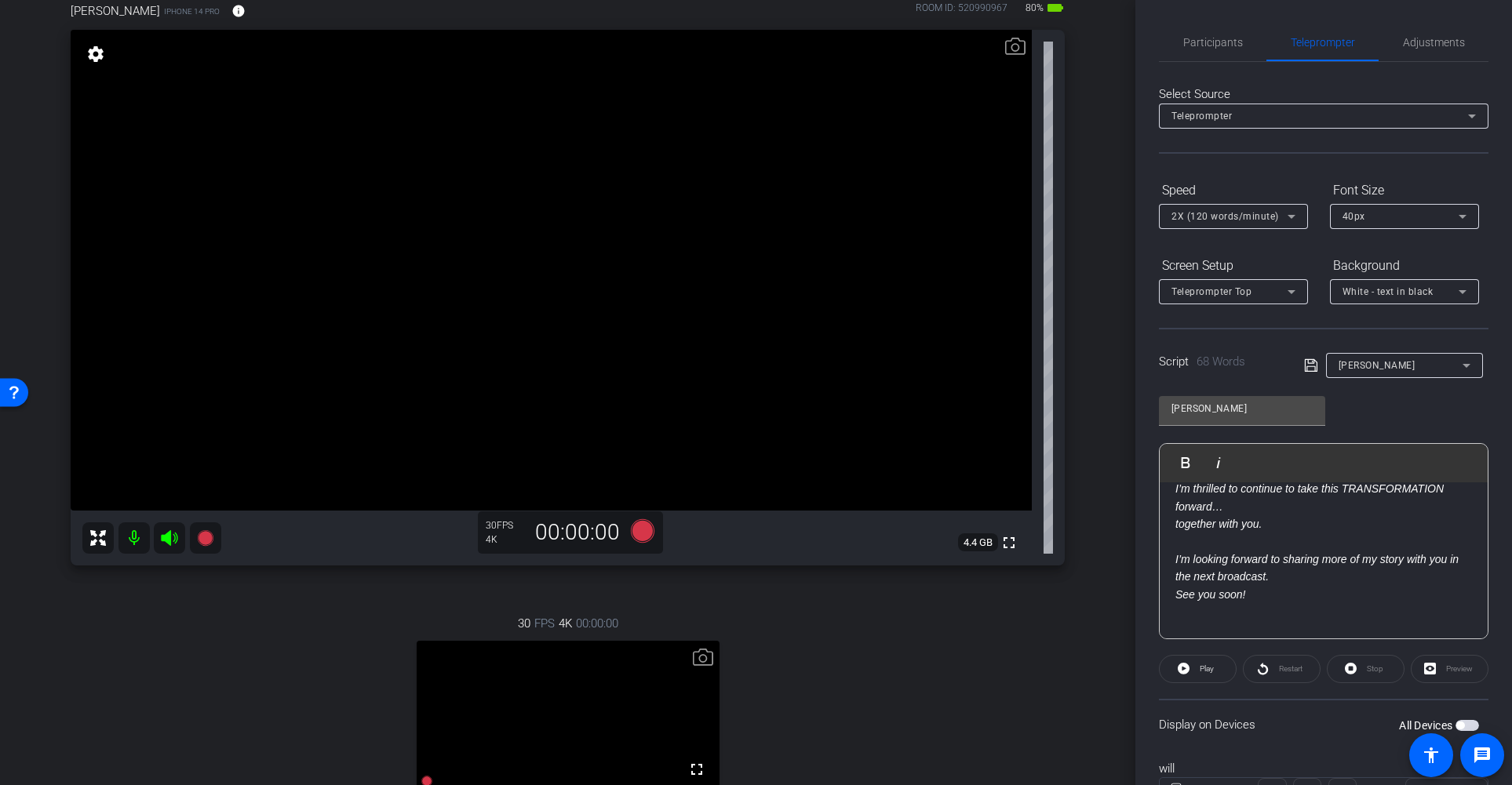
scroll to position [195, 0]
click at [638, 534] on icon at bounding box center [642, 531] width 23 height 23
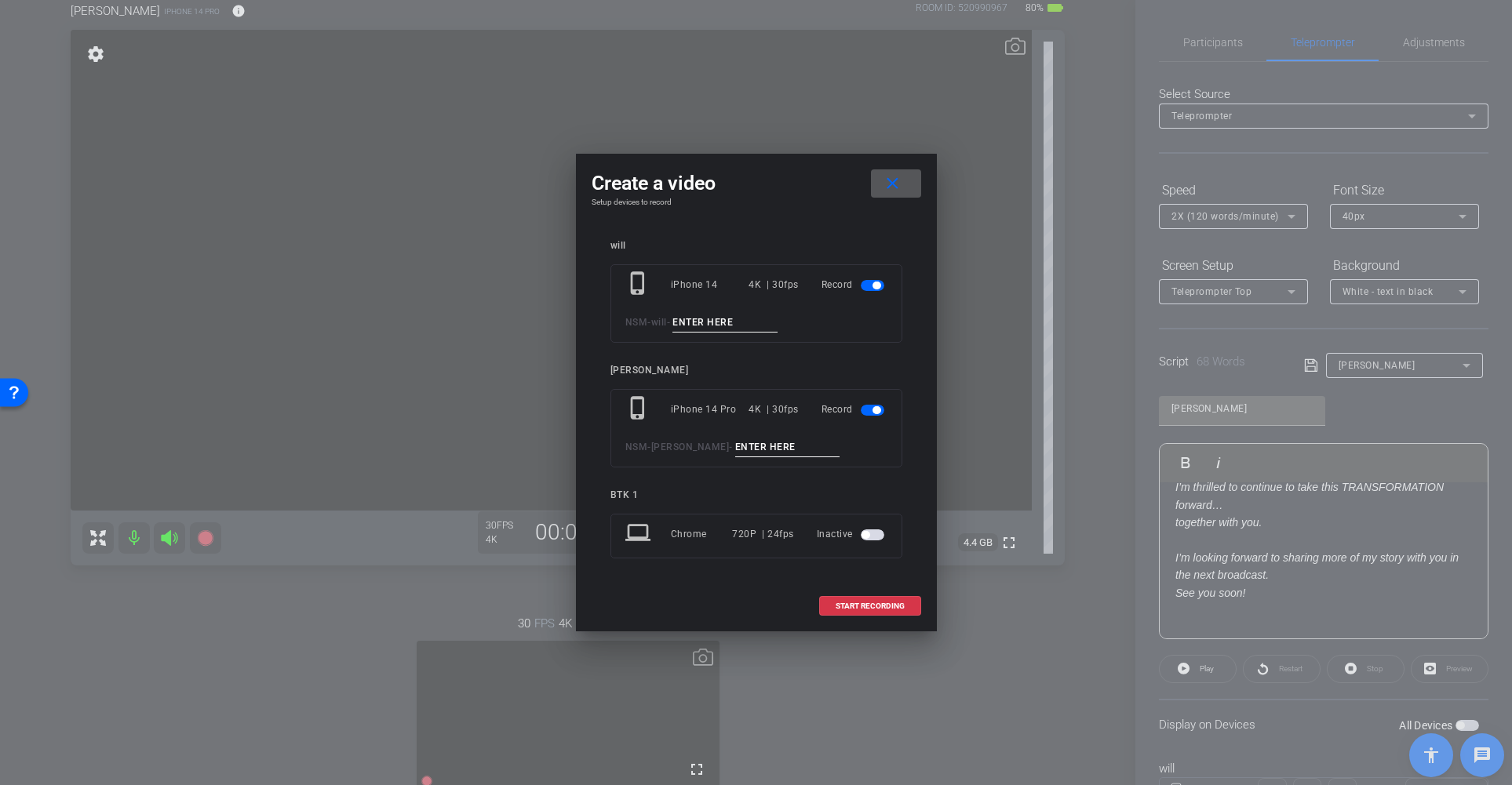
click at [872, 284] on span "button" at bounding box center [876, 285] width 8 height 8
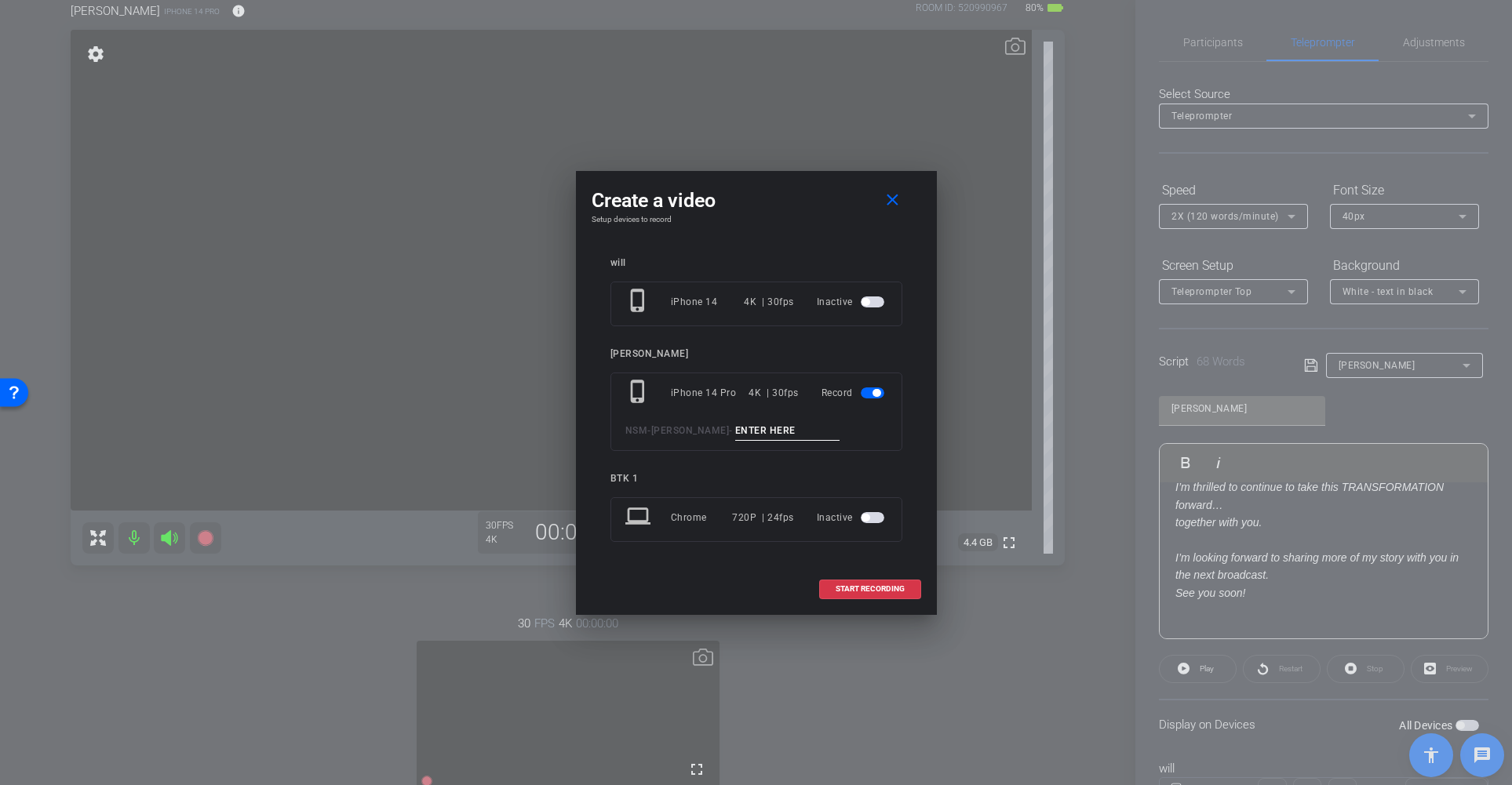
click at [737, 430] on input at bounding box center [788, 430] width 105 height 19
type input "010"
click at [870, 586] on span "START RECORDING" at bounding box center [870, 589] width 69 height 8
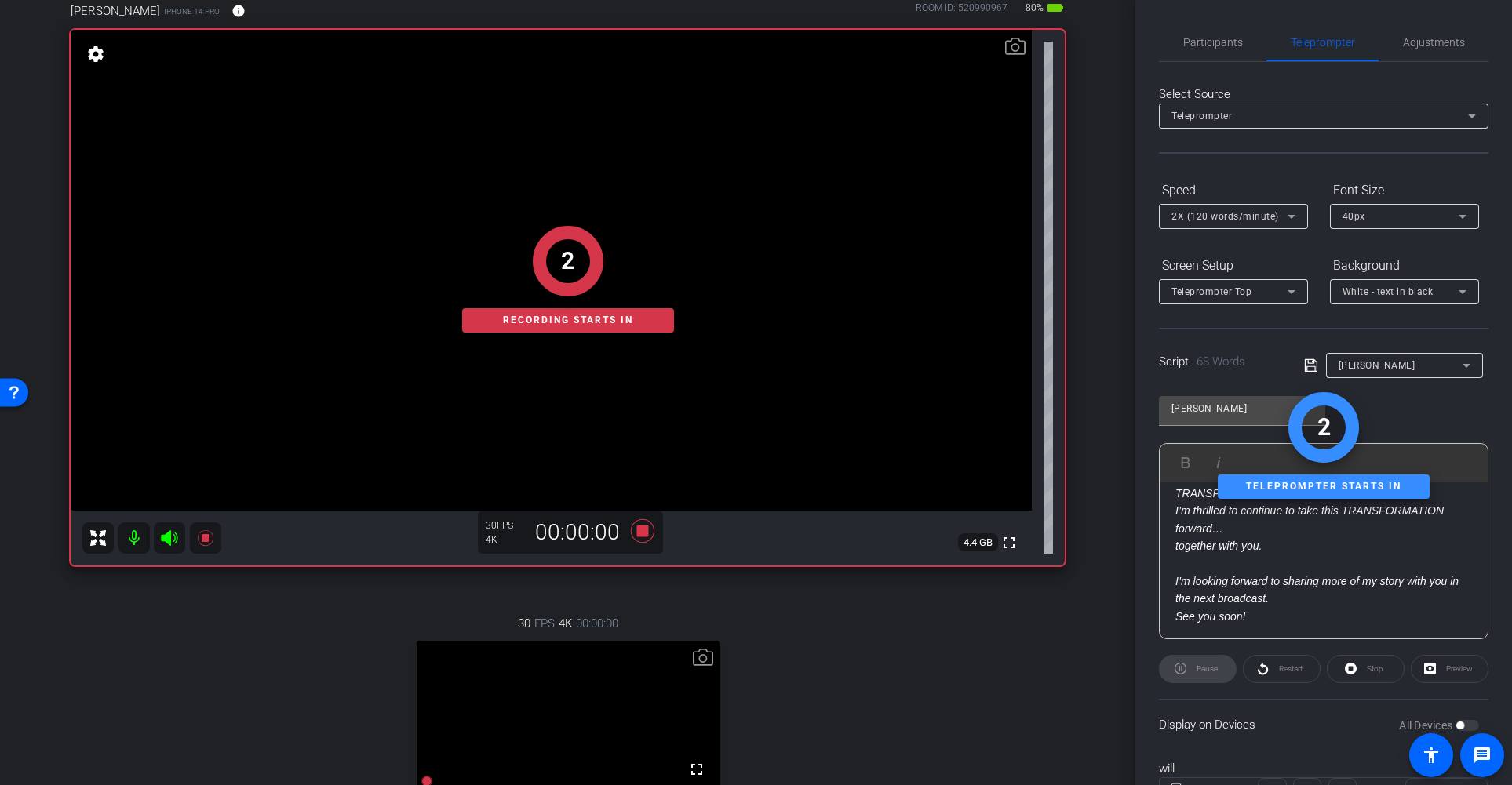
scroll to position [168, 0]
click at [1198, 41] on span "Participants" at bounding box center [1212, 42] width 59 height 11
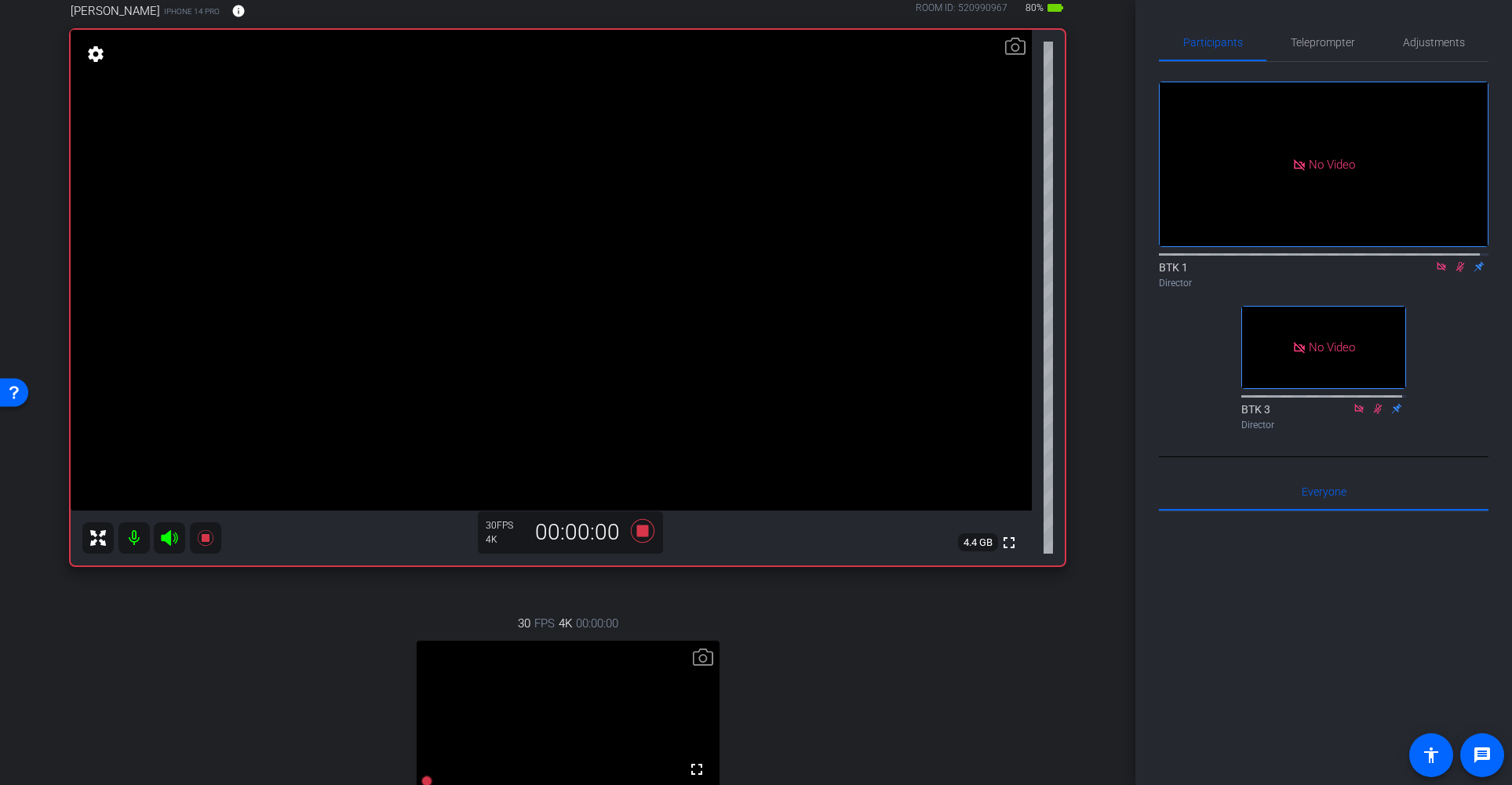
click at [1456, 262] on icon at bounding box center [1460, 267] width 9 height 10
click at [1307, 42] on span "Teleprompter" at bounding box center [1323, 42] width 64 height 11
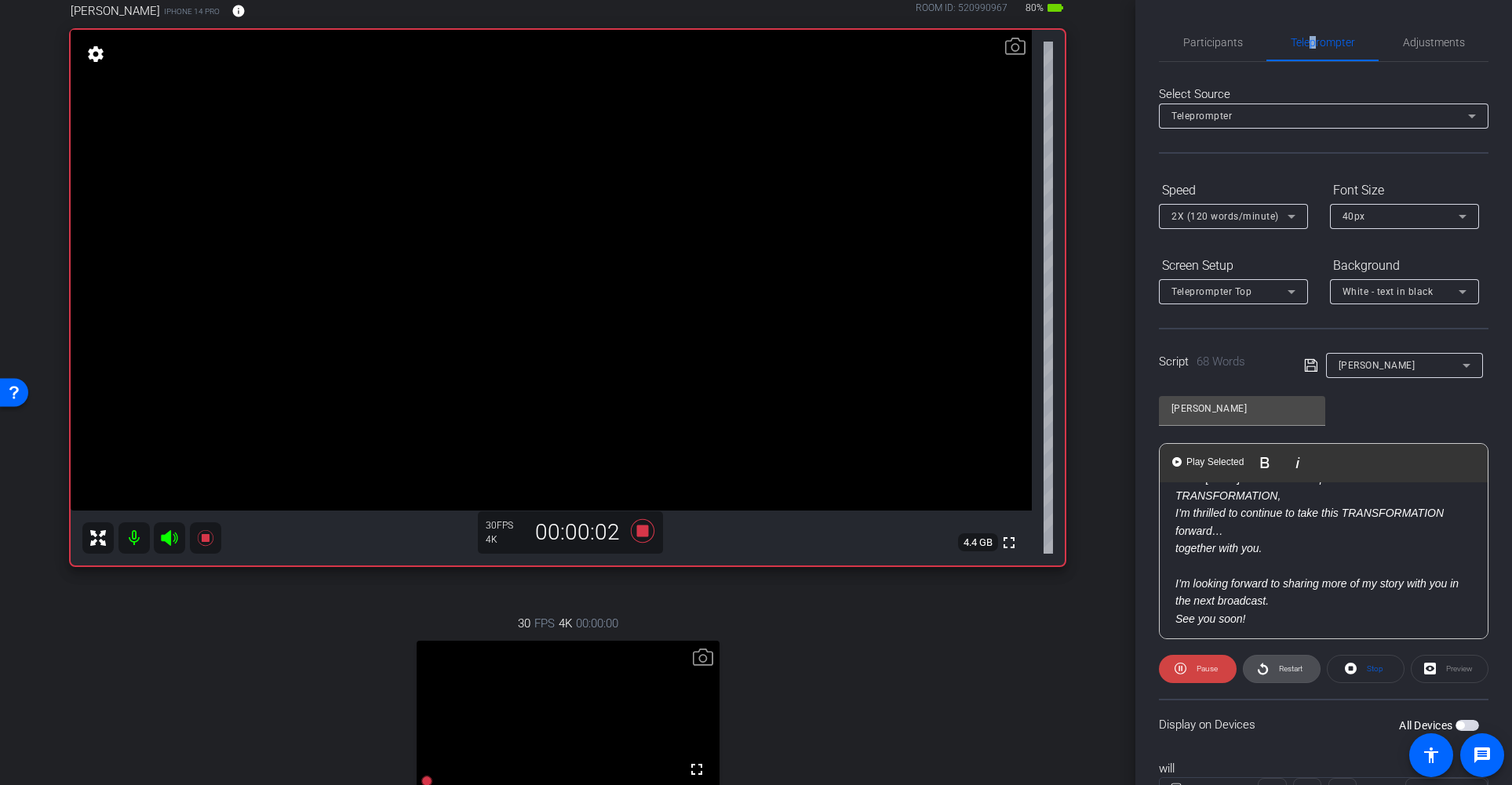
click at [1283, 669] on span "Restart" at bounding box center [1291, 668] width 23 height 9
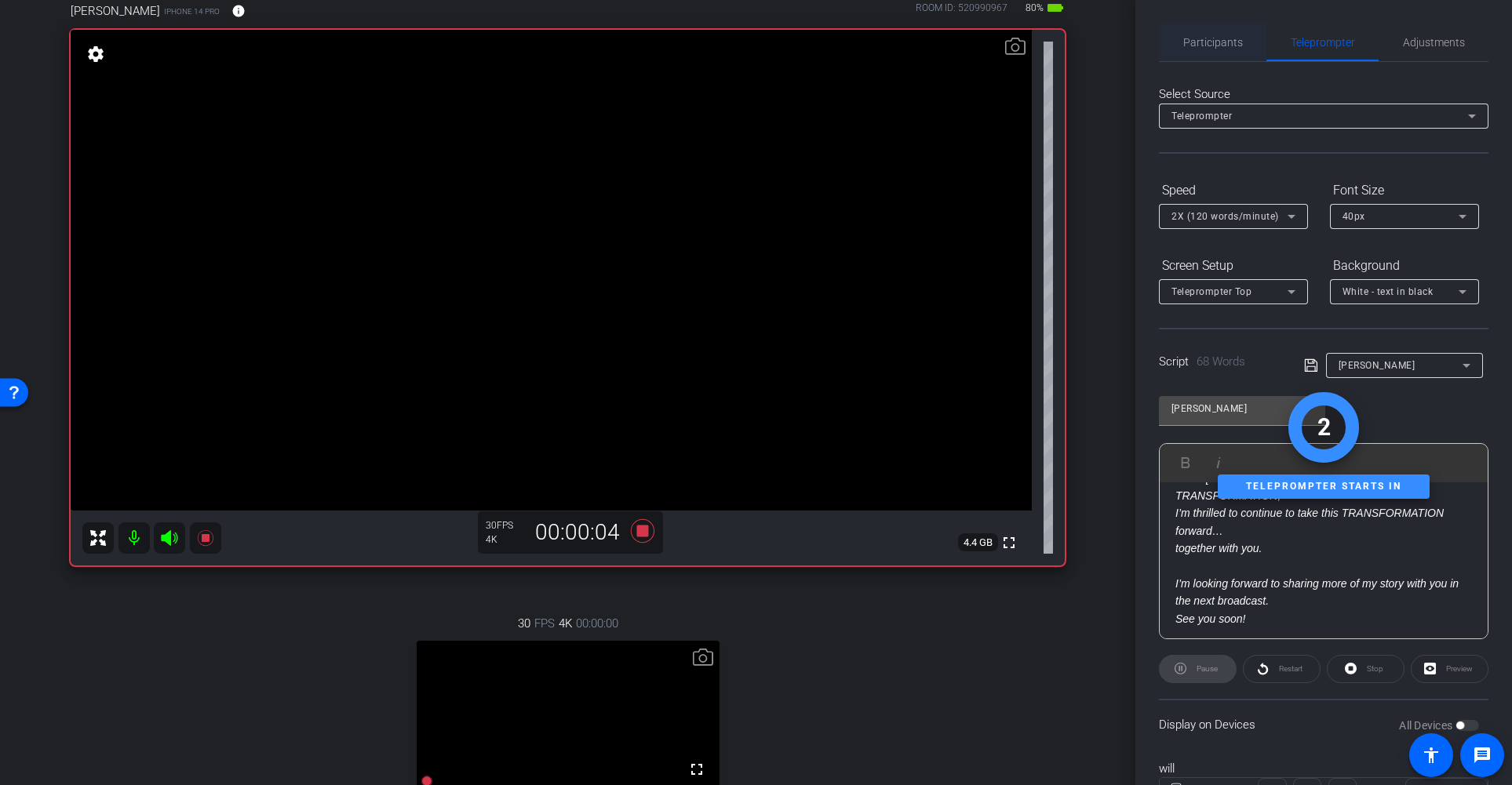
click at [1216, 43] on span "Participants" at bounding box center [1212, 42] width 59 height 11
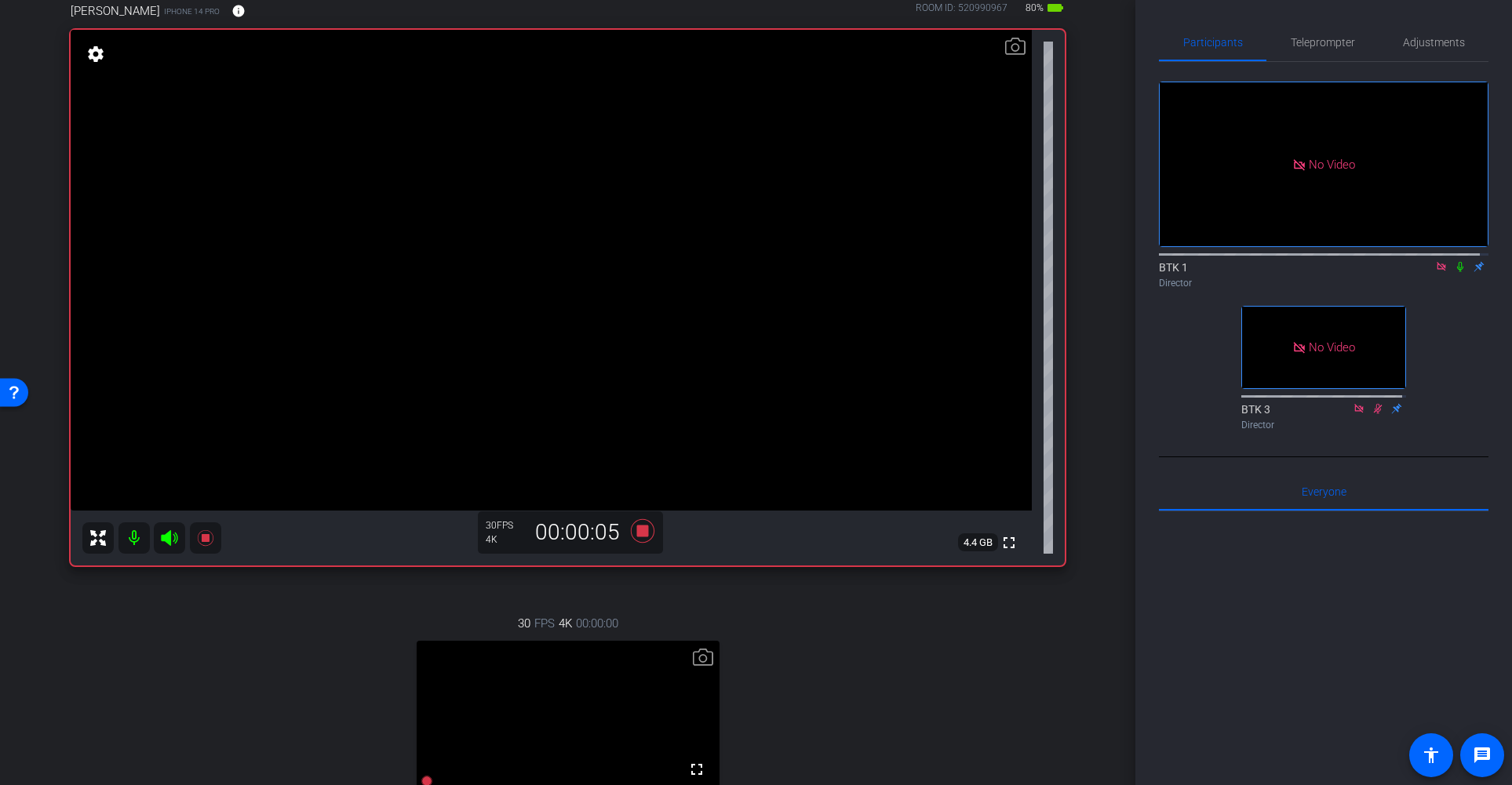
click at [1454, 261] on icon at bounding box center [1459, 266] width 13 height 11
click at [1311, 45] on span "Teleprompter" at bounding box center [1323, 42] width 64 height 11
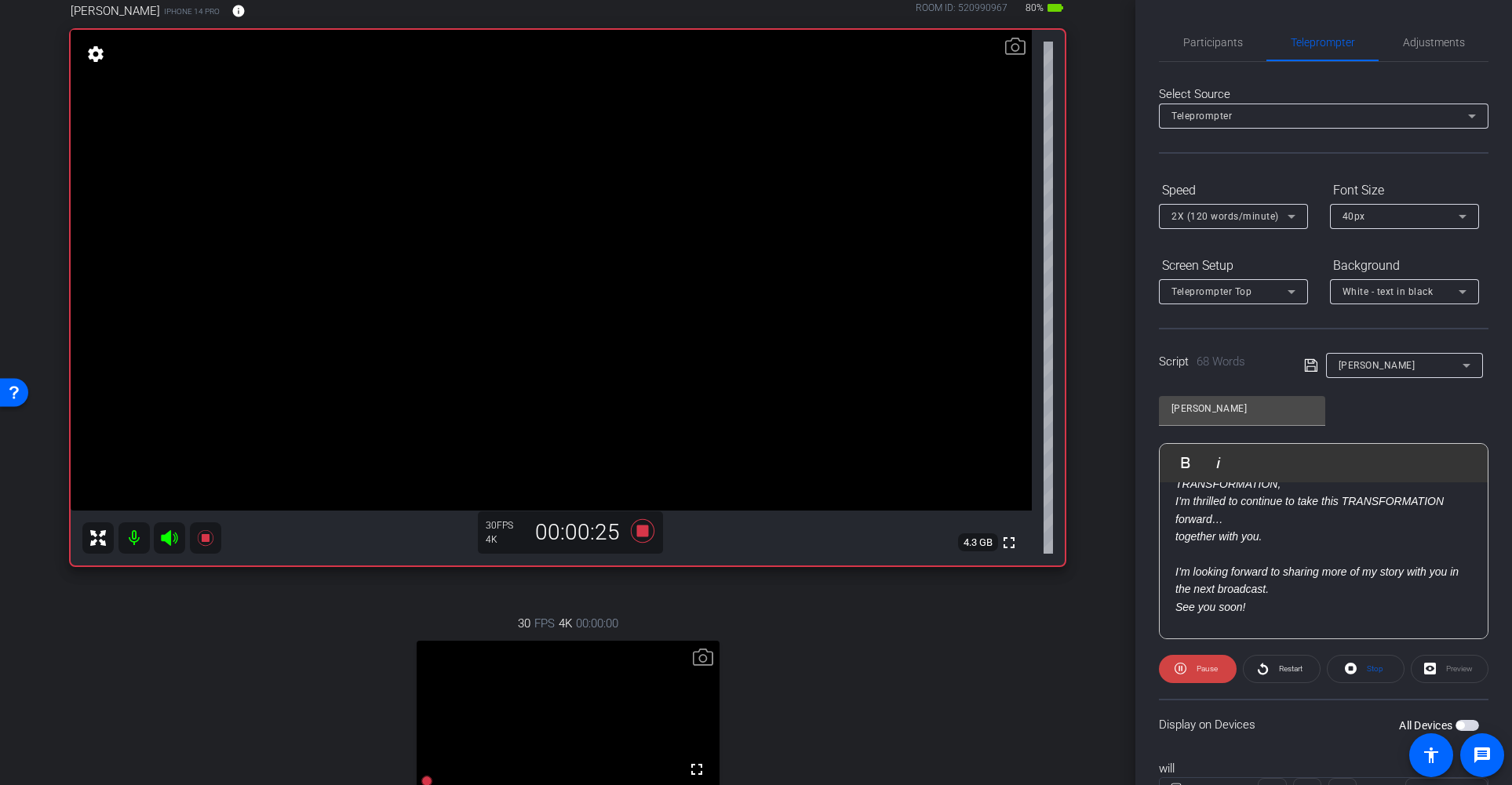
scroll to position [182, 0]
click at [636, 531] on icon at bounding box center [642, 531] width 23 height 23
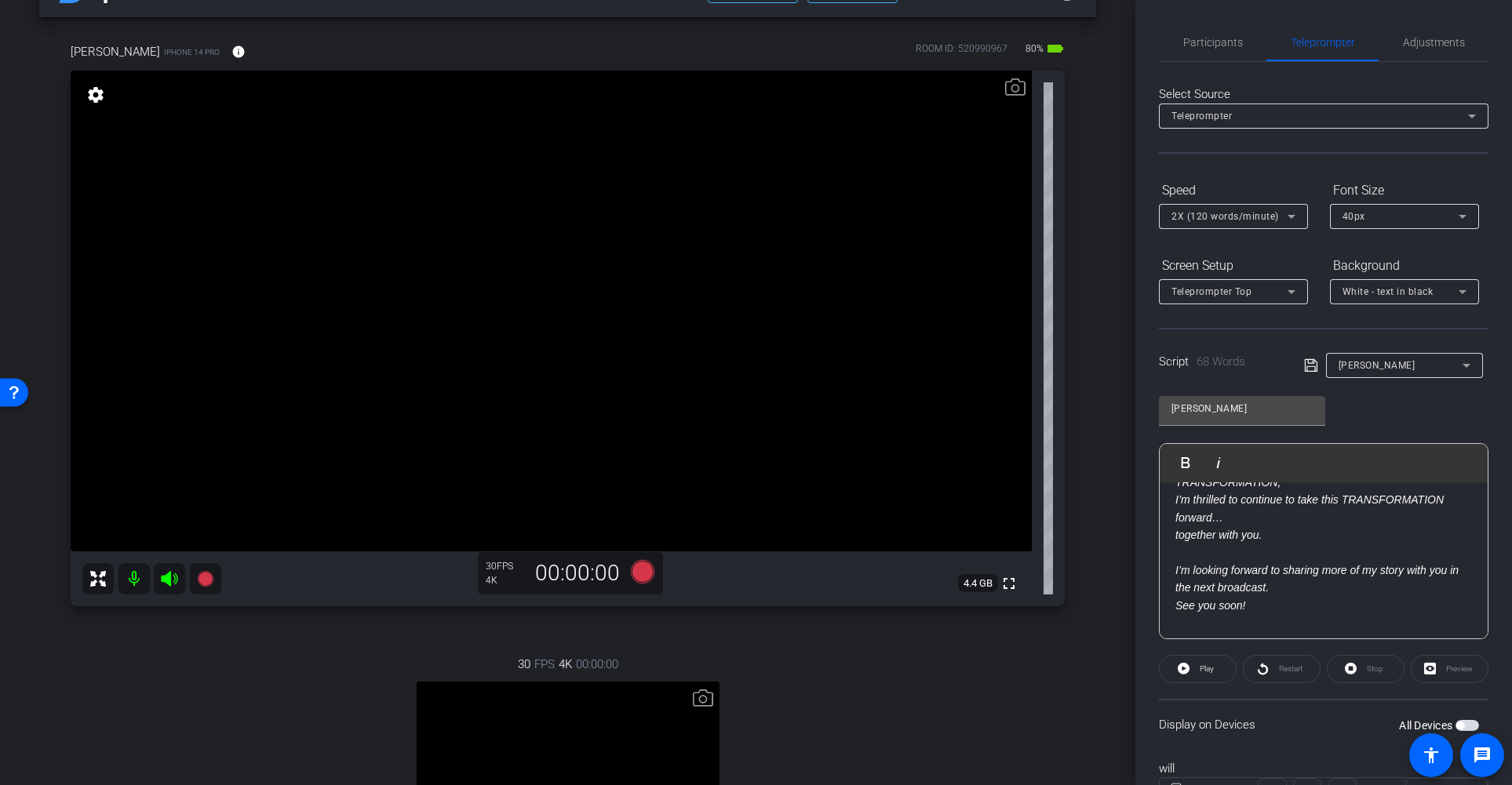
scroll to position [43, 0]
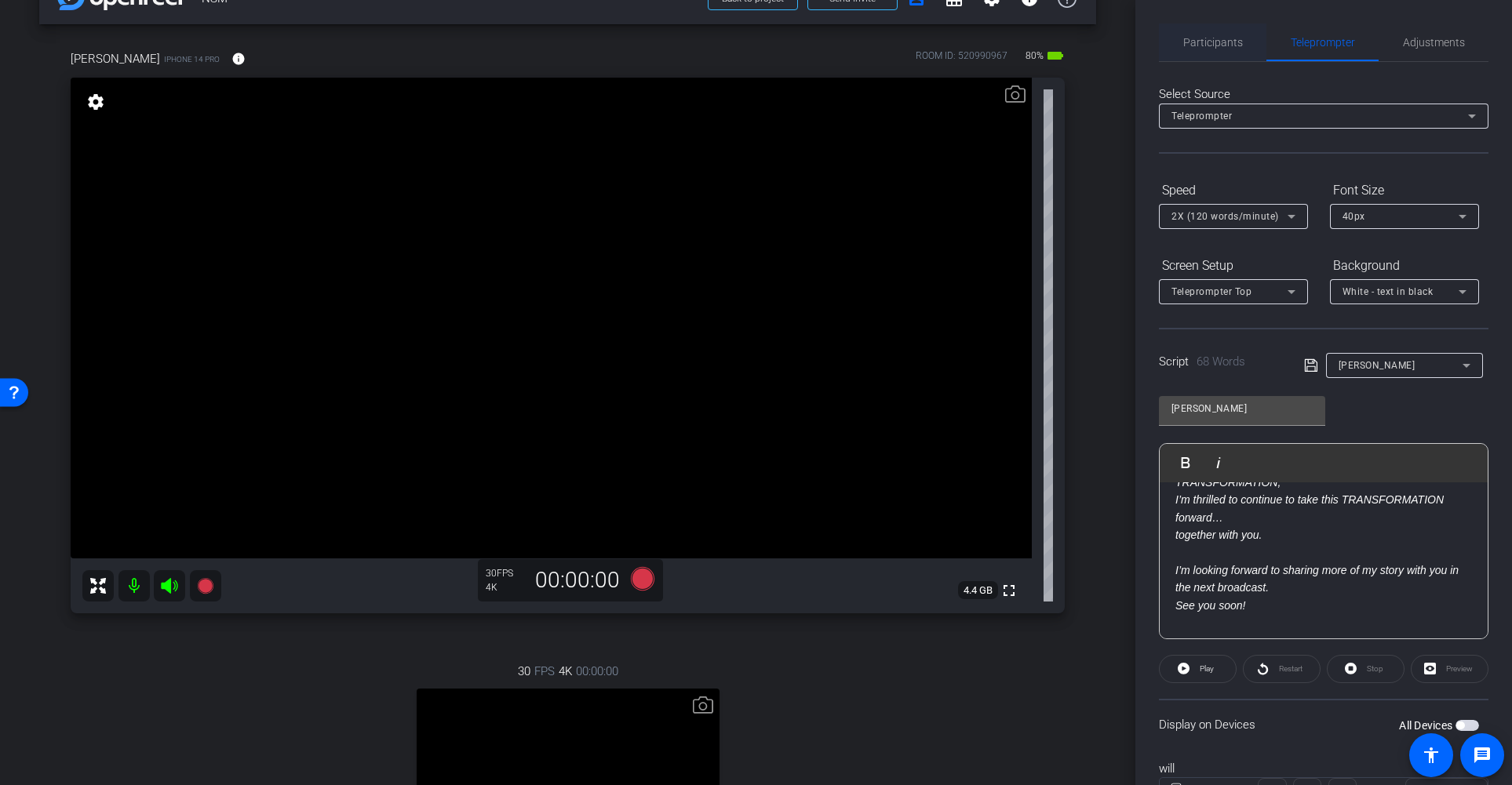
click at [1218, 44] on span "Participants" at bounding box center [1212, 42] width 59 height 11
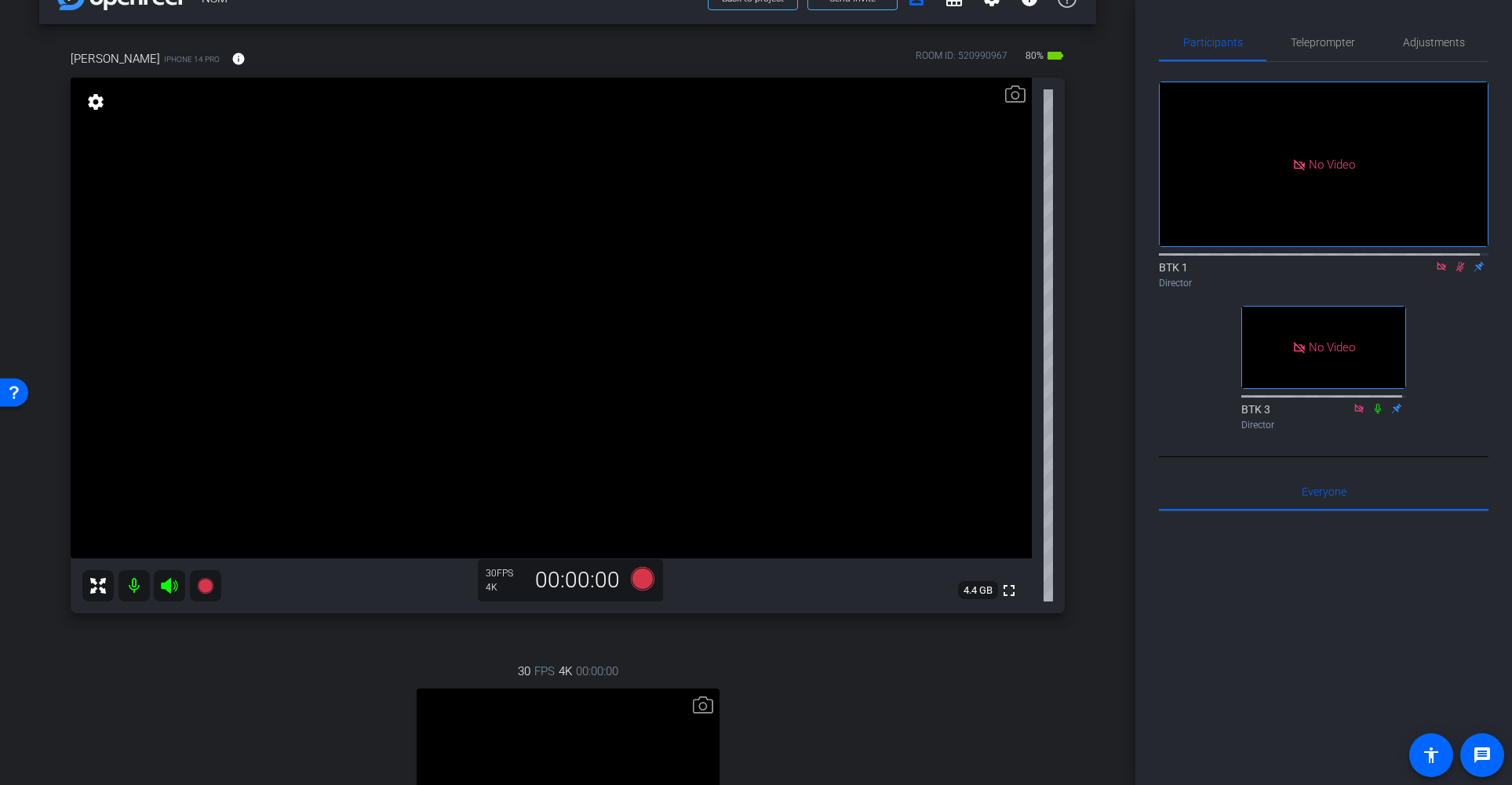
drag, startPoint x: 1459, startPoint y: 219, endPoint x: 1423, endPoint y: 169, distance: 61.6
click at [1458, 260] on mat-icon at bounding box center [1459, 267] width 19 height 14
click at [1323, 39] on span "Teleprompter" at bounding box center [1323, 41] width 64 height 11
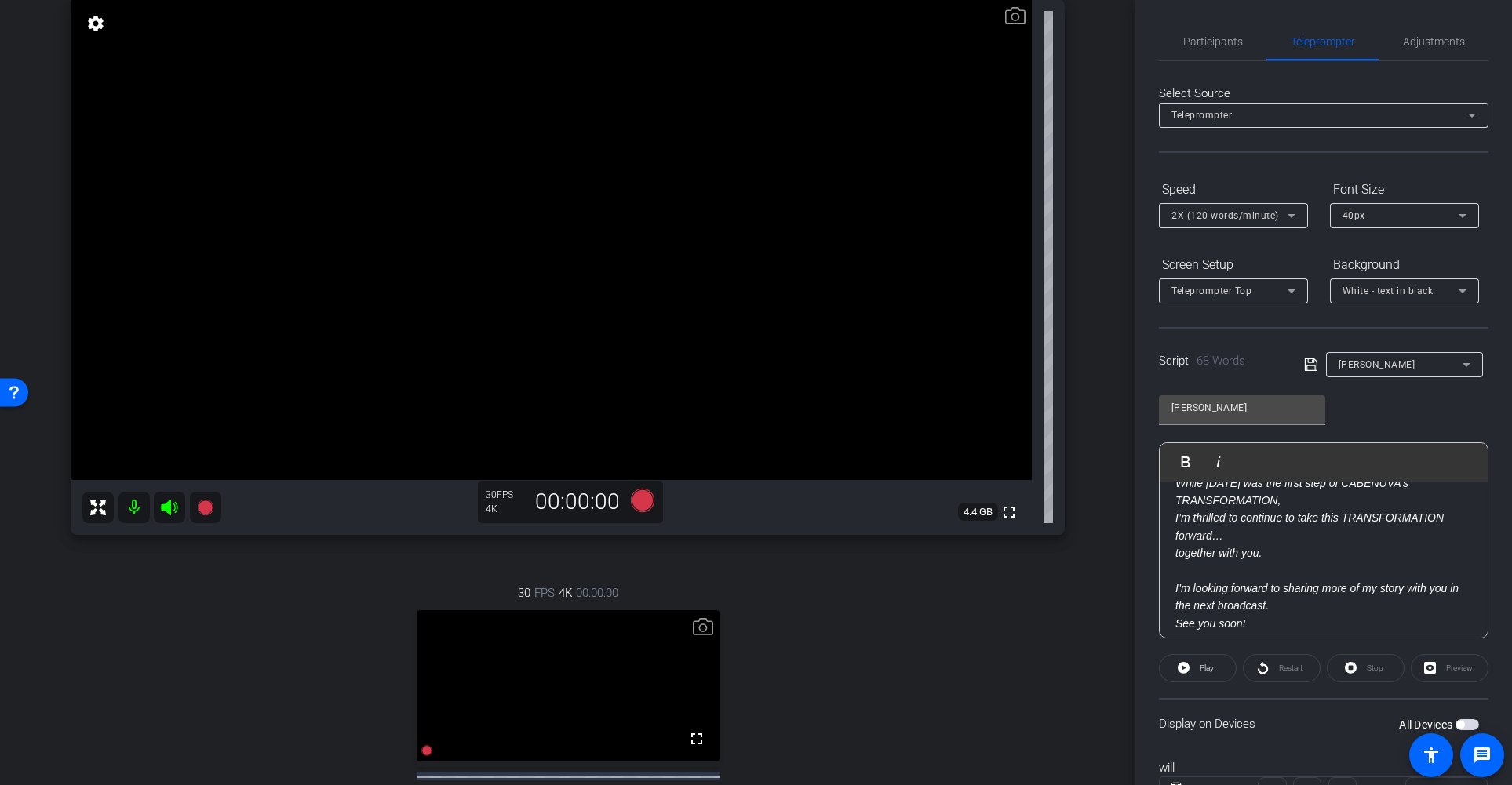
scroll to position [132, 0]
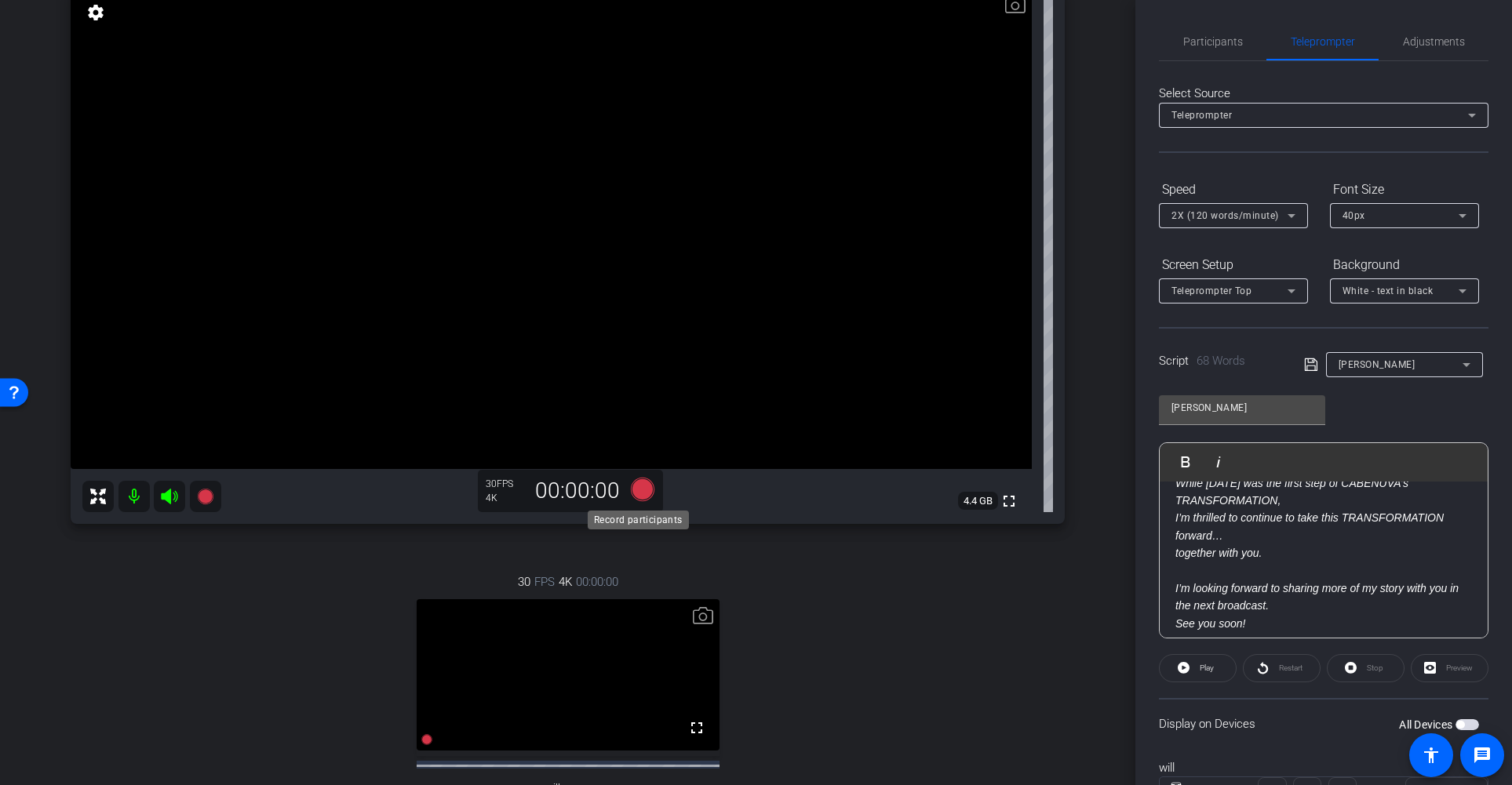
click at [642, 489] on icon at bounding box center [642, 489] width 23 height 23
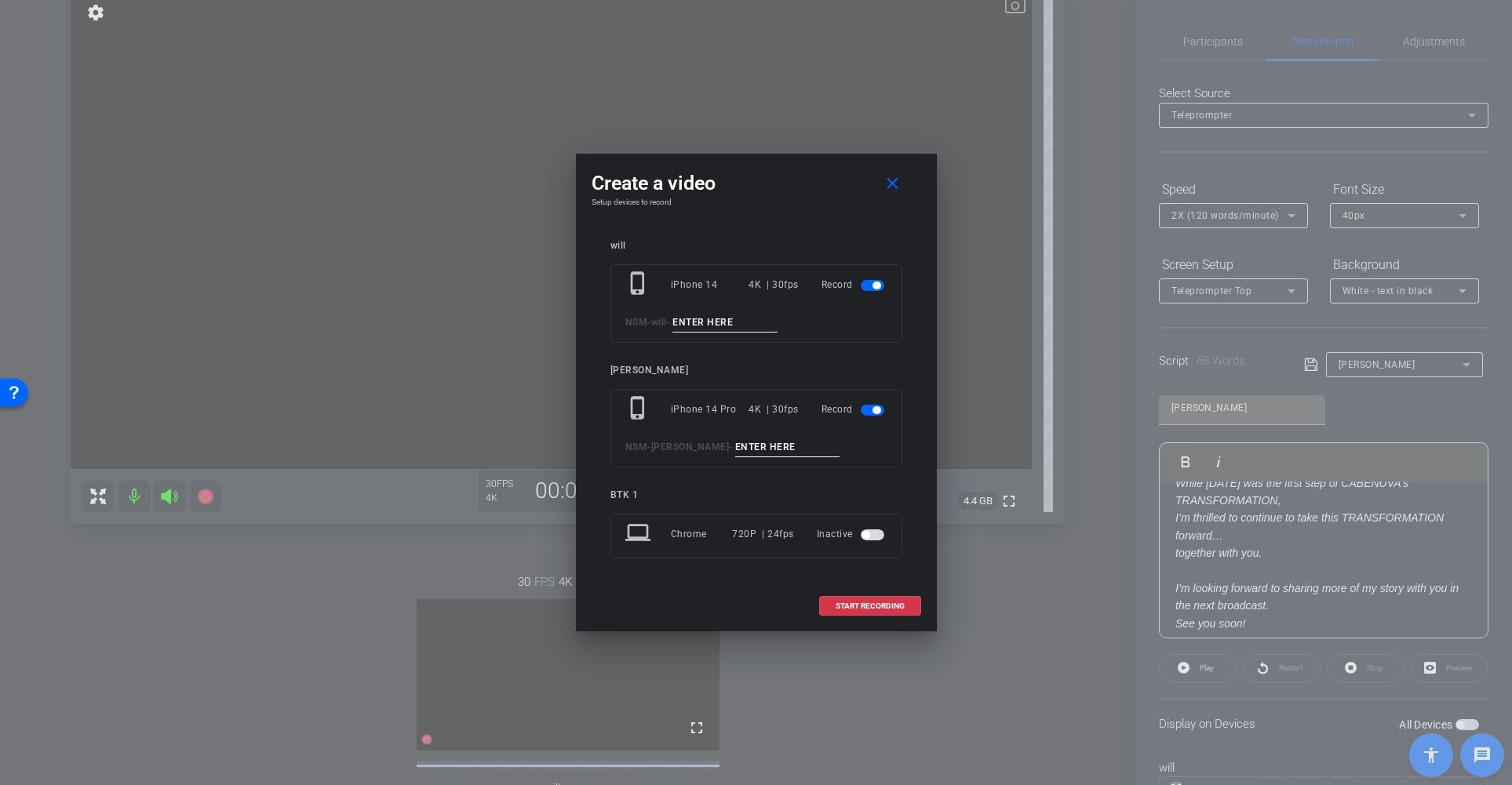
click at [871, 282] on span "button" at bounding box center [872, 284] width 23 height 11
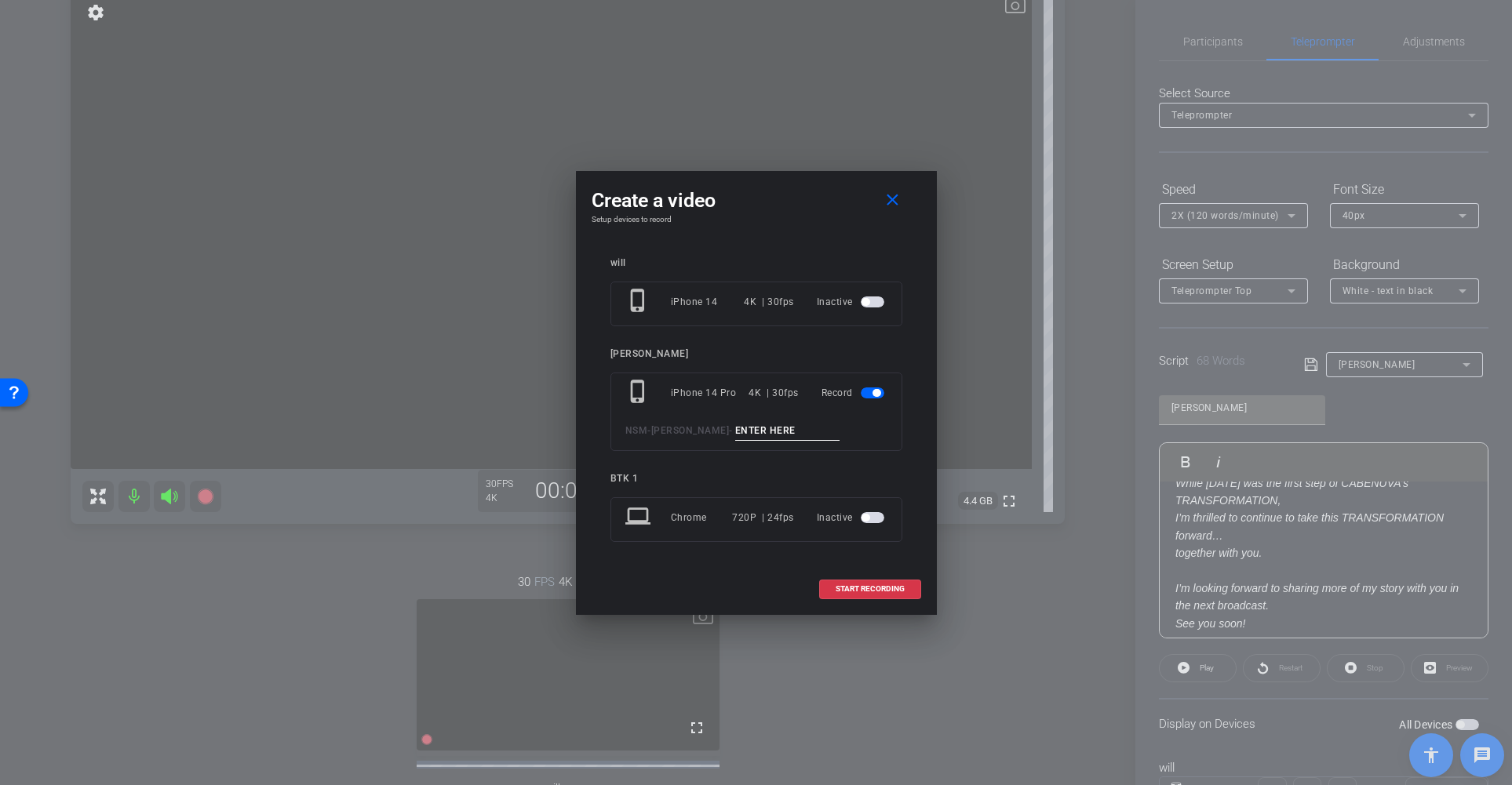
click at [755, 430] on input at bounding box center [788, 430] width 105 height 19
type input "011"
click at [895, 207] on mat-icon "close" at bounding box center [892, 201] width 19 height 19
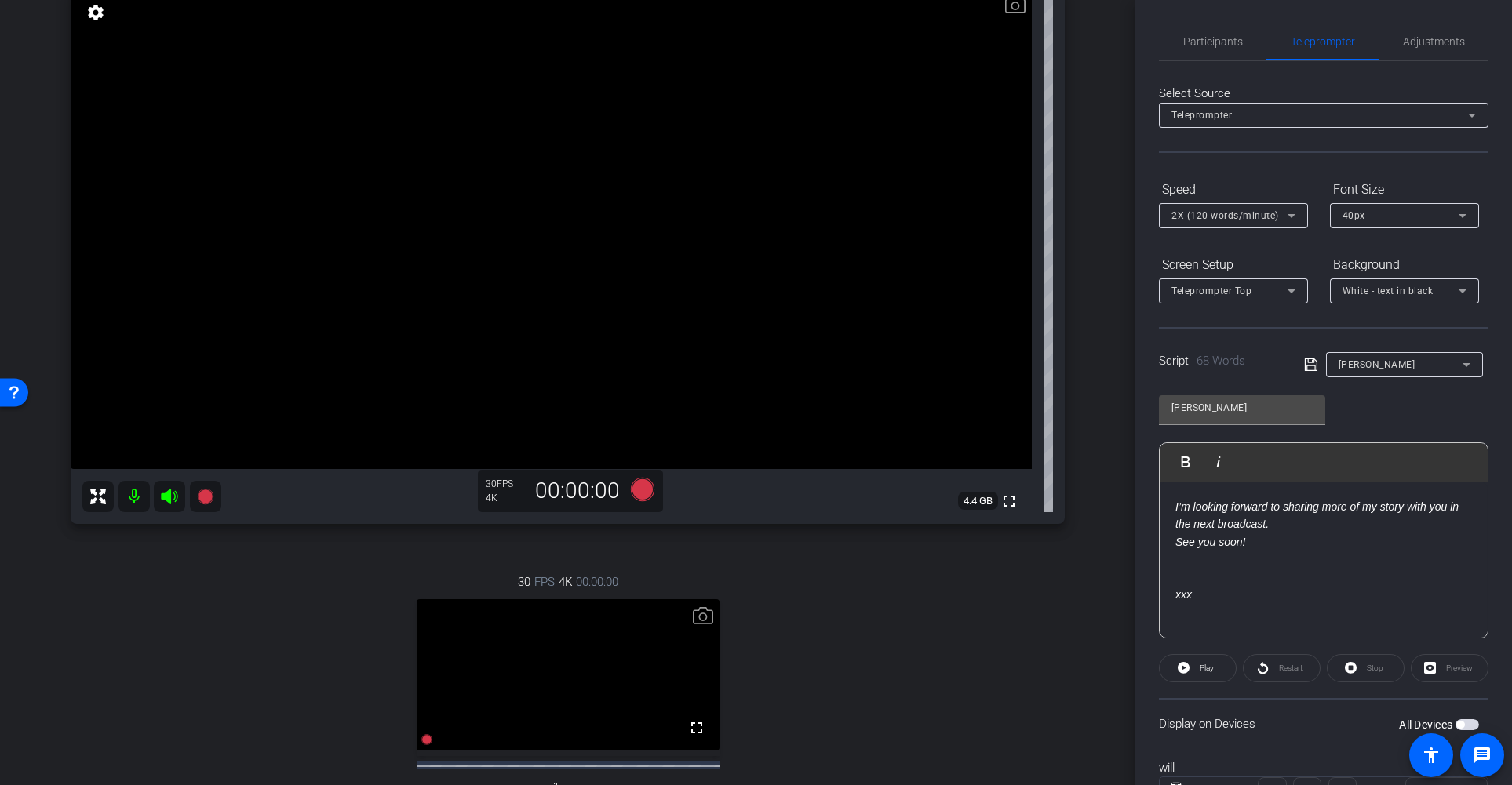
scroll to position [243, 0]
click at [1304, 530] on p "I’m looking forward to sharing more of my story with you in the next broadcast.…" at bounding box center [1323, 525] width 296 height 53
click at [1212, 42] on span "Participants" at bounding box center [1212, 41] width 59 height 11
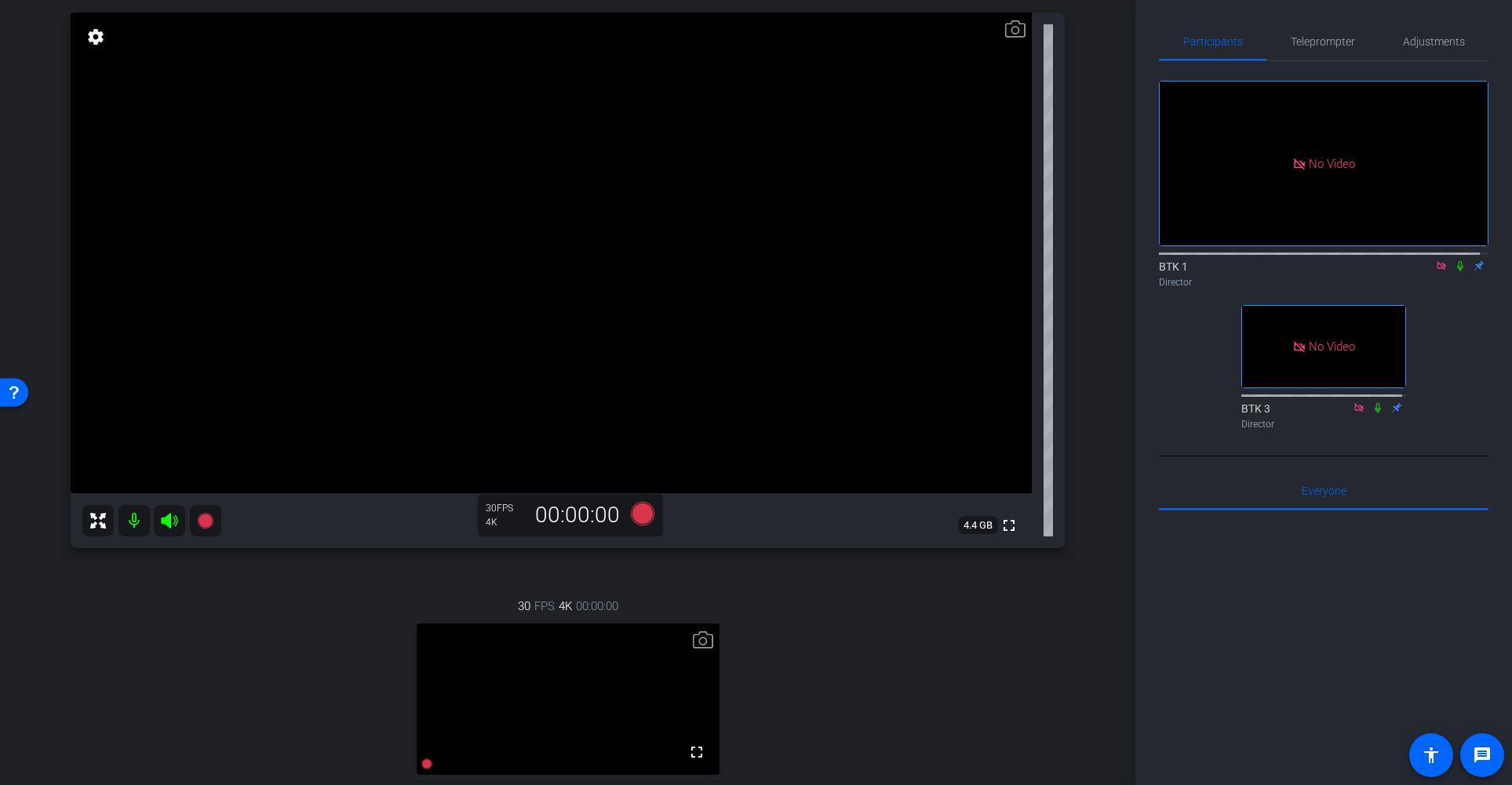
scroll to position [111, 0]
click at [638, 509] on icon at bounding box center [642, 511] width 23 height 23
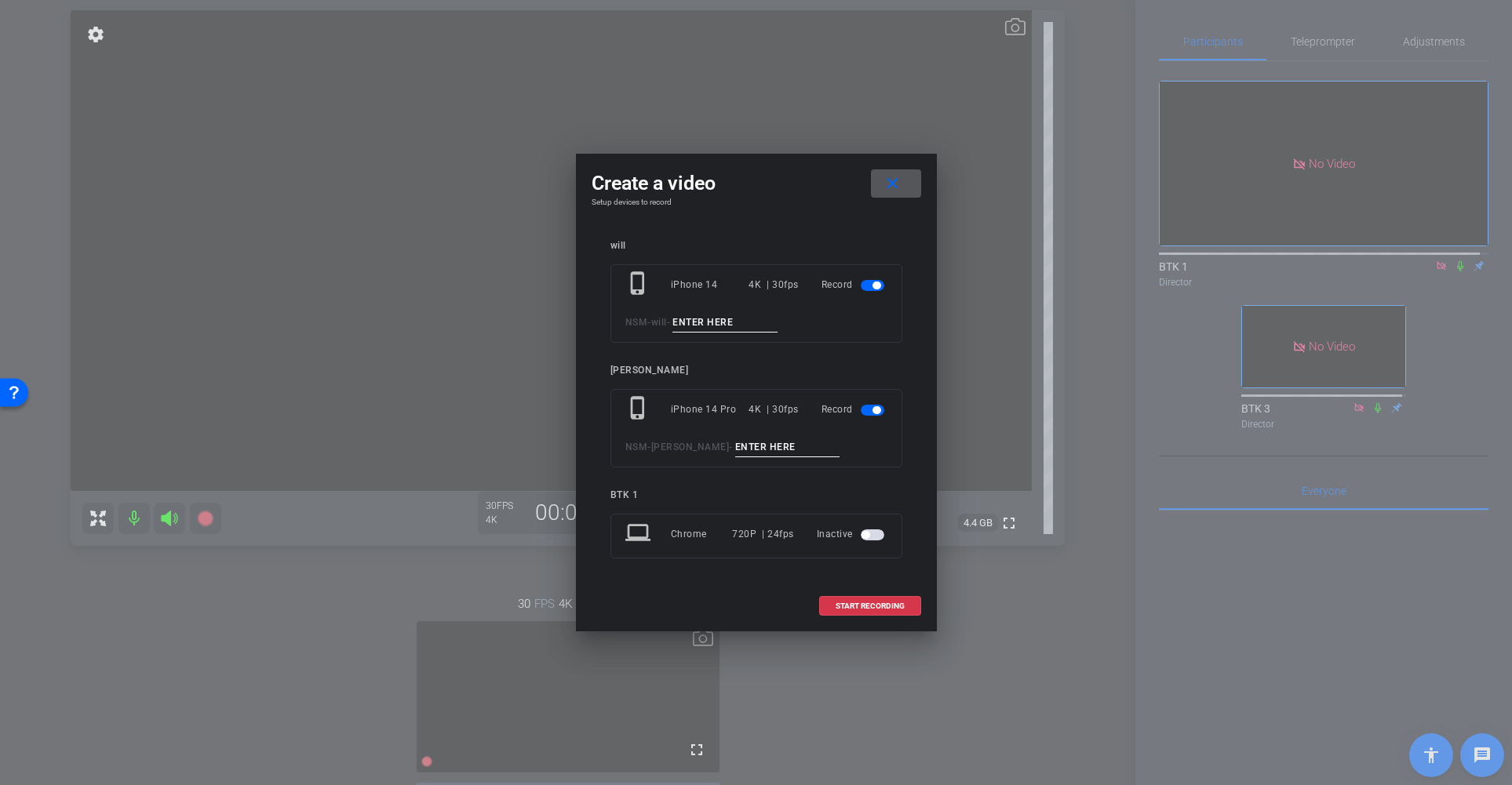
click at [732, 321] on input at bounding box center [725, 322] width 105 height 19
click at [876, 281] on span "button" at bounding box center [876, 285] width 8 height 8
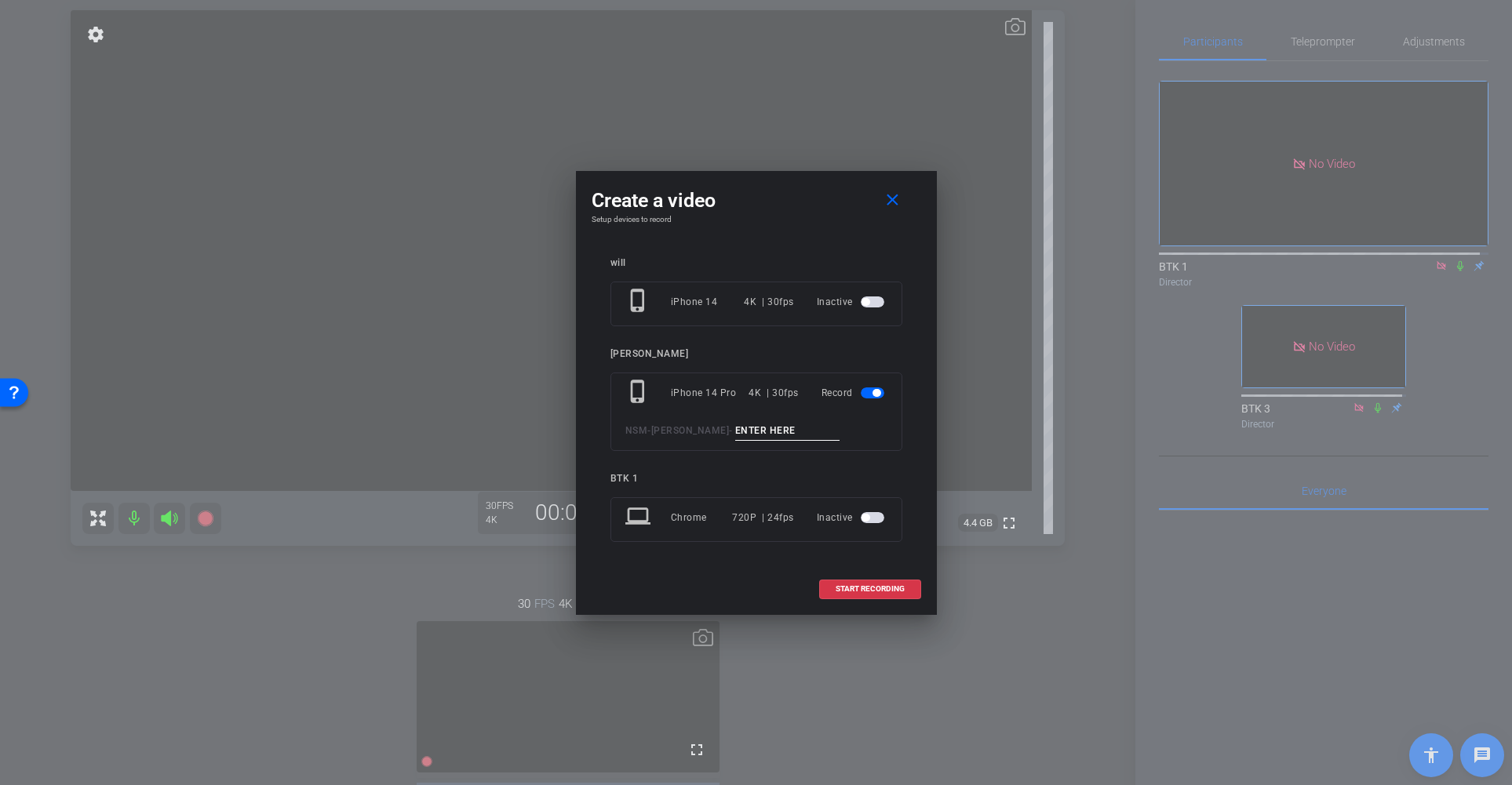
click at [743, 429] on input at bounding box center [788, 430] width 105 height 19
type input "011"
click at [875, 585] on span "START RECORDING" at bounding box center [870, 589] width 69 height 8
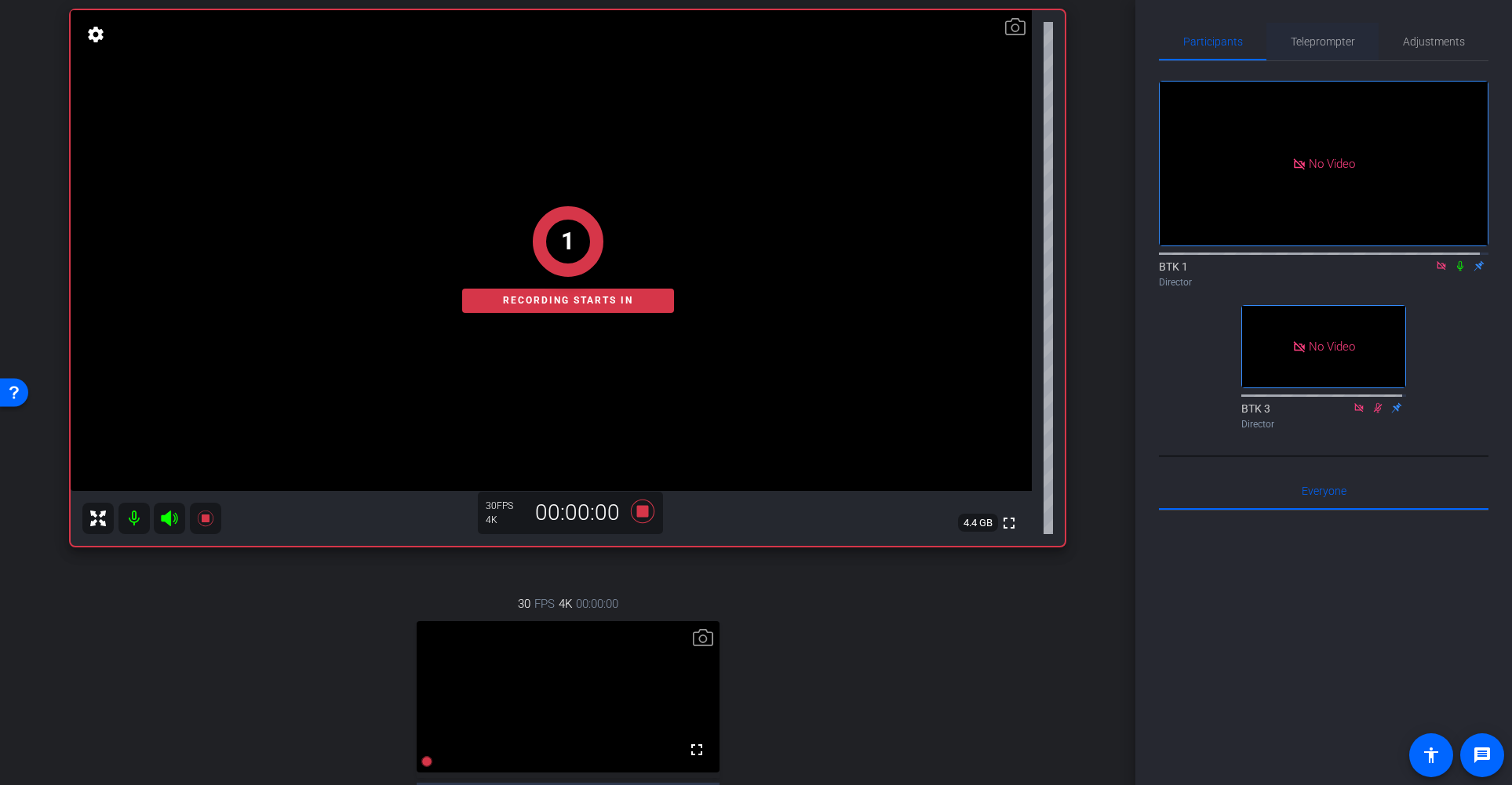
click at [1308, 38] on span "Teleprompter" at bounding box center [1323, 41] width 64 height 11
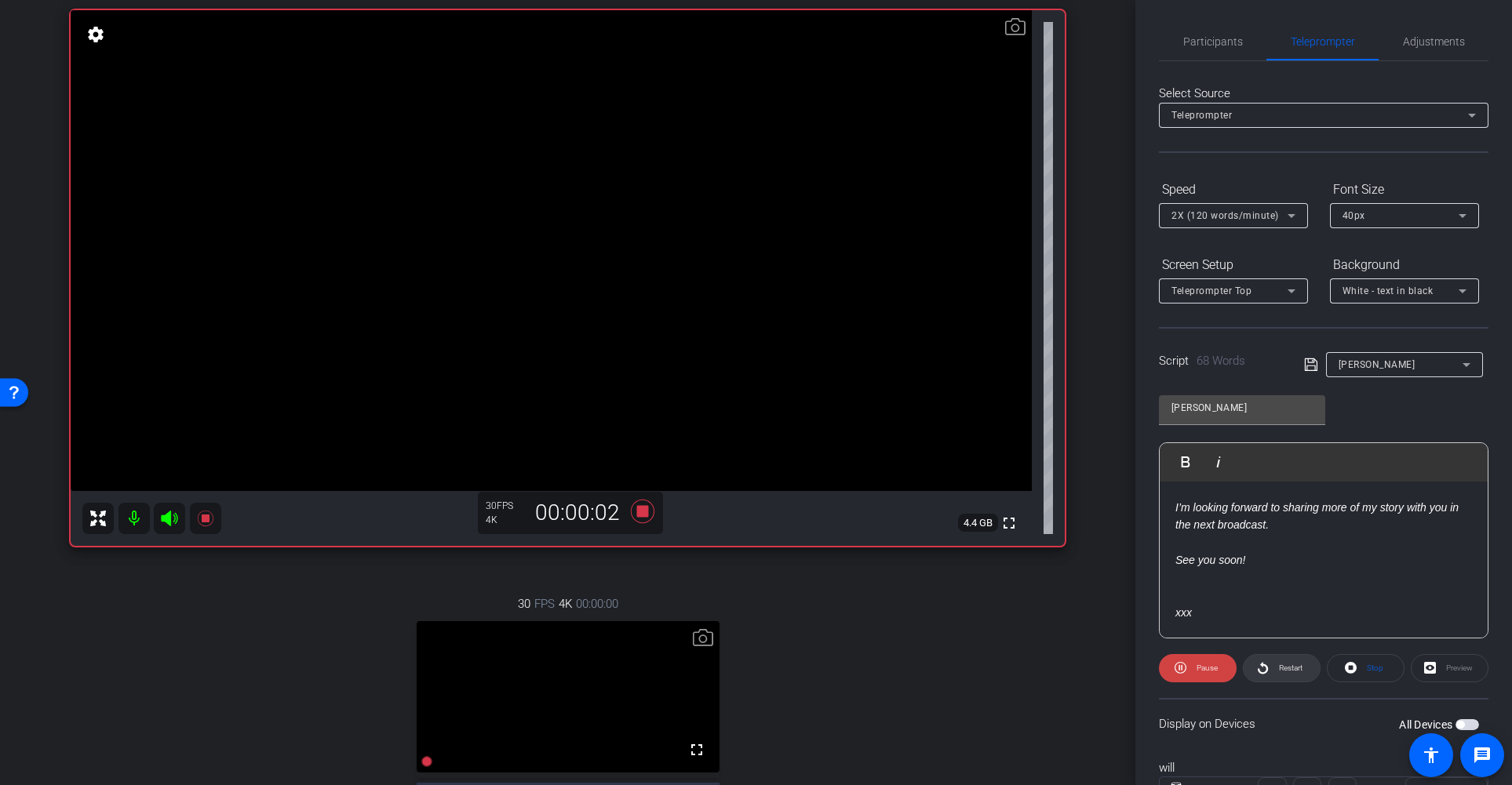
click at [1287, 667] on span "Restart" at bounding box center [1291, 667] width 23 height 9
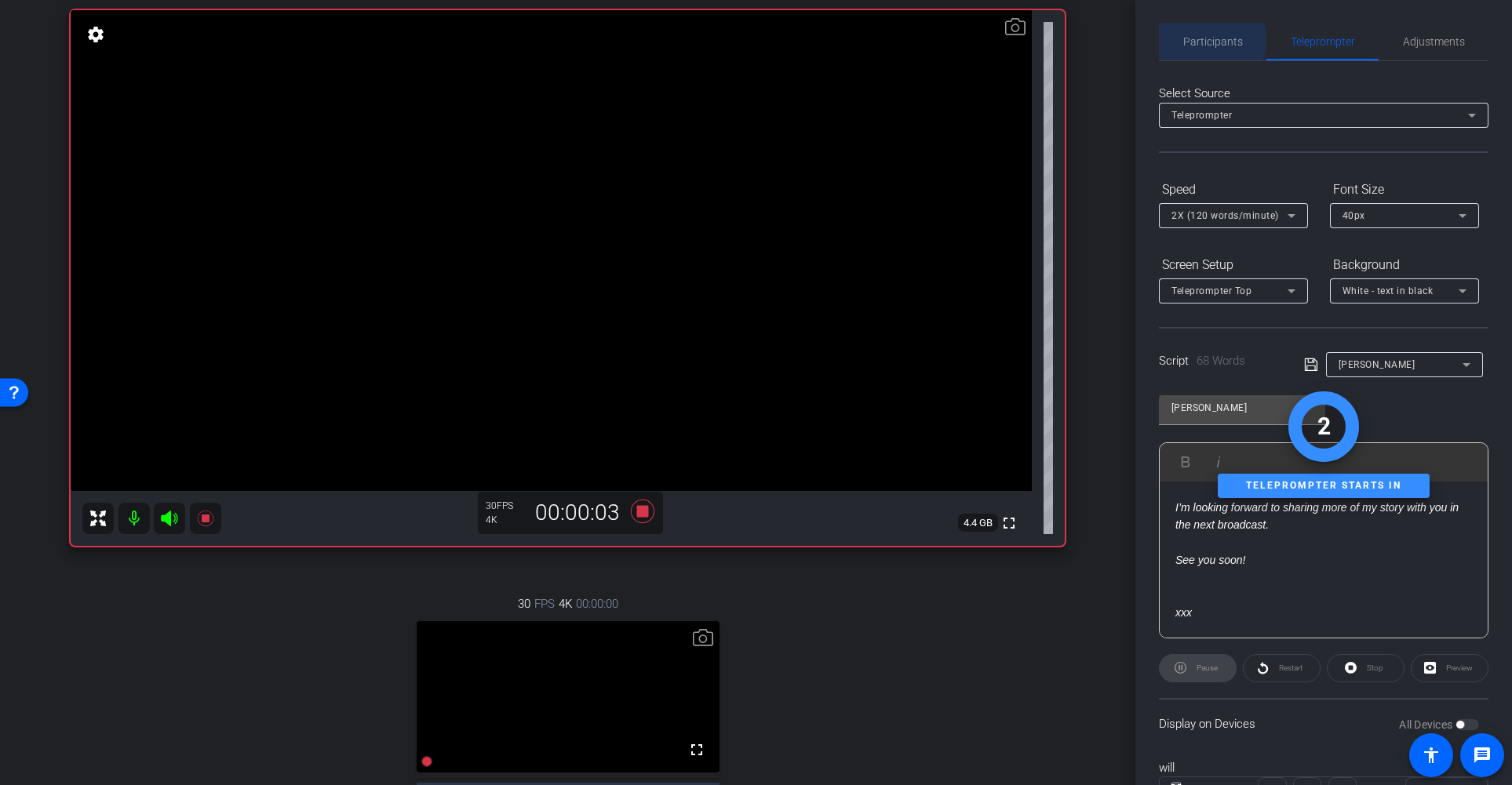
click at [1210, 39] on span "Participants" at bounding box center [1212, 41] width 59 height 11
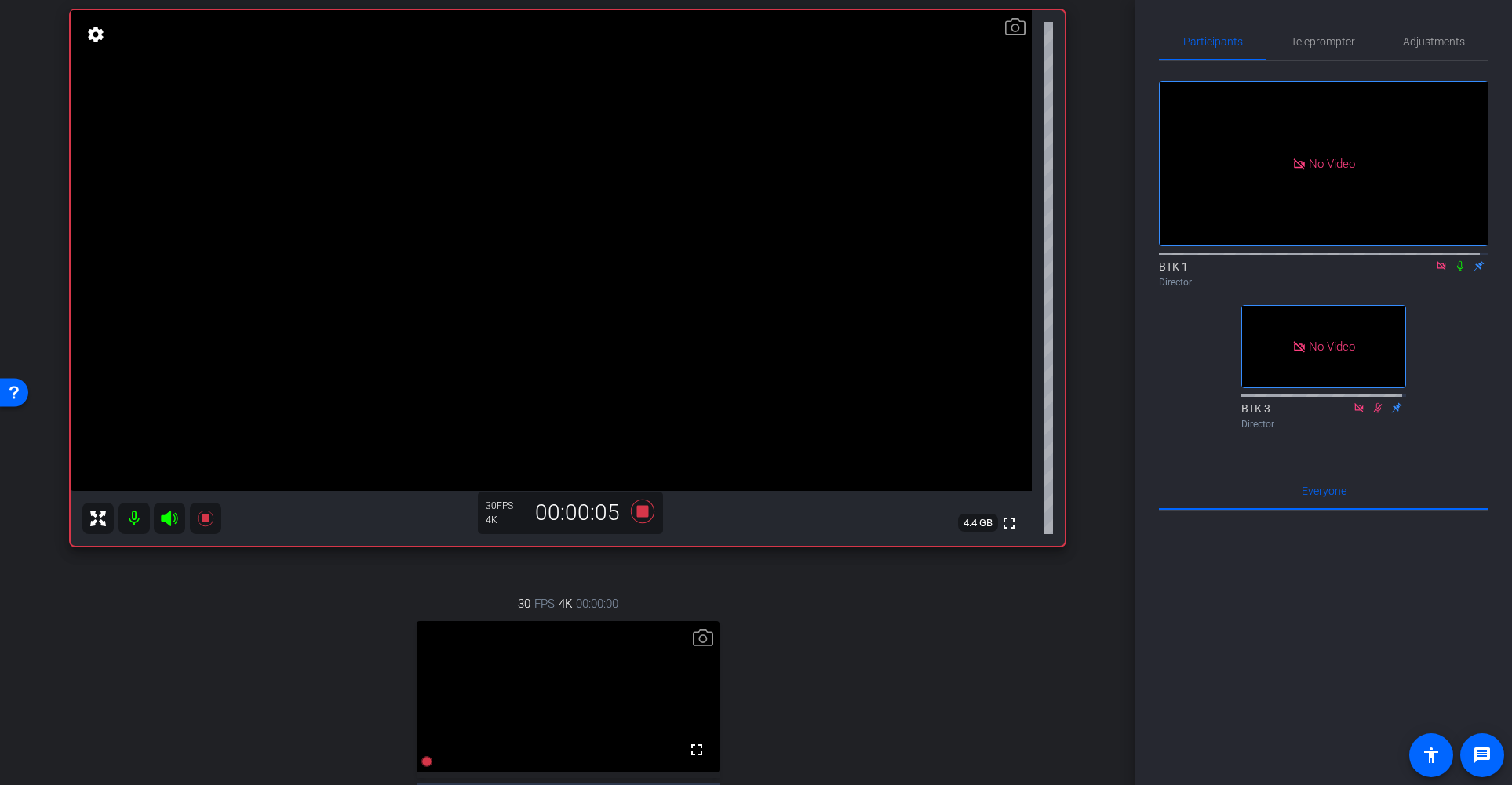
click at [1454, 260] on icon at bounding box center [1459, 265] width 13 height 11
click at [1302, 40] on span "Teleprompter" at bounding box center [1323, 41] width 64 height 11
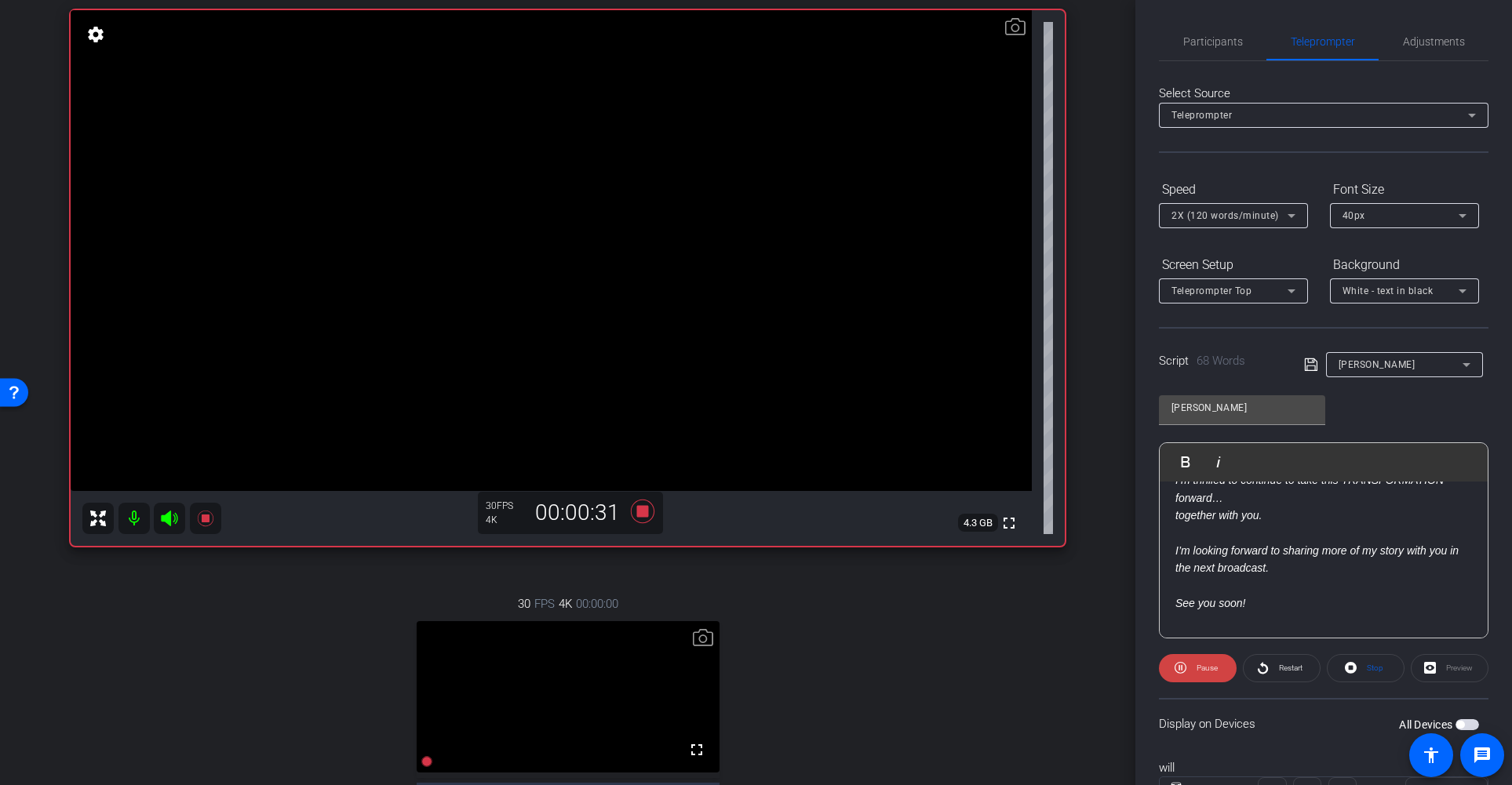
scroll to position [203, 0]
click at [638, 510] on icon at bounding box center [642, 511] width 23 height 23
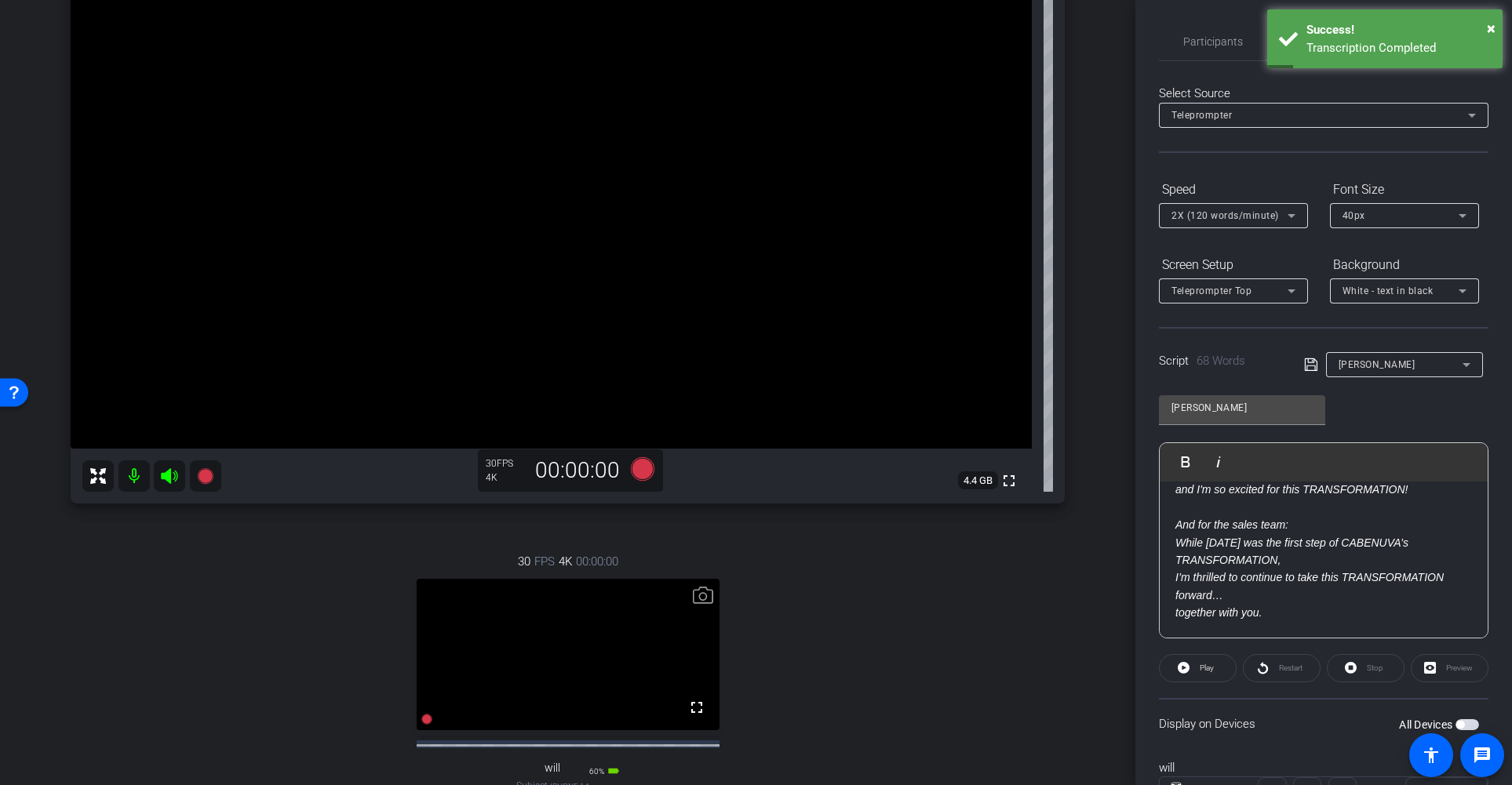
scroll to position [150, 0]
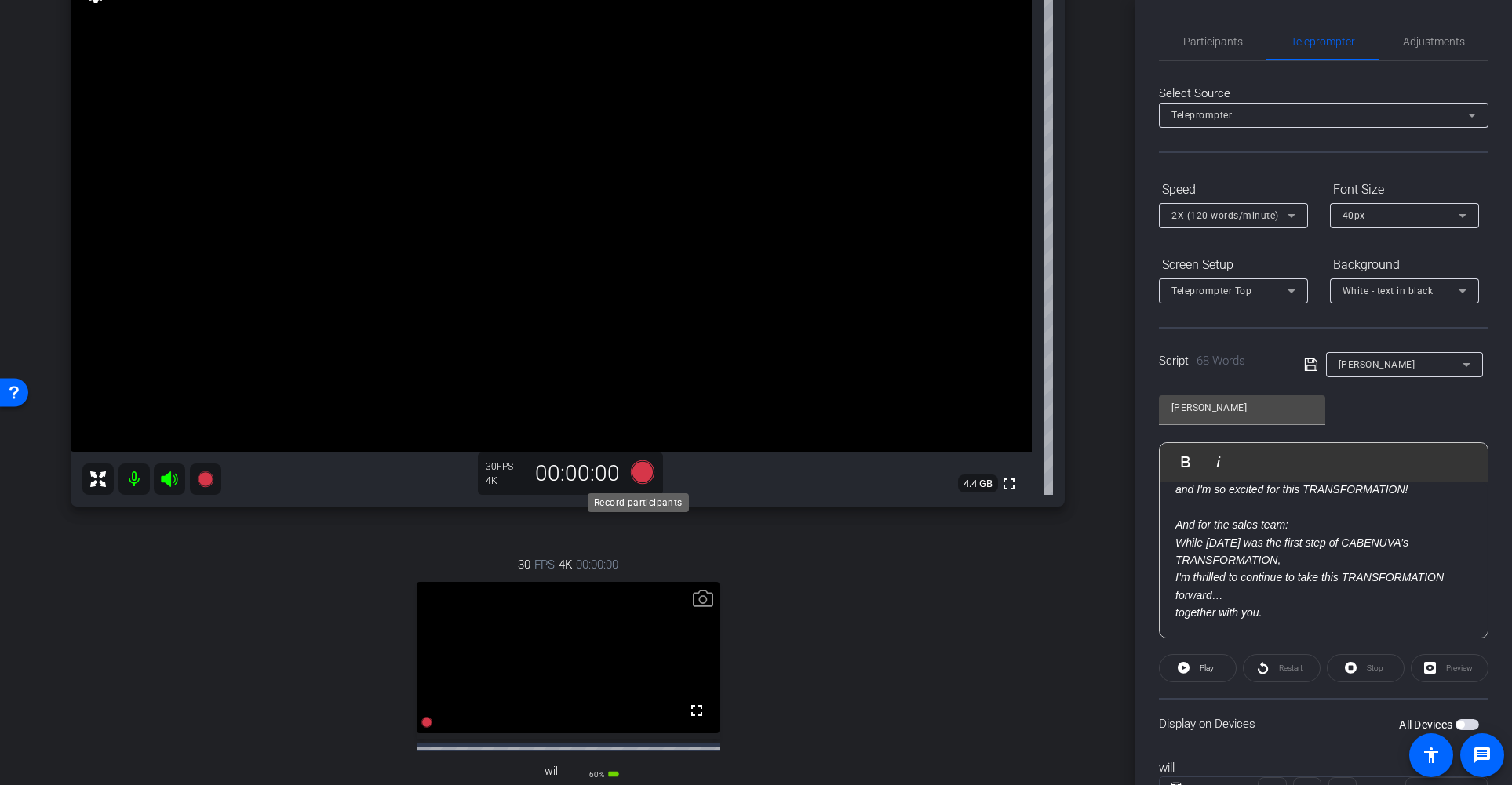
click at [639, 469] on icon at bounding box center [642, 472] width 23 height 23
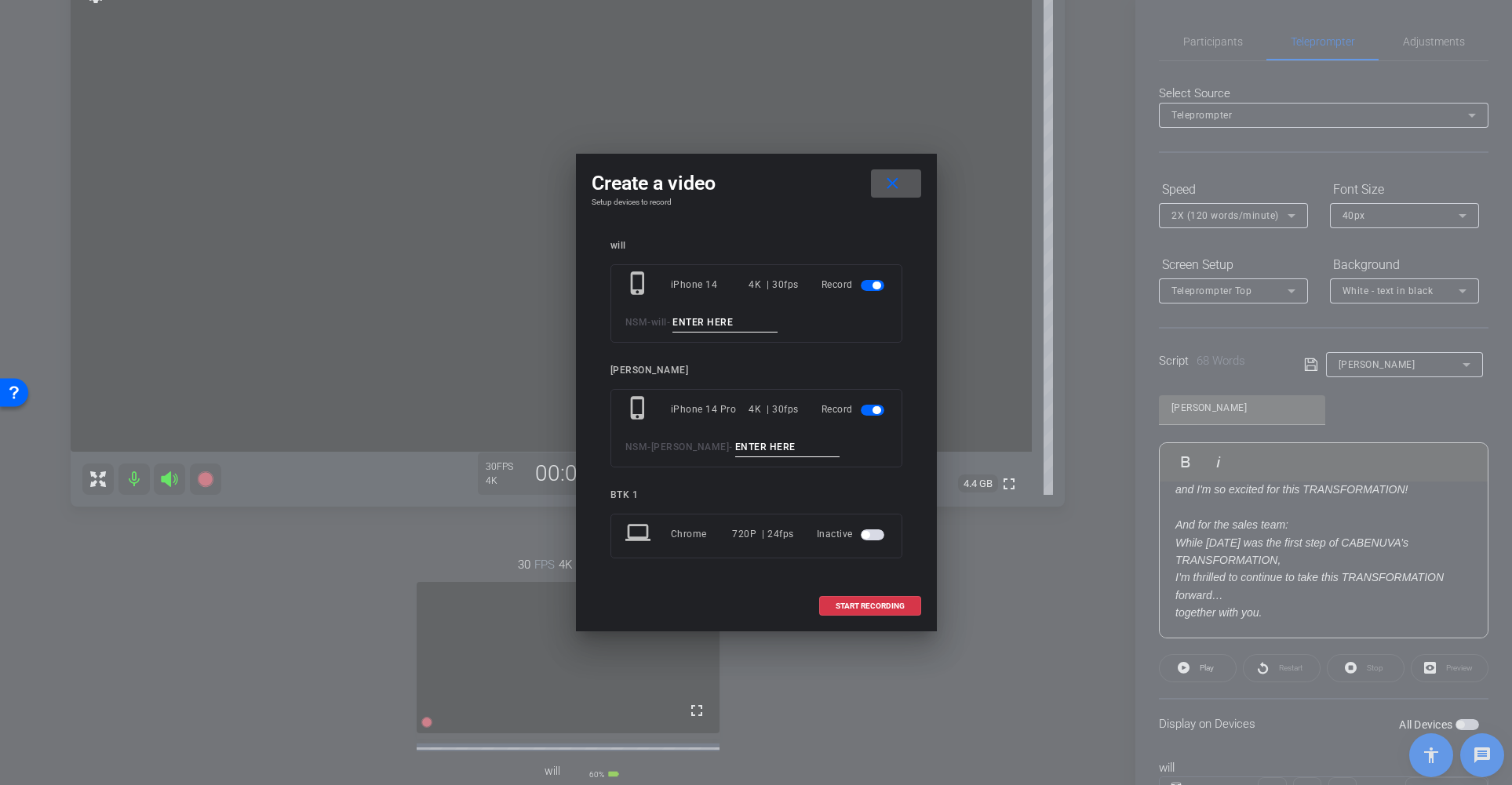
click at [866, 280] on span "button" at bounding box center [872, 284] width 23 height 11
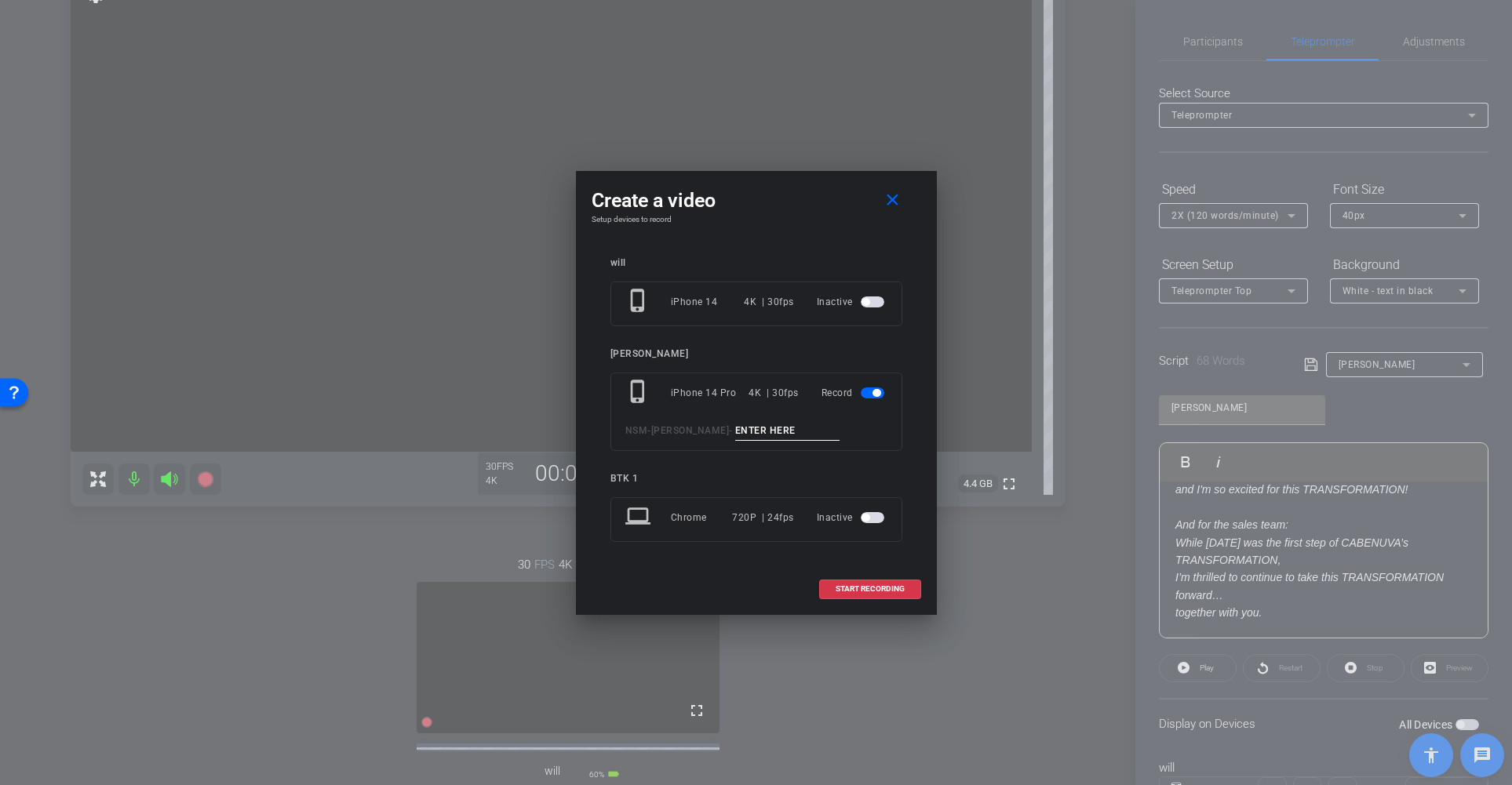
click at [736, 434] on input at bounding box center [788, 430] width 105 height 19
type input "012"
drag, startPoint x: 863, startPoint y: 584, endPoint x: 727, endPoint y: 567, distance: 137.1
click at [727, 567] on div "Create a video close Setup devices to record will phone_iphone iPhone 14 4K | 3…" at bounding box center [756, 393] width 360 height 444
click at [874, 585] on span "START RECORDING" at bounding box center [870, 589] width 69 height 8
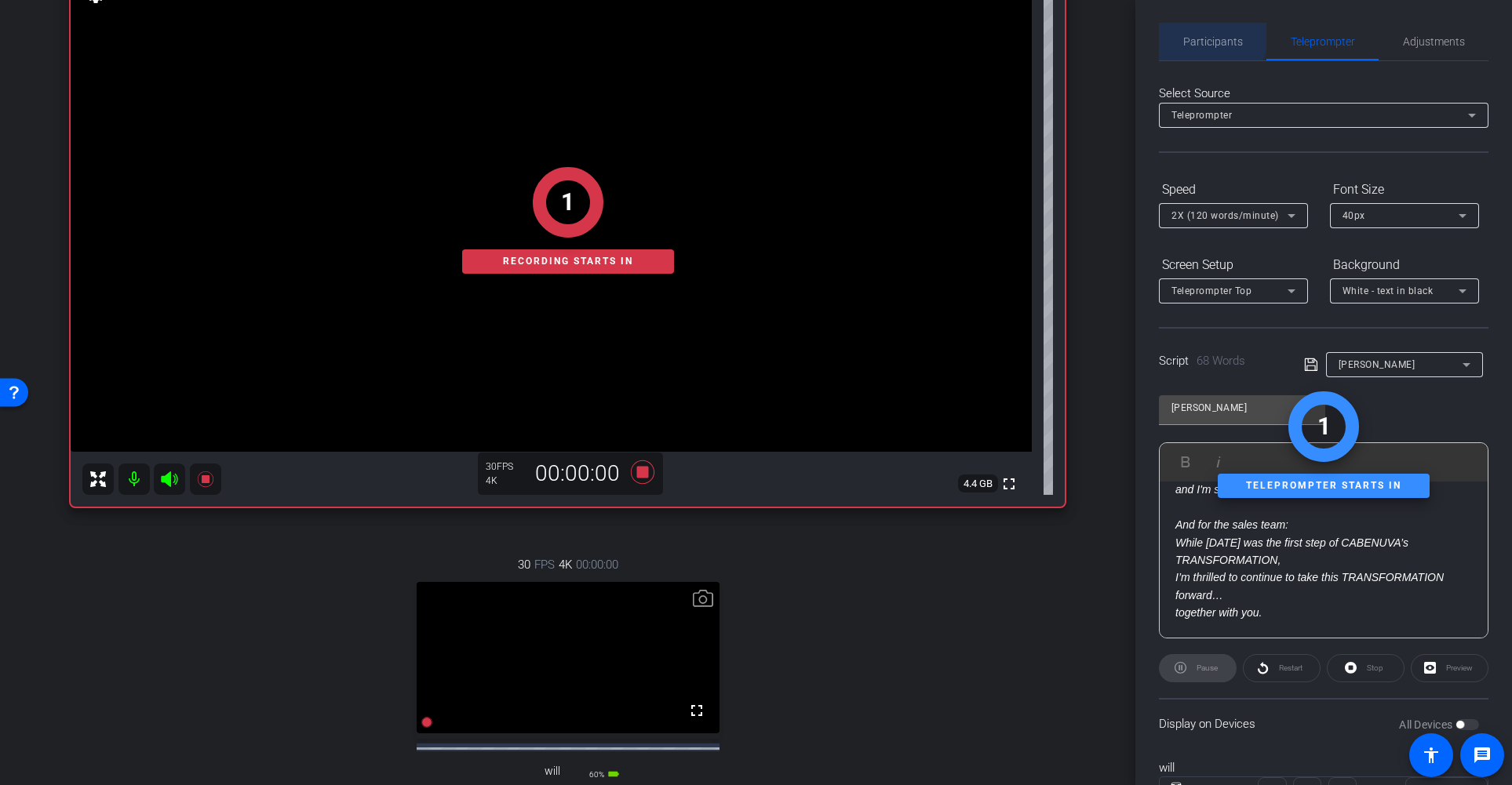
click at [1207, 36] on span "Participants" at bounding box center [1212, 41] width 59 height 11
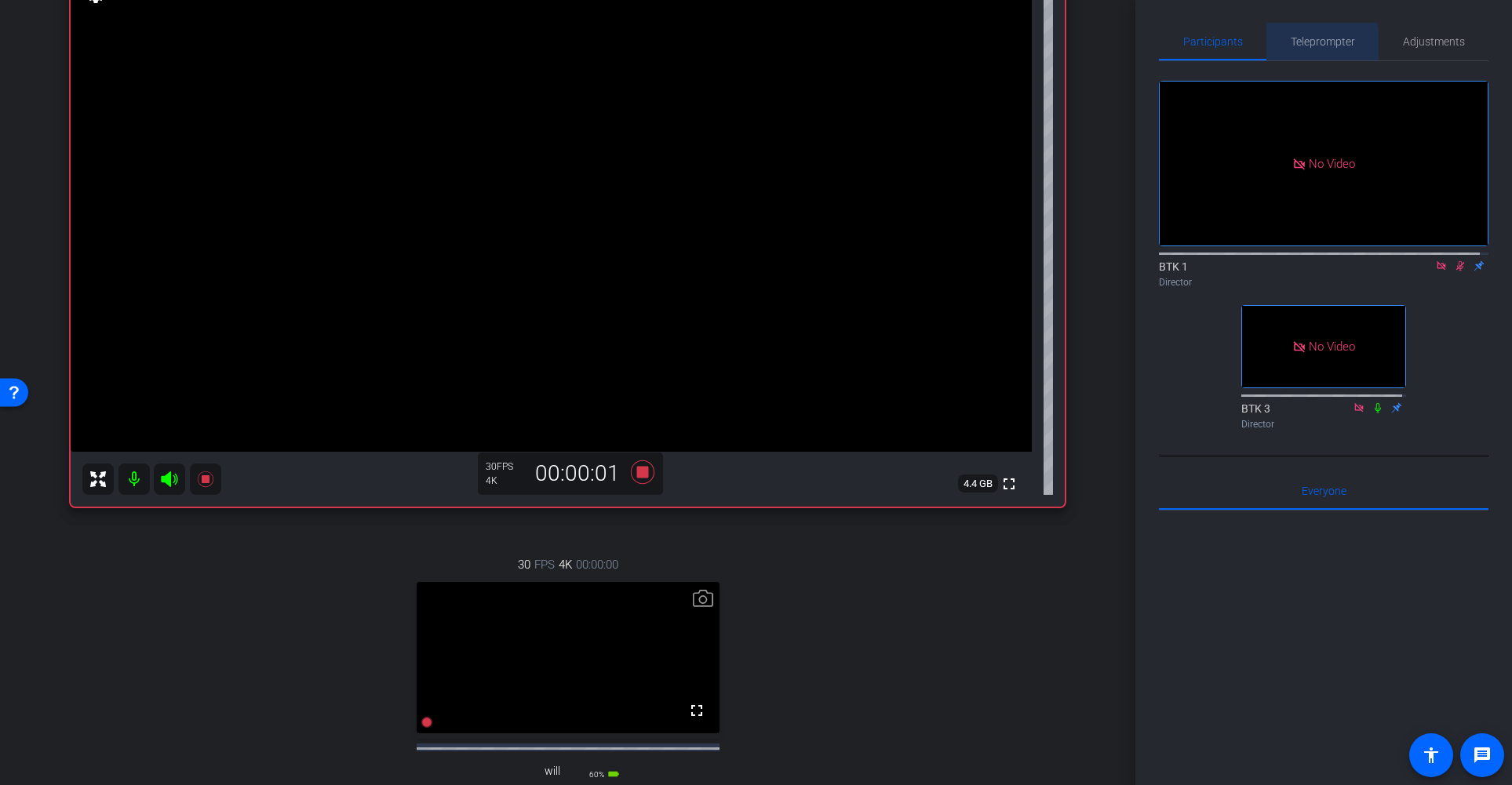
click at [1309, 45] on span "Teleprompter" at bounding box center [1323, 41] width 64 height 11
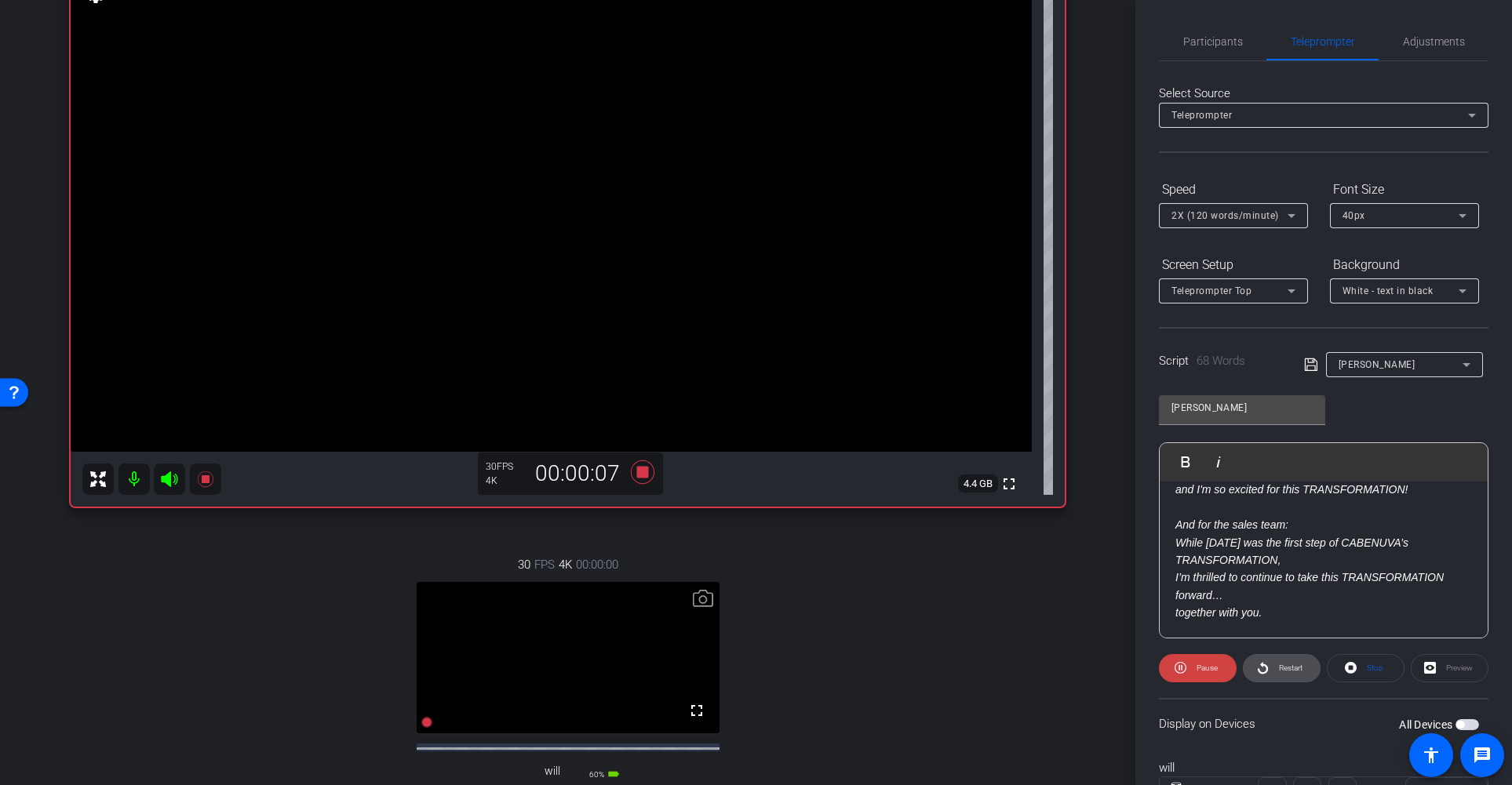
click at [1291, 666] on span "Restart" at bounding box center [1291, 667] width 23 height 9
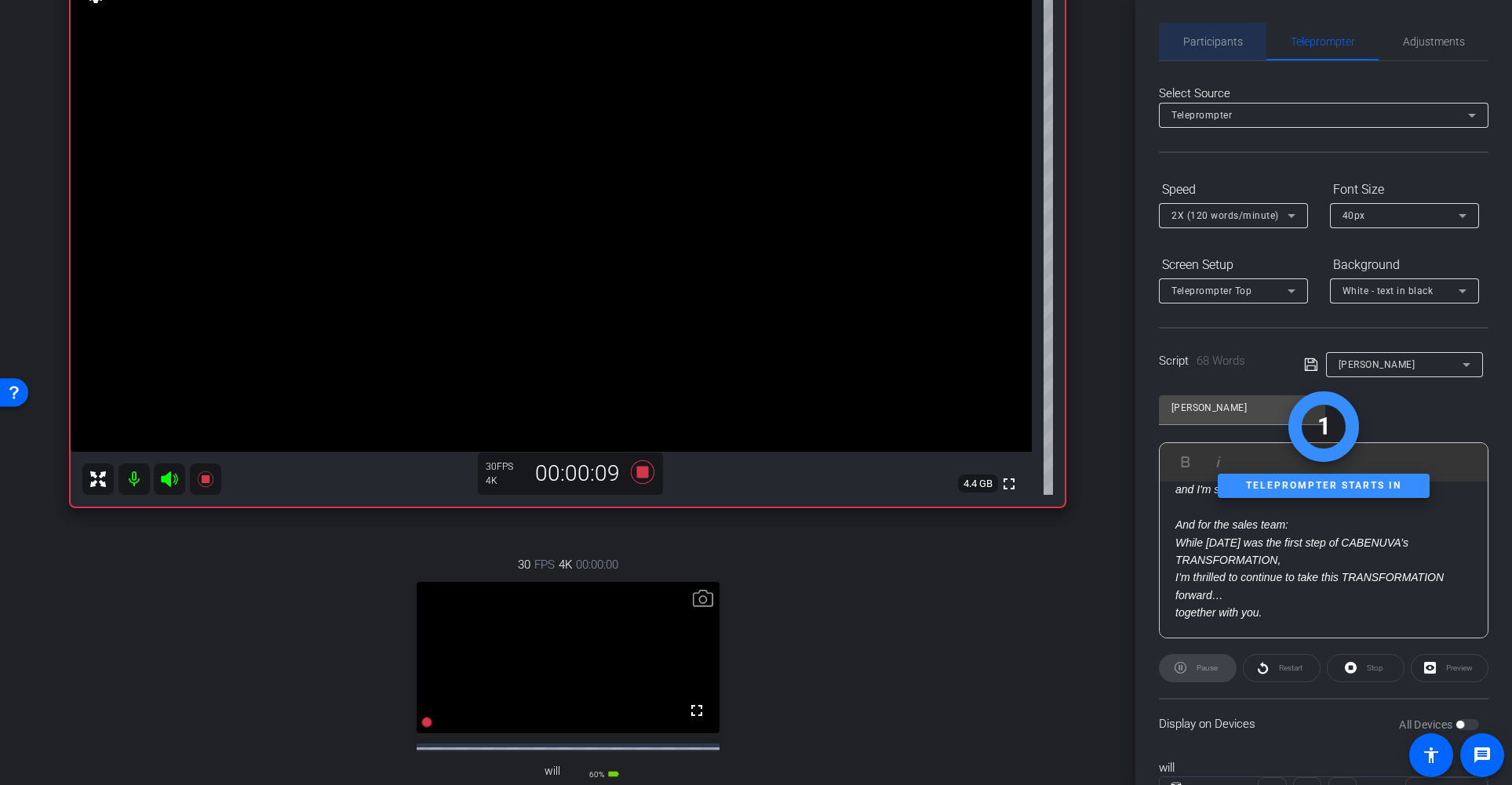
click at [1214, 40] on span "Participants" at bounding box center [1212, 41] width 59 height 11
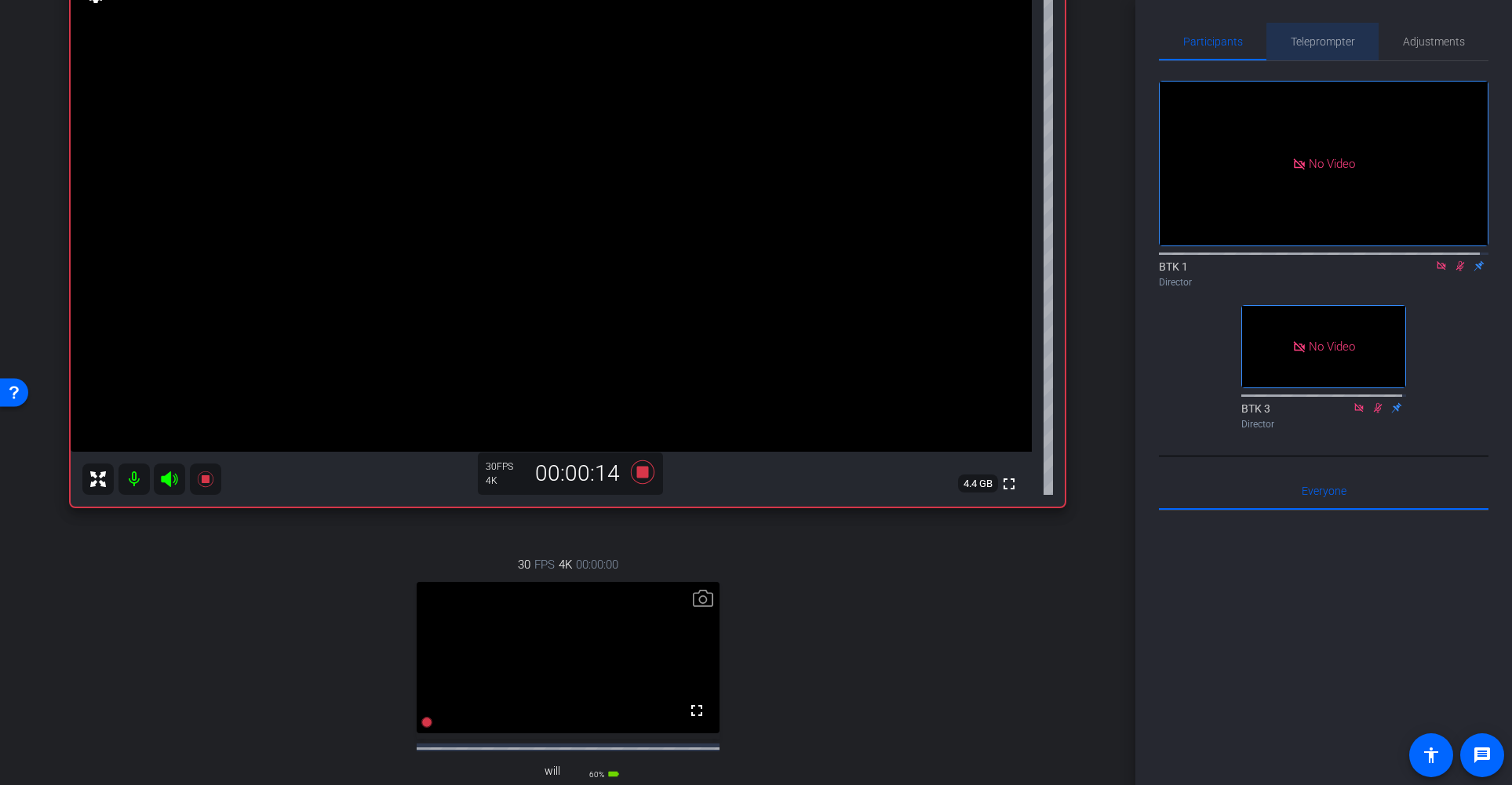
click at [1327, 42] on span "Teleprompter" at bounding box center [1323, 41] width 64 height 11
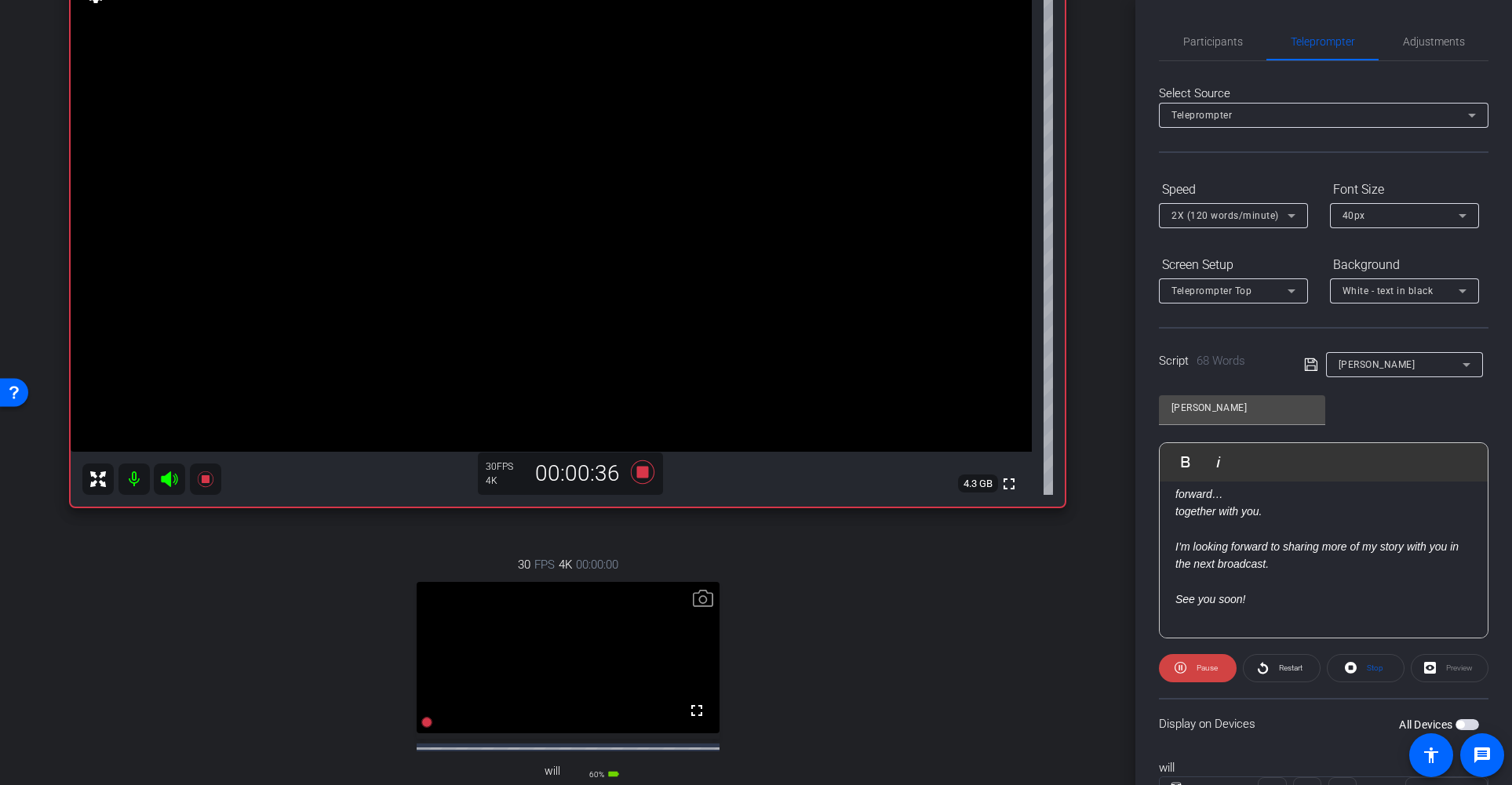
scroll to position [215, 0]
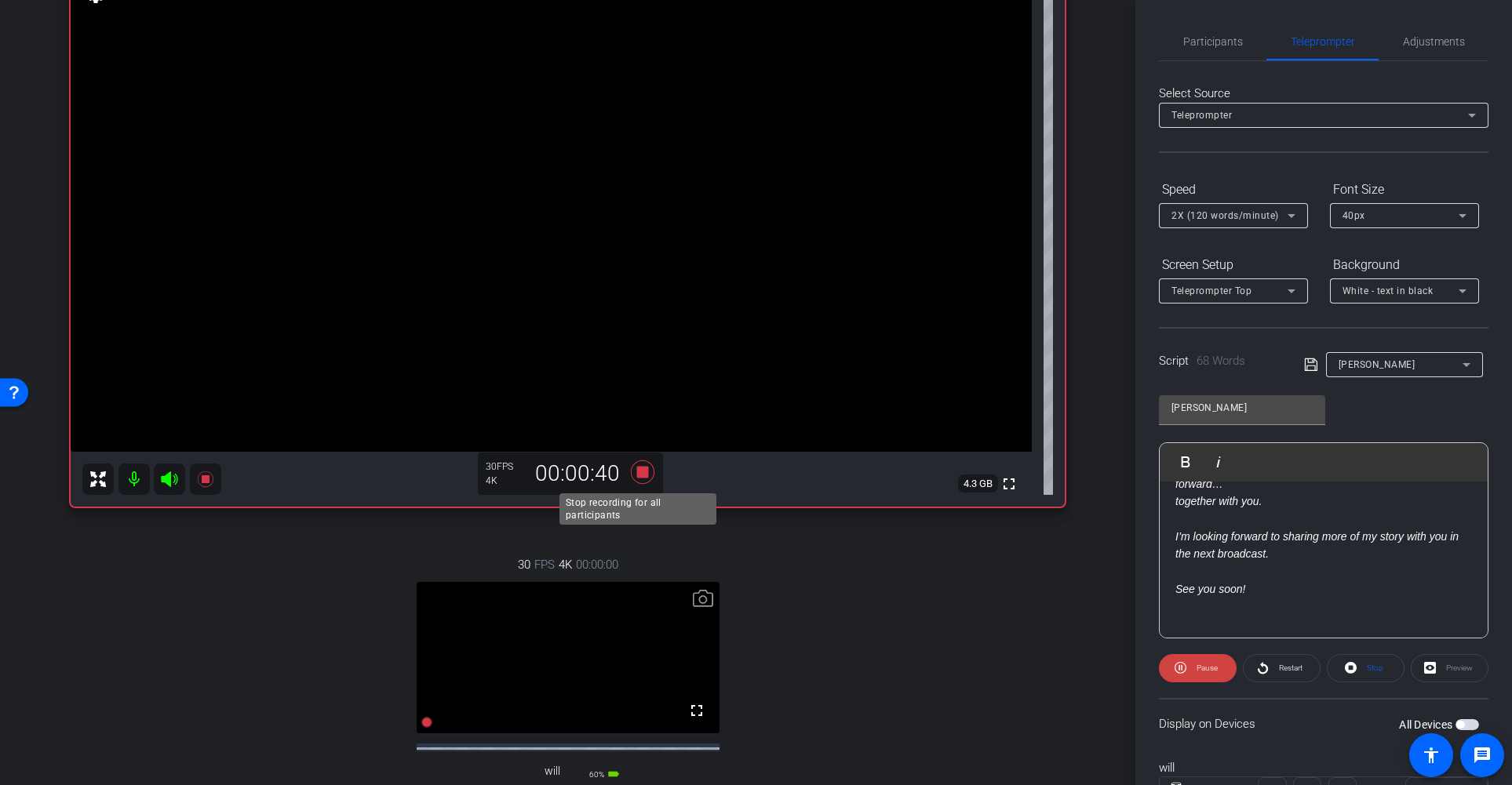
click at [641, 472] on icon at bounding box center [642, 472] width 23 height 23
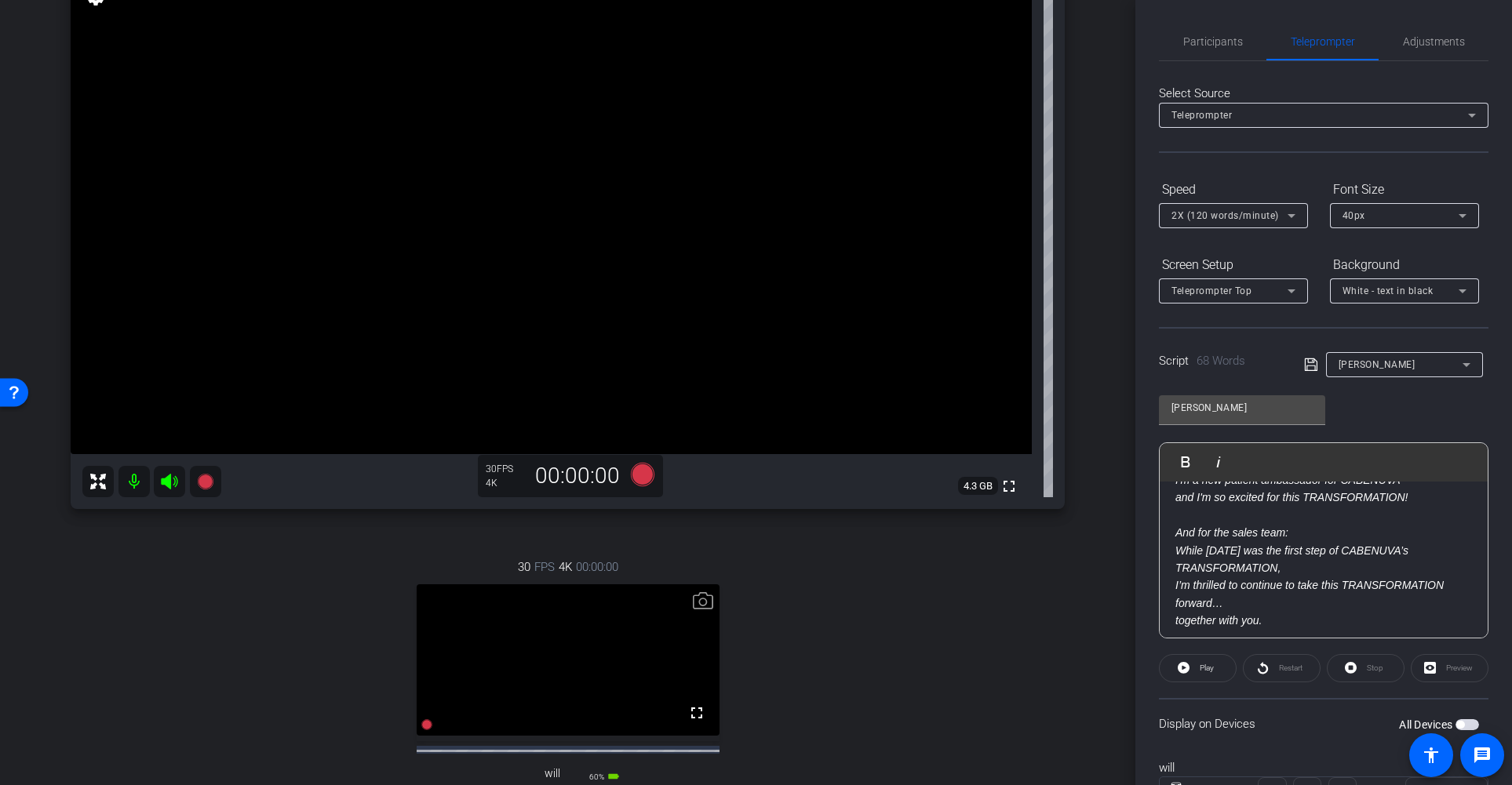
scroll to position [94, 0]
click at [1219, 38] on span "Participants" at bounding box center [1212, 41] width 59 height 11
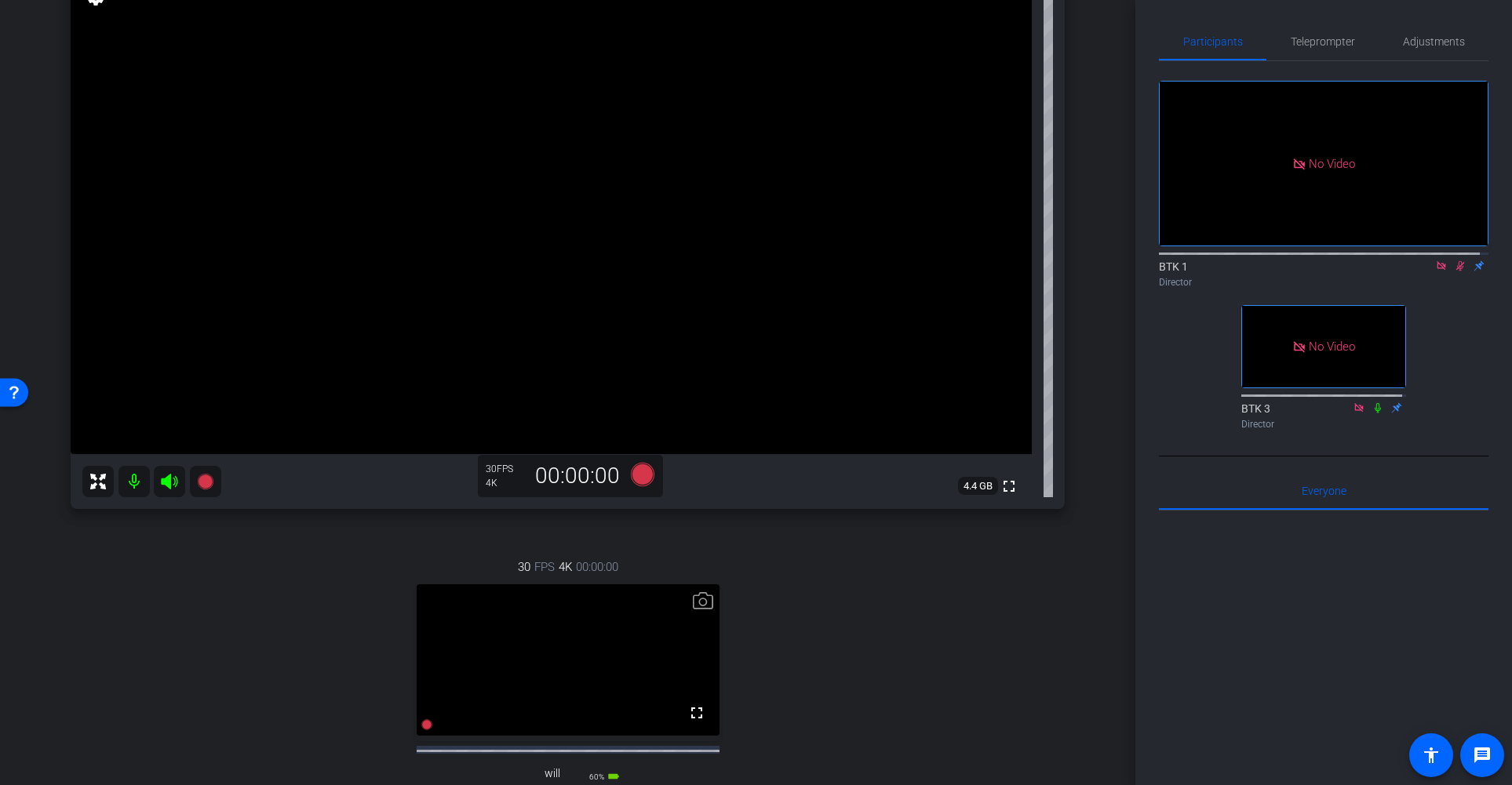
click at [1454, 260] on icon at bounding box center [1459, 265] width 13 height 11
click at [1322, 38] on span "Teleprompter" at bounding box center [1323, 41] width 64 height 11
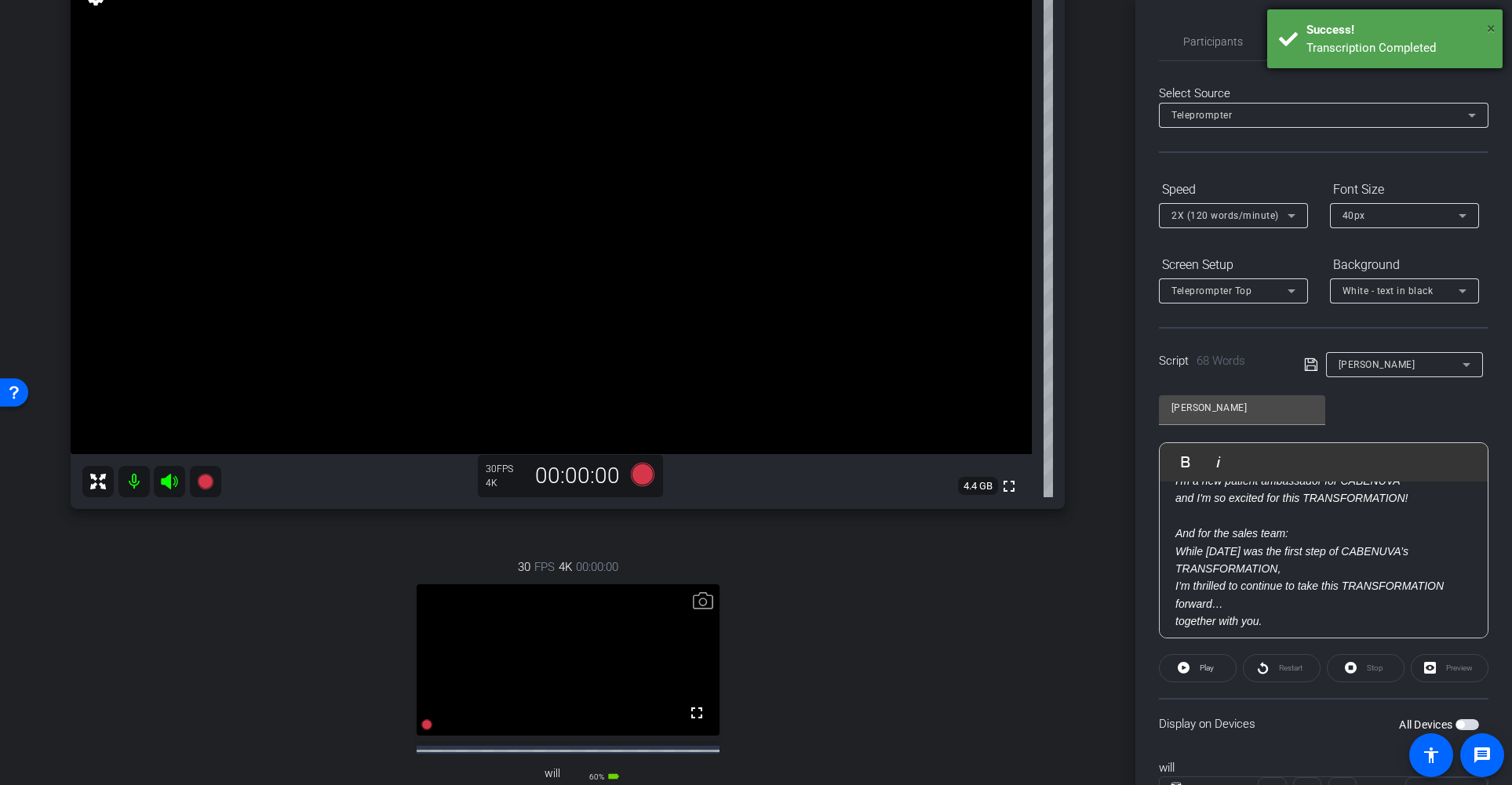
click at [1487, 23] on span "×" at bounding box center [1491, 27] width 9 height 19
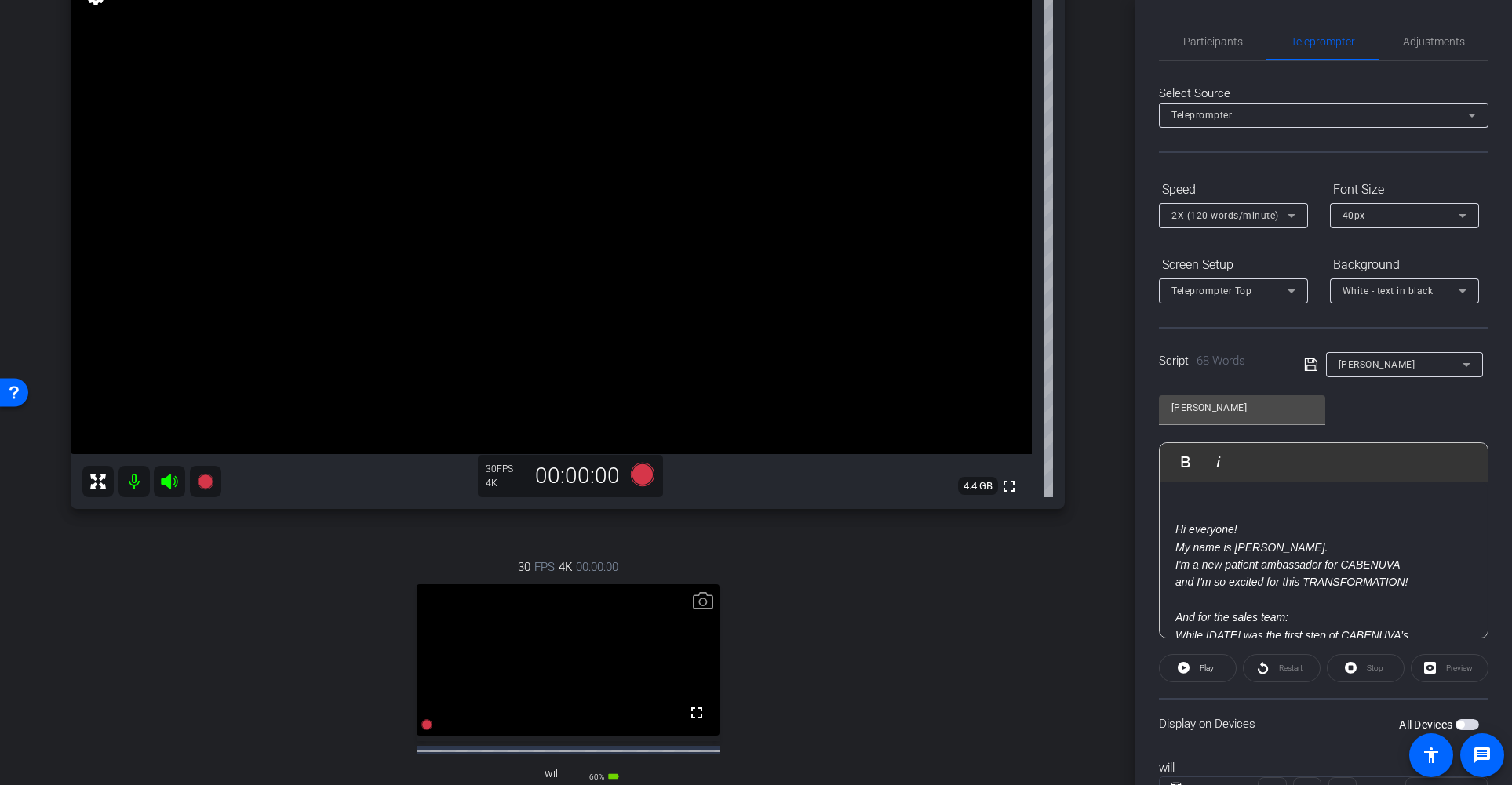
scroll to position [0, 0]
click at [1218, 40] on span "Participants" at bounding box center [1212, 41] width 59 height 11
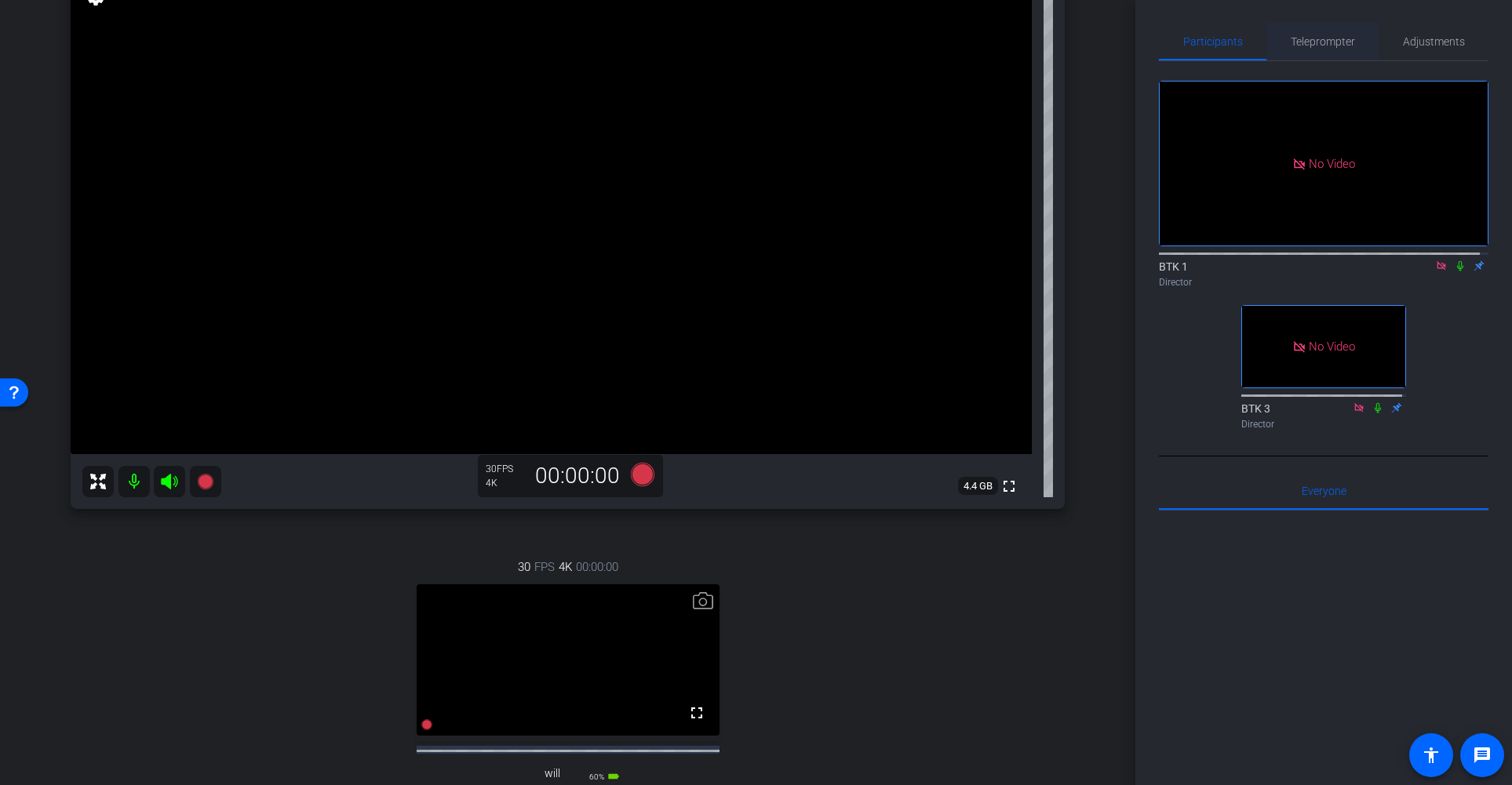
click at [1307, 40] on span "Teleprompter" at bounding box center [1323, 41] width 64 height 11
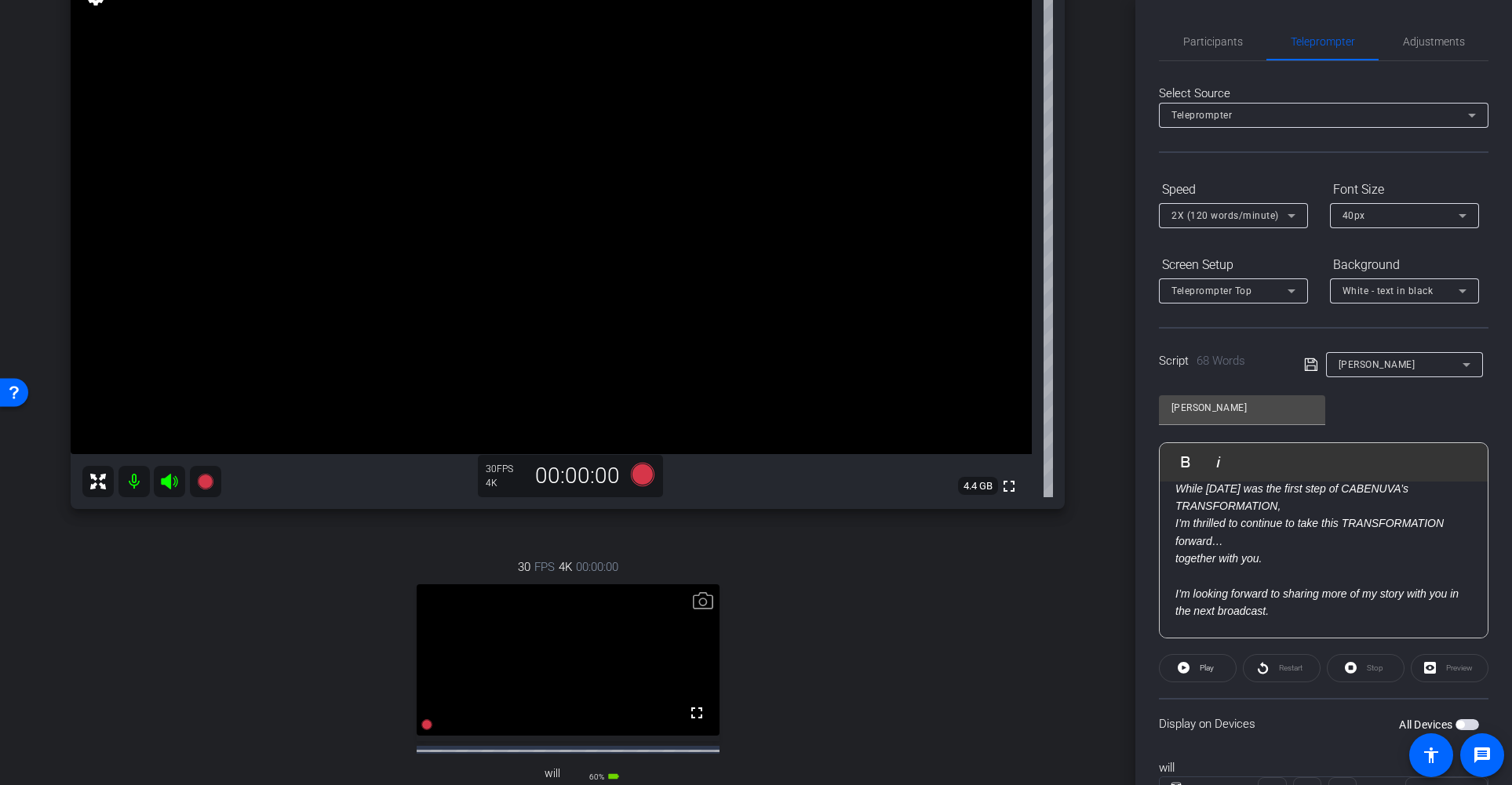
scroll to position [160, 0]
click at [1184, 562] on em "And for the sales team: While today was the first step of CABENUVA’s TRANSFORMA…" at bounding box center [1308, 511] width 268 height 100
click at [1219, 562] on p at bounding box center [1323, 556] width 296 height 18
click at [1304, 366] on icon at bounding box center [1309, 364] width 13 height 13
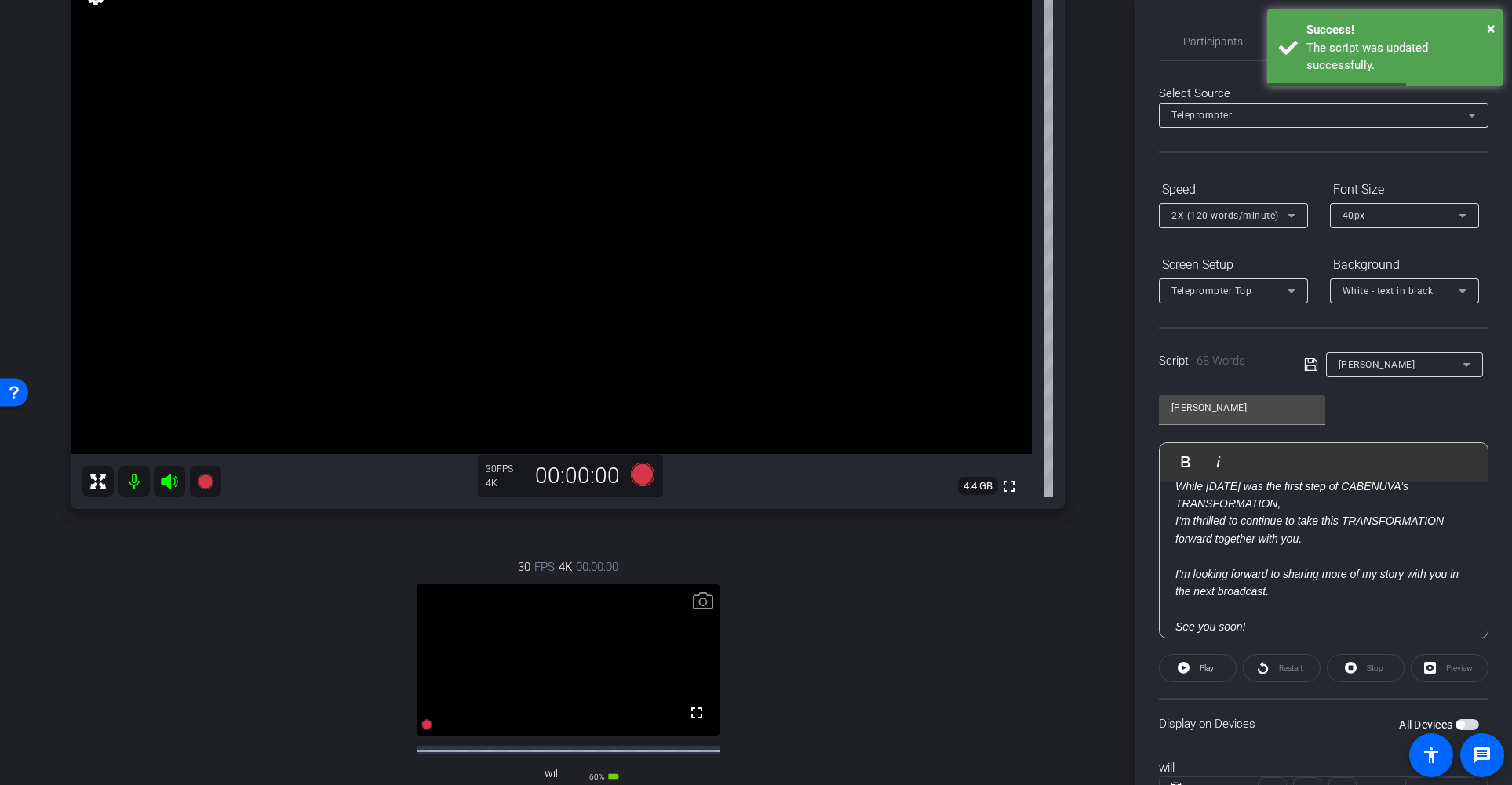
click at [1261, 586] on em "I’m looking forward to sharing more of my story with you in the next broadcast." at bounding box center [1316, 582] width 284 height 30
click at [1191, 670] on span at bounding box center [1197, 668] width 76 height 38
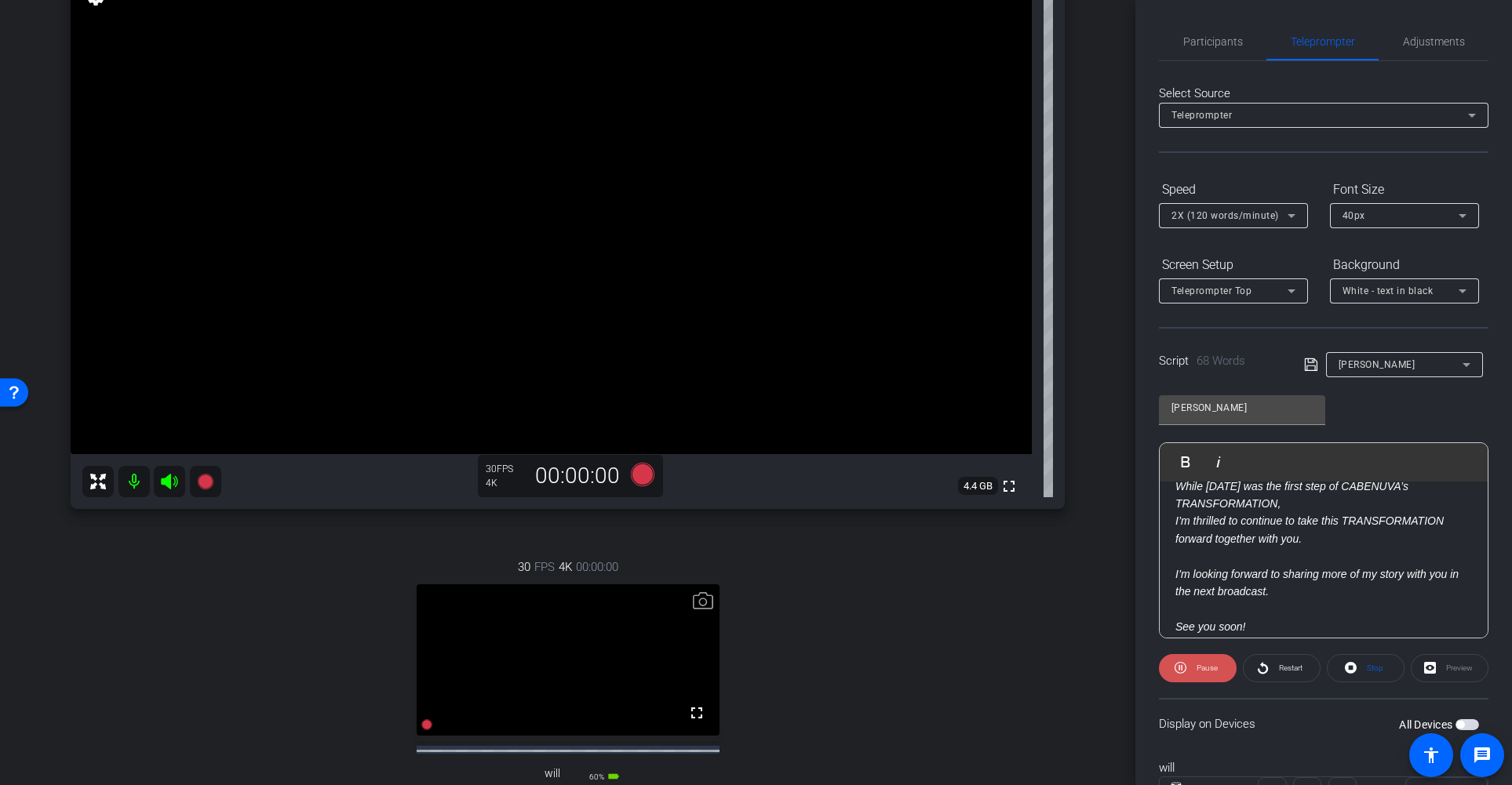
click at [1198, 672] on span "Pause" at bounding box center [1207, 667] width 21 height 9
click at [1289, 666] on span "Restart" at bounding box center [1291, 667] width 23 height 9
click at [1205, 669] on span "Pause" at bounding box center [1207, 667] width 21 height 9
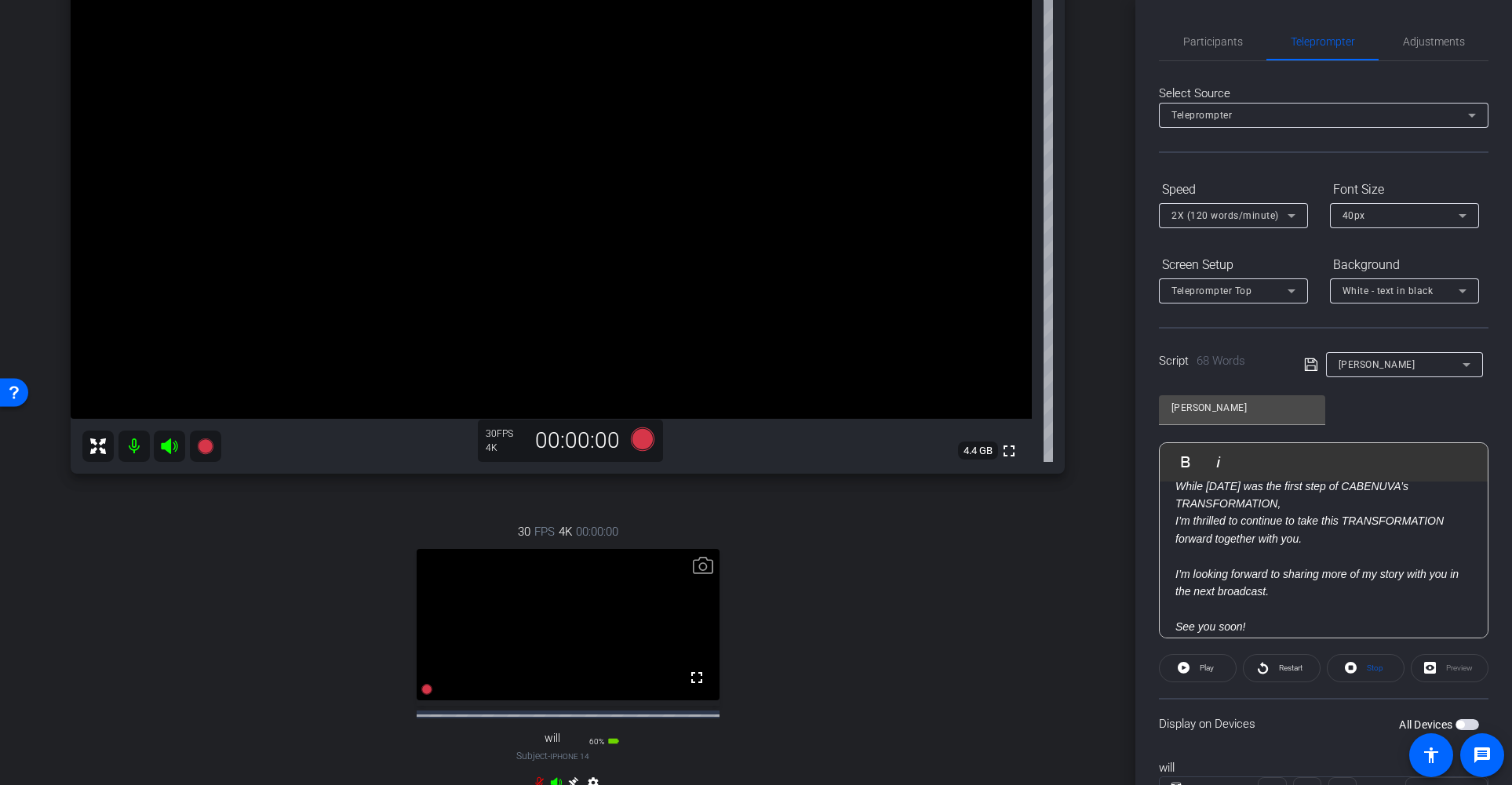
scroll to position [180, 0]
click at [647, 441] on icon at bounding box center [642, 441] width 23 height 23
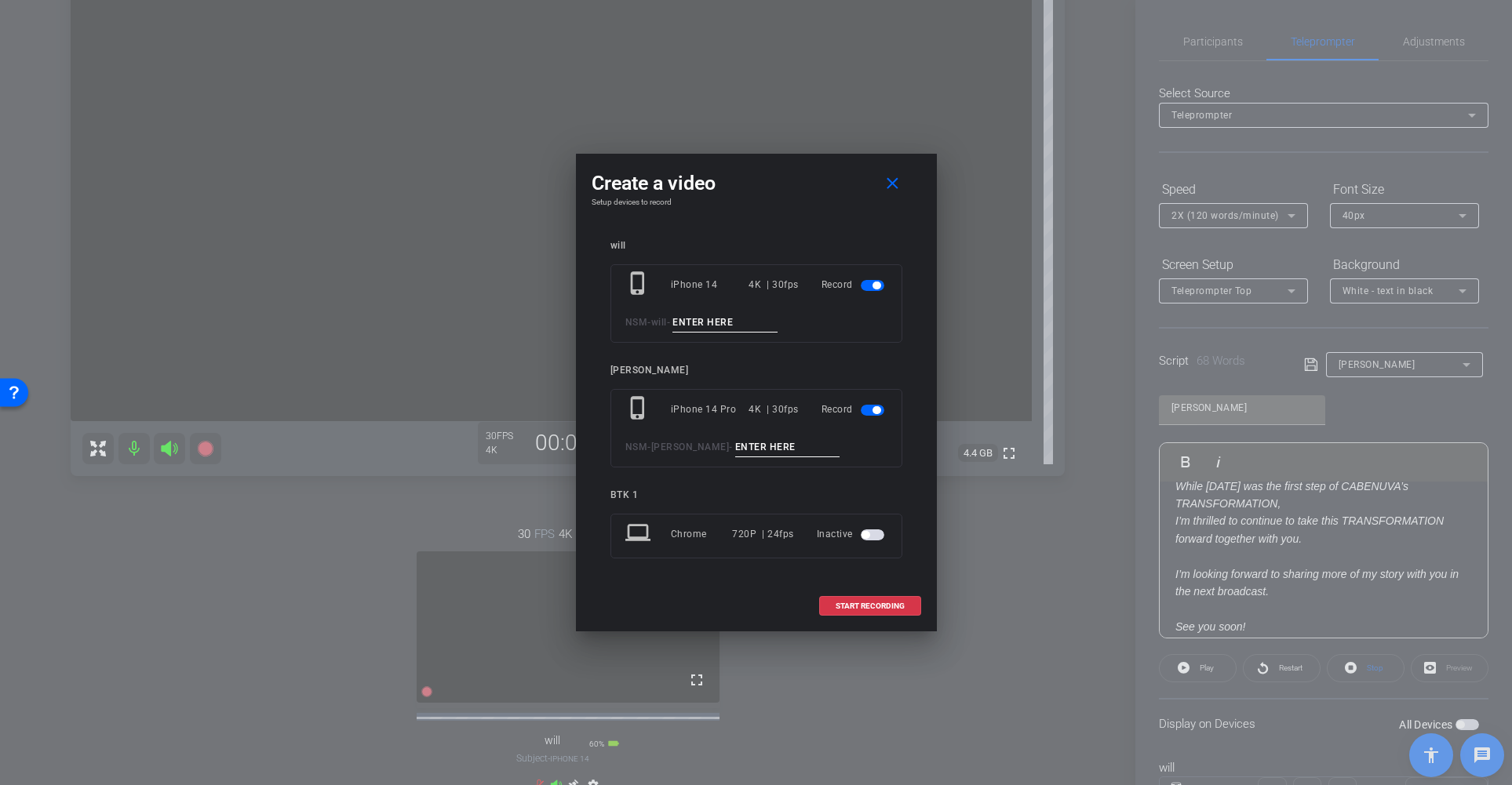
click at [879, 284] on span "button" at bounding box center [876, 285] width 8 height 8
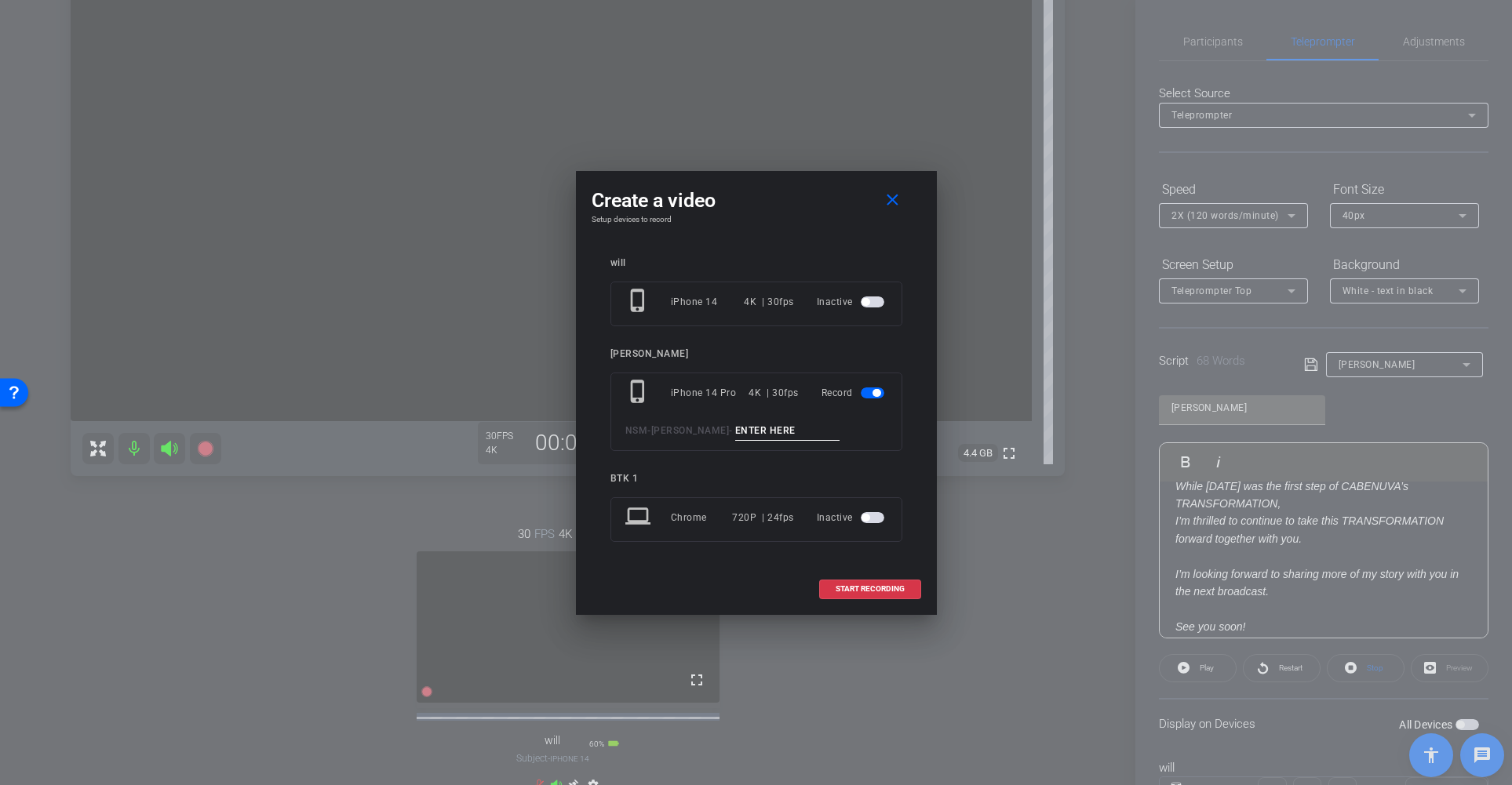
click at [736, 432] on input at bounding box center [788, 430] width 105 height 19
type input "013"
click at [869, 588] on span "START RECORDING" at bounding box center [870, 589] width 69 height 8
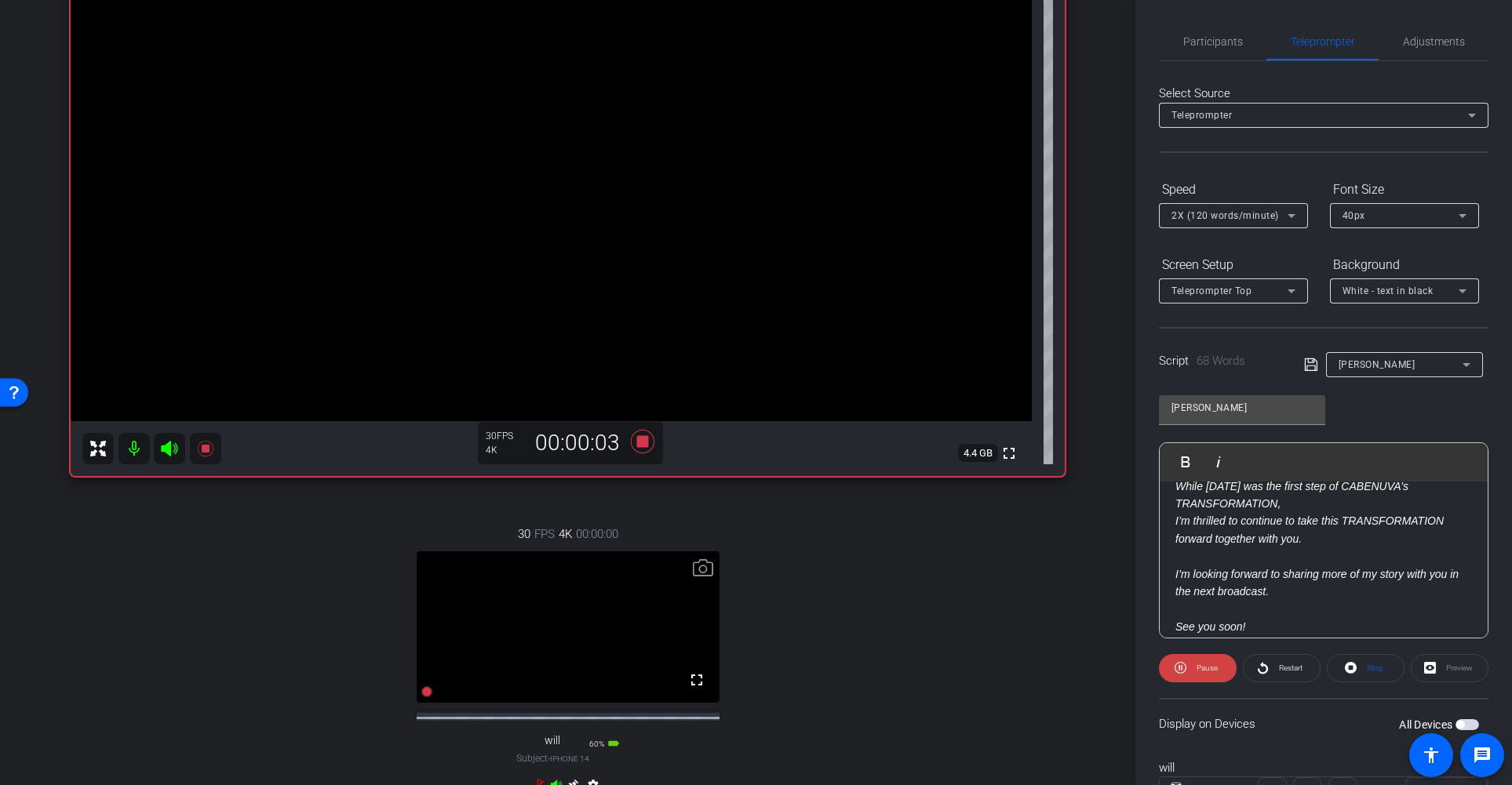
click at [1283, 666] on span "Restart" at bounding box center [1291, 667] width 23 height 9
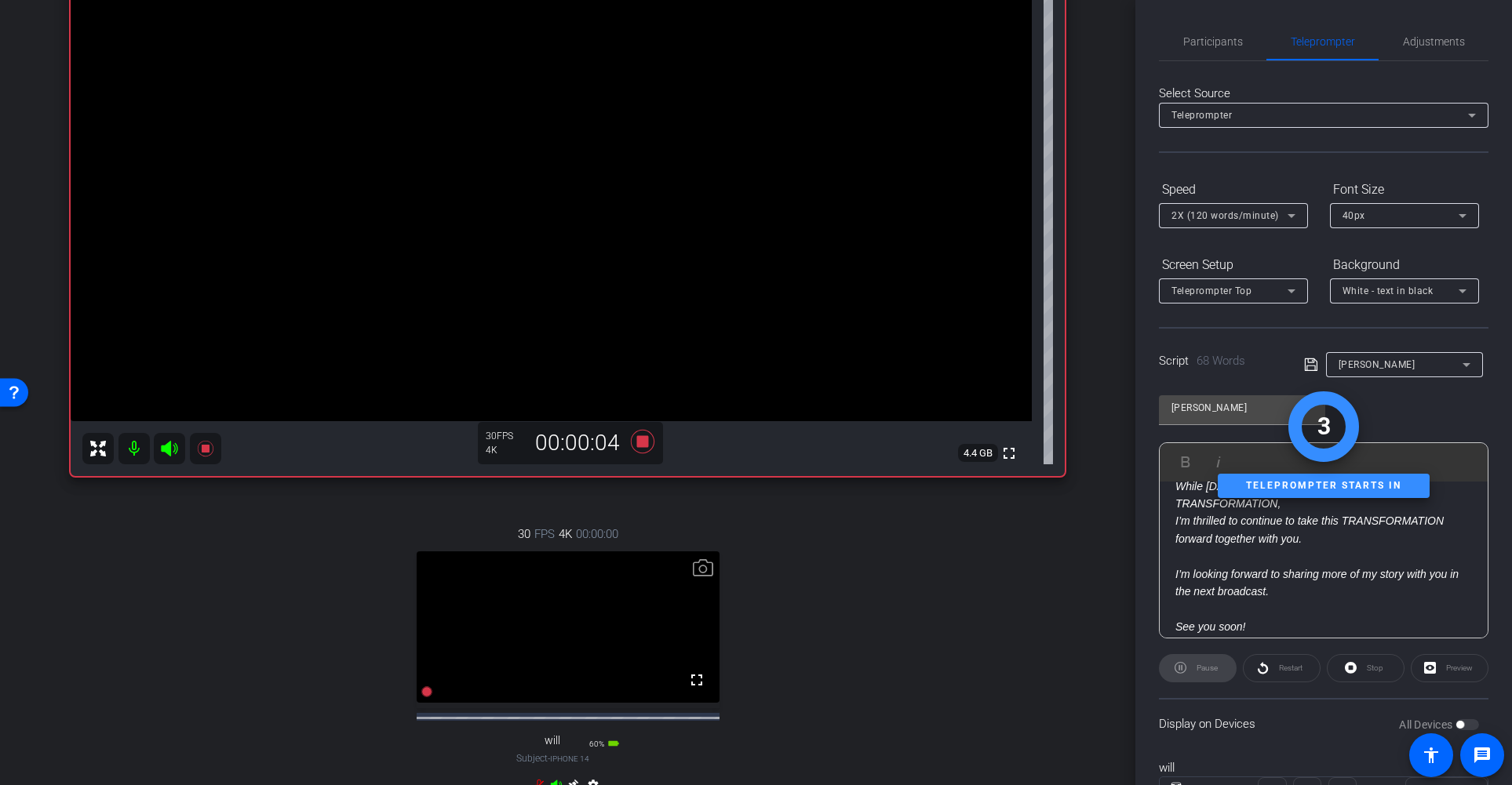
scroll to position [0, 0]
click at [1227, 43] on span "Participants" at bounding box center [1212, 42] width 59 height 11
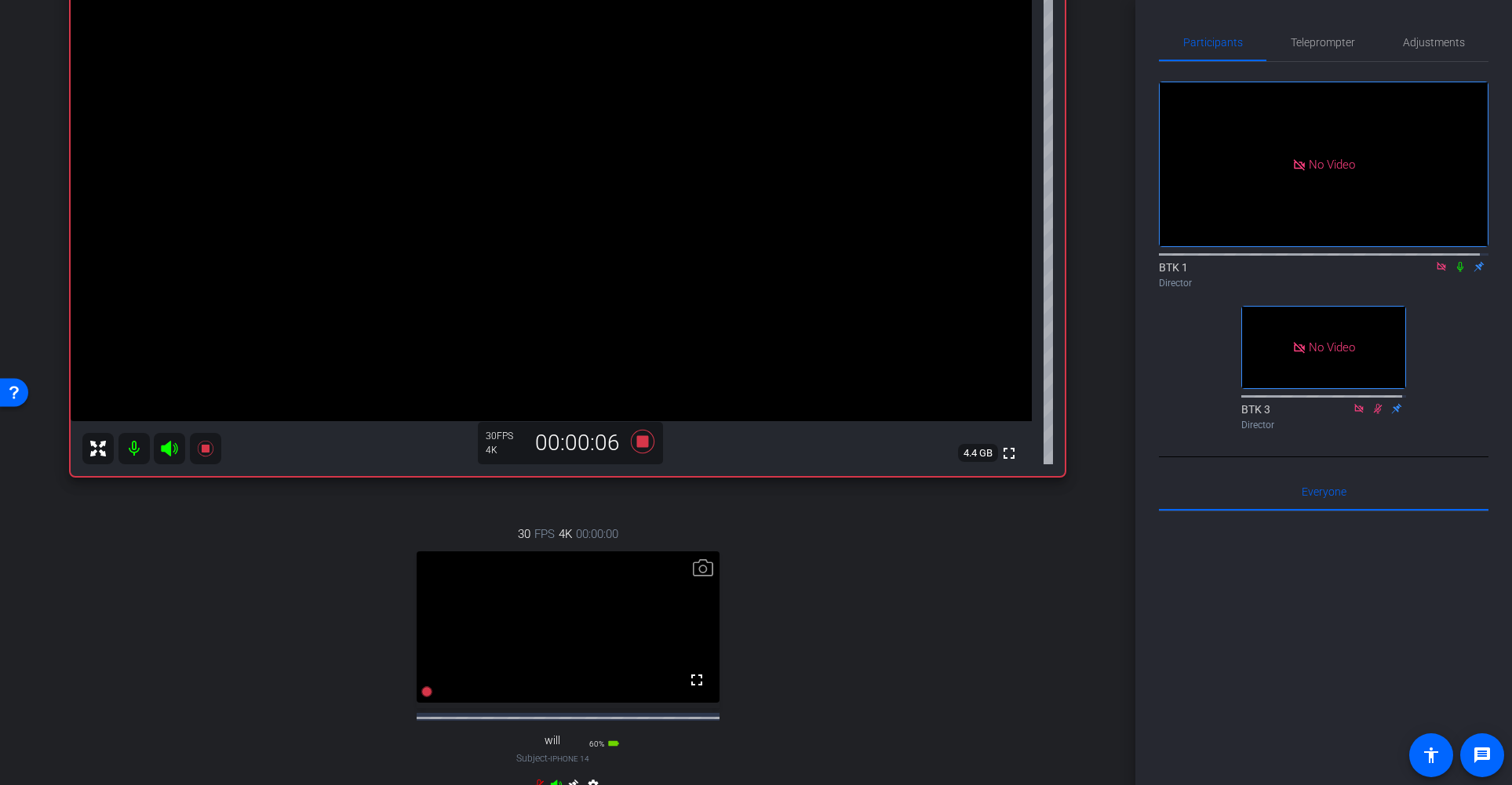
click at [1454, 261] on icon at bounding box center [1459, 266] width 13 height 11
click at [1307, 38] on span "Teleprompter" at bounding box center [1323, 42] width 64 height 11
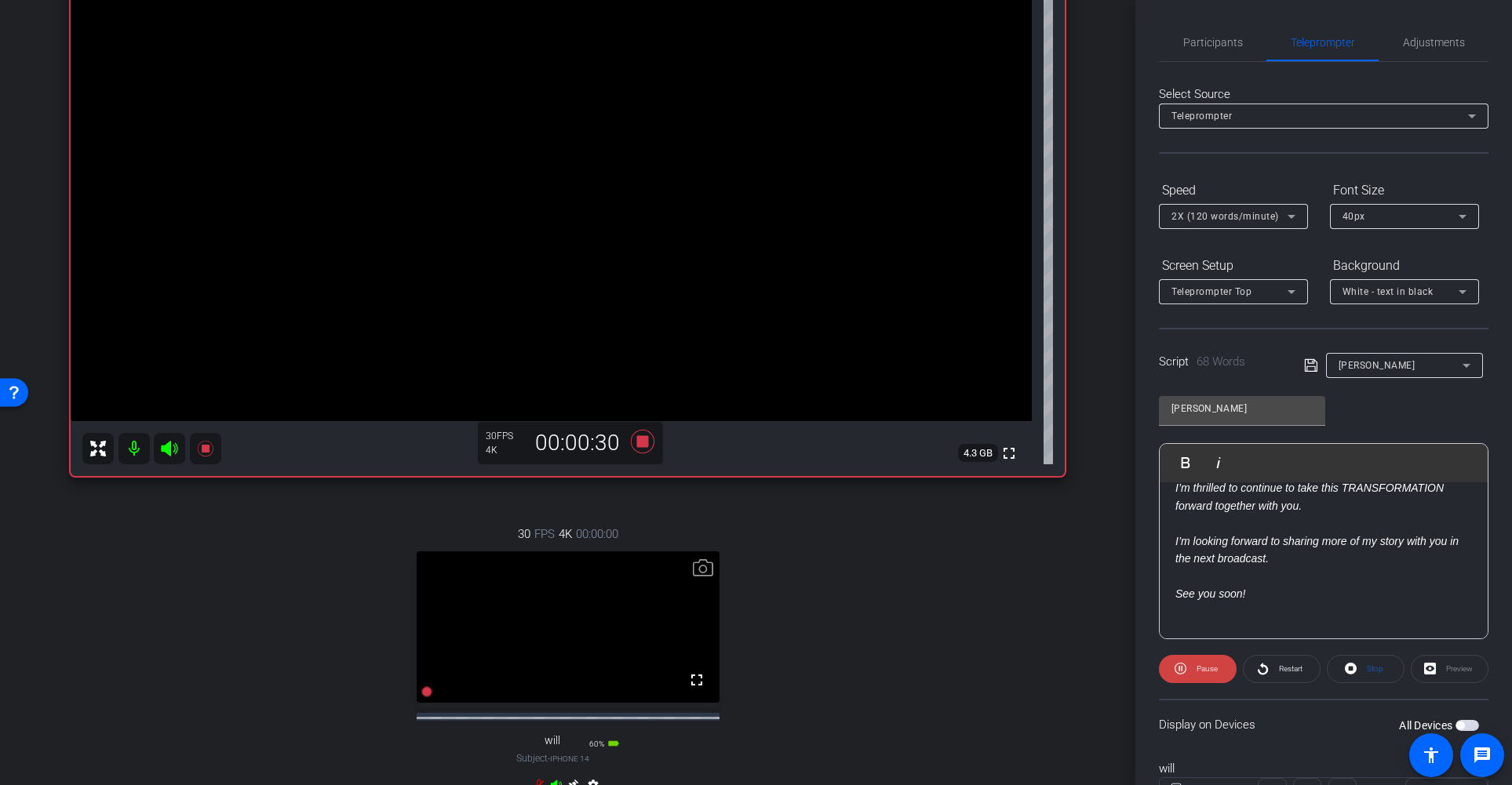
scroll to position [195, 0]
click at [638, 441] on icon at bounding box center [642, 441] width 23 height 23
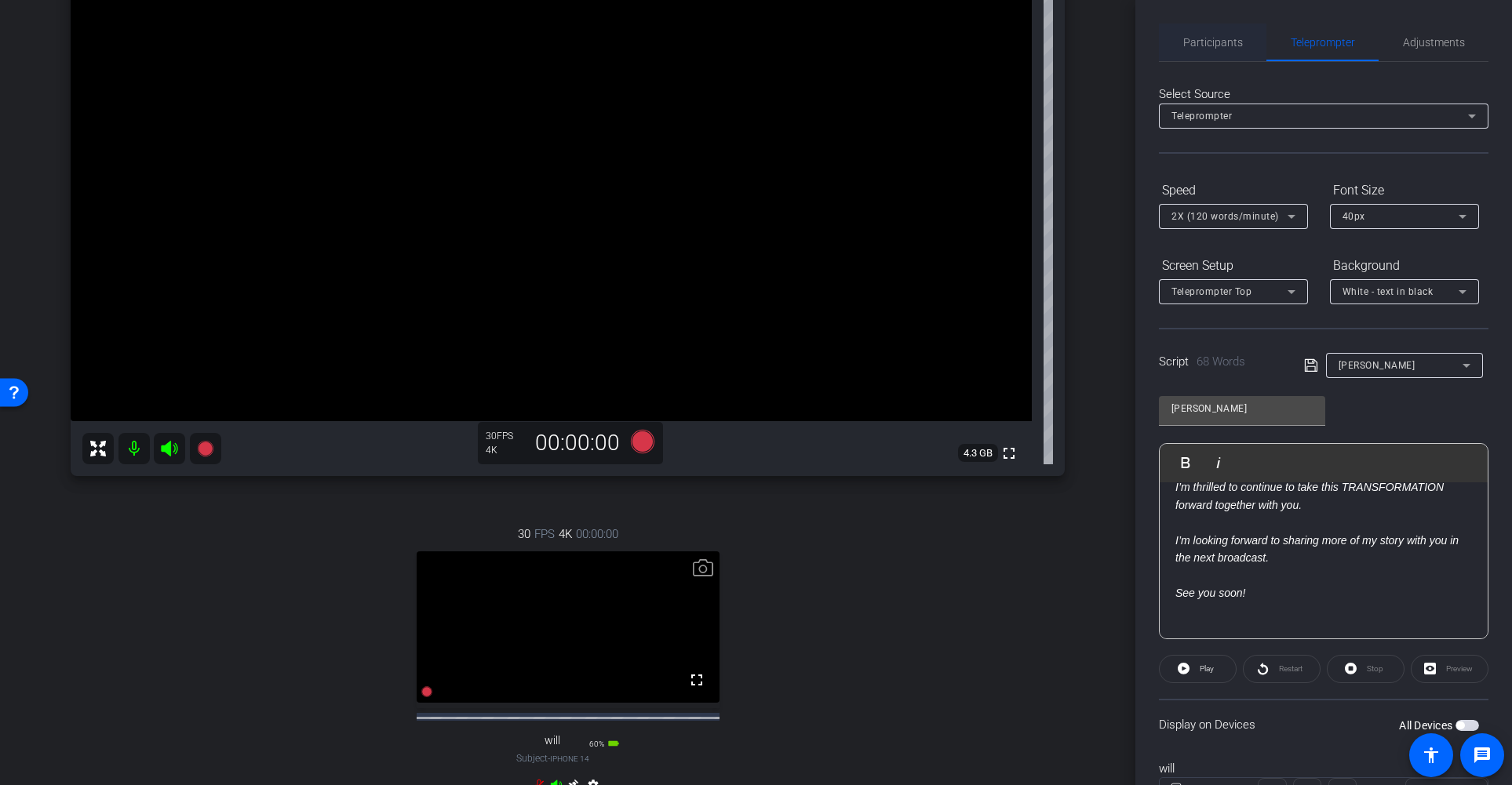
click at [1215, 42] on span "Participants" at bounding box center [1212, 42] width 59 height 11
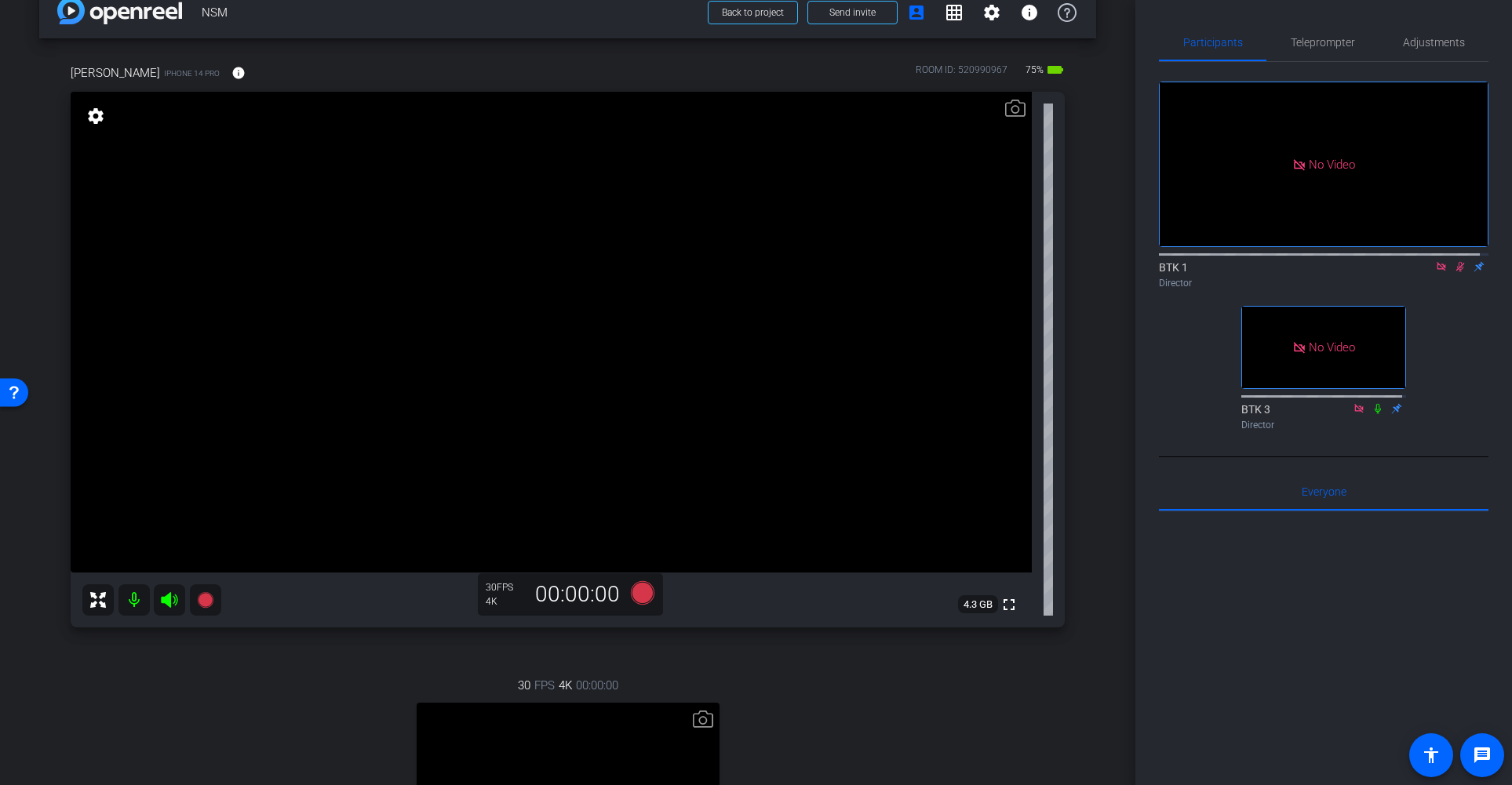
scroll to position [0, 0]
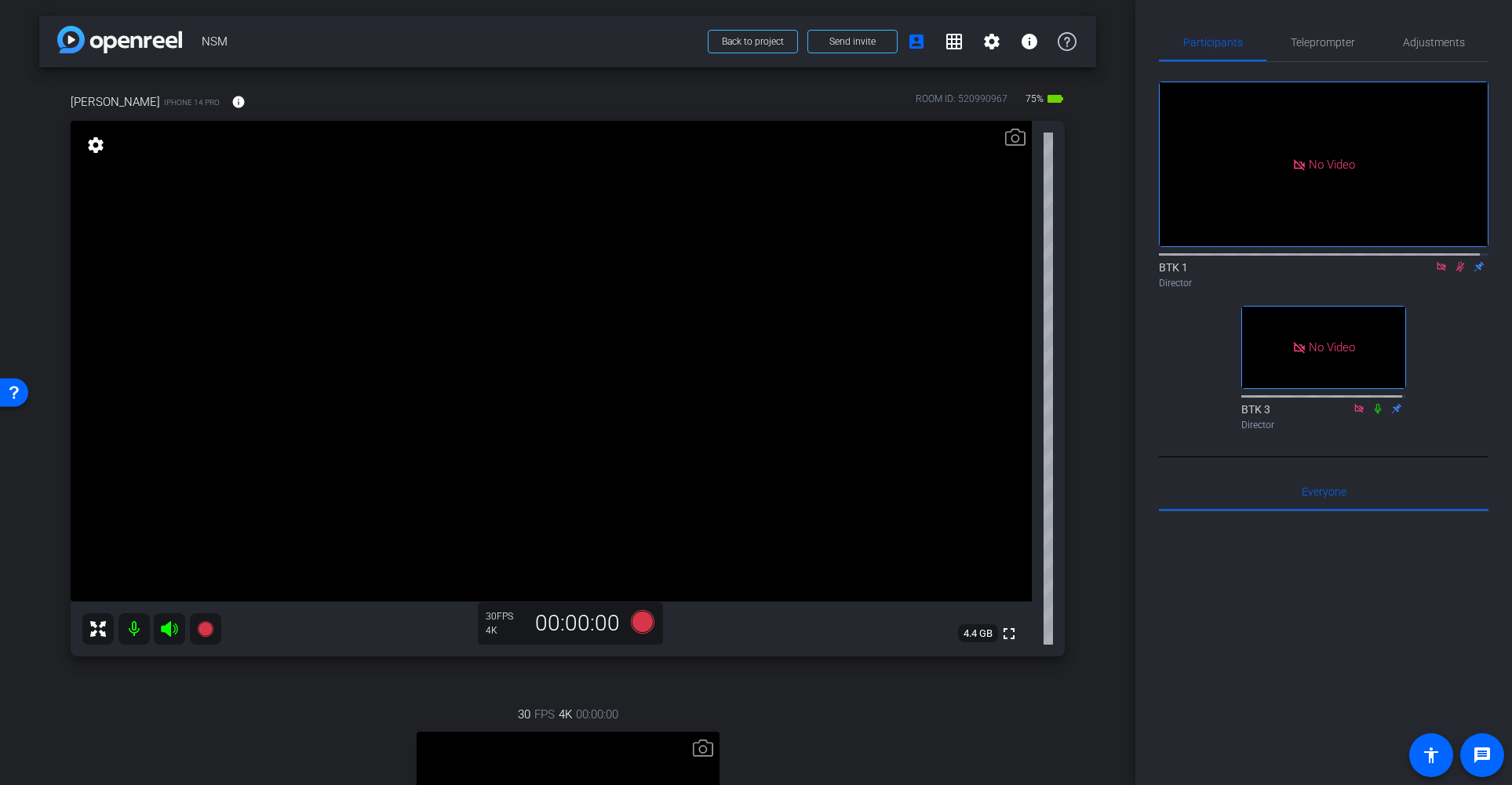
click at [1454, 261] on icon at bounding box center [1459, 266] width 13 height 11
click at [1310, 30] on span "Teleprompter" at bounding box center [1323, 42] width 64 height 38
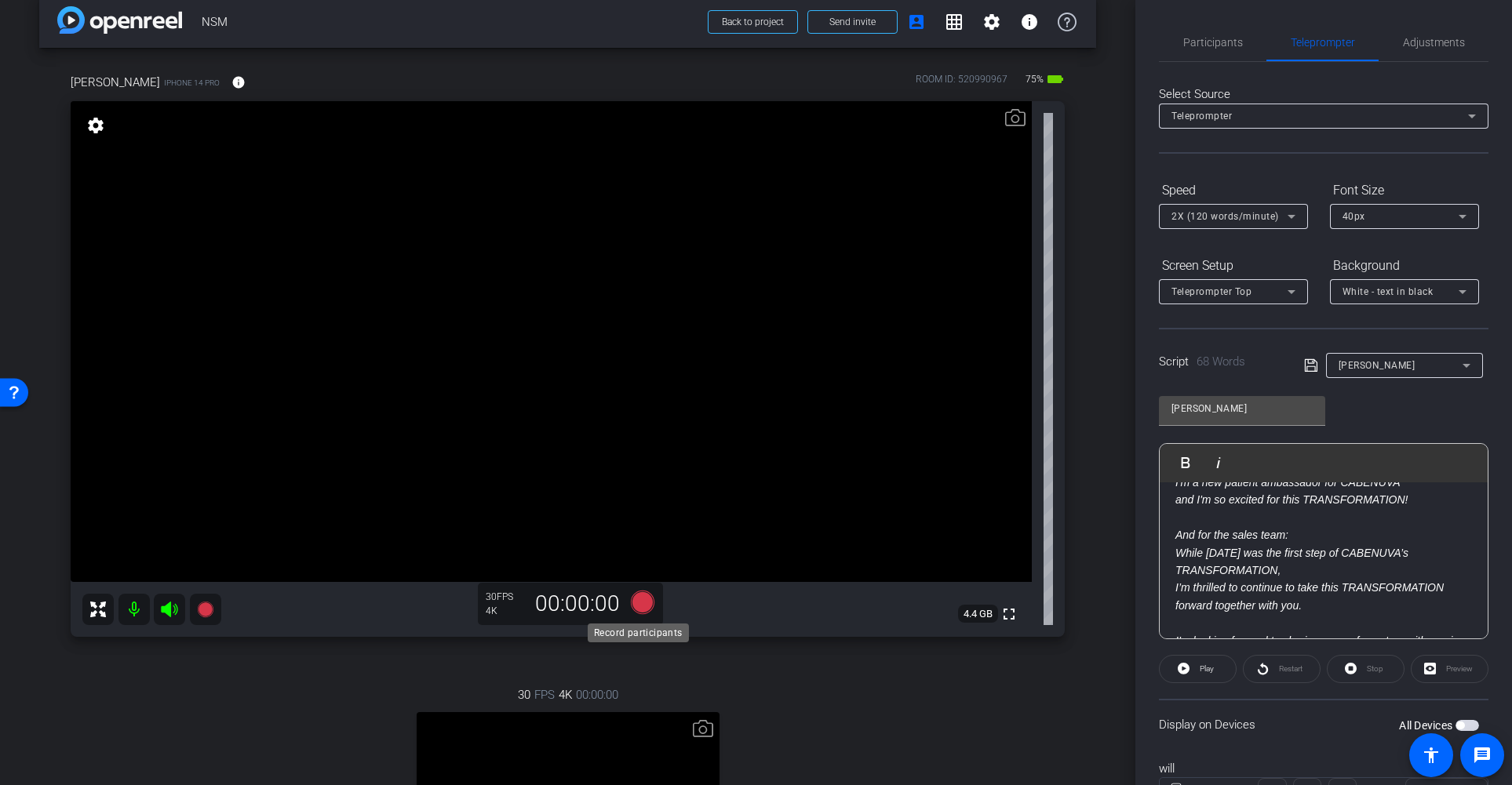
scroll to position [19, 0]
click at [637, 599] on icon at bounding box center [642, 603] width 23 height 23
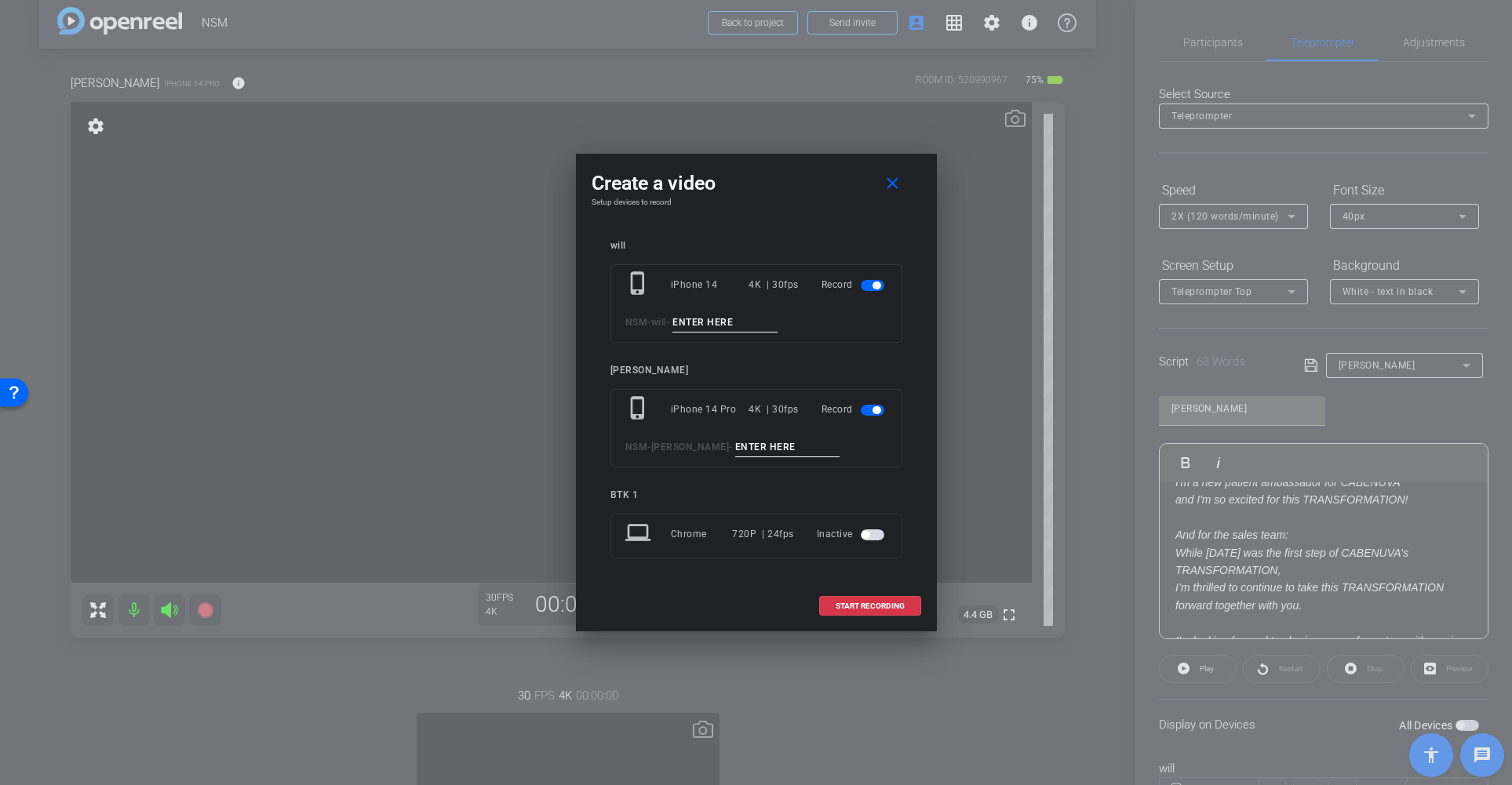
click at [719, 313] on input at bounding box center [725, 322] width 105 height 19
click at [872, 284] on span "button" at bounding box center [876, 285] width 8 height 8
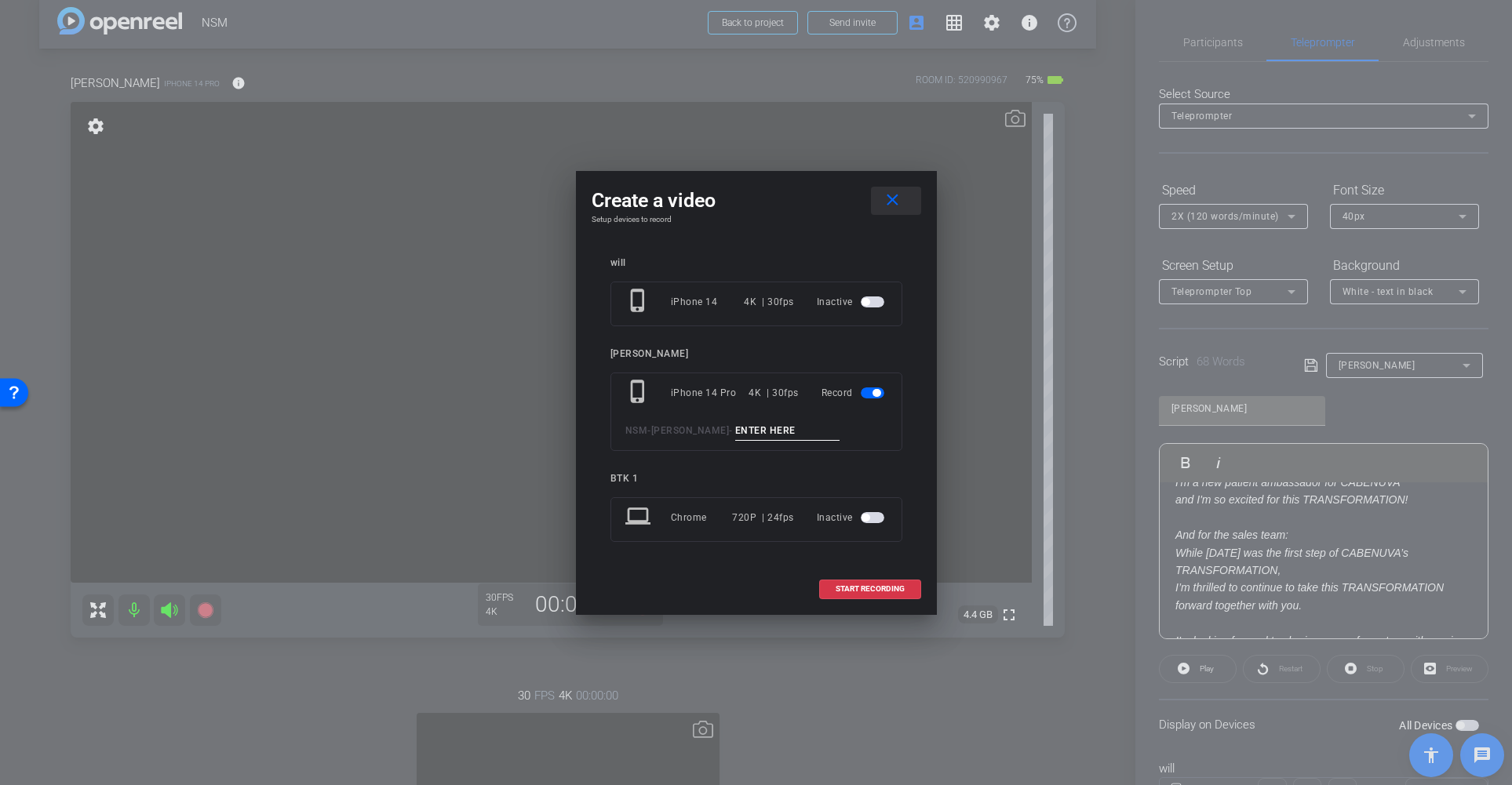
click at [898, 202] on mat-icon "close" at bounding box center [892, 201] width 19 height 19
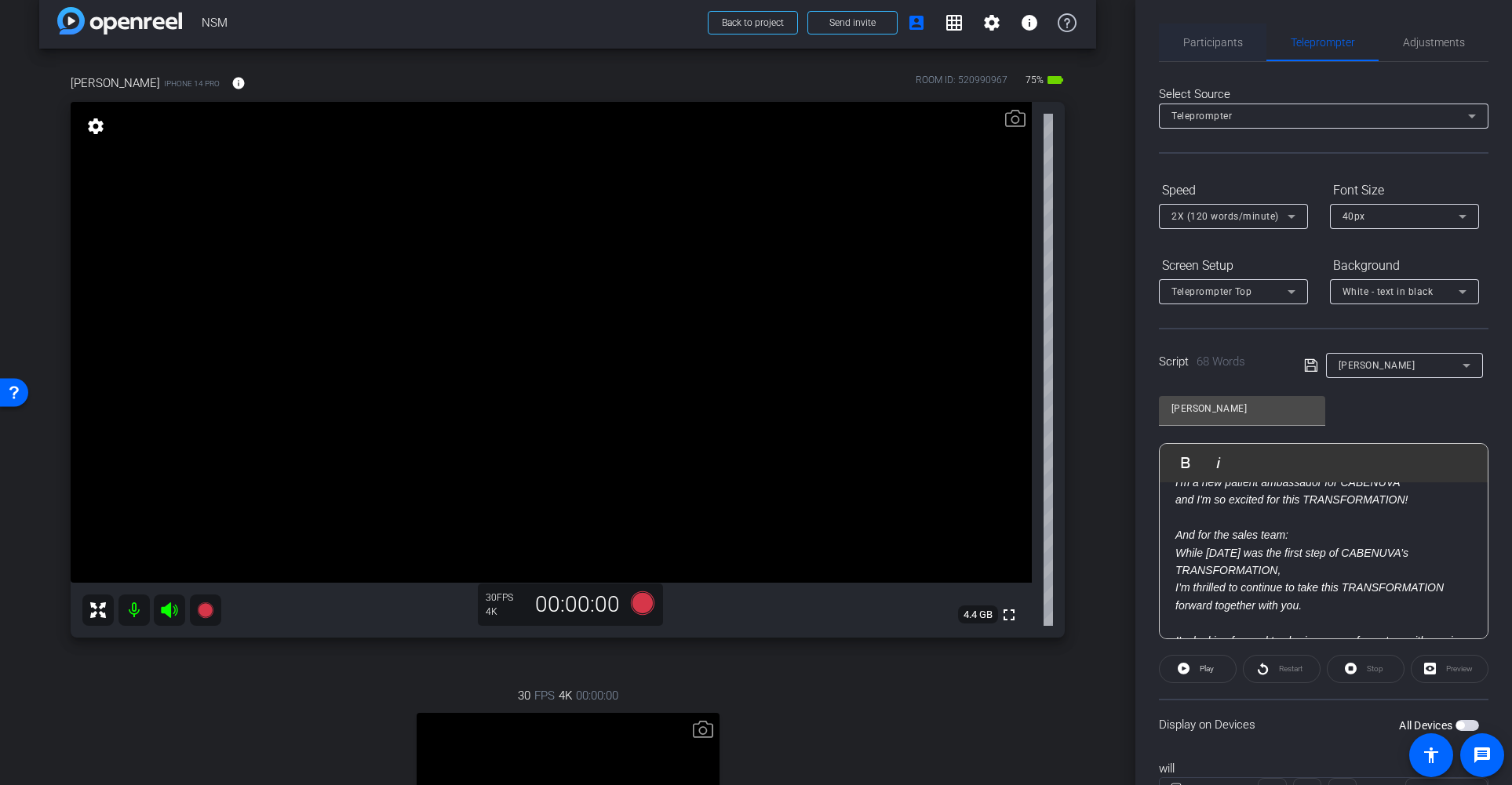
click at [1211, 37] on span "Participants" at bounding box center [1212, 42] width 59 height 11
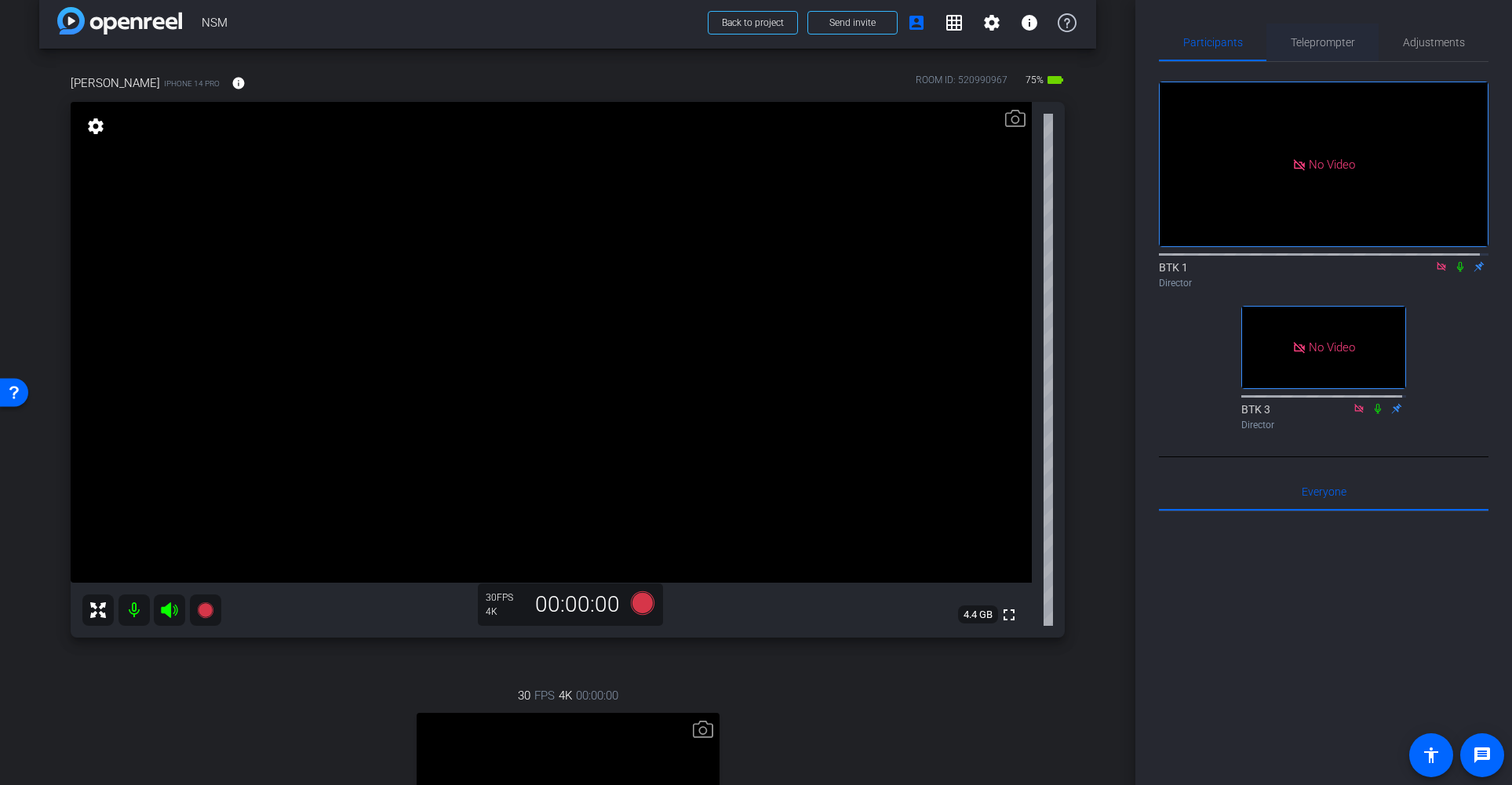
click at [1336, 37] on span "Teleprompter" at bounding box center [1323, 42] width 64 height 11
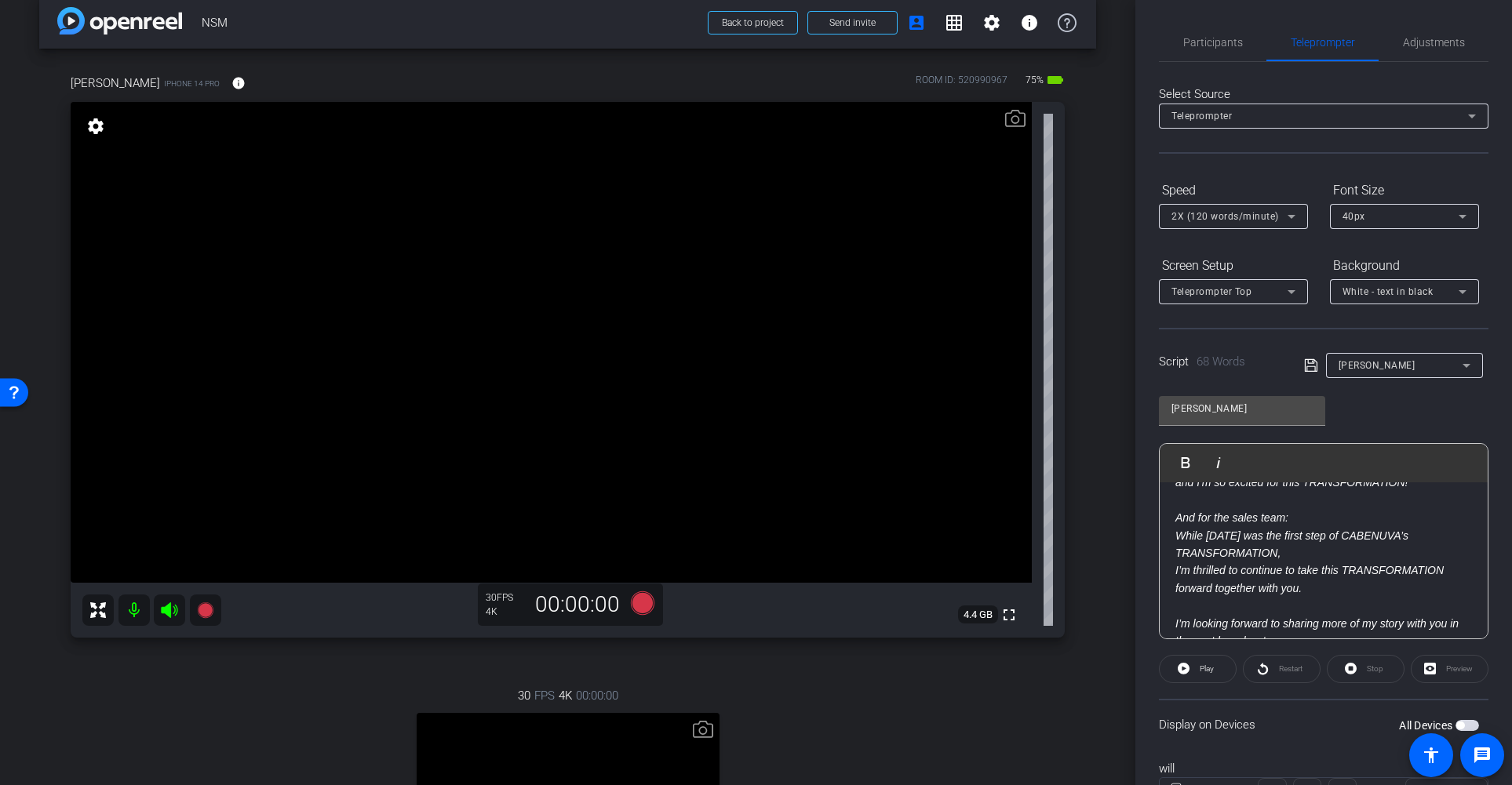
scroll to position [113, 0]
drag, startPoint x: 1215, startPoint y: 588, endPoint x: 1174, endPoint y: 587, distance: 41.0
click at [1175, 587] on em "And for the sales team: While today was the first step of CABENUVA’s TRANSFORMA…" at bounding box center [1308, 550] width 268 height 83
click at [1257, 590] on em "And for the sales team: While today was the first step of CABENUVA’s TRANSFORMA…" at bounding box center [1308, 550] width 268 height 83
drag, startPoint x: 1257, startPoint y: 587, endPoint x: 1217, endPoint y: 590, distance: 40.1
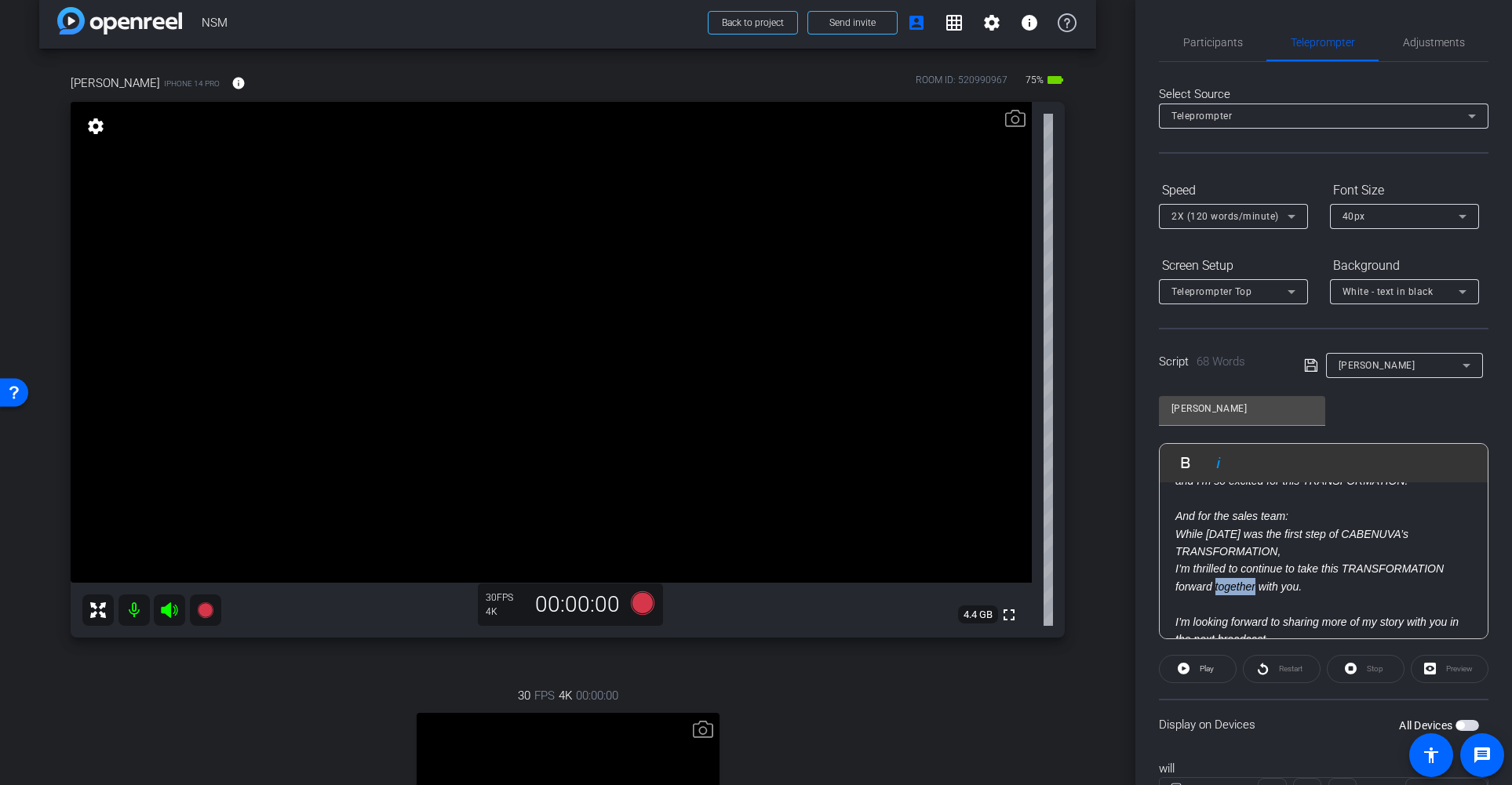
click at [1217, 590] on em "And for the sales team: While today was the first step of CABENUVA’s TRANSFORMA…" at bounding box center [1308, 550] width 268 height 83
click at [1305, 364] on icon at bounding box center [1310, 365] width 14 height 19
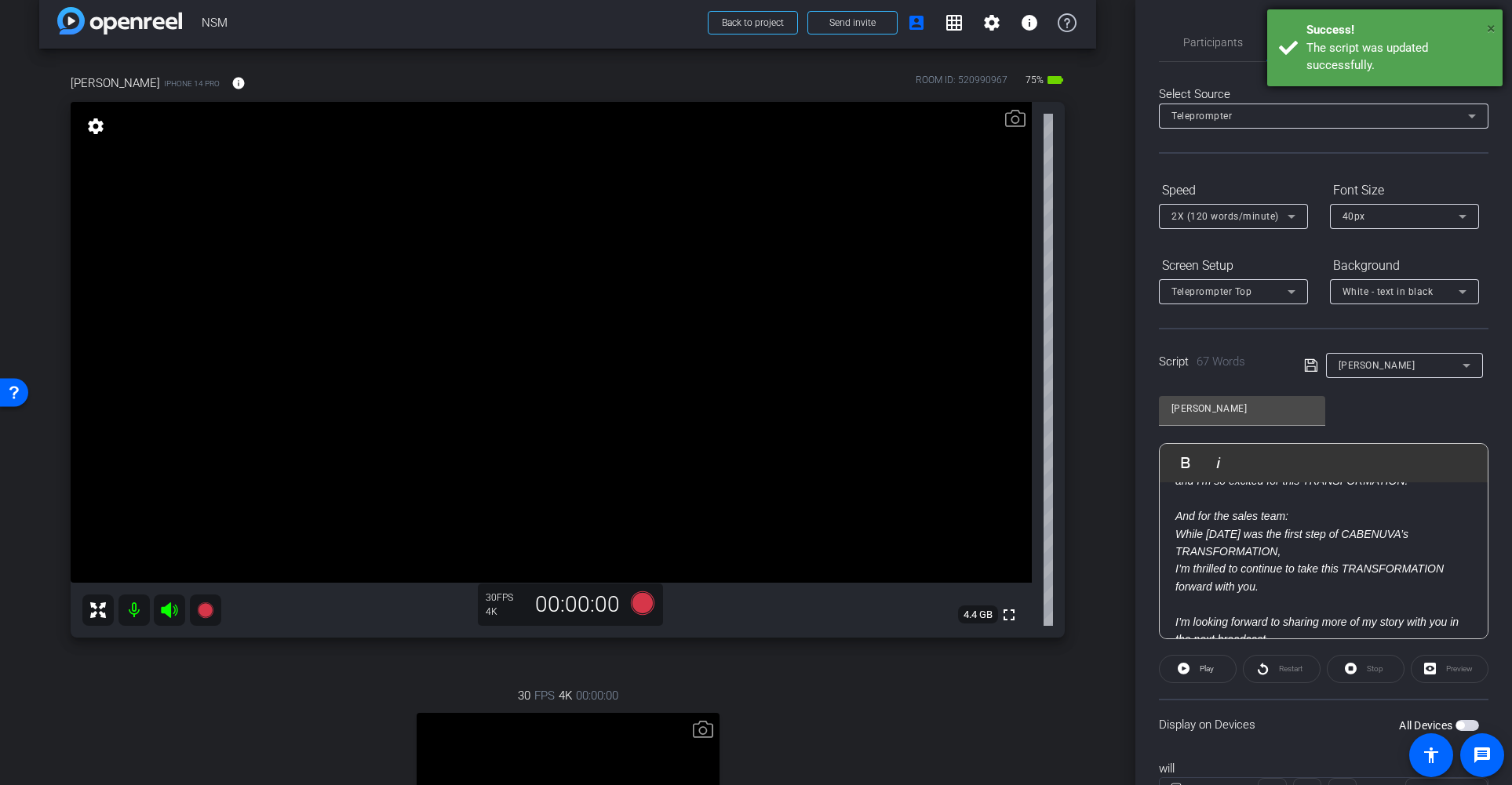
click at [1490, 24] on span "×" at bounding box center [1491, 27] width 9 height 19
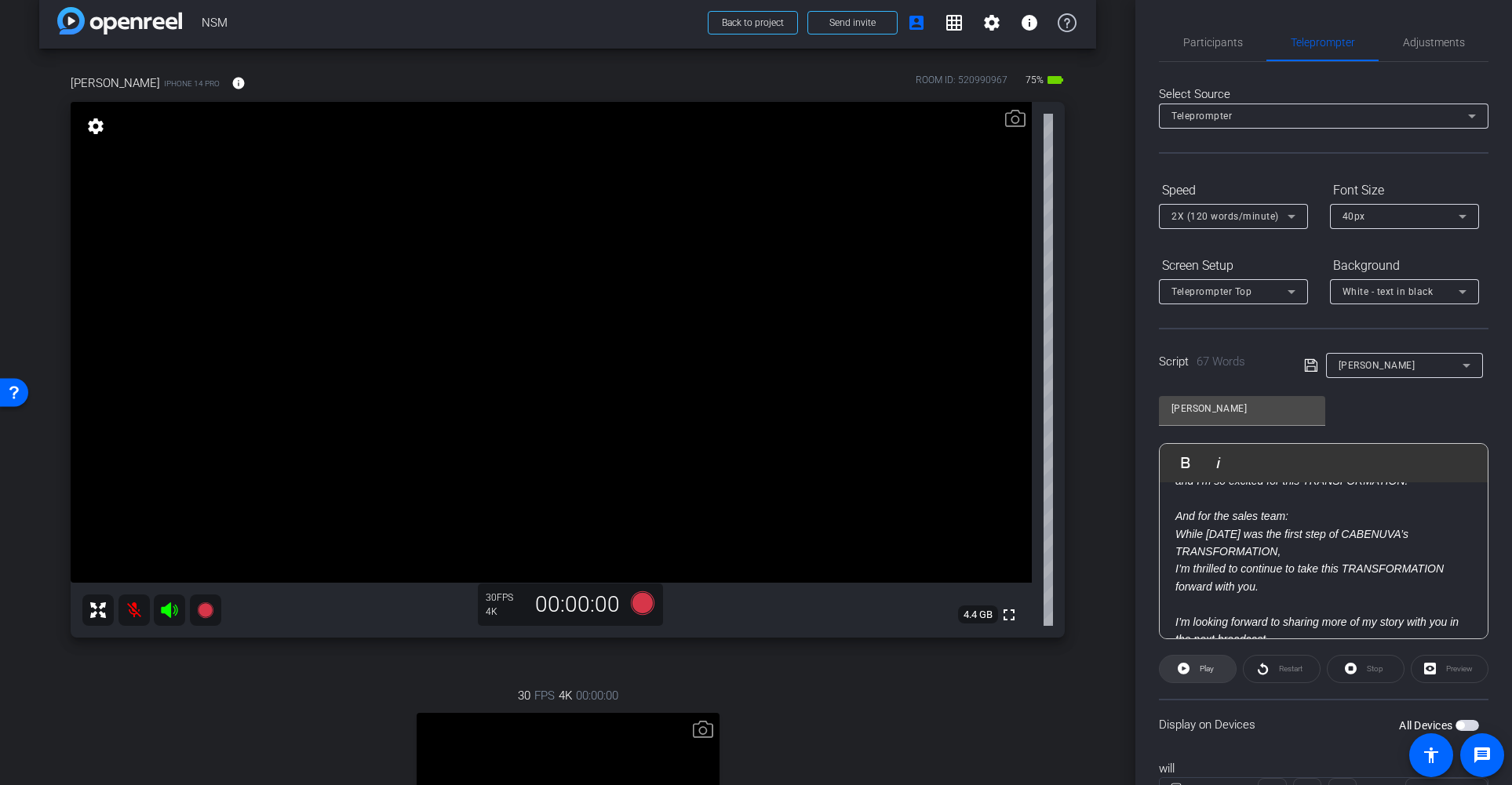
click at [1211, 671] on span "Play" at bounding box center [1206, 668] width 14 height 9
click at [1209, 669] on span "Pause" at bounding box center [1207, 668] width 21 height 9
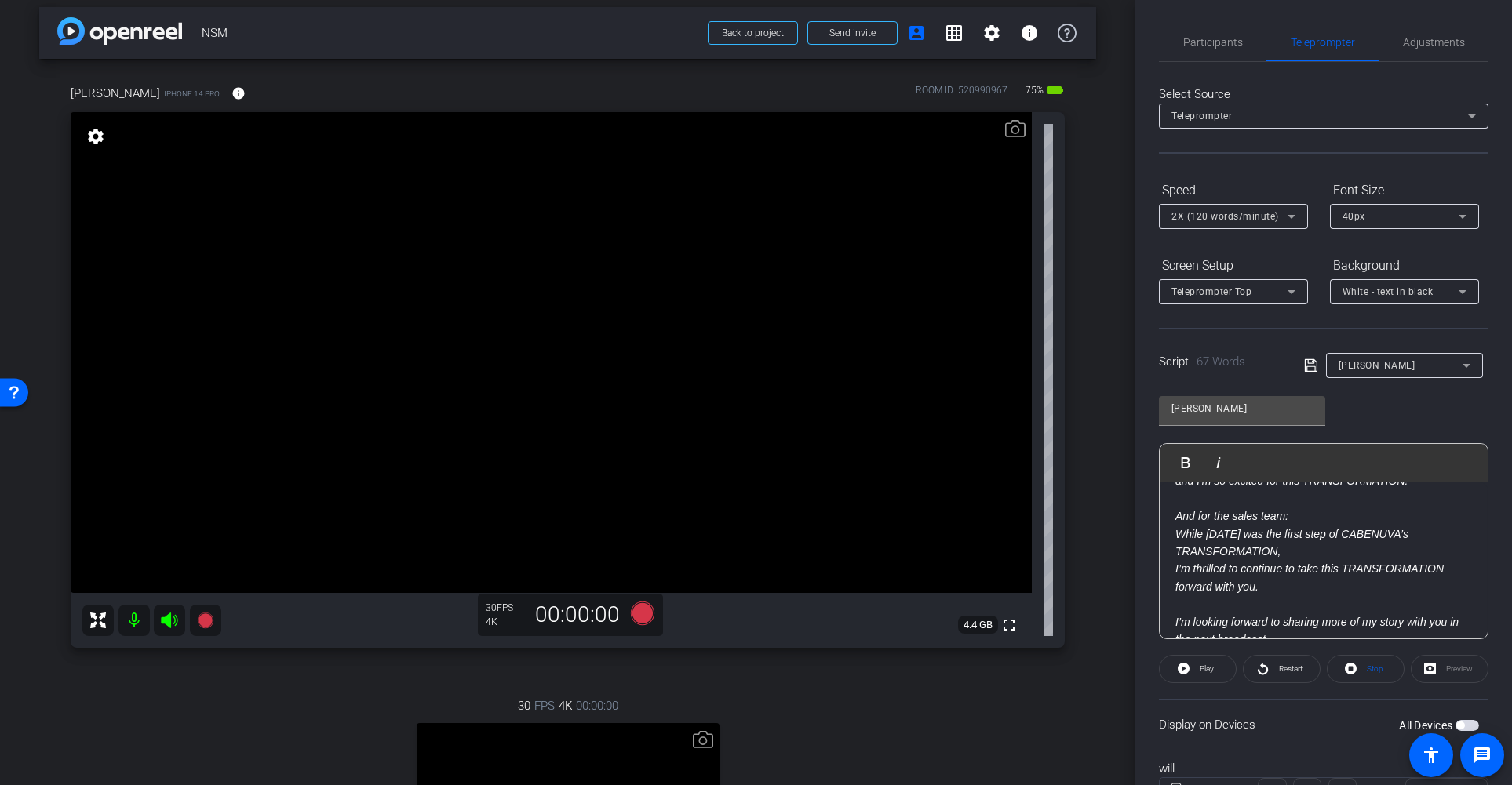
scroll to position [14, 0]
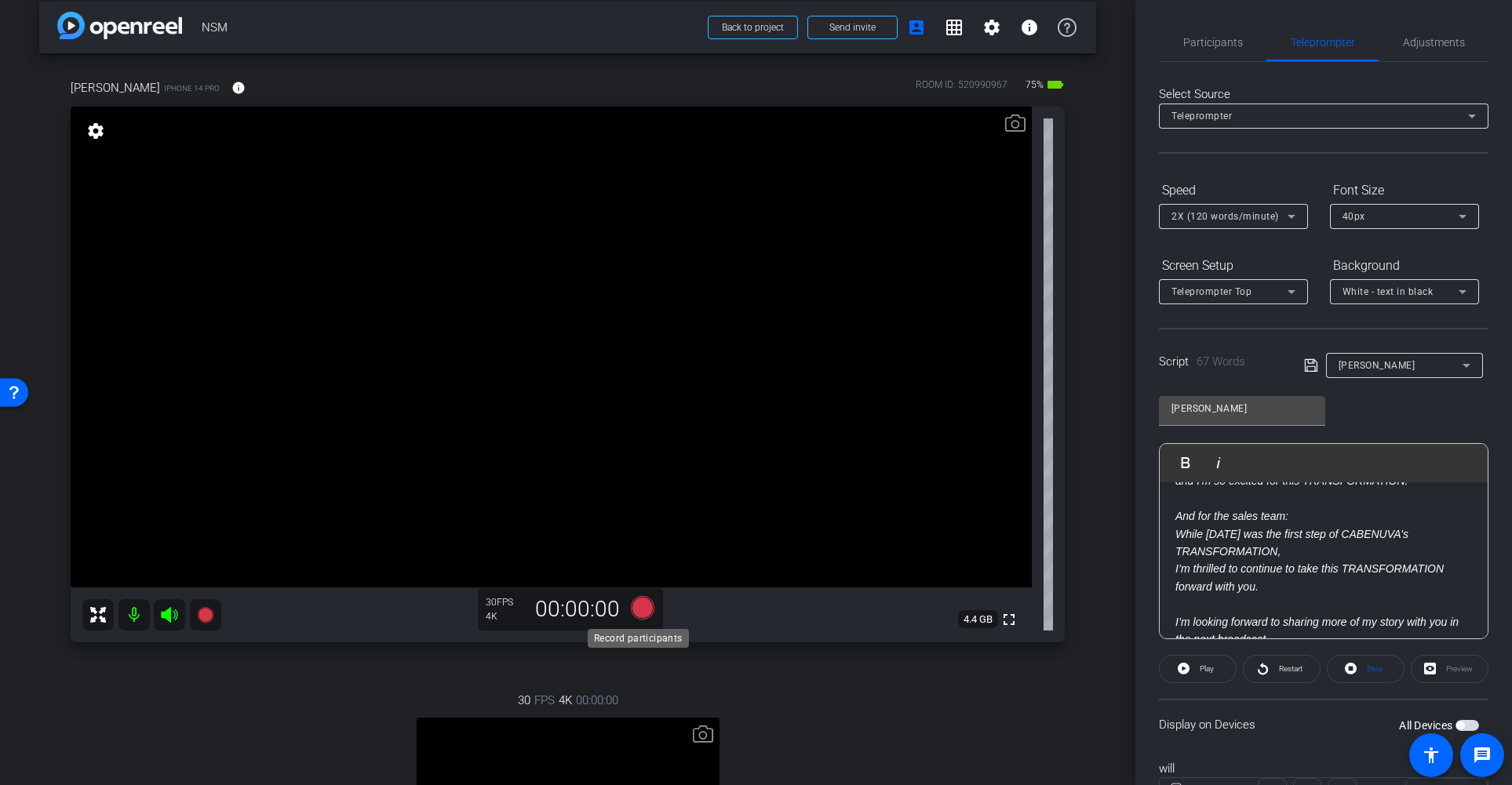
click at [637, 611] on icon at bounding box center [642, 608] width 23 height 23
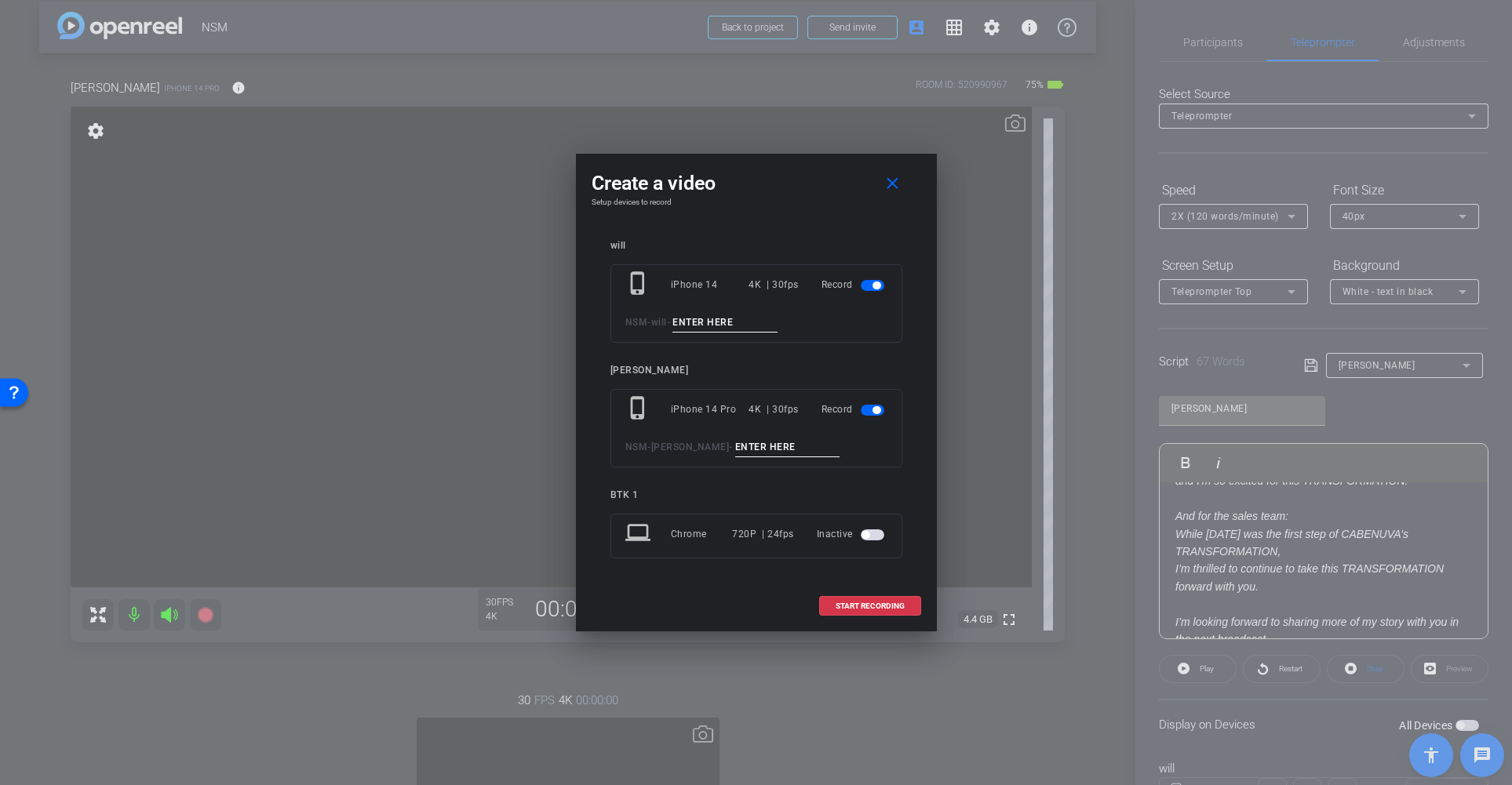
click at [877, 288] on span "button" at bounding box center [876, 285] width 8 height 8
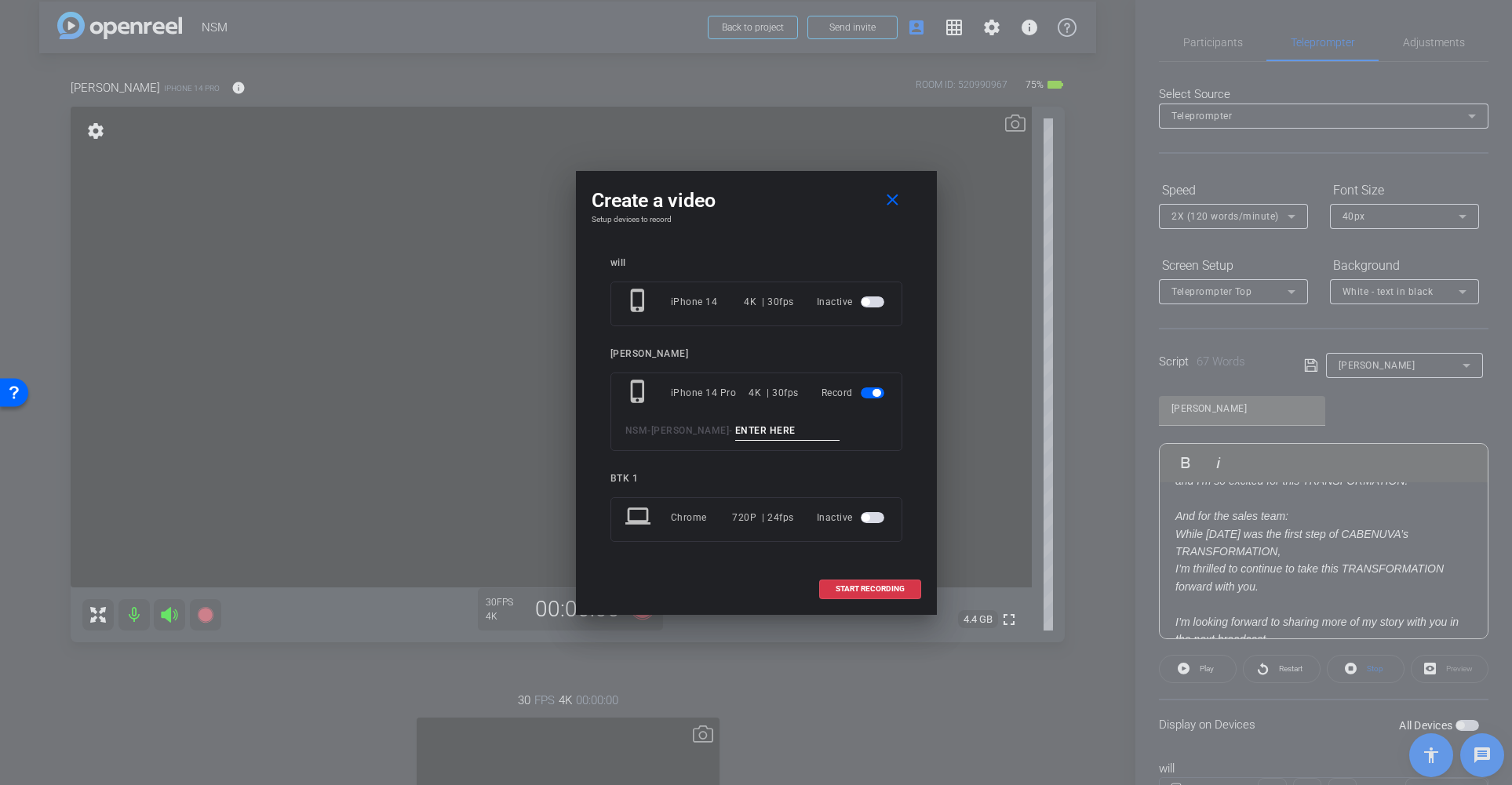
click at [764, 431] on input at bounding box center [788, 430] width 105 height 19
type input "014"
click at [888, 587] on span "START RECORDING" at bounding box center [870, 589] width 69 height 8
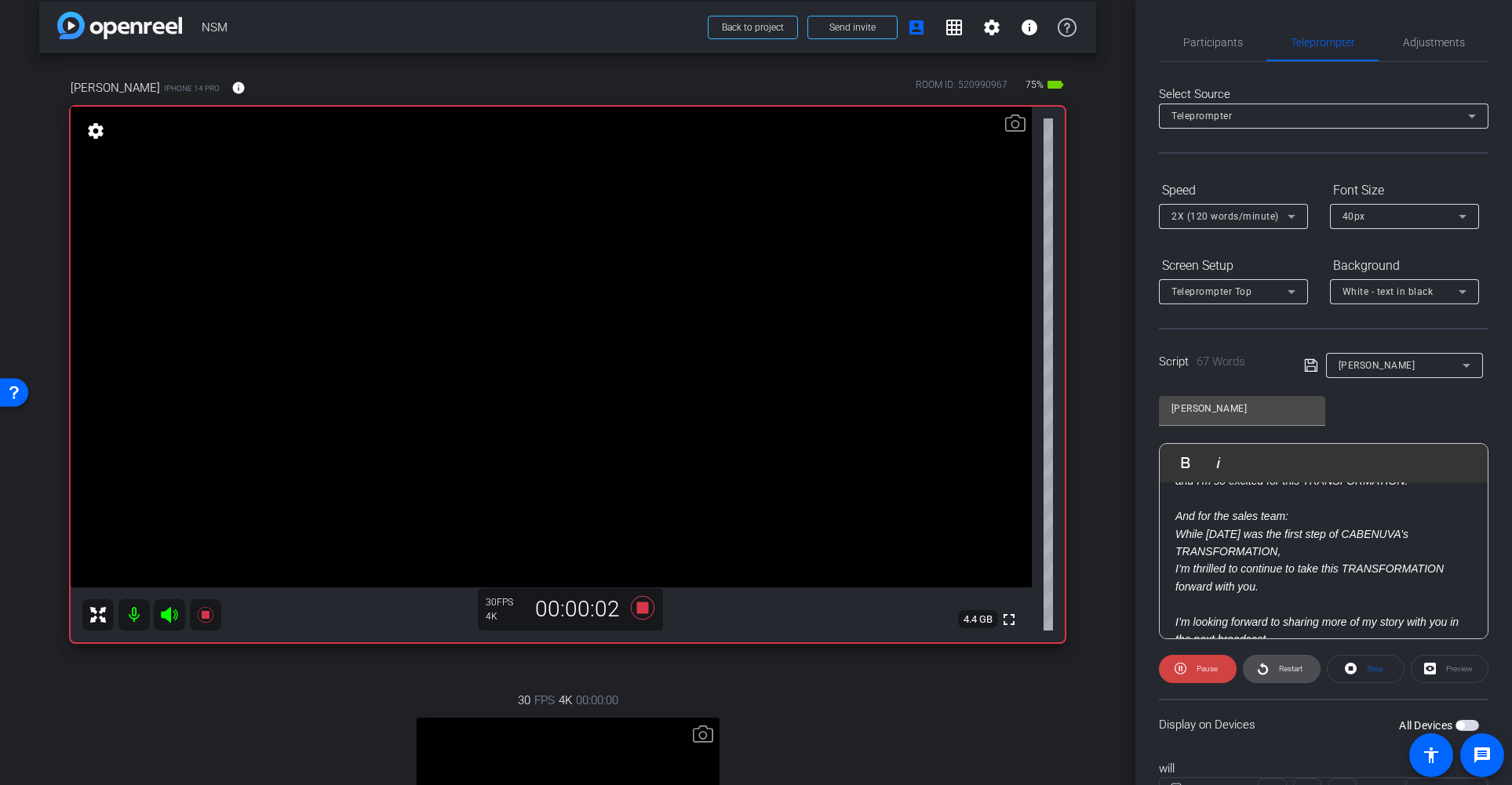
click at [1284, 668] on span "Restart" at bounding box center [1291, 668] width 23 height 9
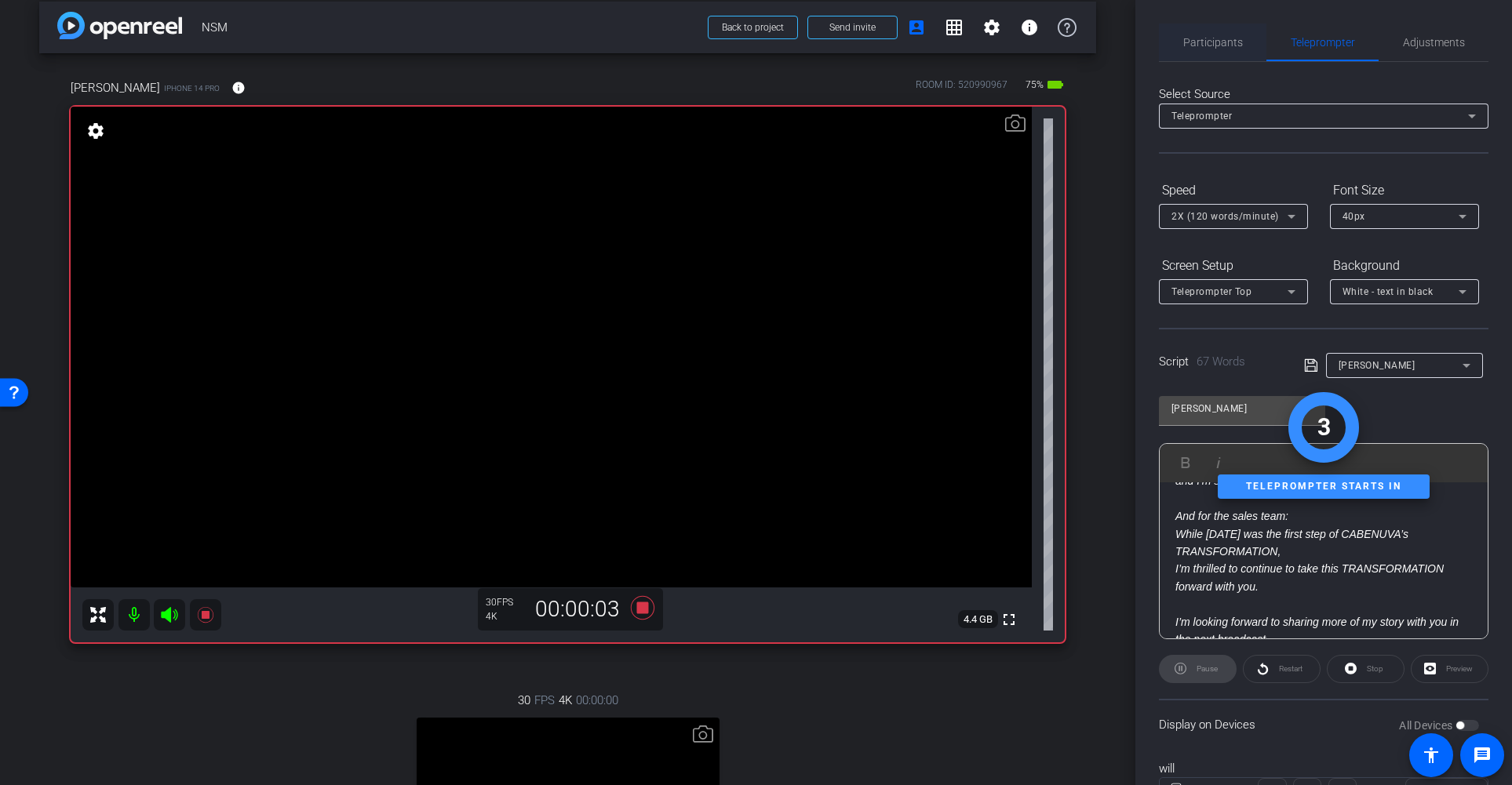
click at [1219, 42] on span "Participants" at bounding box center [1212, 42] width 59 height 11
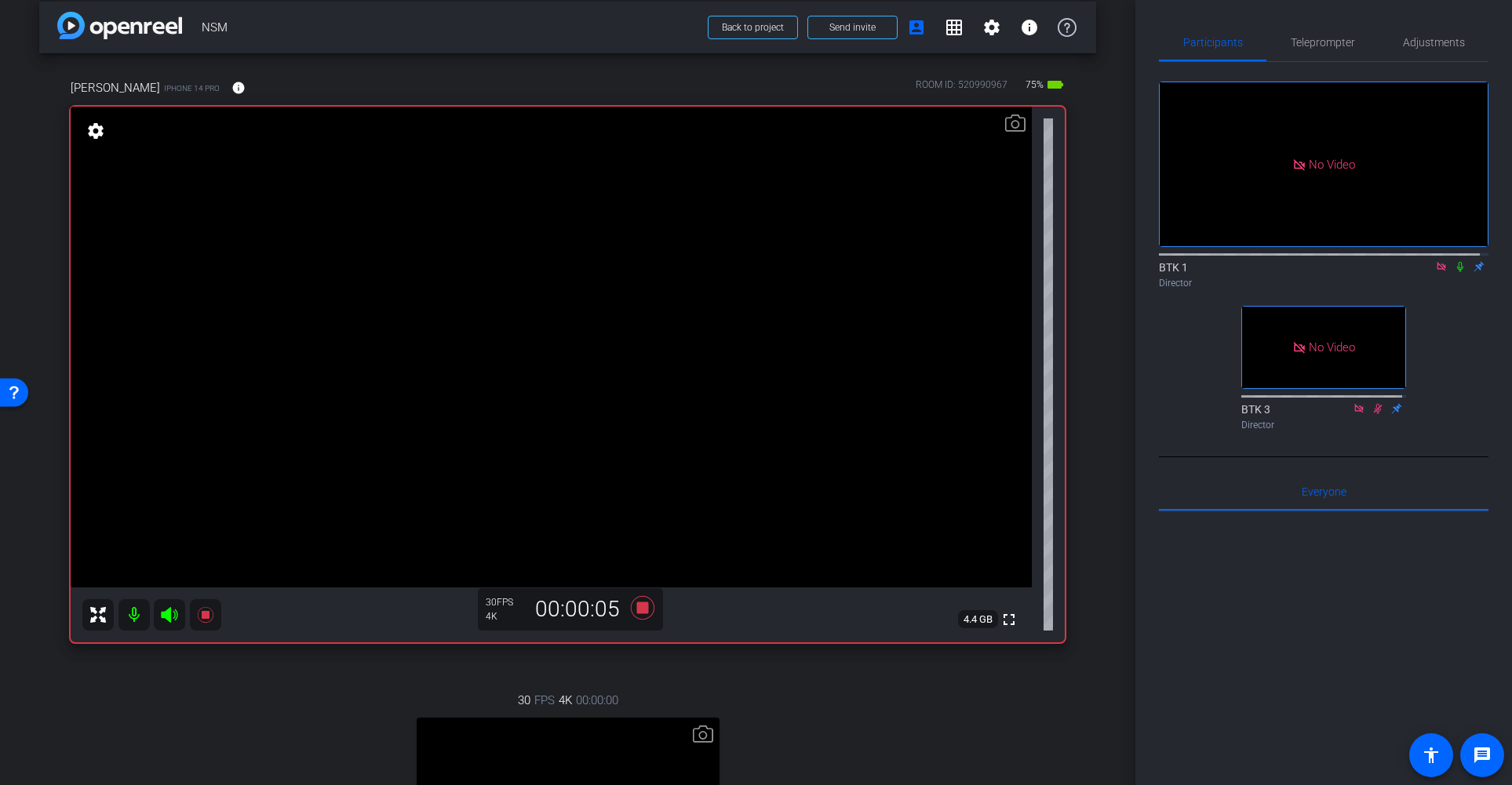
click at [1456, 262] on icon at bounding box center [1459, 267] width 6 height 10
click at [1306, 43] on span "Teleprompter" at bounding box center [1323, 42] width 64 height 11
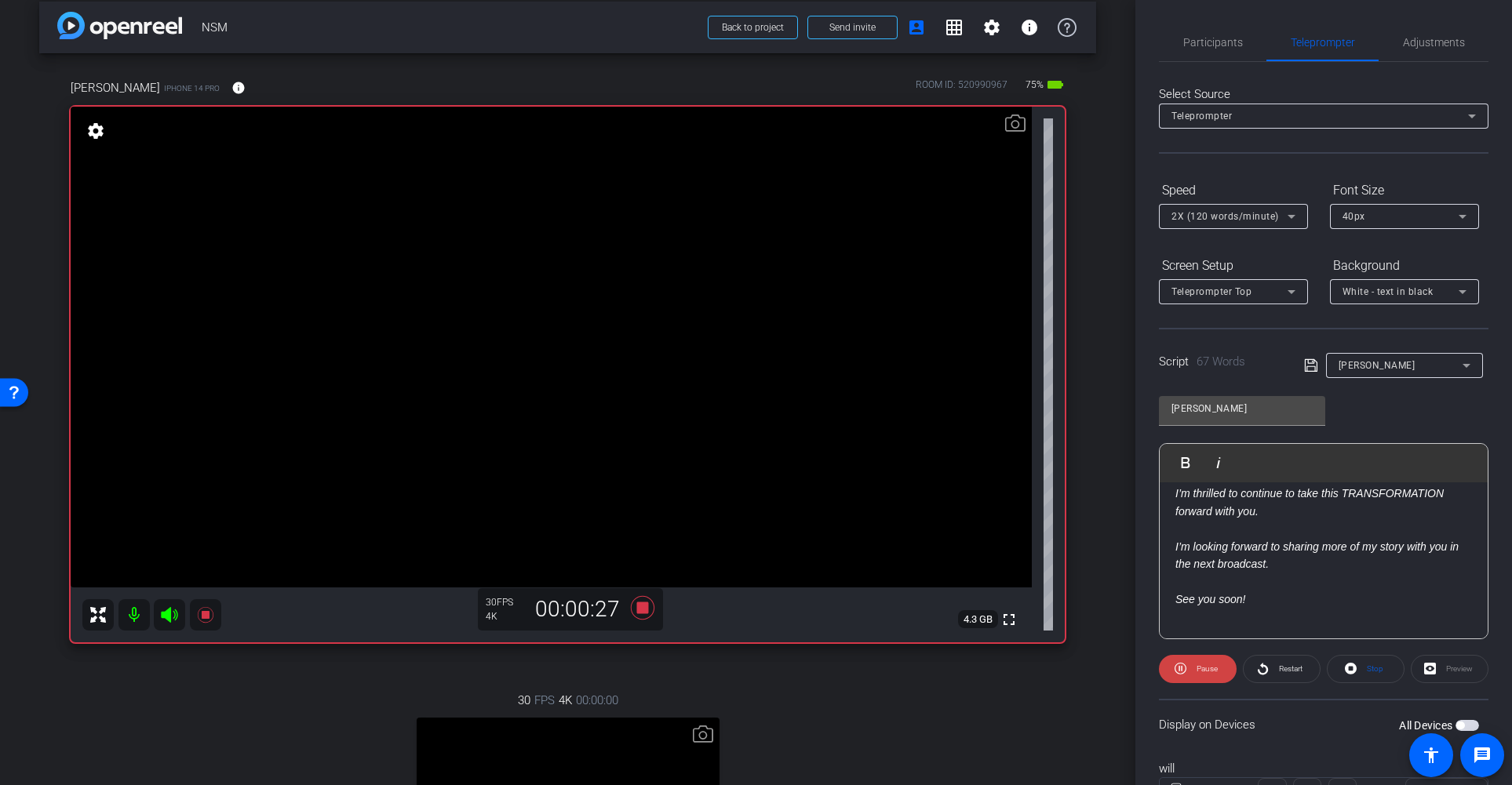
scroll to position [189, 0]
click at [635, 609] on icon at bounding box center [642, 608] width 23 height 23
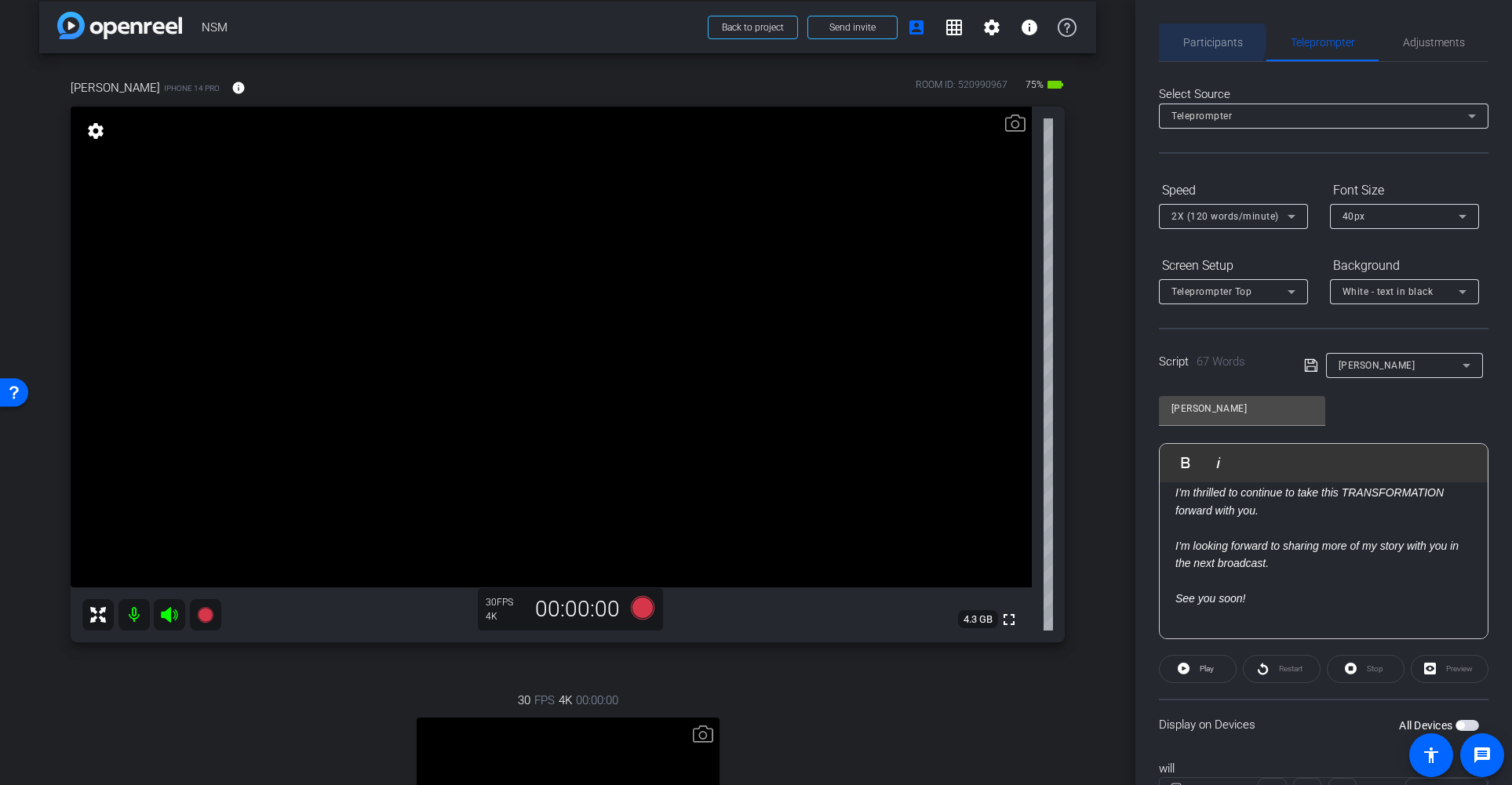
click at [1205, 39] on span "Participants" at bounding box center [1212, 42] width 59 height 11
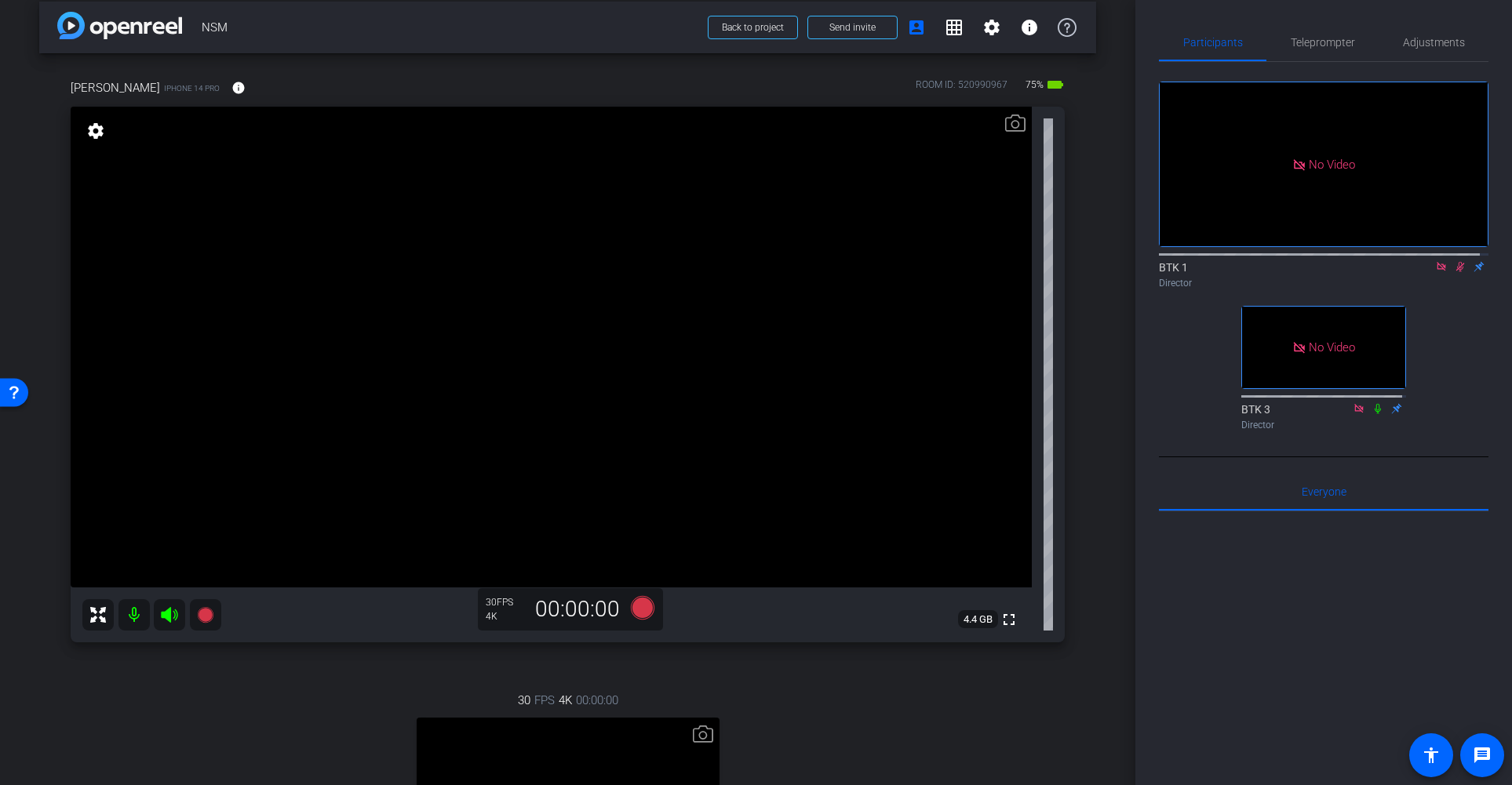
click at [1454, 261] on icon at bounding box center [1459, 266] width 13 height 11
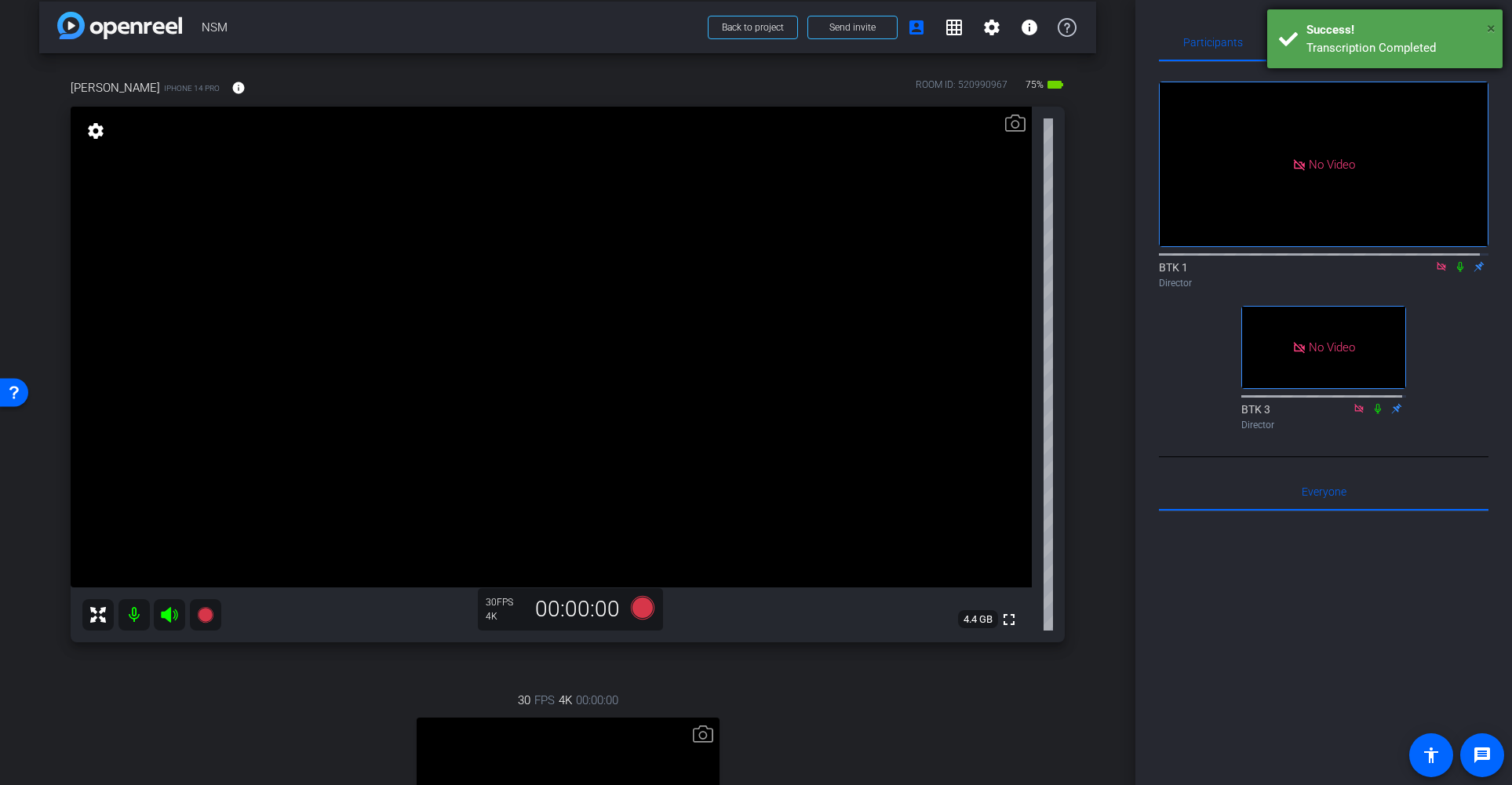
click at [1492, 25] on span "×" at bounding box center [1491, 27] width 9 height 19
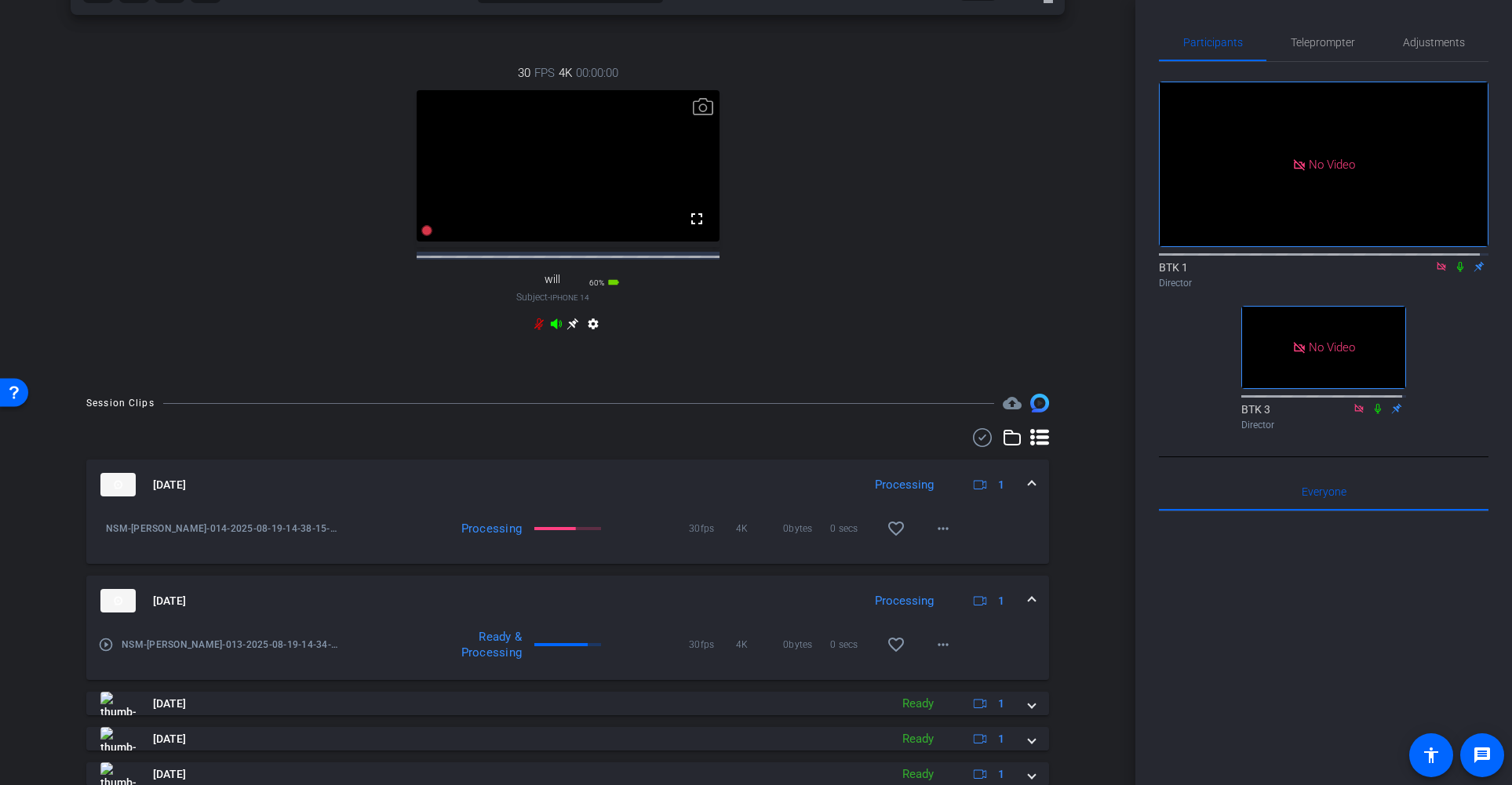
scroll to position [648, 0]
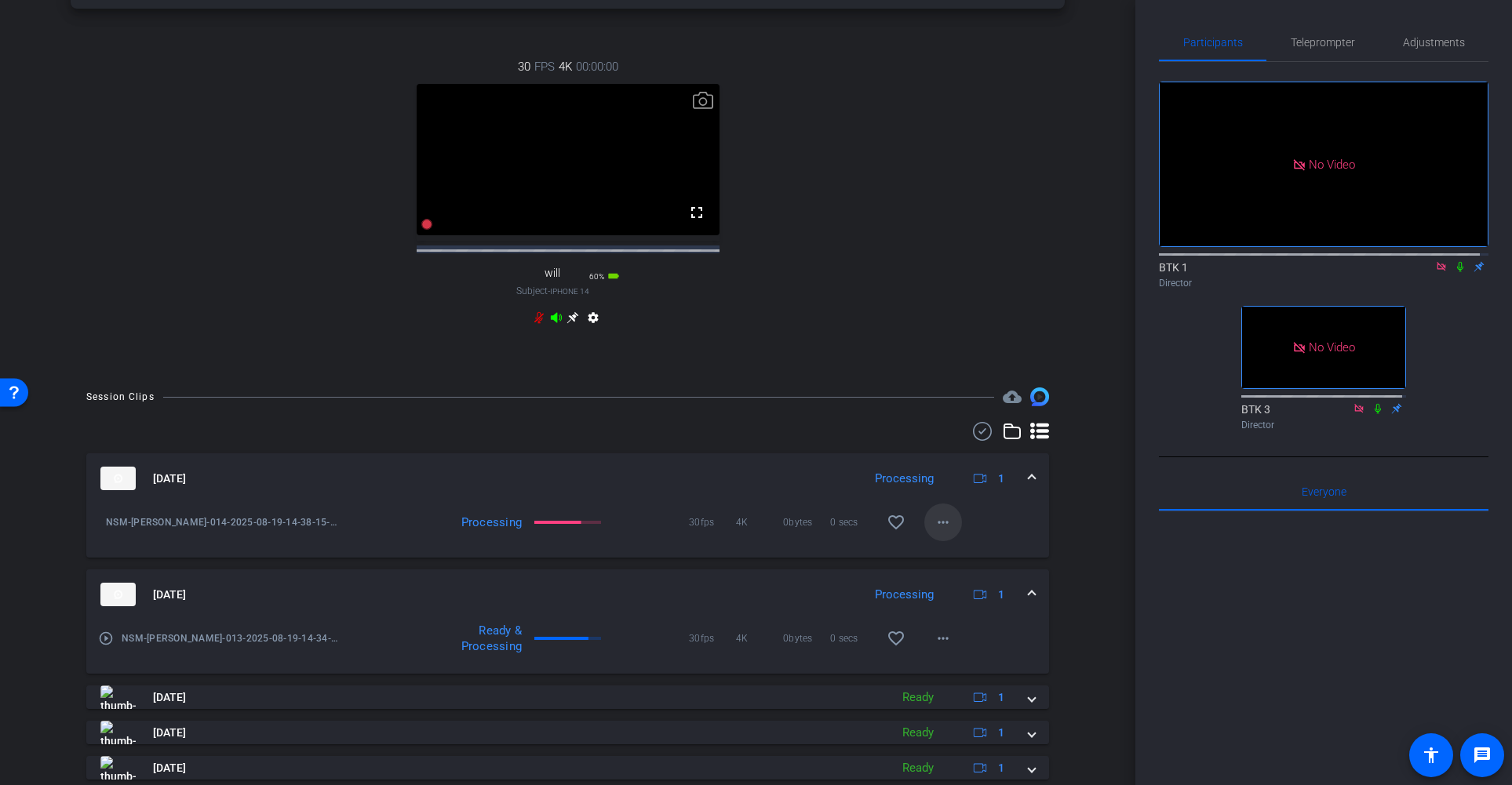
click at [946, 541] on span at bounding box center [943, 522] width 38 height 38
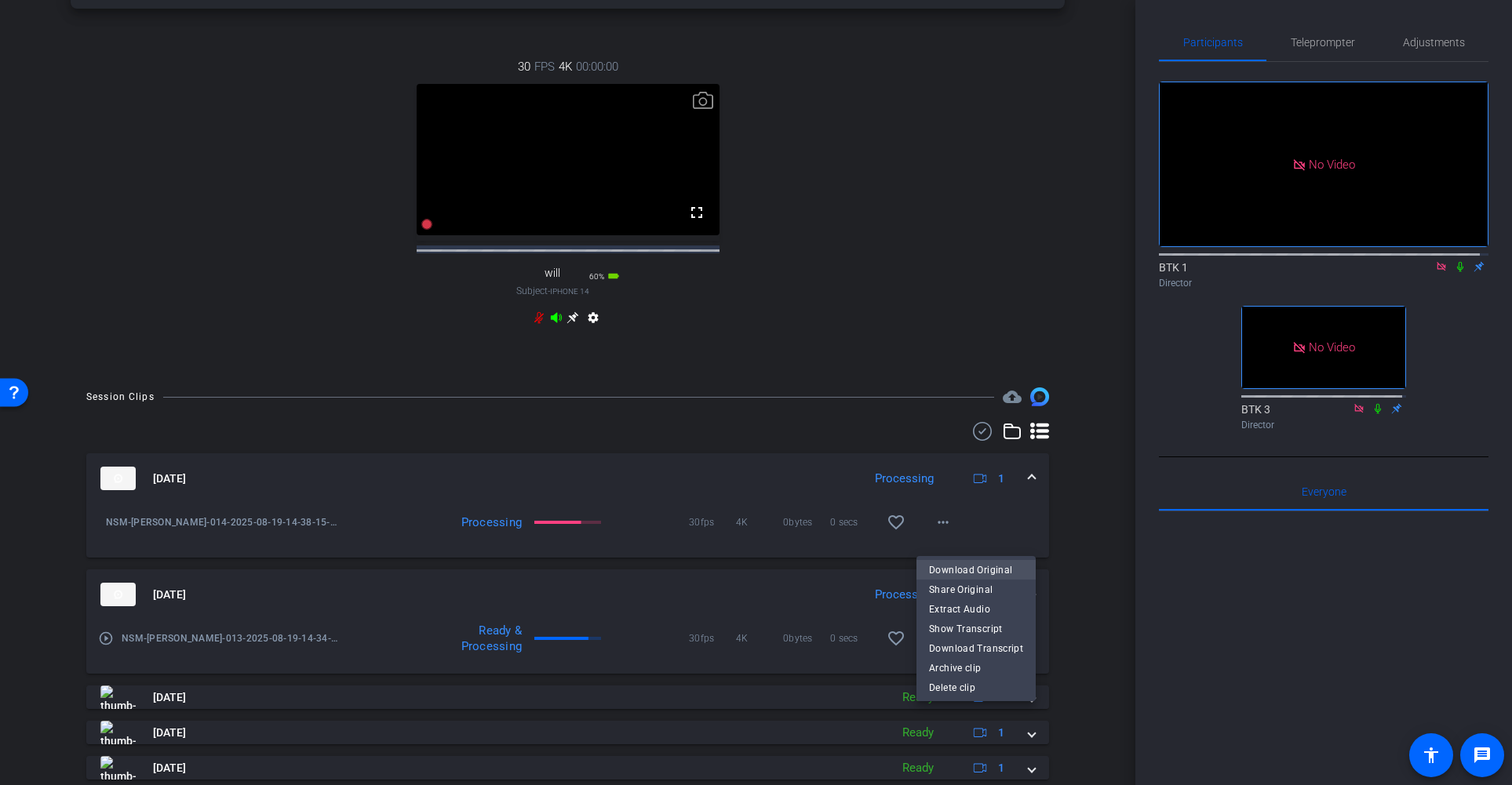
click at [968, 571] on span "Download Original" at bounding box center [975, 569] width 94 height 19
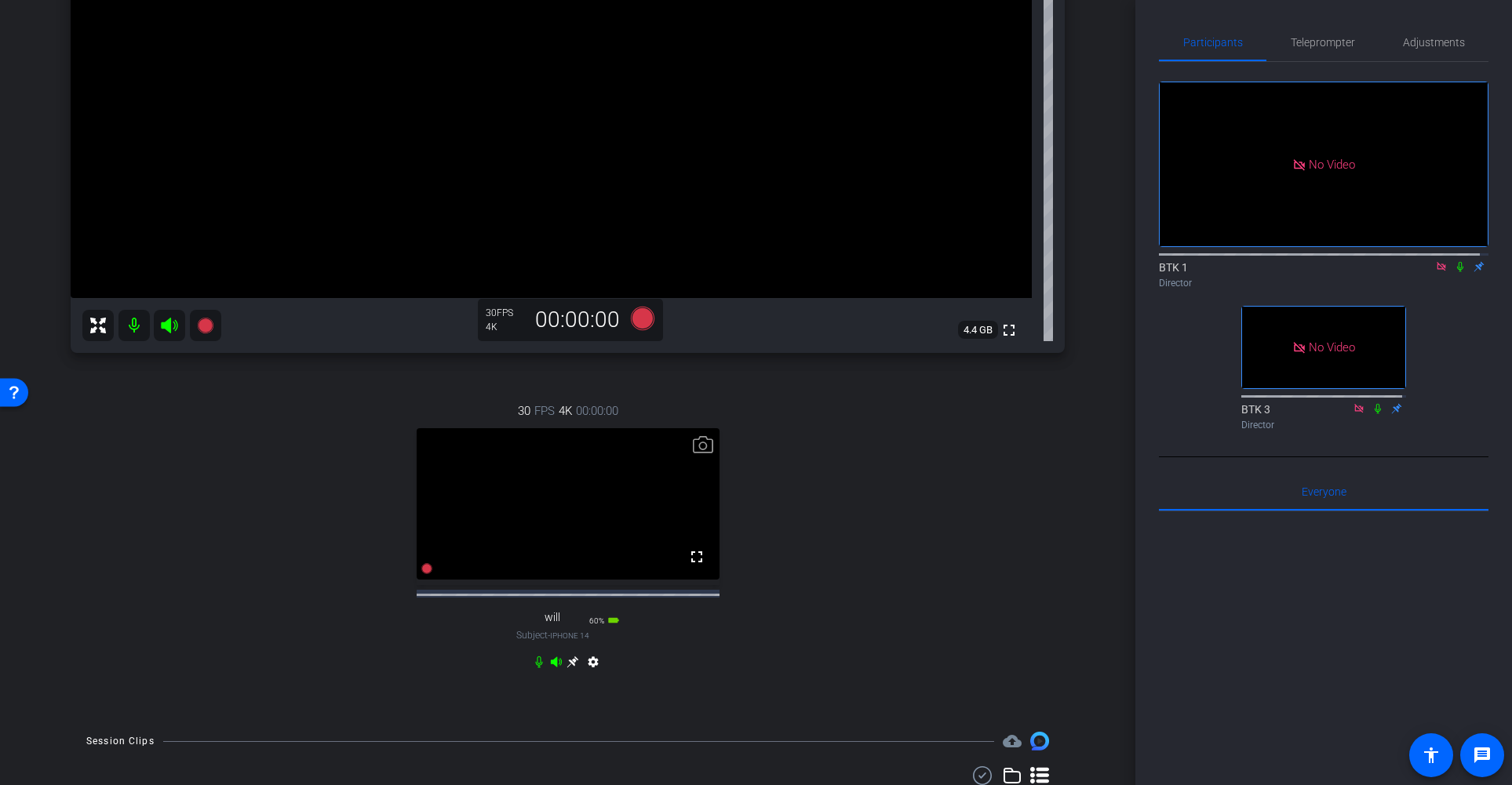
scroll to position [0, 0]
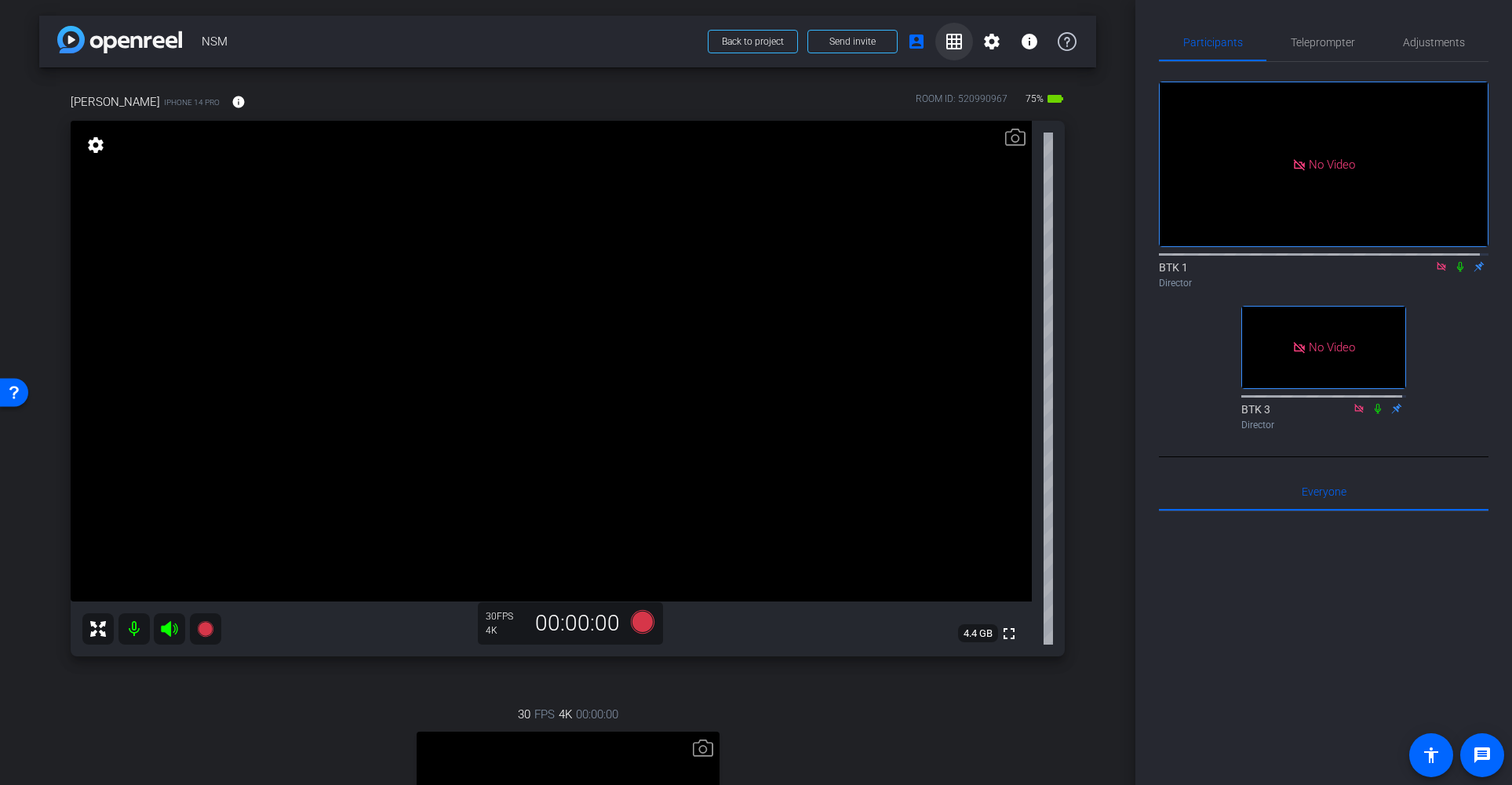
click at [945, 42] on mat-icon "grid_on" at bounding box center [954, 41] width 19 height 19
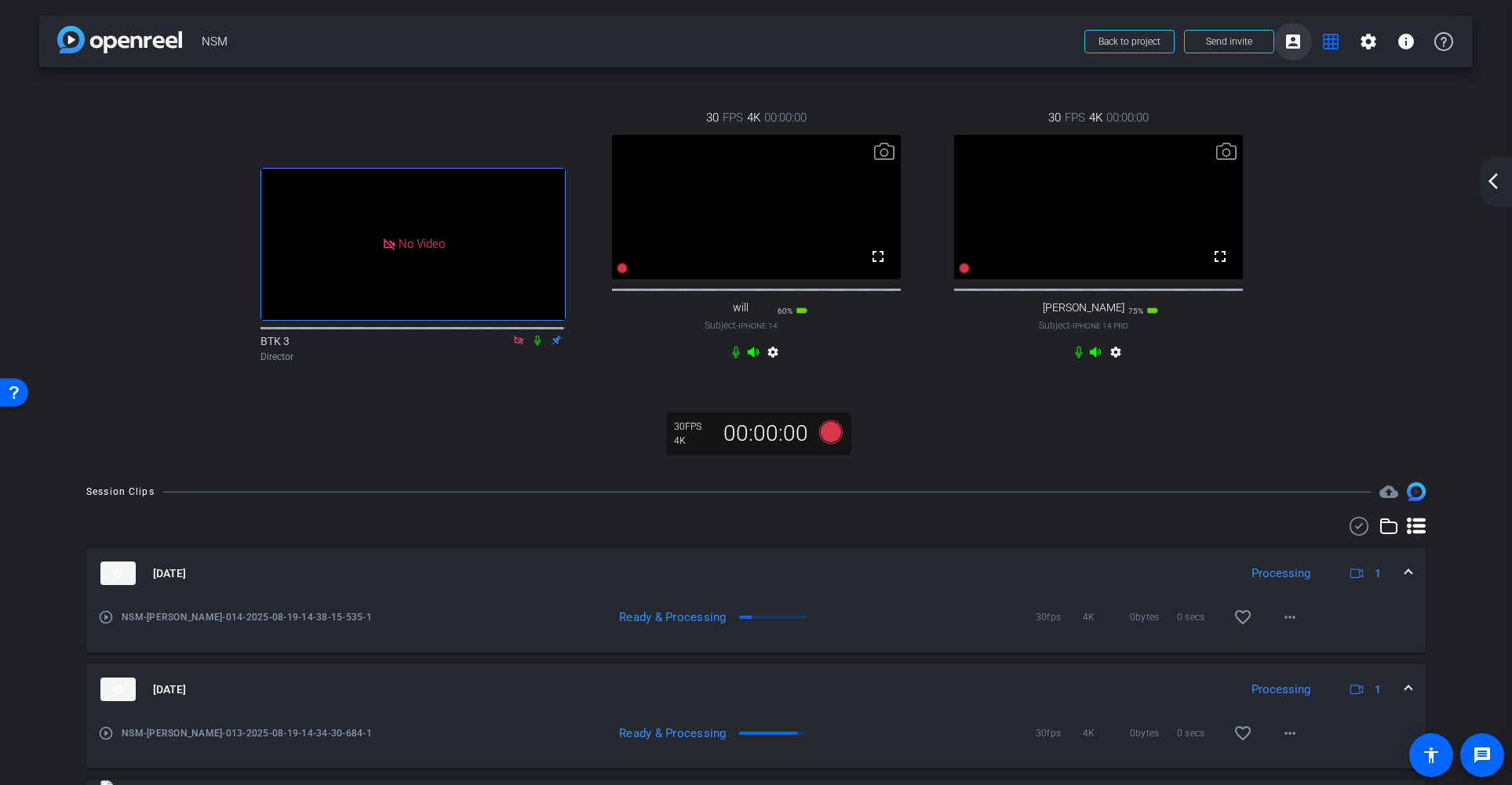
click at [1291, 42] on mat-icon "account_box" at bounding box center [1292, 41] width 19 height 19
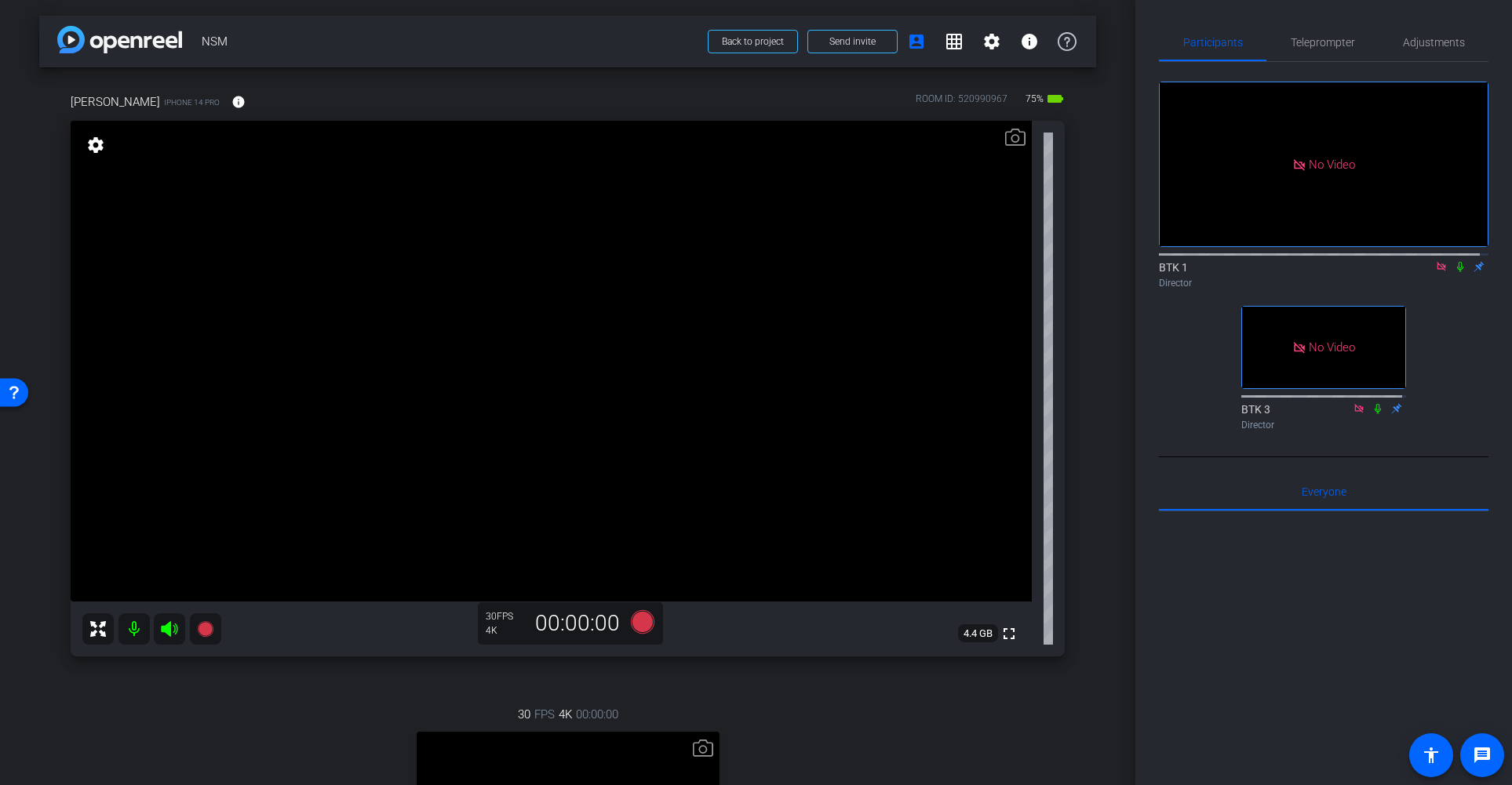
click at [1435, 261] on icon at bounding box center [1441, 266] width 13 height 11
click at [945, 43] on mat-icon "grid_on" at bounding box center [954, 40] width 19 height 19
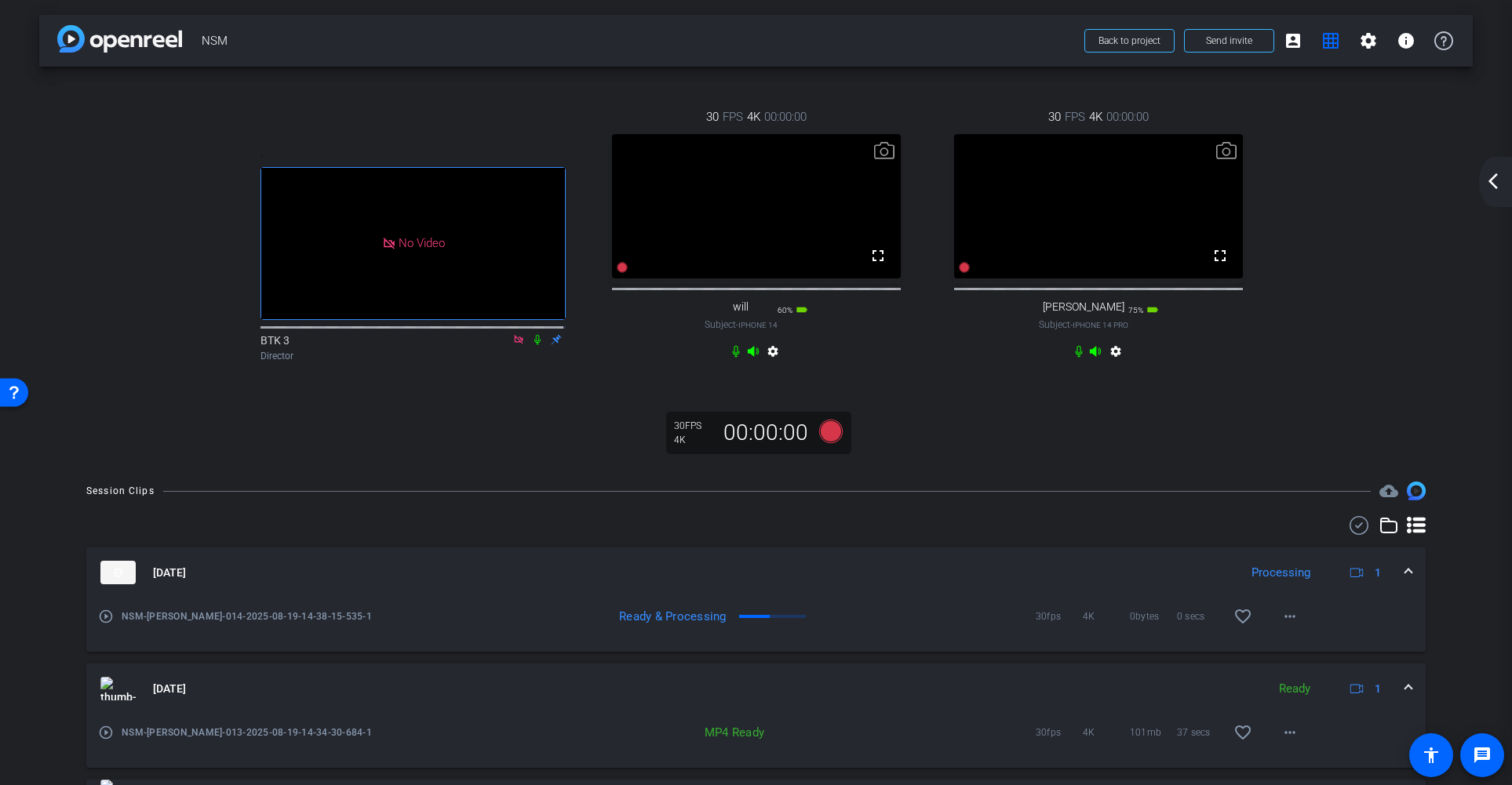
scroll to position [0, 0]
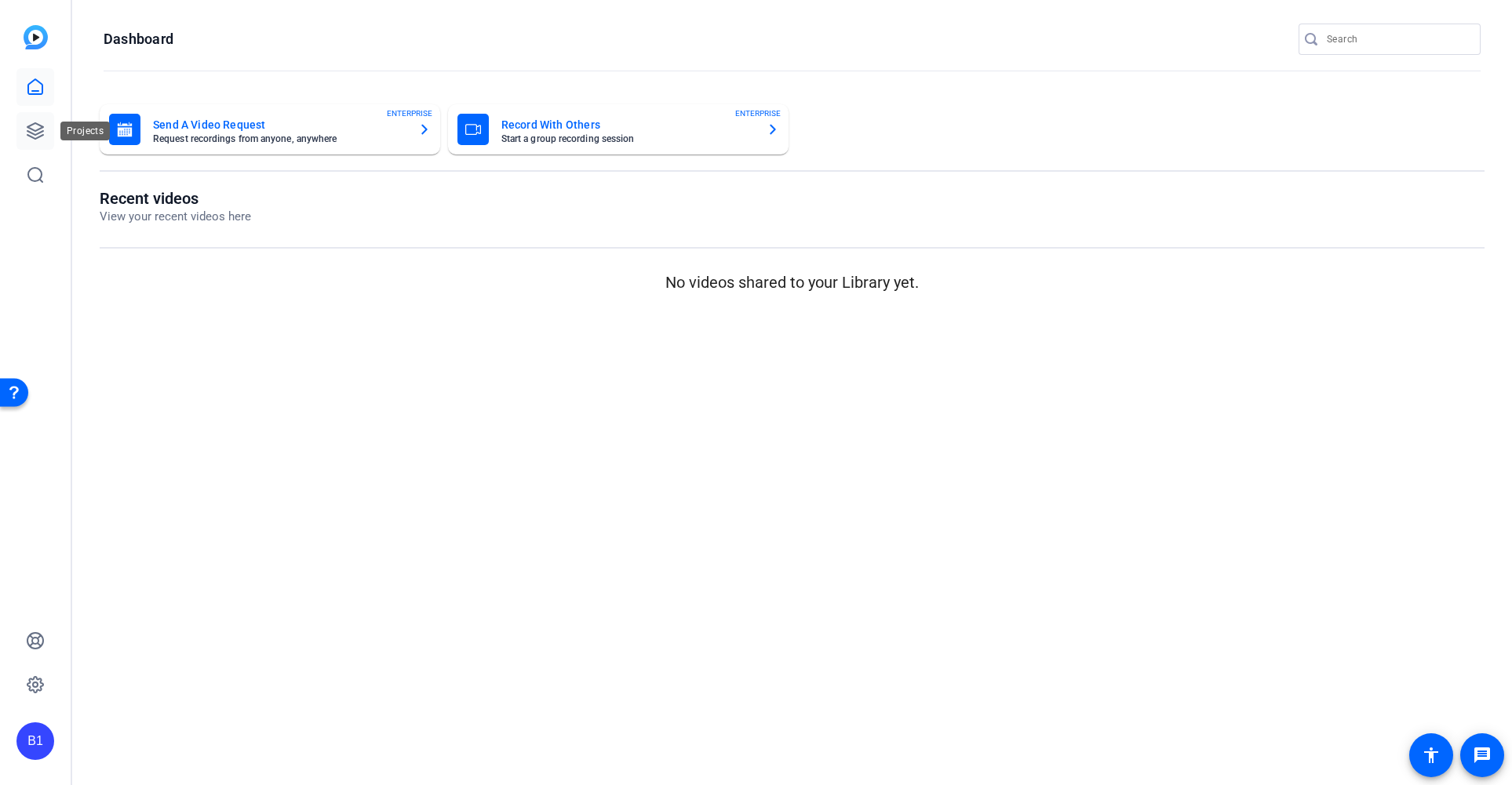
click at [38, 130] on icon at bounding box center [35, 131] width 16 height 16
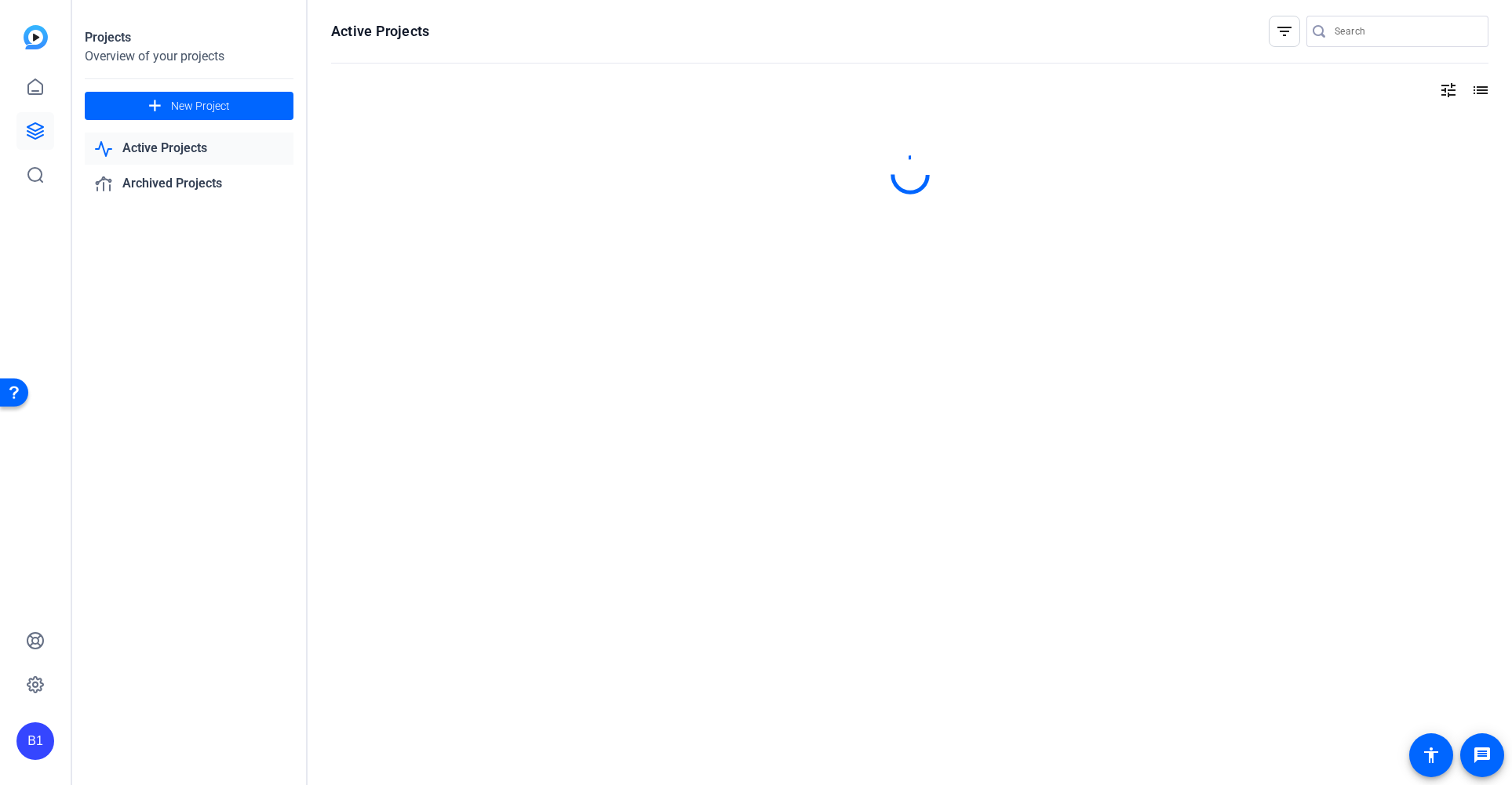
click at [152, 150] on link "Active Projects" at bounding box center [189, 148] width 208 height 32
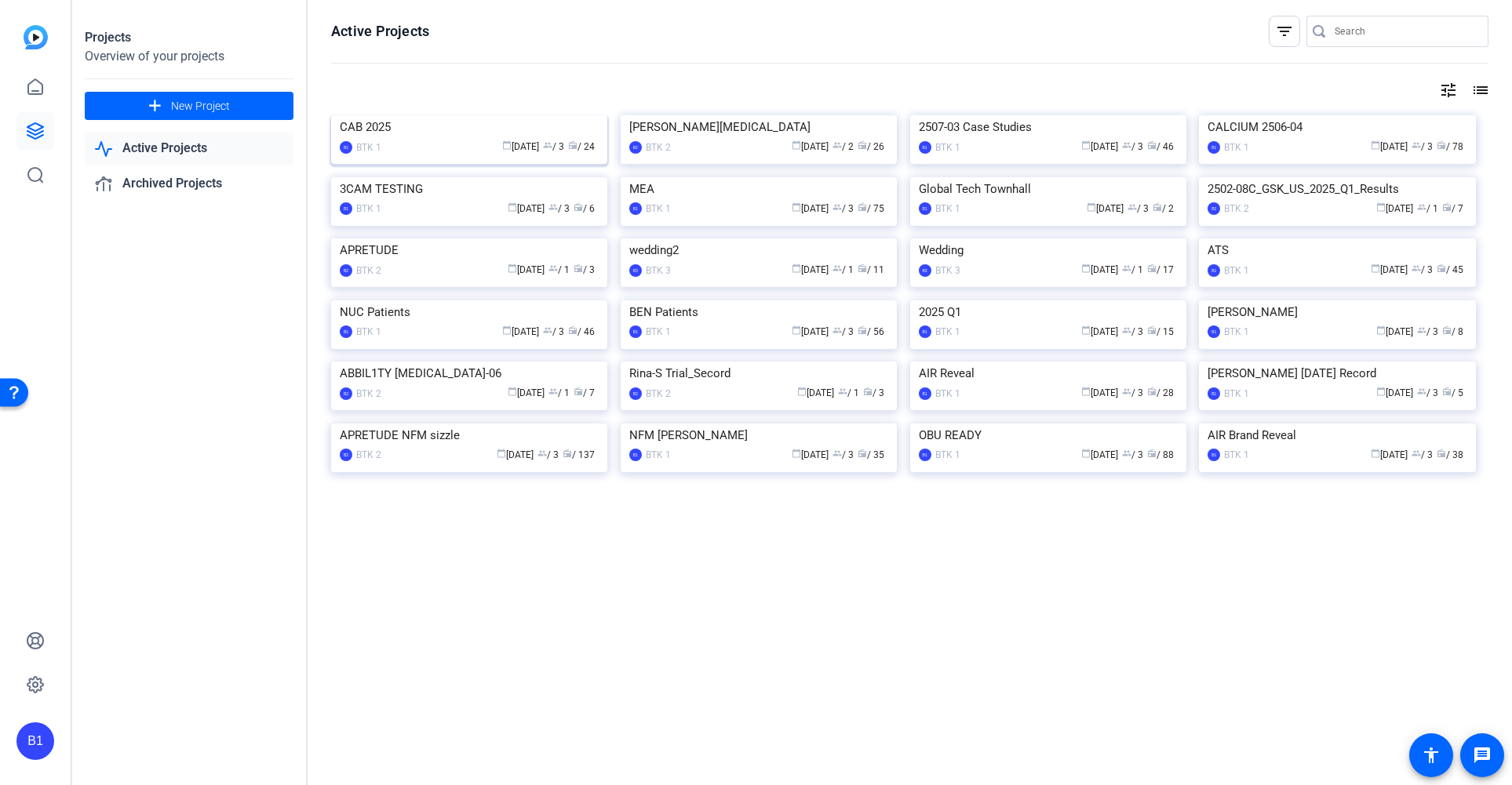
click at [470, 139] on div "CAB 2025" at bounding box center [470, 127] width 259 height 23
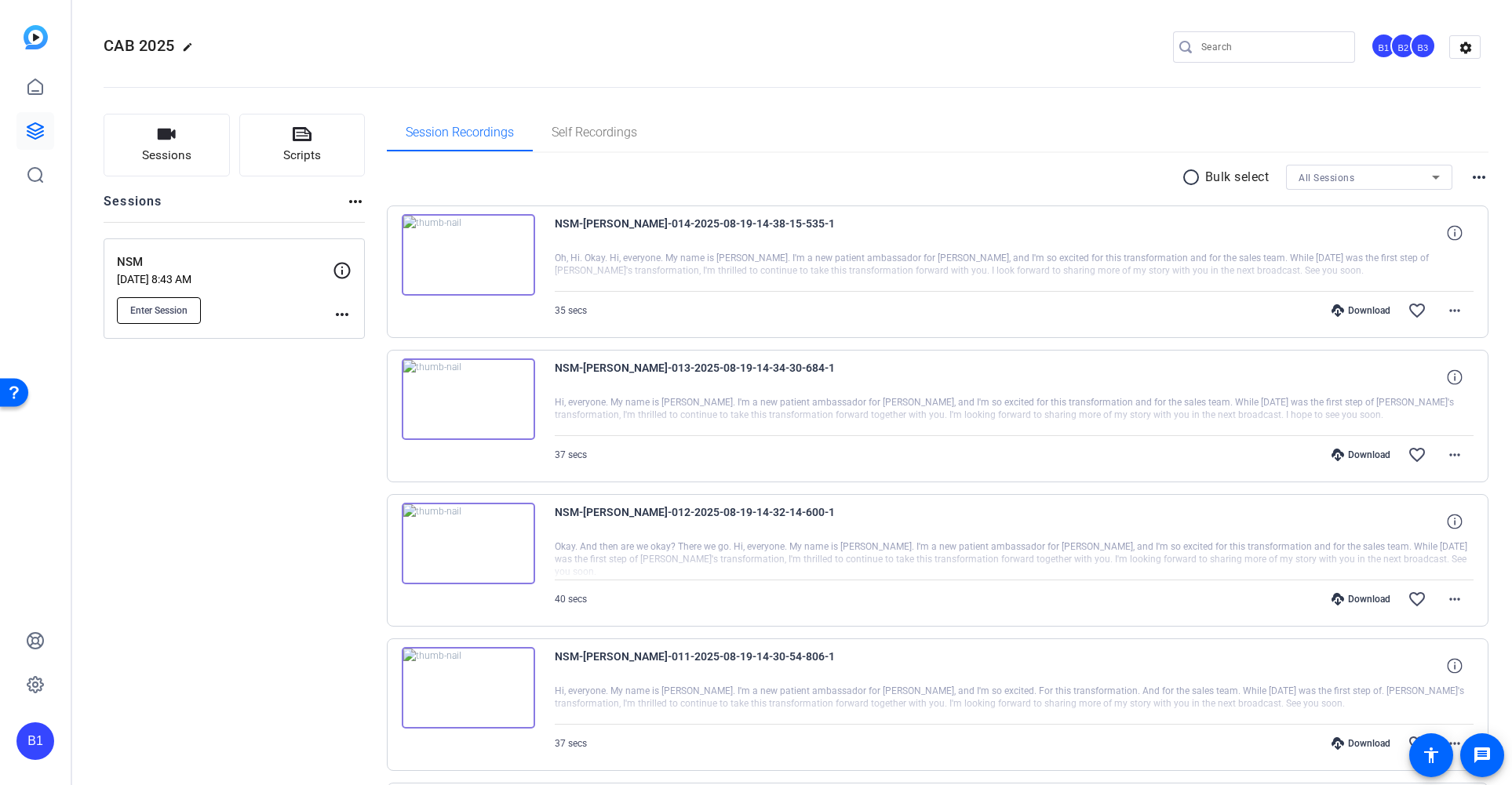
click at [179, 304] on span "Enter Session" at bounding box center [159, 310] width 57 height 13
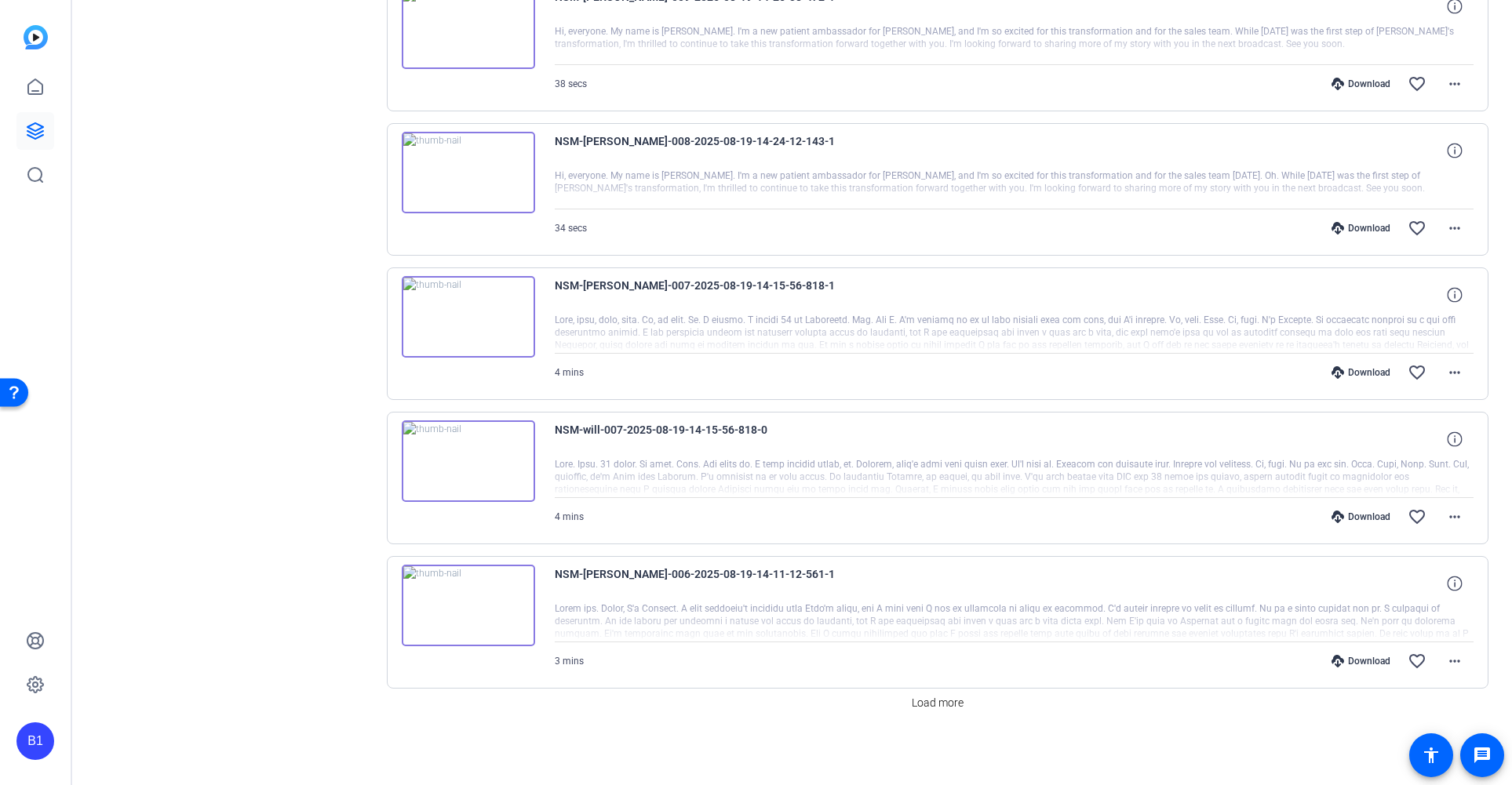
scroll to position [950, 0]
click at [932, 701] on span "Load more" at bounding box center [937, 701] width 52 height 17
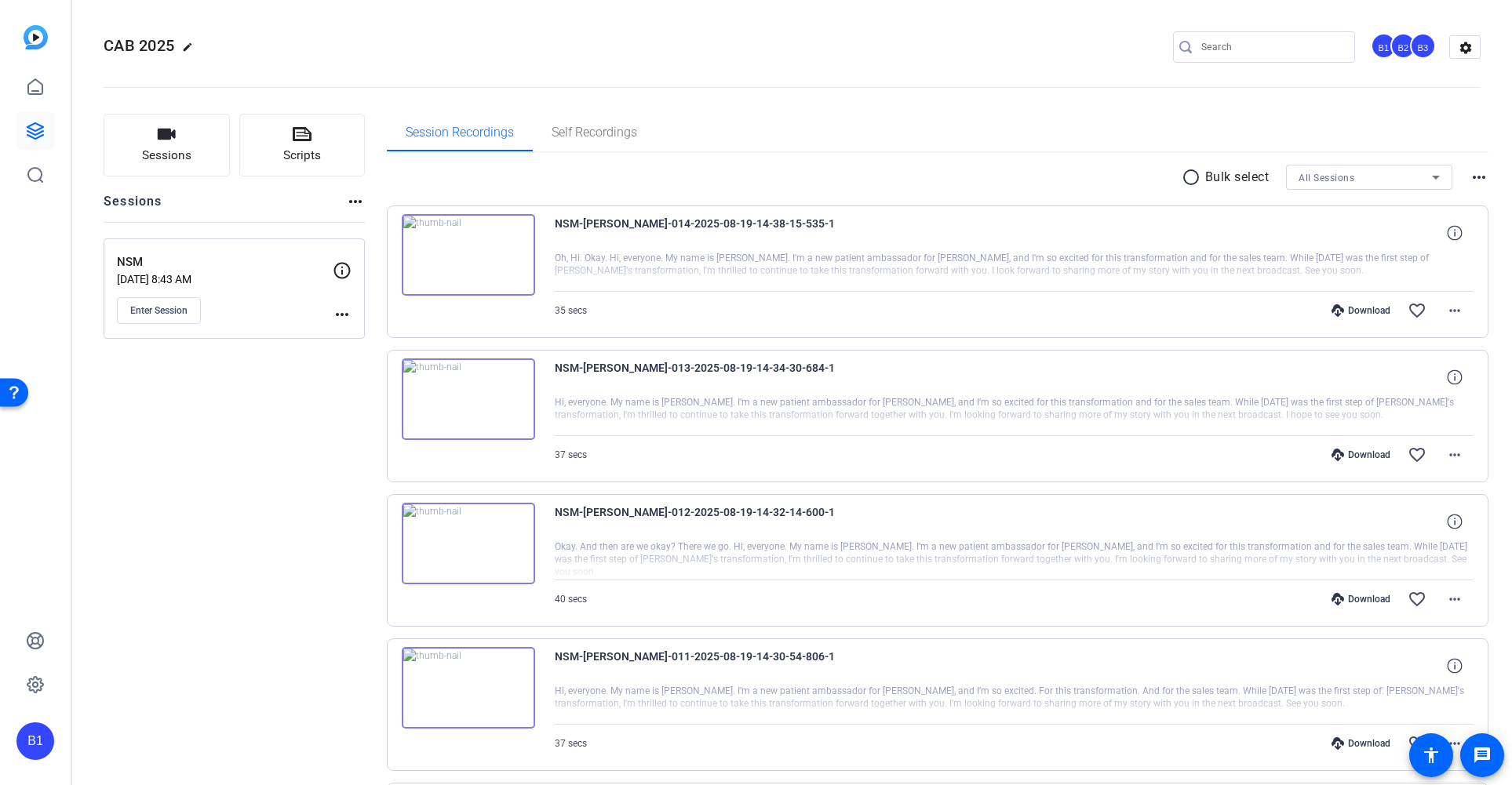
scroll to position [1, 0]
click at [1445, 311] on mat-icon "more_horiz" at bounding box center [1454, 309] width 19 height 19
click at [1408, 340] on span "Download Original" at bounding box center [1405, 342] width 94 height 19
click at [1452, 457] on mat-icon "more_horiz" at bounding box center [1454, 454] width 19 height 19
click at [1424, 490] on span "Download Original" at bounding box center [1405, 486] width 94 height 19
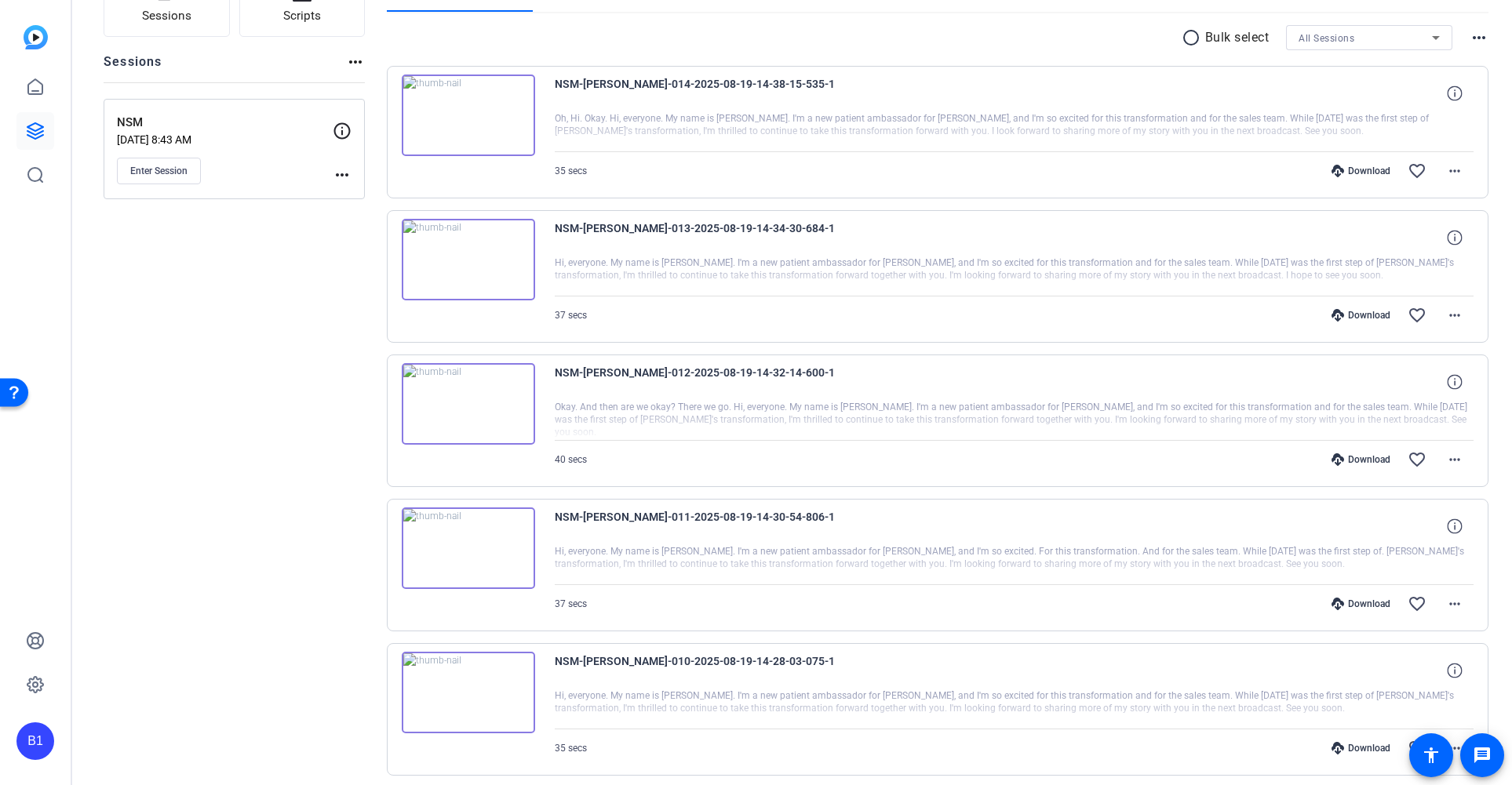
scroll to position [169, 0]
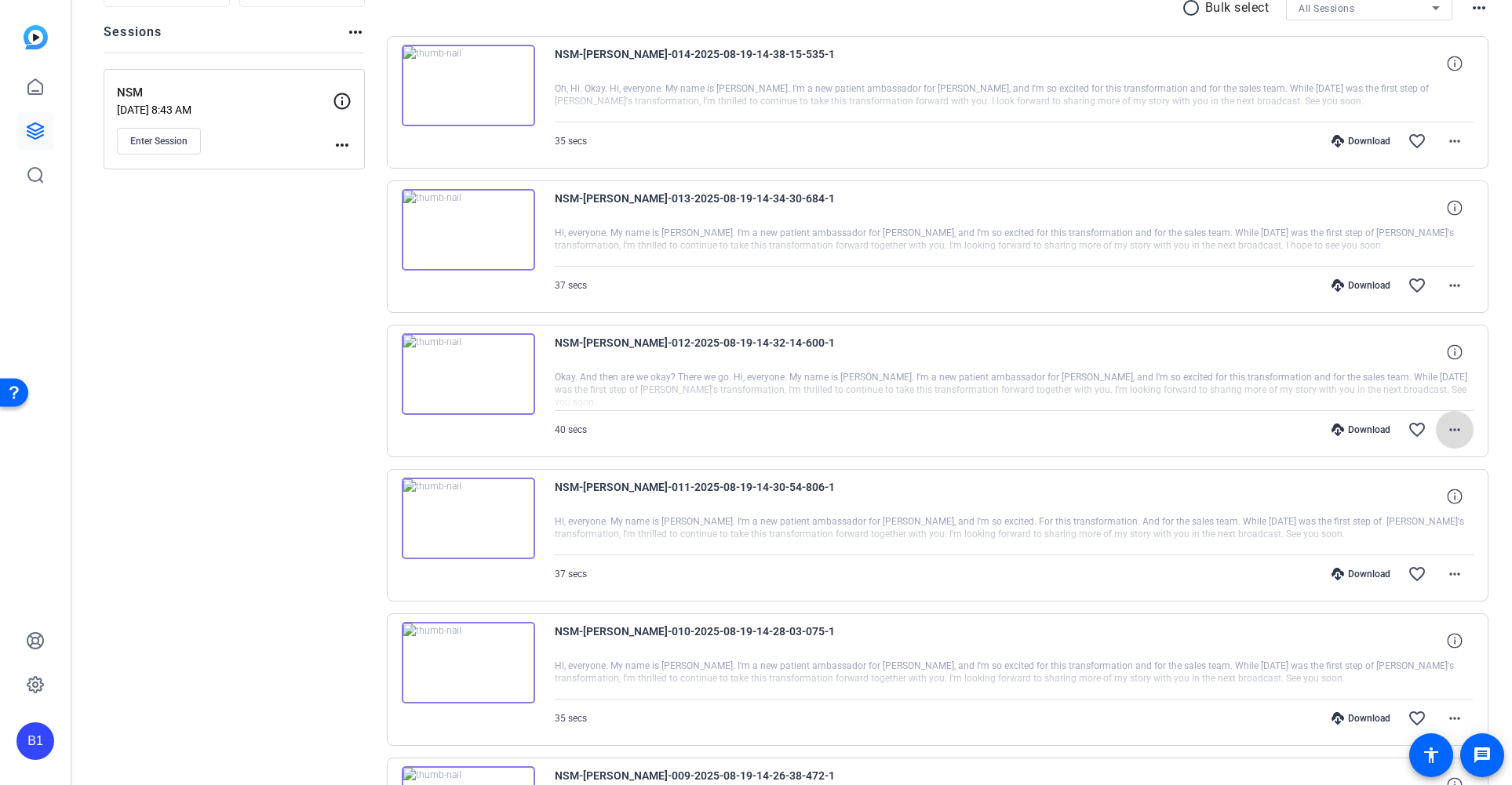
click at [1449, 428] on mat-icon "more_horiz" at bounding box center [1454, 430] width 19 height 19
click at [1425, 465] on span "Download Original" at bounding box center [1405, 462] width 94 height 19
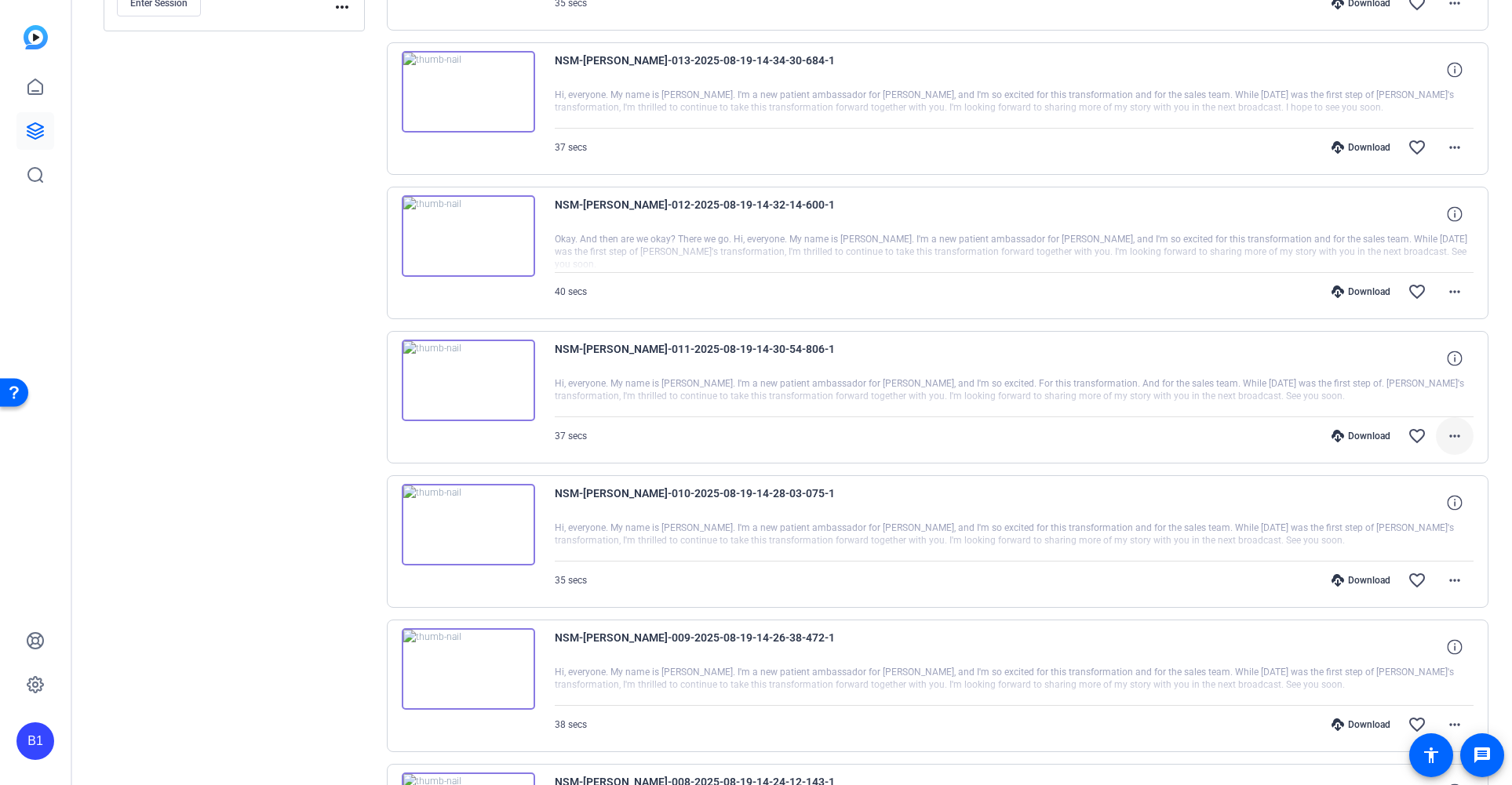
click at [1449, 439] on mat-icon "more_horiz" at bounding box center [1454, 435] width 19 height 19
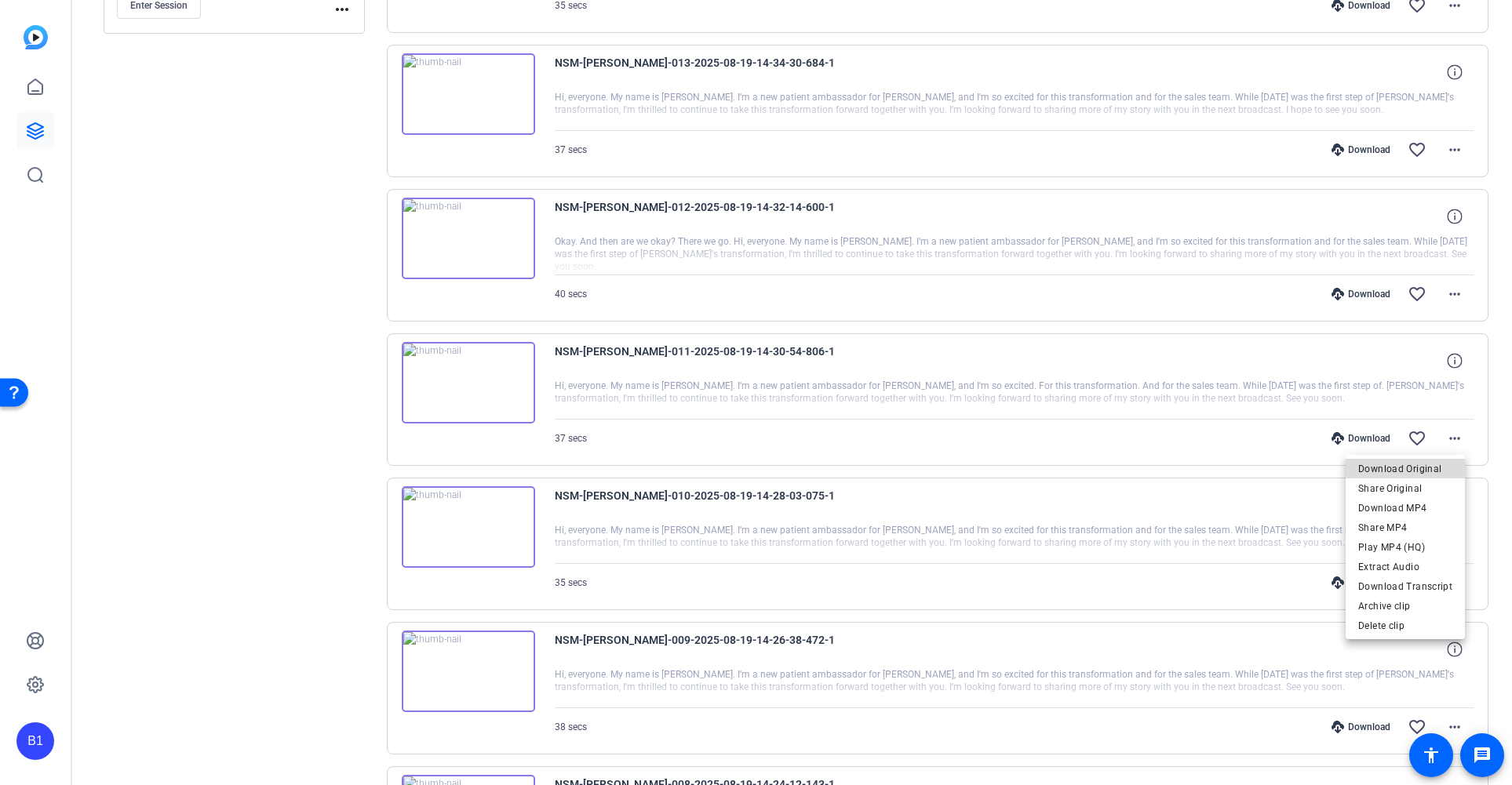
click at [1430, 470] on span "Download Original" at bounding box center [1405, 468] width 94 height 19
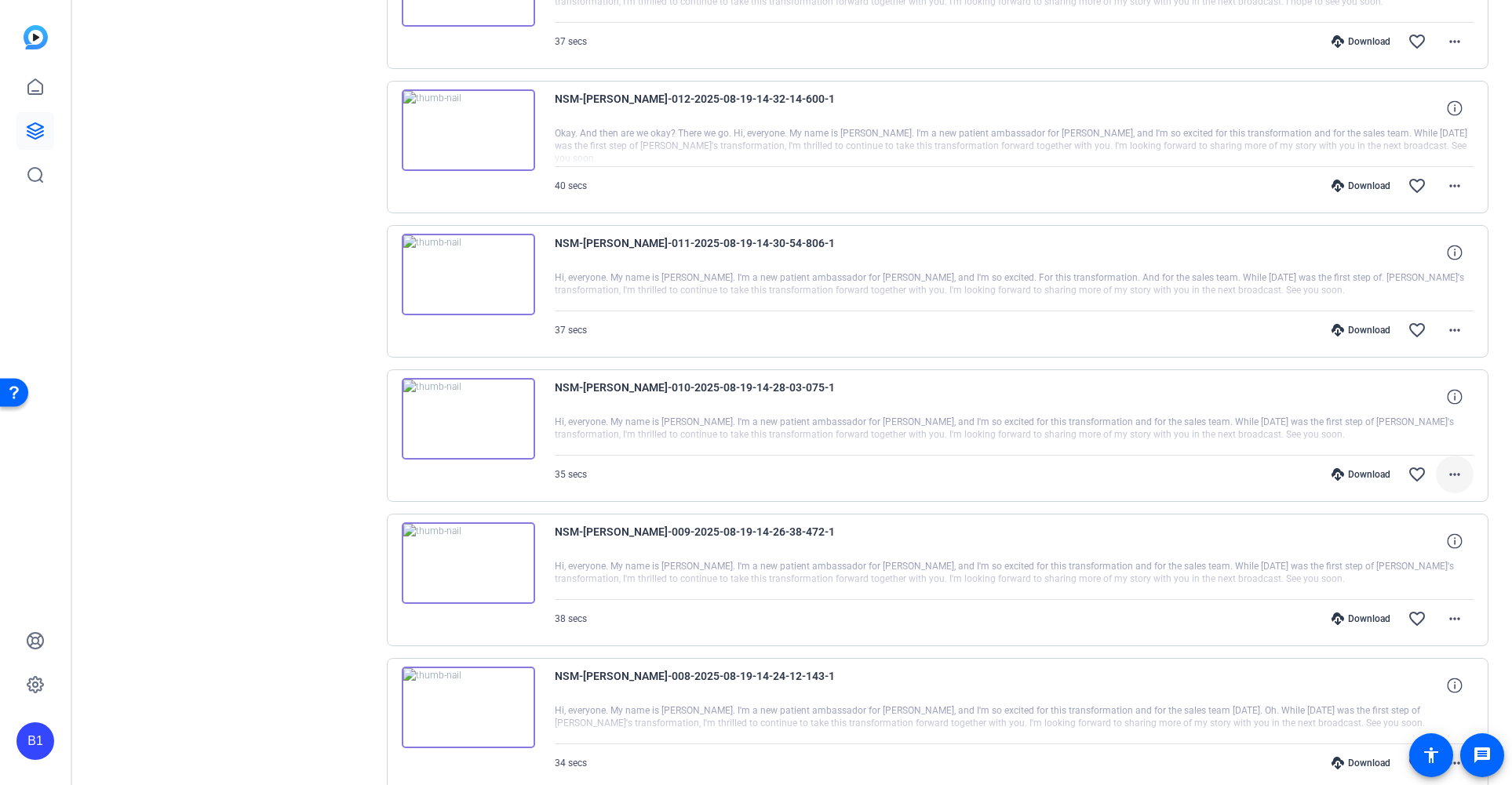
click at [1445, 474] on mat-icon "more_horiz" at bounding box center [1454, 474] width 19 height 19
click at [1426, 503] on span "Download Original" at bounding box center [1405, 507] width 94 height 19
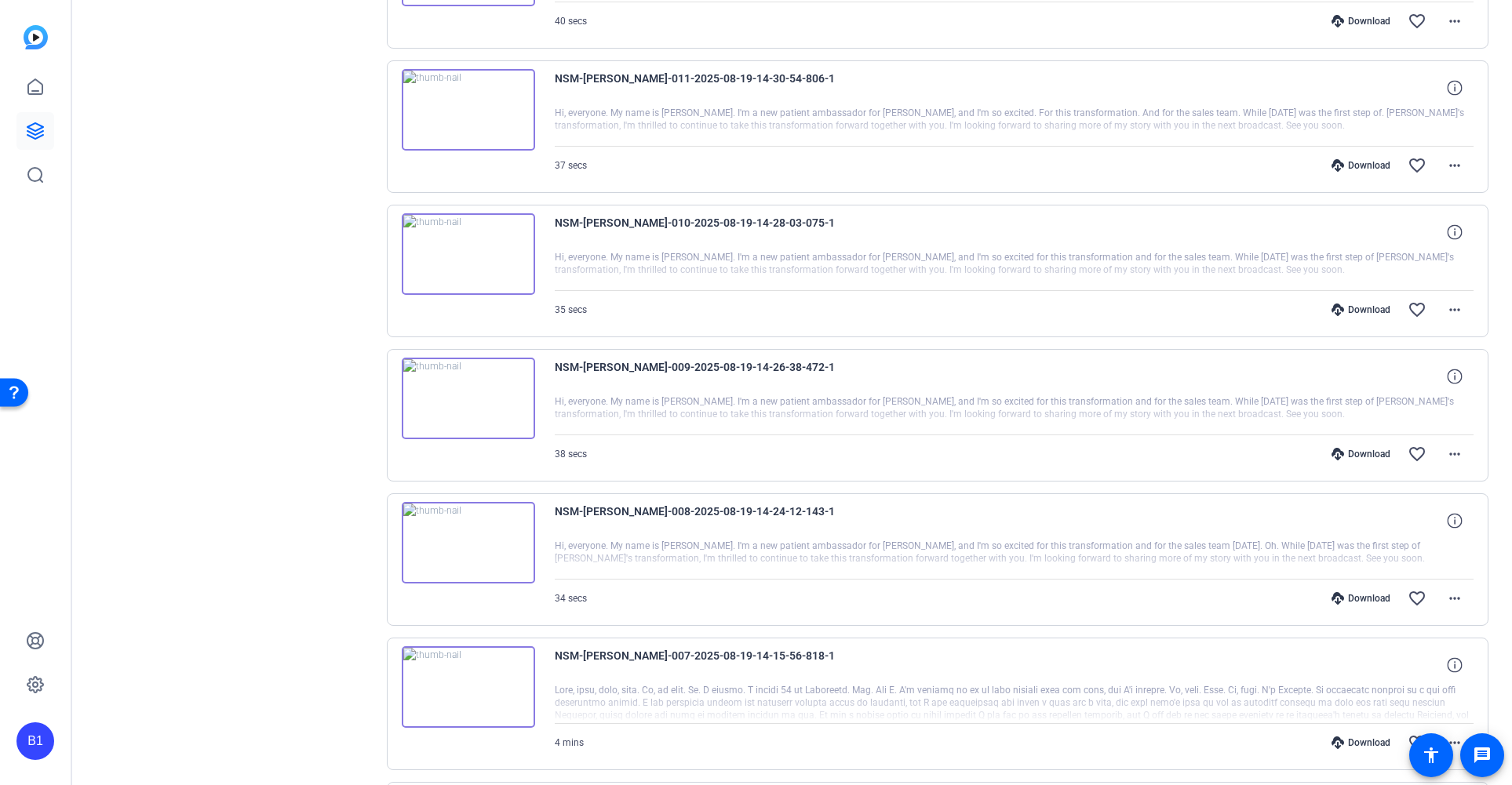
scroll to position [579, 0]
click at [1449, 455] on mat-icon "more_horiz" at bounding box center [1454, 453] width 19 height 19
click at [1435, 488] on span "Download Original" at bounding box center [1405, 486] width 94 height 19
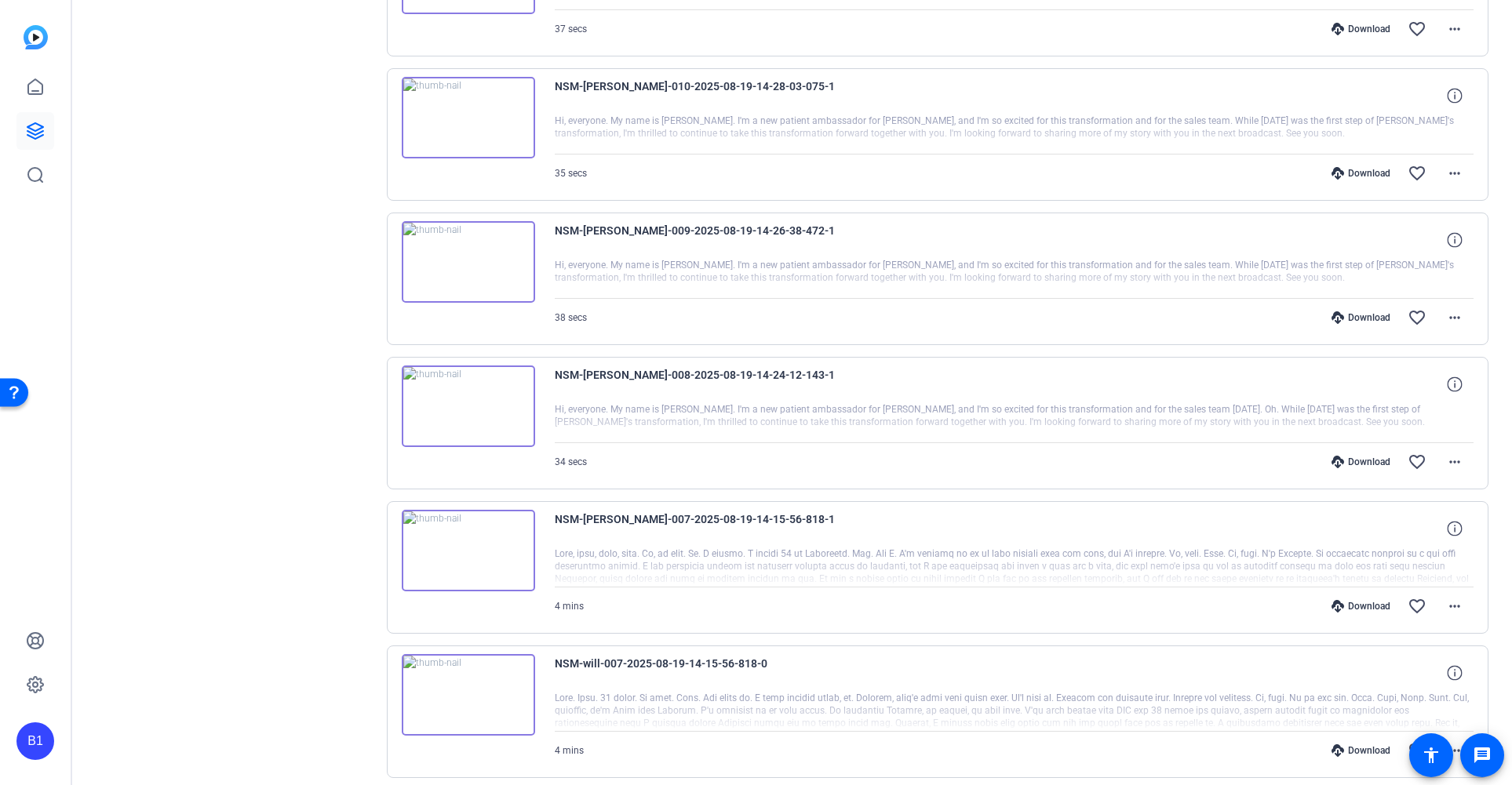
scroll to position [748, 0]
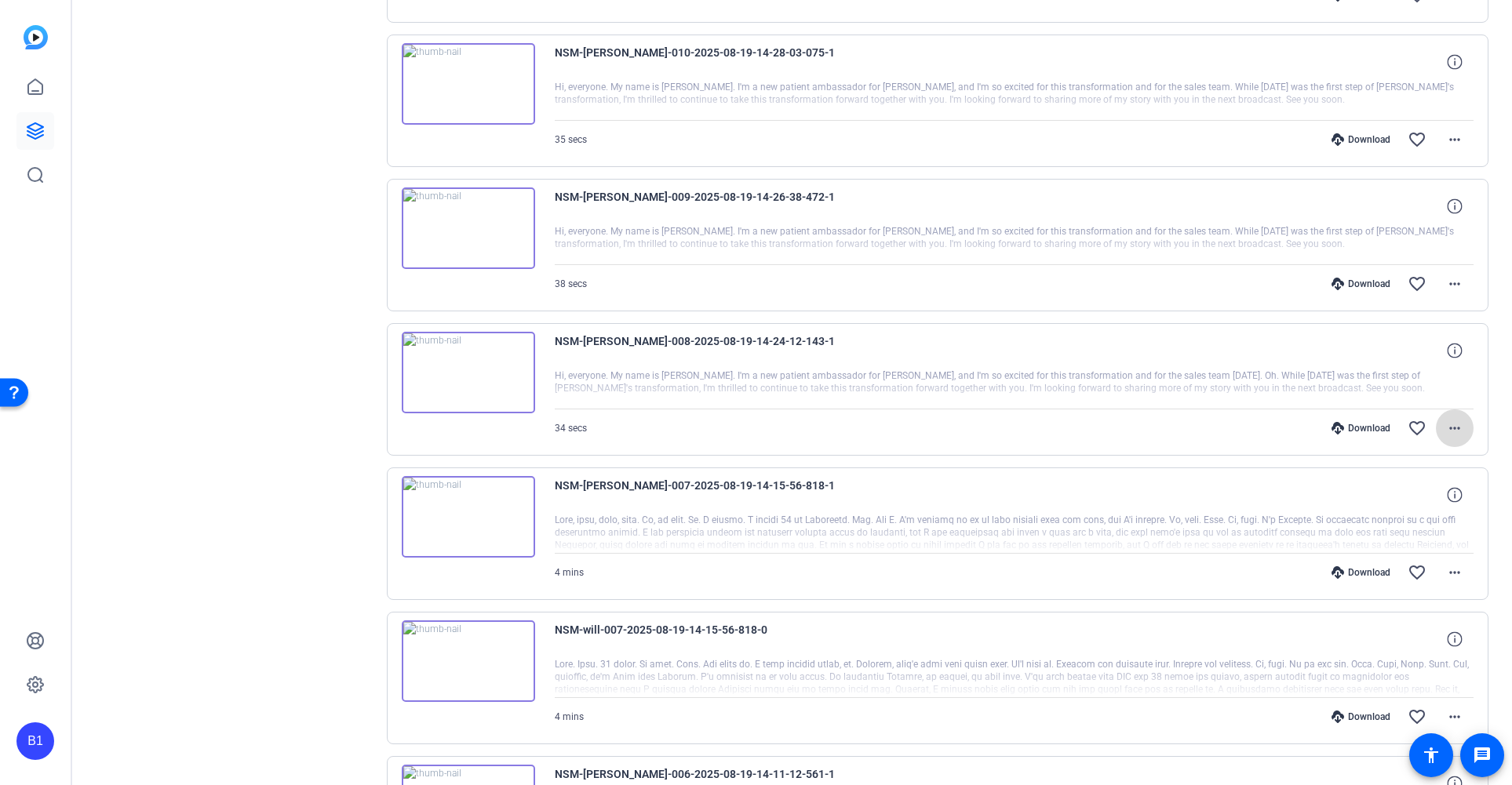
click at [1449, 430] on mat-icon "more_horiz" at bounding box center [1454, 428] width 19 height 19
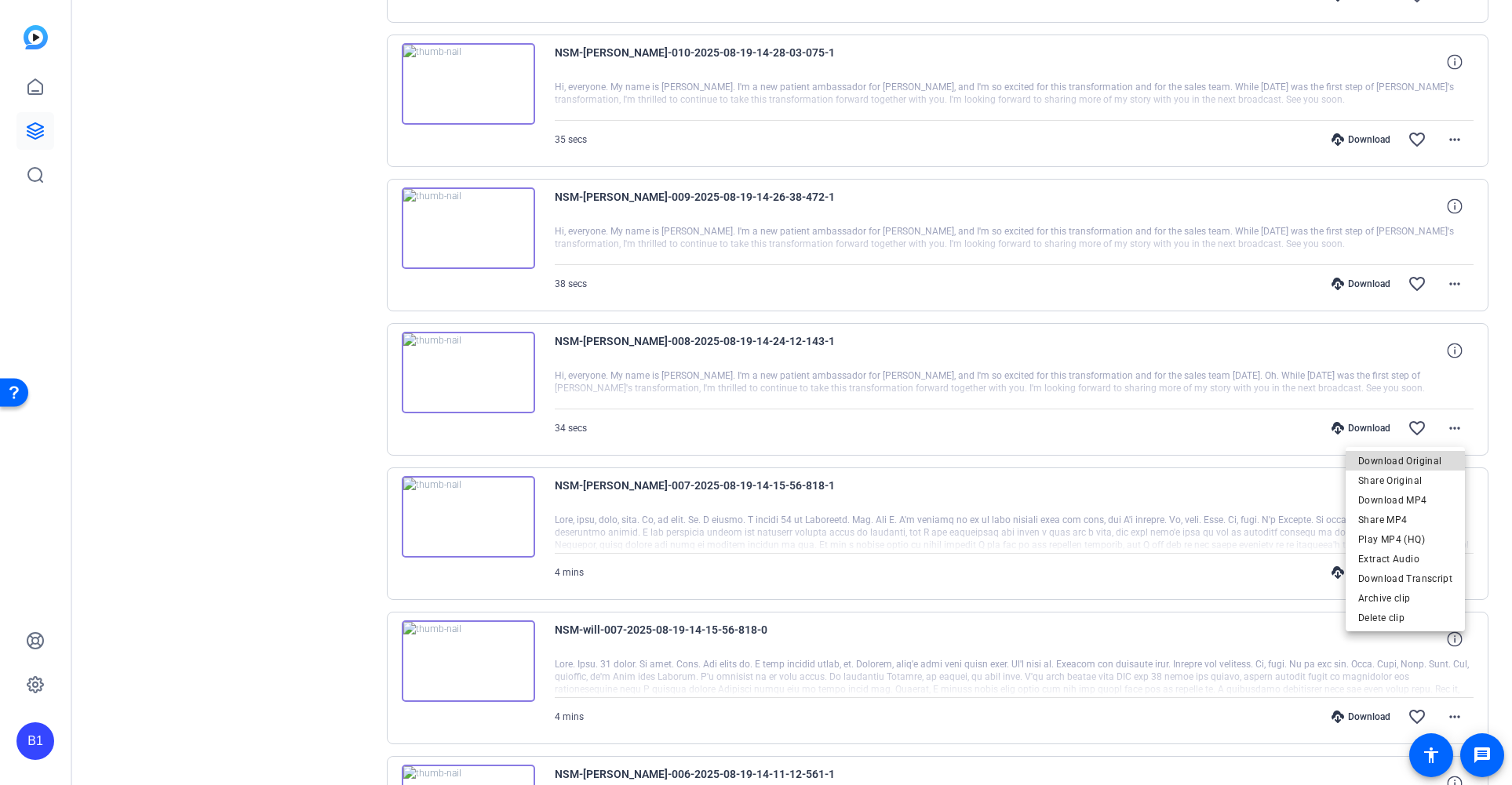
click at [1426, 466] on span "Download Original" at bounding box center [1405, 461] width 94 height 19
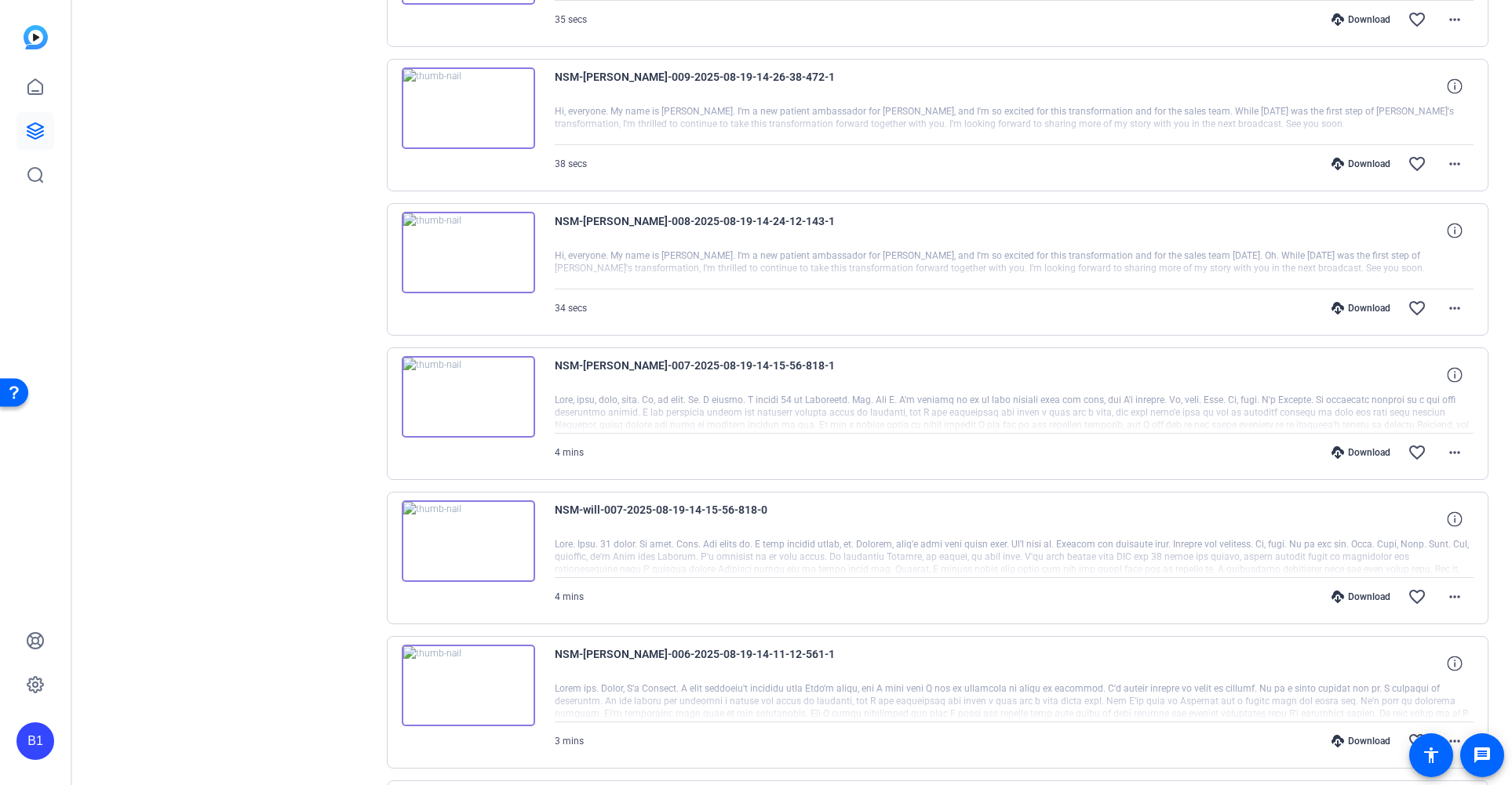
scroll to position [873, 0]
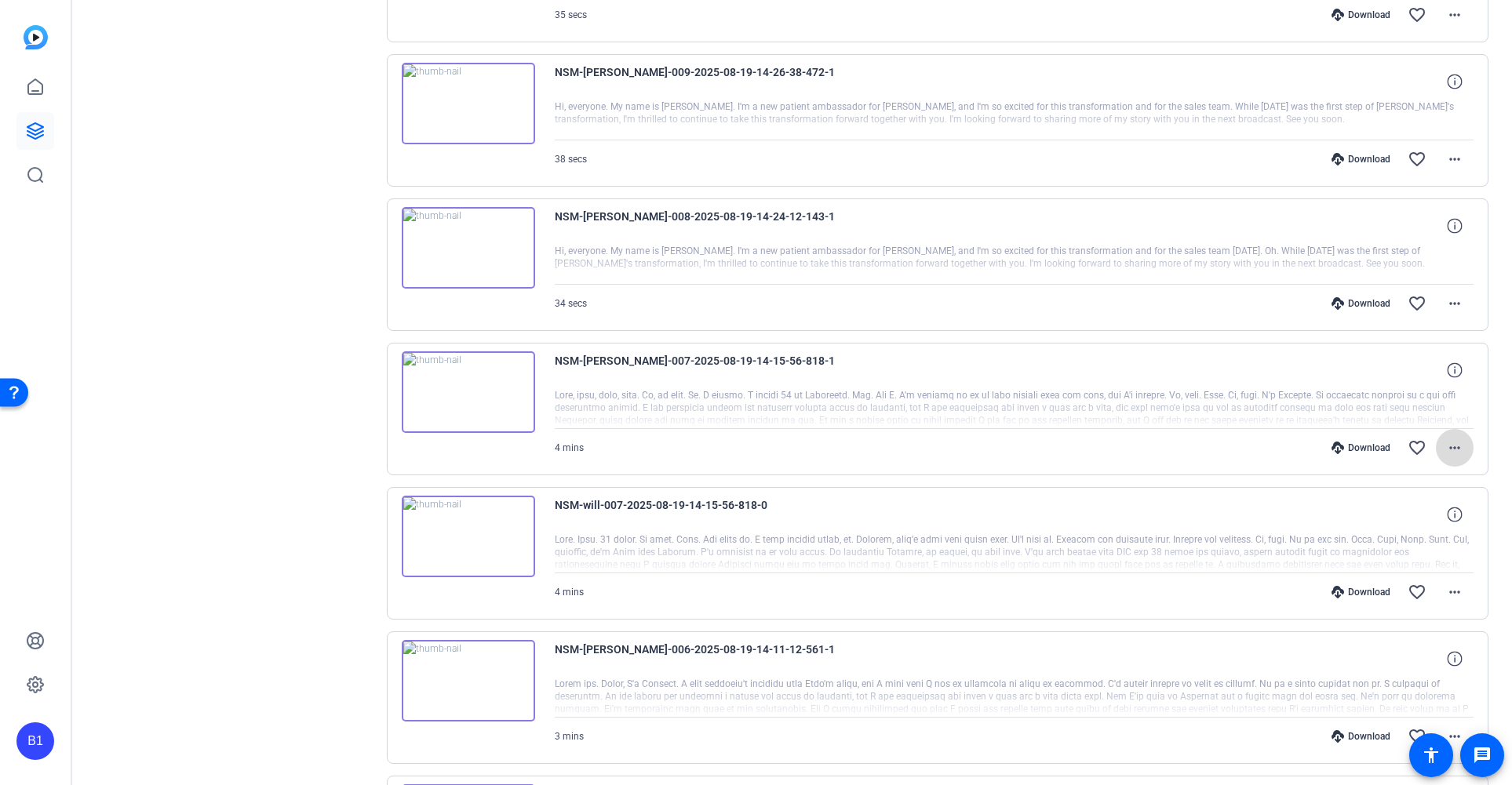
click at [1445, 453] on mat-icon "more_horiz" at bounding box center [1454, 447] width 19 height 19
click at [1426, 474] on span "Download Original" at bounding box center [1405, 480] width 94 height 19
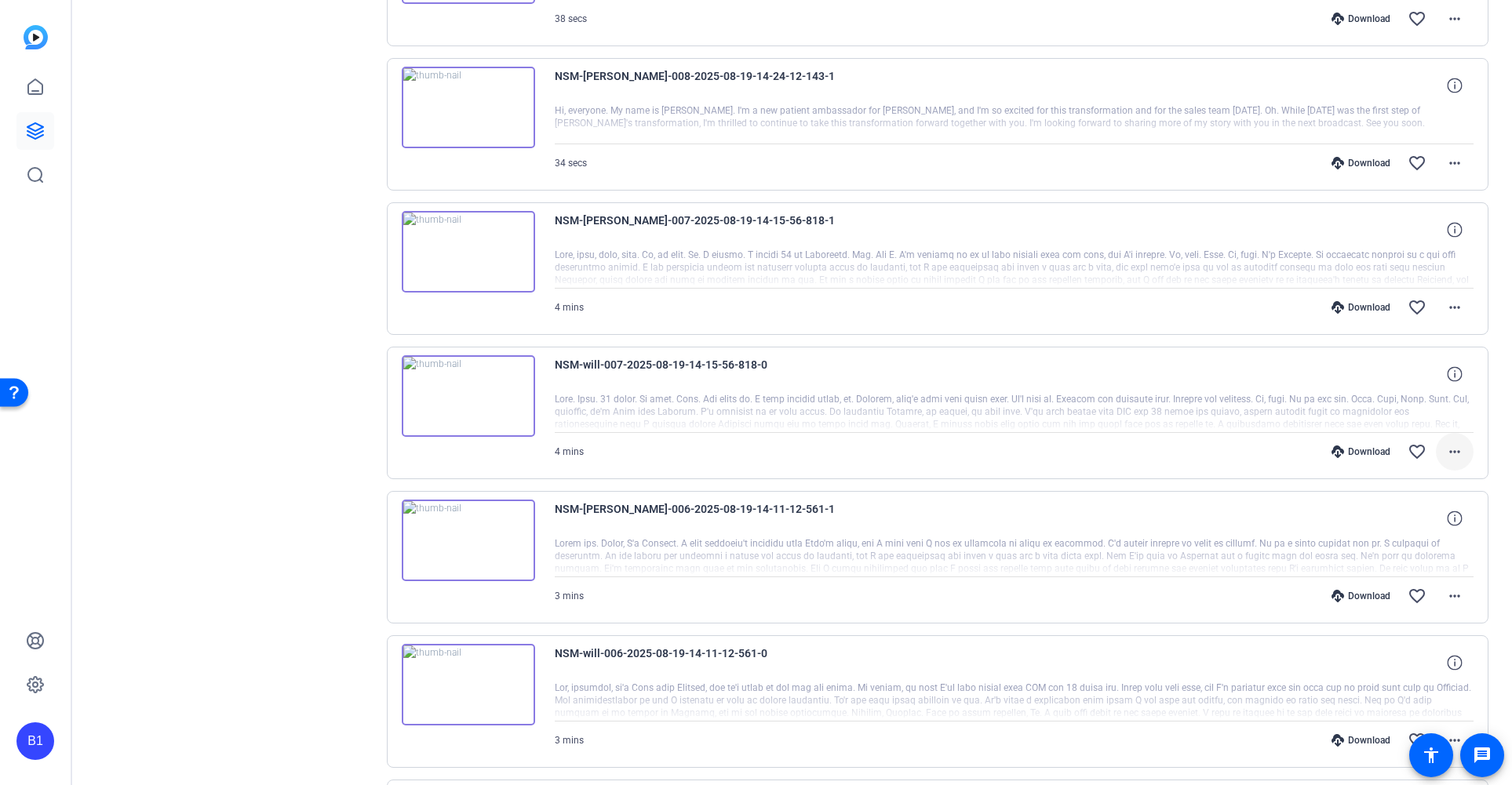
scroll to position [1015, 0]
click at [1445, 449] on mat-icon "more_horiz" at bounding box center [1454, 450] width 19 height 19
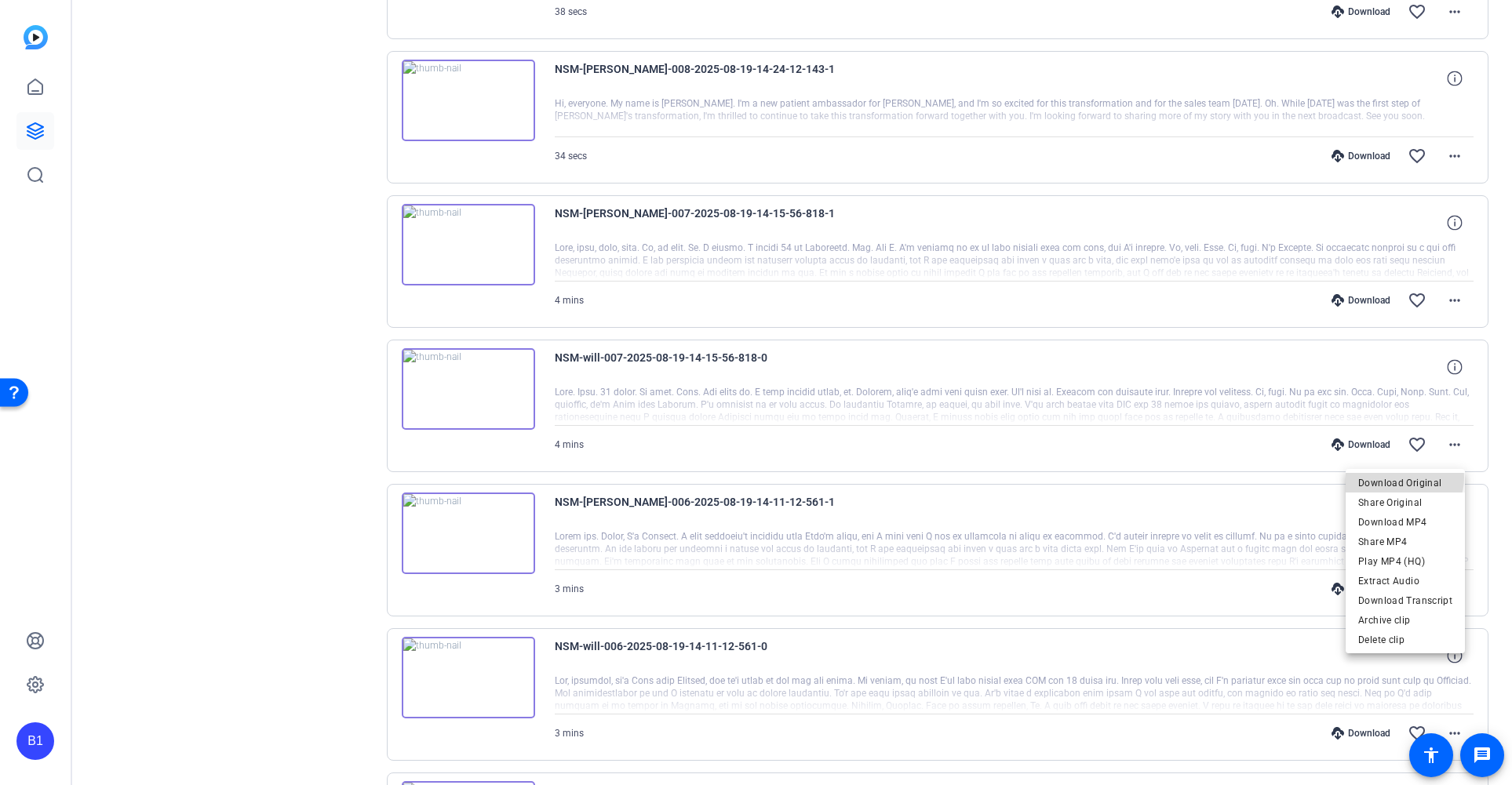
click at [1404, 477] on span "Download Original" at bounding box center [1405, 482] width 94 height 19
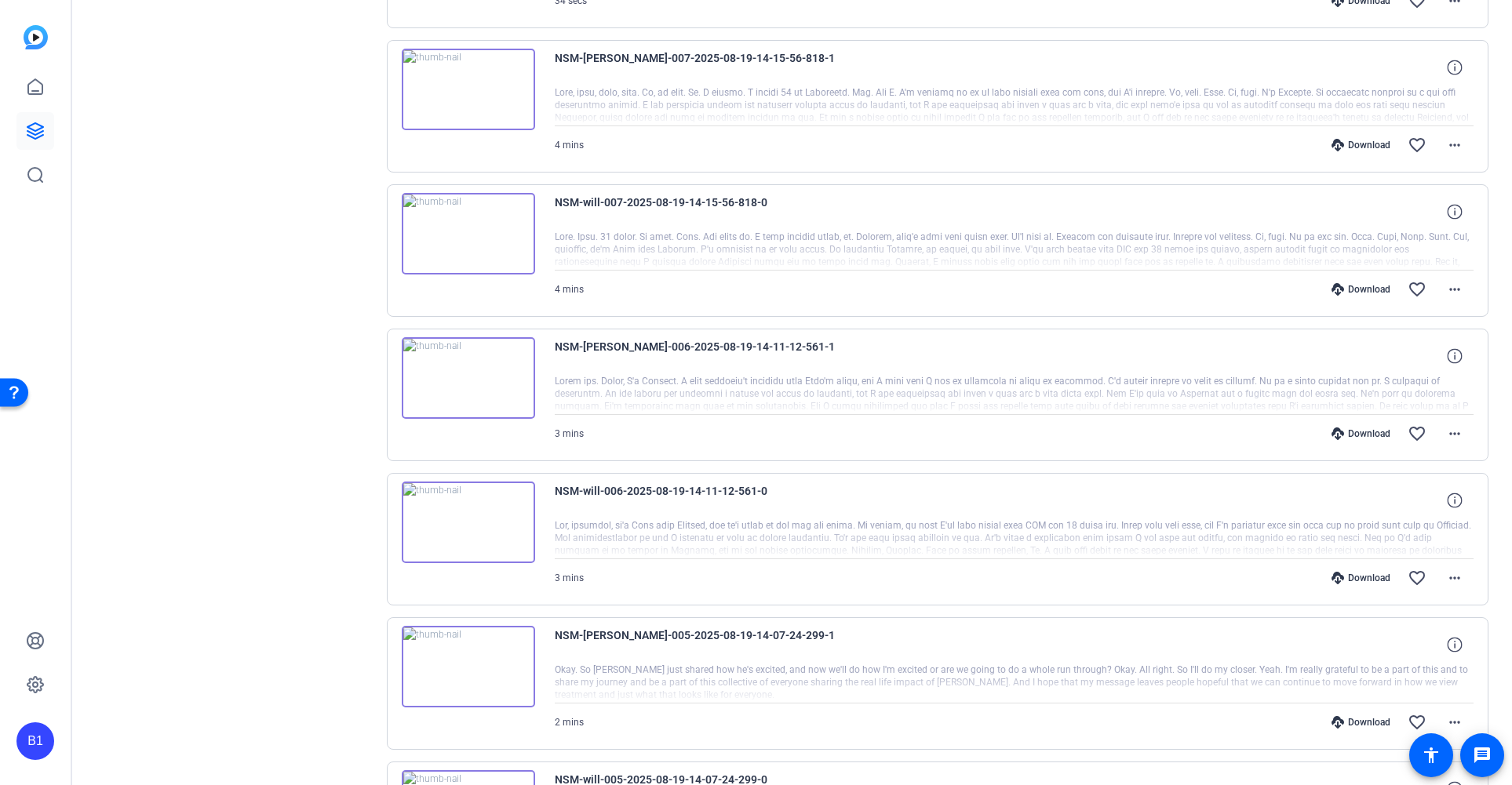
scroll to position [1182, 0]
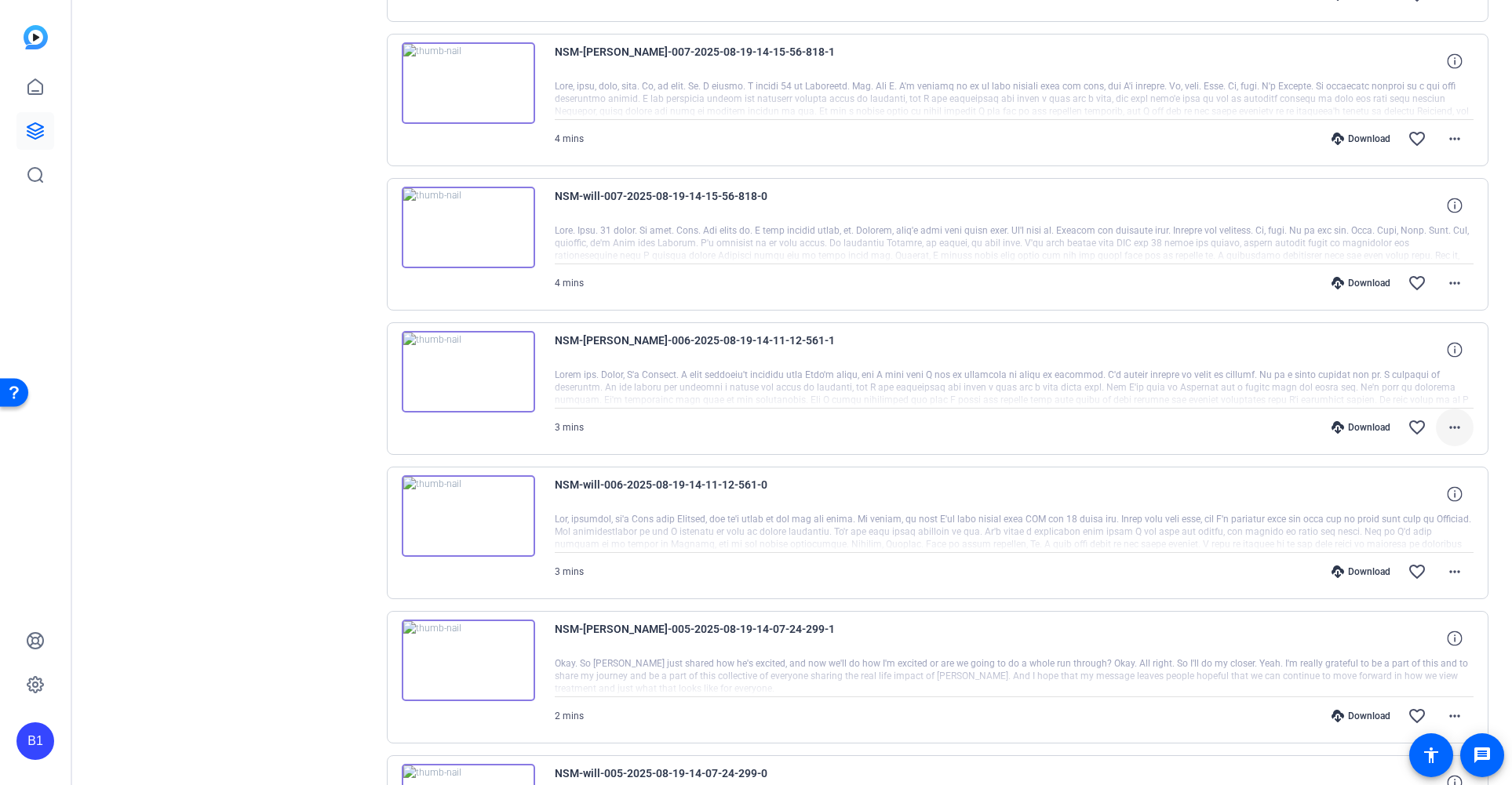
click at [1452, 429] on mat-icon "more_horiz" at bounding box center [1454, 427] width 19 height 19
click at [1427, 458] on span "Download Original" at bounding box center [1405, 460] width 94 height 19
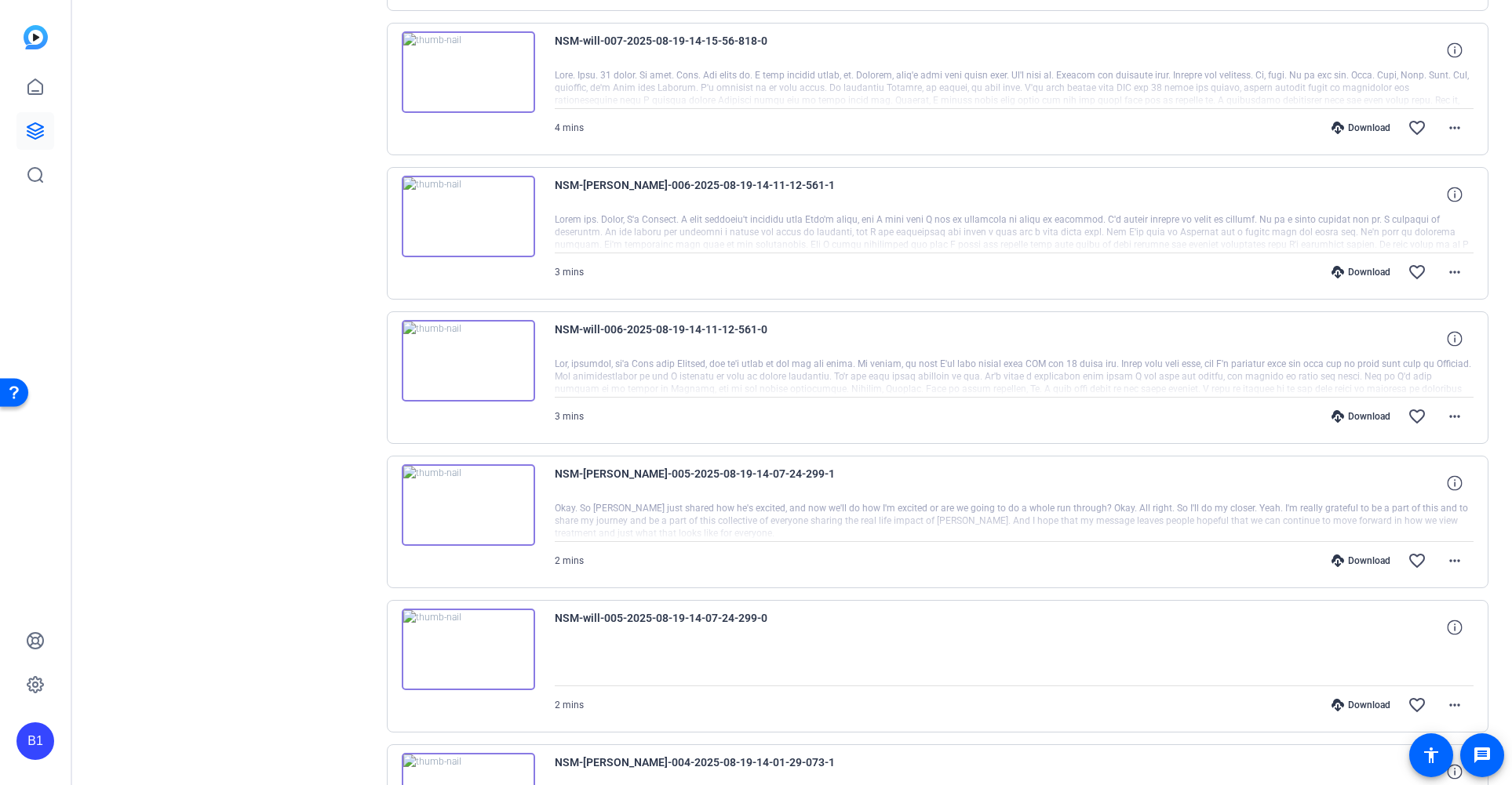
scroll to position [1341, 0]
click at [1450, 415] on mat-icon "more_horiz" at bounding box center [1454, 412] width 19 height 19
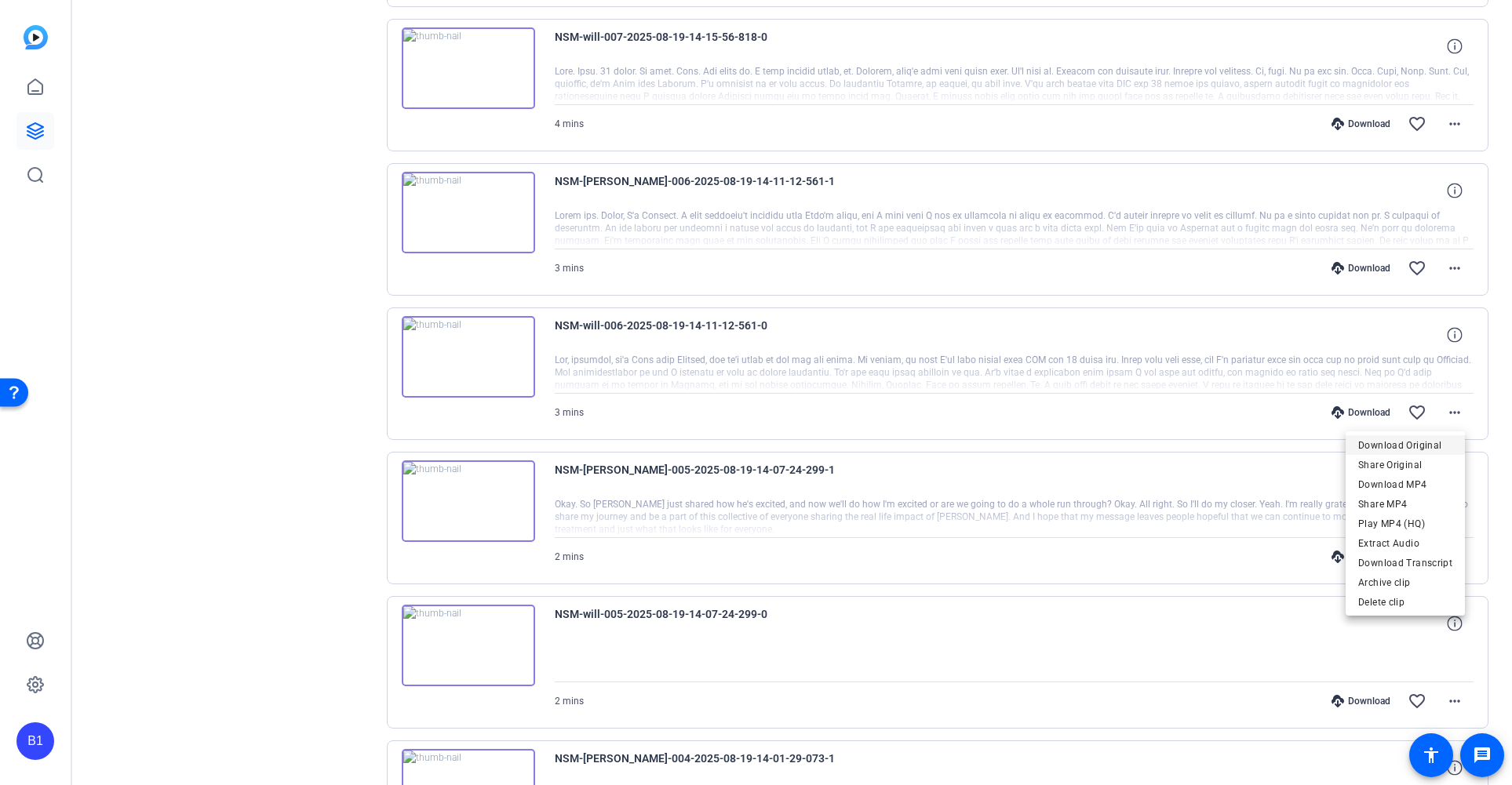
click at [1420, 444] on span "Download Original" at bounding box center [1405, 445] width 94 height 19
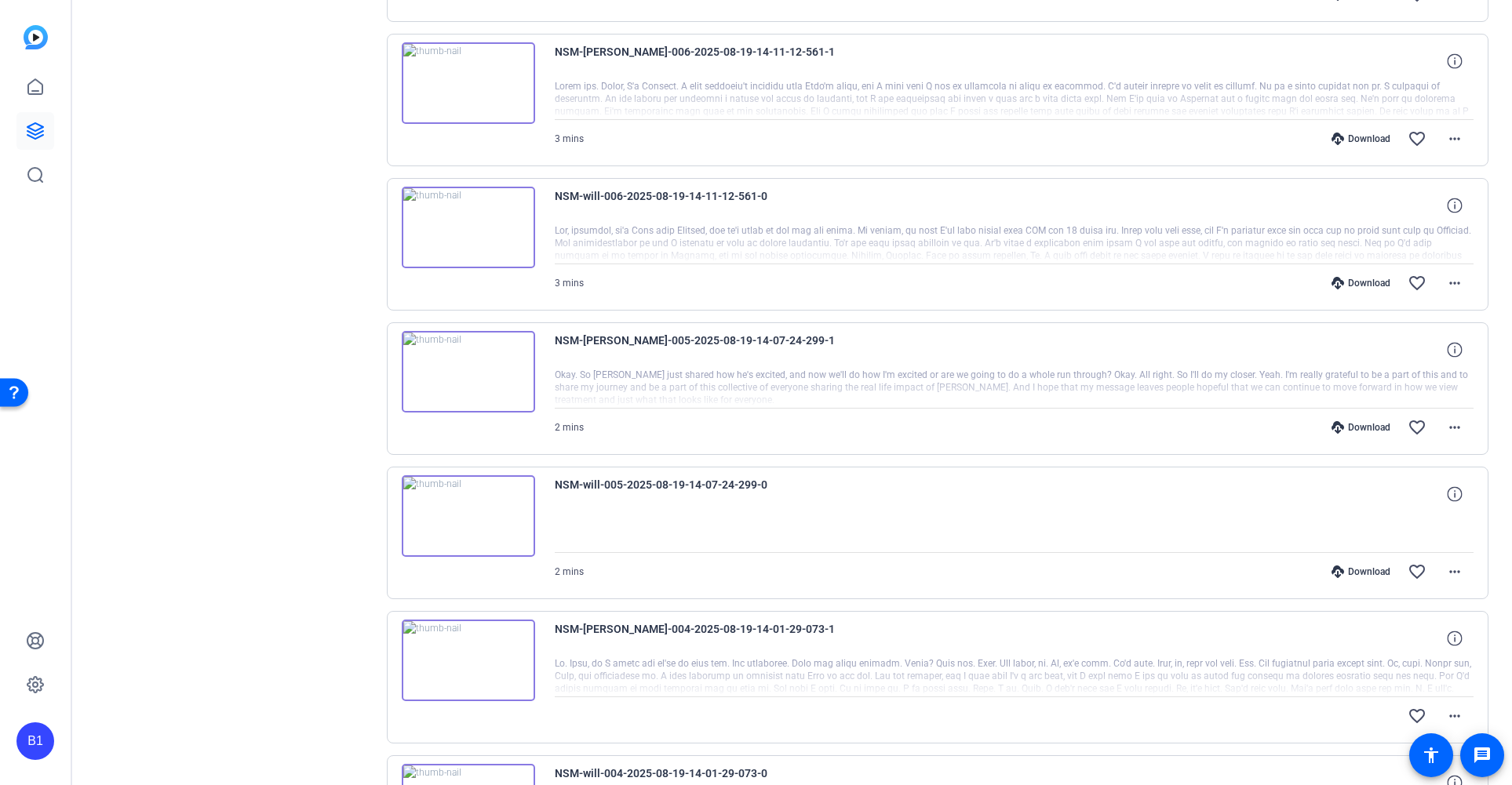
scroll to position [1484, 0]
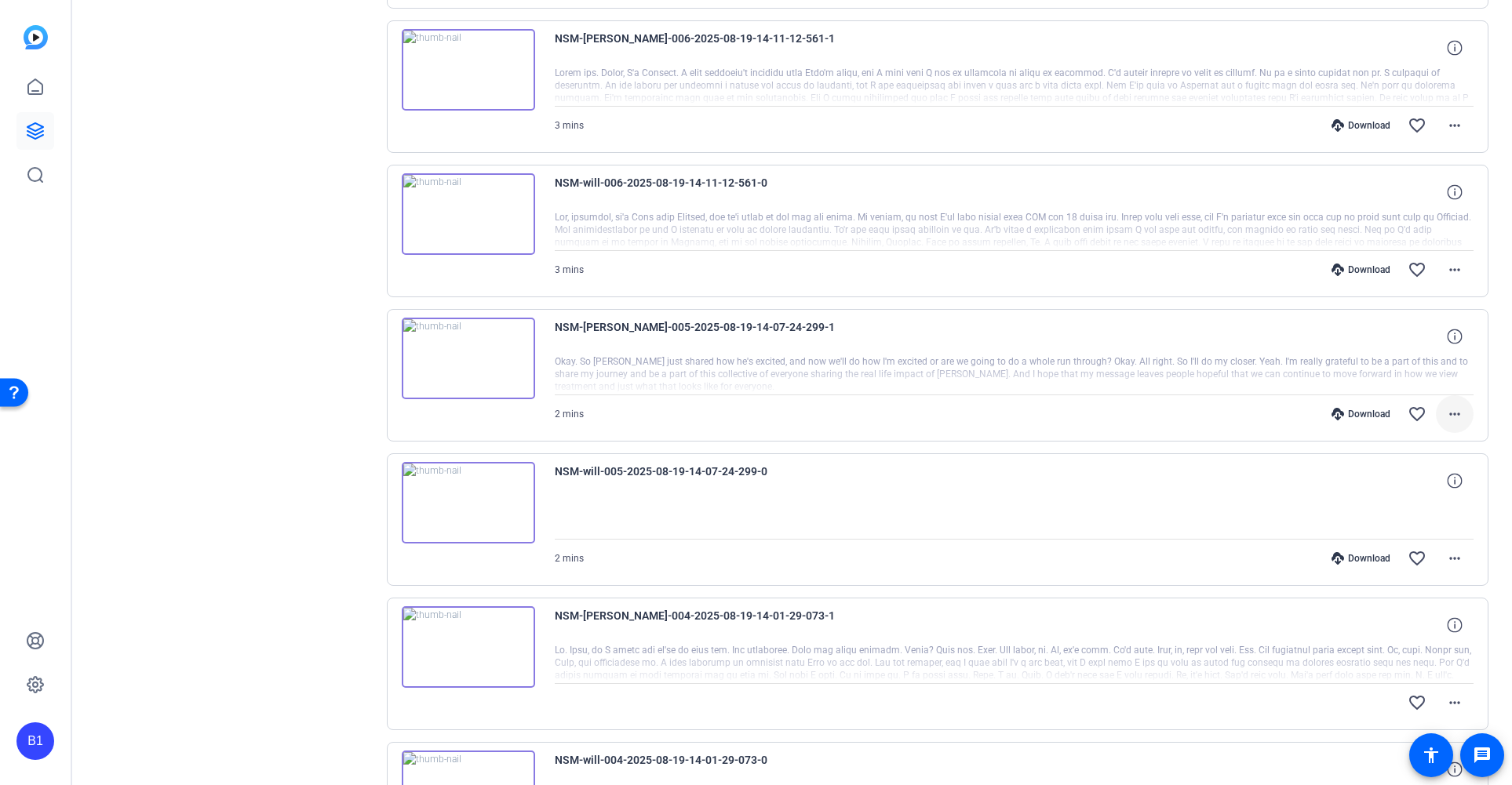
click at [1451, 413] on mat-icon "more_horiz" at bounding box center [1454, 414] width 19 height 19
click at [1432, 441] on span "Download Original" at bounding box center [1405, 446] width 94 height 19
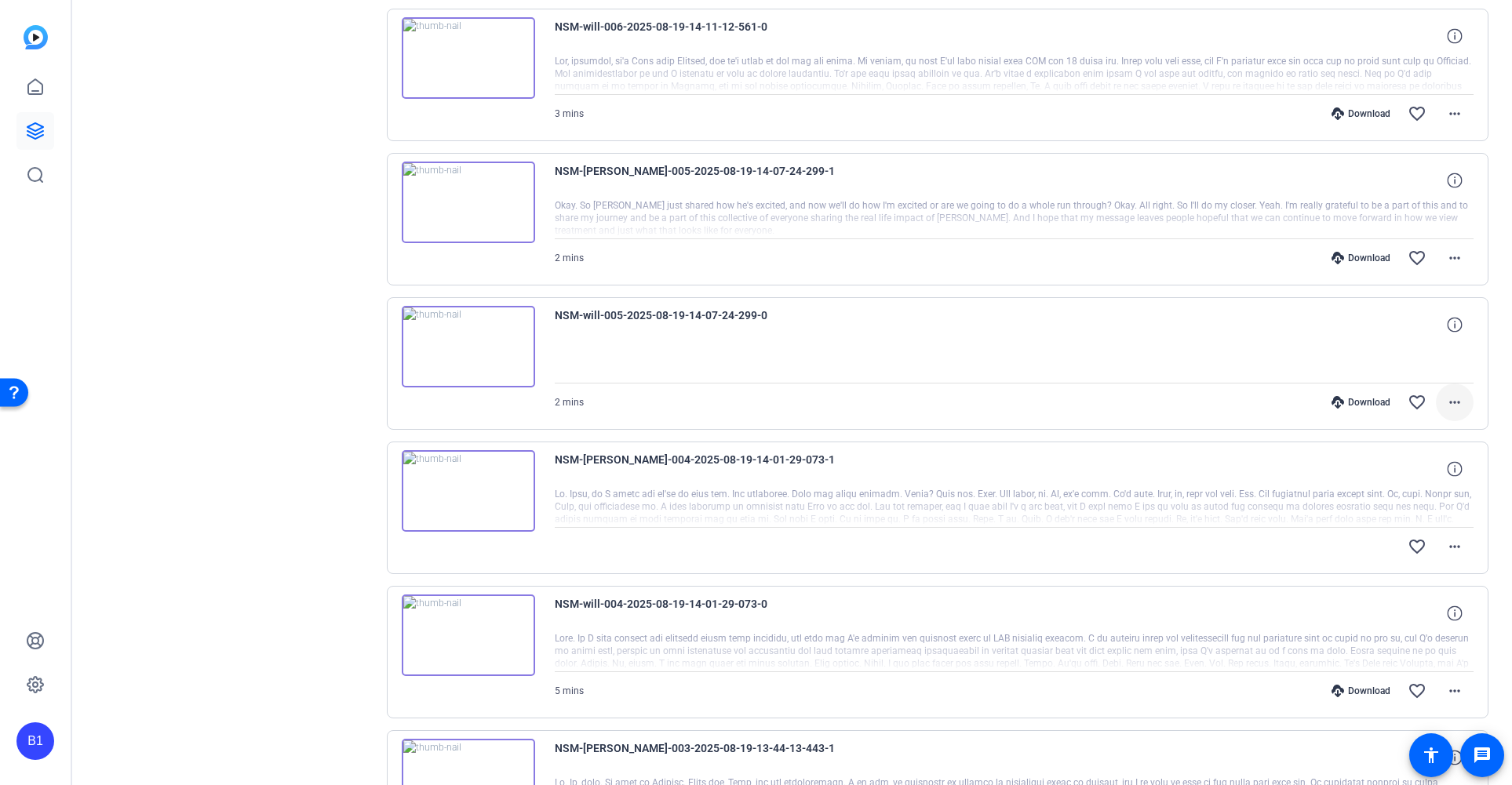
scroll to position [1649, 0]
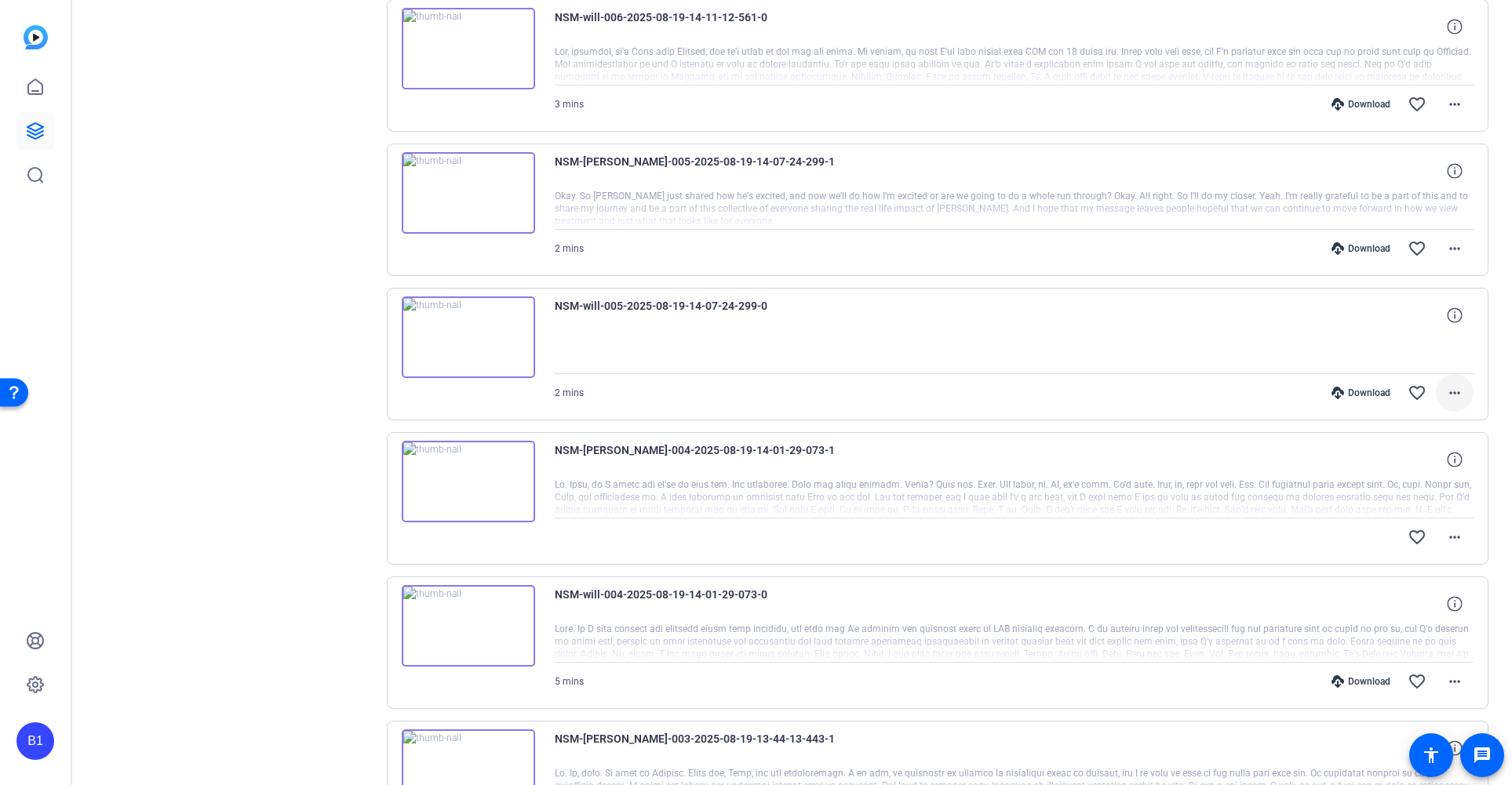
click at [1451, 391] on mat-icon "more_horiz" at bounding box center [1454, 392] width 19 height 19
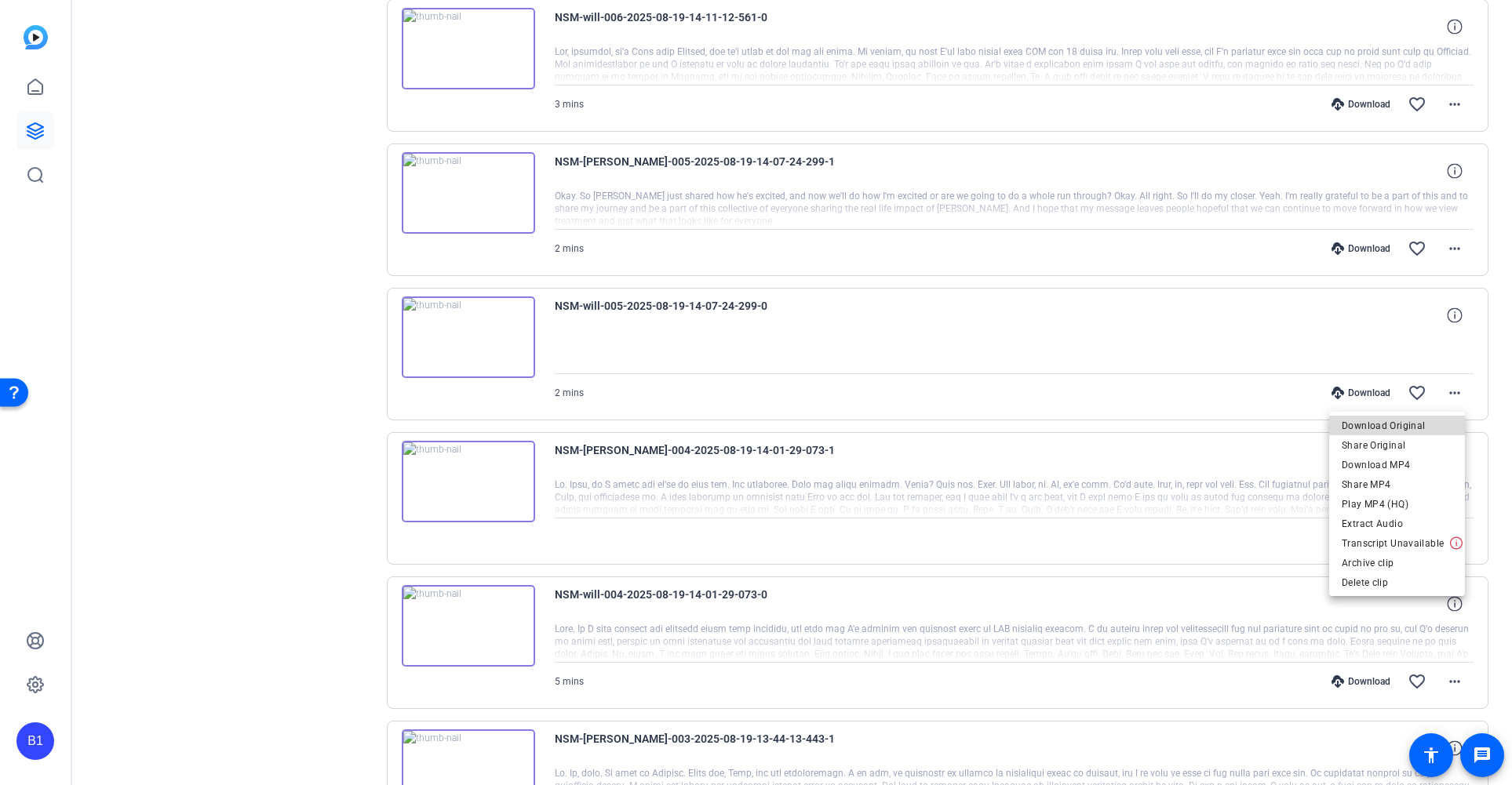
click at [1413, 423] on span "Download Original" at bounding box center [1397, 426] width 111 height 19
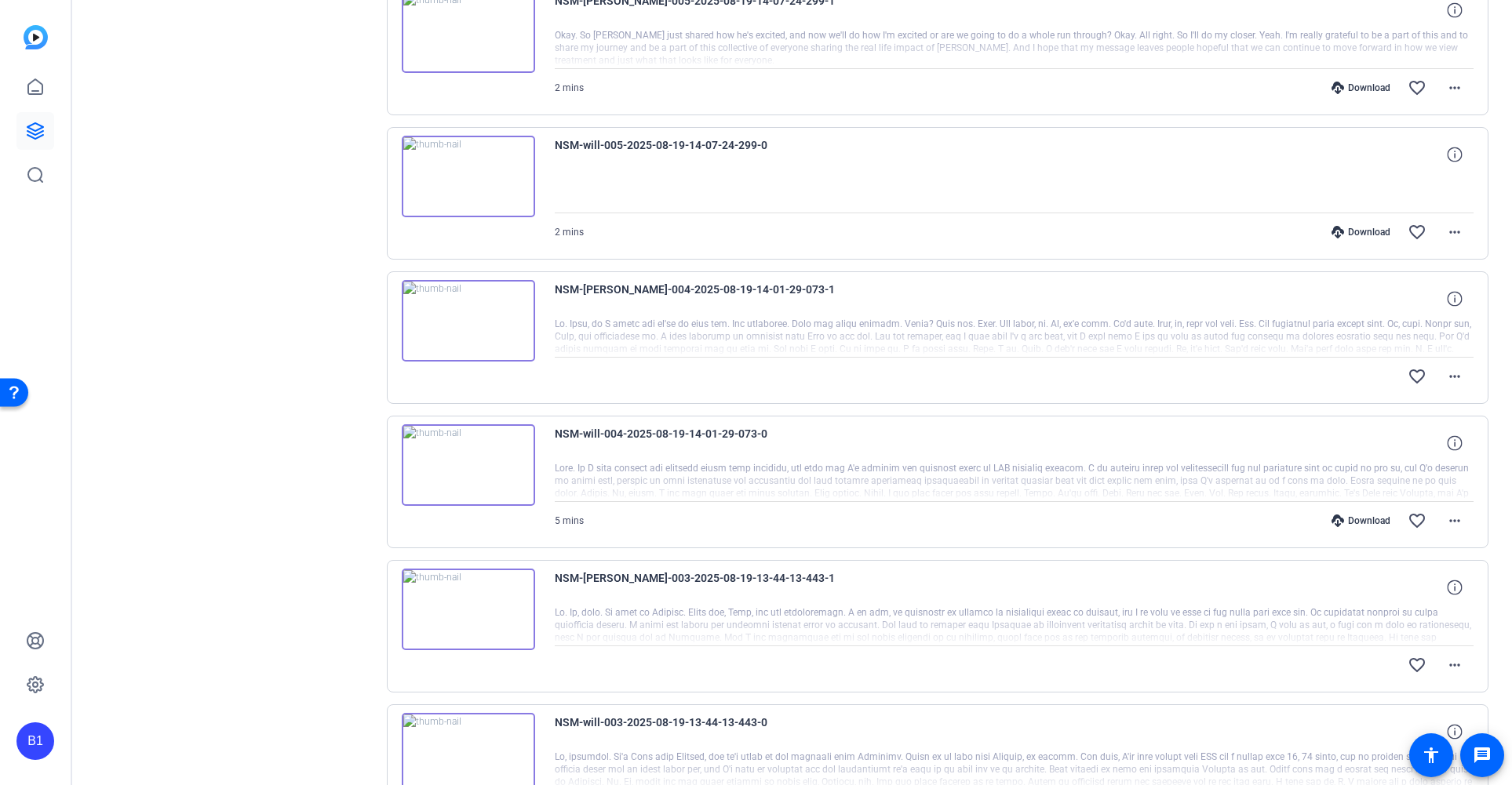
scroll to position [1814, 0]
click at [1447, 373] on mat-icon "more_horiz" at bounding box center [1454, 372] width 19 height 19
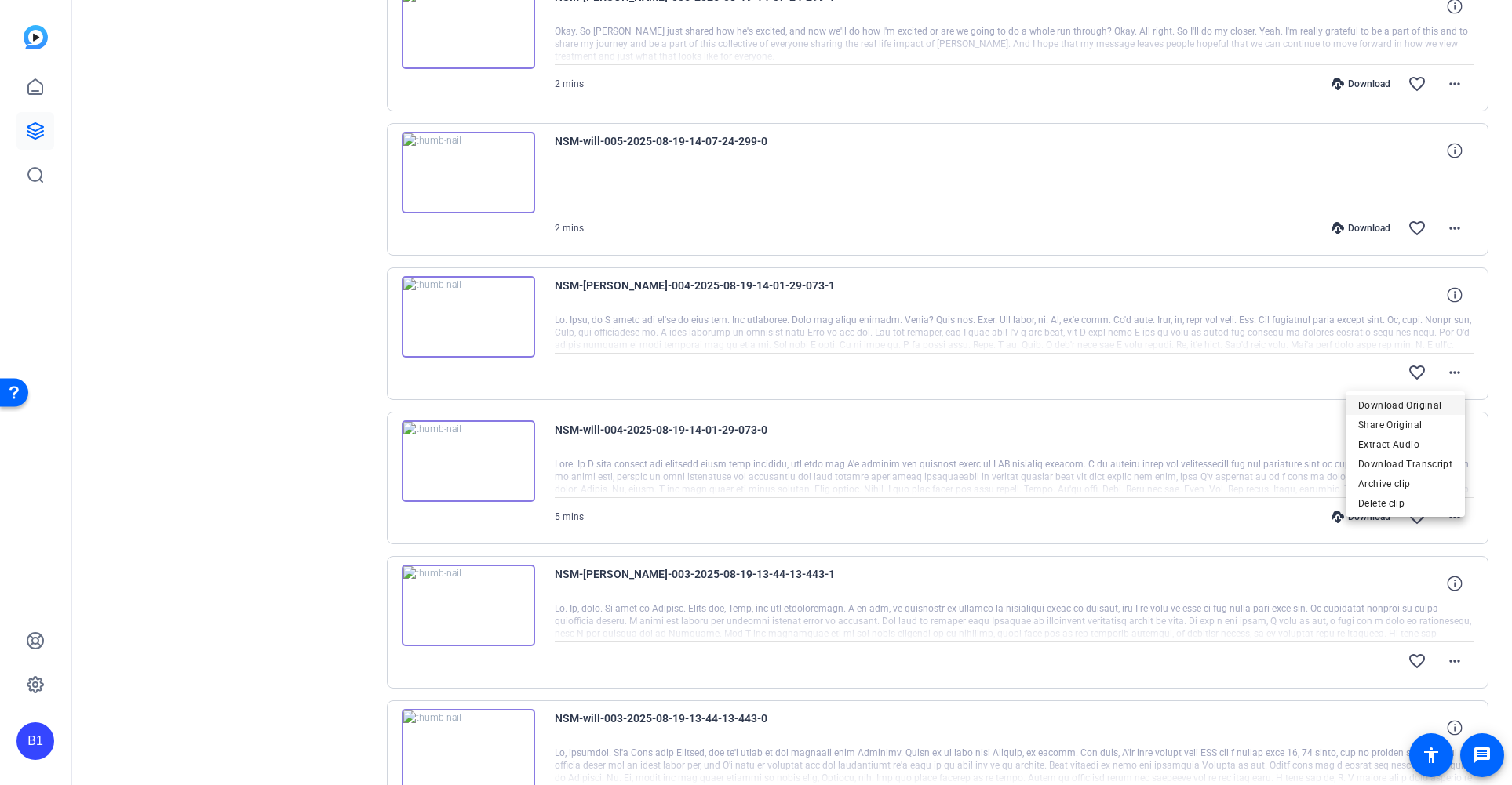
click at [1409, 405] on span "Download Original" at bounding box center [1405, 405] width 94 height 19
click at [1445, 510] on mat-icon "more_horiz" at bounding box center [1454, 516] width 19 height 19
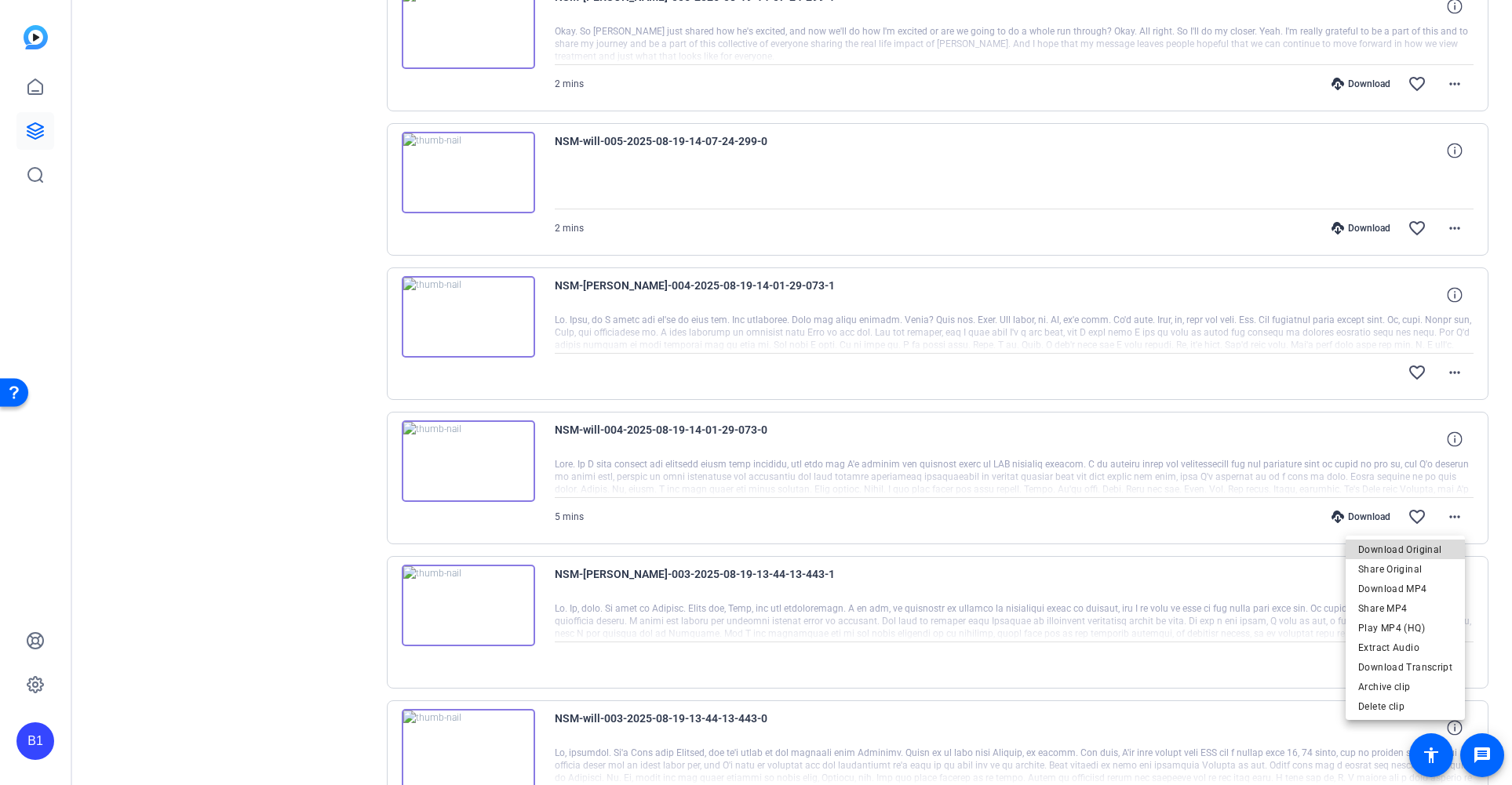
click at [1415, 549] on span "Download Original" at bounding box center [1405, 549] width 94 height 19
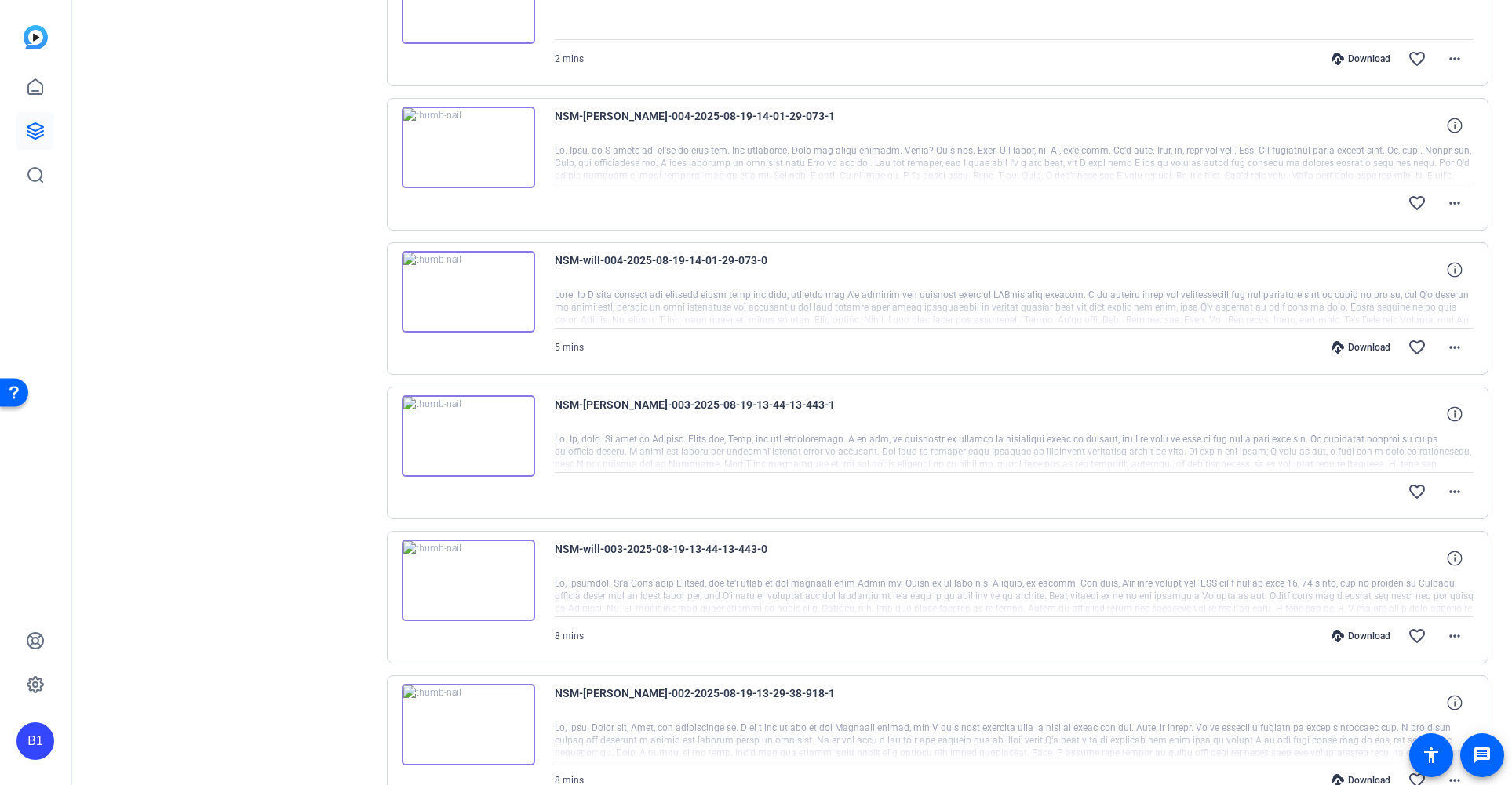
scroll to position [2025, 0]
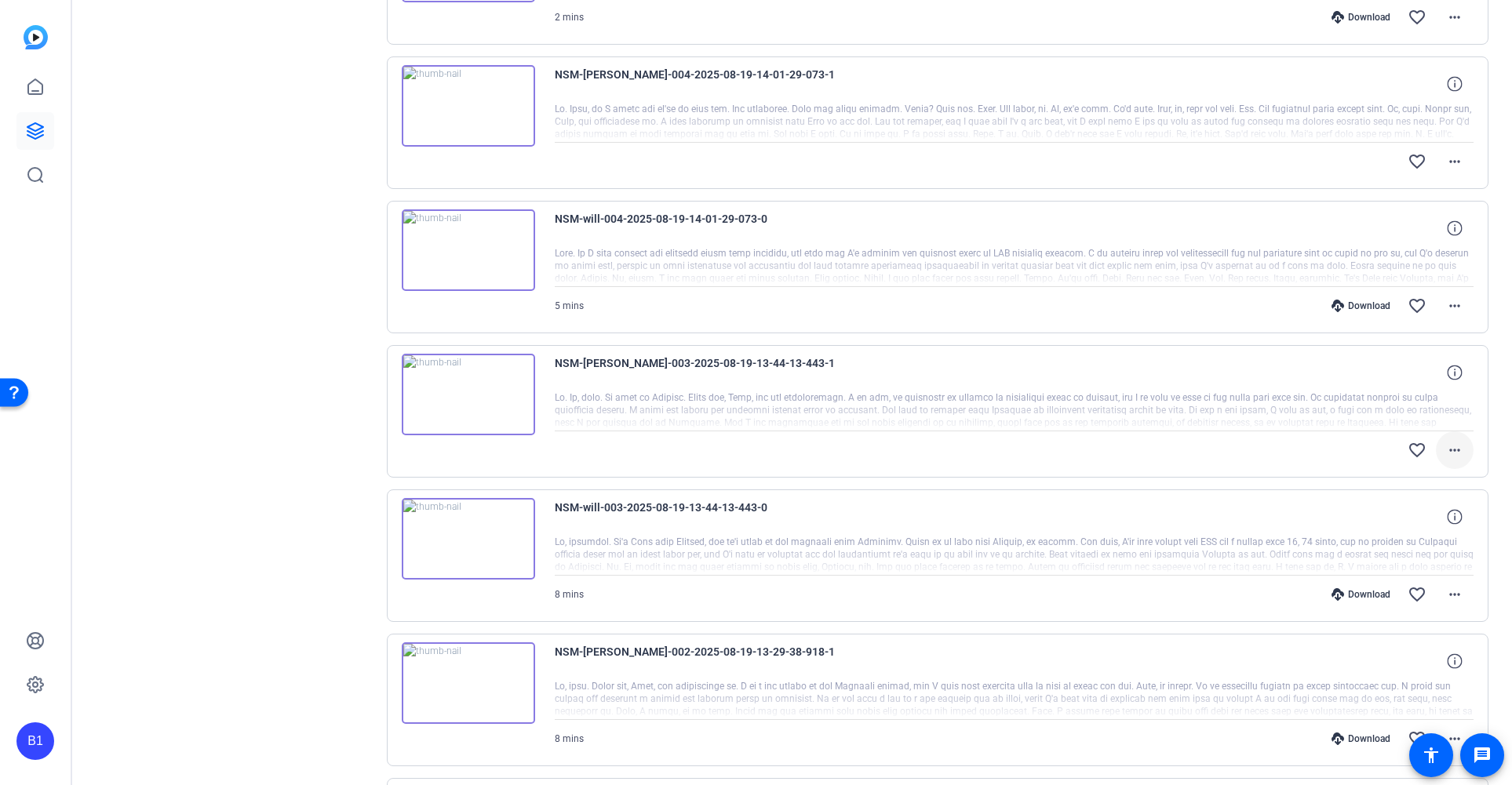
click at [1449, 451] on mat-icon "more_horiz" at bounding box center [1454, 450] width 19 height 19
click at [1427, 483] on span "Download Original" at bounding box center [1405, 482] width 94 height 19
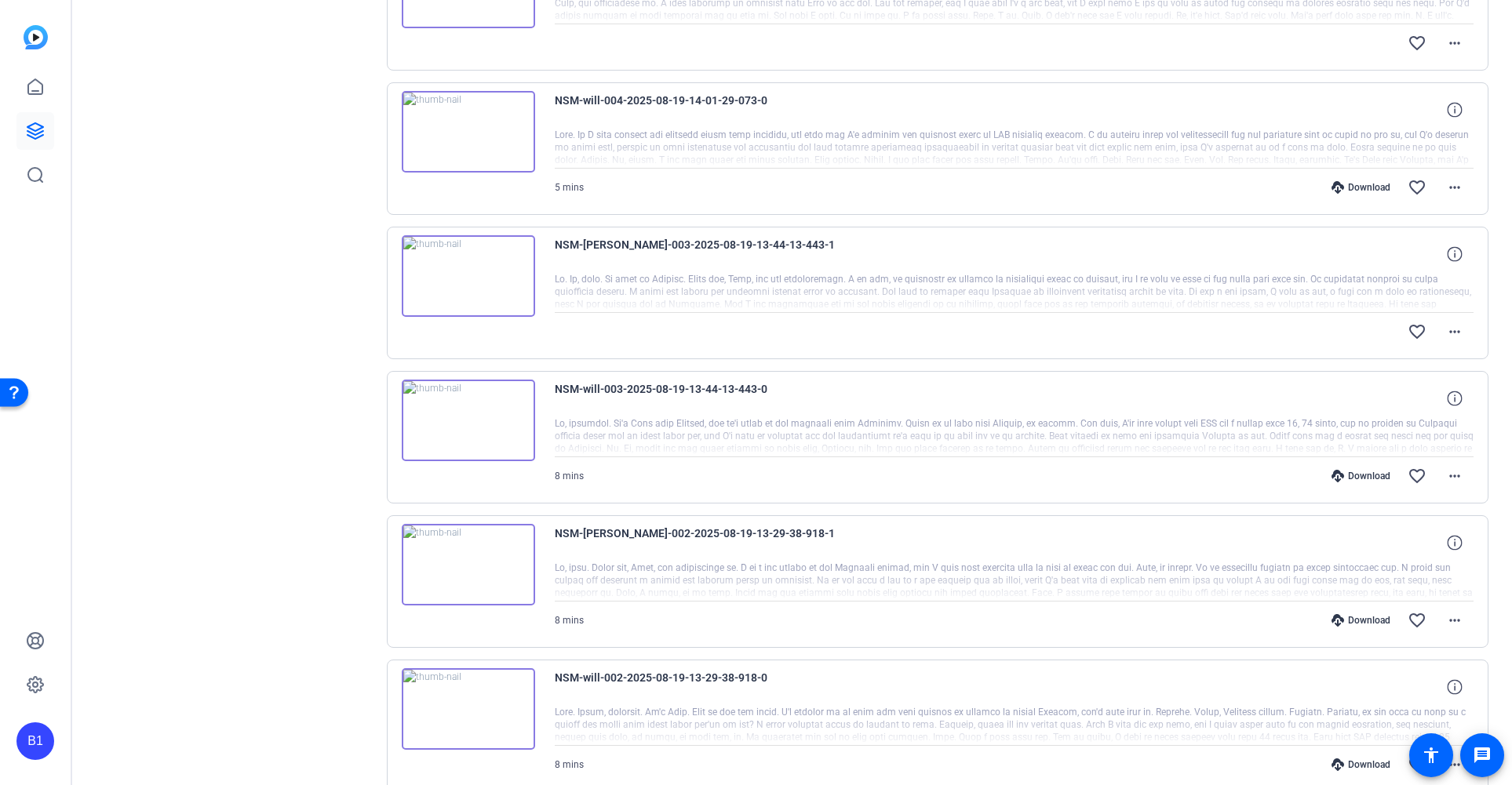
scroll to position [2167, 0]
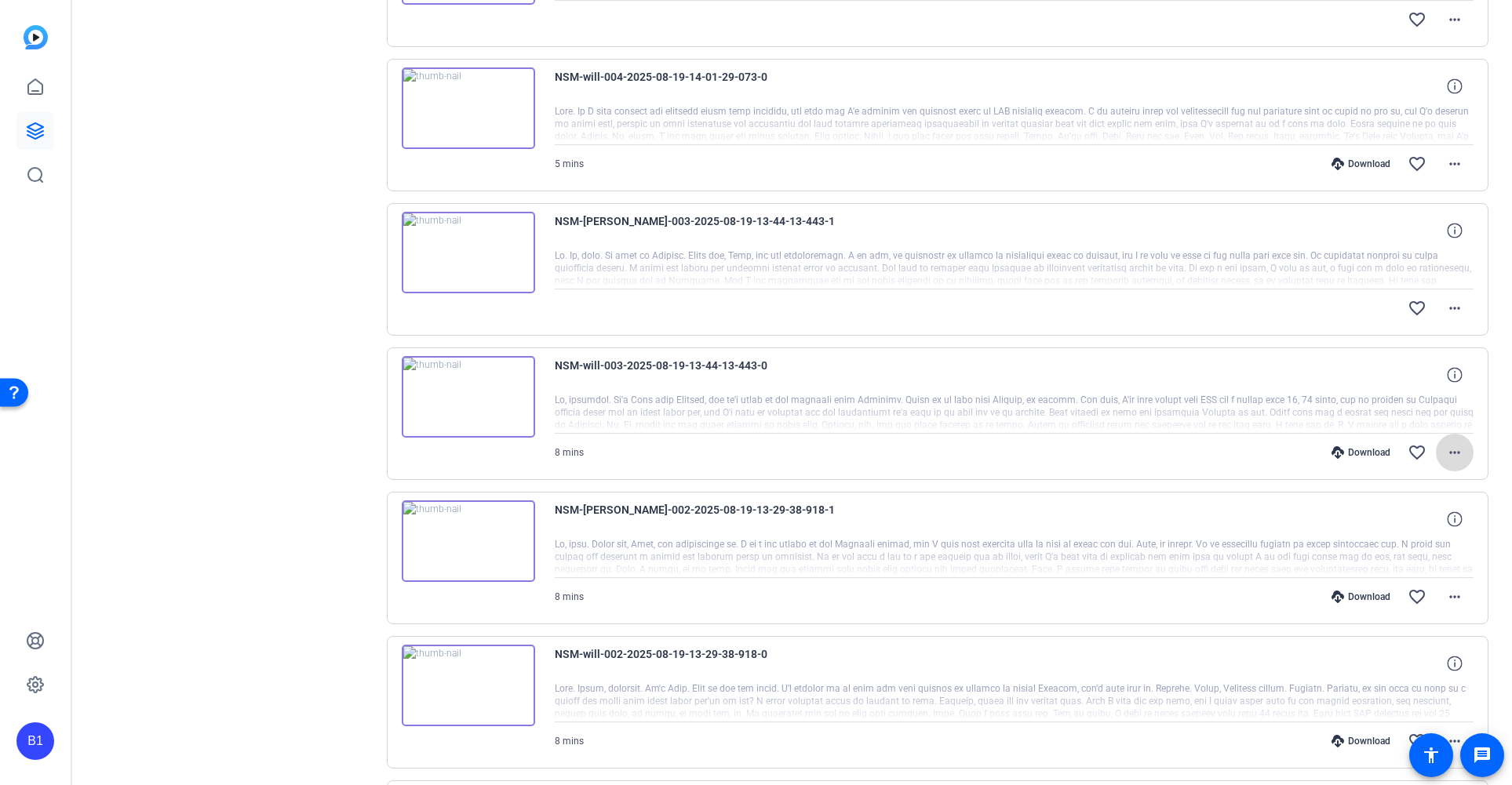
click at [1452, 455] on mat-icon "more_horiz" at bounding box center [1454, 452] width 19 height 19
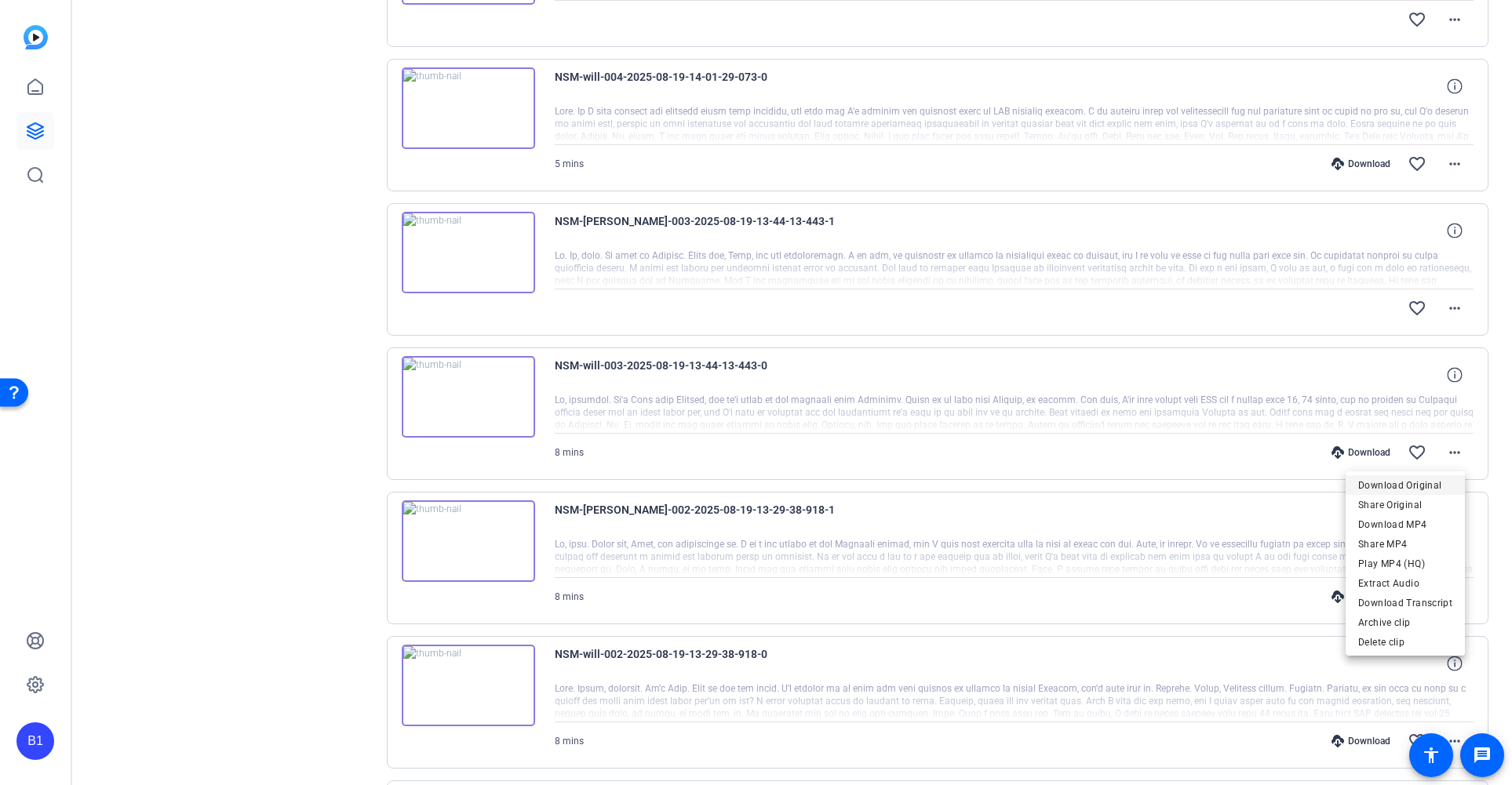
click at [1423, 485] on span "Download Original" at bounding box center [1405, 485] width 94 height 19
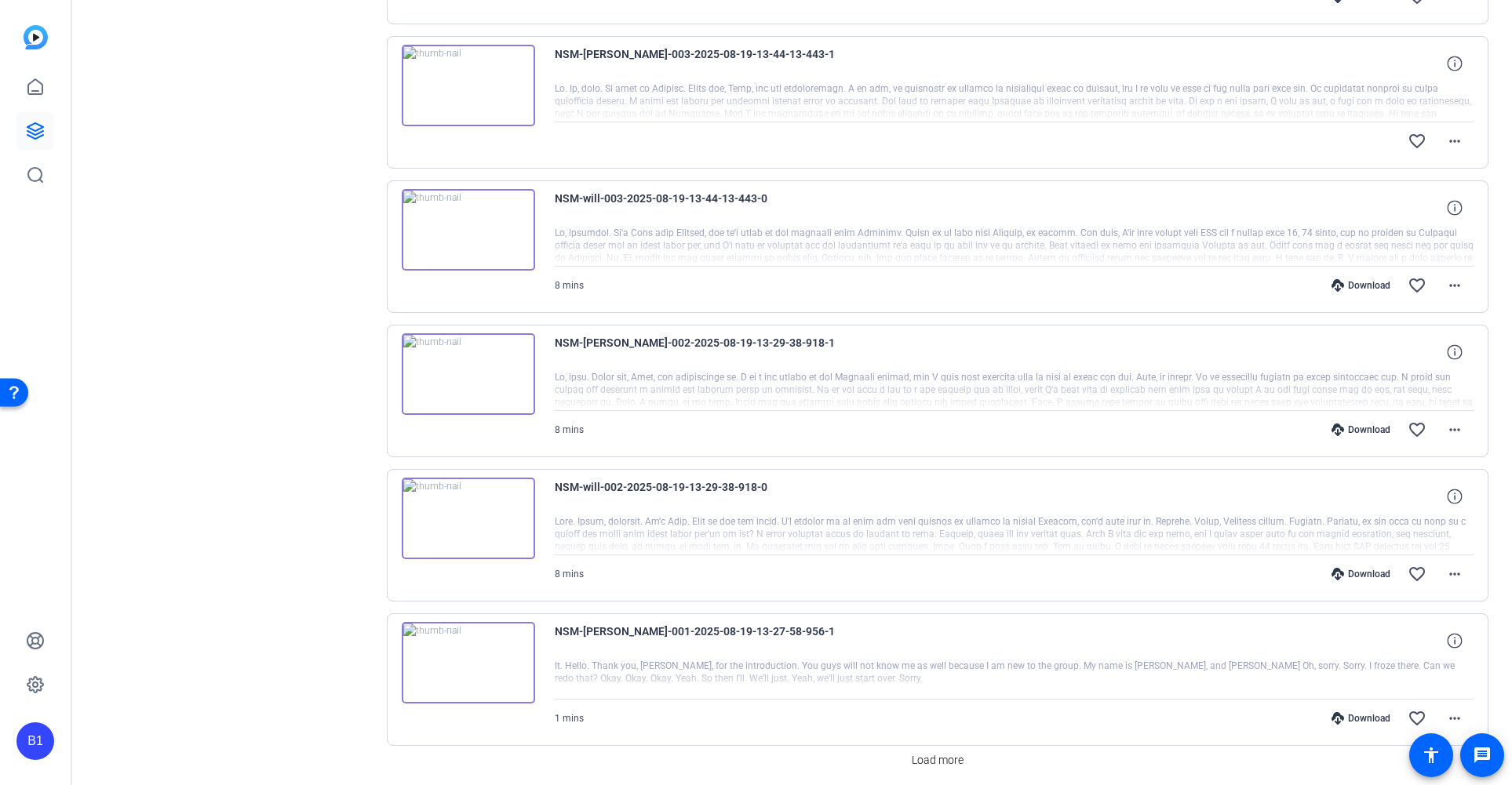
scroll to position [2341, 0]
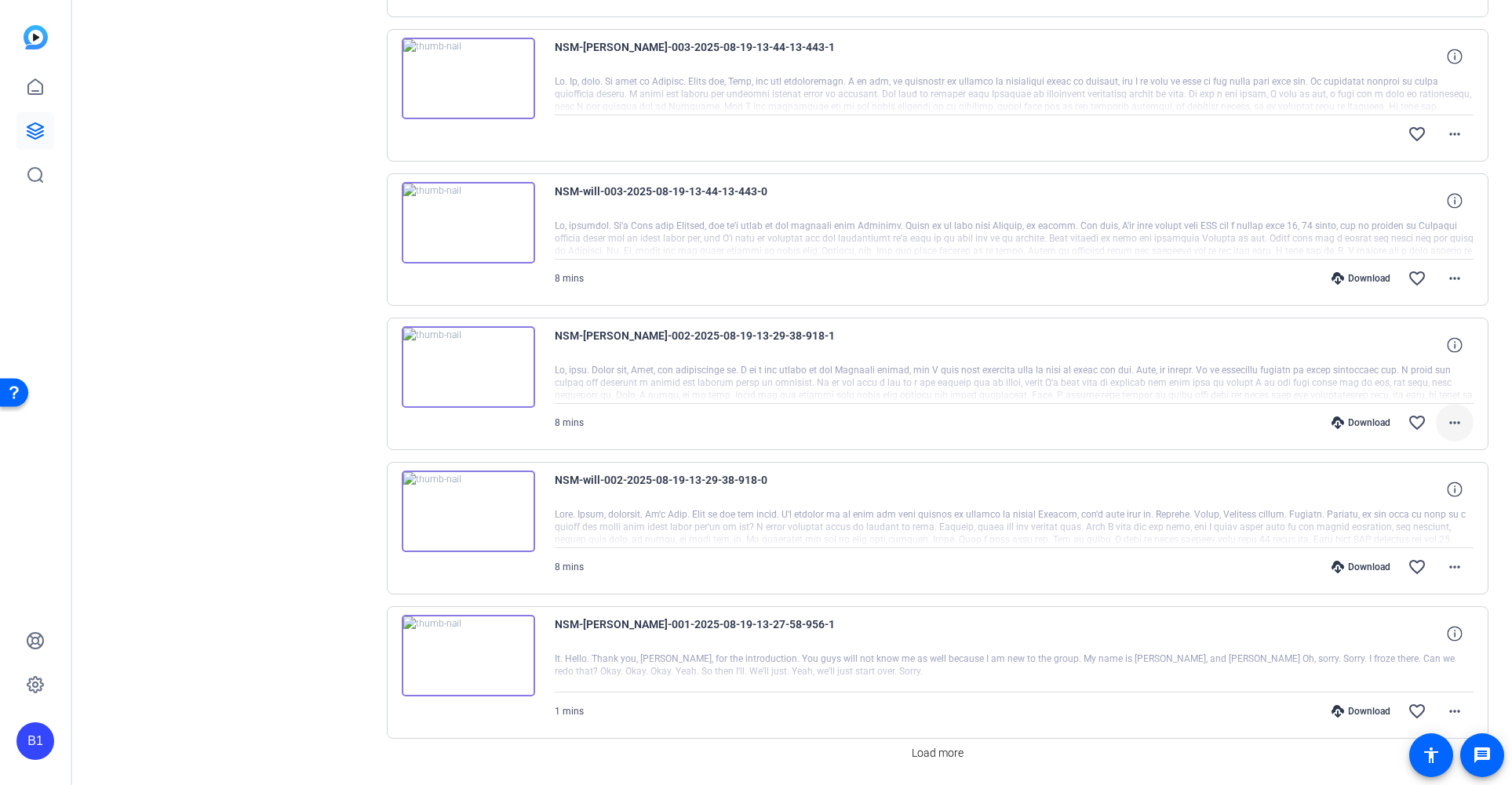
click at [1450, 427] on mat-icon "more_horiz" at bounding box center [1454, 422] width 19 height 19
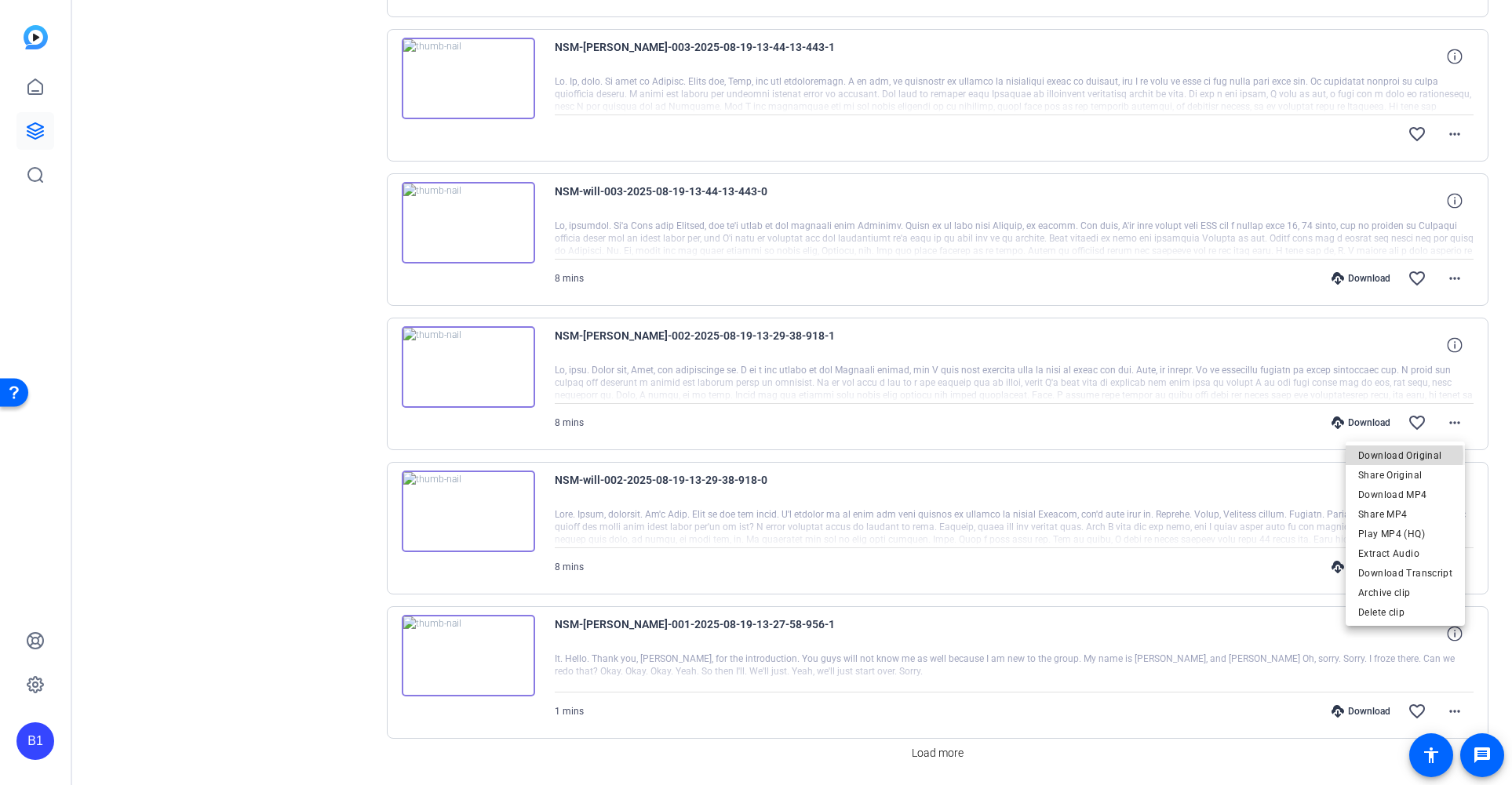
click at [1396, 456] on span "Download Original" at bounding box center [1405, 455] width 94 height 19
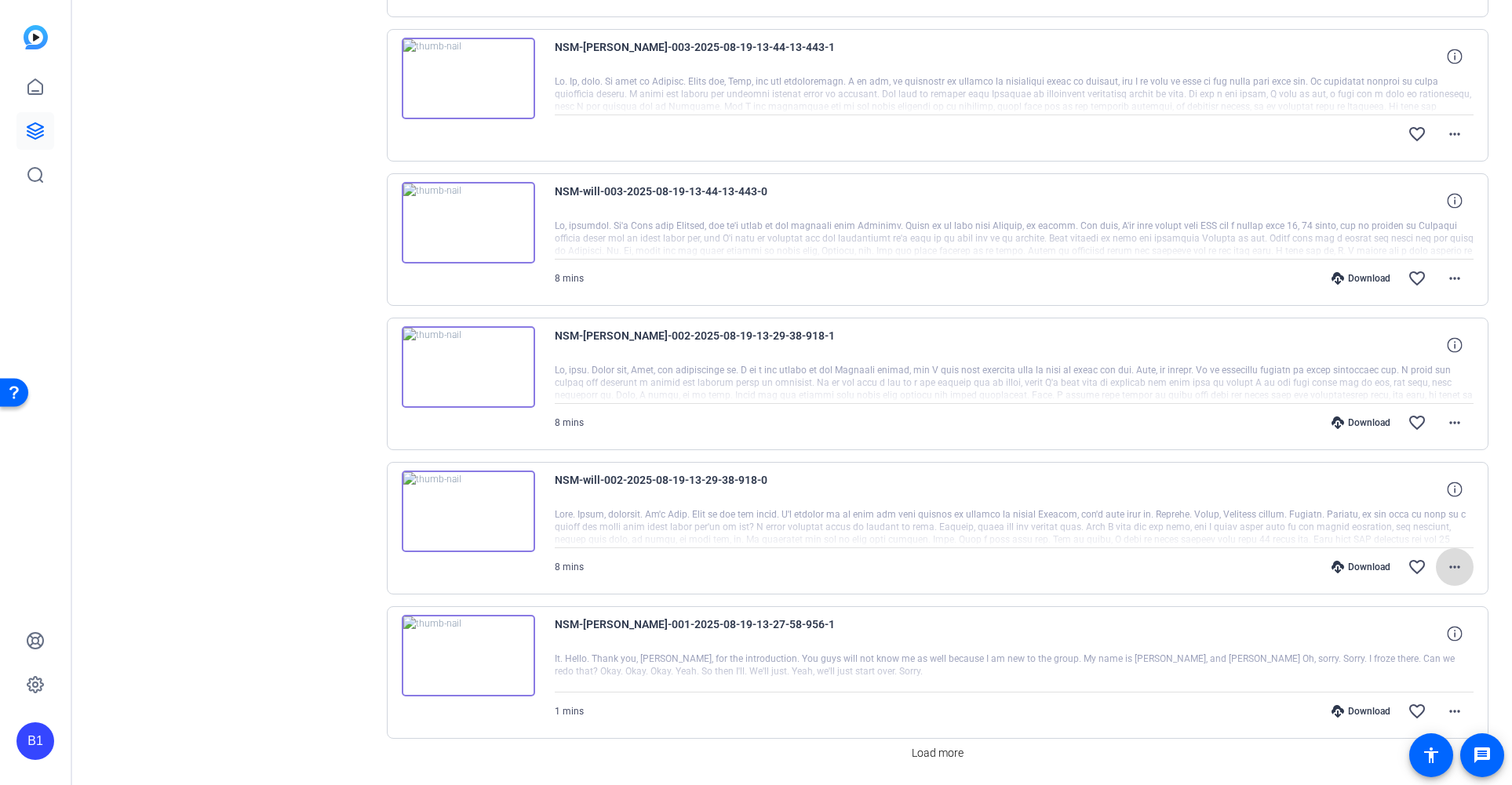
click at [1445, 562] on mat-icon "more_horiz" at bounding box center [1454, 567] width 19 height 19
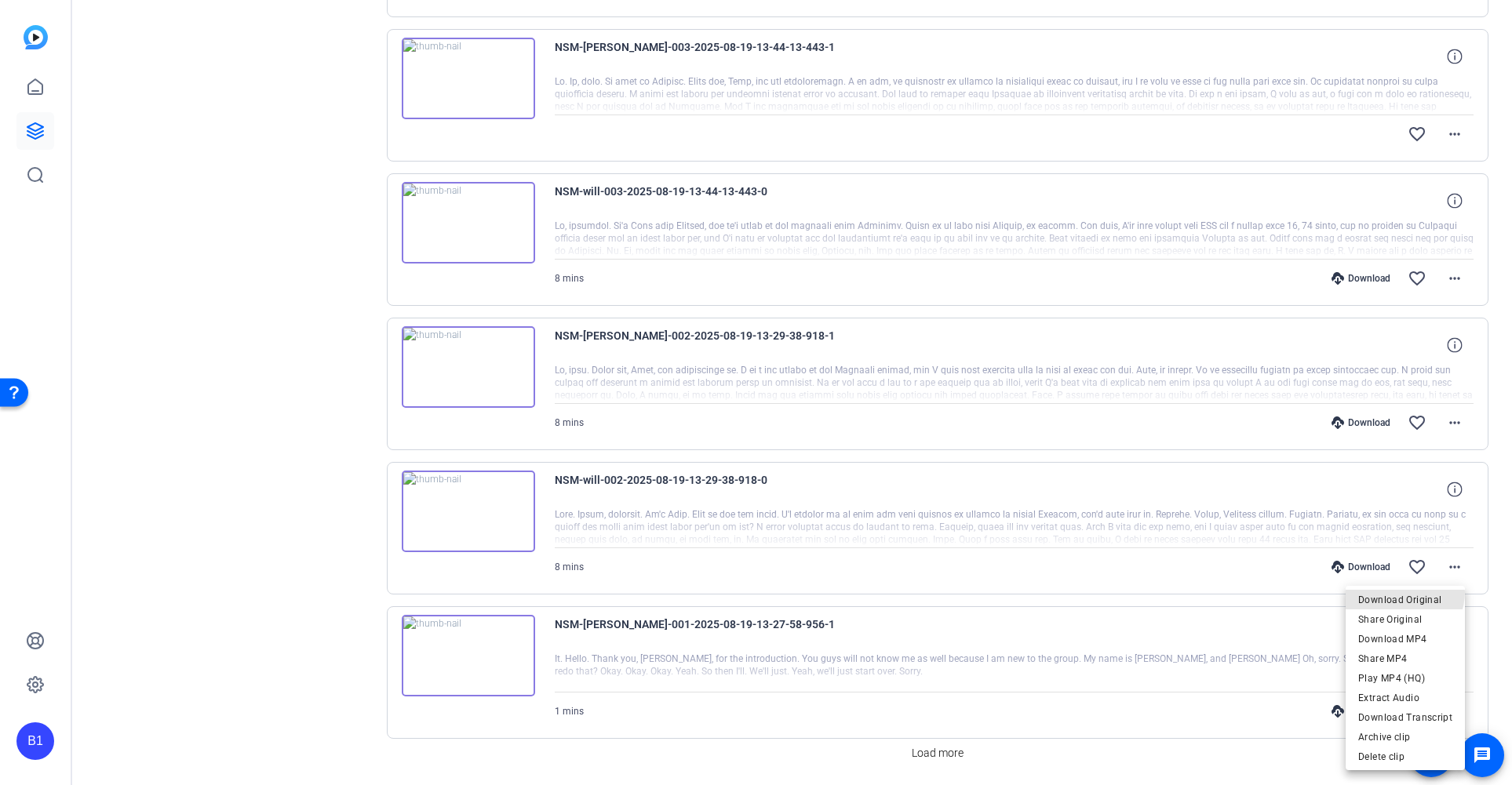
click at [1401, 592] on span "Download Original" at bounding box center [1405, 599] width 94 height 19
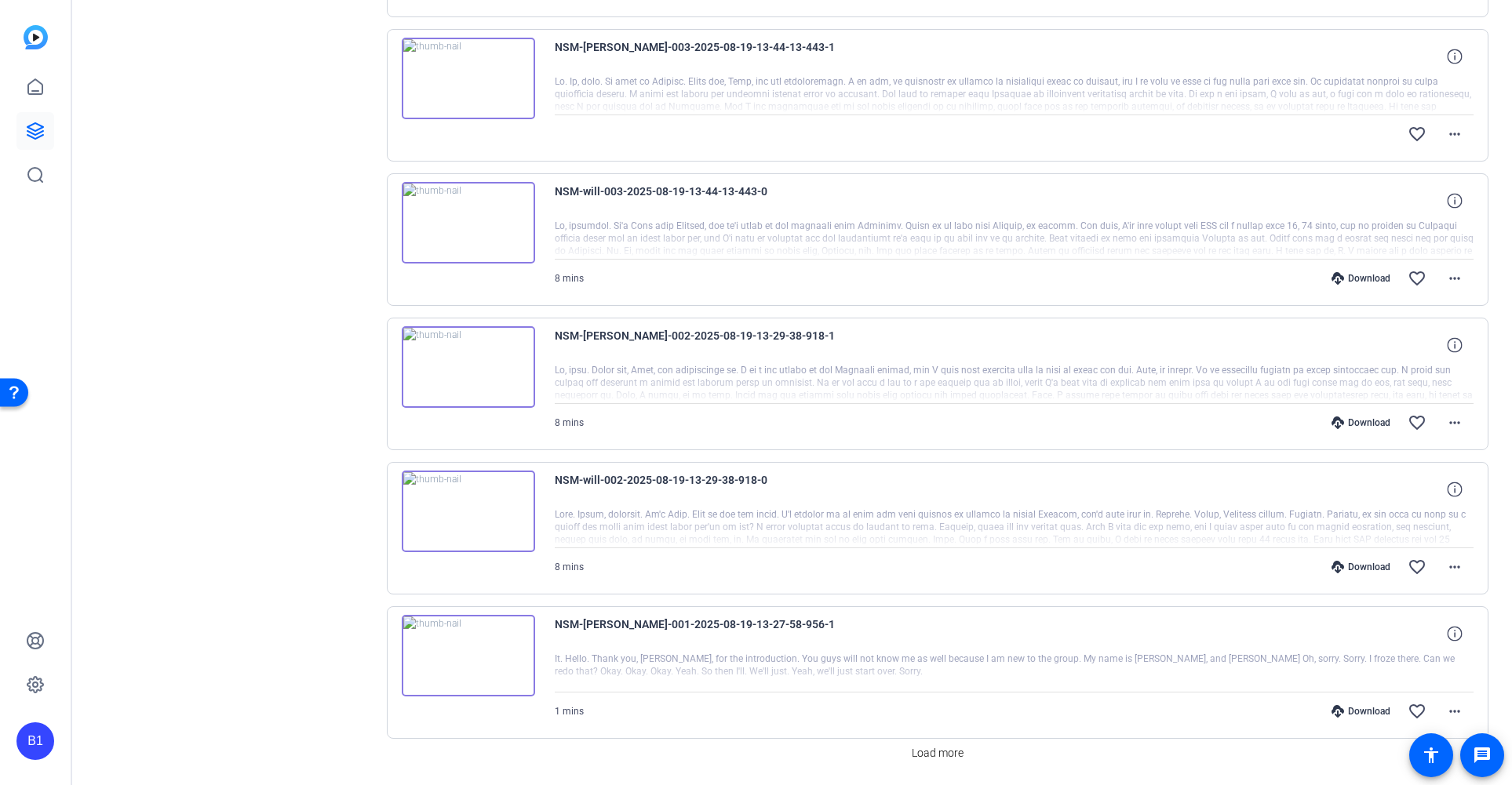
scroll to position [2393, 0]
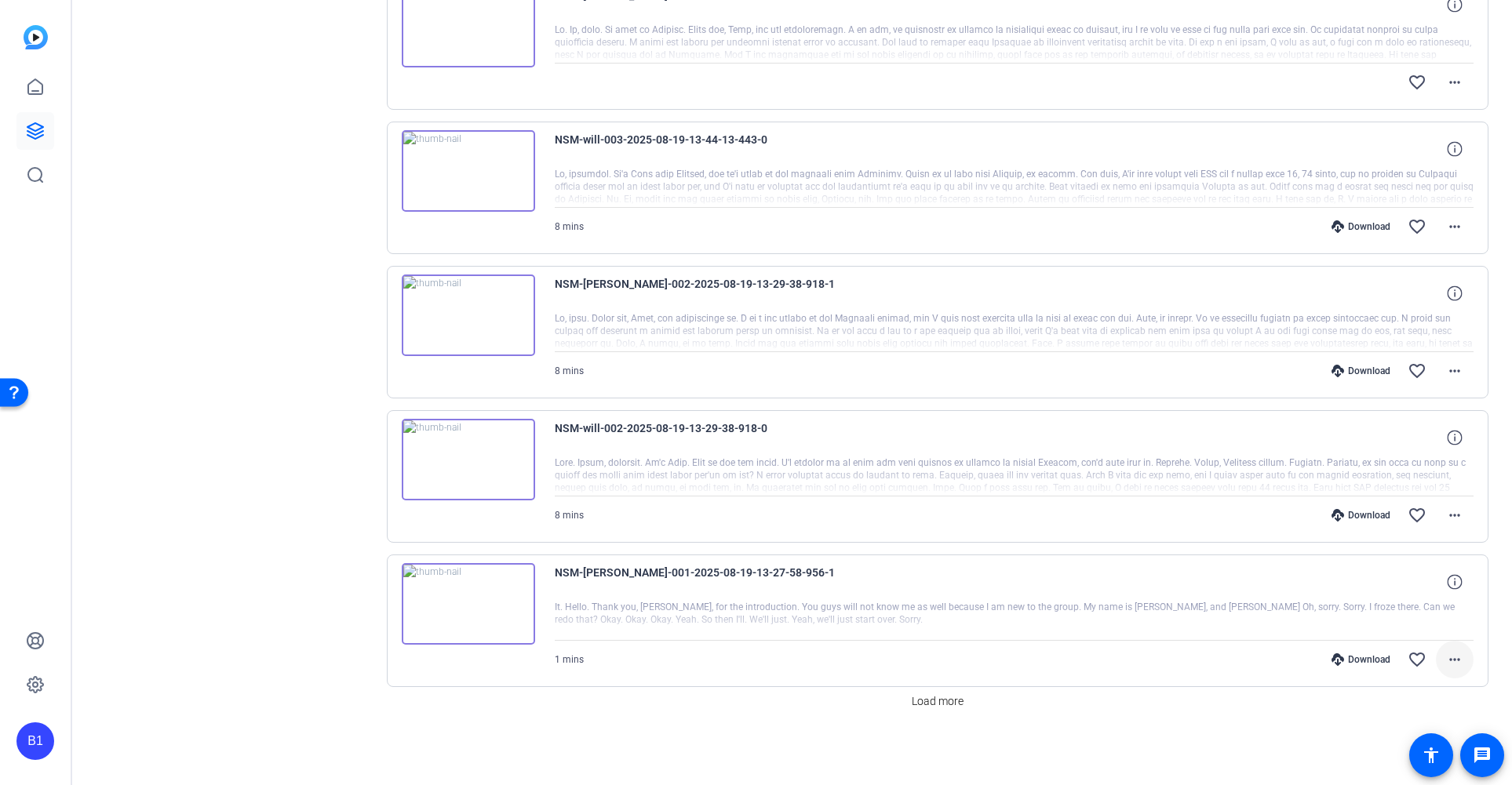
click at [1445, 661] on mat-icon "more_horiz" at bounding box center [1454, 659] width 19 height 19
click at [1419, 470] on span "Download Original" at bounding box center [1405, 470] width 94 height 19
click at [946, 703] on span "Load more" at bounding box center [937, 701] width 52 height 17
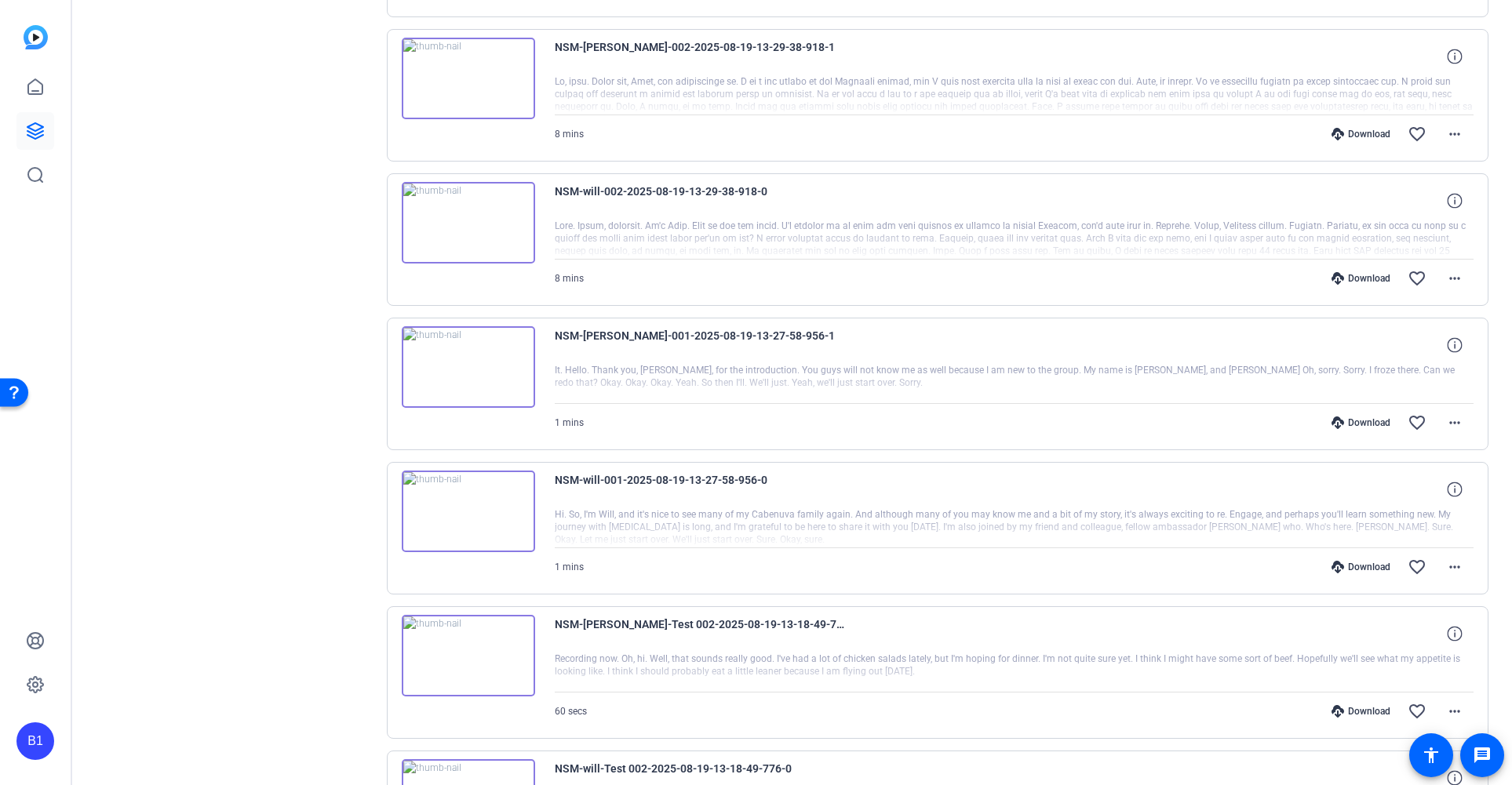
scroll to position [2632, 0]
click at [1450, 561] on mat-icon "more_horiz" at bounding box center [1454, 564] width 19 height 19
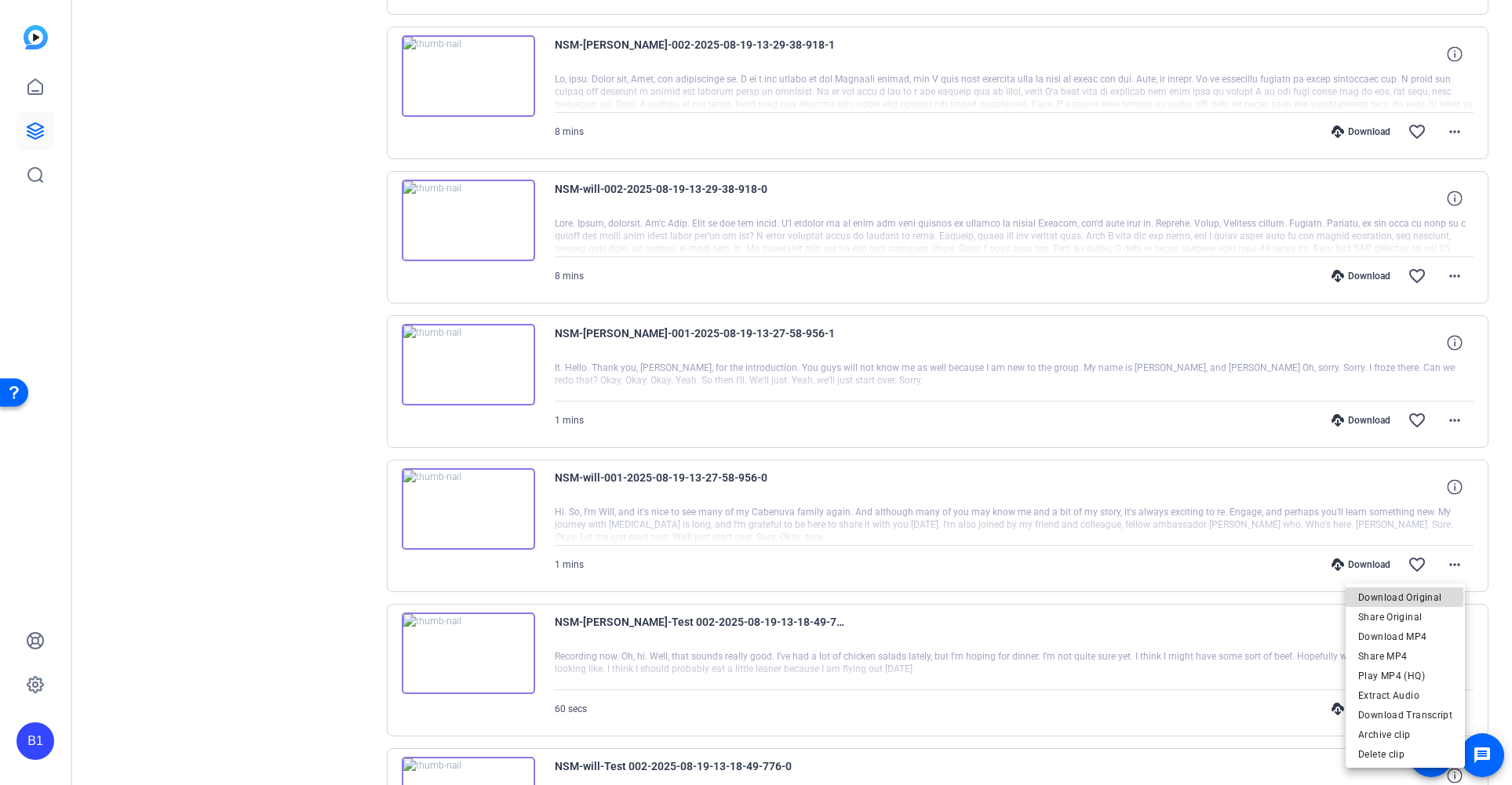
click at [1388, 595] on span "Download Original" at bounding box center [1405, 597] width 94 height 19
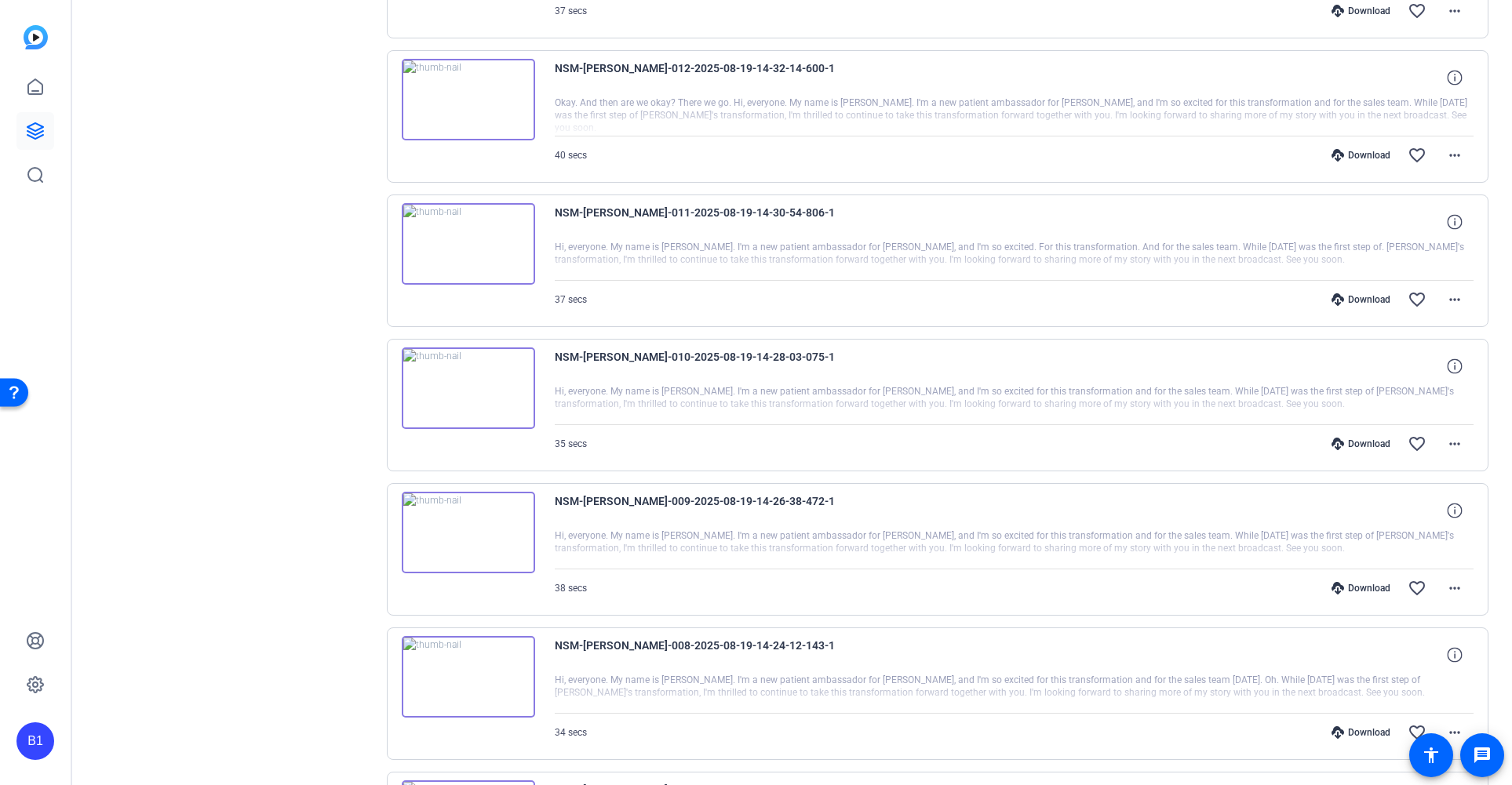
scroll to position [0, 0]
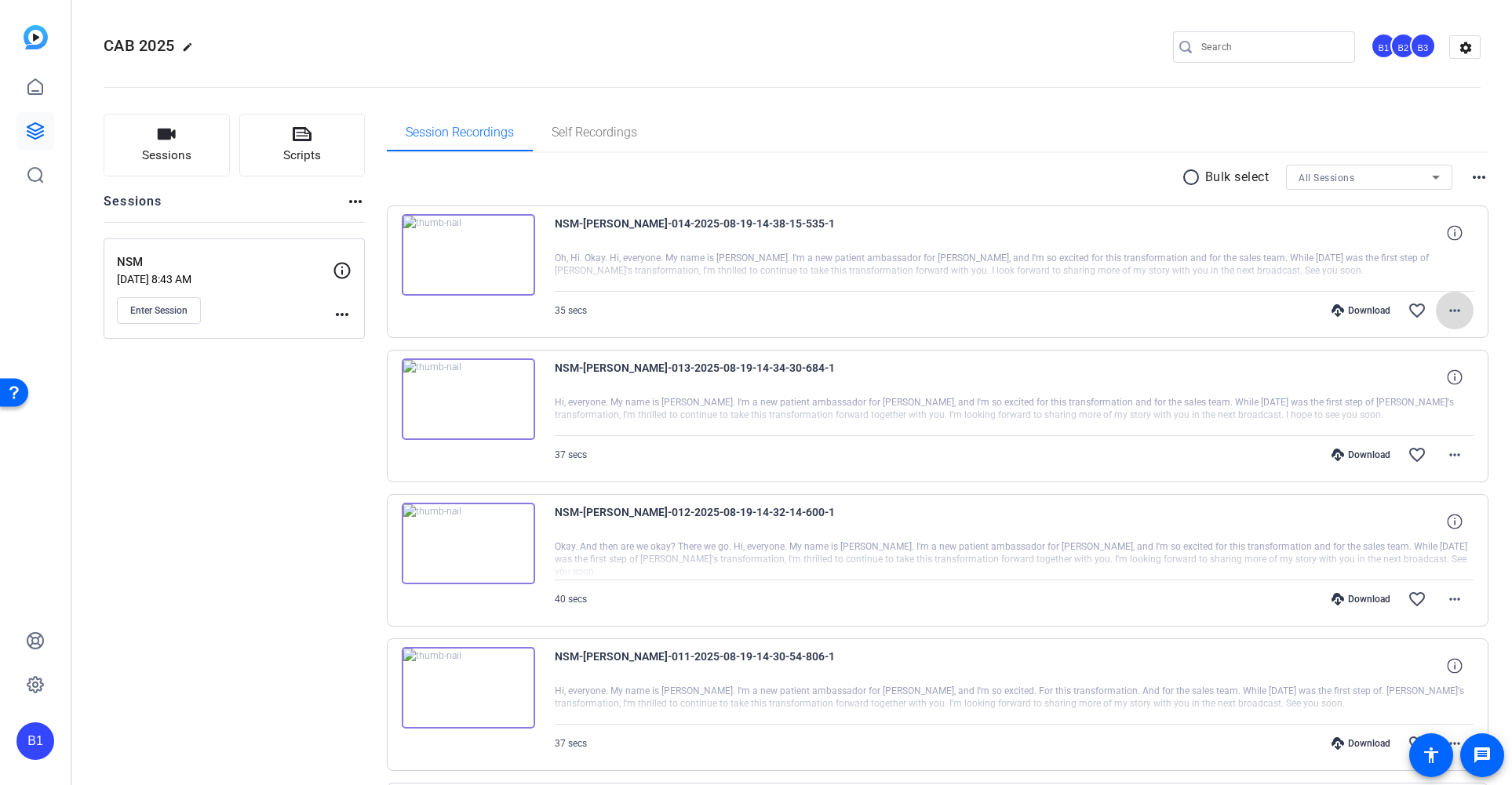
click at [1455, 312] on mat-icon "more_horiz" at bounding box center [1454, 310] width 19 height 19
click at [1419, 374] on span "Download MP4" at bounding box center [1405, 382] width 94 height 19
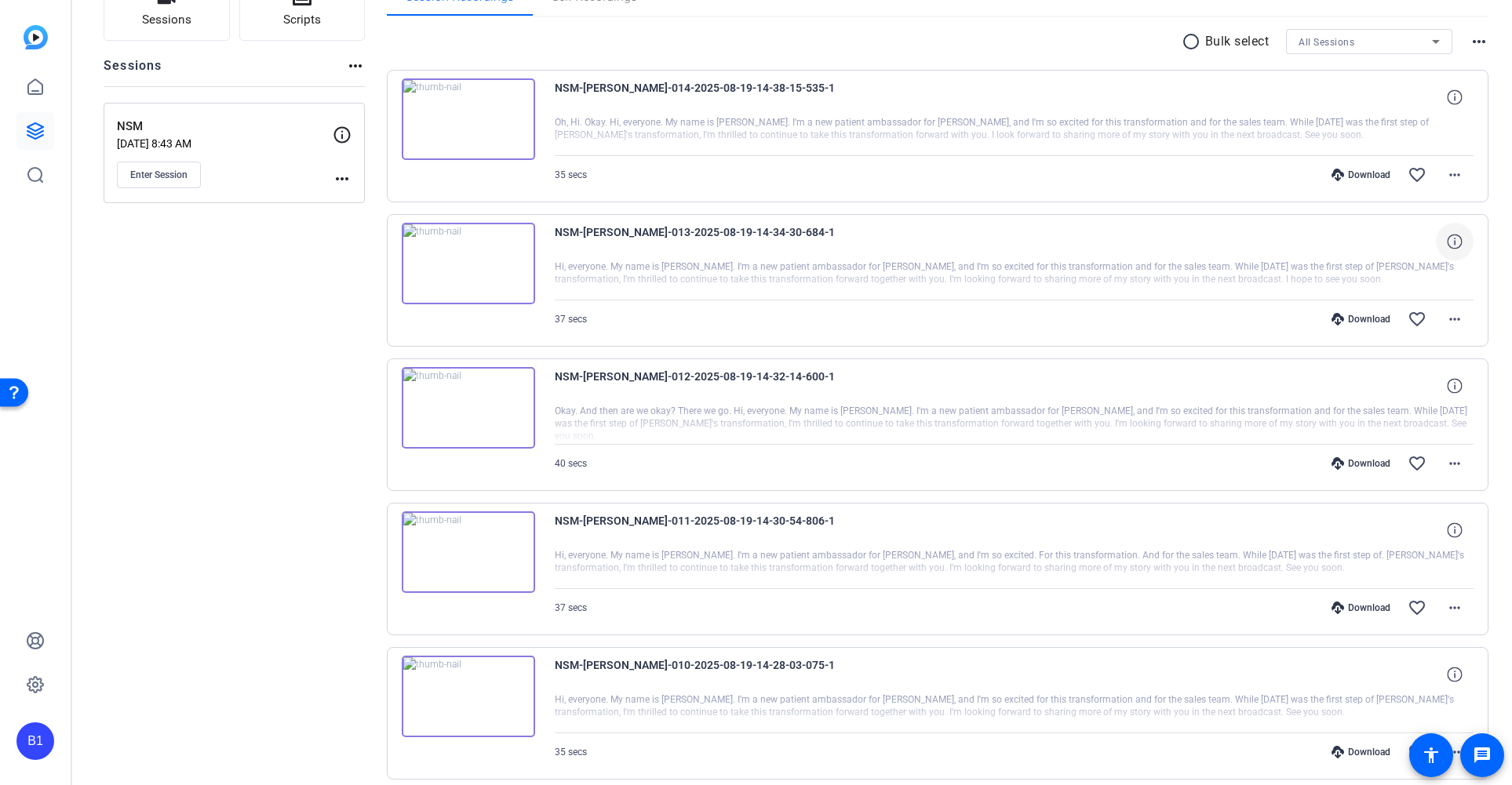
scroll to position [147, 0]
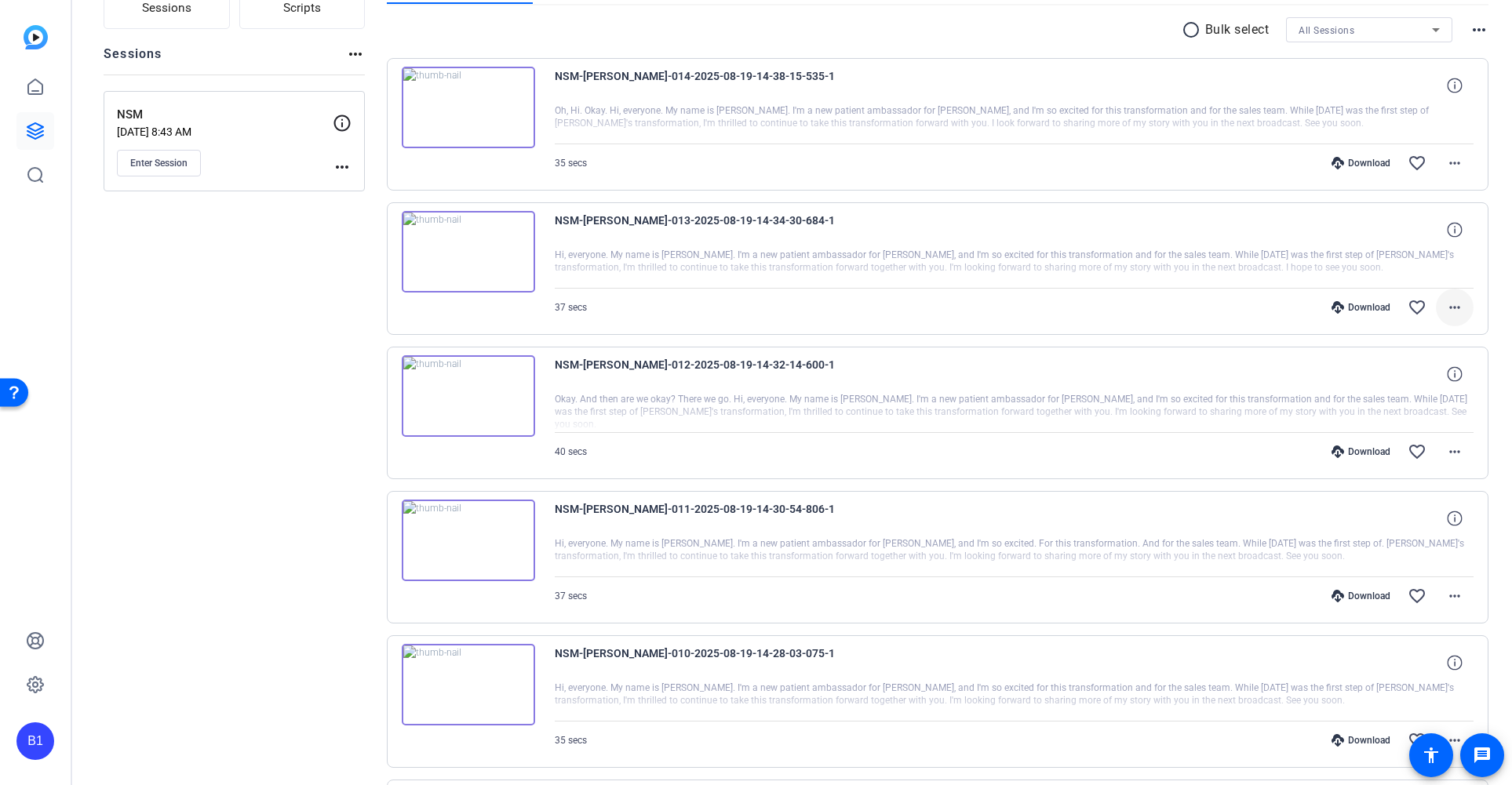
click at [1445, 311] on mat-icon "more_horiz" at bounding box center [1454, 307] width 19 height 19
click at [1432, 382] on span "Download MP4" at bounding box center [1405, 379] width 94 height 19
click at [1449, 445] on mat-icon "more_horiz" at bounding box center [1454, 451] width 19 height 19
click at [1420, 523] on span "Download MP4" at bounding box center [1405, 523] width 94 height 19
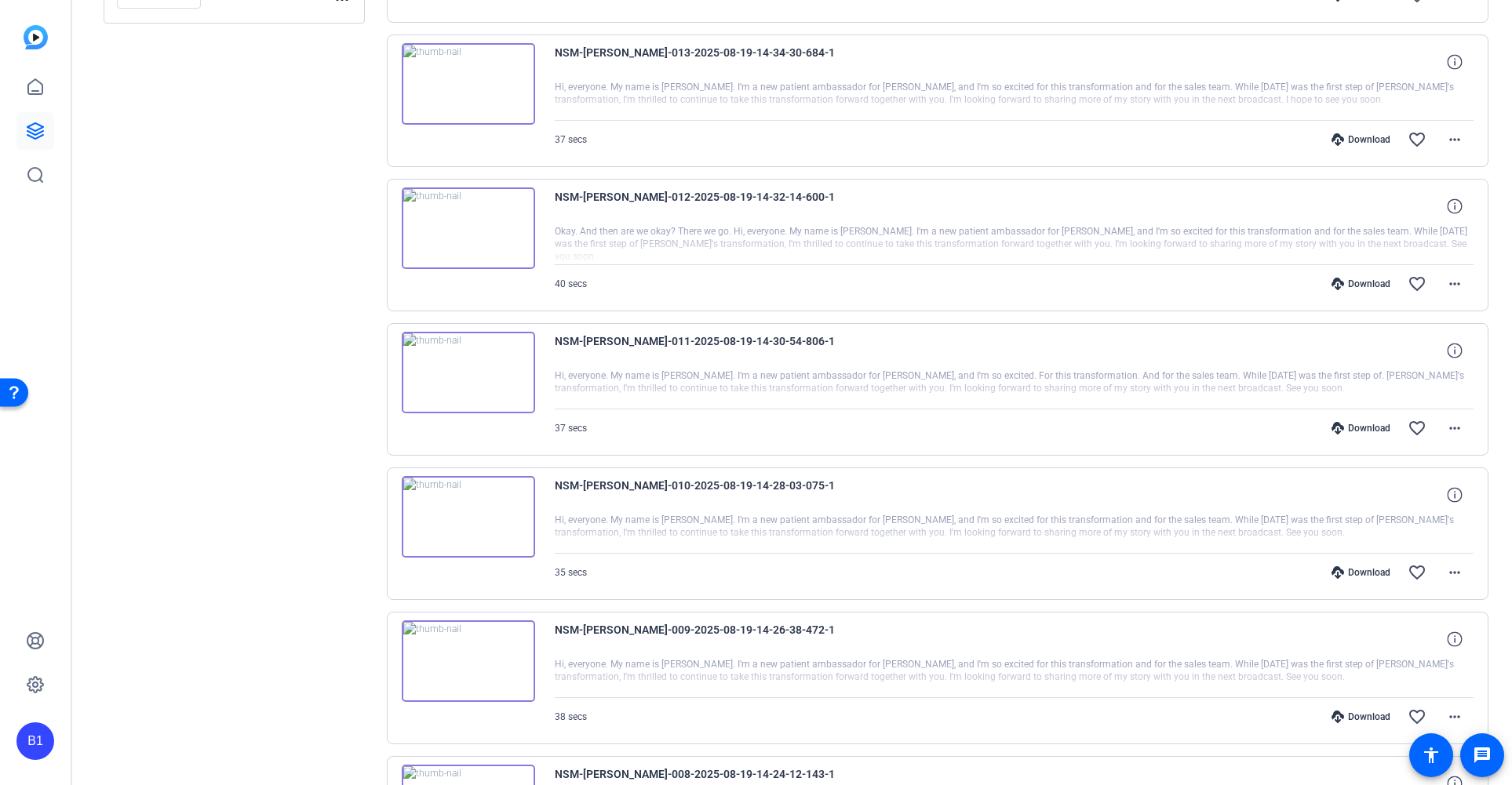
scroll to position [320, 0]
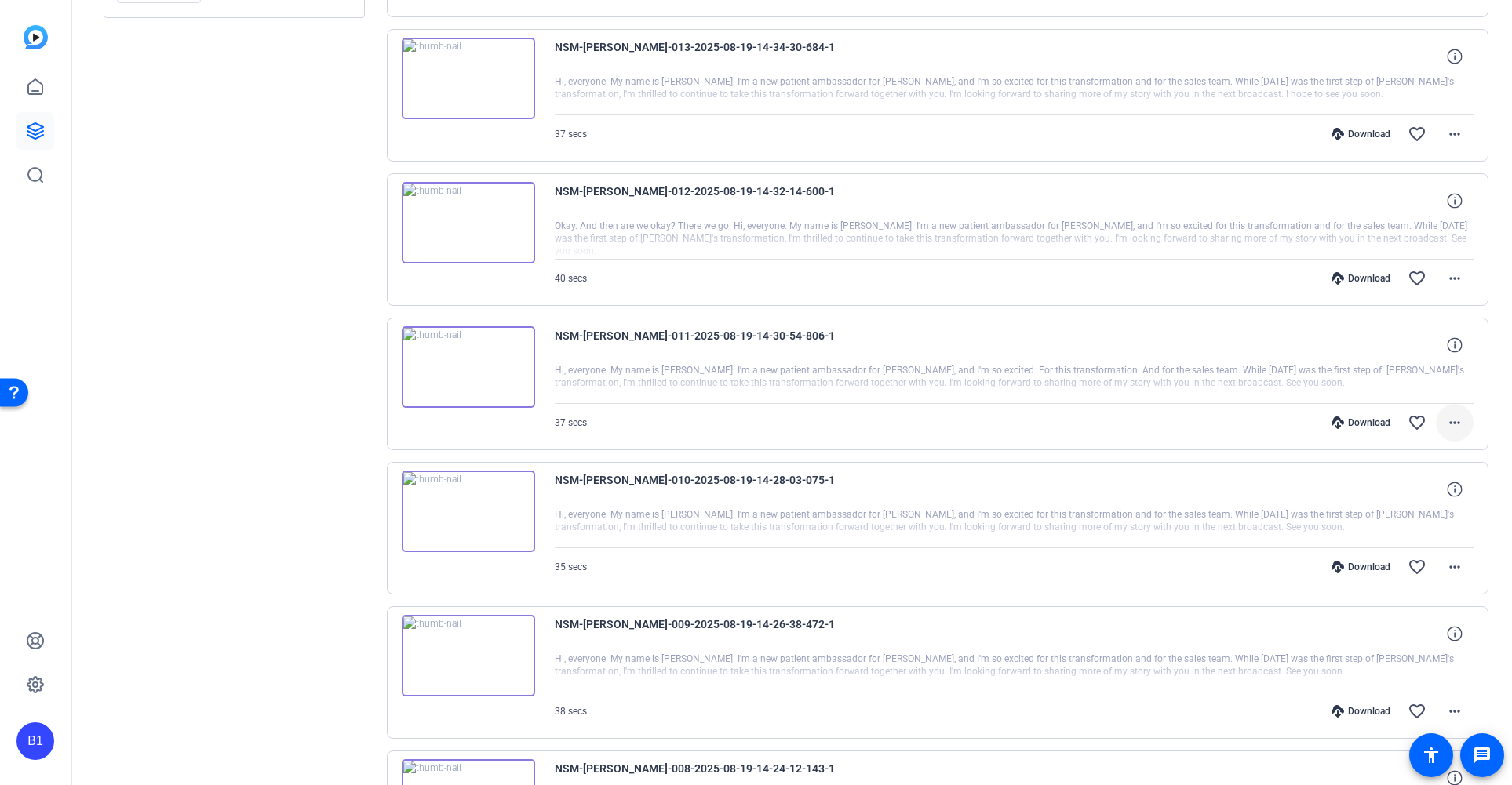
click at [1448, 418] on mat-icon "more_horiz" at bounding box center [1454, 422] width 19 height 19
click at [1430, 490] on span "Download MP4" at bounding box center [1405, 494] width 94 height 19
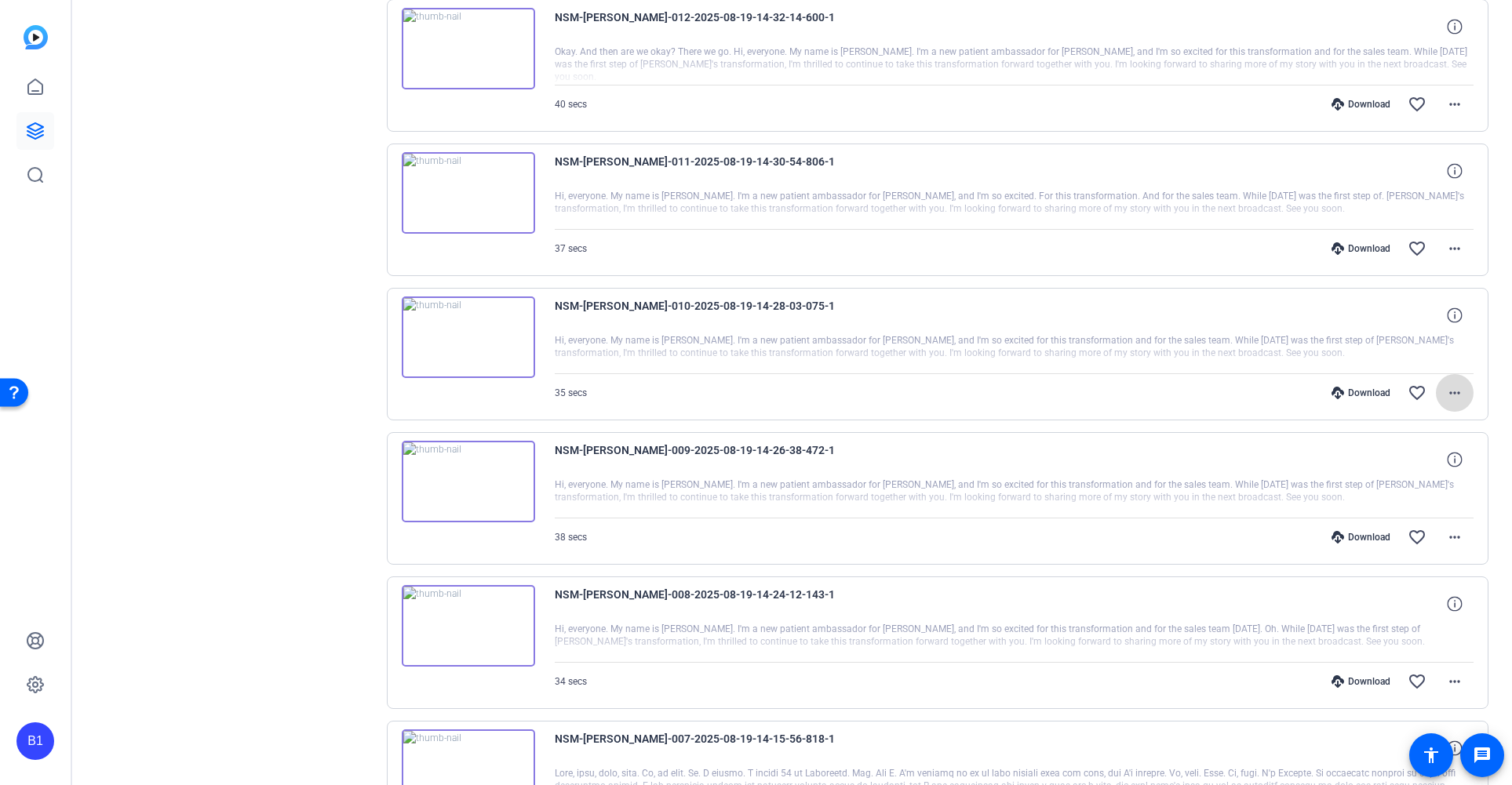
click at [1445, 392] on mat-icon "more_horiz" at bounding box center [1454, 392] width 19 height 19
click at [1415, 469] on span "Download MP4" at bounding box center [1405, 465] width 94 height 19
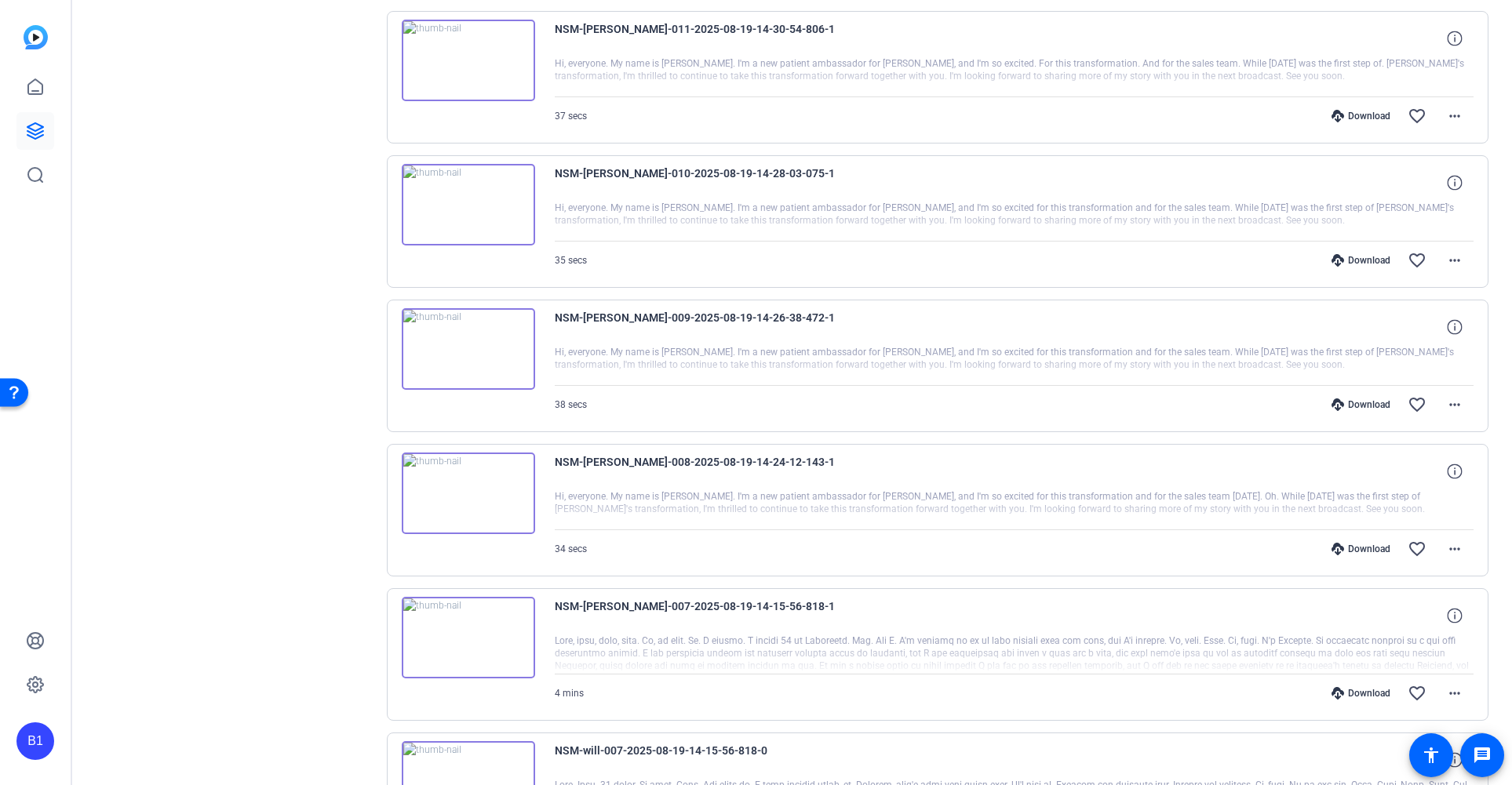
scroll to position [658, 0]
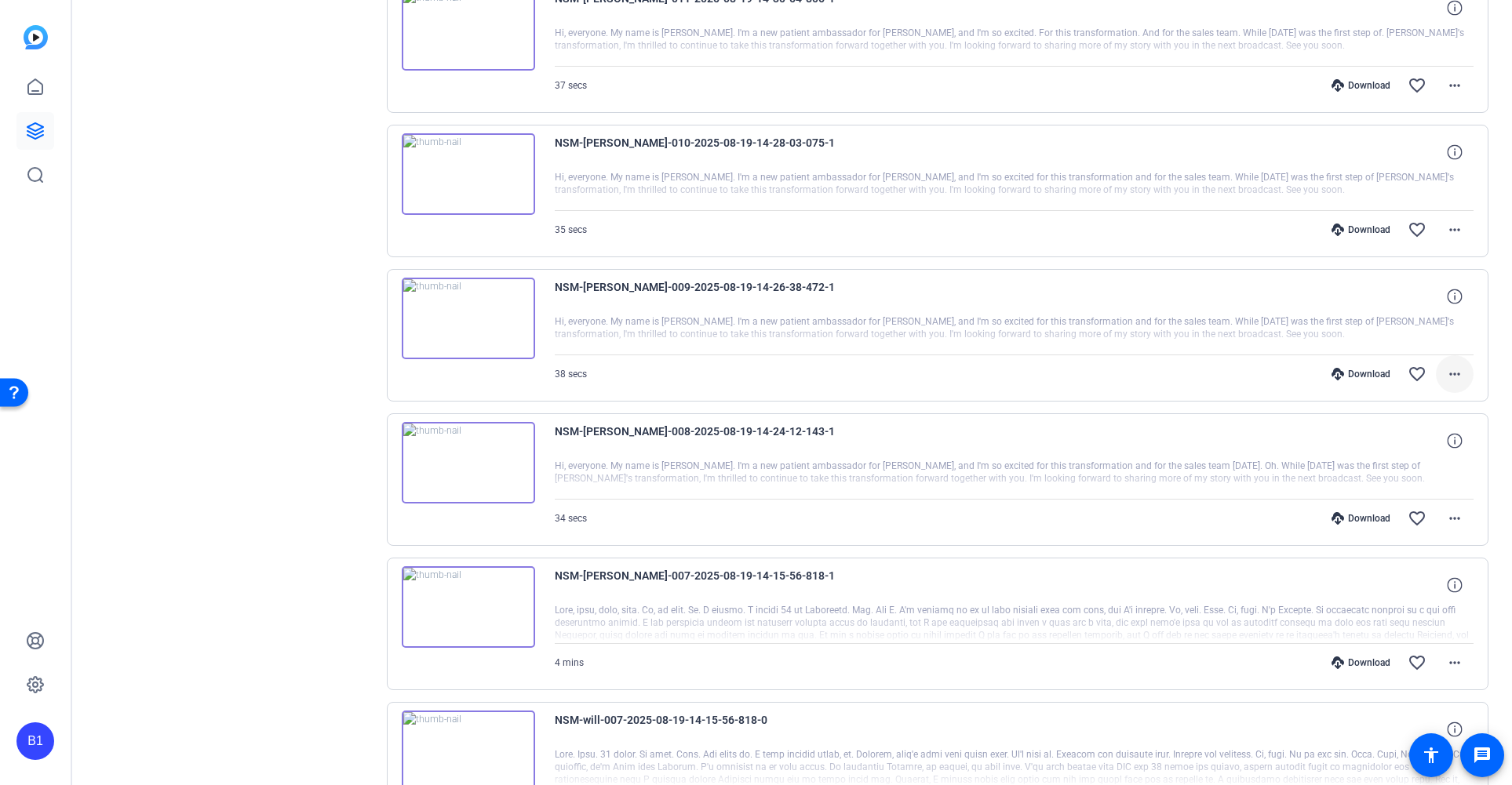
click at [1445, 374] on mat-icon "more_horiz" at bounding box center [1454, 373] width 19 height 19
click at [1432, 450] on span "Download MP4" at bounding box center [1405, 446] width 94 height 19
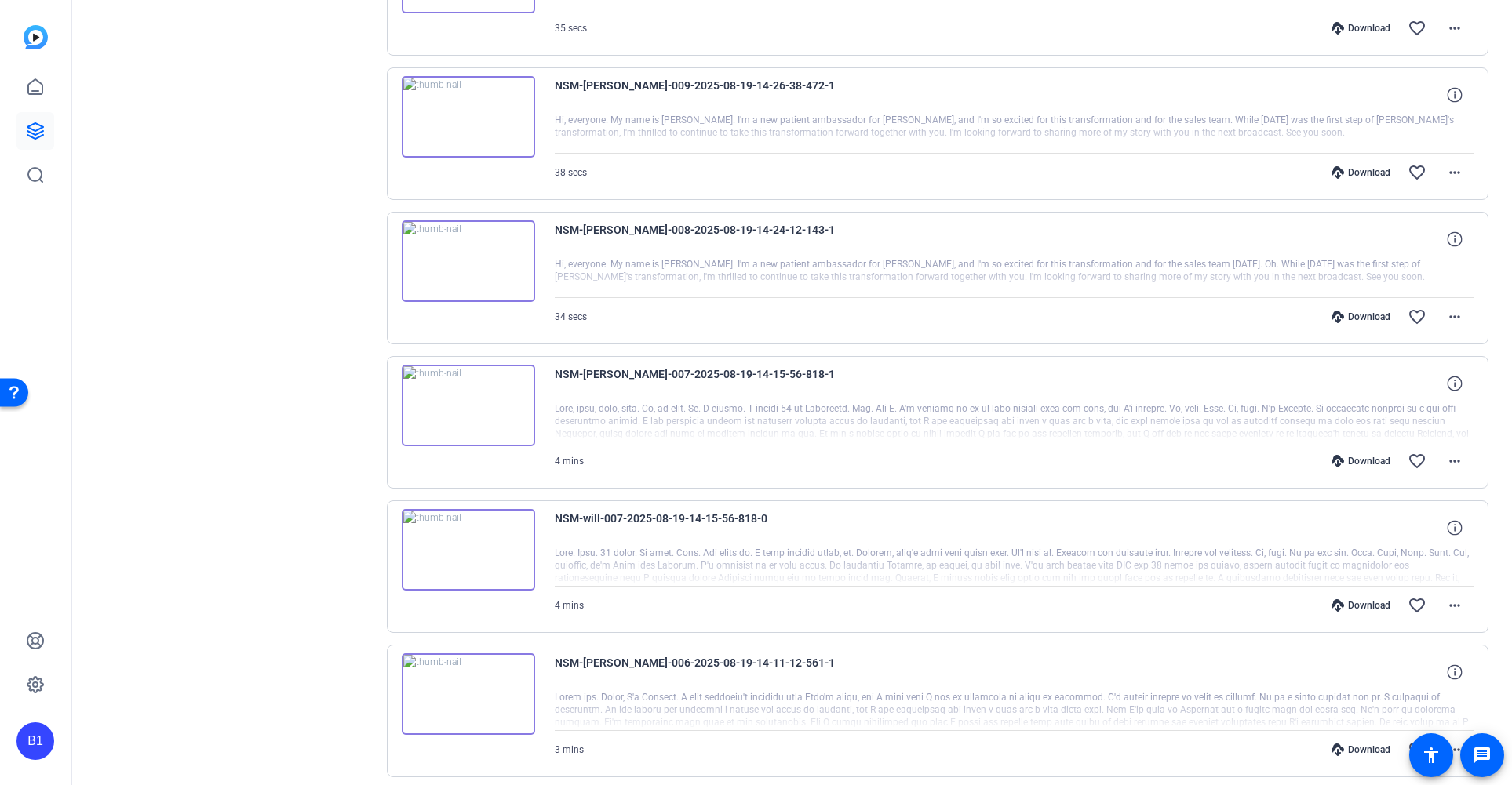
scroll to position [862, 0]
click at [1446, 314] on mat-icon "more_horiz" at bounding box center [1454, 314] width 19 height 19
click at [1424, 378] on span "Download MP4" at bounding box center [1405, 386] width 94 height 19
click at [1455, 317] on mat-icon "more_horiz" at bounding box center [1454, 316] width 19 height 19
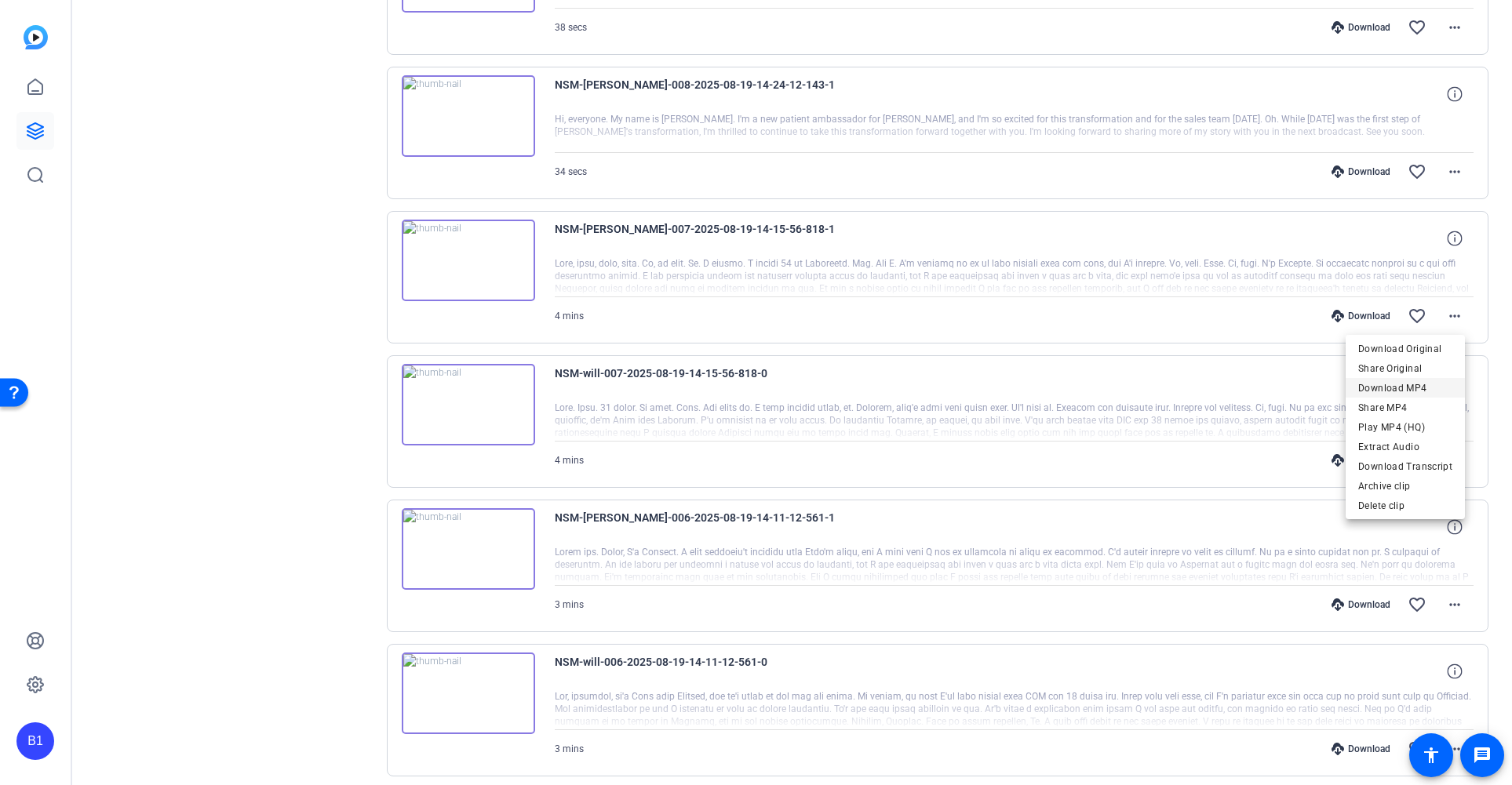
click at [1432, 387] on span "Download MP4" at bounding box center [1405, 388] width 94 height 19
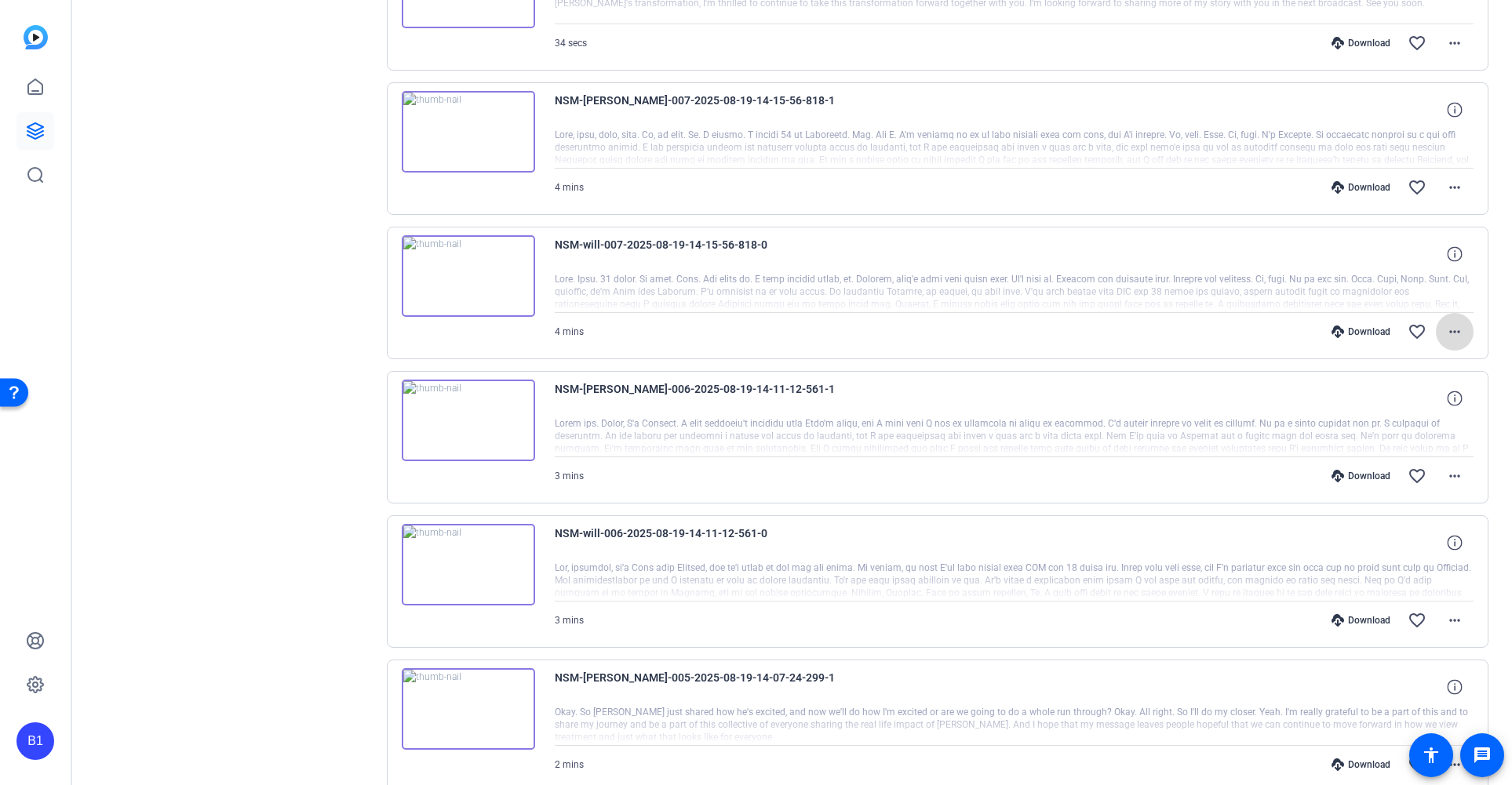
click at [1452, 332] on mat-icon "more_horiz" at bounding box center [1454, 331] width 19 height 19
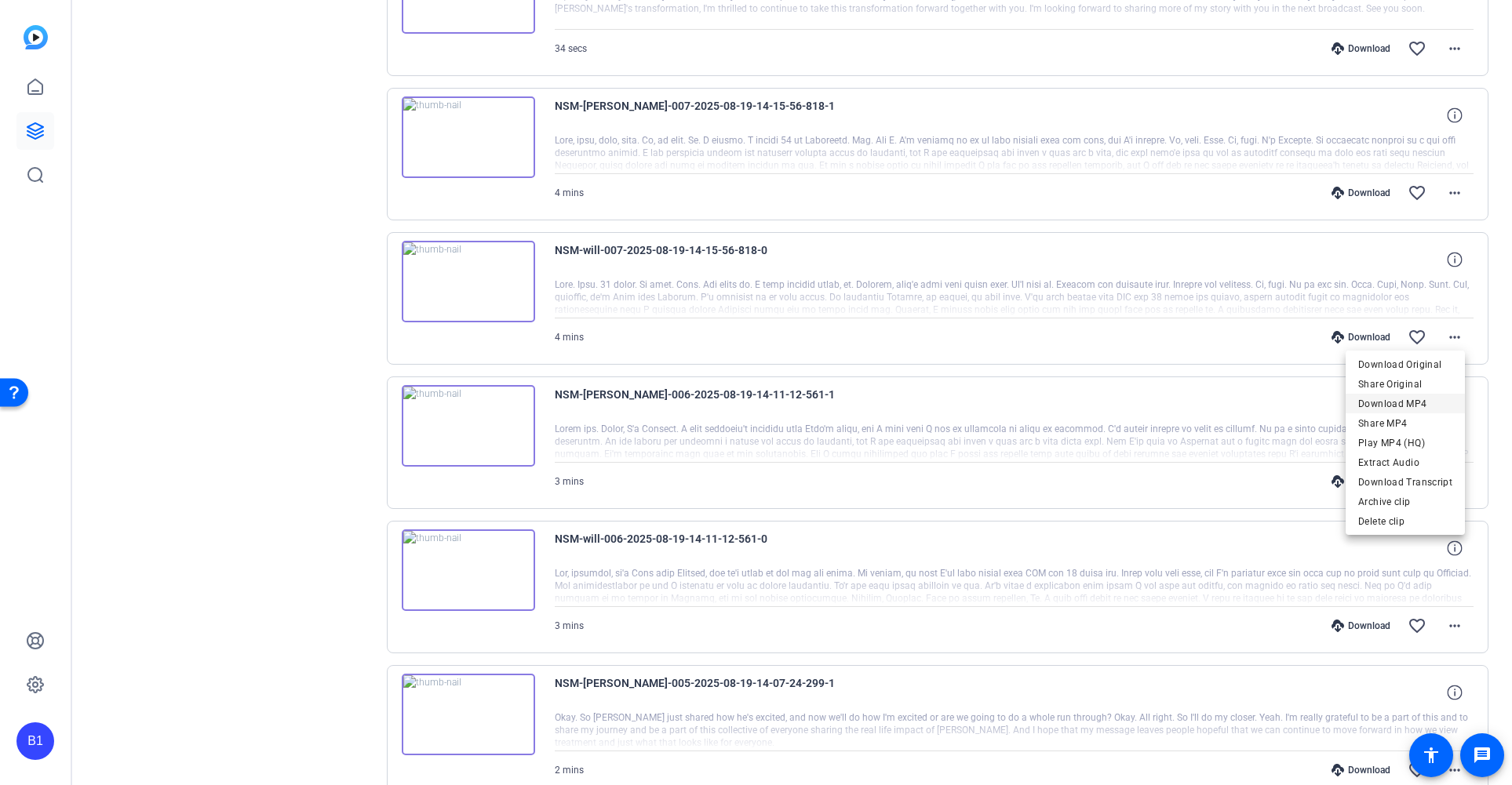
click at [1423, 400] on span "Download MP4" at bounding box center [1405, 403] width 94 height 19
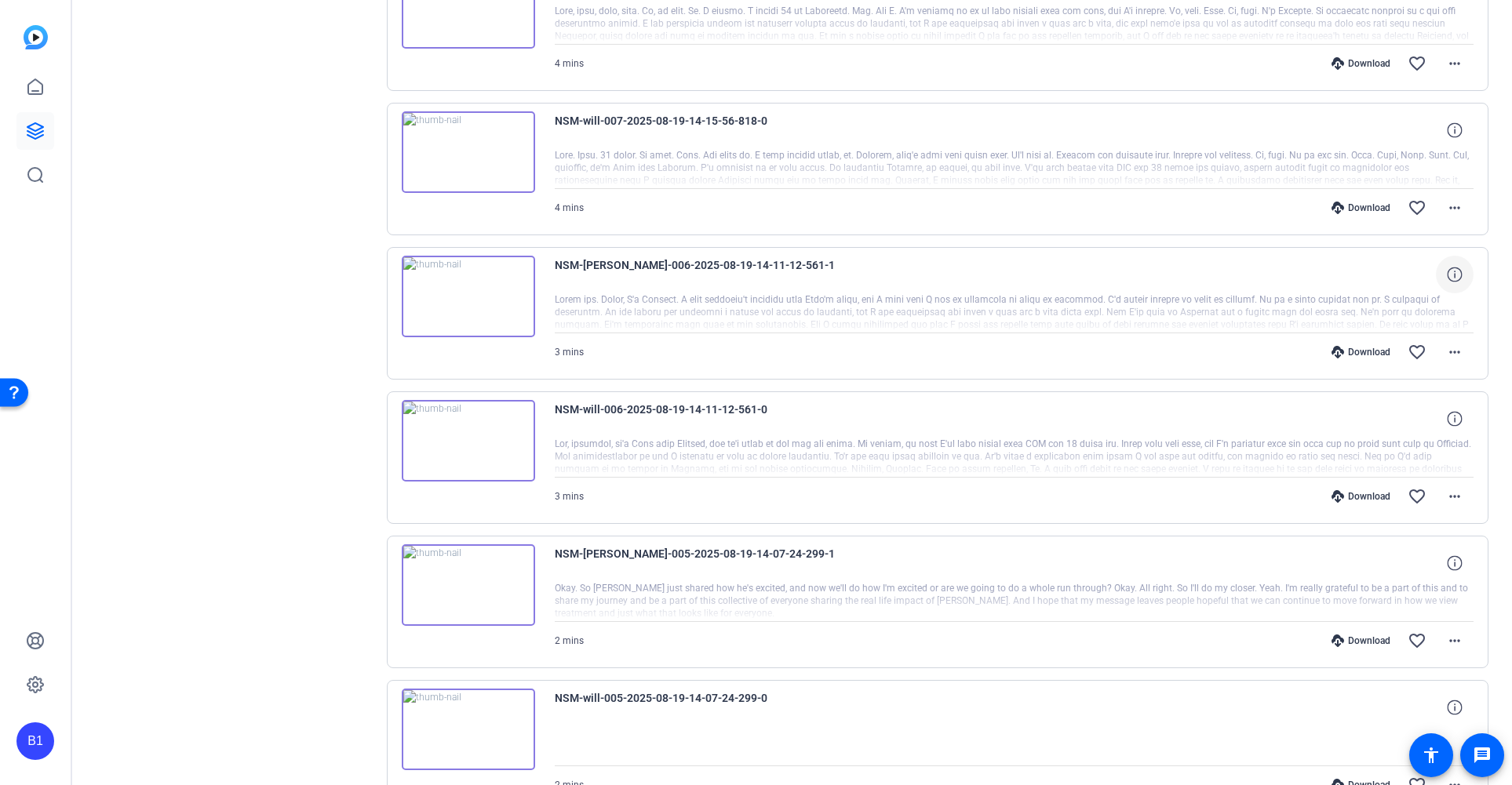
scroll to position [1260, 0]
click at [1446, 351] on mat-icon "more_horiz" at bounding box center [1454, 349] width 19 height 19
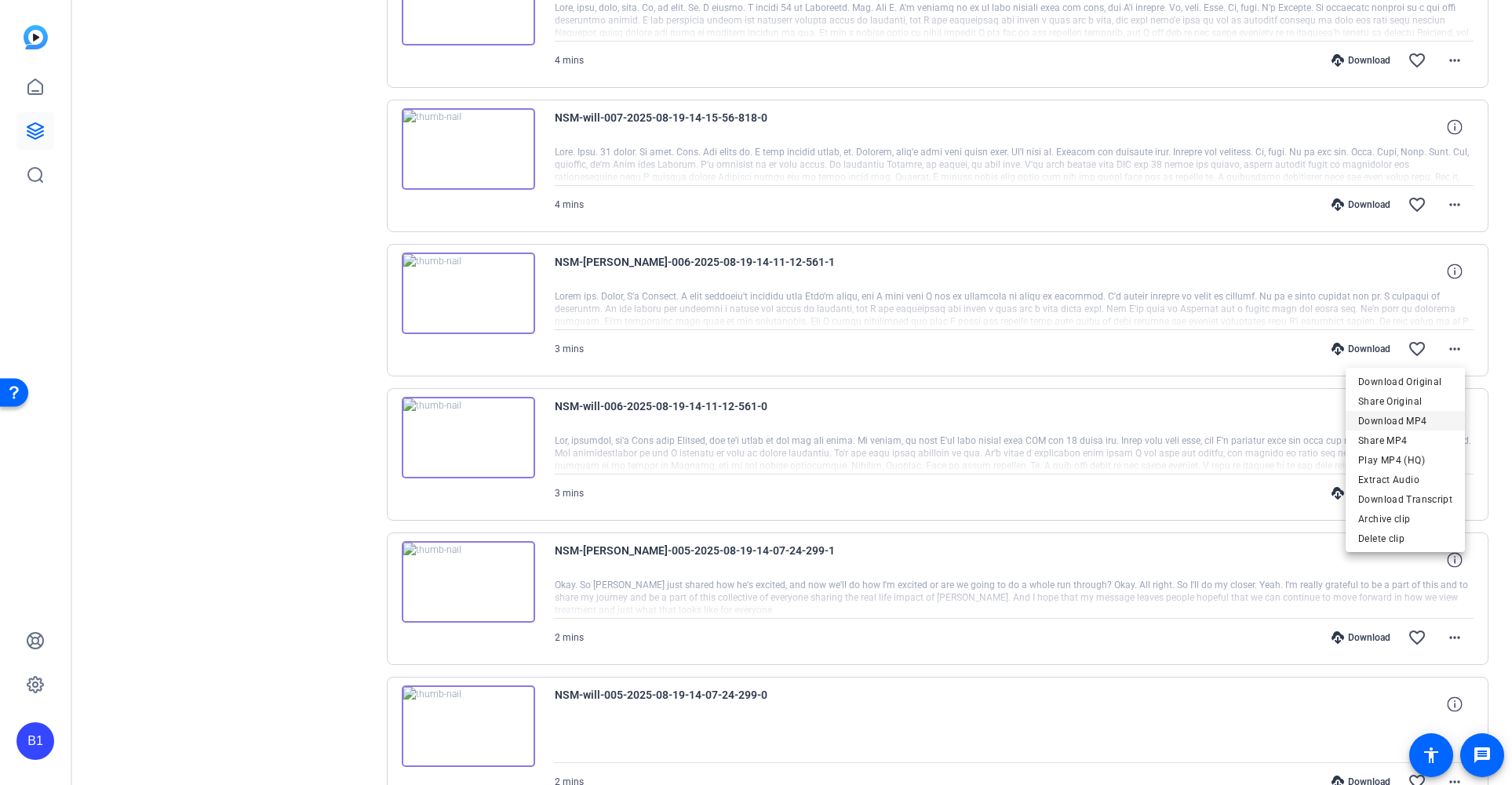
click at [1428, 413] on span "Download MP4" at bounding box center [1405, 421] width 94 height 19
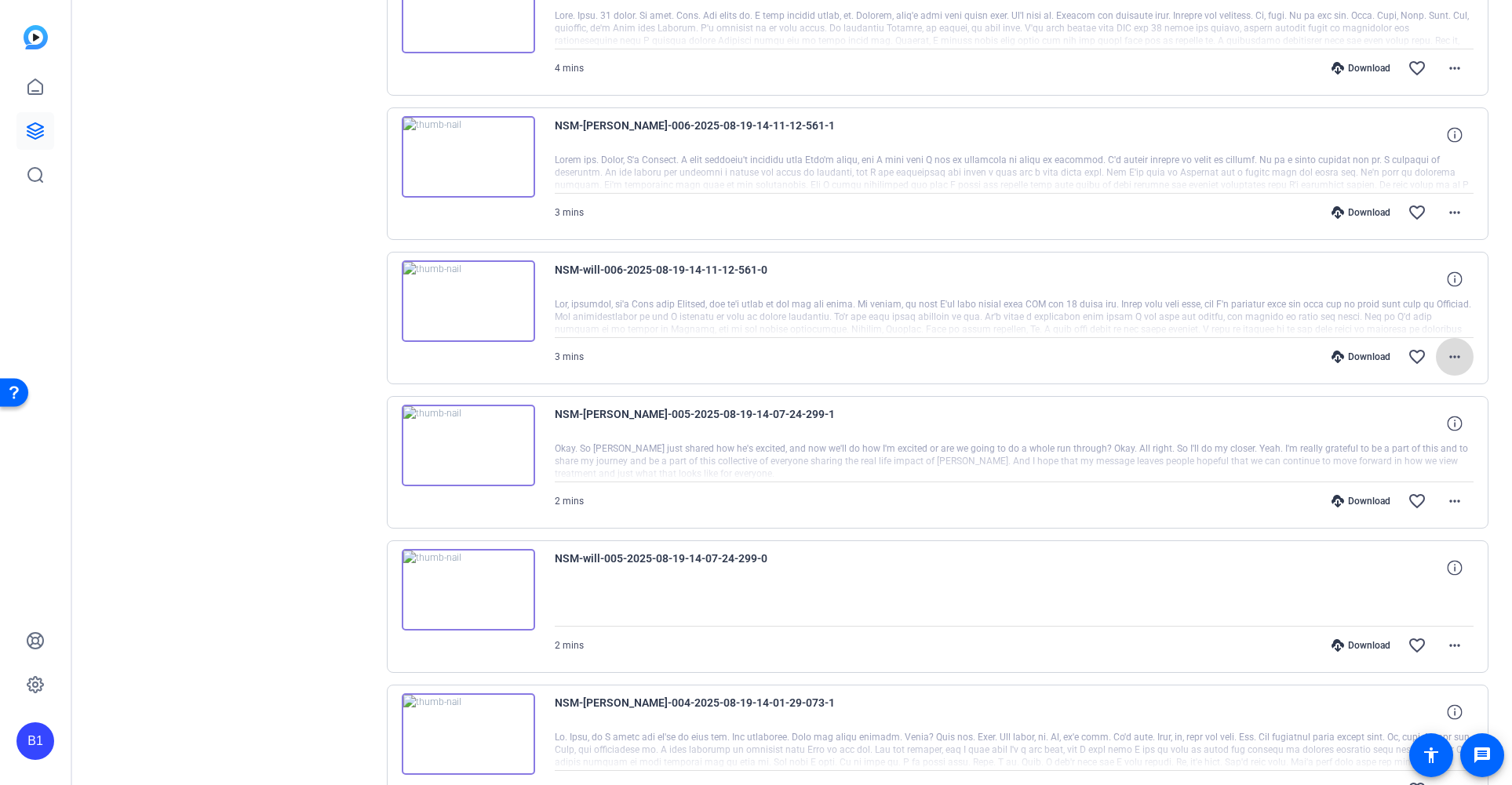
click at [1445, 361] on mat-icon "more_horiz" at bounding box center [1454, 356] width 19 height 19
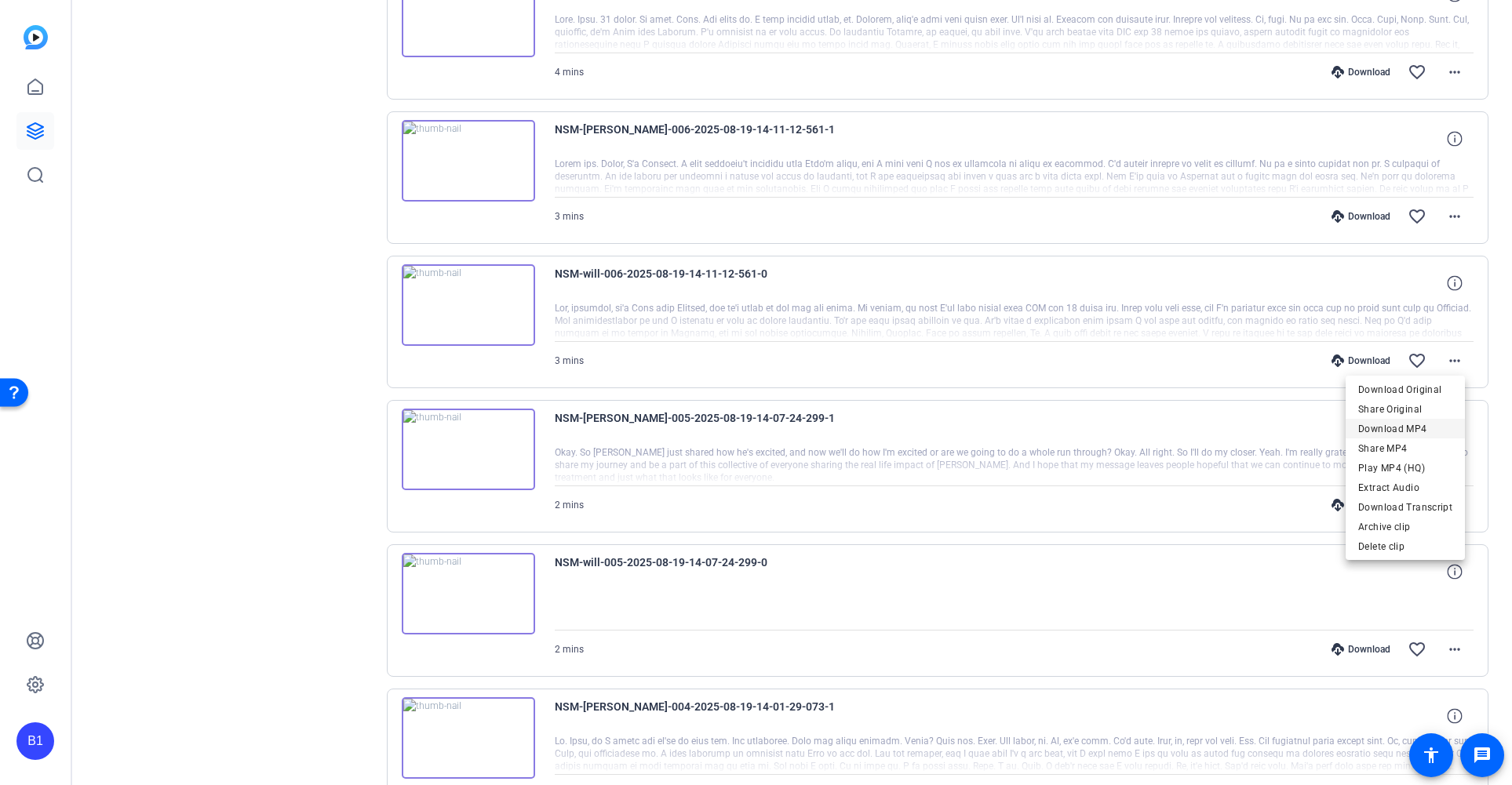
click at [1419, 425] on span "Download MP4" at bounding box center [1405, 429] width 94 height 19
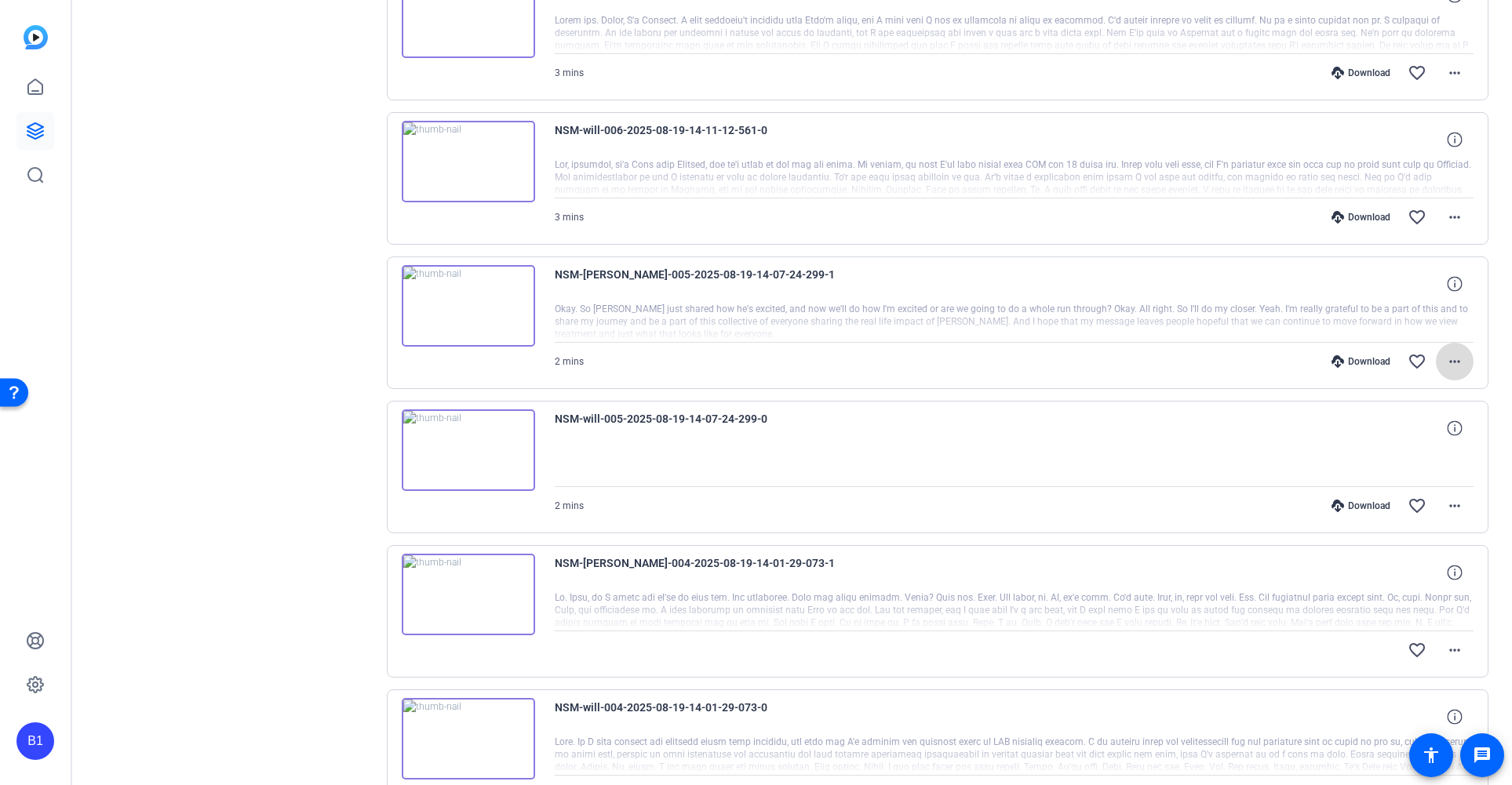
click at [1445, 361] on mat-icon "more_horiz" at bounding box center [1454, 361] width 19 height 19
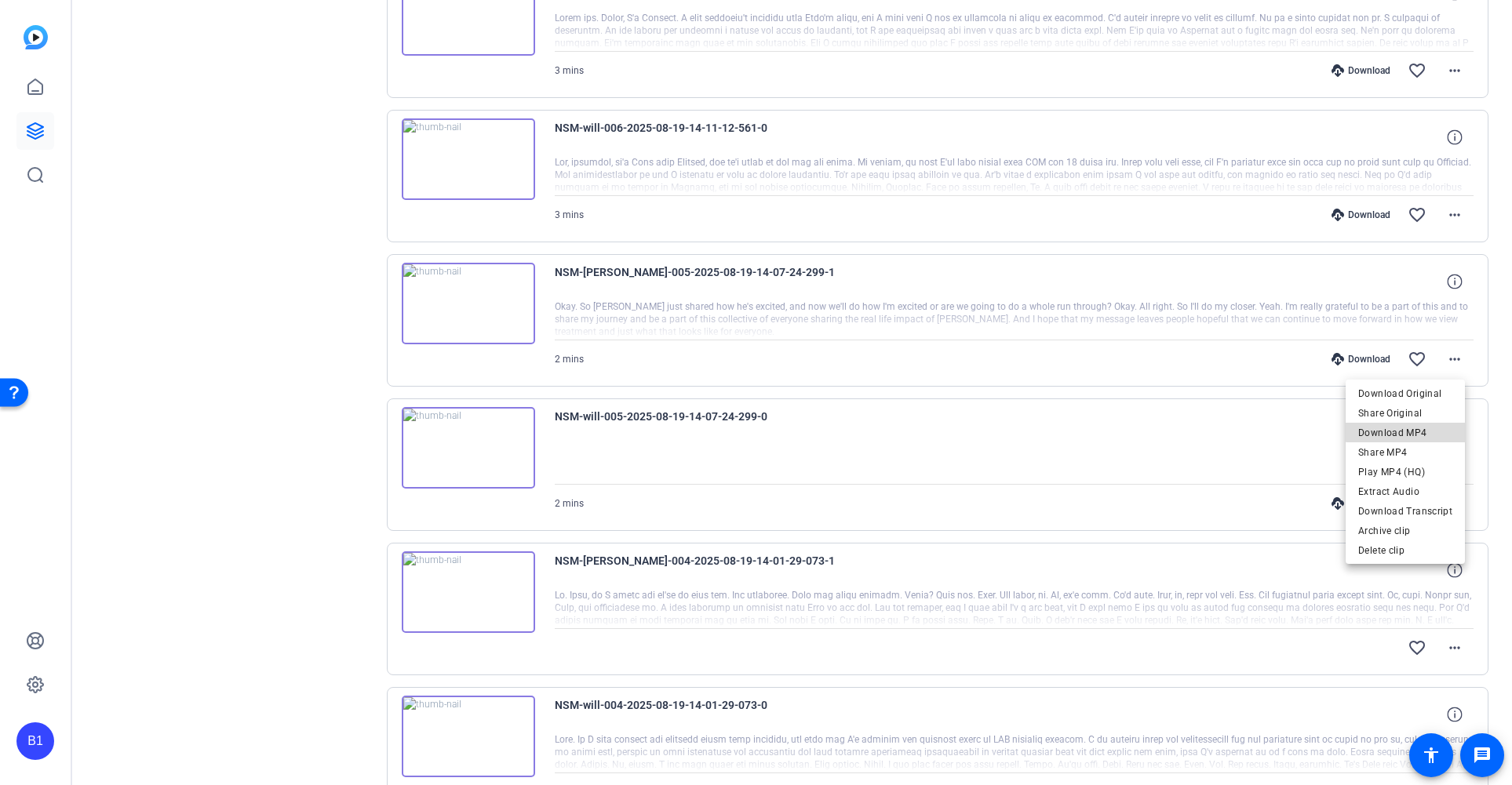
click at [1411, 427] on span "Download MP4" at bounding box center [1405, 432] width 94 height 19
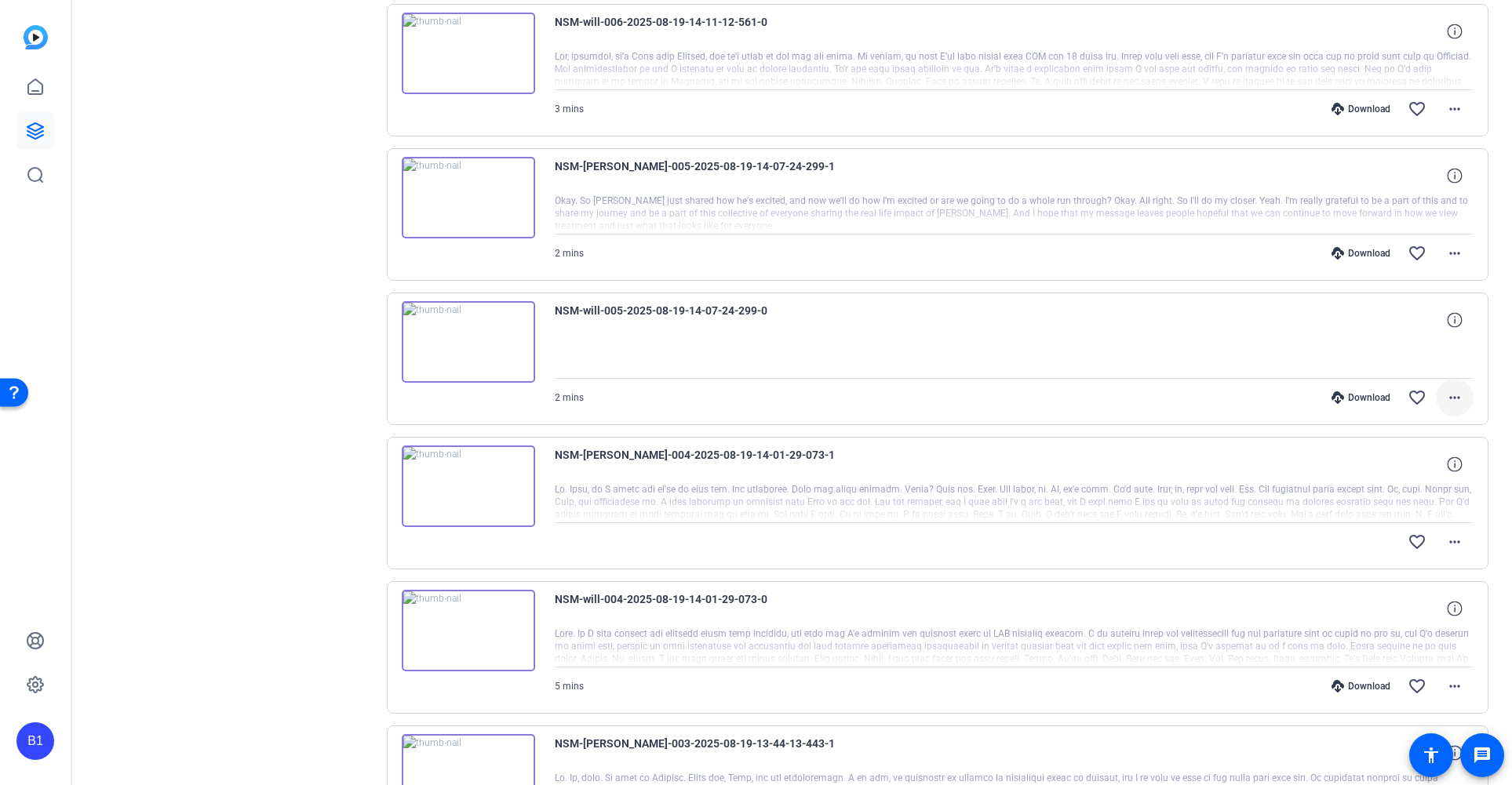
click at [1445, 401] on mat-icon "more_horiz" at bounding box center [1454, 397] width 19 height 19
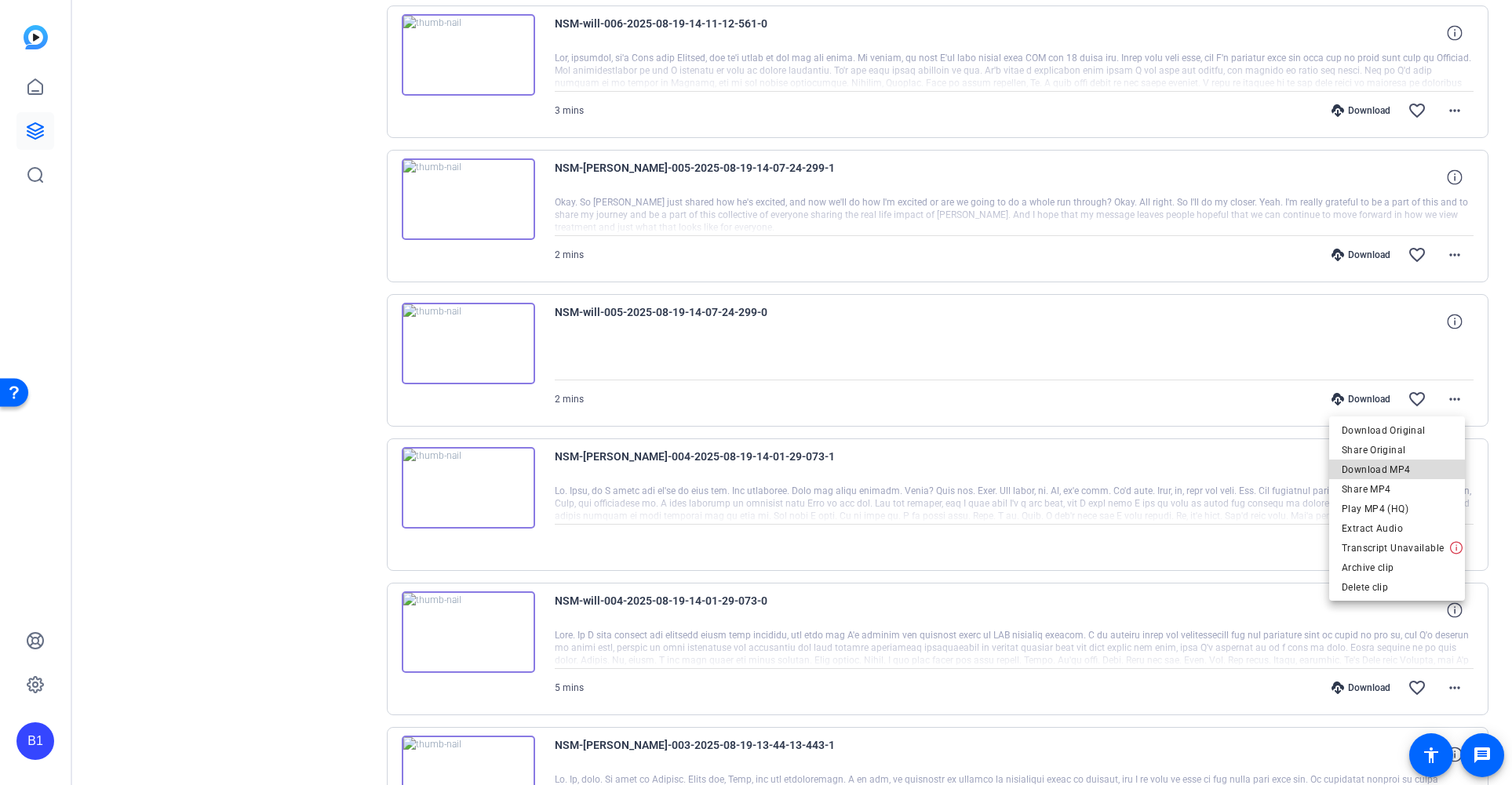
click at [1400, 466] on span "Download MP4" at bounding box center [1397, 469] width 111 height 19
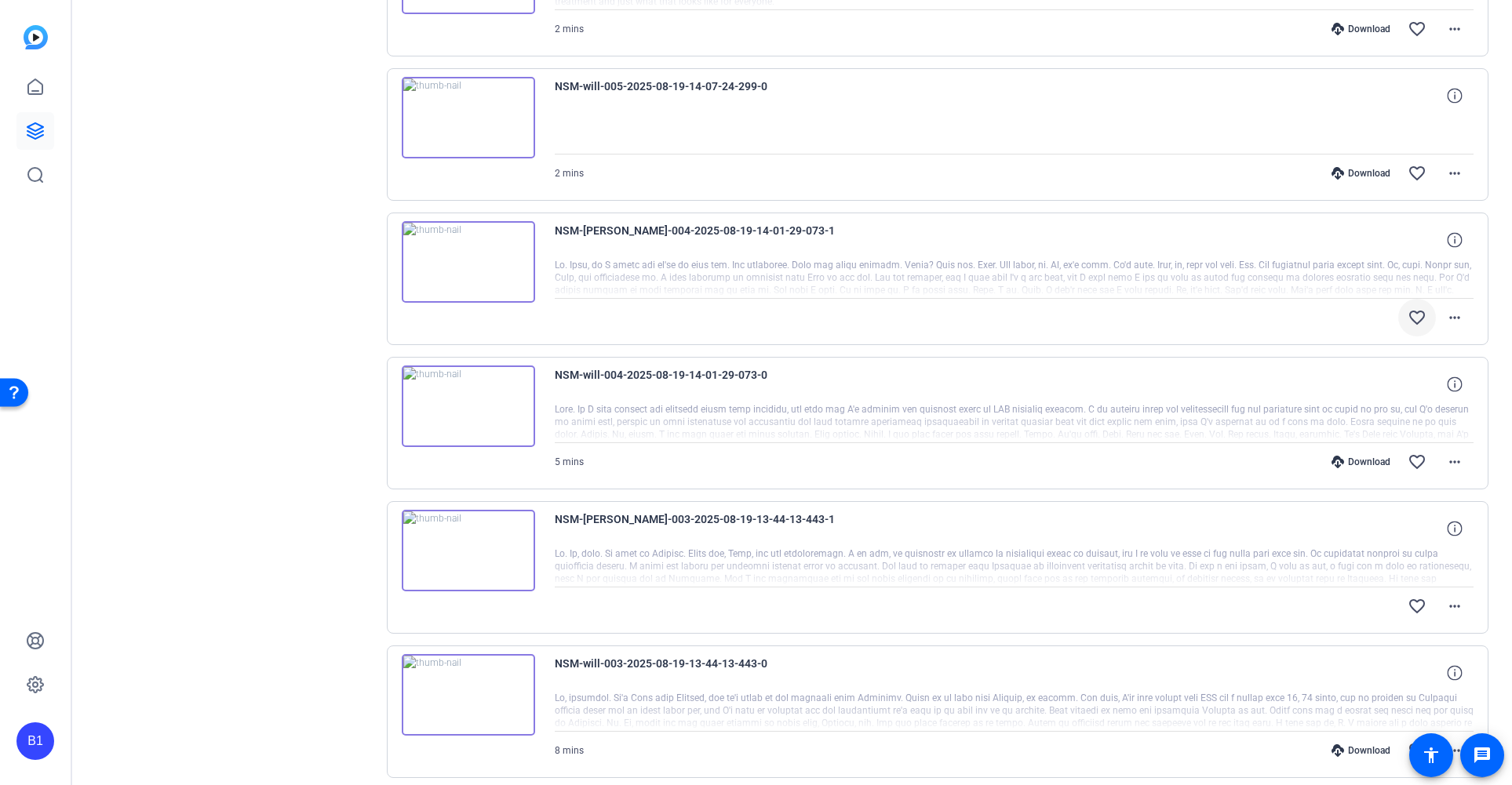
scroll to position [1871, 0]
click at [1445, 314] on mat-icon "more_horiz" at bounding box center [1454, 316] width 19 height 19
click at [1236, 320] on div at bounding box center [756, 392] width 1512 height 785
click at [1447, 314] on mat-icon "more_horiz" at bounding box center [1454, 316] width 19 height 19
click at [1248, 332] on div at bounding box center [756, 392] width 1512 height 785
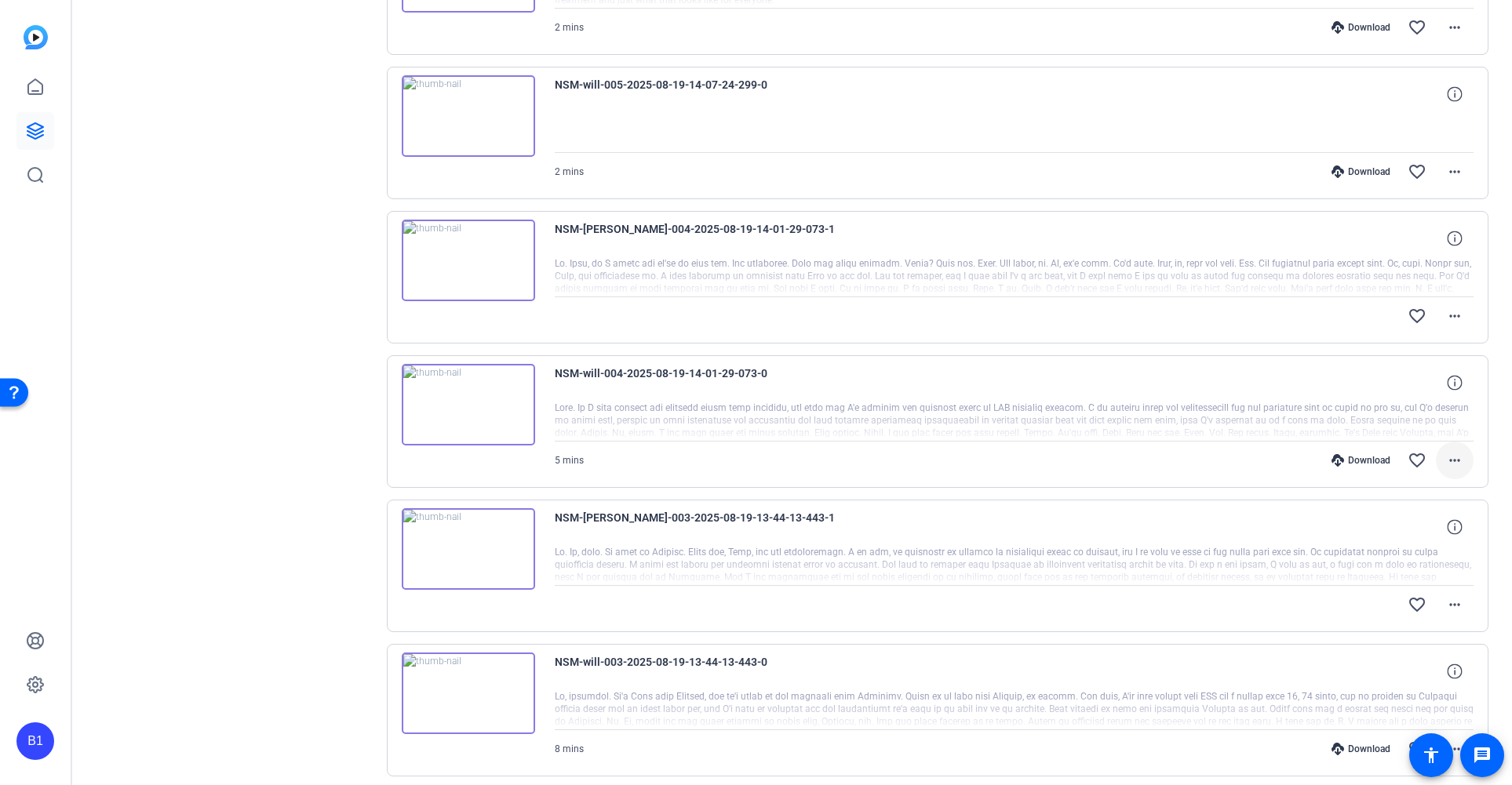
click at [1445, 460] on mat-icon "more_horiz" at bounding box center [1454, 460] width 19 height 19
click at [1415, 531] on span "Download MP4" at bounding box center [1405, 532] width 94 height 19
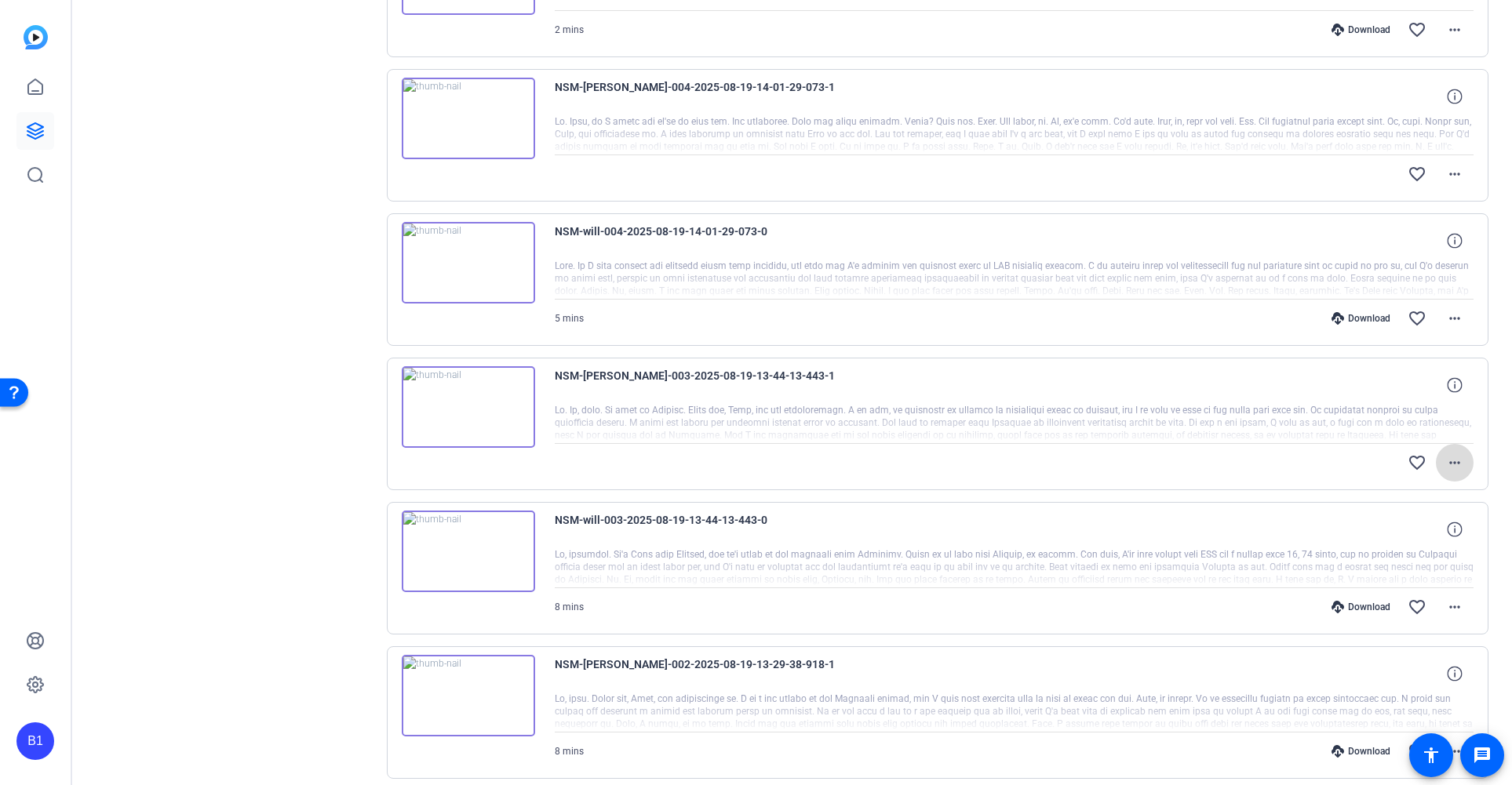
click at [1449, 467] on mat-icon "more_horiz" at bounding box center [1454, 462] width 19 height 19
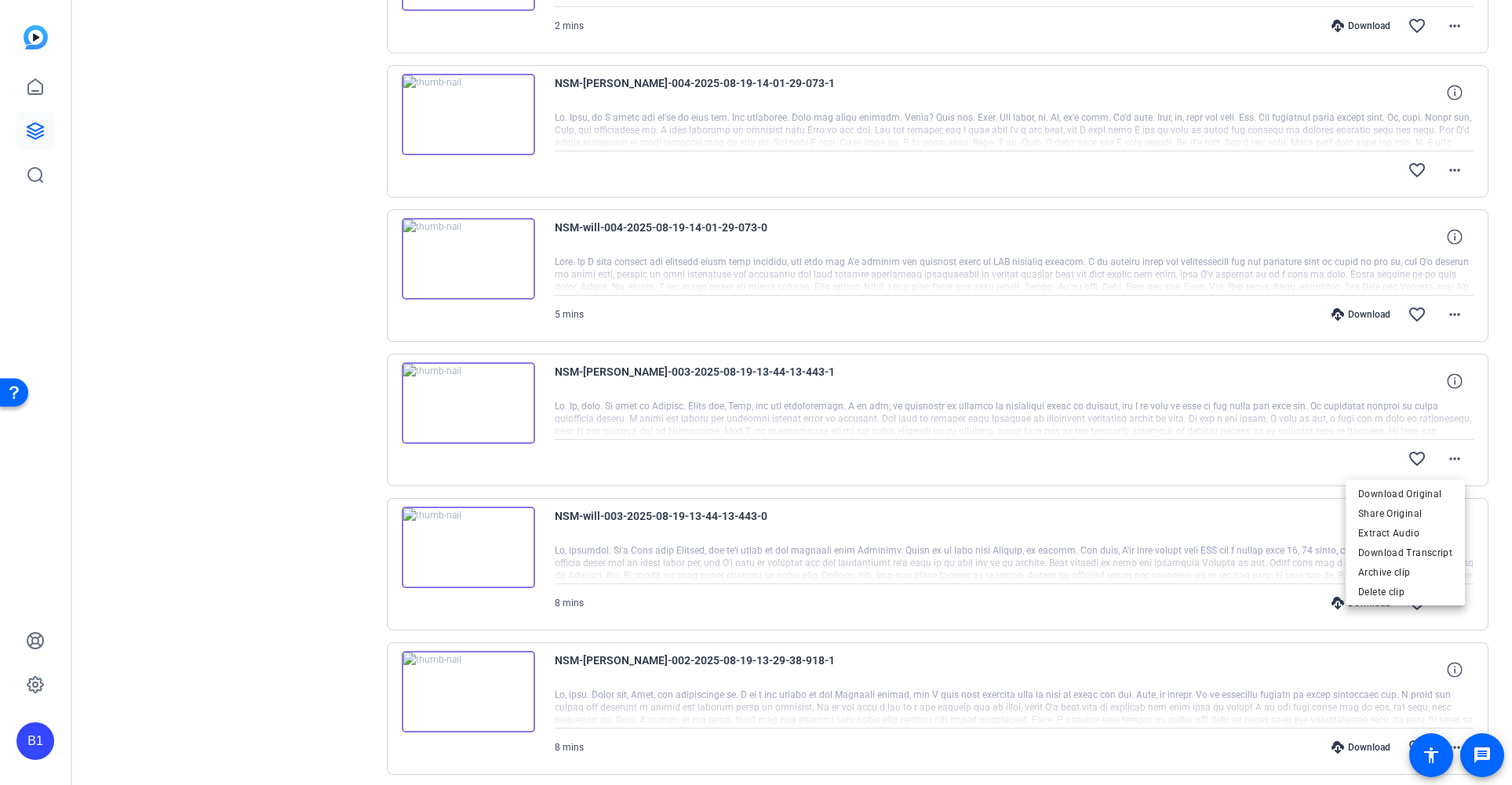
click at [1220, 437] on div at bounding box center [756, 392] width 1512 height 785
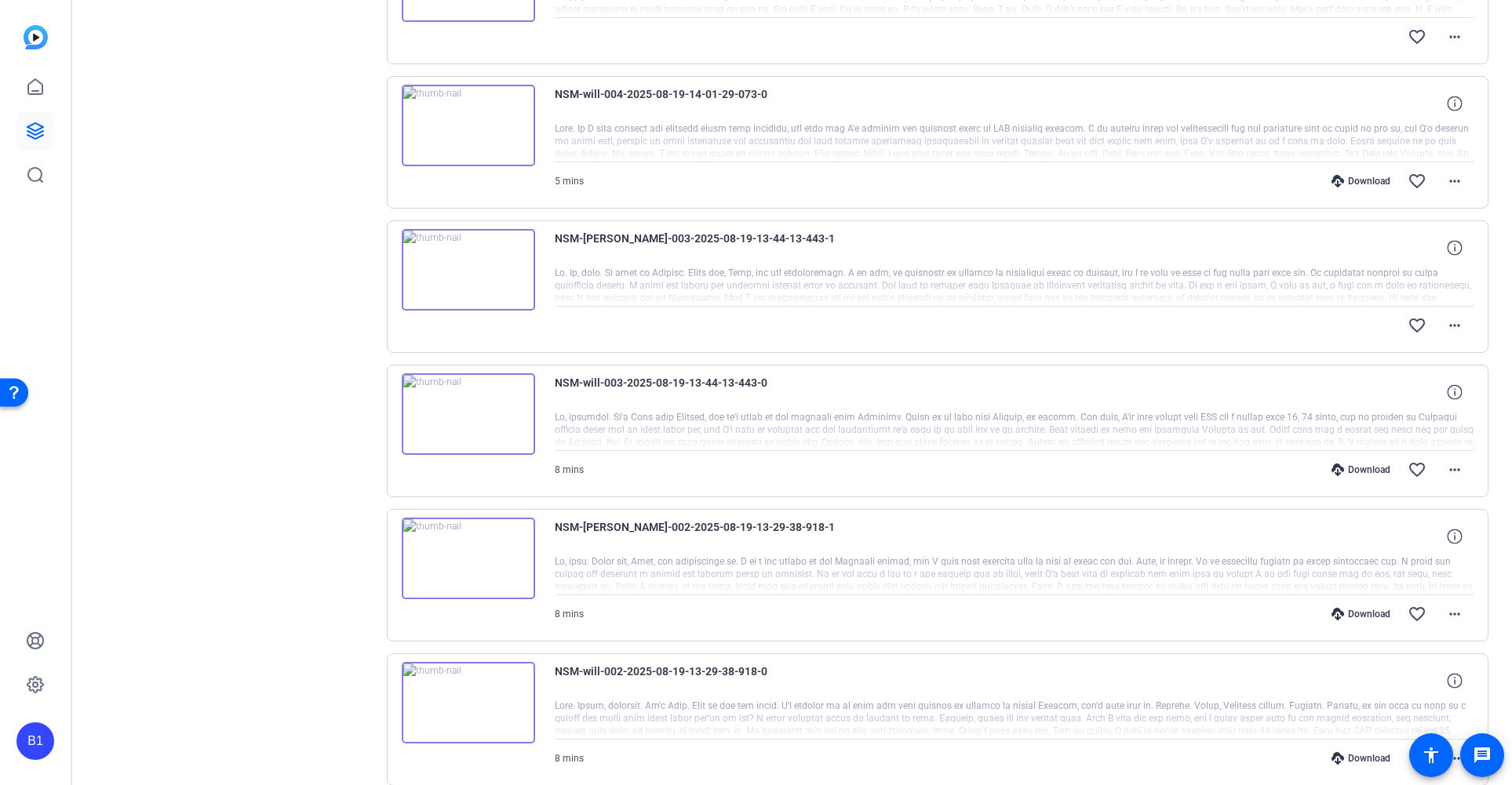
scroll to position [2155, 0]
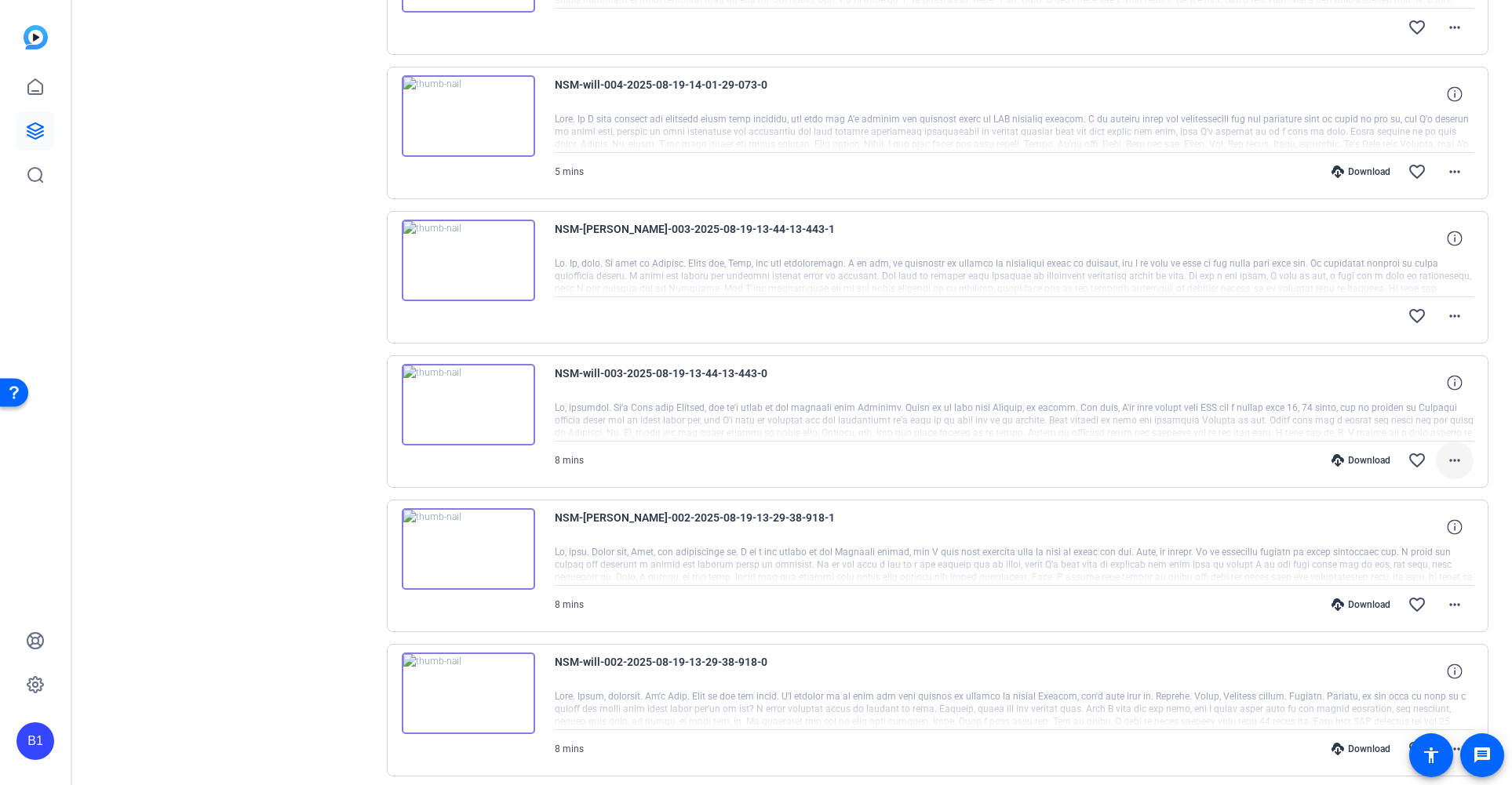
click at [1447, 461] on mat-icon "more_horiz" at bounding box center [1454, 460] width 19 height 19
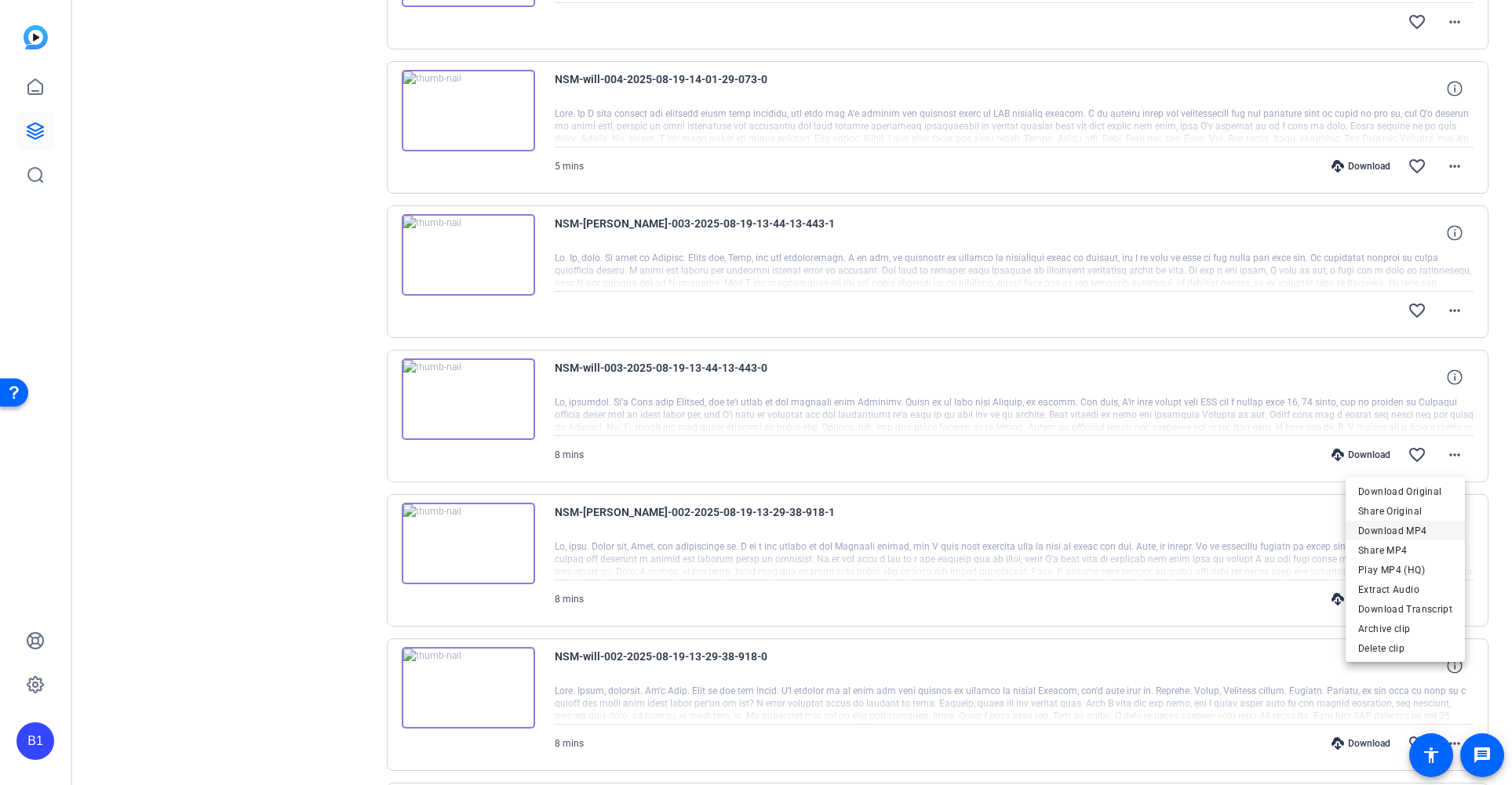
click at [1416, 524] on span "Download MP4" at bounding box center [1405, 531] width 94 height 19
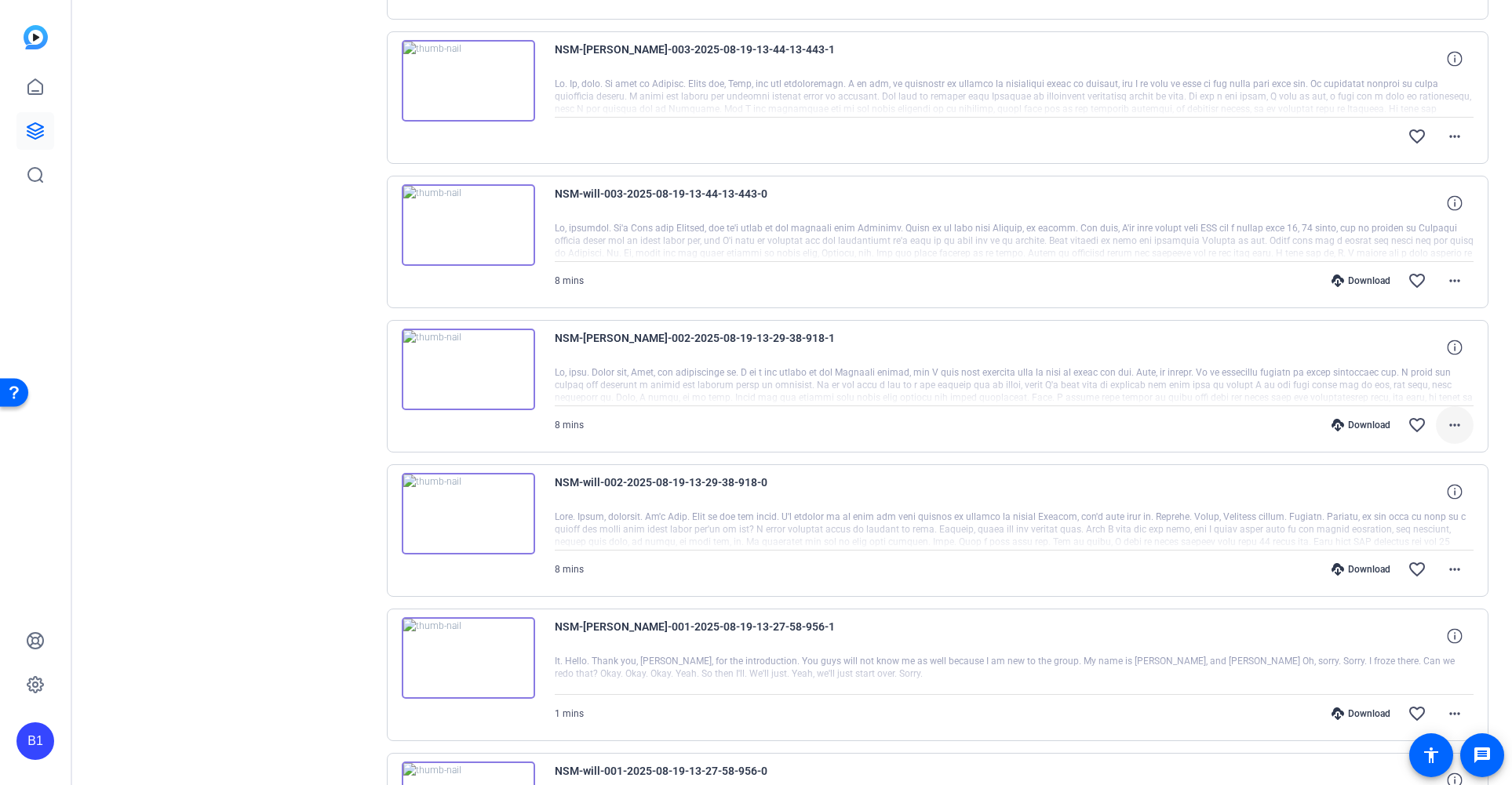
click at [1445, 433] on mat-icon "more_horiz" at bounding box center [1454, 425] width 19 height 19
click at [1415, 492] on span "Download MP4" at bounding box center [1405, 496] width 94 height 19
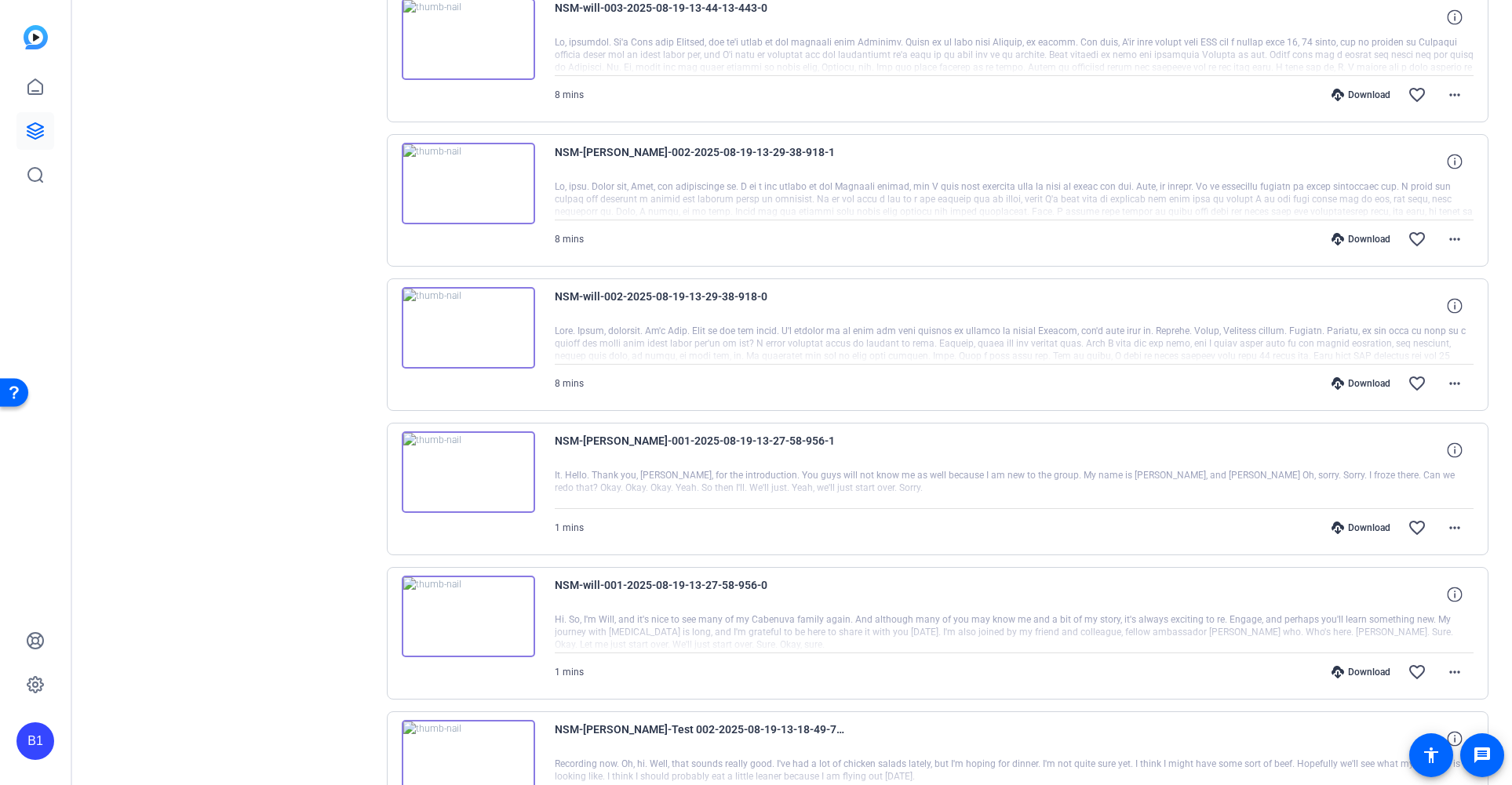
scroll to position [2537, 0]
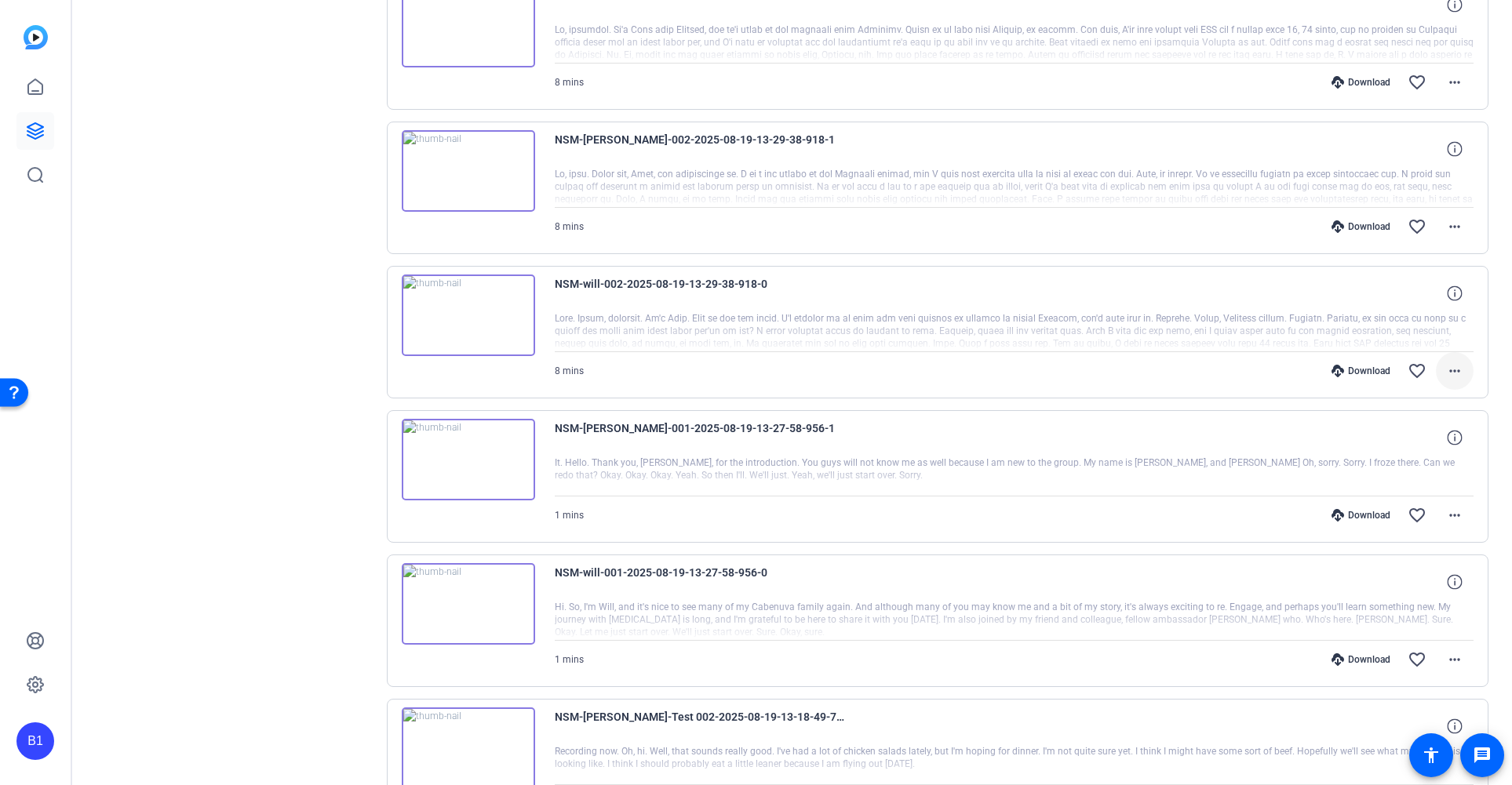
click at [1453, 371] on mat-icon "more_horiz" at bounding box center [1454, 370] width 19 height 19
click at [1426, 433] on span "Download MP4" at bounding box center [1405, 442] width 94 height 19
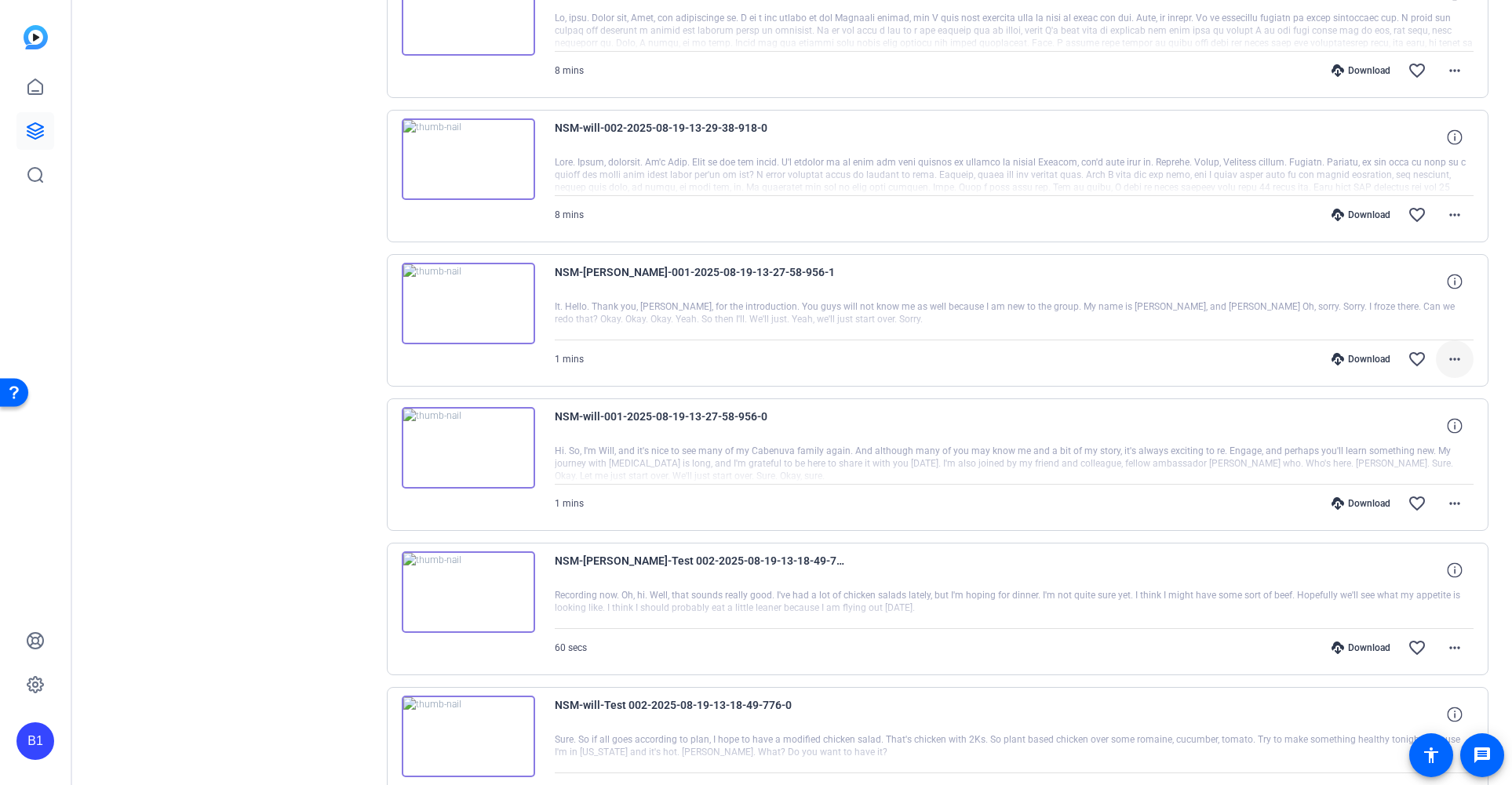
click at [1447, 364] on mat-icon "more_horiz" at bounding box center [1454, 358] width 19 height 19
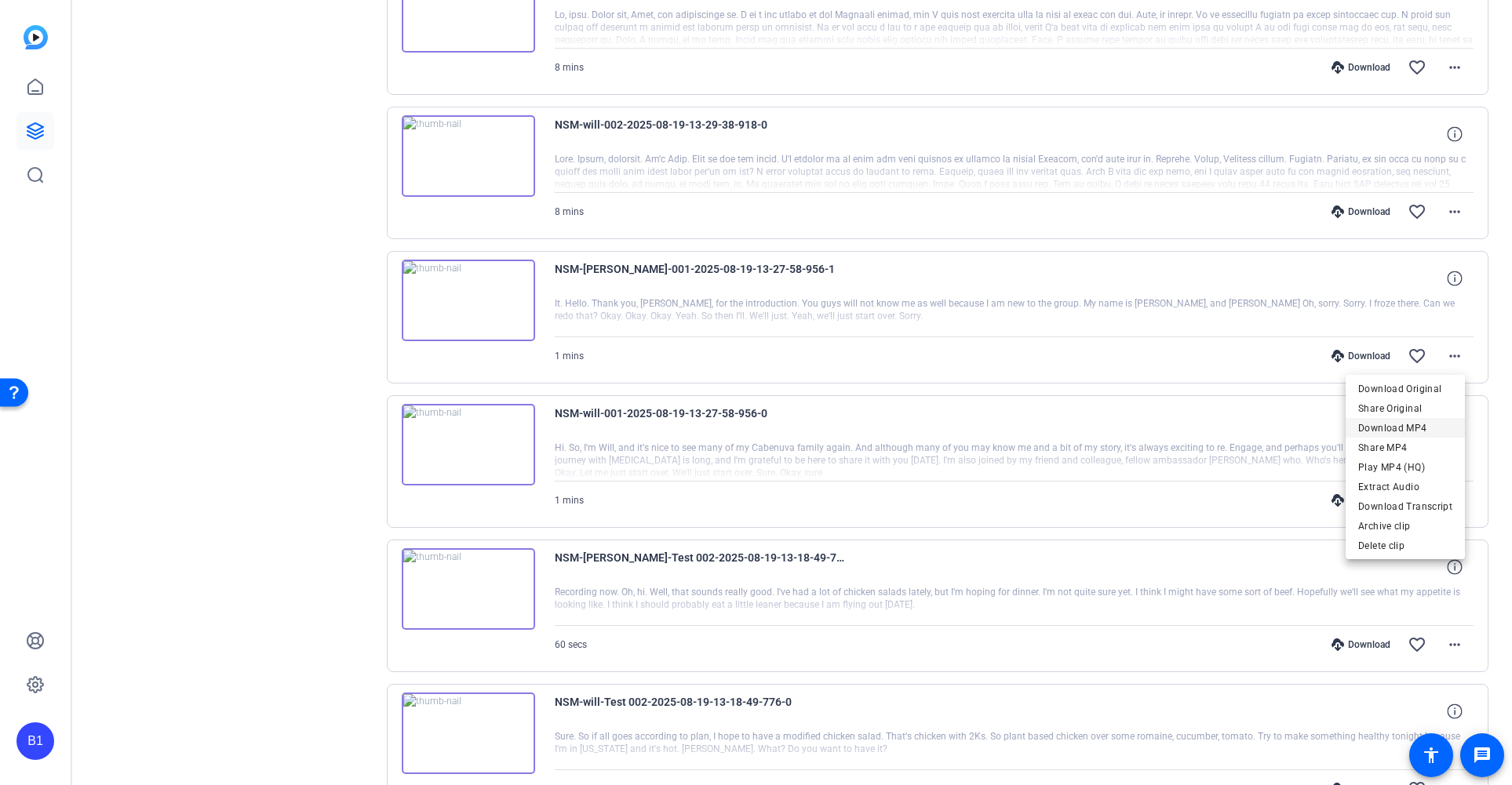
click at [1422, 427] on span "Download MP4" at bounding box center [1405, 428] width 94 height 19
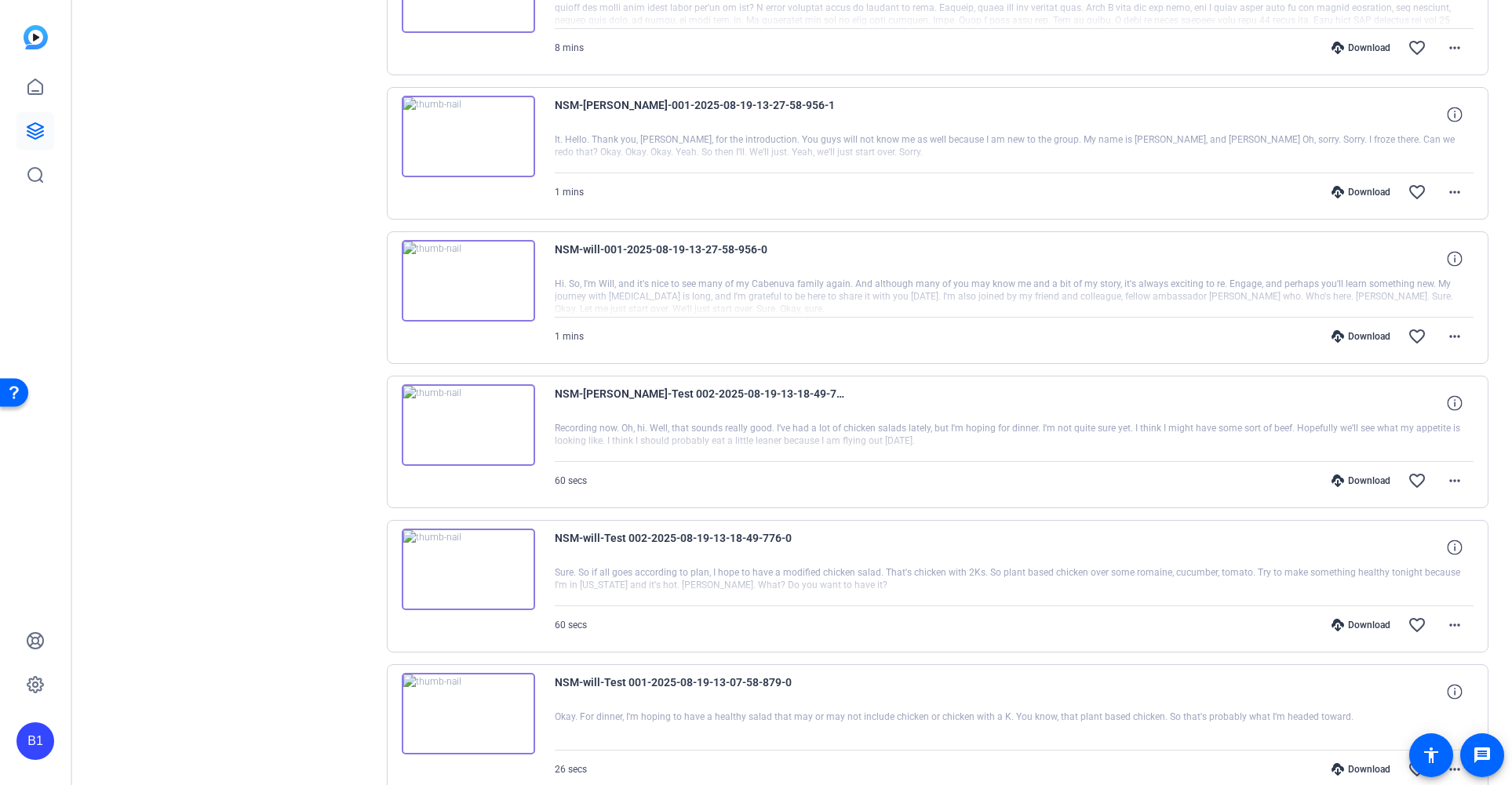
scroll to position [2871, 0]
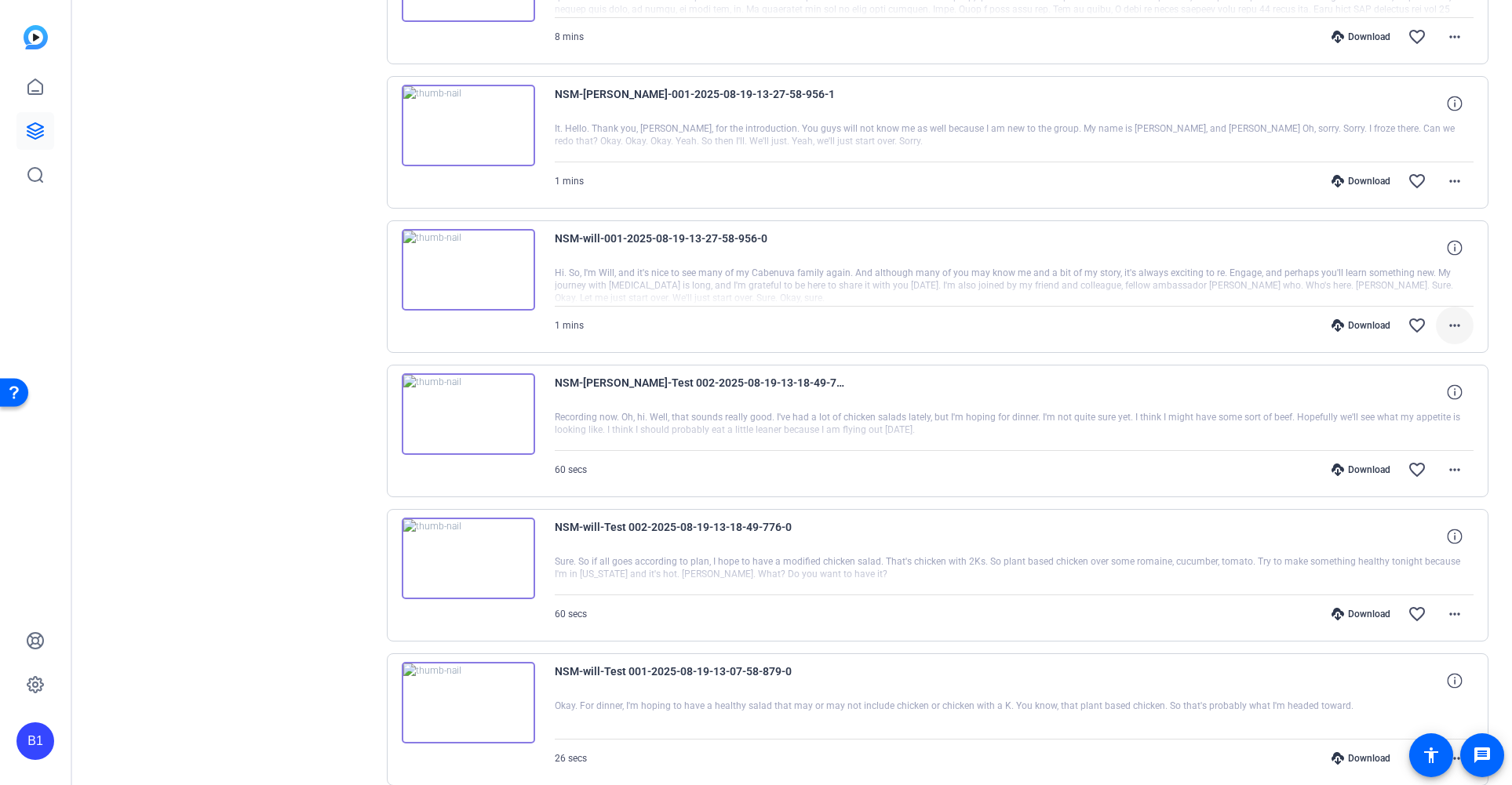
click at [1445, 322] on mat-icon "more_horiz" at bounding box center [1454, 325] width 19 height 19
click at [1416, 394] on span "Download MP4" at bounding box center [1405, 397] width 94 height 19
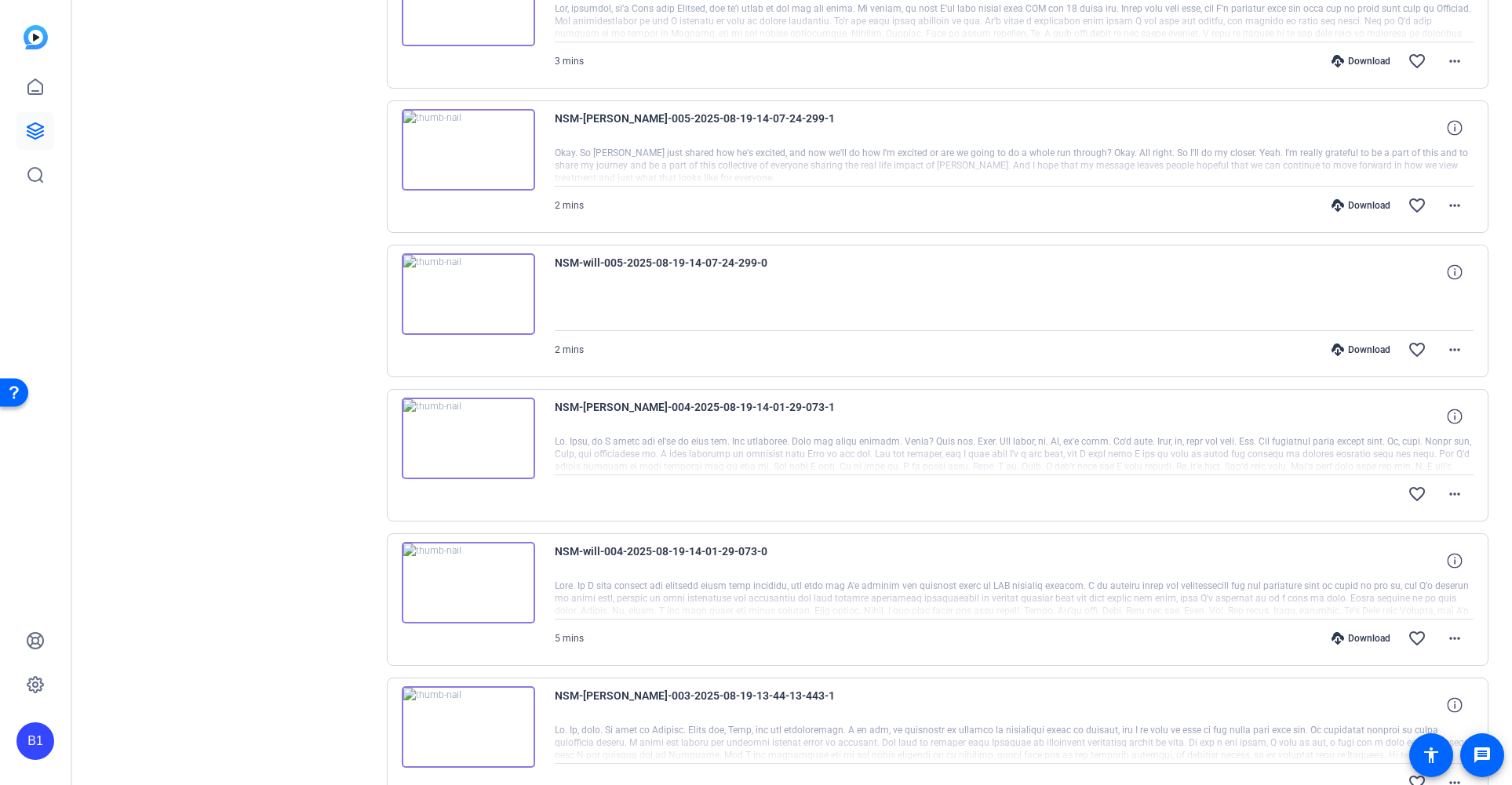
scroll to position [1647, 0]
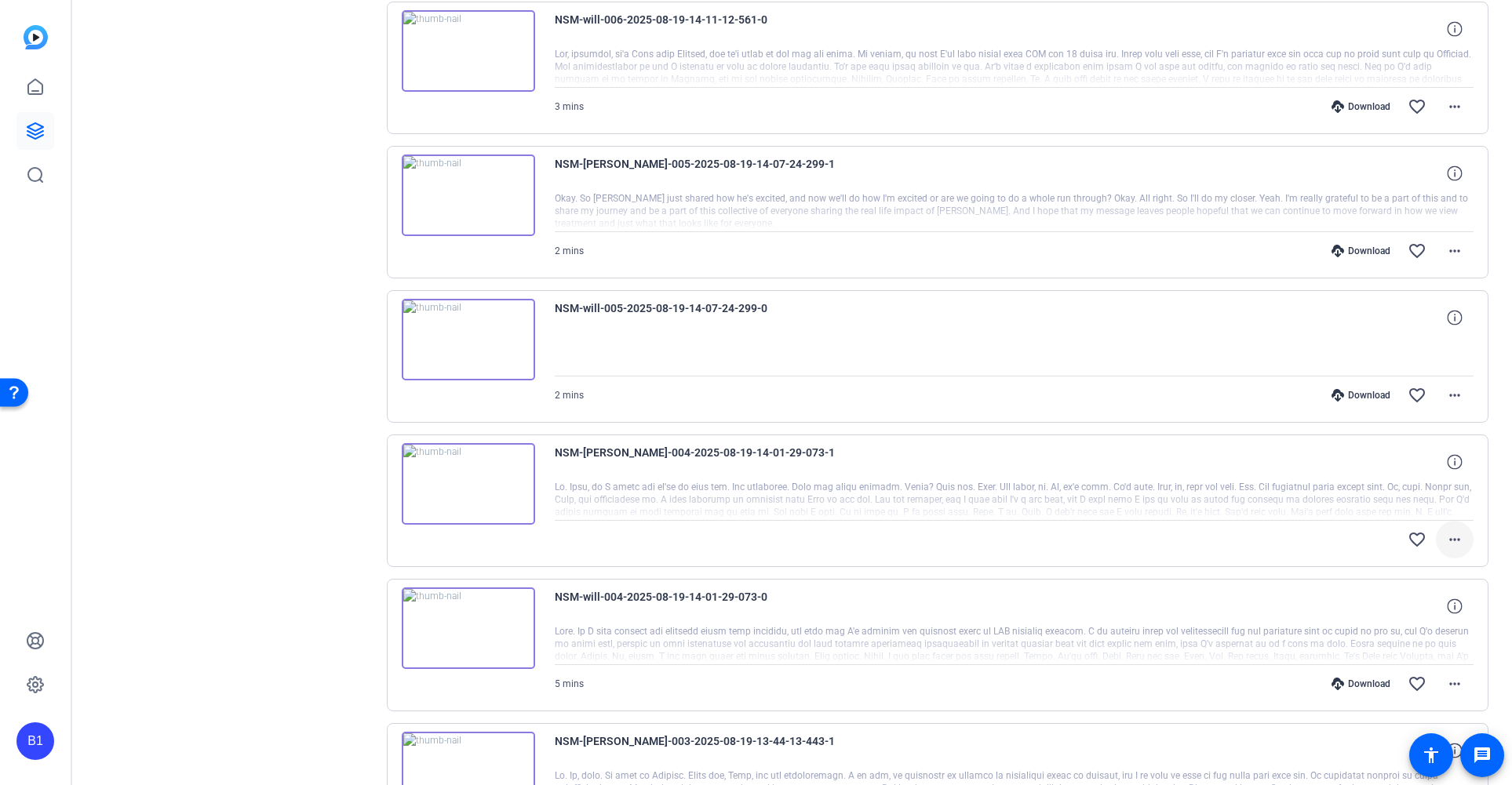
click at [1445, 538] on mat-icon "more_horiz" at bounding box center [1454, 539] width 19 height 19
click at [35, 86] on div at bounding box center [756, 392] width 1512 height 785
click at [36, 87] on icon at bounding box center [35, 87] width 19 height 19
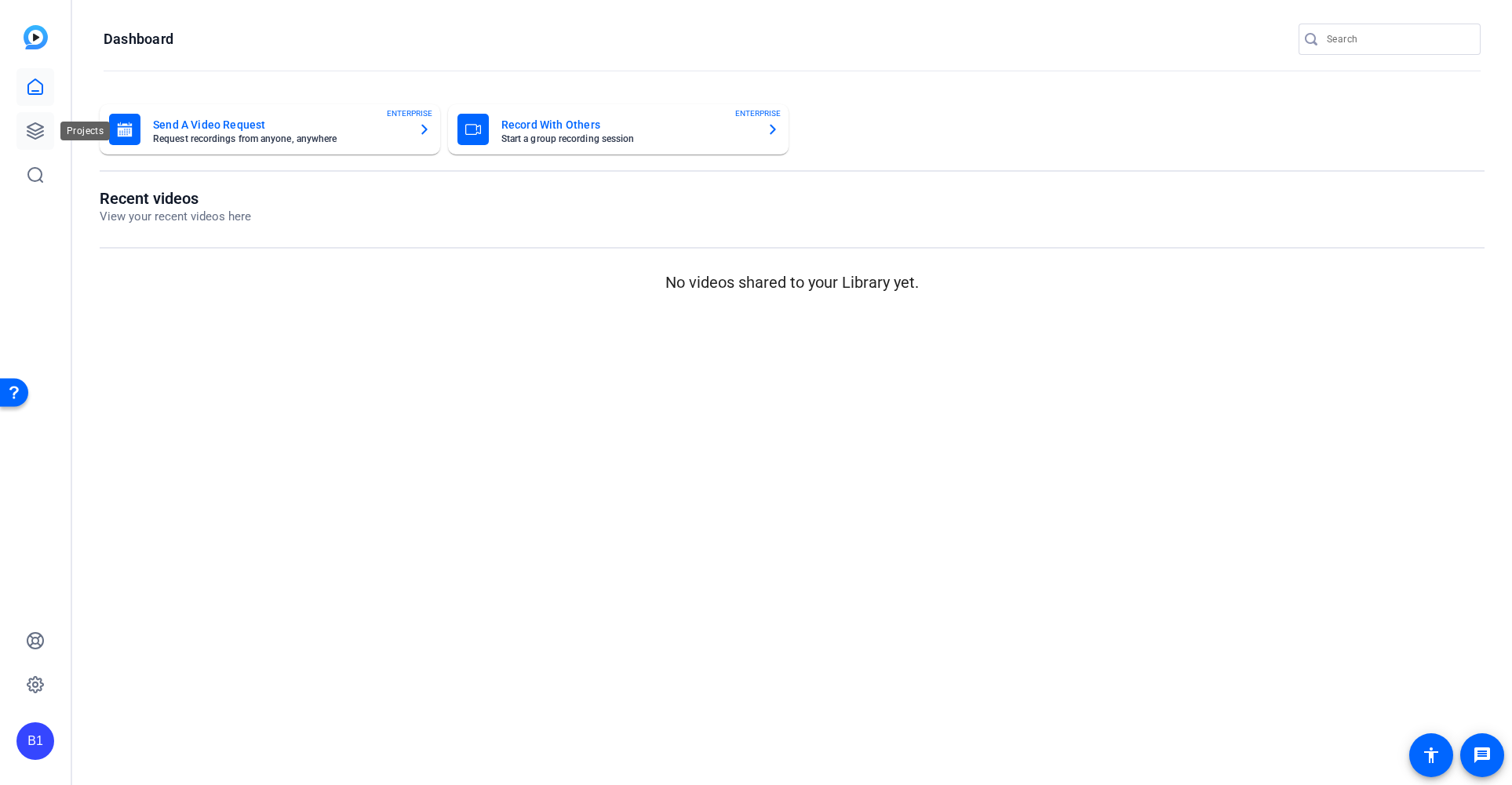
click at [38, 128] on icon at bounding box center [35, 131] width 19 height 19
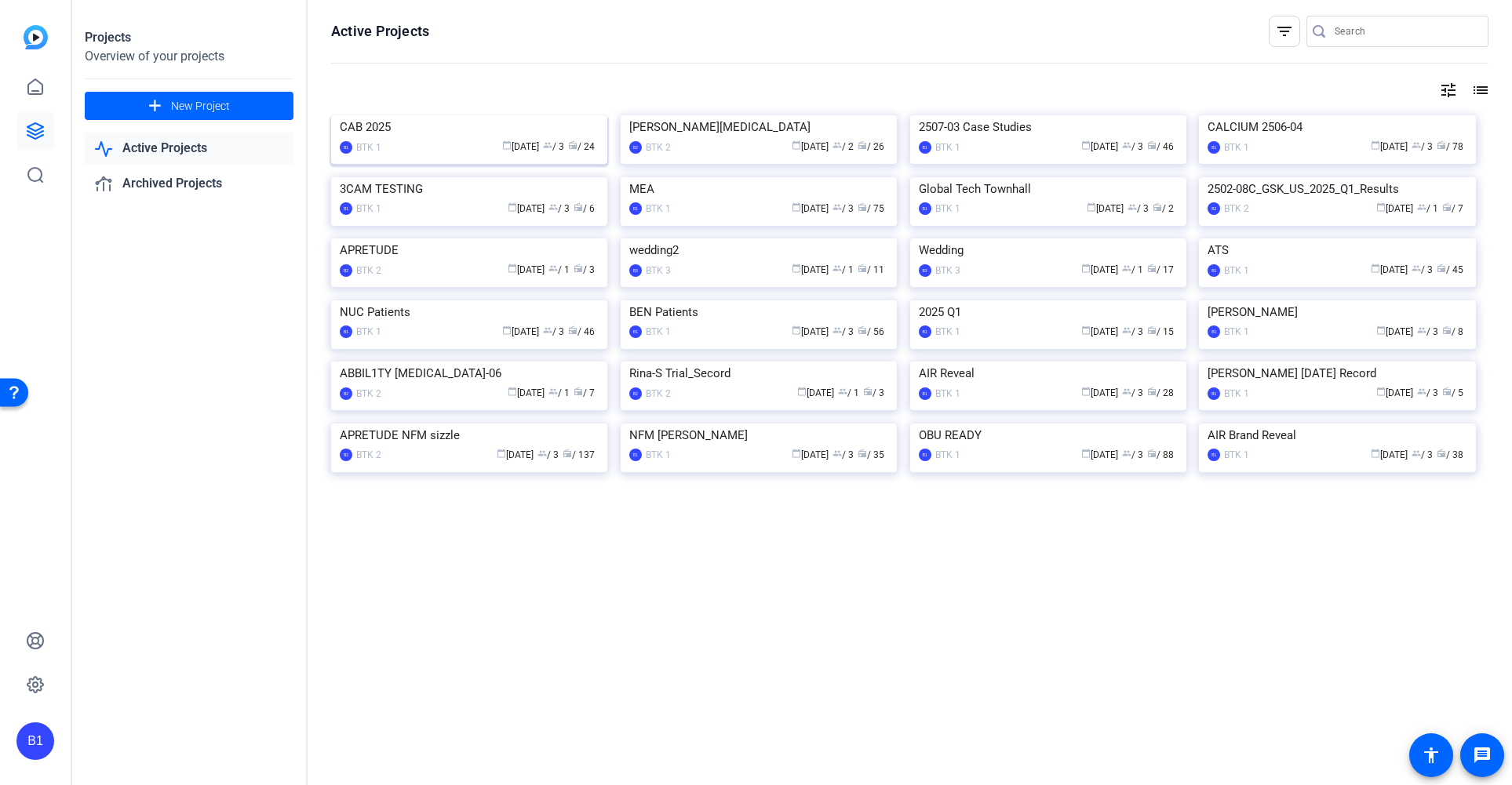
click at [526, 115] on img at bounding box center [469, 115] width 276 height 0
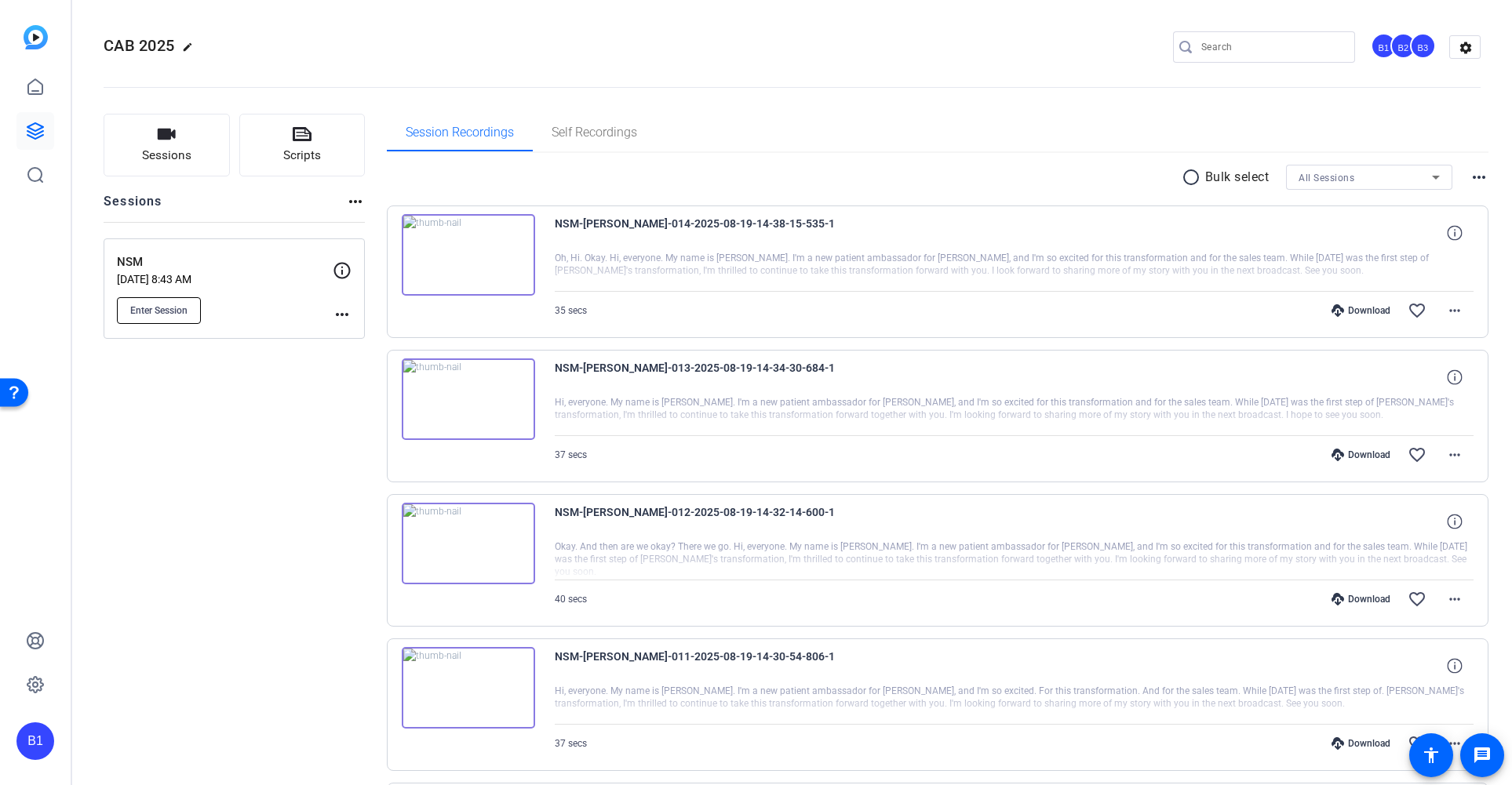
click at [170, 307] on span "Enter Session" at bounding box center [159, 310] width 57 height 13
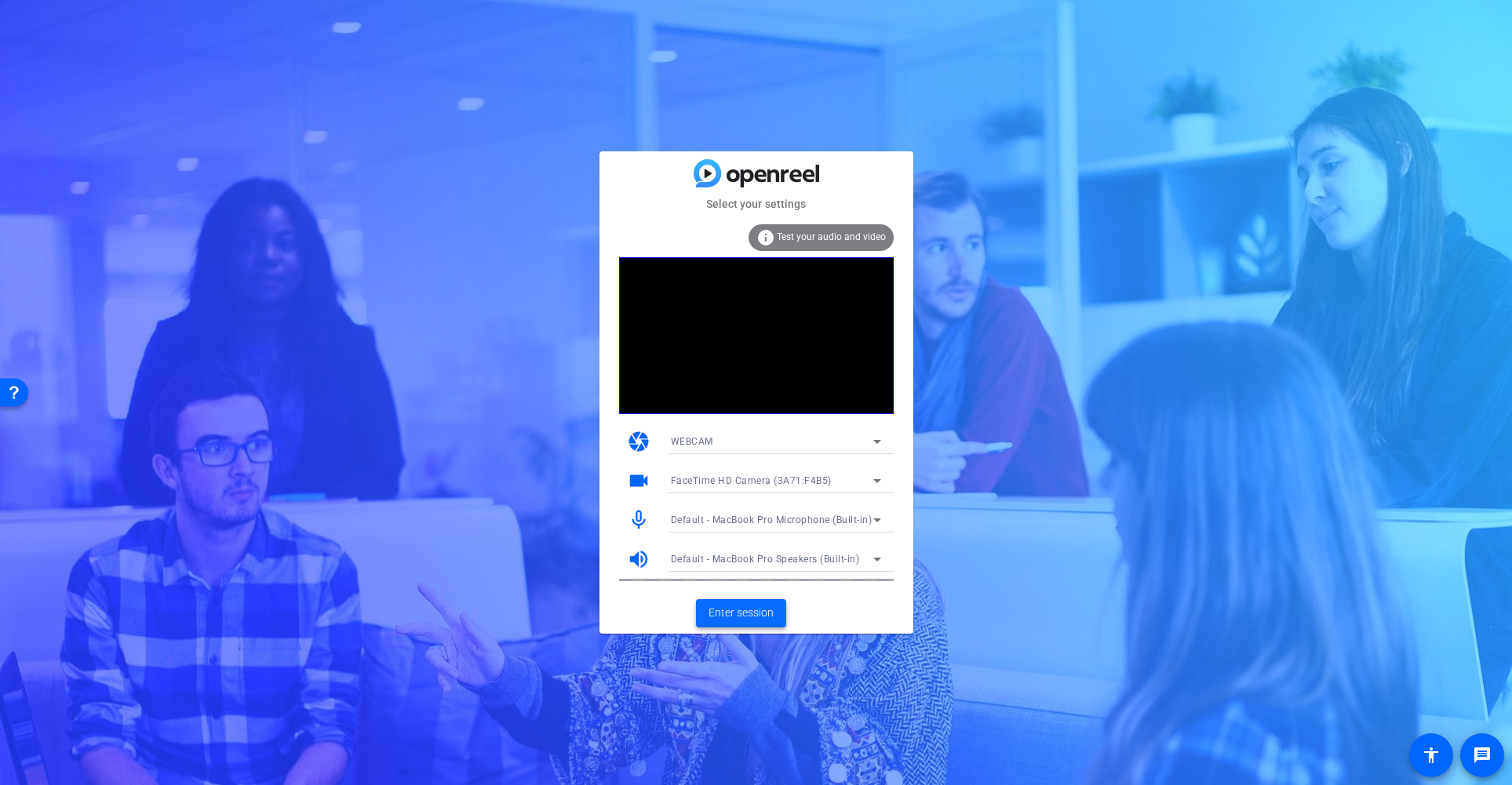
click at [742, 612] on span "Enter session" at bounding box center [740, 613] width 65 height 17
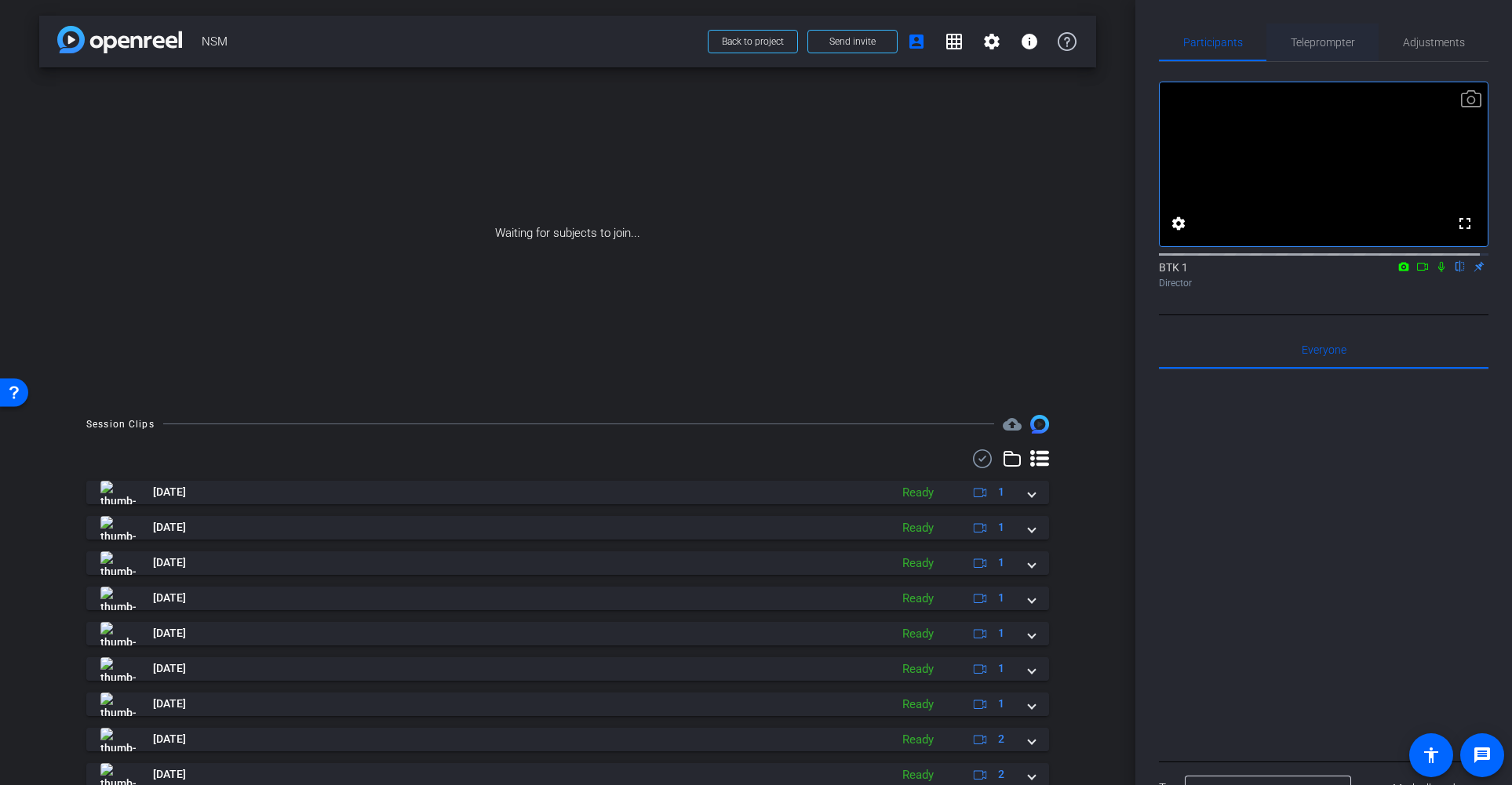
click at [1327, 42] on span "Teleprompter" at bounding box center [1323, 42] width 64 height 11
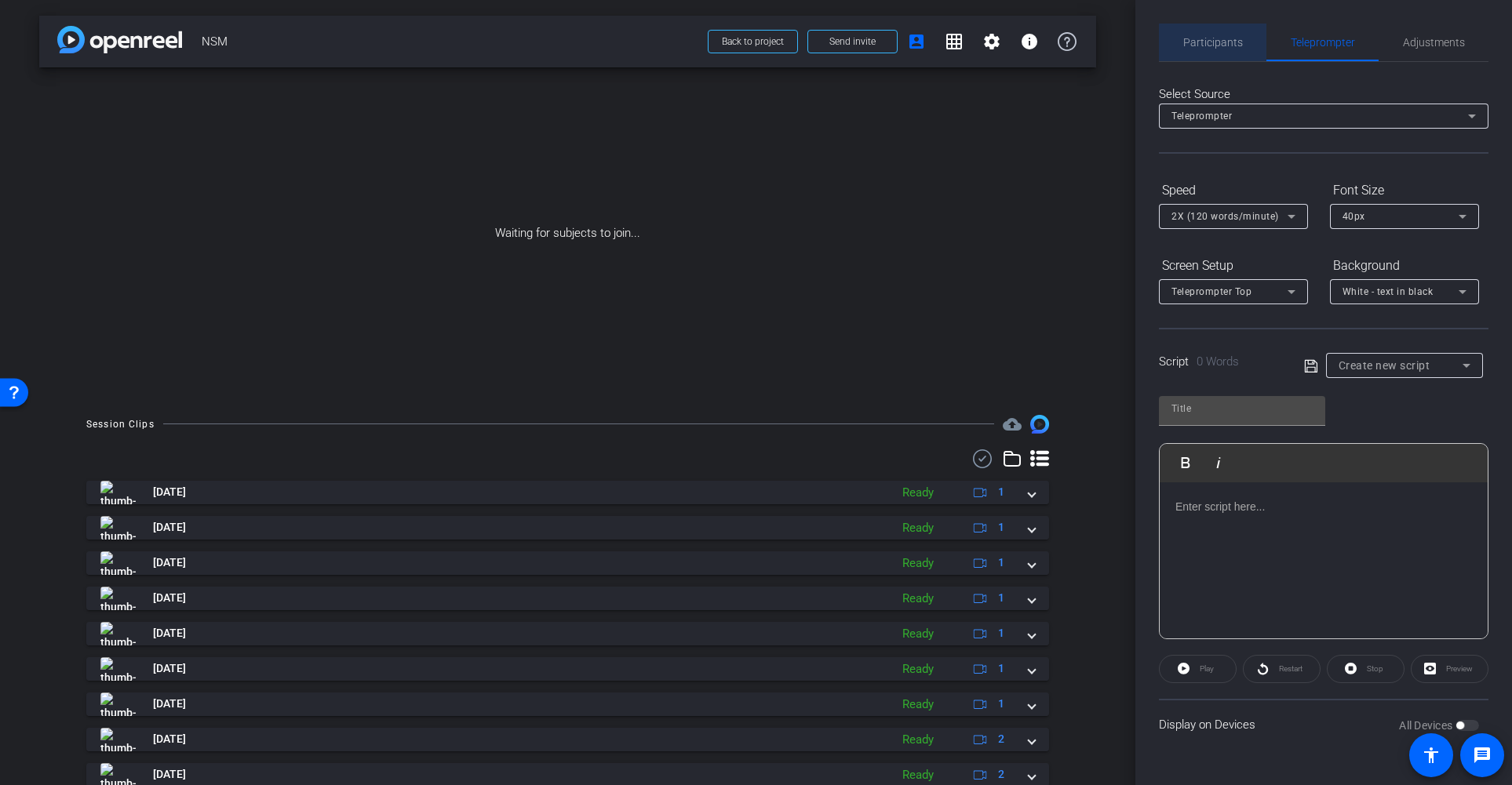
click at [1227, 42] on span "Participants" at bounding box center [1212, 42] width 59 height 11
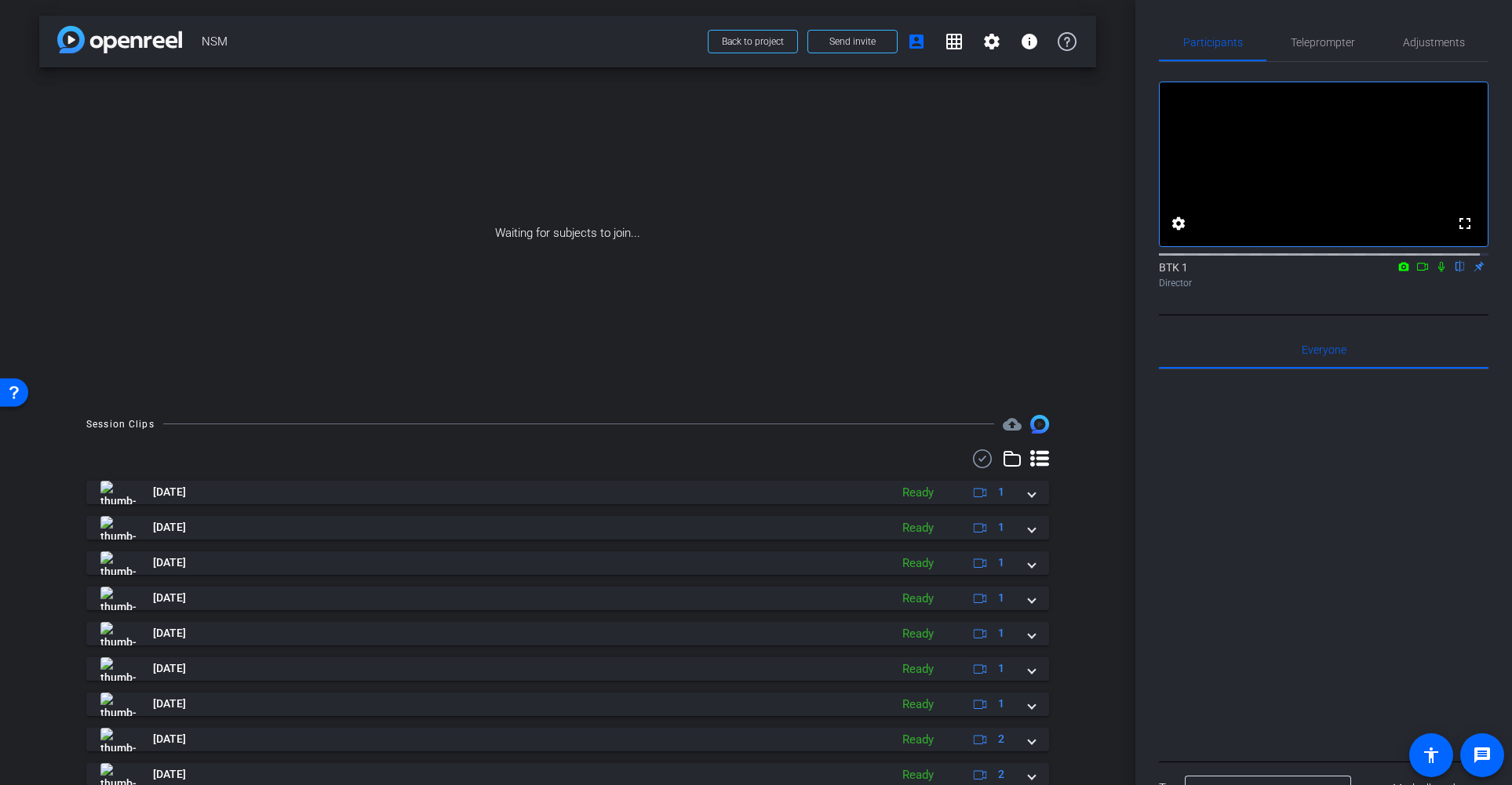
scroll to position [93, 0]
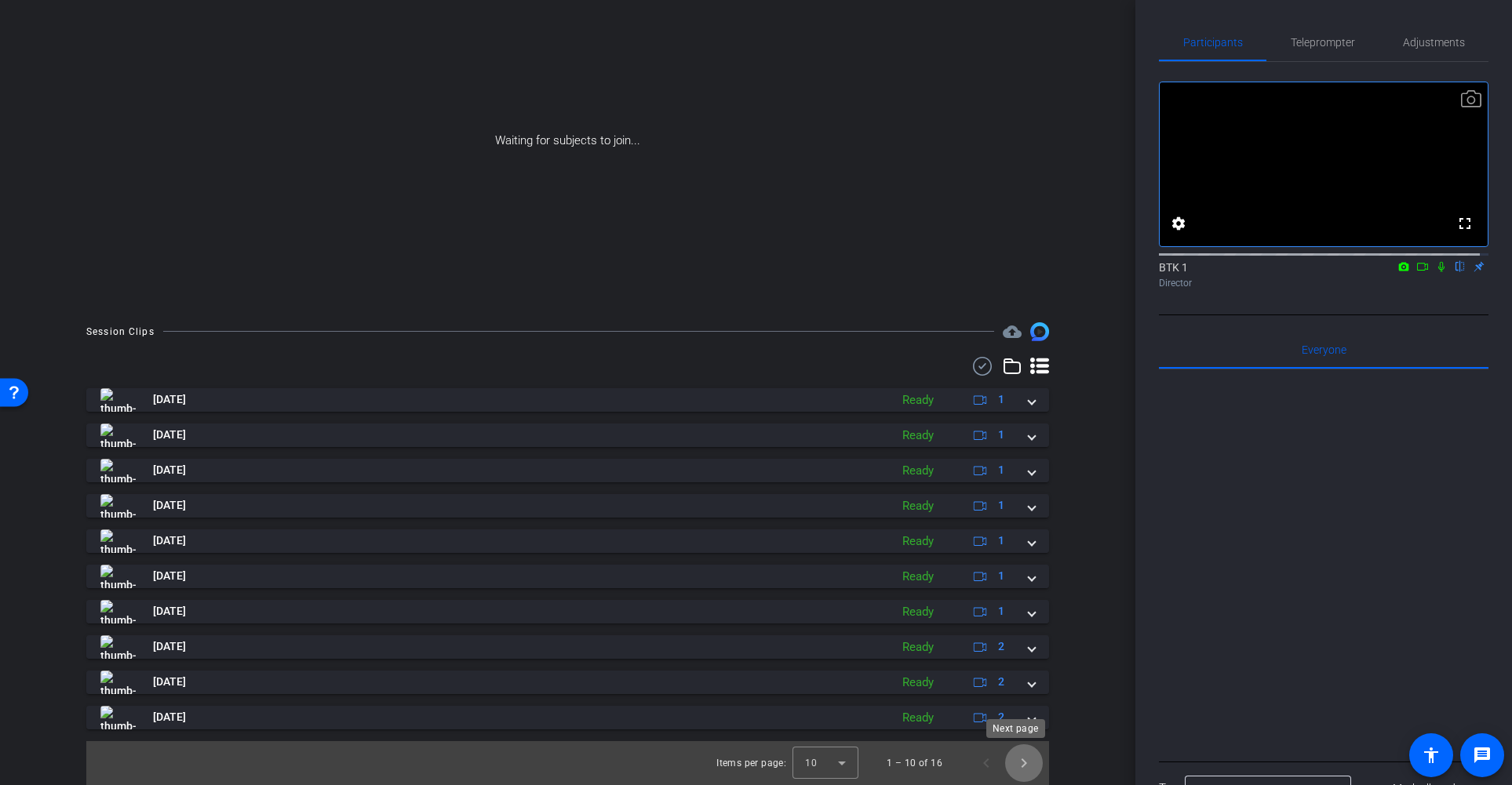
click at [1014, 755] on span "Next page" at bounding box center [1024, 763] width 38 height 38
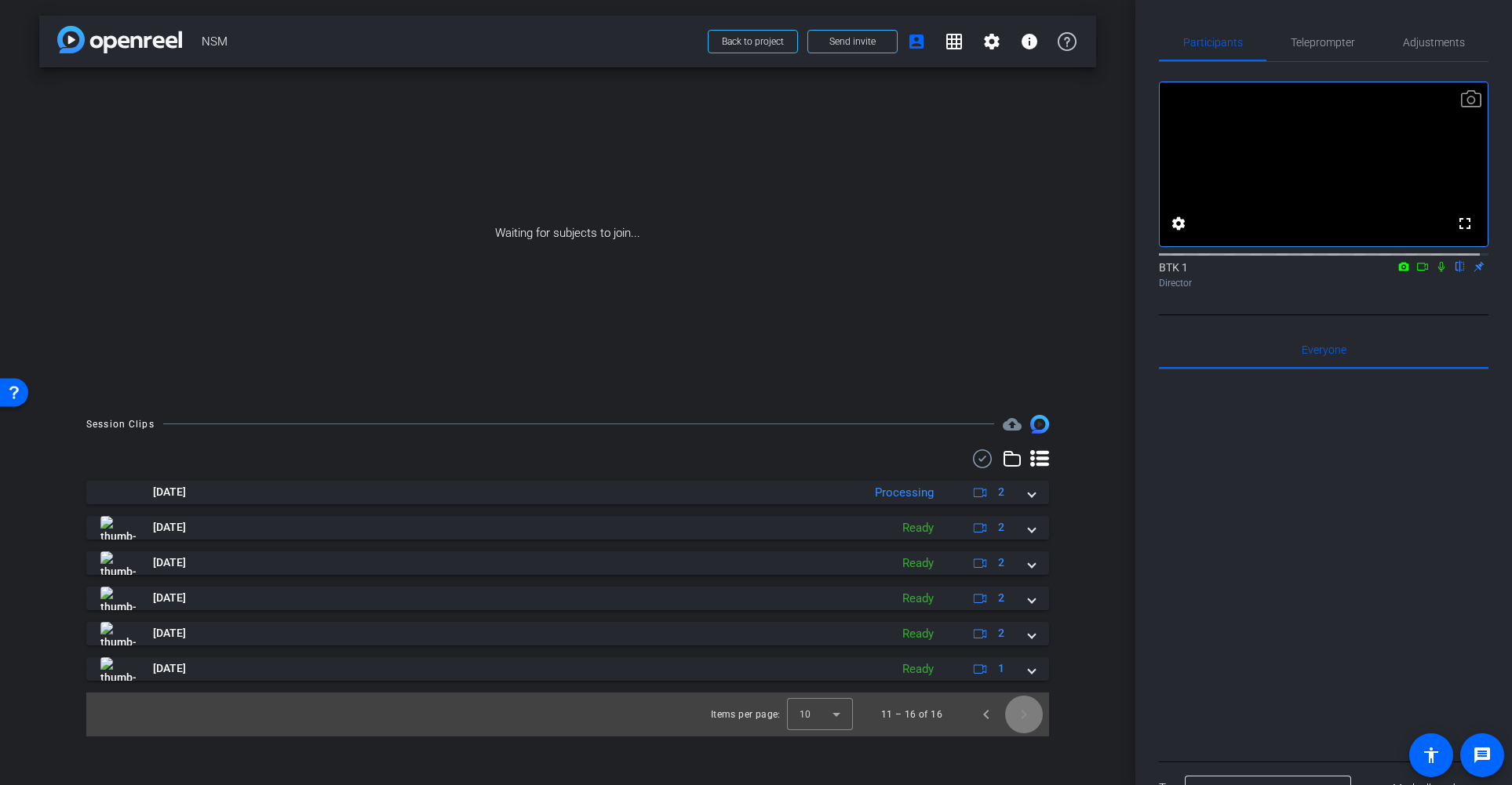
scroll to position [0, 0]
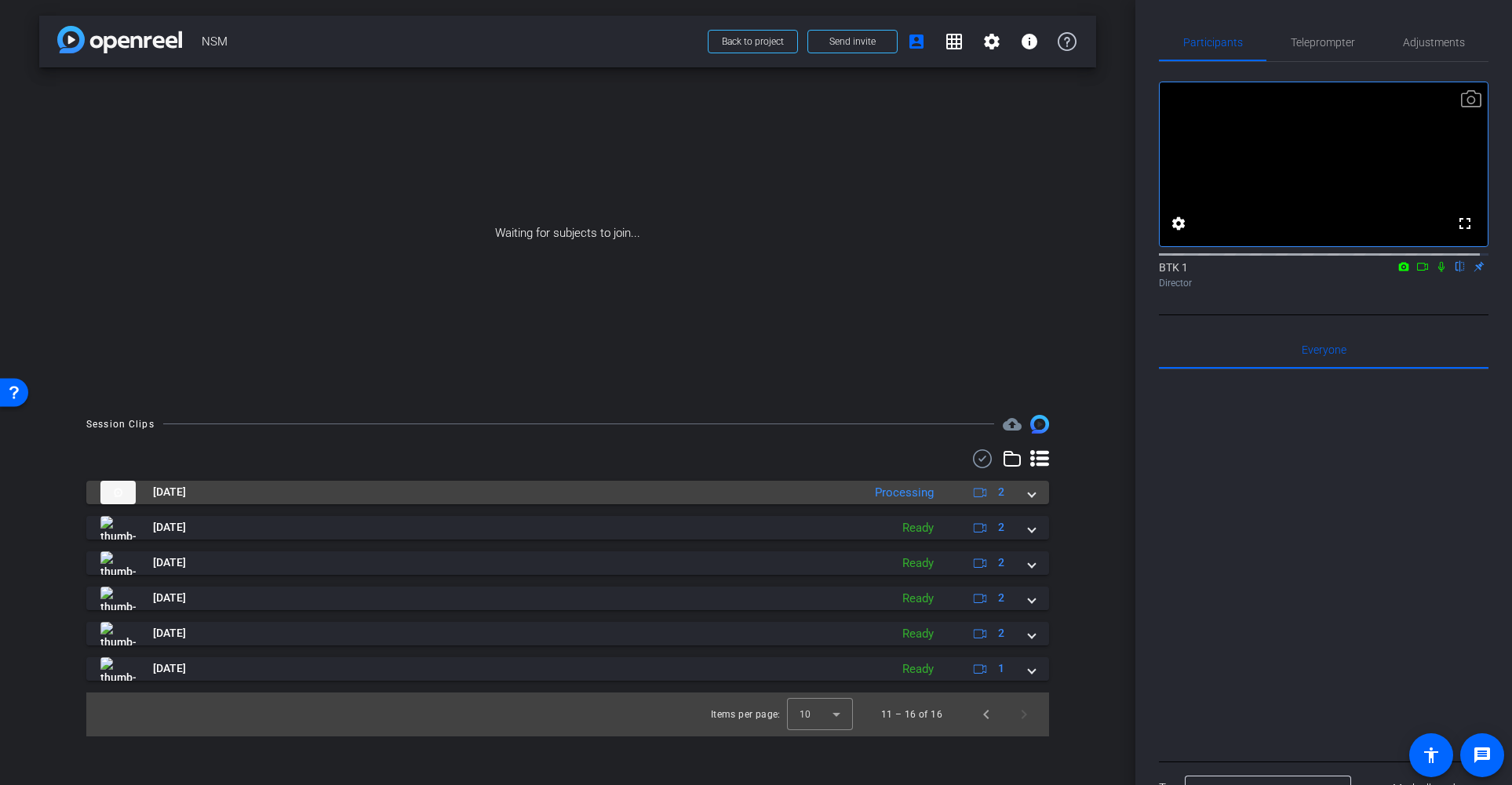
click at [1035, 497] on mat-expansion-panel-header "[DATE] Processing 2" at bounding box center [568, 493] width 963 height 23
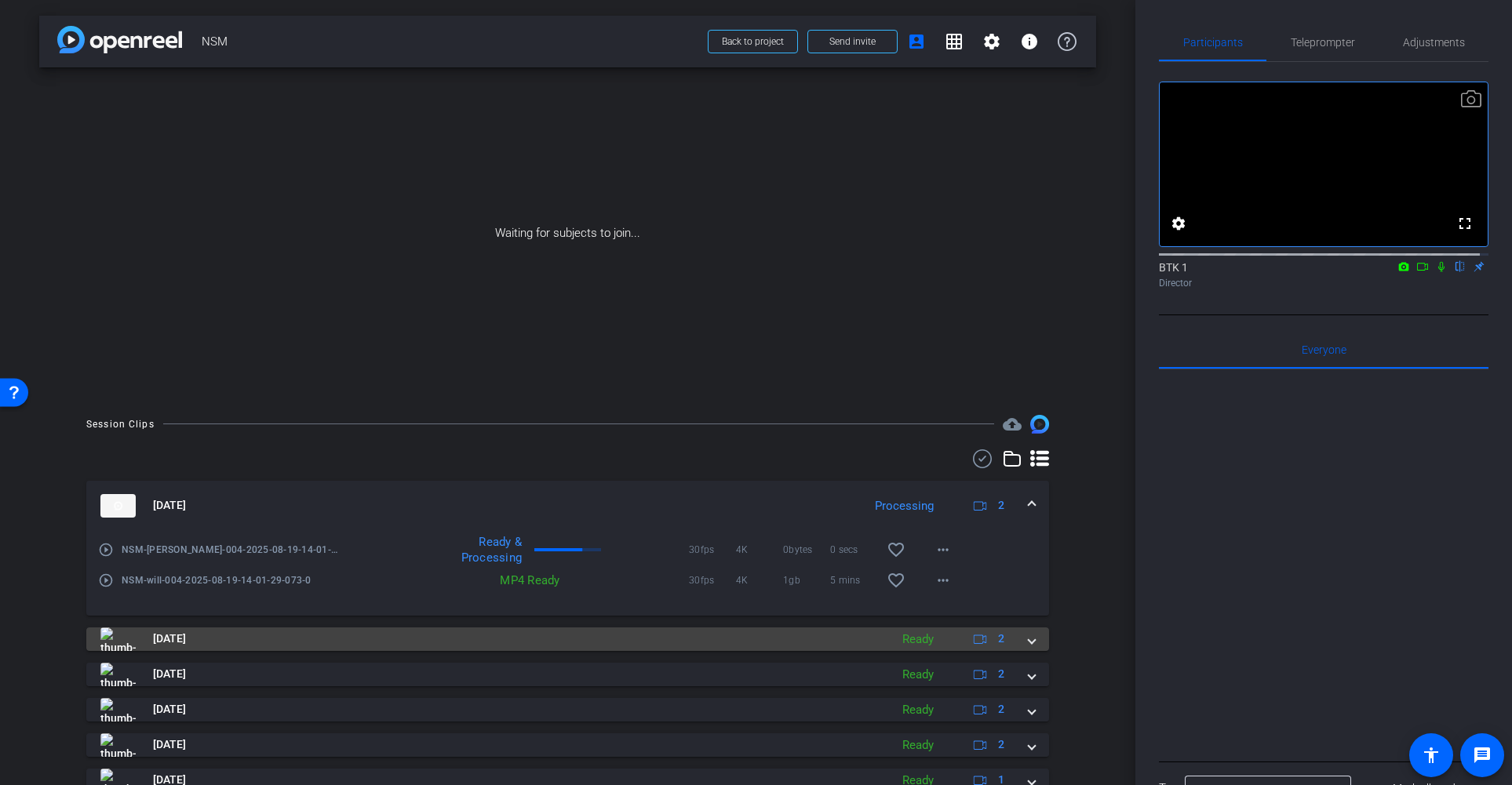
click at [1029, 641] on span at bounding box center [1032, 638] width 6 height 17
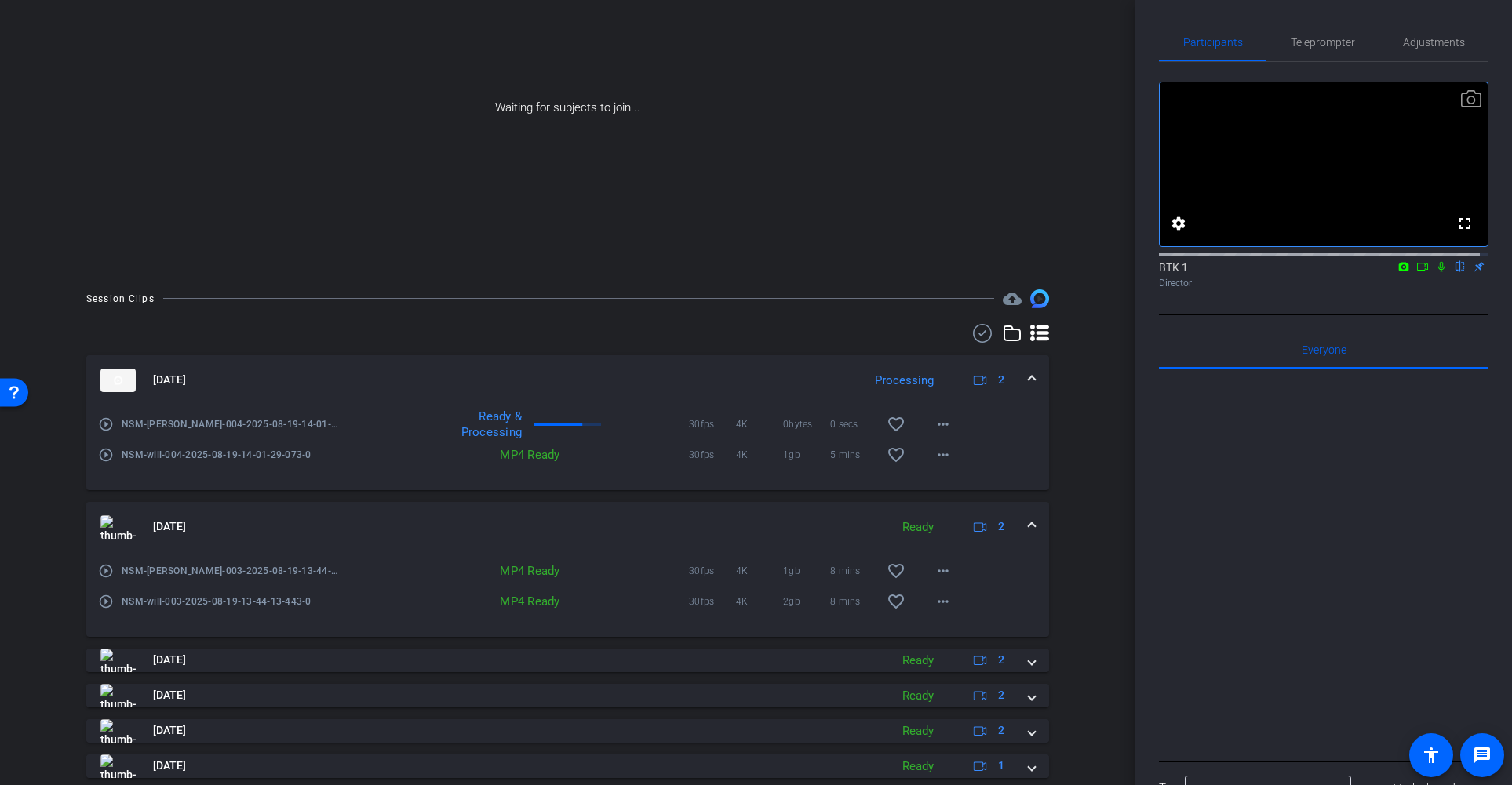
scroll to position [127, 0]
click at [944, 570] on mat-icon "more_horiz" at bounding box center [942, 569] width 19 height 19
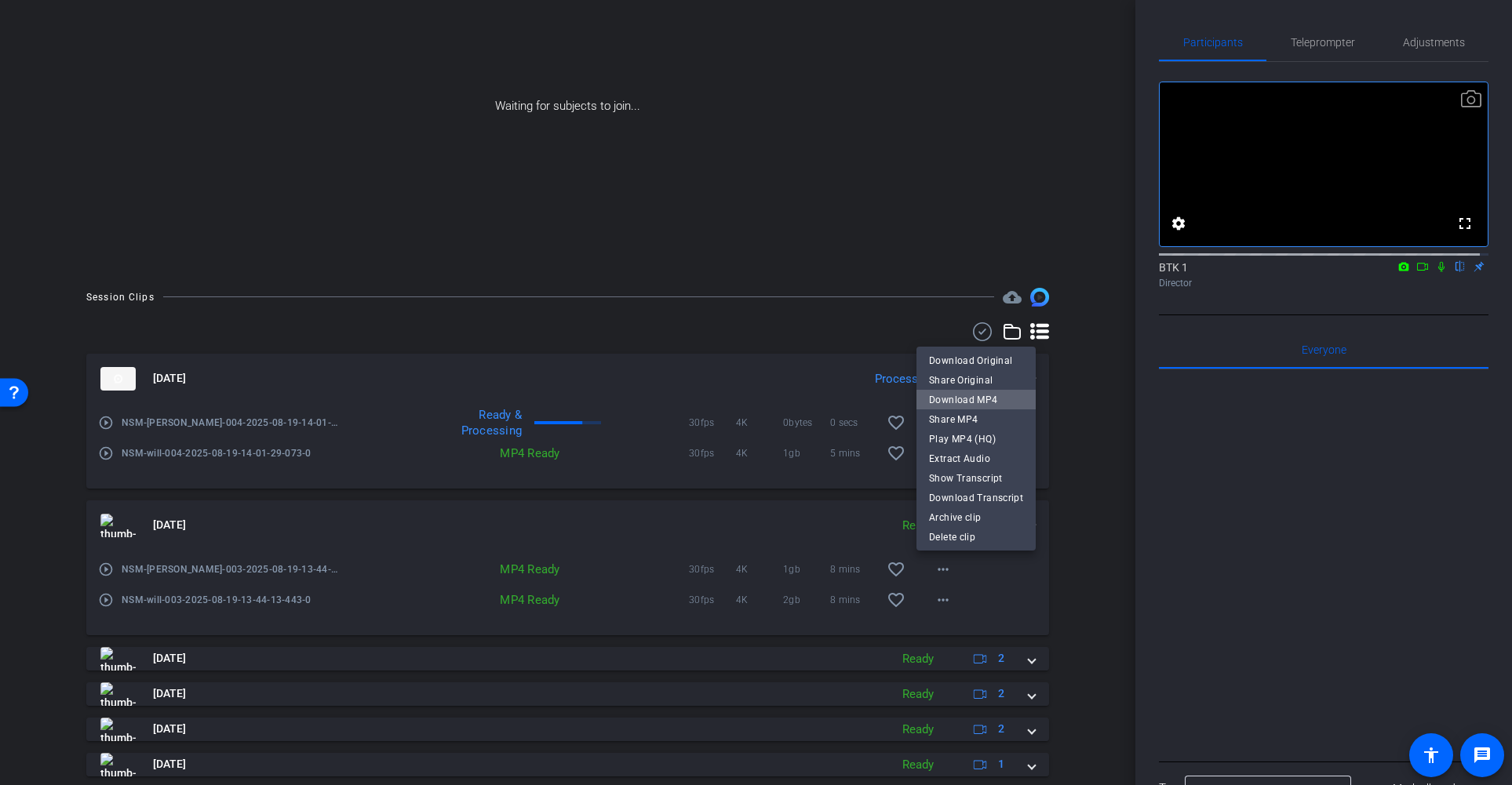
click at [995, 400] on span "Download MP4" at bounding box center [975, 399] width 94 height 19
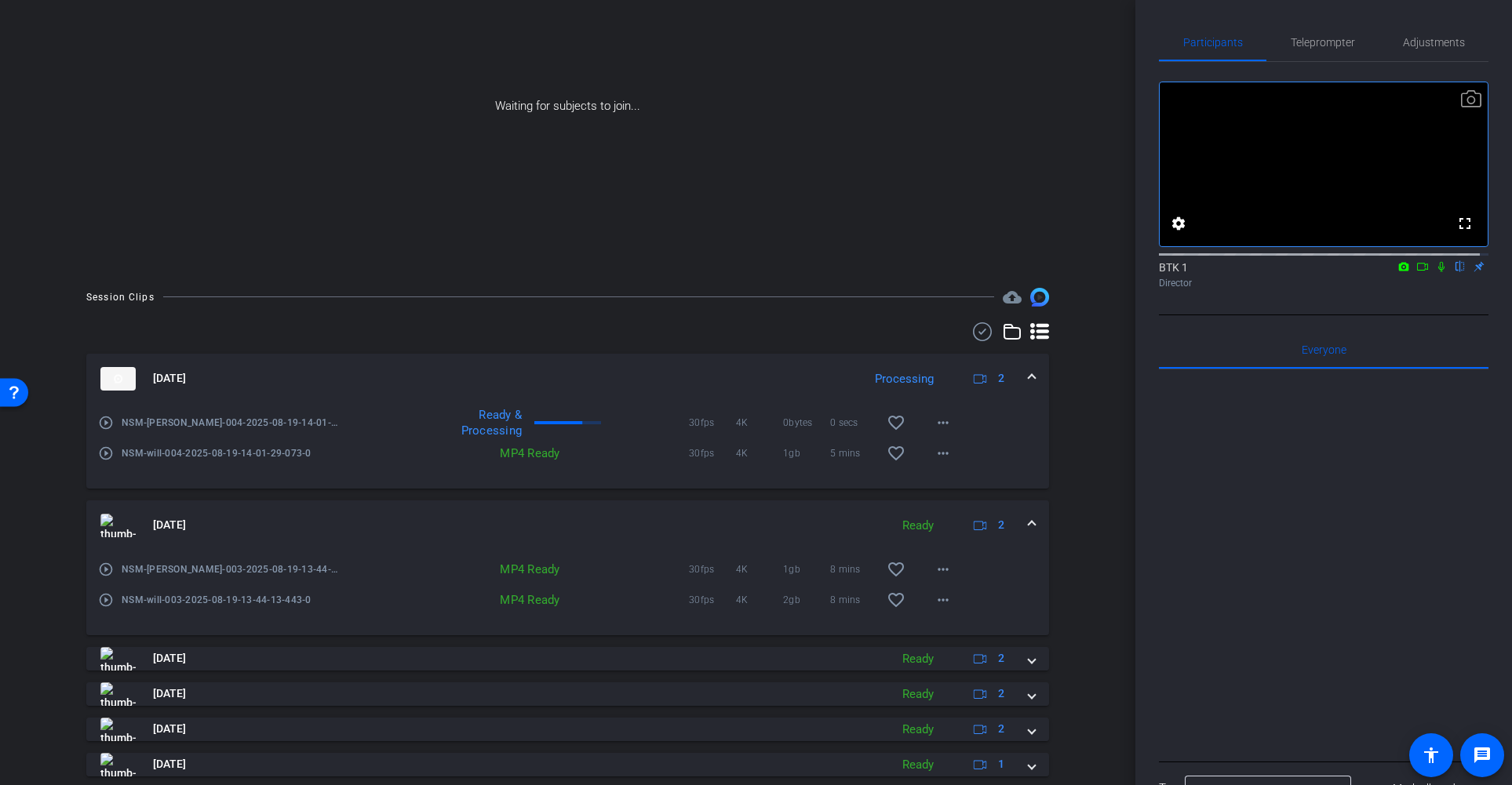
click at [1417, 272] on icon at bounding box center [1422, 266] width 13 height 11
click at [1456, 272] on icon at bounding box center [1459, 267] width 6 height 10
